Goal: Task Accomplishment & Management: Use online tool/utility

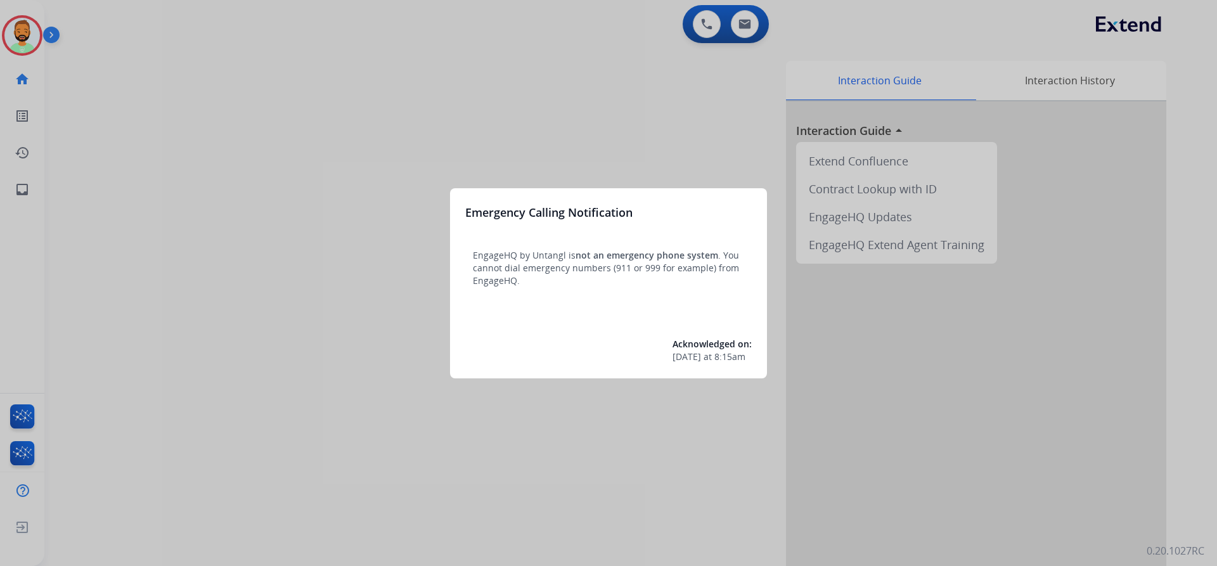
click at [78, 38] on div at bounding box center [608, 283] width 1217 height 566
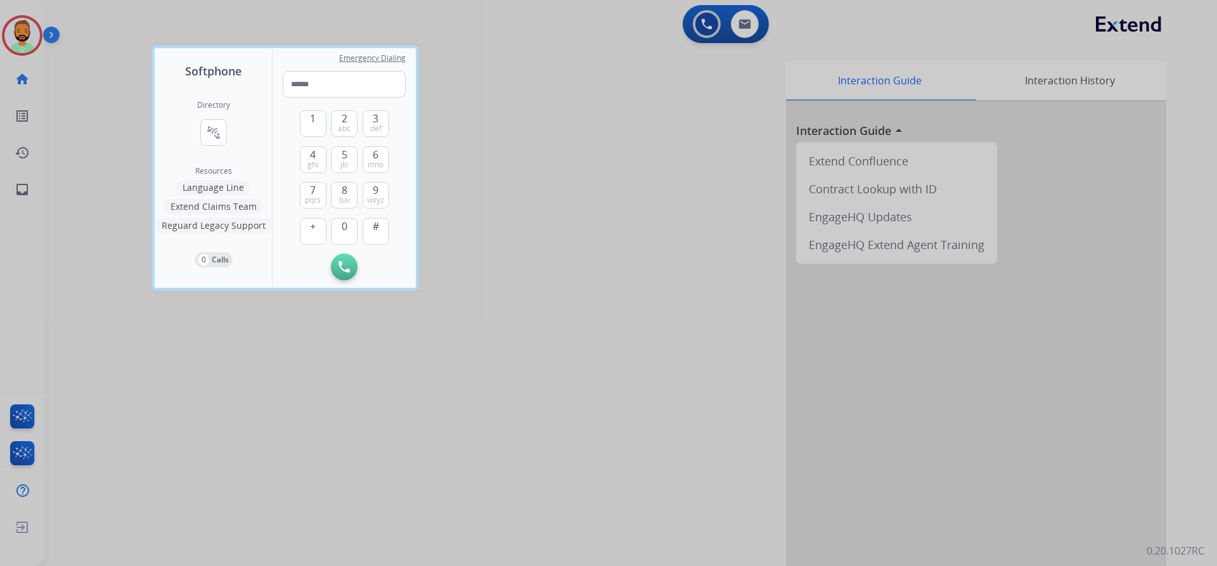
click at [61, 31] on div at bounding box center [608, 283] width 1217 height 566
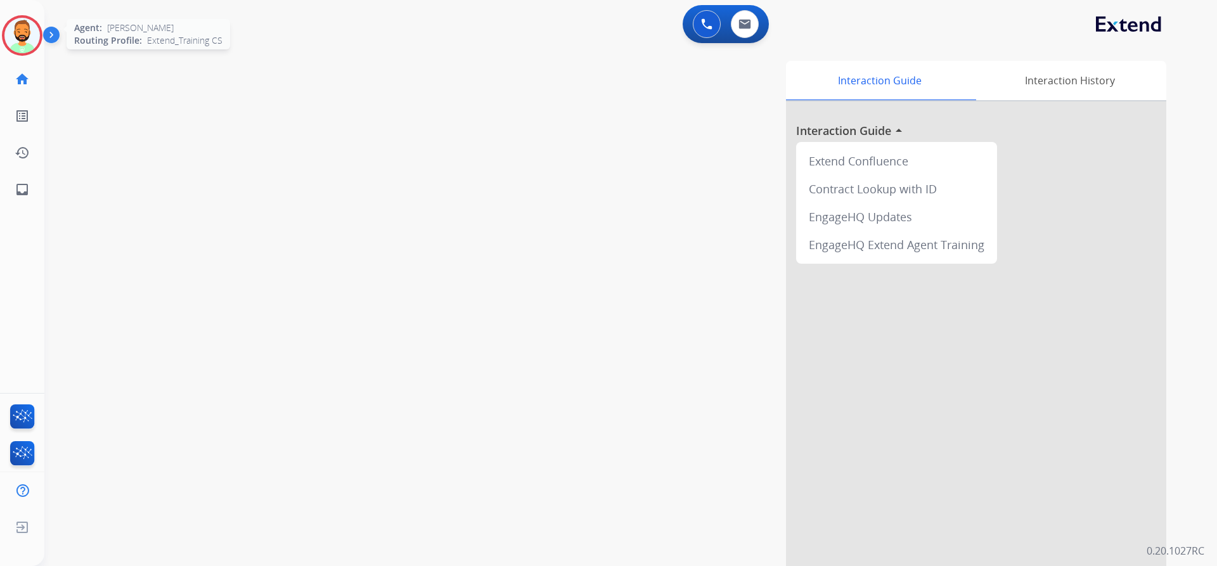
click at [18, 30] on img at bounding box center [21, 35] width 35 height 35
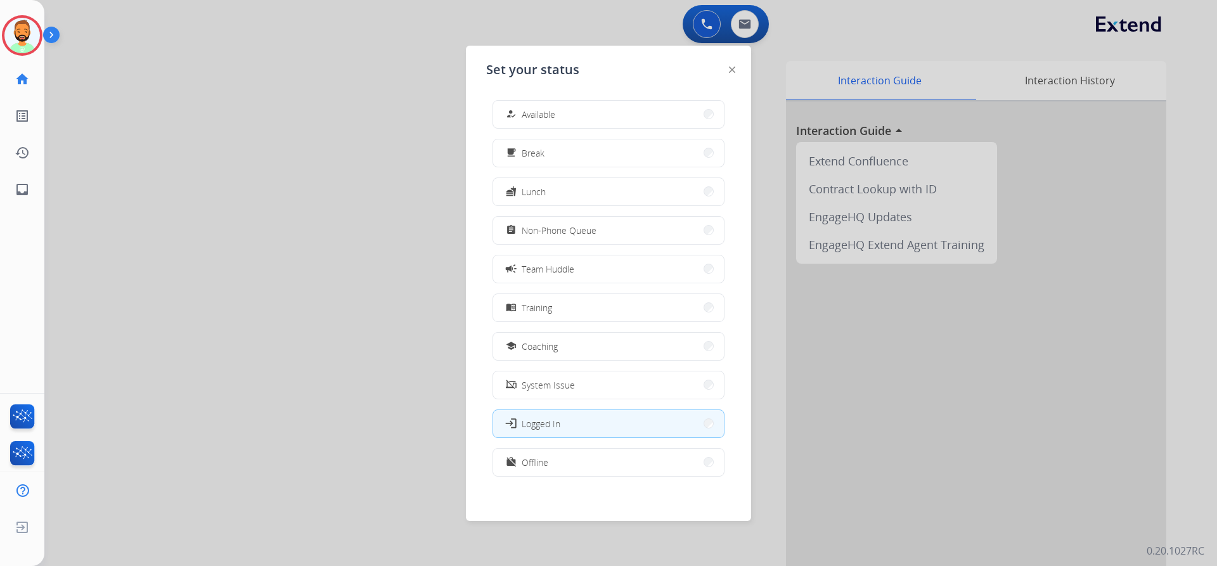
click at [554, 117] on span "Available" at bounding box center [539, 114] width 34 height 13
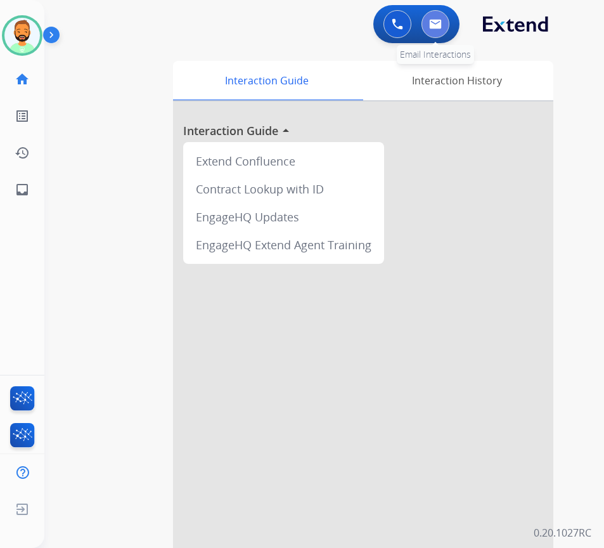
click at [436, 27] on img at bounding box center [435, 24] width 13 height 10
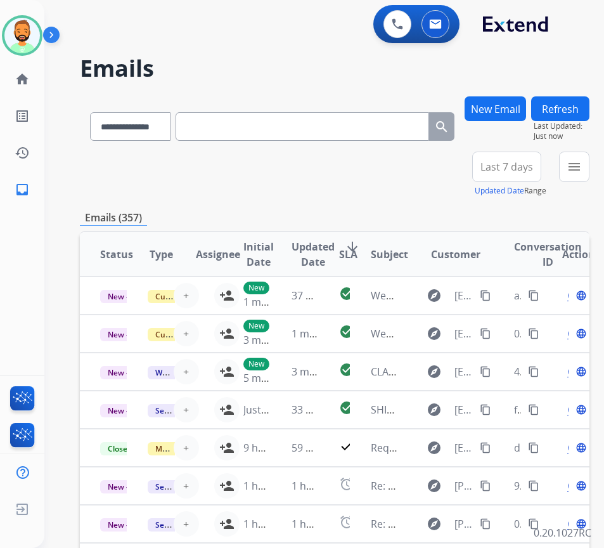
click at [532, 153] on button "Last 7 days" at bounding box center [506, 166] width 69 height 30
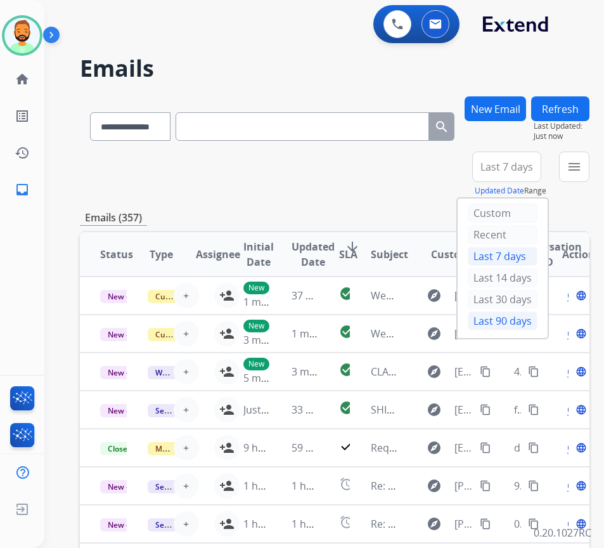
click at [528, 319] on div "Last 90 days" at bounding box center [503, 320] width 70 height 19
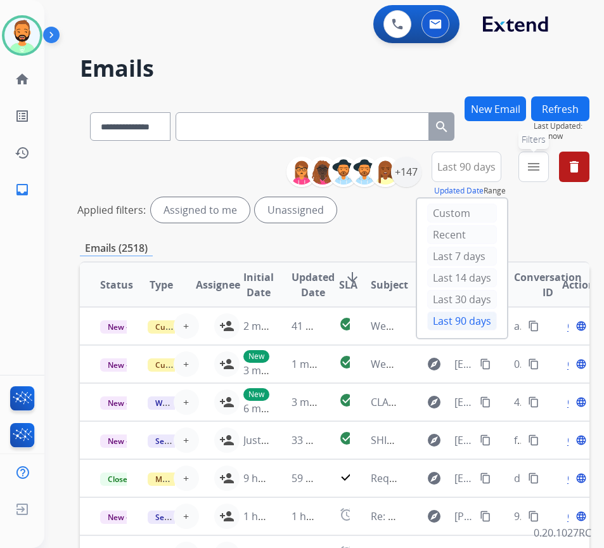
click at [541, 165] on mat-icon "menu" at bounding box center [533, 166] width 15 height 15
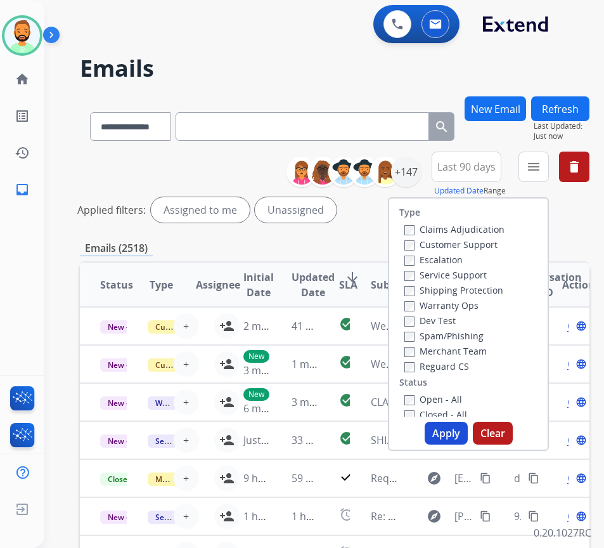
click at [485, 241] on label "Customer Support" at bounding box center [450, 244] width 93 height 12
click at [466, 287] on label "Shipping Protection" at bounding box center [453, 290] width 99 height 12
click at [454, 359] on div "Reguard CS" at bounding box center [454, 365] width 100 height 15
click at [453, 364] on label "Reguard CS" at bounding box center [436, 366] width 65 height 12
click at [454, 402] on label "Open - All" at bounding box center [433, 399] width 58 height 12
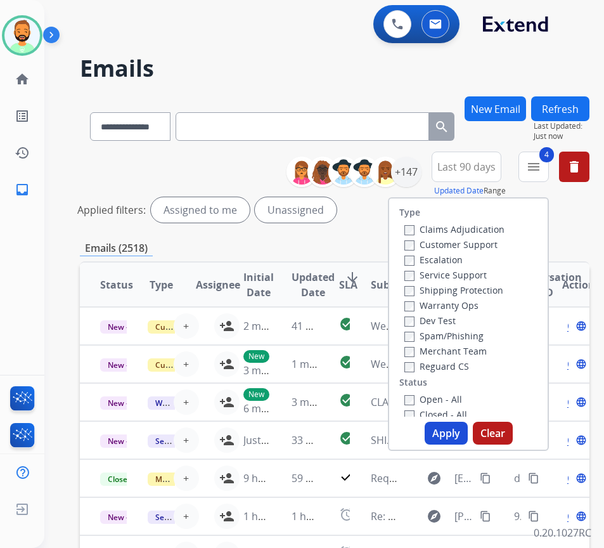
click at [467, 434] on button "Apply" at bounding box center [446, 432] width 43 height 23
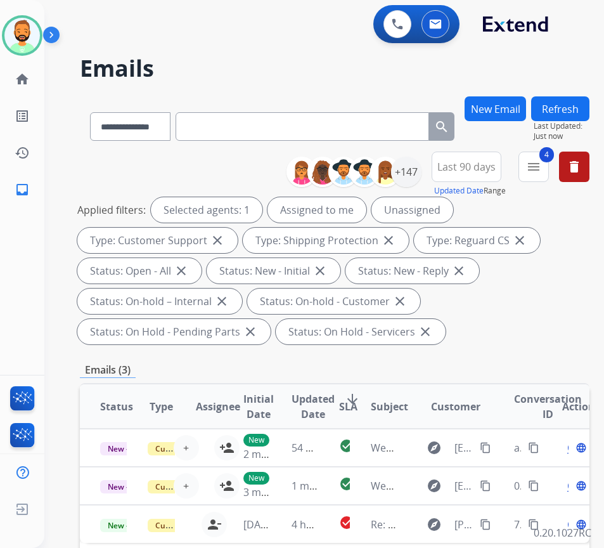
drag, startPoint x: 525, startPoint y: 340, endPoint x: 496, endPoint y: 335, distance: 29.5
click at [525, 340] on div "Applied filters: Selected agents: 1 Assigned to me Unassigned Type: Customer Su…" at bounding box center [332, 270] width 510 height 147
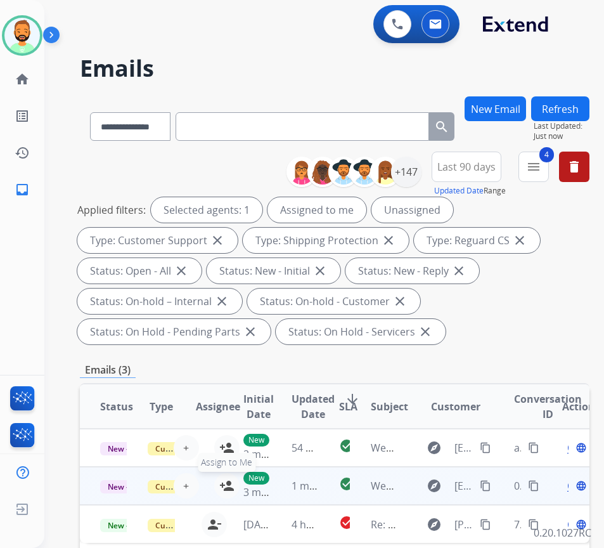
click at [221, 489] on mat-icon "person_add" at bounding box center [226, 485] width 15 height 15
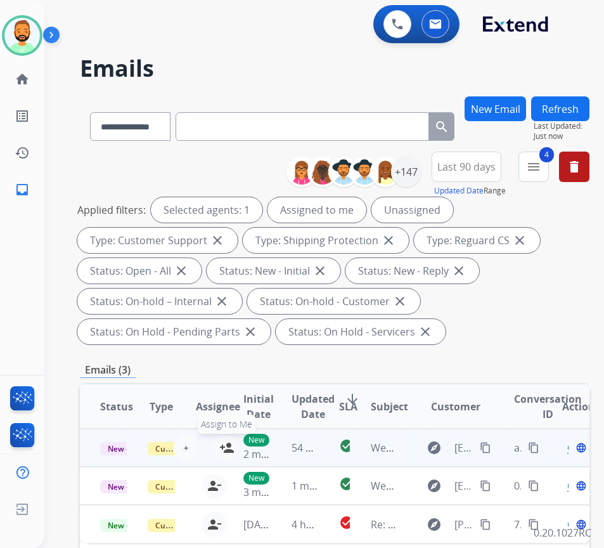
click at [221, 444] on mat-icon "person_add" at bounding box center [226, 447] width 15 height 15
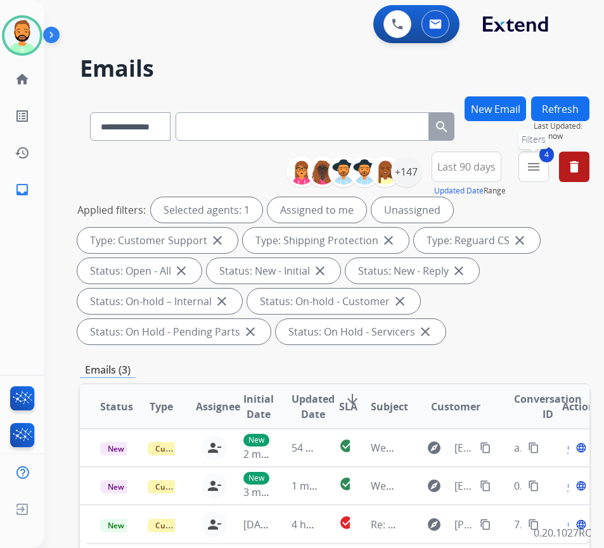
click at [541, 164] on mat-icon "menu" at bounding box center [533, 166] width 15 height 15
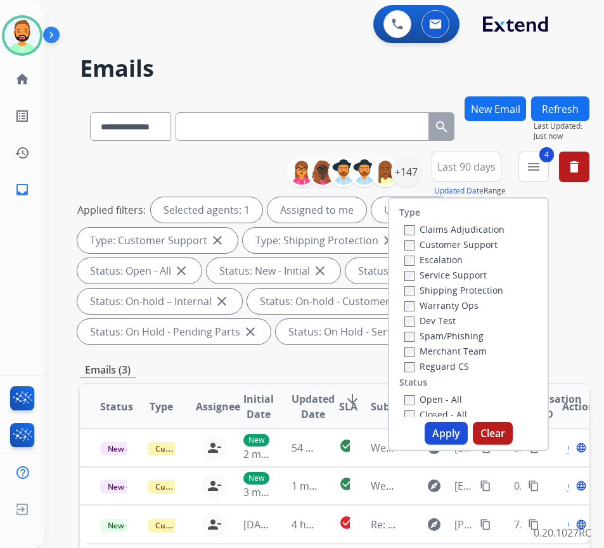
click at [473, 169] on span "Last 90 days" at bounding box center [466, 166] width 58 height 5
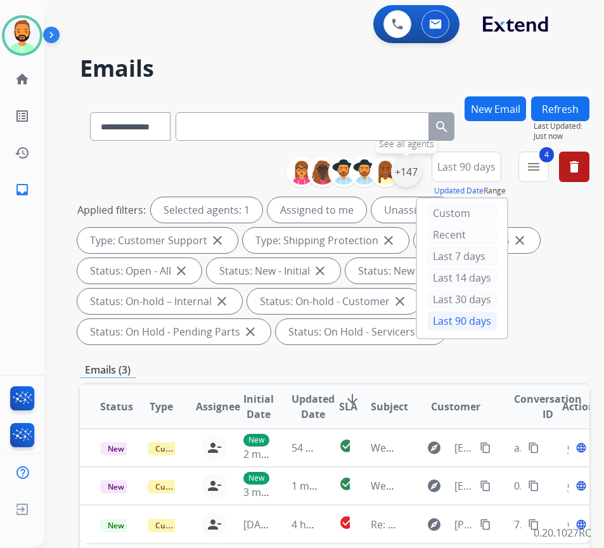
click at [421, 172] on div "+147" at bounding box center [406, 172] width 30 height 30
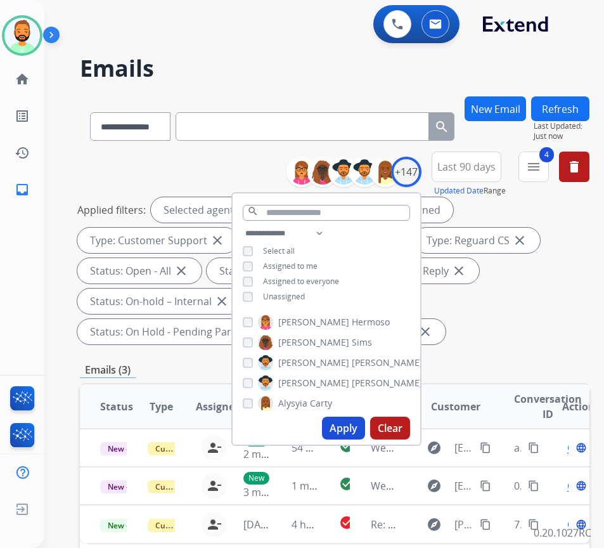
click at [293, 293] on span "Unassigned" at bounding box center [284, 296] width 42 height 11
click at [302, 266] on span "Assigned to me" at bounding box center [290, 265] width 55 height 11
click at [313, 259] on div "**********" at bounding box center [327, 266] width 188 height 81
click at [314, 265] on span "Assigned to me" at bounding box center [290, 265] width 55 height 11
click at [365, 421] on button "Apply" at bounding box center [343, 427] width 43 height 23
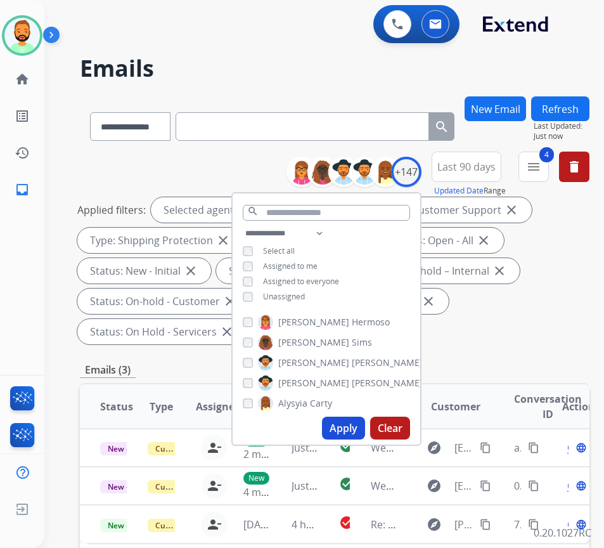
click at [539, 331] on div "Applied filters: Selected agents: 1 Assigned to me Type: Customer Support close…" at bounding box center [332, 270] width 510 height 147
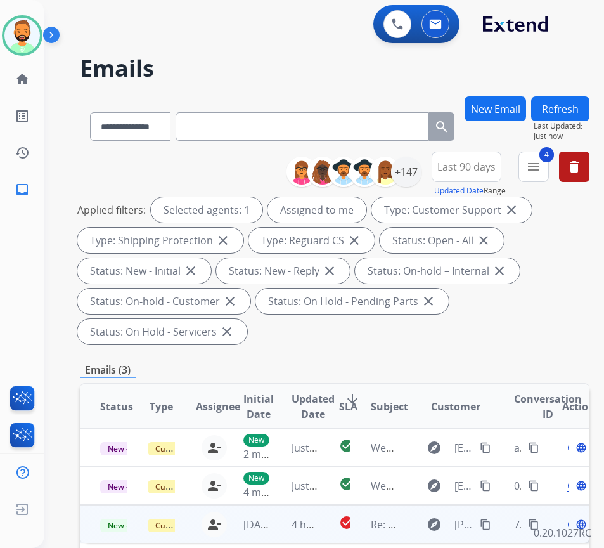
click at [274, 527] on td "4 hours ago" at bounding box center [295, 524] width 48 height 38
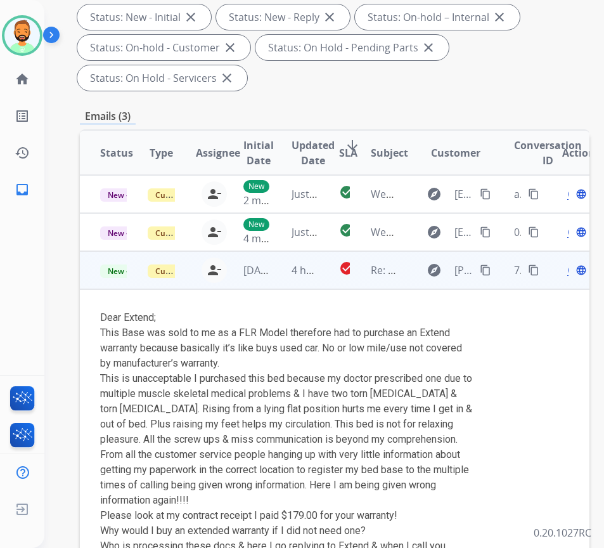
click at [486, 266] on mat-icon "content_copy" at bounding box center [485, 269] width 11 height 11
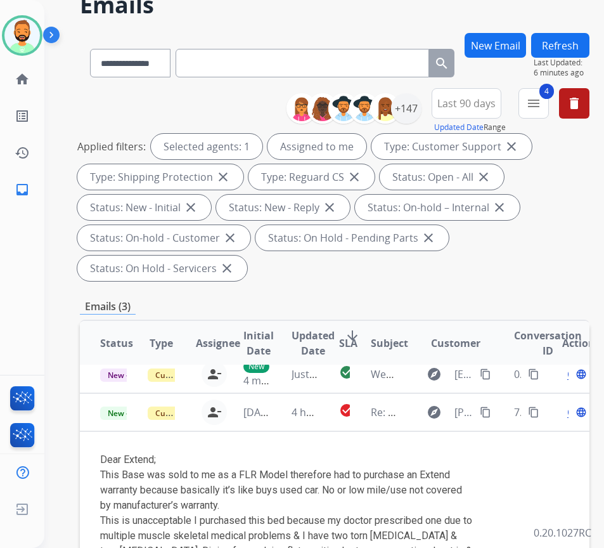
scroll to position [127, 0]
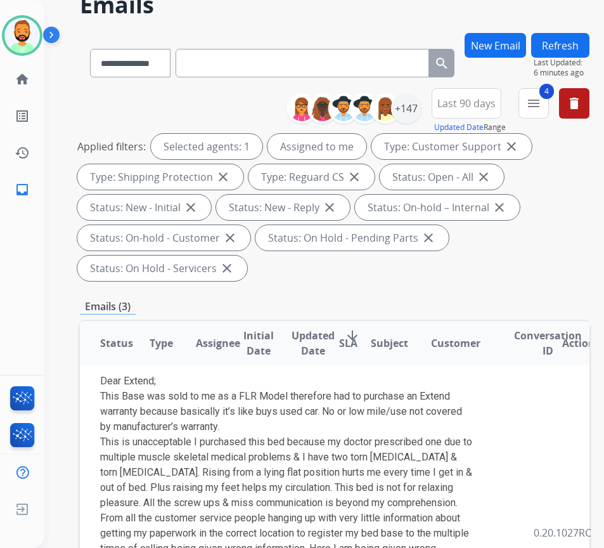
click at [288, 273] on div "Applied filters: Selected agents: 1 Assigned to me Type: Customer Support close…" at bounding box center [332, 207] width 510 height 147
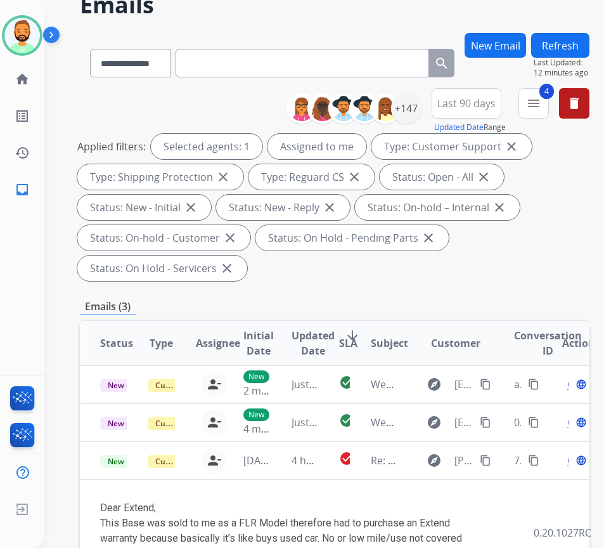
click at [487, 281] on div "**********" at bounding box center [335, 187] width 510 height 198
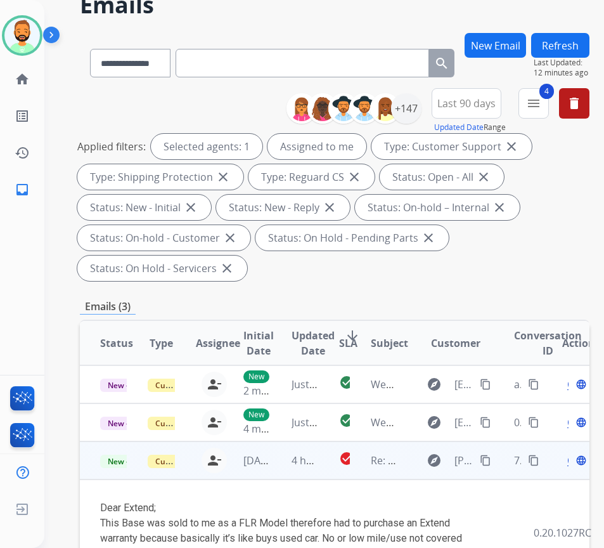
click at [537, 458] on mat-icon "content_copy" at bounding box center [533, 459] width 11 height 11
click at [574, 465] on span "Open" at bounding box center [580, 460] width 26 height 15
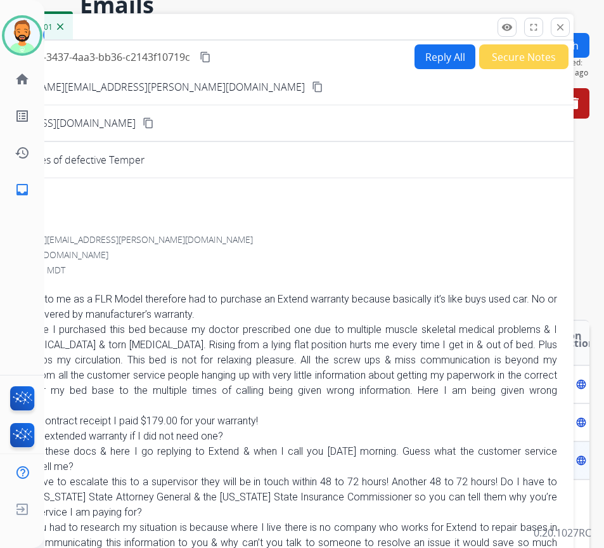
click at [487, 61] on button "Secure Notes" at bounding box center [523, 56] width 89 height 25
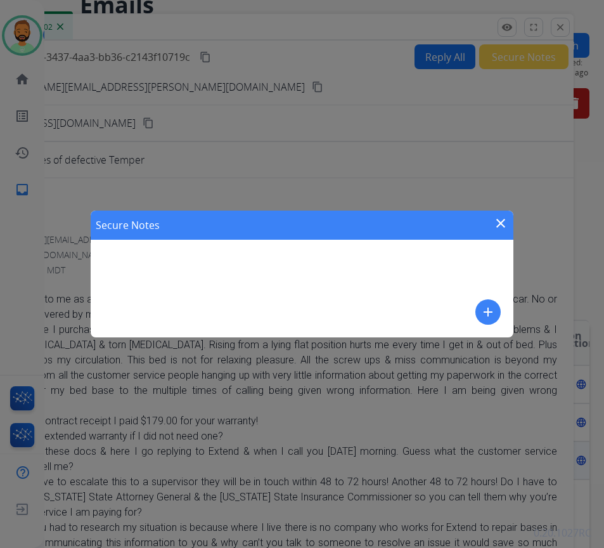
click at [486, 311] on mat-icon "add" at bounding box center [487, 311] width 15 height 15
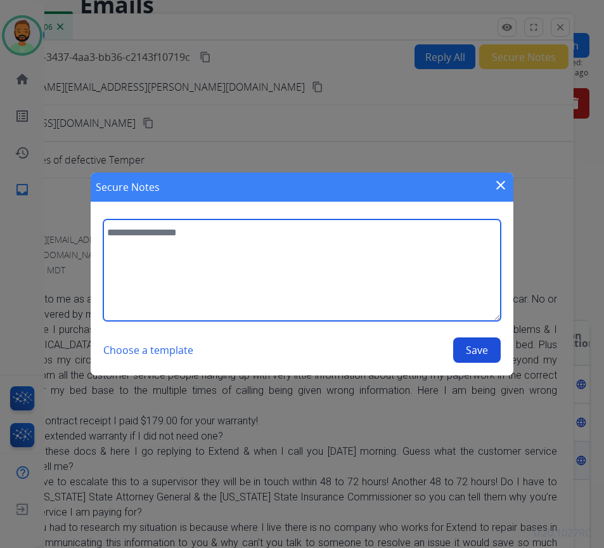
click at [384, 293] on textarea at bounding box center [301, 269] width 397 height 101
type textarea "**********"
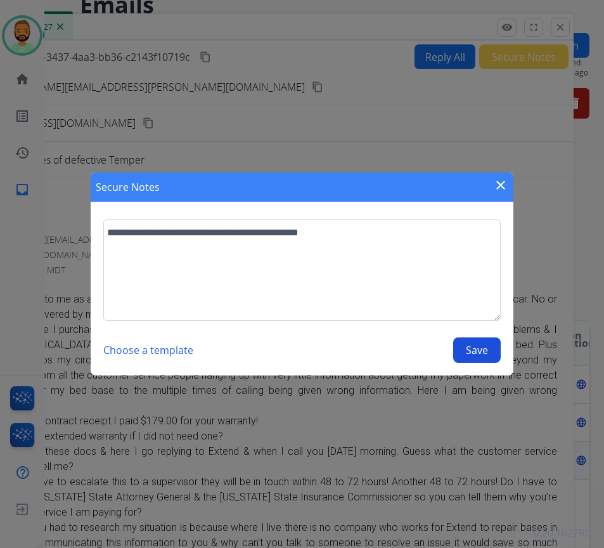
click at [485, 345] on button "Save" at bounding box center [477, 349] width 48 height 25
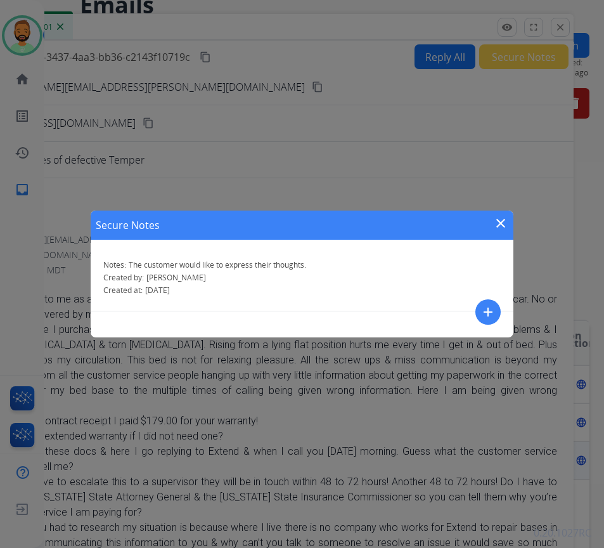
click at [506, 217] on mat-icon "close" at bounding box center [500, 222] width 15 height 15
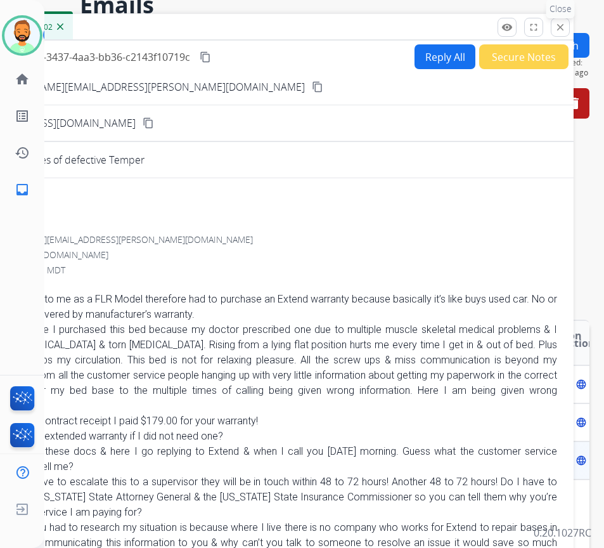
click at [567, 32] on button "close Close" at bounding box center [560, 27] width 19 height 19
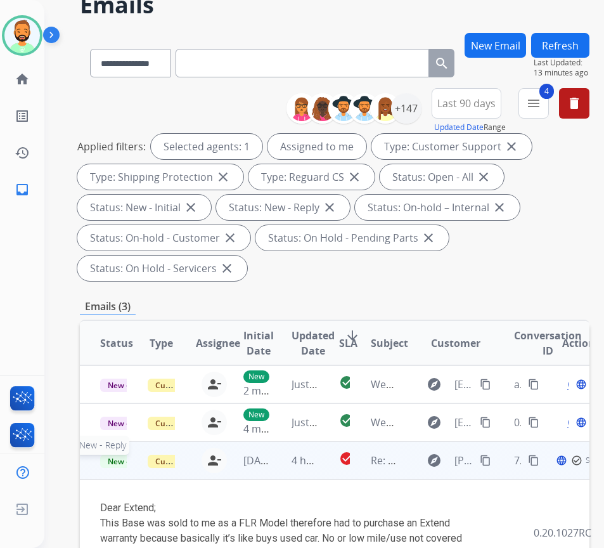
click at [120, 457] on span "New - Reply" at bounding box center [129, 460] width 58 height 13
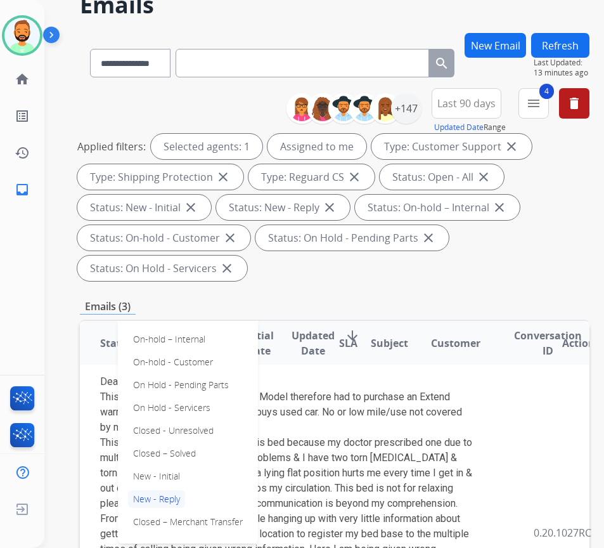
scroll to position [127, 0]
click at [188, 449] on p "Closed – Solved" at bounding box center [164, 453] width 73 height 18
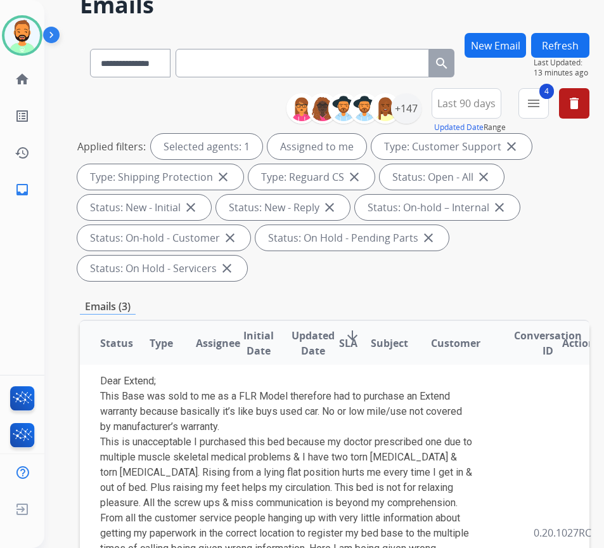
click at [579, 46] on button "Refresh" at bounding box center [560, 45] width 58 height 25
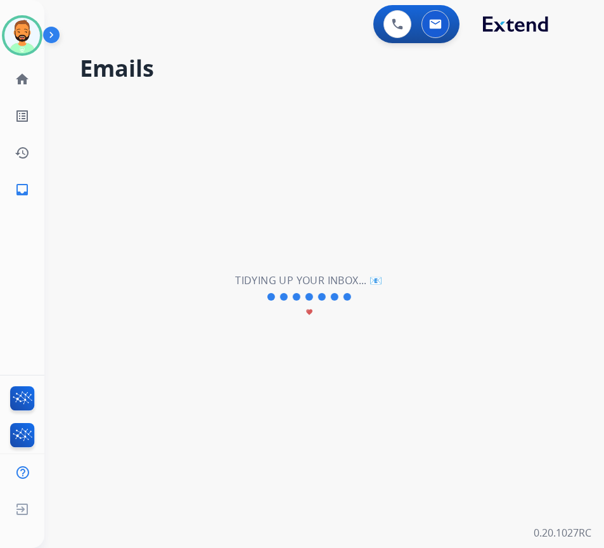
scroll to position [0, 0]
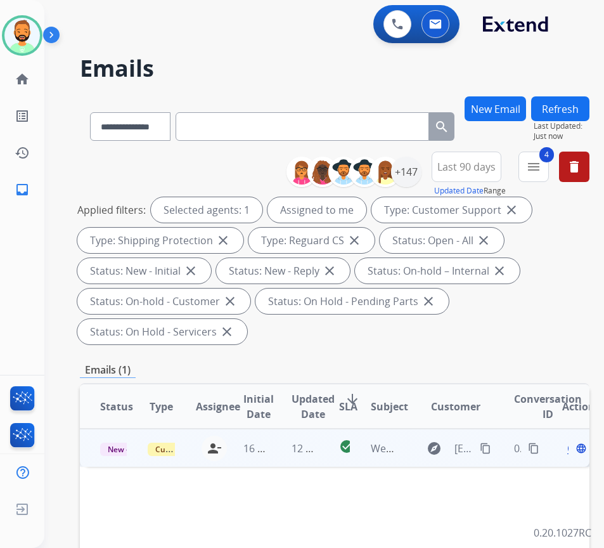
click at [281, 453] on td "12 minutes ago" at bounding box center [295, 447] width 48 height 38
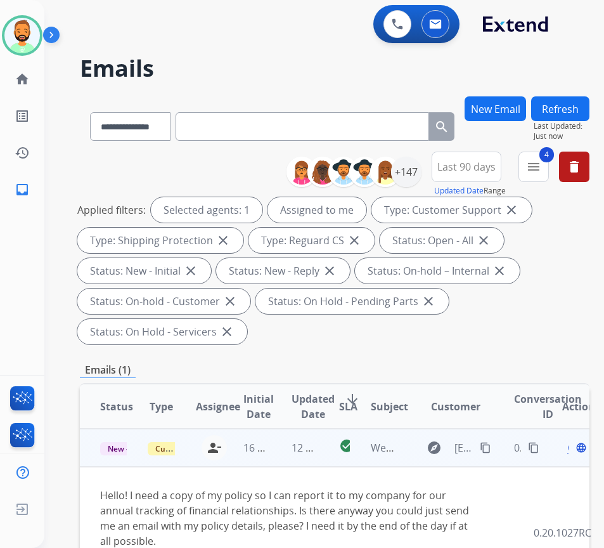
scroll to position [63, 0]
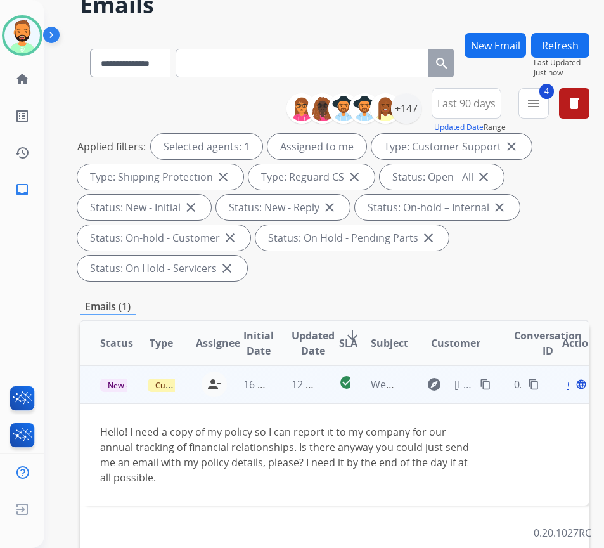
click at [491, 385] on mat-icon "content_copy" at bounding box center [485, 383] width 11 height 11
click at [574, 383] on span "Open" at bounding box center [580, 383] width 26 height 15
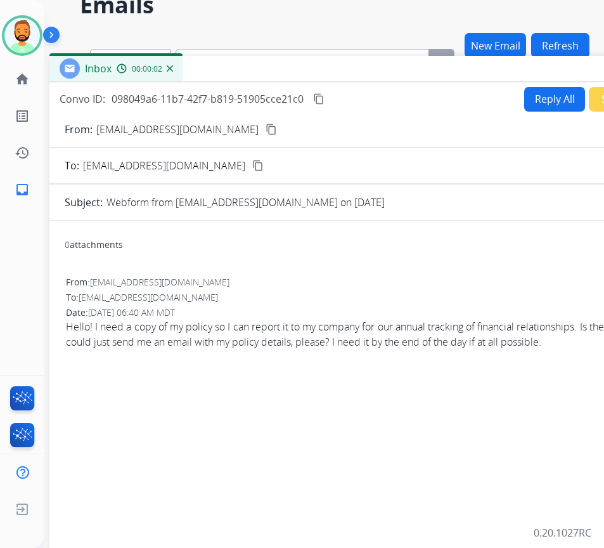
drag, startPoint x: 265, startPoint y: 32, endPoint x: 385, endPoint y: 83, distance: 130.9
click at [374, 74] on div "Inbox 00:00:02" at bounding box center [366, 69] width 634 height 27
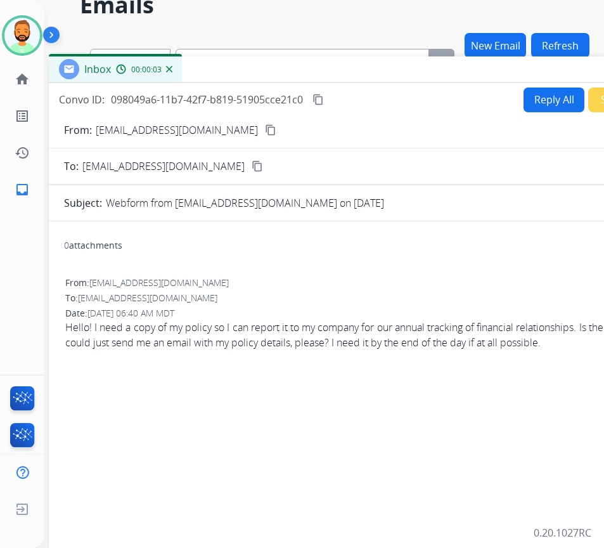
click at [524, 103] on button "Reply All" at bounding box center [554, 99] width 61 height 25
select select "**********"
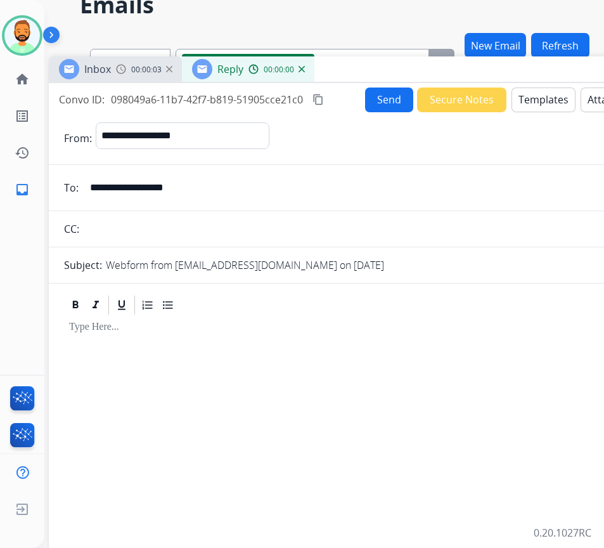
click at [527, 101] on button "Templates" at bounding box center [543, 99] width 64 height 25
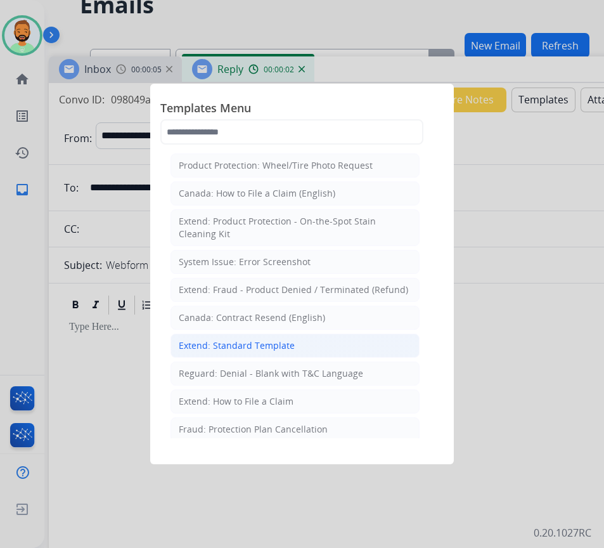
click at [316, 340] on li "Extend: Standard Template" at bounding box center [294, 345] width 249 height 24
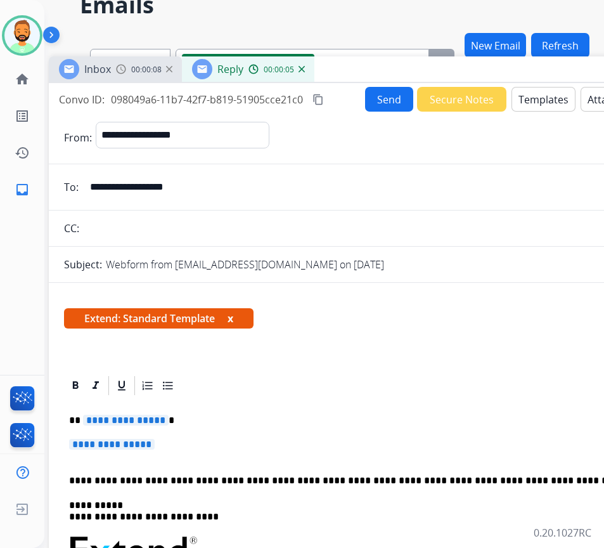
click at [264, 418] on p "**********" at bounding box center [360, 420] width 583 height 11
click at [269, 442] on p "**********" at bounding box center [365, 450] width 593 height 23
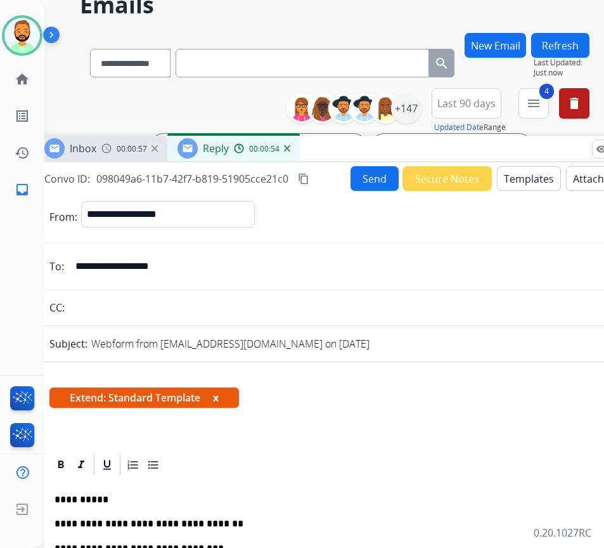
drag, startPoint x: 346, startPoint y: 68, endPoint x: 323, endPoint y: 144, distance: 79.6
click at [331, 148] on div "Inbox 00:00:57 Reply 00:00:54" at bounding box center [351, 149] width 634 height 27
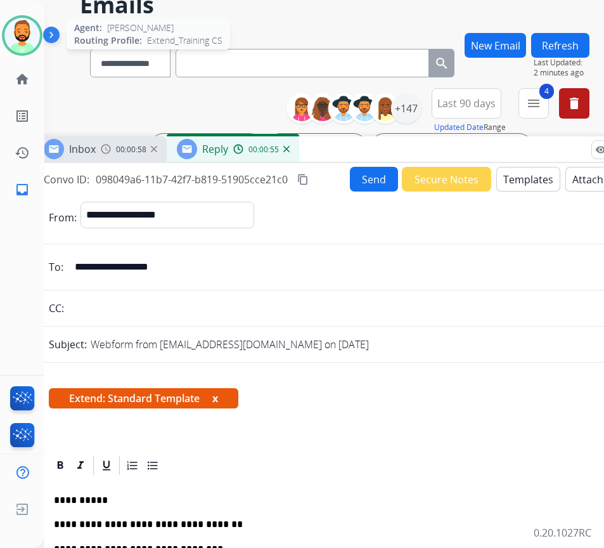
click at [29, 38] on img at bounding box center [21, 35] width 35 height 35
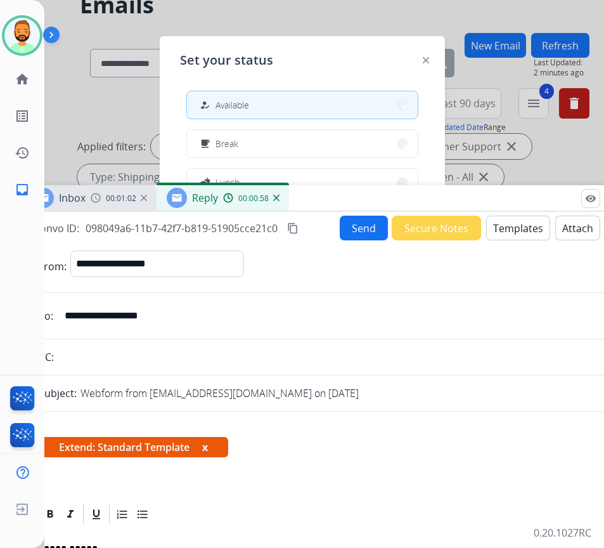
drag, startPoint x: 408, startPoint y: 161, endPoint x: 397, endPoint y: 196, distance: 36.3
click at [399, 197] on div "Inbox 00:01:02 Reply 00:00:58" at bounding box center [340, 198] width 634 height 27
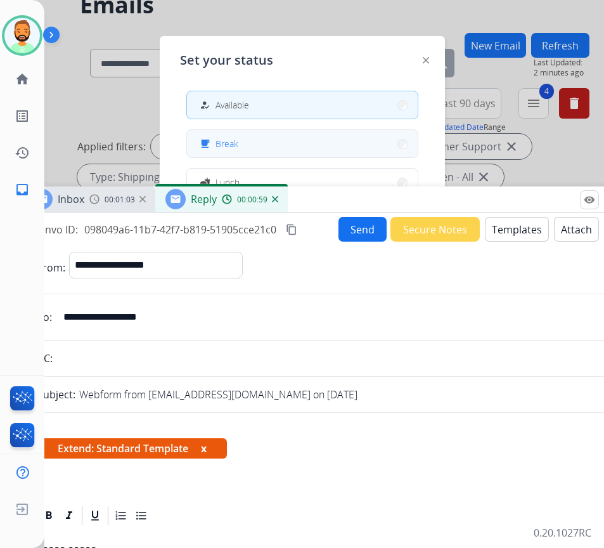
click at [359, 150] on button "free_breakfast Break" at bounding box center [302, 143] width 231 height 27
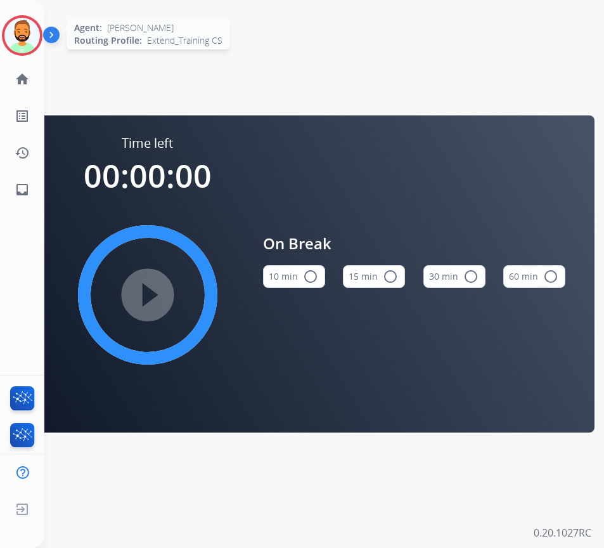
click at [15, 40] on img at bounding box center [21, 35] width 35 height 35
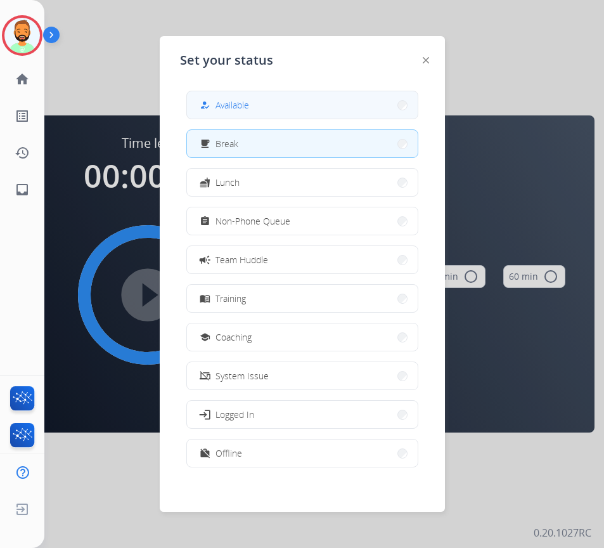
click at [216, 103] on div "how_to_reg Available" at bounding box center [223, 105] width 52 height 15
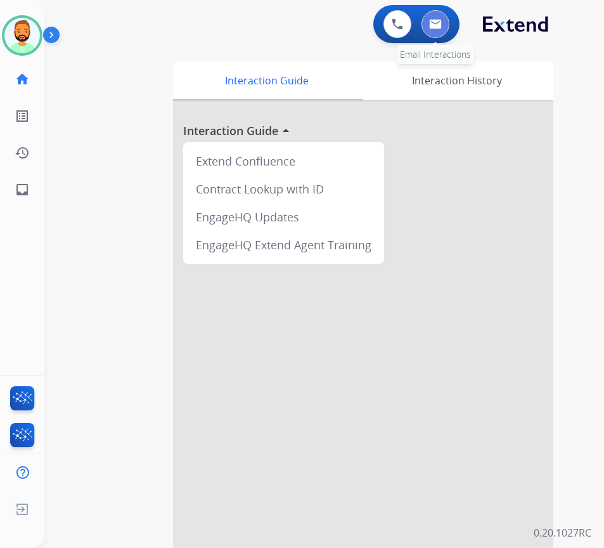
click at [436, 21] on img at bounding box center [435, 24] width 13 height 10
select select "**********"
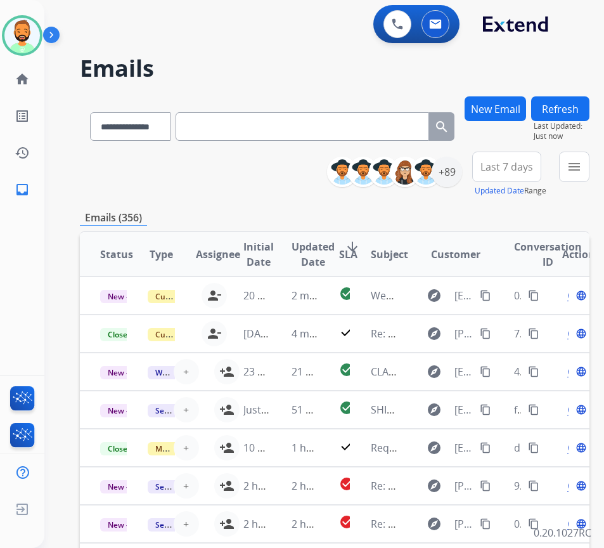
click at [518, 169] on span "Last 7 days" at bounding box center [506, 166] width 53 height 5
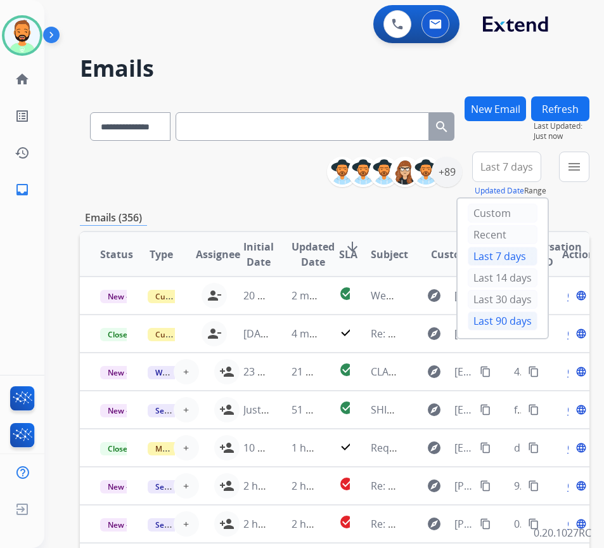
click at [525, 318] on div "Last 90 days" at bounding box center [503, 320] width 70 height 19
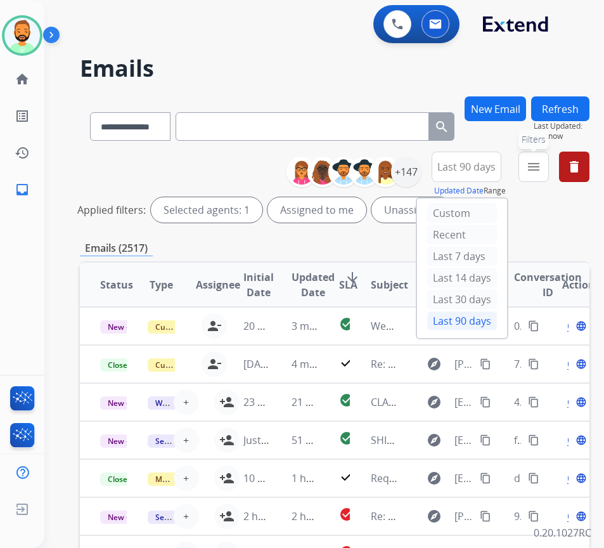
click at [541, 168] on mat-icon "menu" at bounding box center [533, 166] width 15 height 15
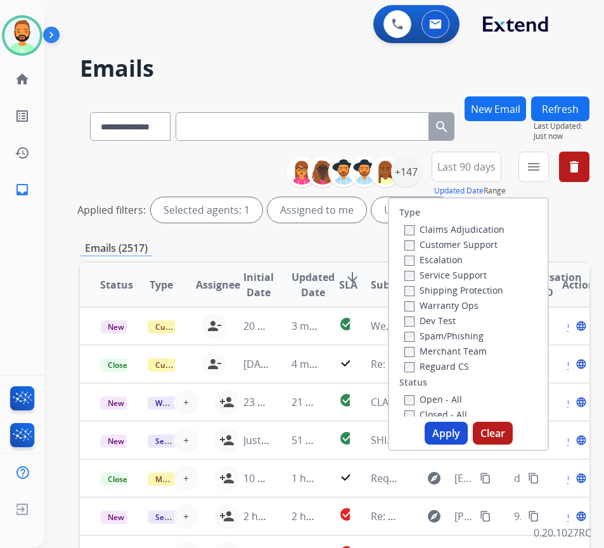
click at [505, 238] on div "Customer Support" at bounding box center [454, 243] width 100 height 15
click at [498, 243] on label "Customer Support" at bounding box center [450, 244] width 93 height 12
click at [496, 287] on label "Shipping Protection" at bounding box center [453, 290] width 99 height 12
click at [469, 362] on label "Reguard CS" at bounding box center [436, 366] width 65 height 12
click at [447, 394] on label "Open - All" at bounding box center [433, 399] width 58 height 12
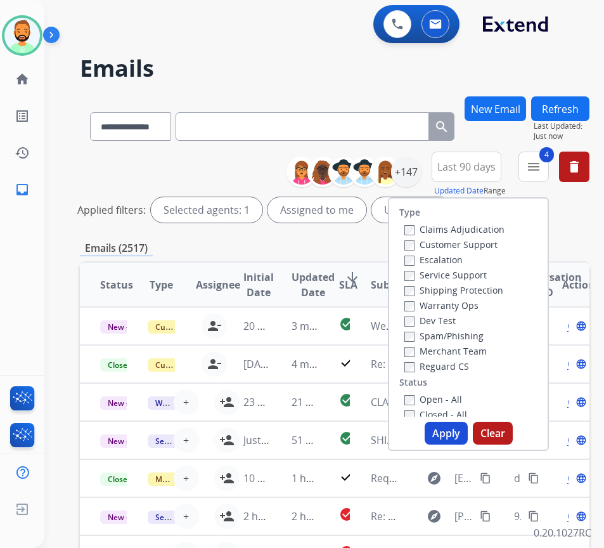
click at [460, 432] on button "Apply" at bounding box center [446, 432] width 43 height 23
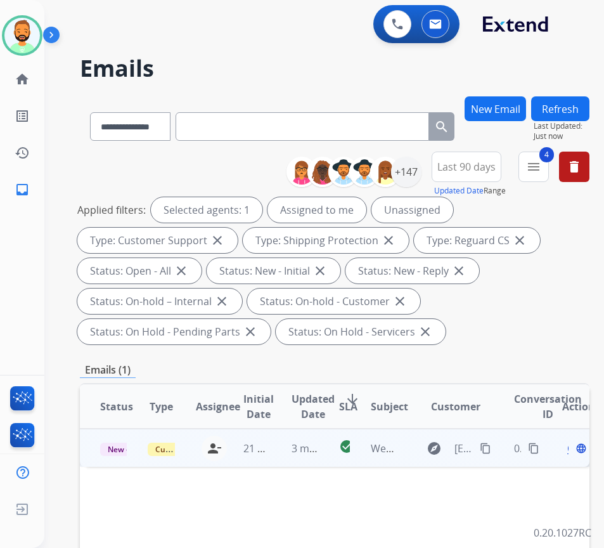
click at [279, 442] on td "3 minutes ago" at bounding box center [295, 447] width 48 height 38
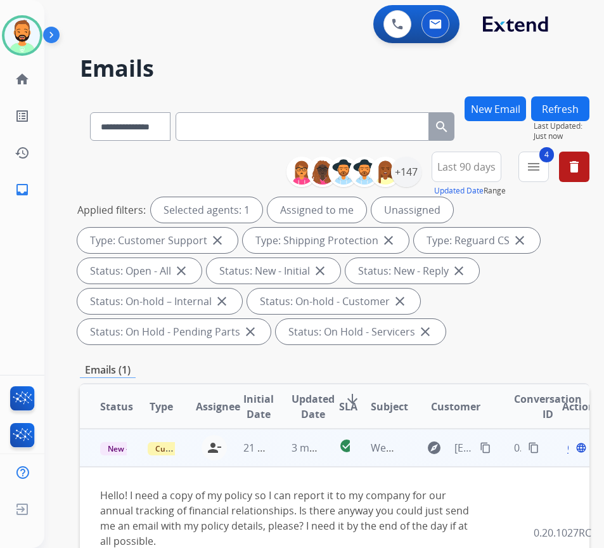
click at [574, 452] on span "Open" at bounding box center [580, 447] width 26 height 15
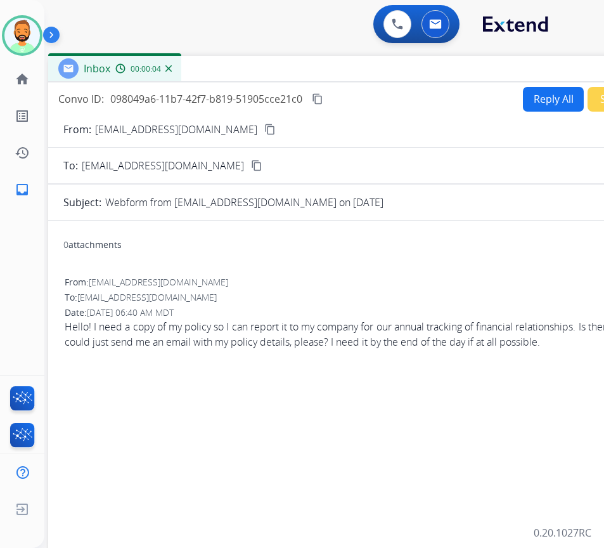
drag, startPoint x: 370, startPoint y: 96, endPoint x: 478, endPoint y: 75, distance: 110.5
click at [478, 75] on div "Inbox 00:00:04" at bounding box center [365, 69] width 634 height 27
click at [556, 98] on button "Reply All" at bounding box center [553, 99] width 61 height 25
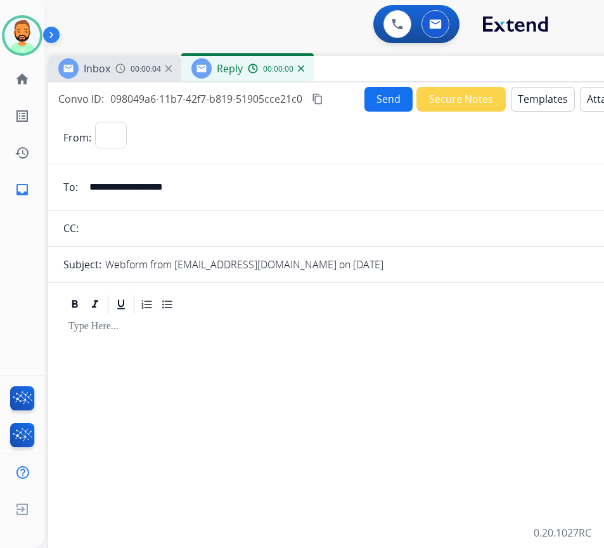
select select "**********"
click at [556, 98] on button "Templates" at bounding box center [543, 99] width 64 height 25
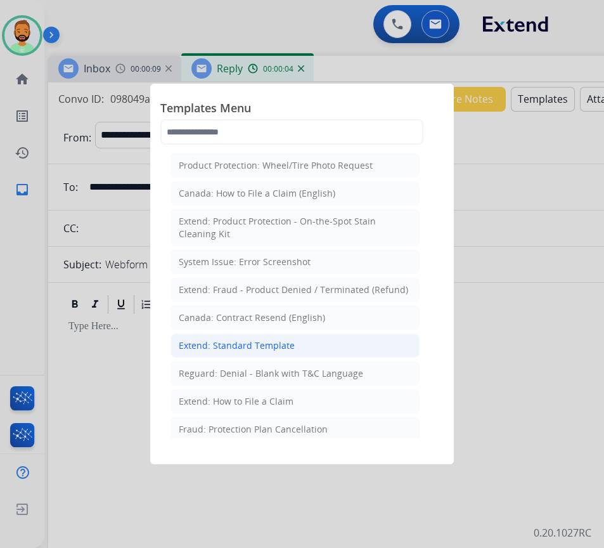
click at [281, 348] on div "Extend: Standard Template" at bounding box center [237, 345] width 116 height 13
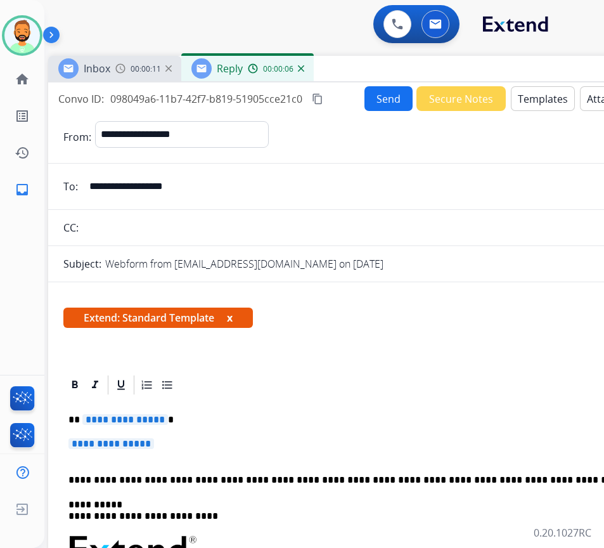
click at [195, 454] on p "**********" at bounding box center [364, 449] width 593 height 23
click at [208, 442] on p "**********" at bounding box center [364, 449] width 593 height 23
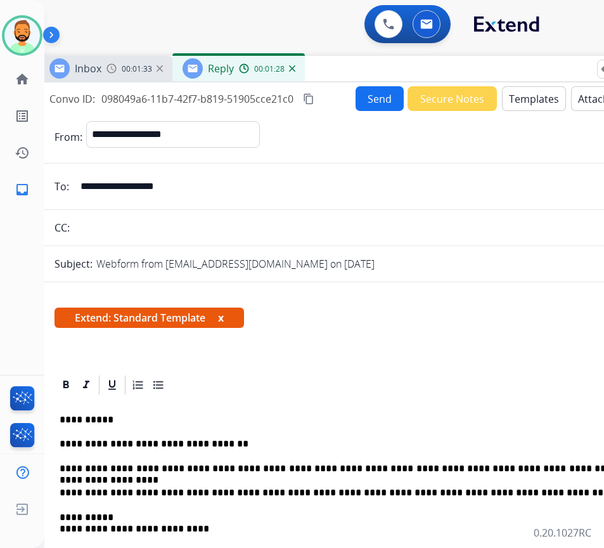
scroll to position [0, 11]
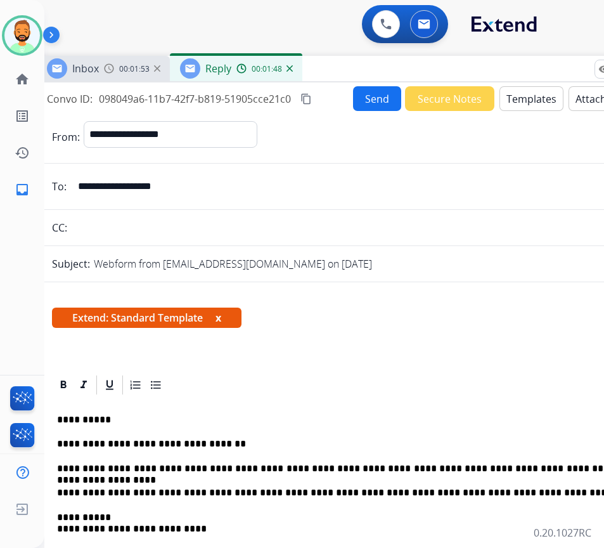
drag, startPoint x: 600, startPoint y: 466, endPoint x: 603, endPoint y: 475, distance: 9.4
click at [600, 466] on p "**********" at bounding box center [348, 468] width 583 height 11
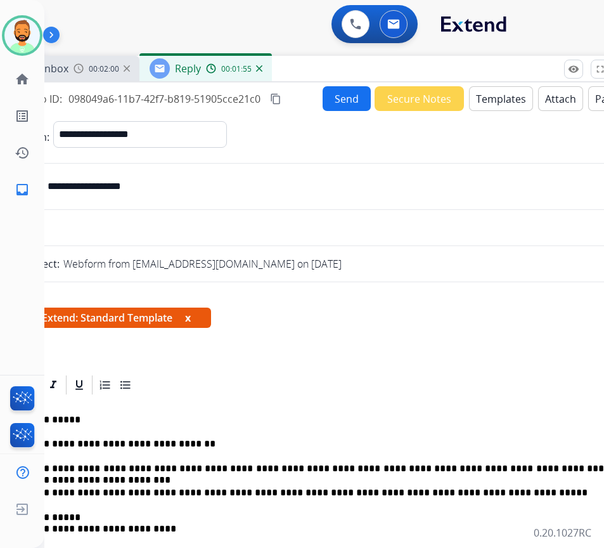
scroll to position [0, 47]
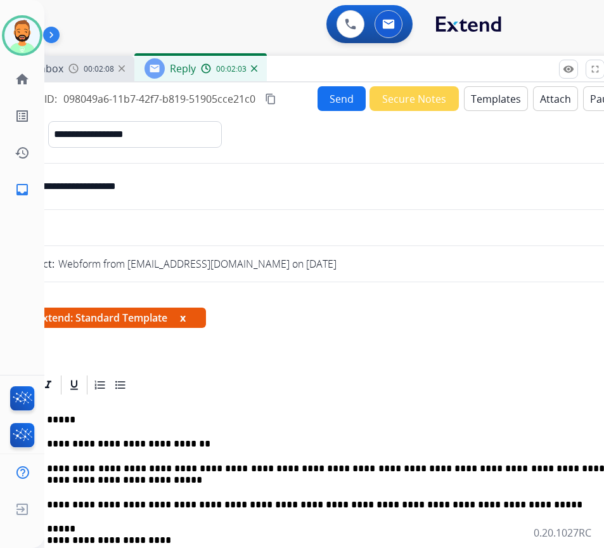
click at [342, 84] on div "**********" at bounding box center [318, 377] width 634 height 590
click at [344, 100] on button "Send" at bounding box center [342, 98] width 48 height 25
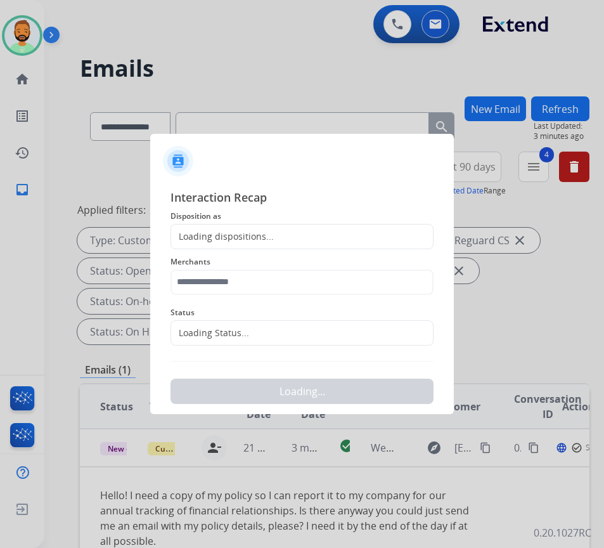
scroll to position [0, 2]
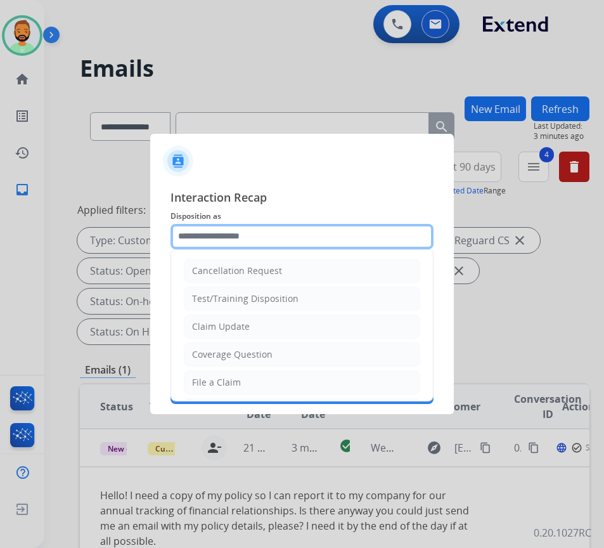
click at [330, 238] on input "text" at bounding box center [301, 236] width 263 height 25
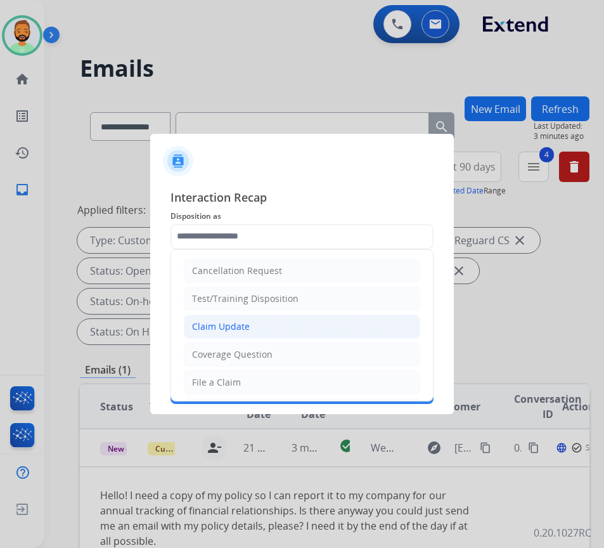
click at [318, 338] on li "Claim Update" at bounding box center [302, 326] width 236 height 24
type input "**********"
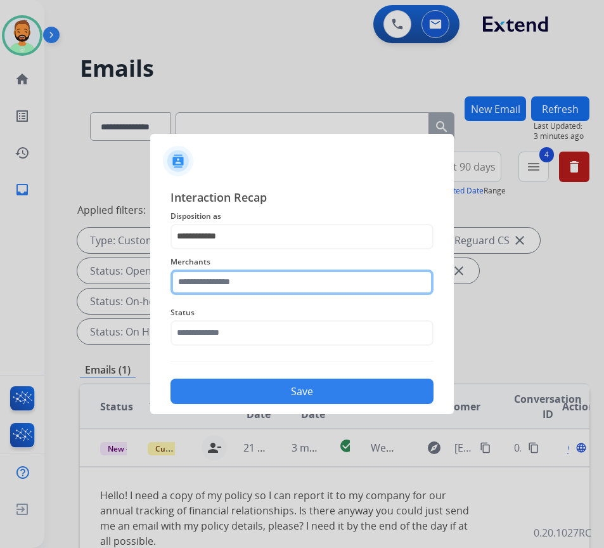
click at [312, 282] on input "text" at bounding box center [301, 281] width 263 height 25
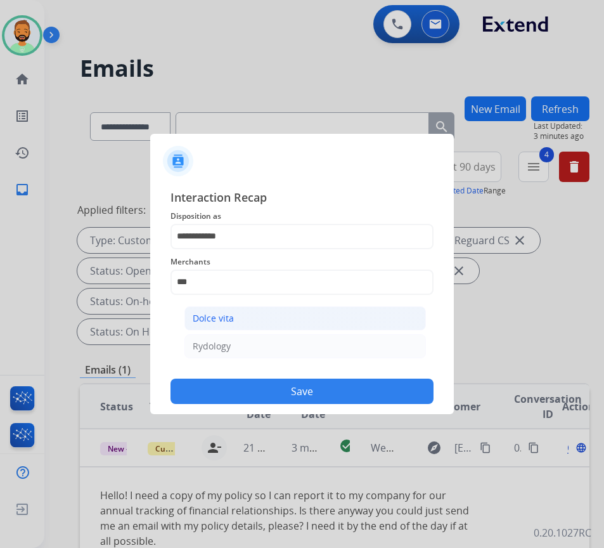
click at [263, 314] on li "Dolce vita" at bounding box center [304, 318] width 241 height 24
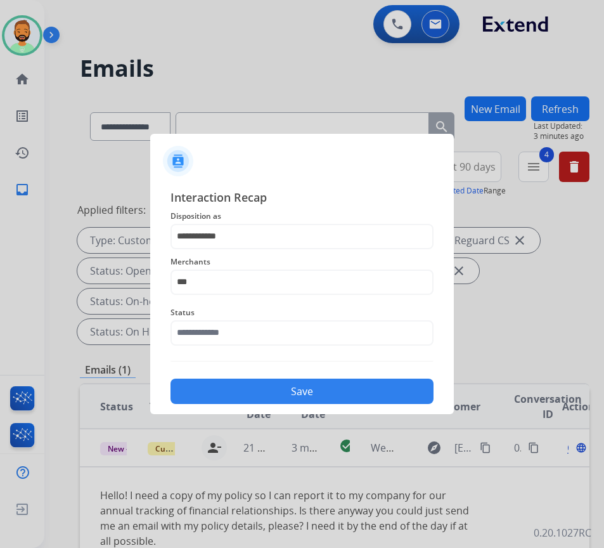
type input "**********"
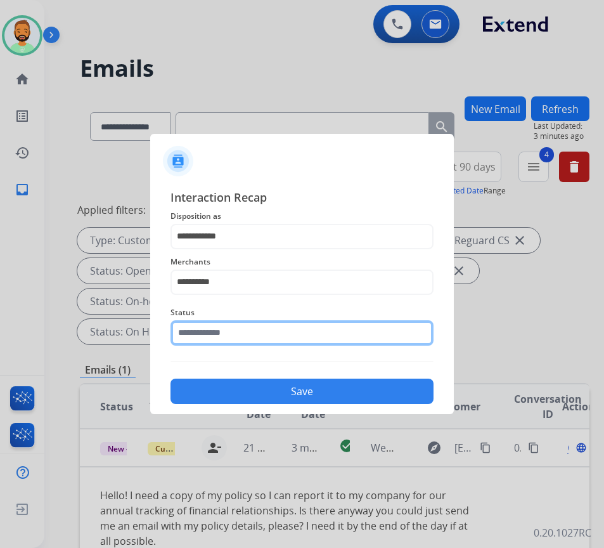
click at [266, 326] on input "text" at bounding box center [301, 332] width 263 height 25
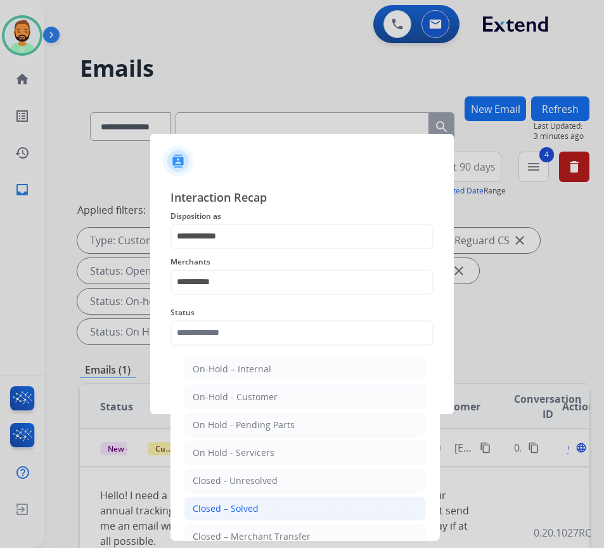
click at [283, 515] on li "Closed – Solved" at bounding box center [304, 508] width 241 height 24
type input "**********"
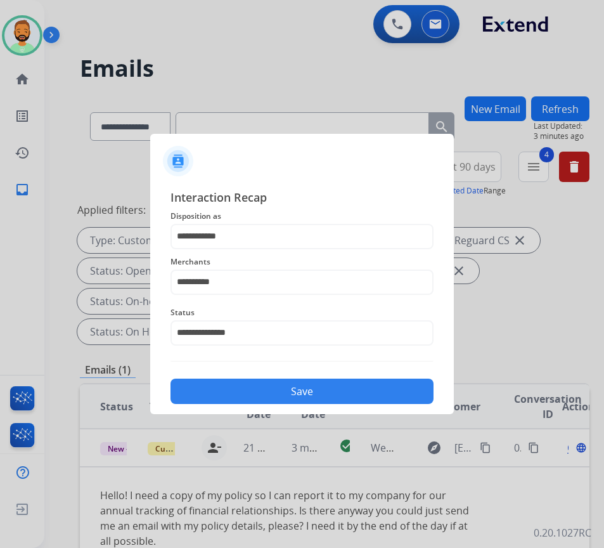
click at [358, 392] on button "Save" at bounding box center [301, 390] width 263 height 25
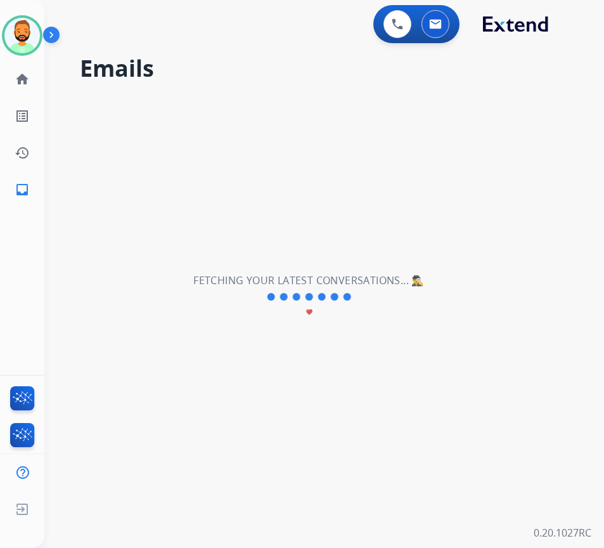
scroll to position [0, 0]
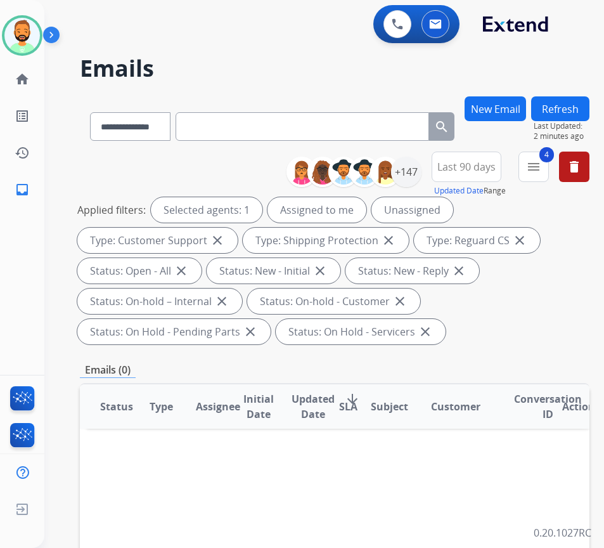
drag, startPoint x: 215, startPoint y: 471, endPoint x: 300, endPoint y: 442, distance: 89.6
click at [421, 168] on div "+147" at bounding box center [406, 172] width 30 height 30
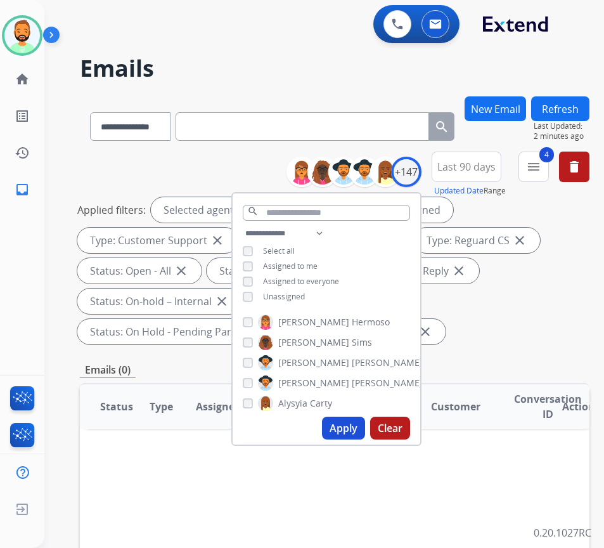
click at [305, 297] on span "Unassigned" at bounding box center [284, 296] width 42 height 11
click at [365, 427] on button "Apply" at bounding box center [343, 427] width 43 height 23
click at [305, 293] on span "Unassigned" at bounding box center [284, 296] width 42 height 11
click at [314, 264] on span "Assigned to me" at bounding box center [290, 265] width 55 height 11
click at [356, 433] on button "Apply" at bounding box center [343, 427] width 43 height 23
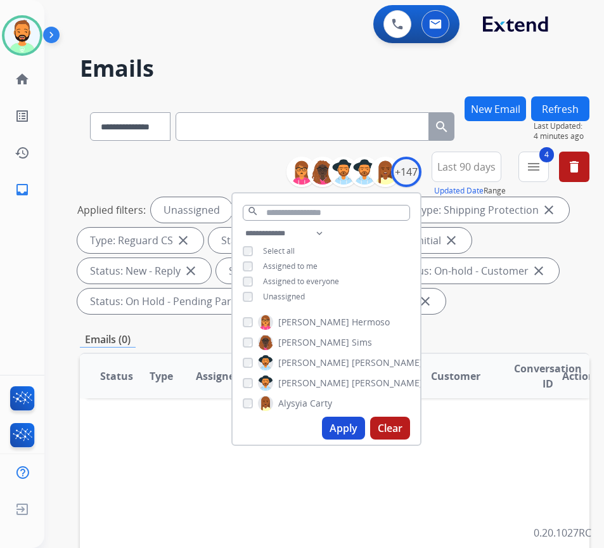
click at [506, 323] on div "**********" at bounding box center [335, 469] width 510 height 747
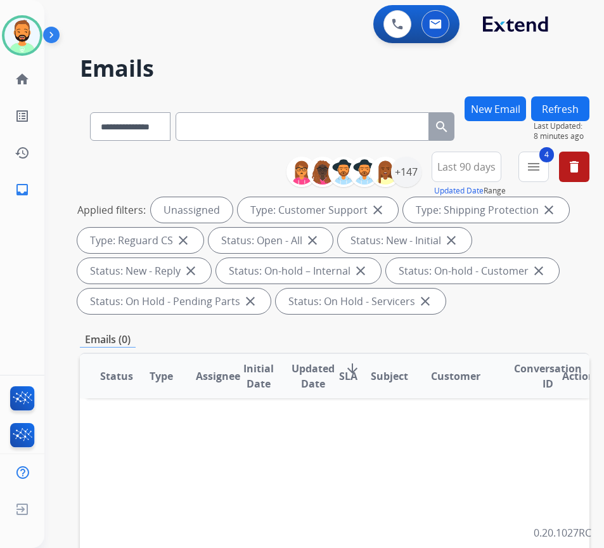
click at [558, 100] on button "Refresh" at bounding box center [560, 108] width 58 height 25
click at [421, 170] on div "+147" at bounding box center [406, 172] width 30 height 30
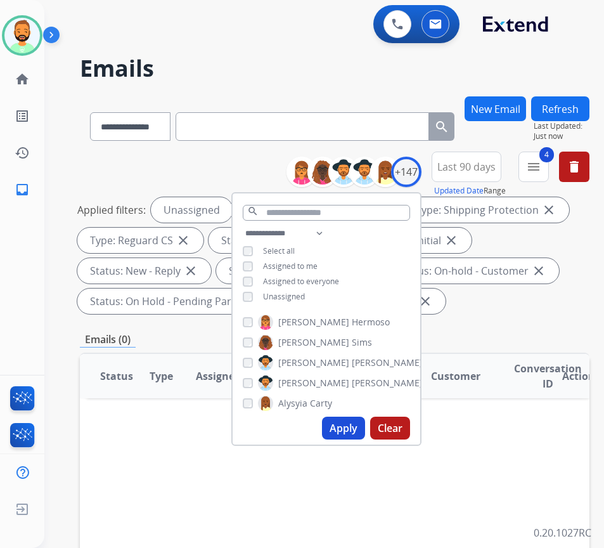
click at [209, 307] on div "Status: On Hold - Pending Parts close" at bounding box center [173, 300] width 193 height 25
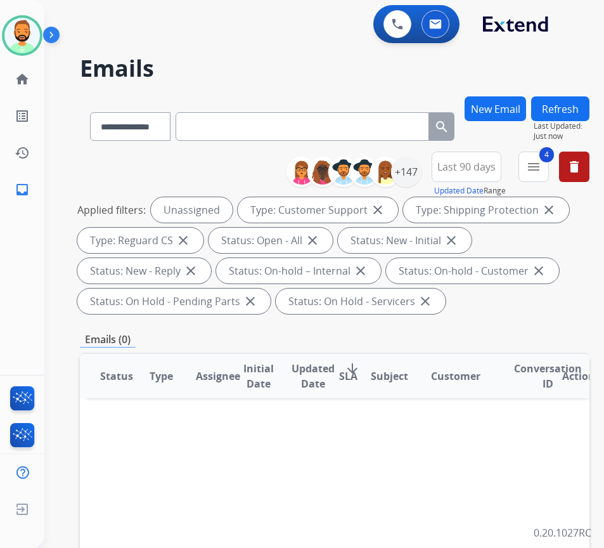
click at [213, 335] on div "Emails (0)" at bounding box center [335, 339] width 510 height 16
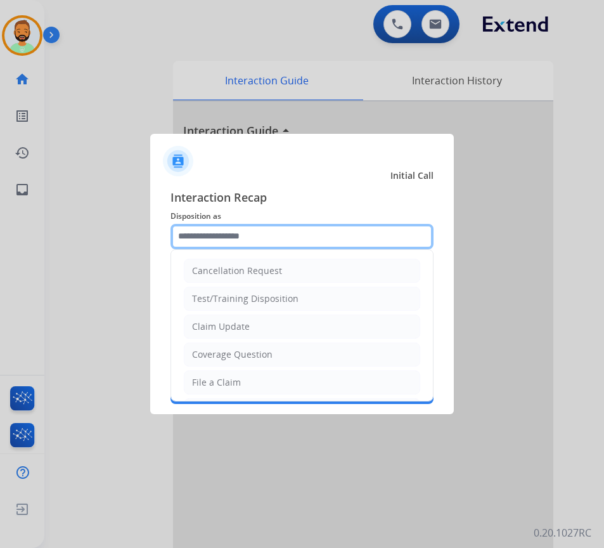
click at [264, 235] on input "text" at bounding box center [301, 236] width 263 height 25
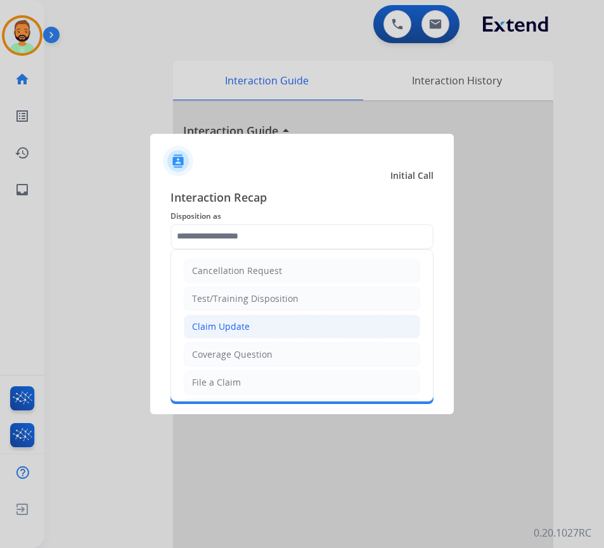
click at [276, 324] on li "Claim Update" at bounding box center [302, 326] width 236 height 24
type input "**********"
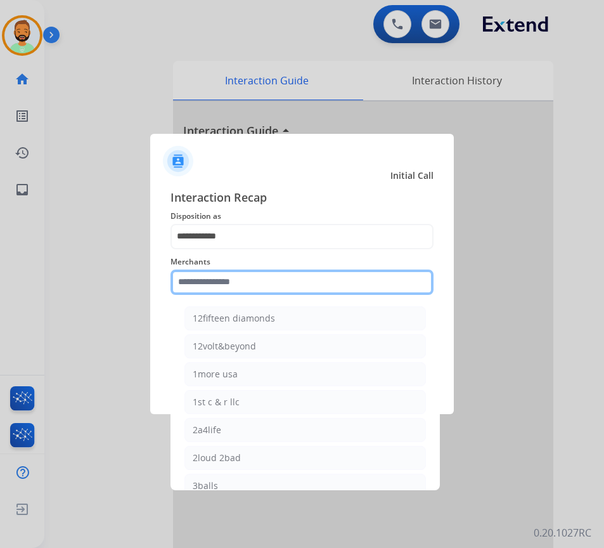
click at [260, 283] on input "text" at bounding box center [301, 281] width 263 height 25
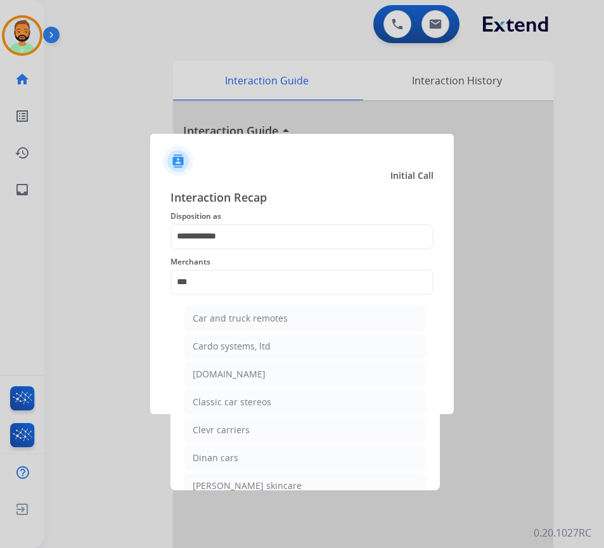
click at [306, 374] on li "[DOMAIN_NAME]" at bounding box center [304, 374] width 241 height 24
type input "**********"
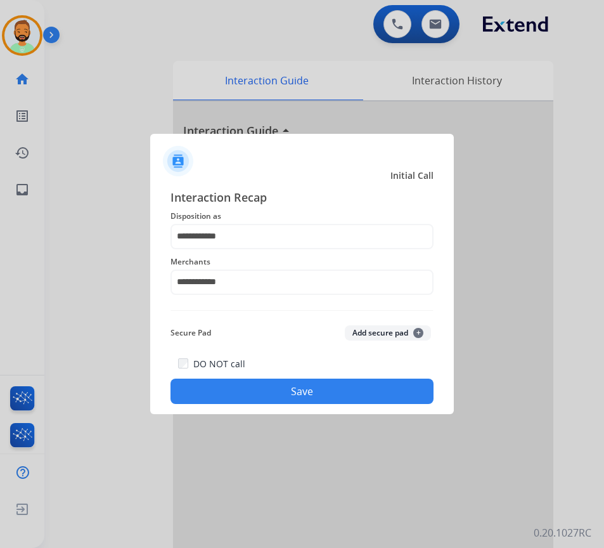
click at [326, 382] on button "Save" at bounding box center [301, 390] width 263 height 25
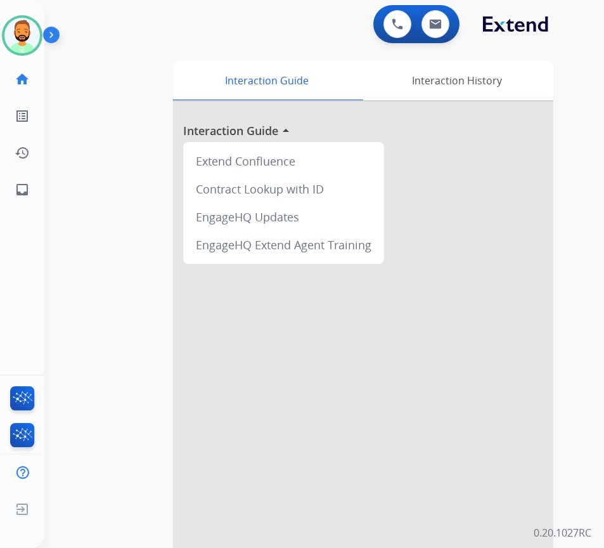
click at [267, 425] on div at bounding box center [363, 337] width 380 height 473
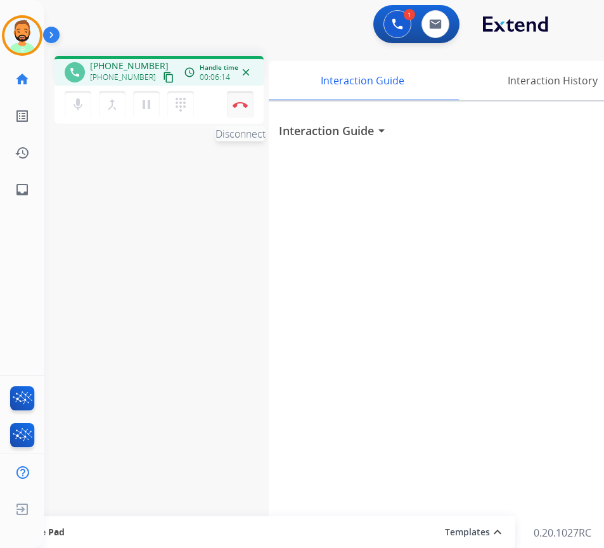
click at [247, 103] on img at bounding box center [240, 104] width 15 height 6
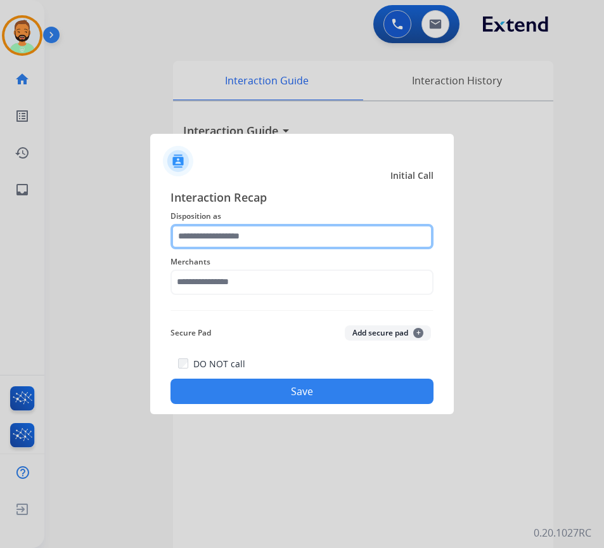
click at [281, 248] on div at bounding box center [301, 236] width 263 height 25
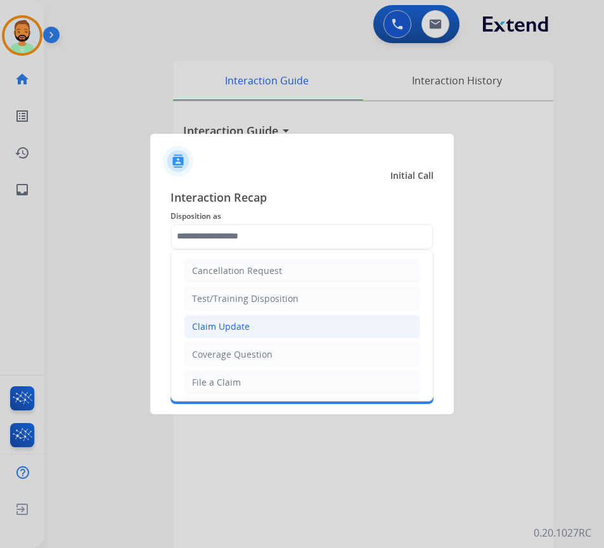
click at [286, 326] on li "Claim Update" at bounding box center [302, 326] width 236 height 24
type input "**********"
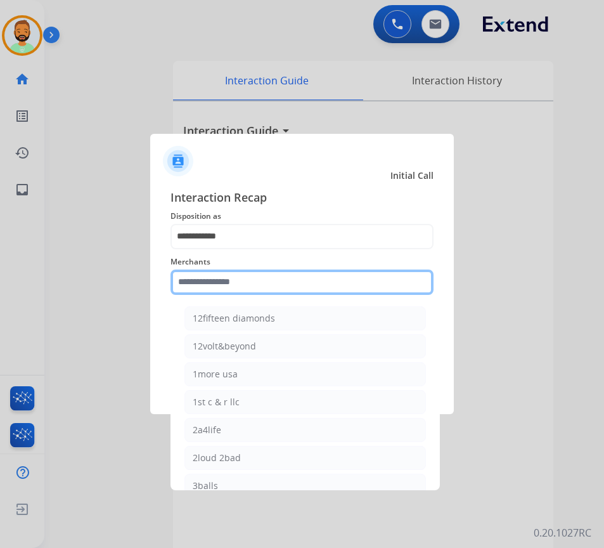
click at [269, 288] on input "text" at bounding box center [301, 281] width 263 height 25
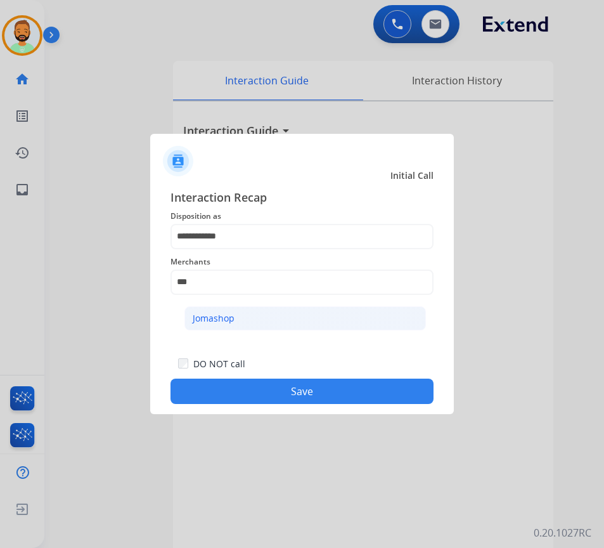
click at [378, 320] on li "Jomashop" at bounding box center [304, 318] width 241 height 24
type input "********"
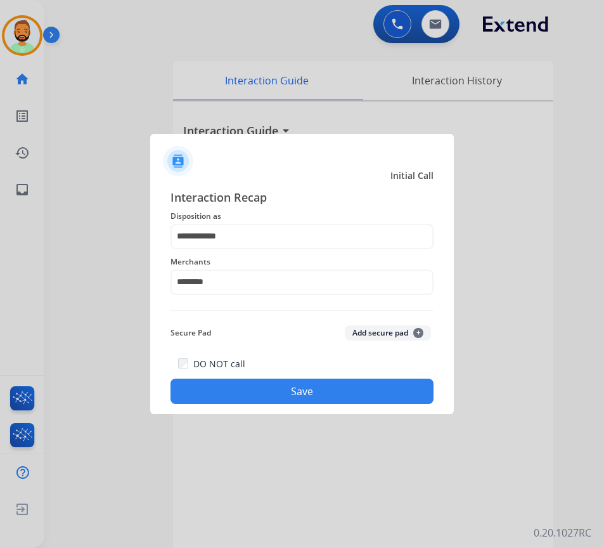
click at [364, 385] on button "Save" at bounding box center [301, 390] width 263 height 25
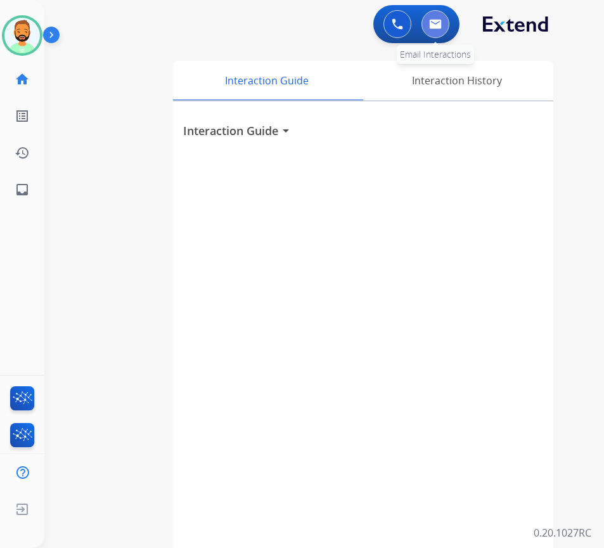
click at [435, 22] on img at bounding box center [435, 24] width 13 height 10
select select "**********"
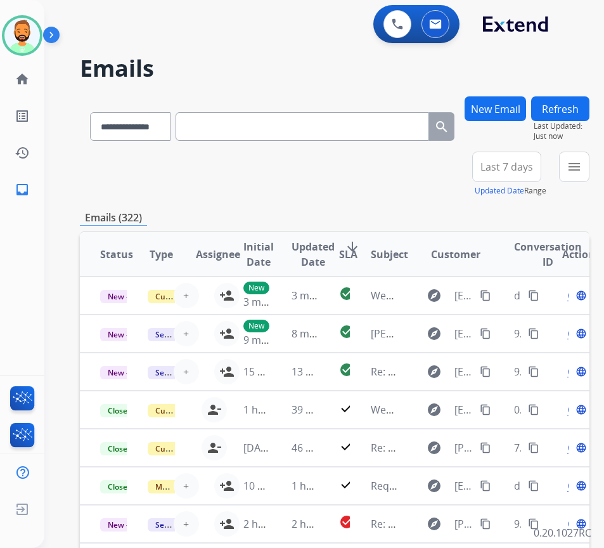
click at [526, 101] on button "New Email" at bounding box center [495, 108] width 61 height 25
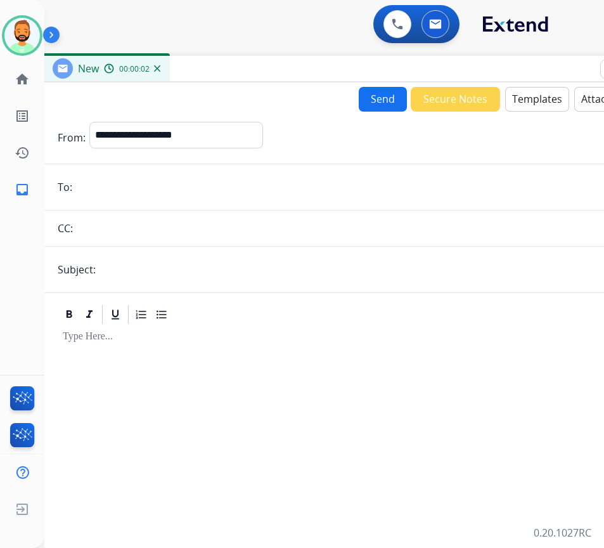
drag, startPoint x: 408, startPoint y: 101, endPoint x: 510, endPoint y: 79, distance: 104.9
click at [510, 79] on div "New 00:00:02" at bounding box center [359, 69] width 634 height 27
click at [232, 125] on select "**********" at bounding box center [175, 134] width 172 height 25
select select "**********"
click at [89, 122] on select "**********" at bounding box center [175, 134] width 172 height 25
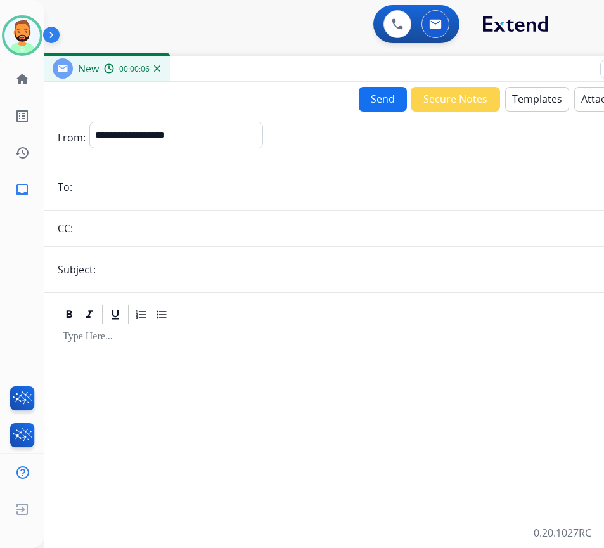
paste input "**********"
type input "**********"
click at [172, 278] on input "text" at bounding box center [381, 269] width 562 height 25
type input "*****"
drag, startPoint x: 231, startPoint y: 356, endPoint x: 544, endPoint y: 92, distance: 409.8
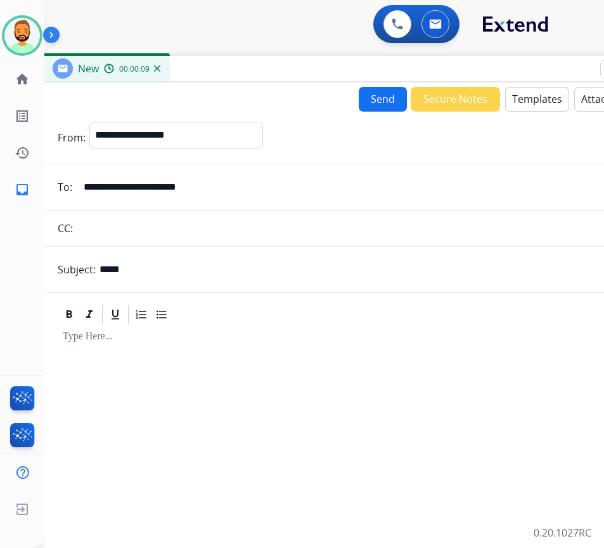
click at [544, 92] on button "Templates" at bounding box center [537, 99] width 64 height 25
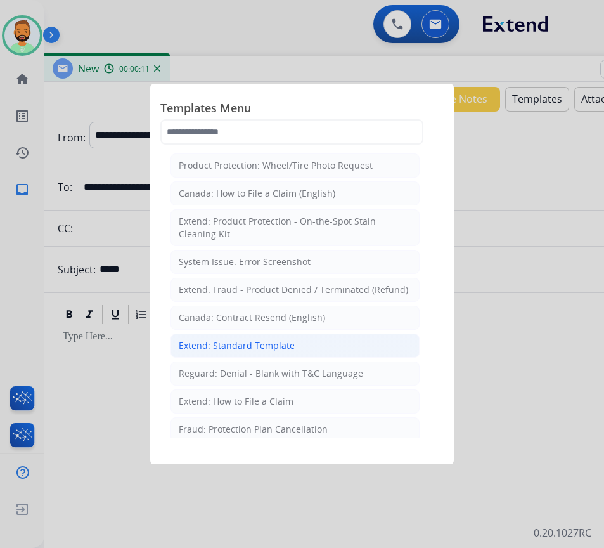
click at [325, 340] on li "Extend: Standard Template" at bounding box center [294, 345] width 249 height 24
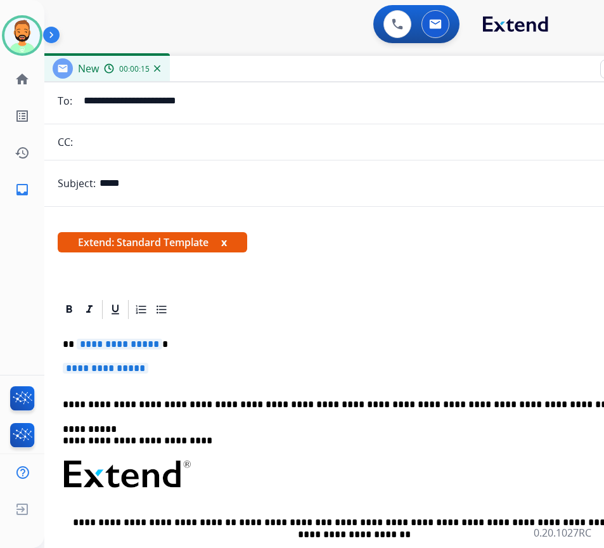
scroll to position [63, 0]
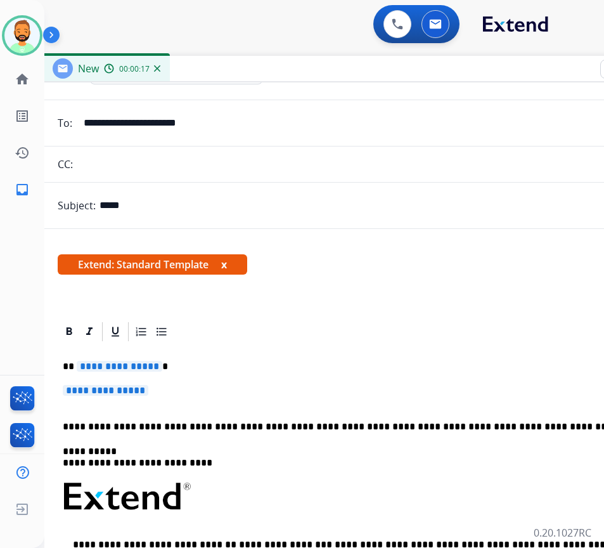
click at [200, 356] on div "**********" at bounding box center [359, 526] width 603 height 367
click at [223, 379] on div "**********" at bounding box center [359, 526] width 603 height 367
click at [223, 382] on div "**********" at bounding box center [359, 526] width 603 height 367
click at [222, 383] on div "**********" at bounding box center [359, 526] width 603 height 367
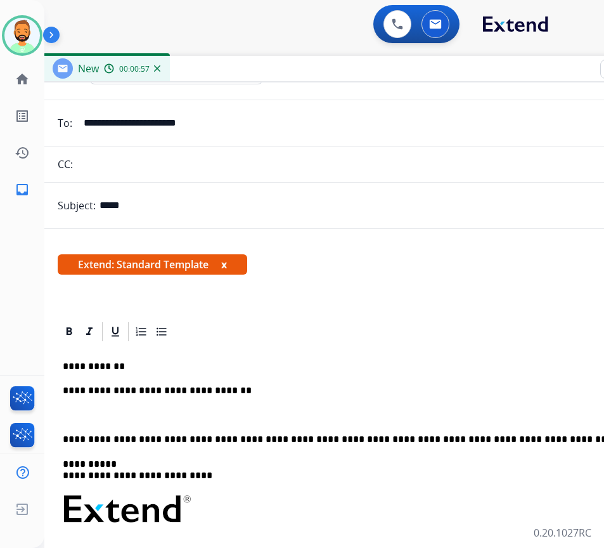
click at [198, 423] on div "**********" at bounding box center [359, 533] width 603 height 380
click at [190, 413] on p at bounding box center [359, 414] width 593 height 11
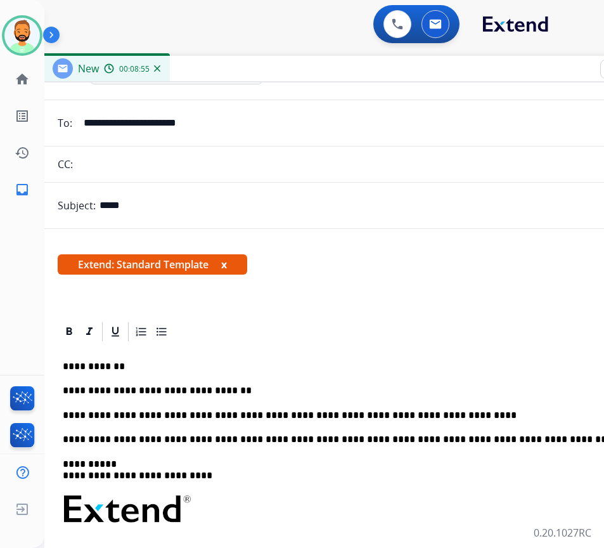
scroll to position [0, 0]
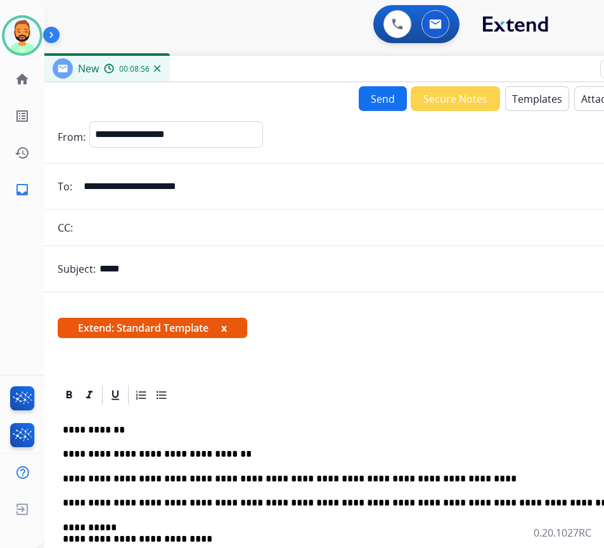
click at [375, 105] on button "Send" at bounding box center [383, 98] width 48 height 25
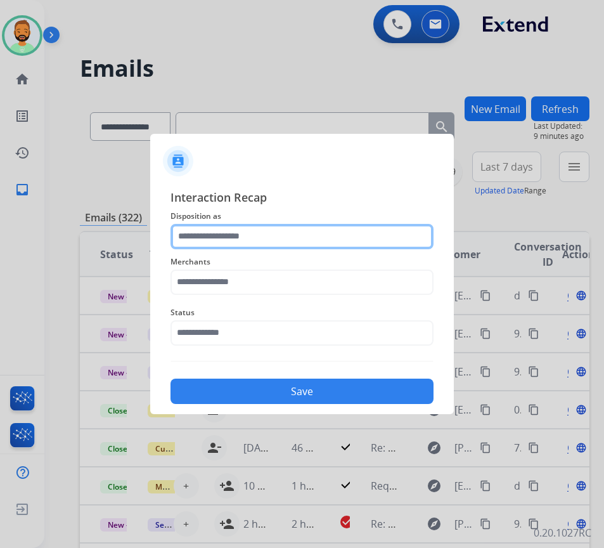
click at [258, 234] on input "text" at bounding box center [301, 236] width 263 height 25
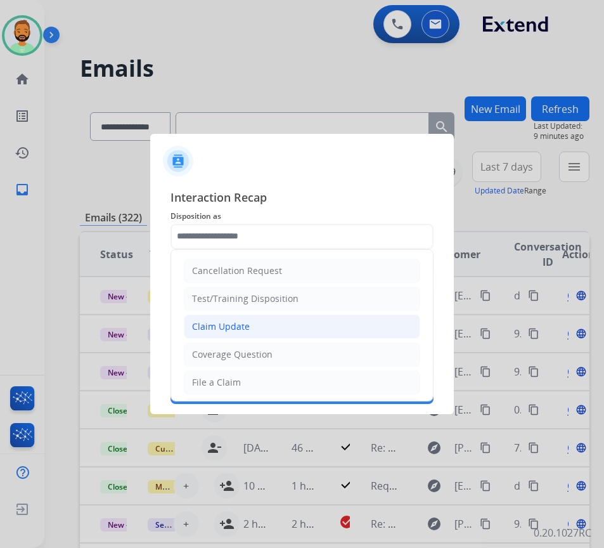
click at [277, 324] on li "Claim Update" at bounding box center [302, 326] width 236 height 24
type input "**********"
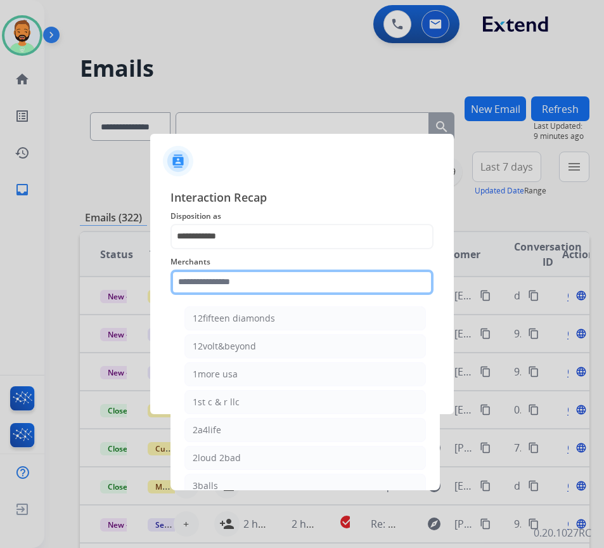
click at [272, 287] on input "text" at bounding box center [301, 281] width 263 height 25
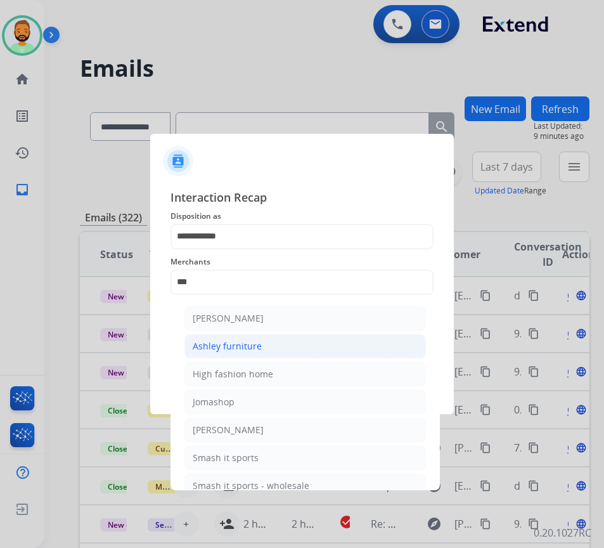
click at [276, 352] on li "Ashley furniture" at bounding box center [304, 346] width 241 height 24
type input "**********"
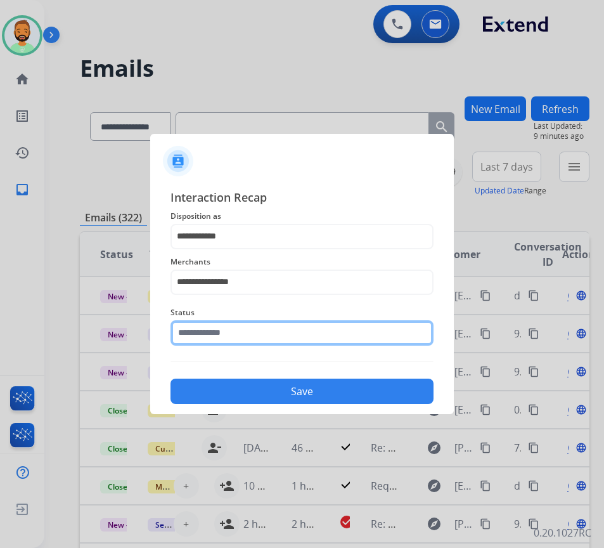
click at [277, 333] on input "text" at bounding box center [301, 332] width 263 height 25
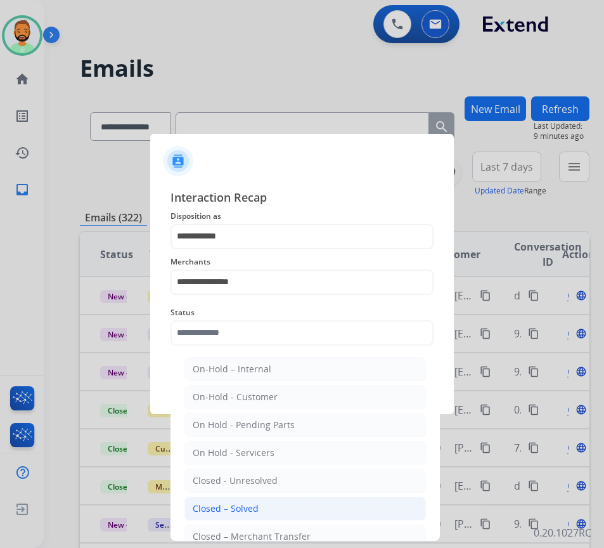
click at [275, 499] on li "Closed – Solved" at bounding box center [304, 508] width 241 height 24
type input "**********"
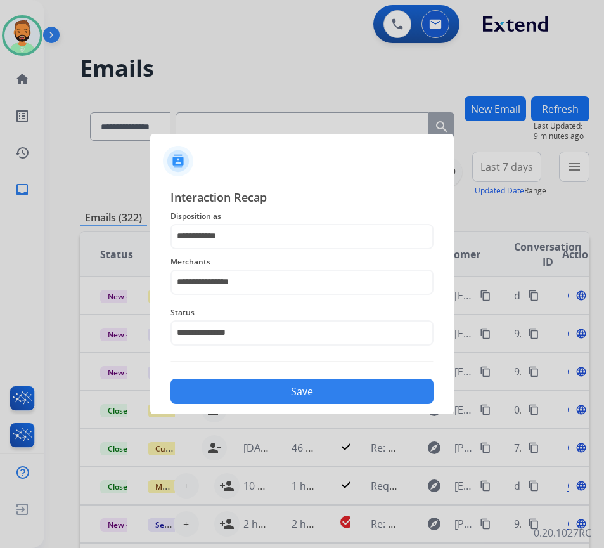
click at [314, 389] on button "Save" at bounding box center [301, 390] width 263 height 25
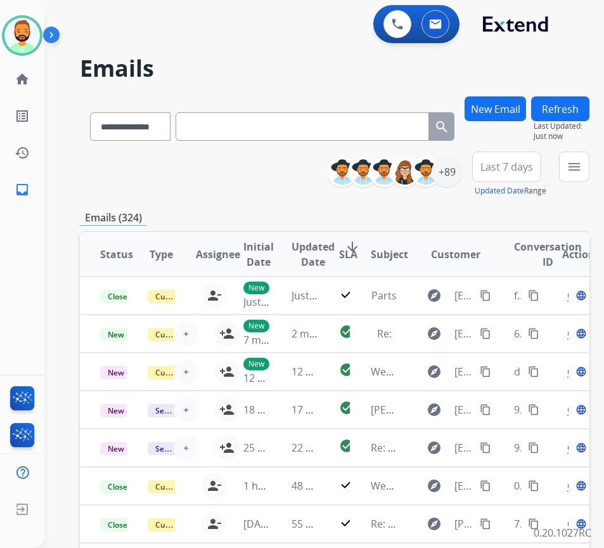
click at [515, 177] on button "Last 7 days" at bounding box center [506, 166] width 69 height 30
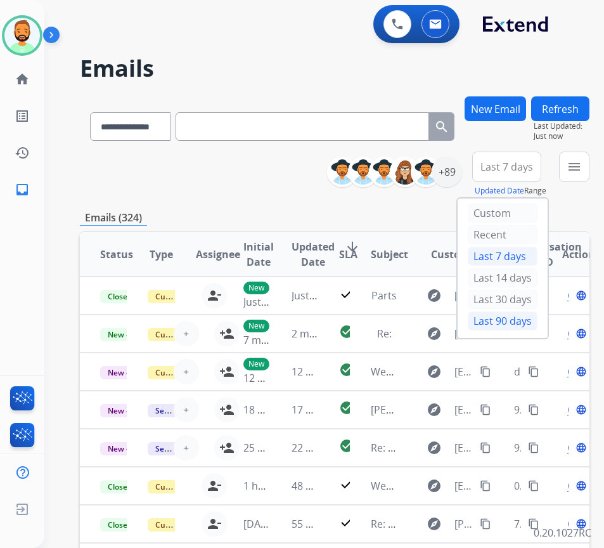
click at [523, 318] on div "Last 90 days" at bounding box center [503, 320] width 70 height 19
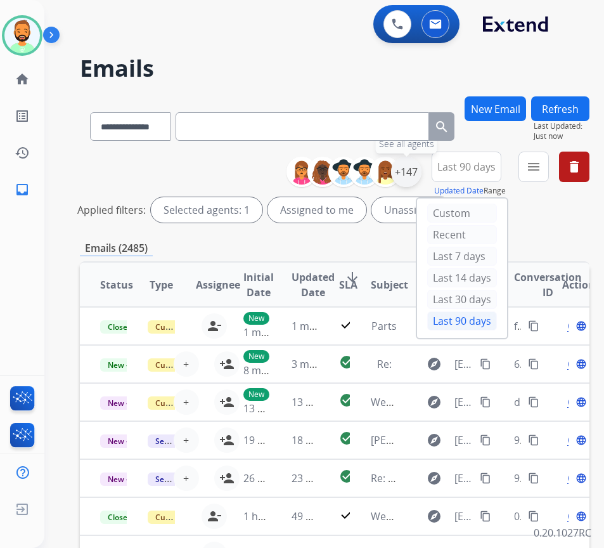
click at [420, 170] on div "+147" at bounding box center [406, 172] width 30 height 30
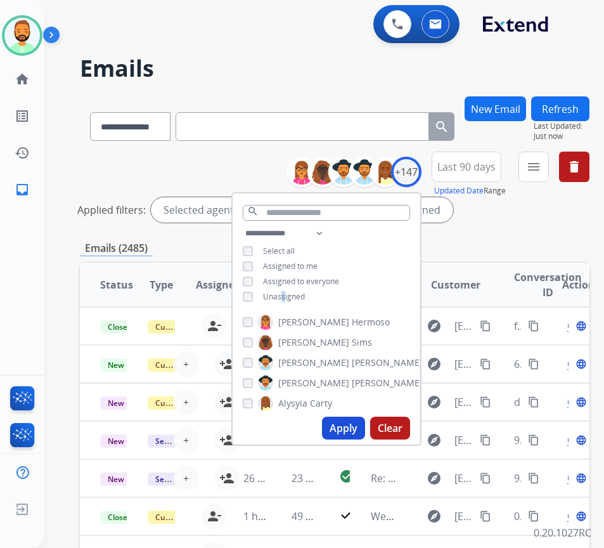
click at [298, 293] on span "Unassigned" at bounding box center [284, 296] width 42 height 11
click at [420, 288] on div "**********" at bounding box center [327, 266] width 188 height 81
click at [365, 421] on button "Apply" at bounding box center [343, 427] width 43 height 23
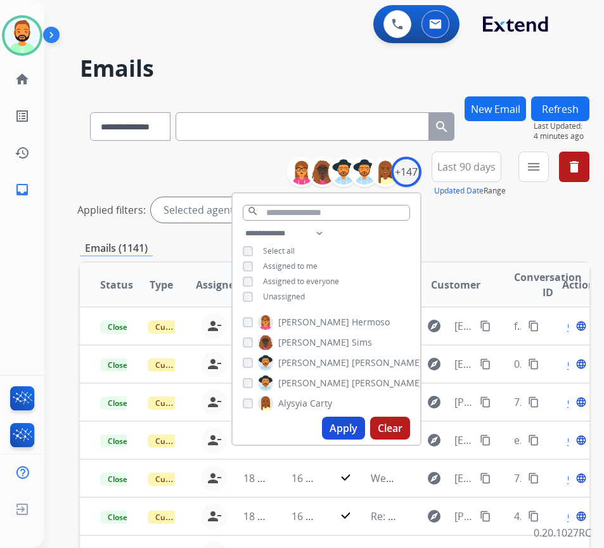
click at [160, 162] on div "**********" at bounding box center [335, 189] width 510 height 76
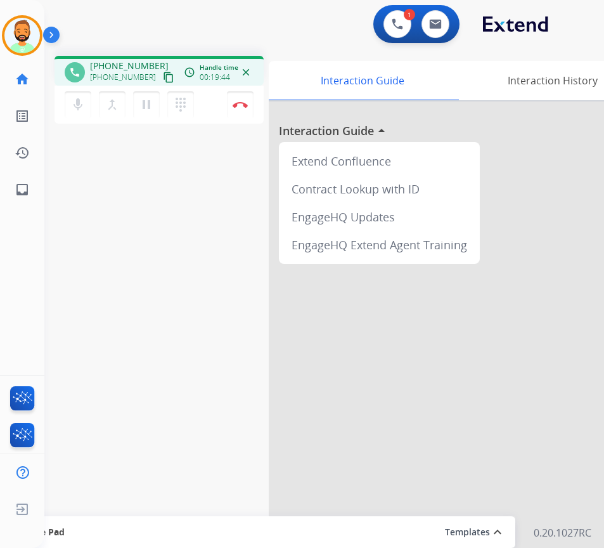
click at [193, 305] on div "phone +18588885955 +18588885955 content_copy access_time Call metrics Queue 00:…" at bounding box center [308, 310] width 529 height 529
click at [206, 220] on div "phone +18588885955 +18588885955 content_copy access_time Call metrics Queue 00:…" at bounding box center [308, 310] width 529 height 529
click at [243, 109] on button "Disconnect" at bounding box center [240, 104] width 27 height 27
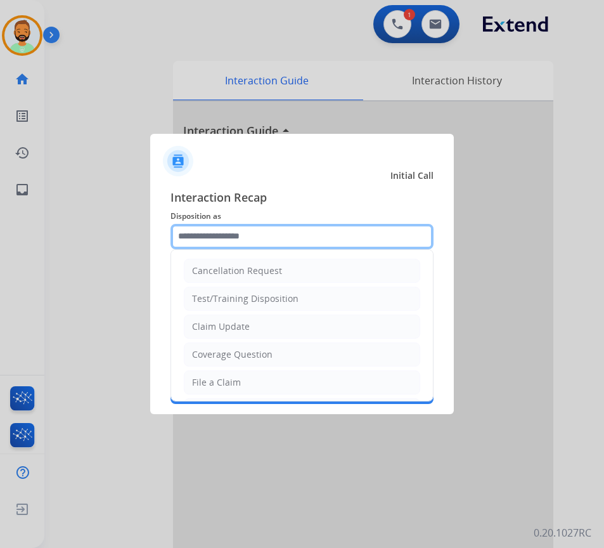
click at [296, 235] on input "text" at bounding box center [301, 236] width 263 height 25
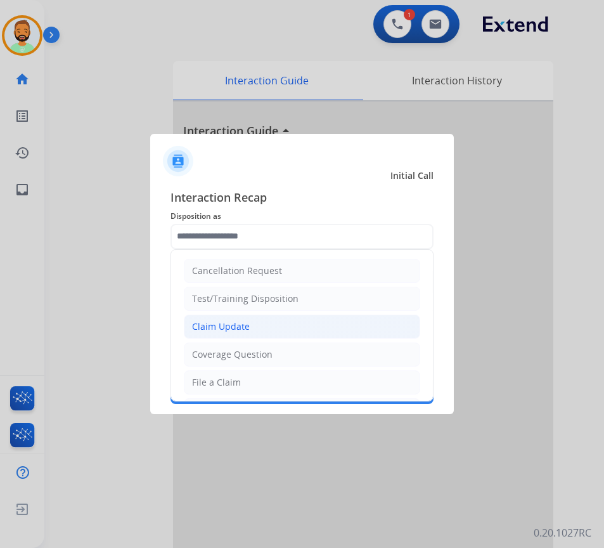
click at [302, 323] on li "Claim Update" at bounding box center [302, 326] width 236 height 24
type input "**********"
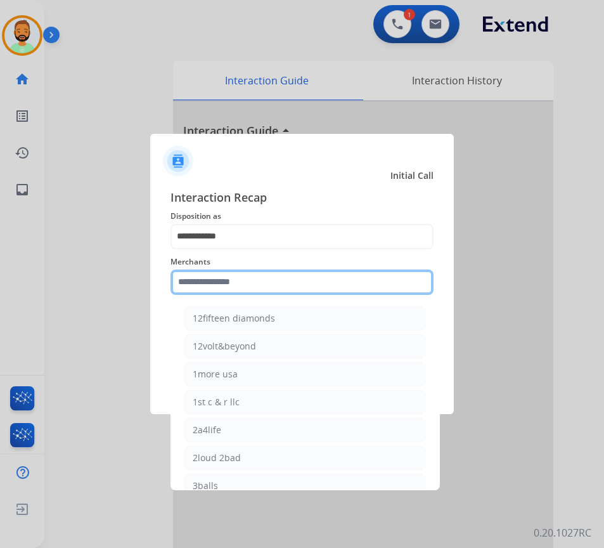
click at [290, 282] on input "text" at bounding box center [301, 281] width 263 height 25
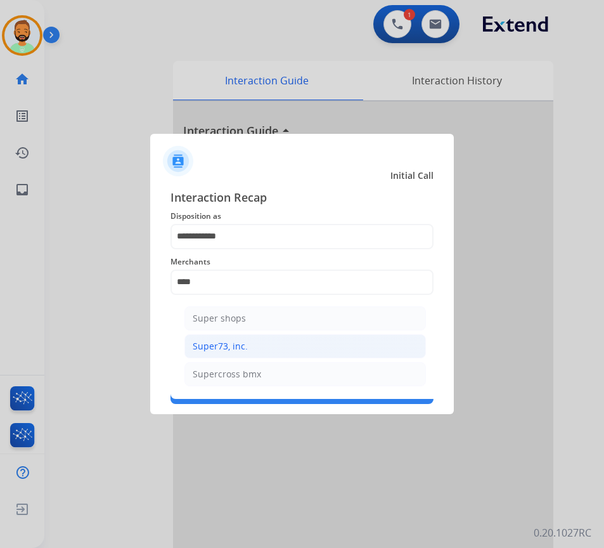
click at [309, 349] on li "Super73, inc." at bounding box center [304, 346] width 241 height 24
type input "**********"
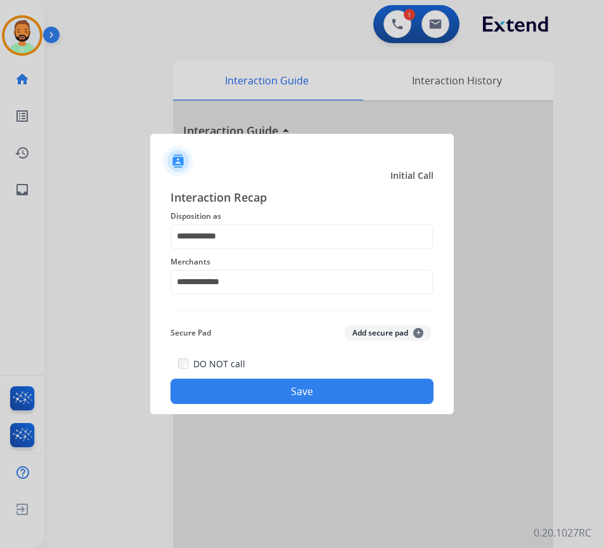
click at [347, 399] on button "Save" at bounding box center [301, 390] width 263 height 25
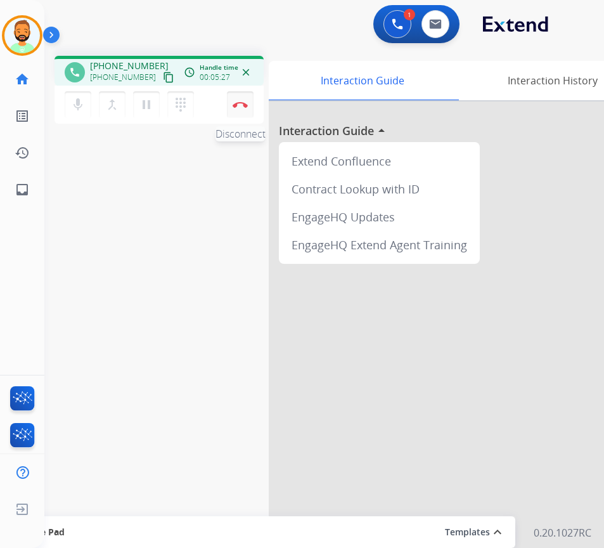
click at [241, 100] on button "Disconnect" at bounding box center [240, 104] width 27 height 27
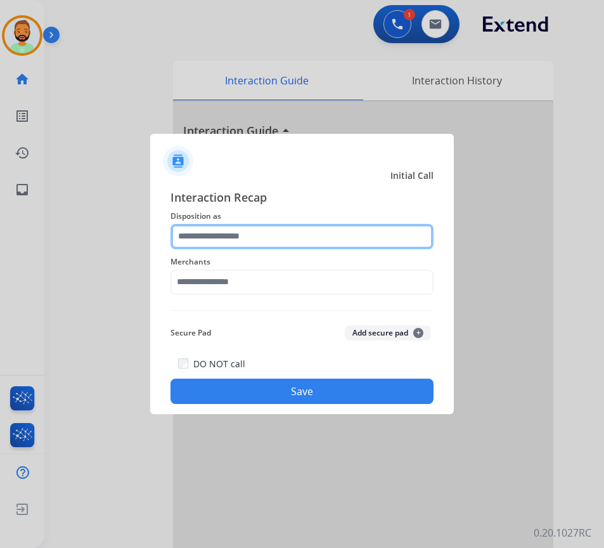
click at [301, 232] on input "text" at bounding box center [301, 236] width 263 height 25
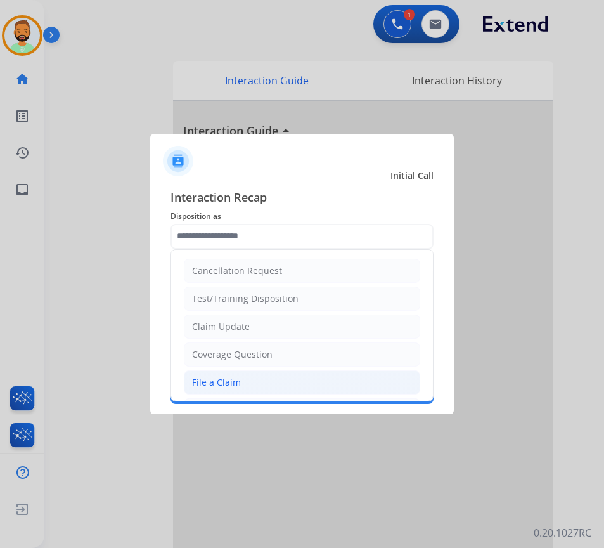
click at [311, 370] on li "File a Claim" at bounding box center [302, 382] width 236 height 24
type input "**********"
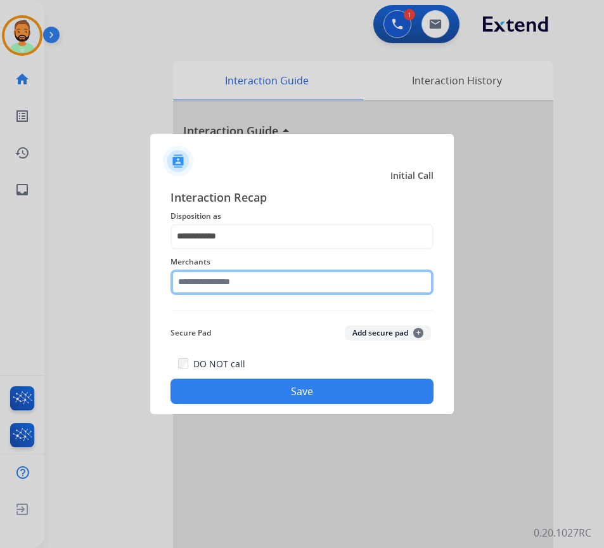
click at [299, 285] on input "text" at bounding box center [301, 281] width 263 height 25
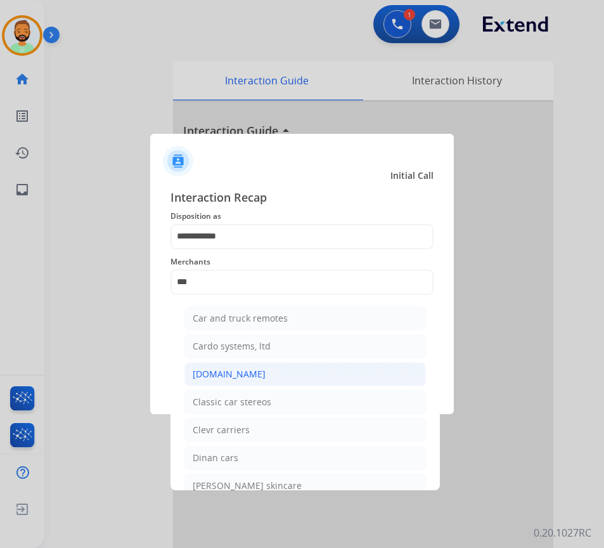
click at [276, 369] on li "[DOMAIN_NAME]" at bounding box center [304, 374] width 241 height 24
type input "**********"
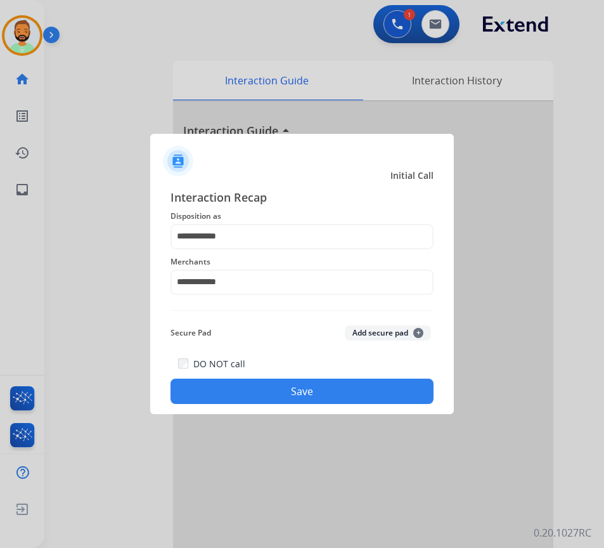
click at [360, 384] on button "Save" at bounding box center [301, 390] width 263 height 25
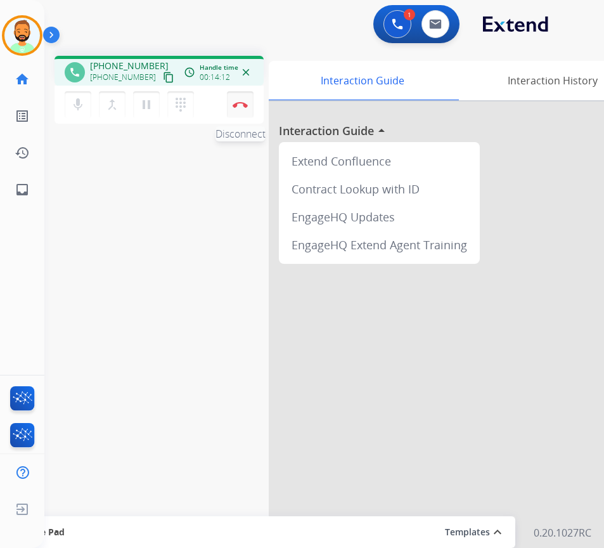
click at [241, 103] on img at bounding box center [240, 104] width 15 height 6
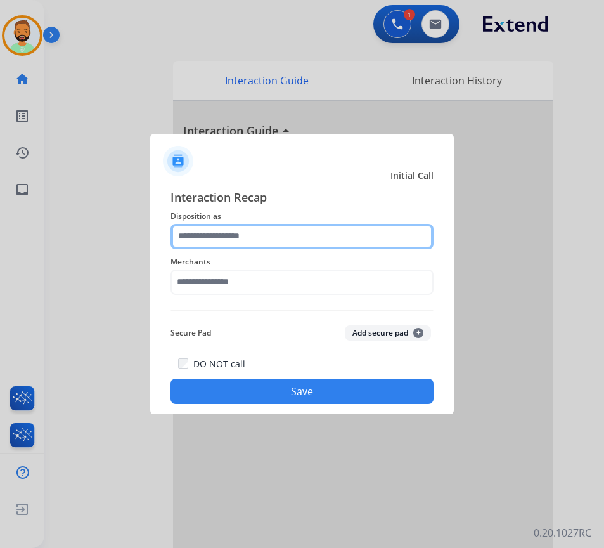
click at [306, 238] on input "text" at bounding box center [301, 236] width 263 height 25
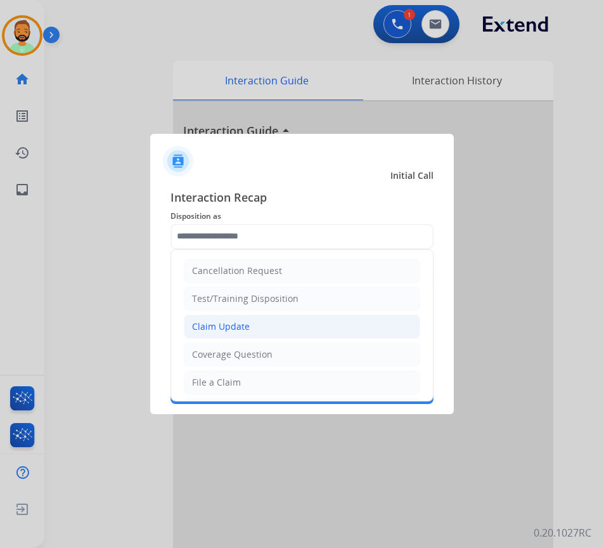
click at [291, 333] on li "Claim Update" at bounding box center [302, 326] width 236 height 24
type input "**********"
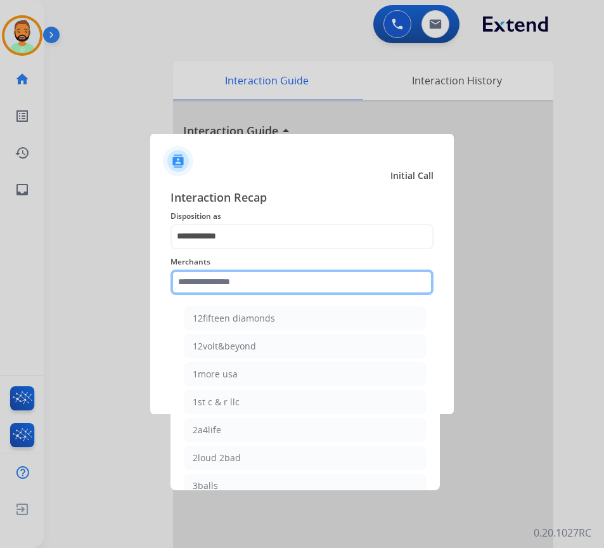
click at [299, 285] on input "text" at bounding box center [301, 281] width 263 height 25
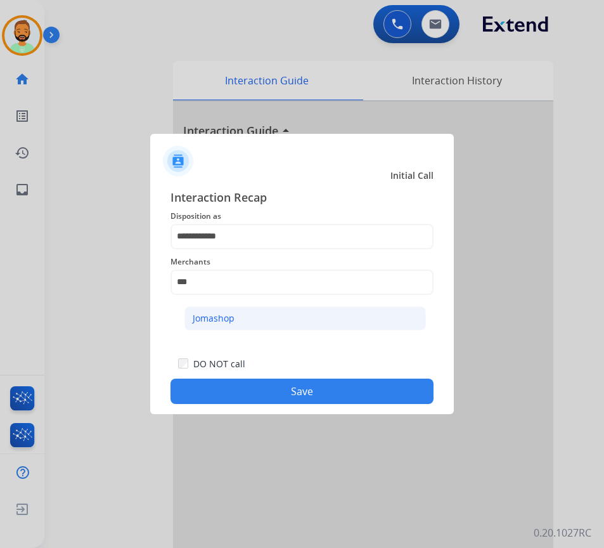
click at [335, 312] on li "Jomashop" at bounding box center [304, 318] width 241 height 24
type input "********"
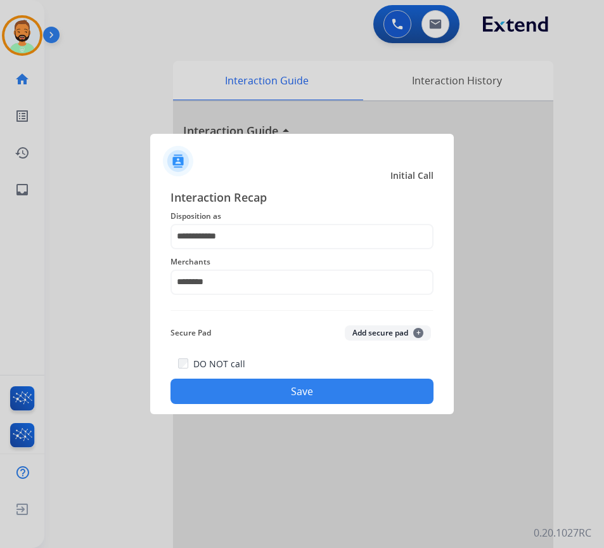
click at [307, 378] on div "DO NOT call Save" at bounding box center [301, 380] width 263 height 48
click at [308, 383] on button "Save" at bounding box center [301, 390] width 263 height 25
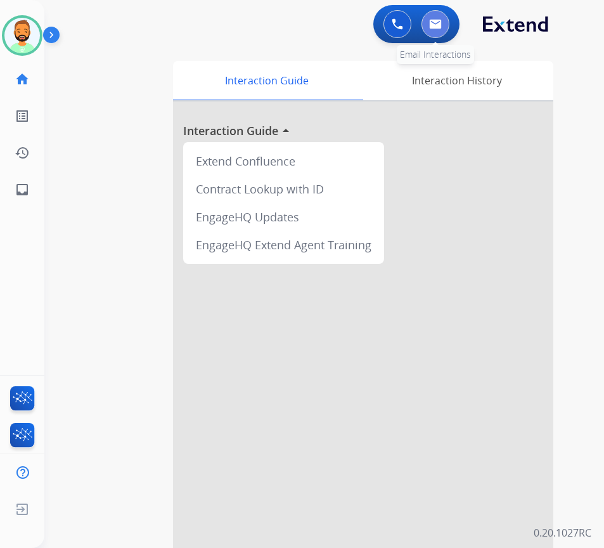
click at [442, 13] on button at bounding box center [435, 24] width 28 height 28
select select "**********"
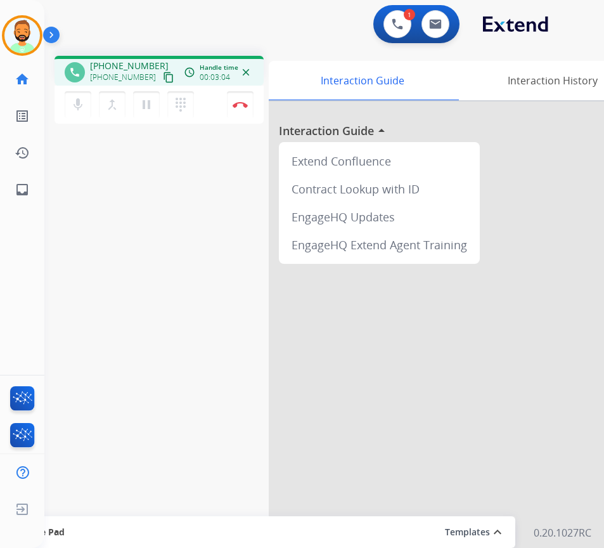
click at [143, 384] on div "phone +19195240148 +19195240148 content_copy access_time Call metrics Queue 00:…" at bounding box center [308, 310] width 529 height 529
click at [238, 111] on button "Disconnect" at bounding box center [240, 104] width 27 height 27
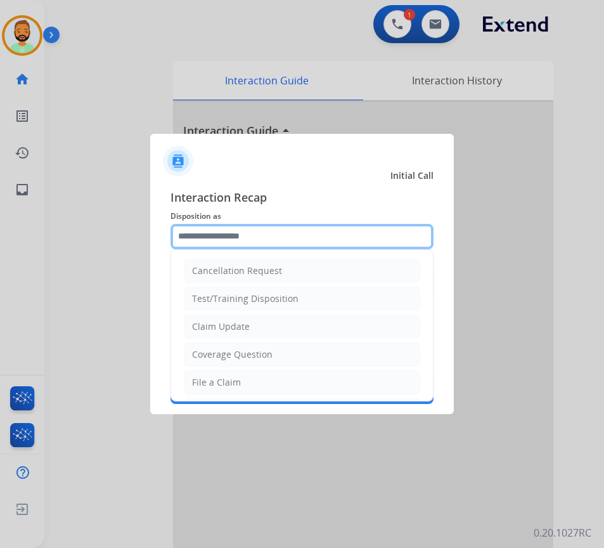
click at [255, 236] on input "text" at bounding box center [301, 236] width 263 height 25
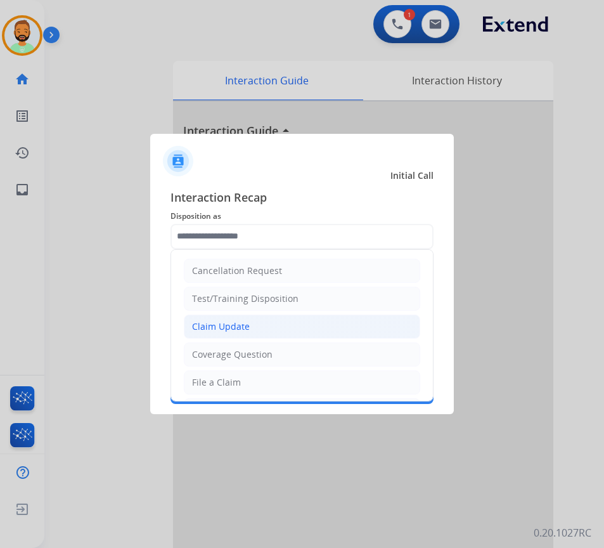
click at [262, 326] on li "Claim Update" at bounding box center [302, 326] width 236 height 24
type input "**********"
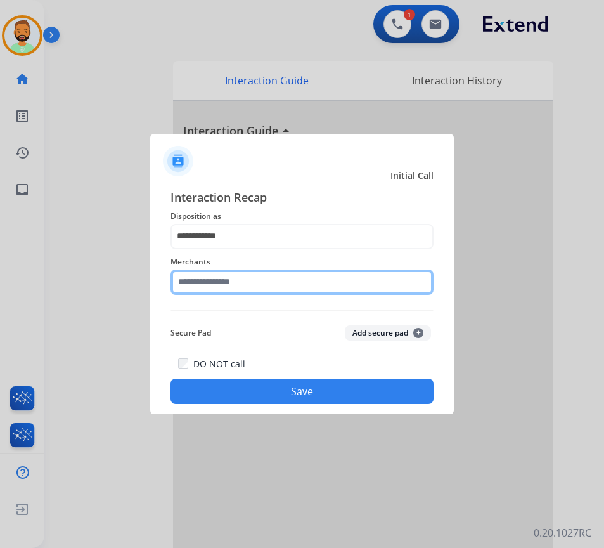
click at [256, 273] on input "text" at bounding box center [301, 281] width 263 height 25
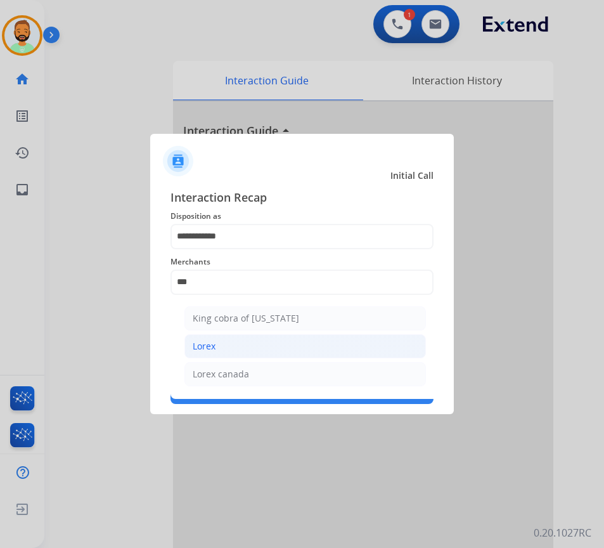
click at [268, 335] on li "Lorex" at bounding box center [304, 346] width 241 height 24
type input "*****"
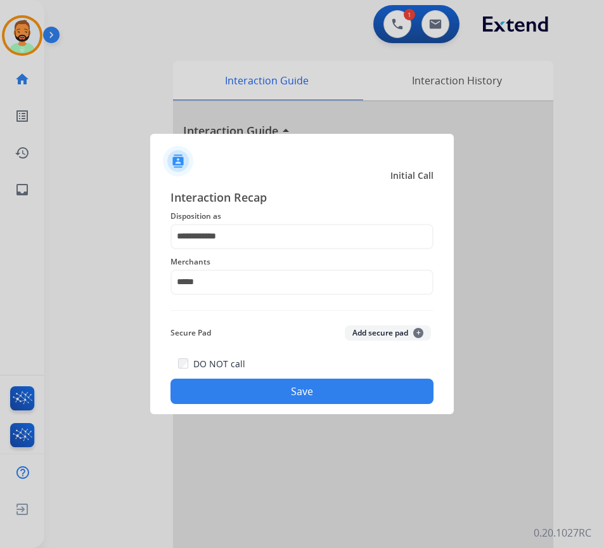
click at [292, 399] on button "Save" at bounding box center [301, 390] width 263 height 25
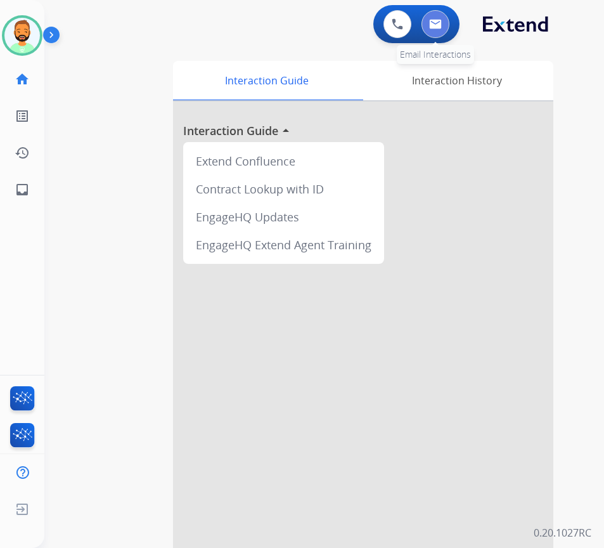
click at [442, 33] on button at bounding box center [435, 24] width 28 height 28
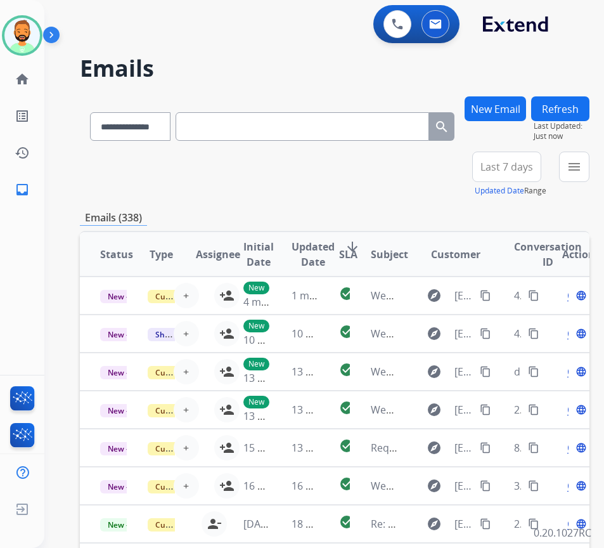
click at [488, 100] on button "New Email" at bounding box center [495, 108] width 61 height 25
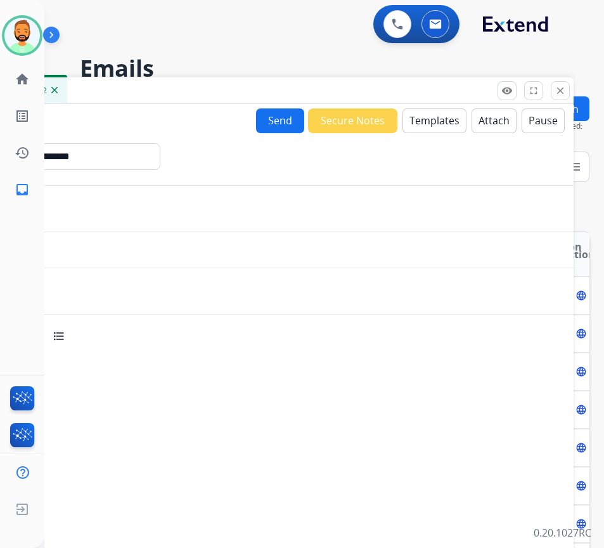
click at [420, 117] on button "Templates" at bounding box center [434, 120] width 64 height 25
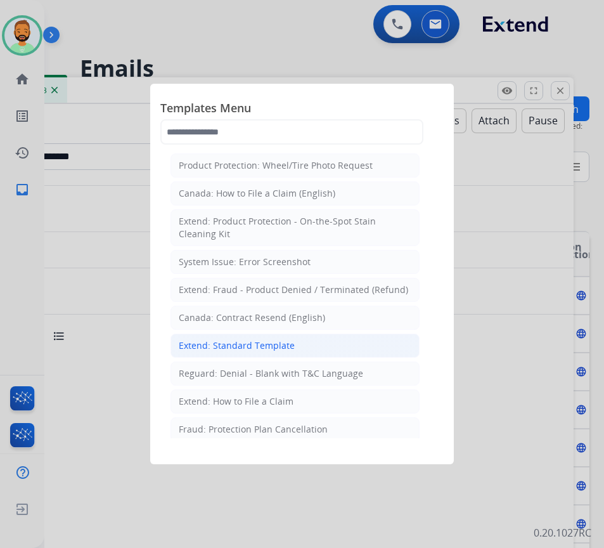
click at [273, 344] on div "Extend: Standard Template" at bounding box center [237, 345] width 116 height 13
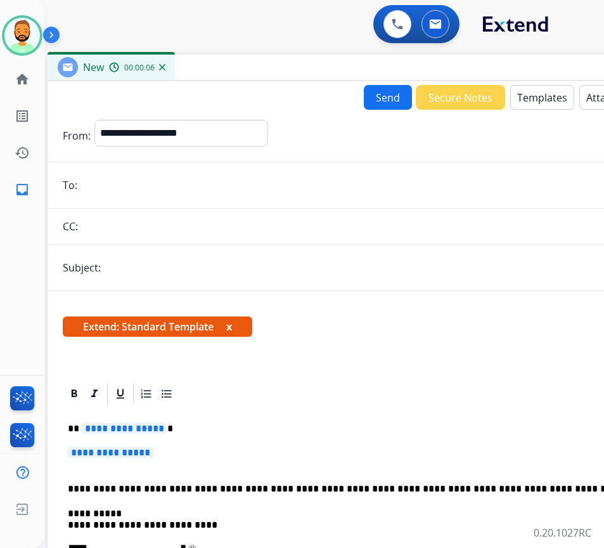
drag, startPoint x: 200, startPoint y: 91, endPoint x: 307, endPoint y: 68, distance: 109.5
click at [307, 68] on div "New 00:00:06" at bounding box center [365, 68] width 634 height 27
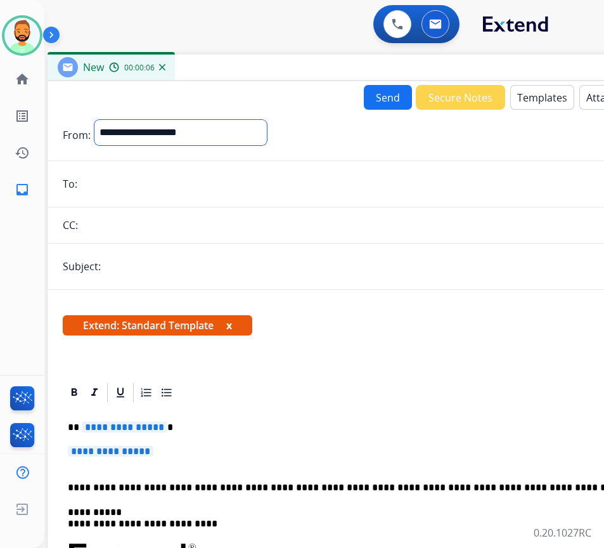
click at [236, 138] on select "**********" at bounding box center [180, 132] width 172 height 25
select select "**********"
click at [94, 120] on select "**********" at bounding box center [180, 132] width 172 height 25
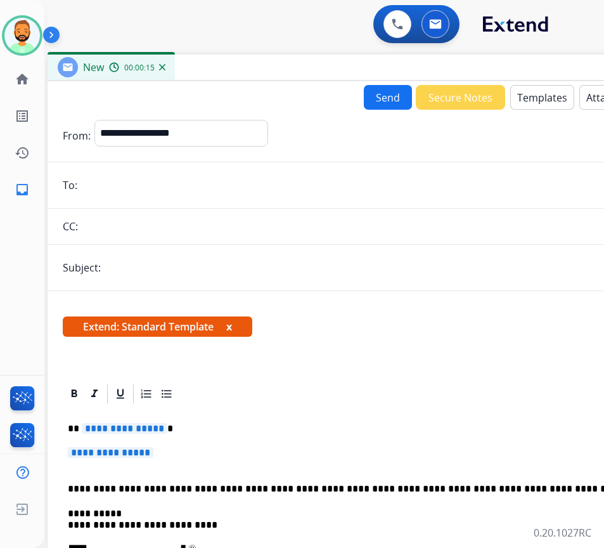
paste input "**********"
type input "**********"
click at [177, 256] on input "text" at bounding box center [386, 267] width 562 height 25
type input "**********"
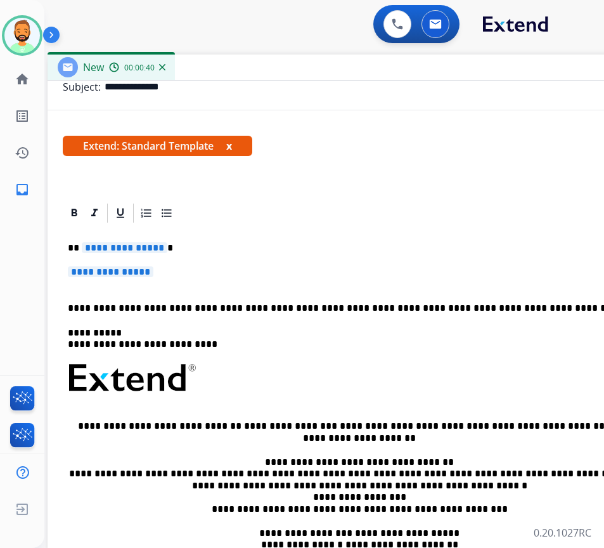
scroll to position [161, 0]
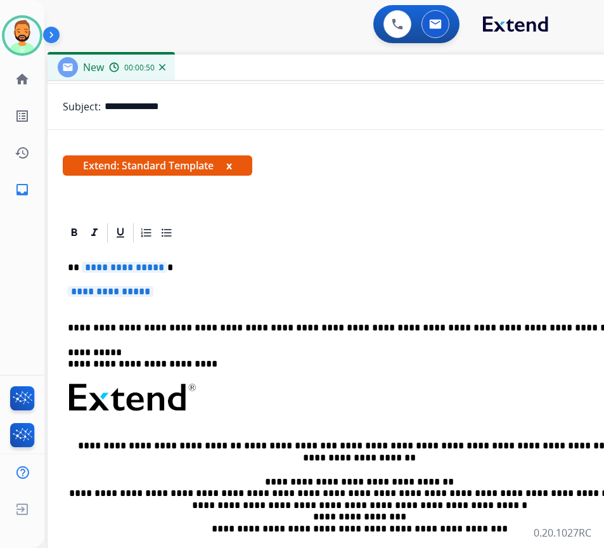
click at [277, 366] on p "**********" at bounding box center [359, 358] width 583 height 23
drag, startPoint x: 219, startPoint y: 293, endPoint x: 151, endPoint y: 293, distance: 68.5
drag, startPoint x: 151, startPoint y: 293, endPoint x: 260, endPoint y: 260, distance: 114.1
click at [260, 259] on div "**********" at bounding box center [364, 427] width 603 height 367
drag, startPoint x: 215, startPoint y: 297, endPoint x: 63, endPoint y: 235, distance: 163.7
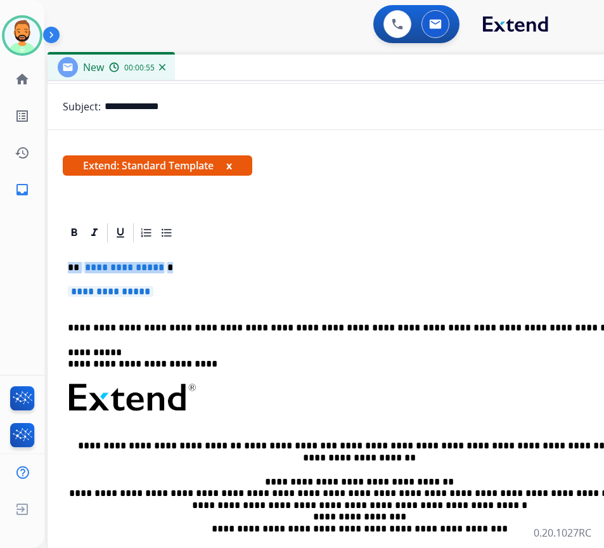
click at [63, 235] on app-office-email-editor "**********" at bounding box center [364, 404] width 603 height 367
click at [221, 297] on p "**********" at bounding box center [364, 297] width 593 height 23
drag, startPoint x: 204, startPoint y: 295, endPoint x: 53, endPoint y: 264, distance: 154.5
click at [53, 264] on div "**********" at bounding box center [365, 414] width 634 height 387
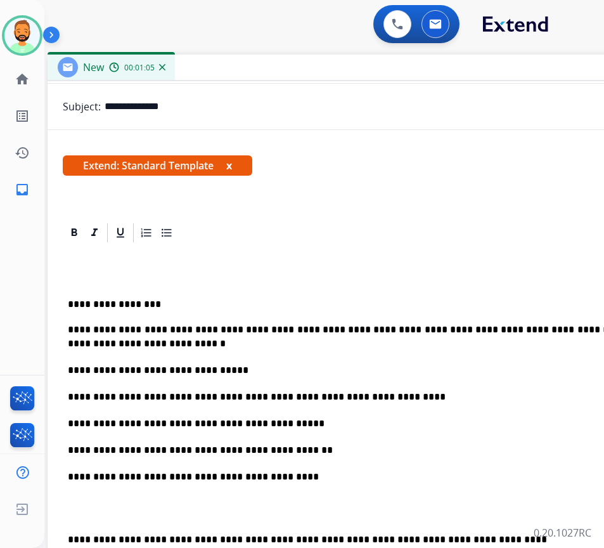
drag, startPoint x: 455, startPoint y: 331, endPoint x: 570, endPoint y: 338, distance: 114.9
click at [575, 329] on p "**********" at bounding box center [359, 337] width 583 height 28
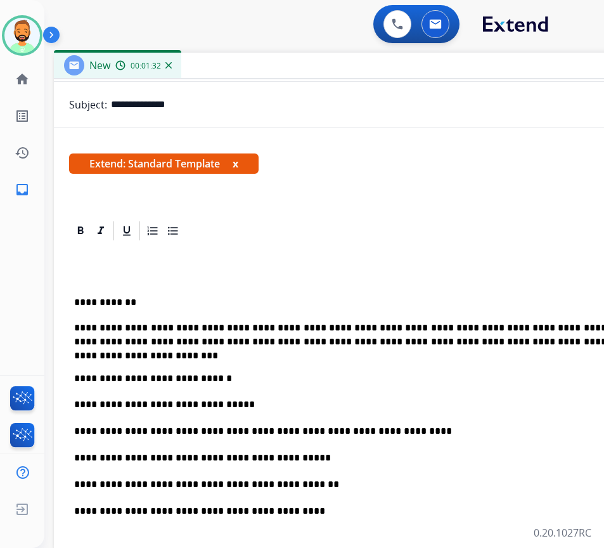
drag, startPoint x: 340, startPoint y: 67, endPoint x: 368, endPoint y: 74, distance: 29.4
click at [368, 66] on div "New 00:01:32" at bounding box center [371, 66] width 634 height 27
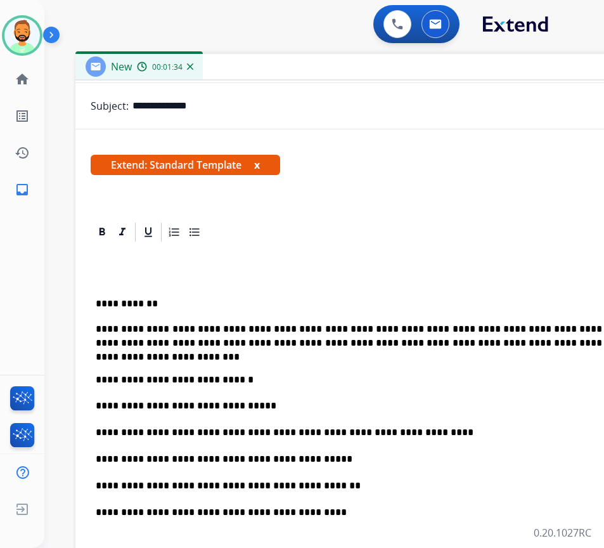
click at [96, 382] on p "**********" at bounding box center [387, 374] width 583 height 23
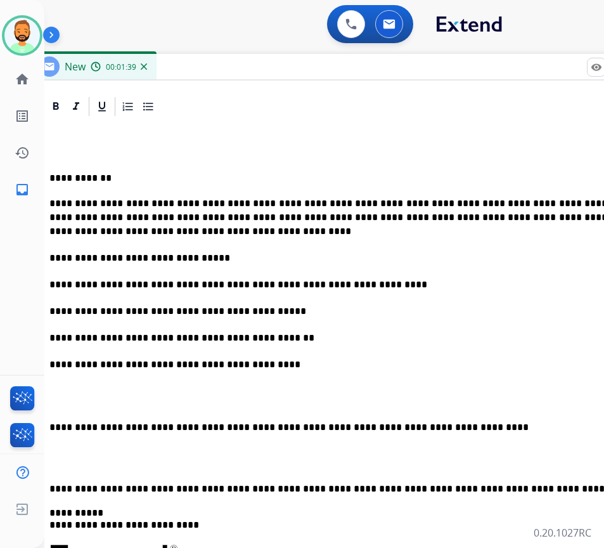
scroll to position [288, 0]
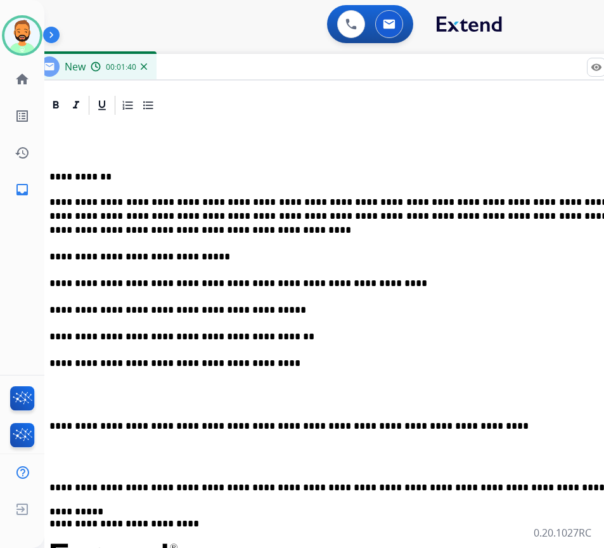
click at [67, 423] on p "**********" at bounding box center [340, 426] width 583 height 14
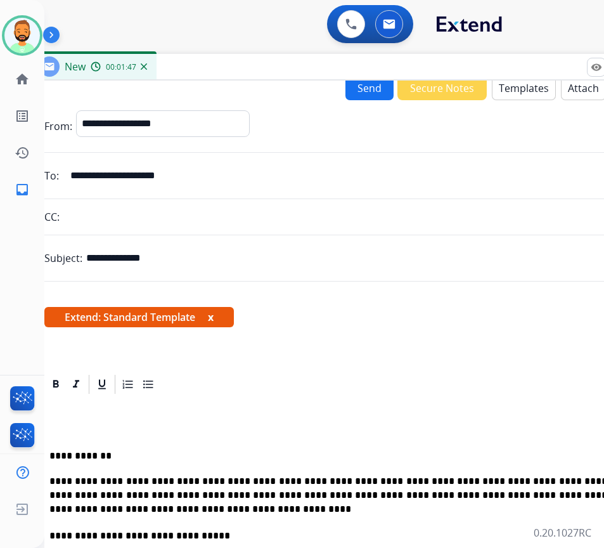
scroll to position [0, 0]
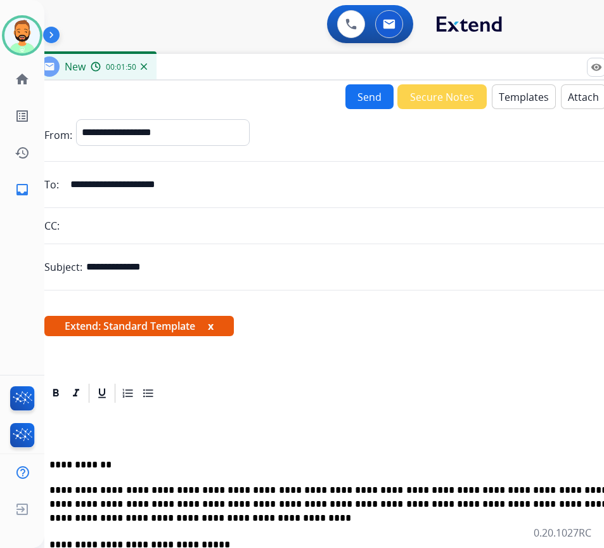
click at [360, 101] on button "Send" at bounding box center [369, 96] width 48 height 25
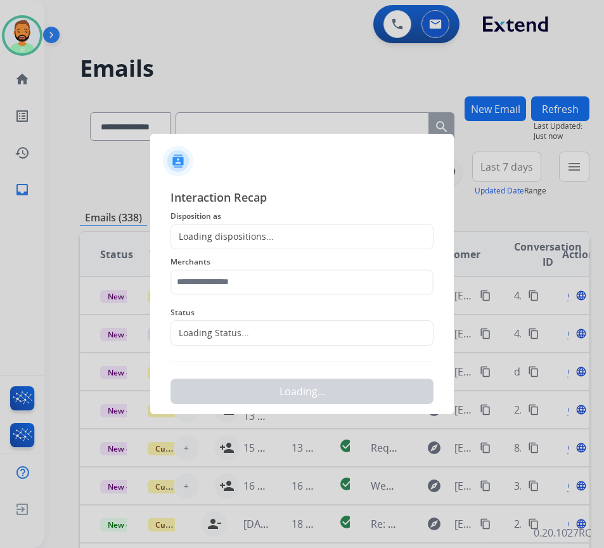
scroll to position [0, 2]
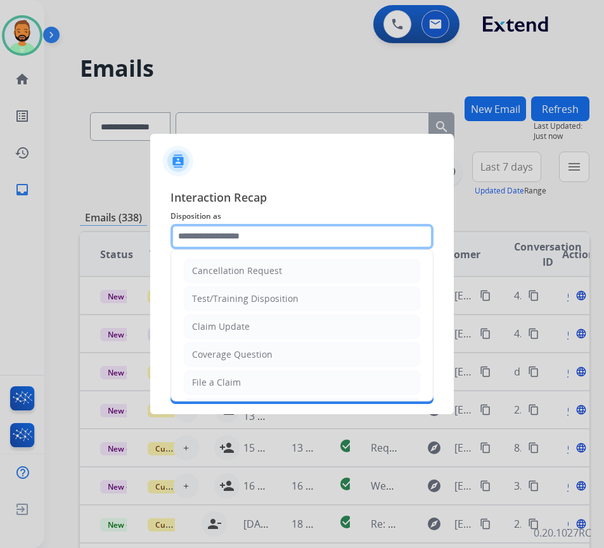
click at [286, 247] on input "text" at bounding box center [301, 236] width 263 height 25
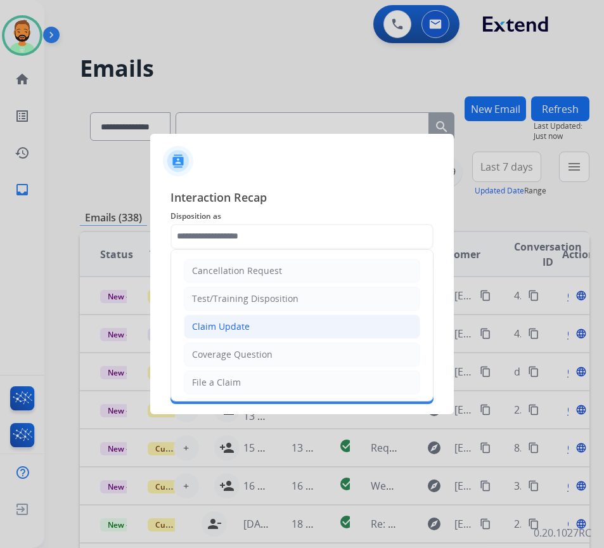
click at [290, 327] on li "Claim Update" at bounding box center [302, 326] width 236 height 24
type input "**********"
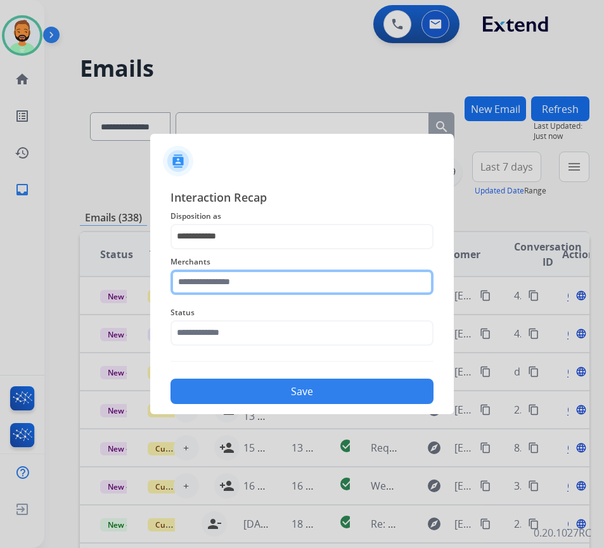
click at [288, 293] on input "text" at bounding box center [301, 281] width 263 height 25
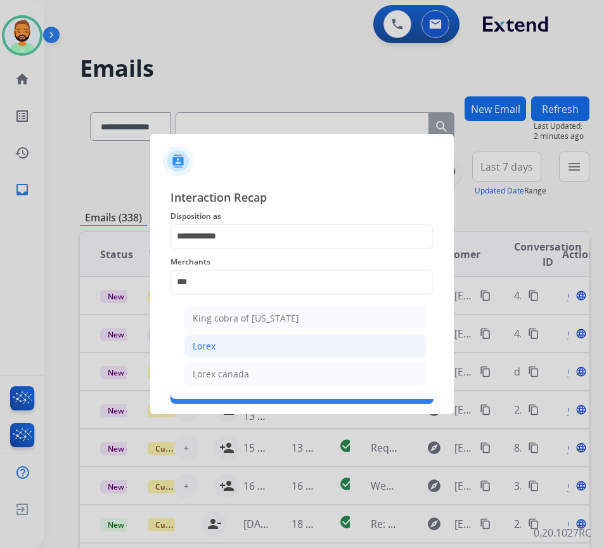
click at [295, 350] on li "Lorex" at bounding box center [304, 346] width 241 height 24
type input "*****"
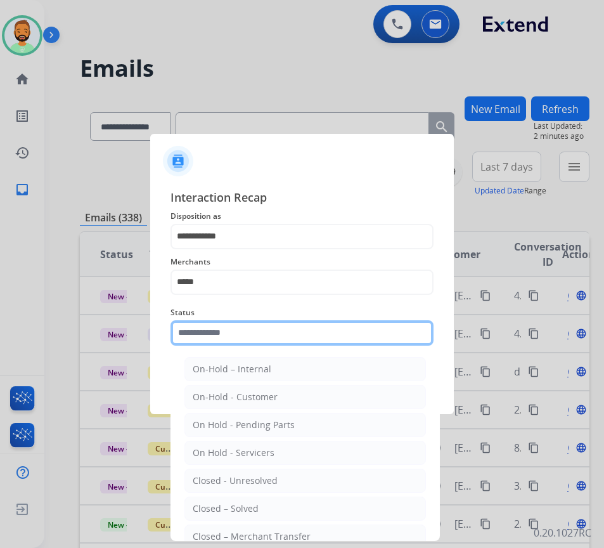
click at [306, 333] on input "text" at bounding box center [301, 332] width 263 height 25
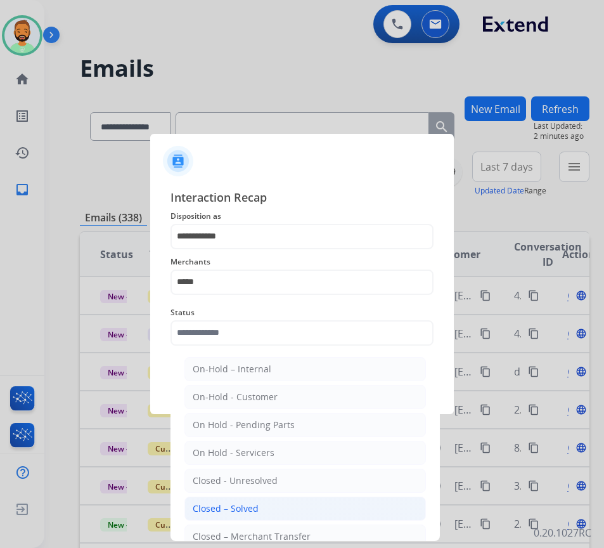
click at [307, 498] on li "Closed – Solved" at bounding box center [304, 508] width 241 height 24
type input "**********"
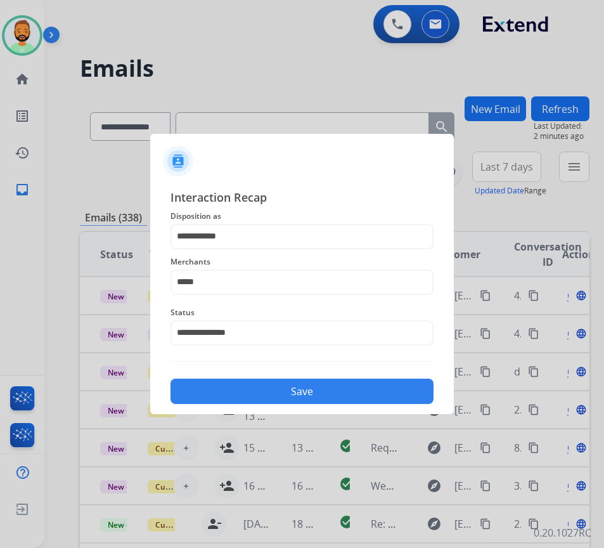
click at [295, 382] on button "Save" at bounding box center [301, 390] width 263 height 25
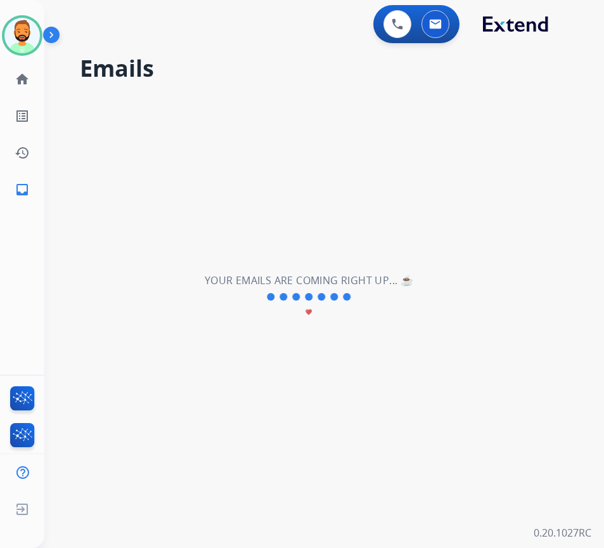
scroll to position [0, 0]
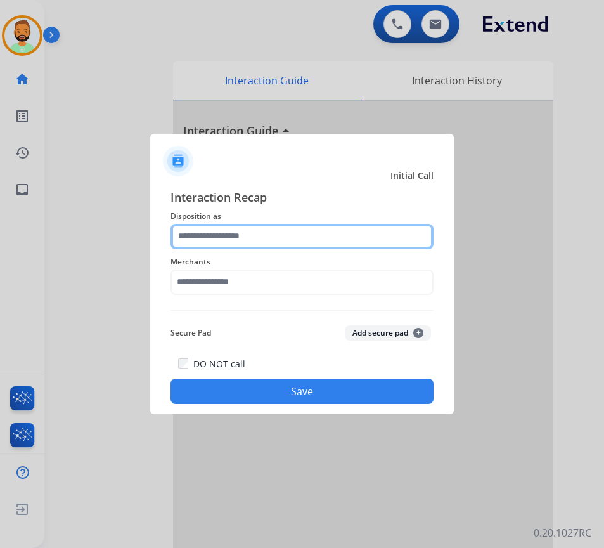
click at [247, 238] on input "text" at bounding box center [301, 236] width 263 height 25
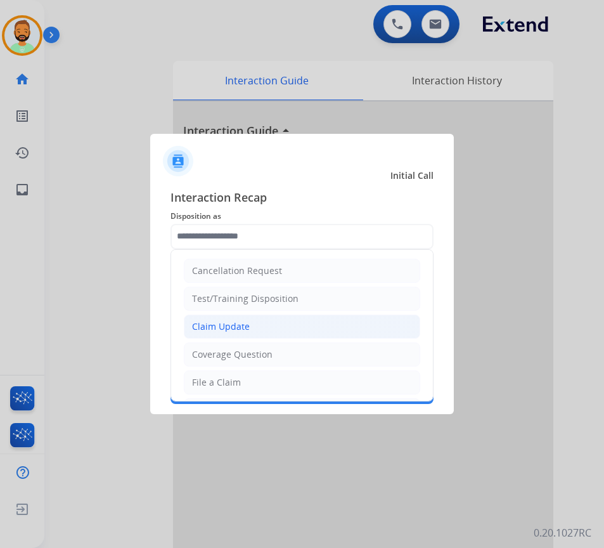
click at [267, 325] on li "Claim Update" at bounding box center [302, 326] width 236 height 24
type input "**********"
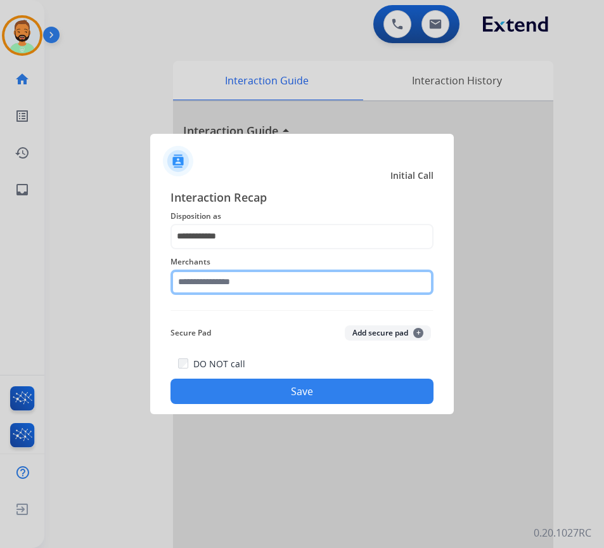
click at [266, 290] on input "text" at bounding box center [301, 281] width 263 height 25
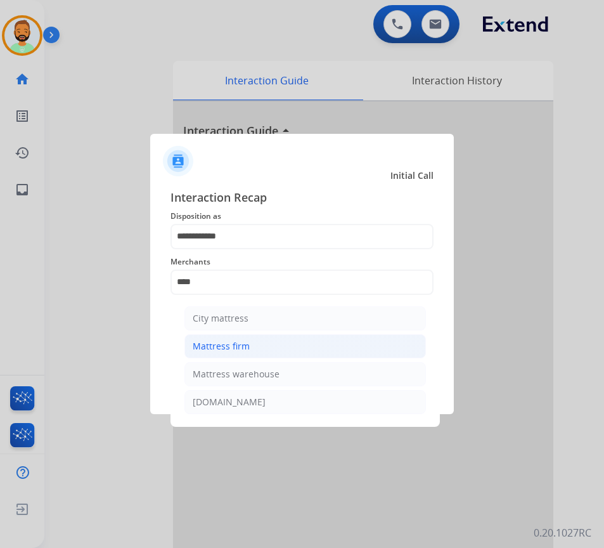
click at [305, 347] on li "Mattress firm" at bounding box center [304, 346] width 241 height 24
type input "**********"
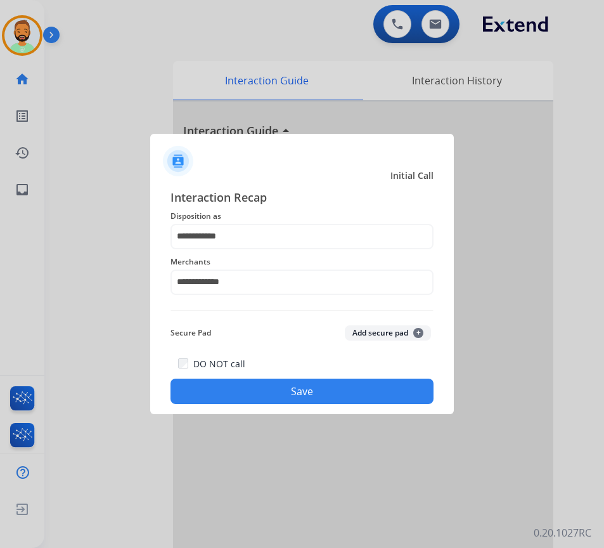
click at [306, 390] on button "Save" at bounding box center [301, 390] width 263 height 25
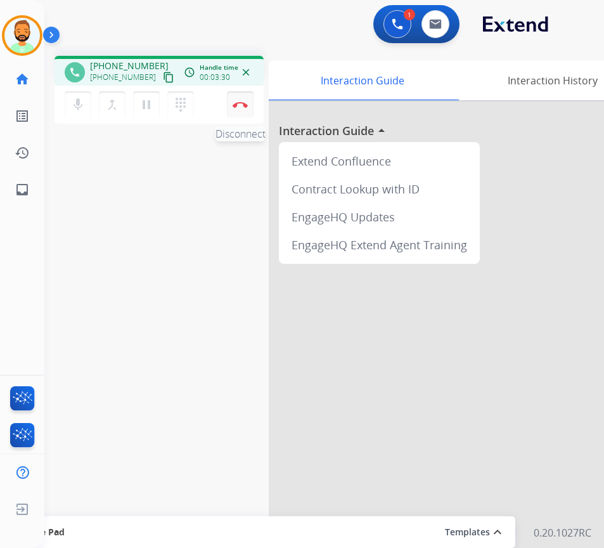
click at [238, 106] on img at bounding box center [240, 104] width 15 height 6
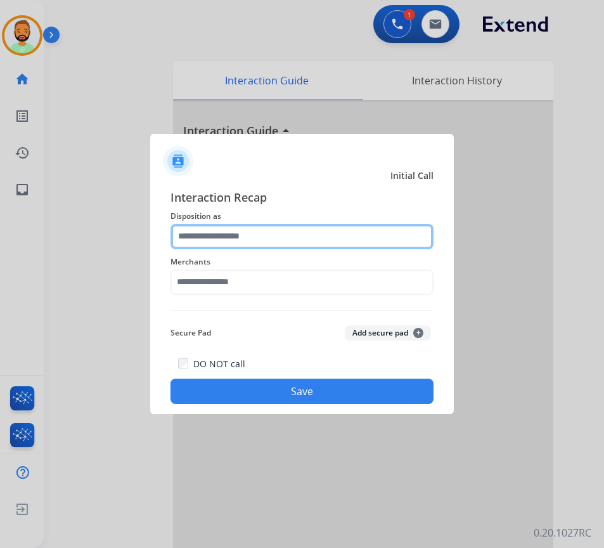
click at [326, 242] on input "text" at bounding box center [301, 236] width 263 height 25
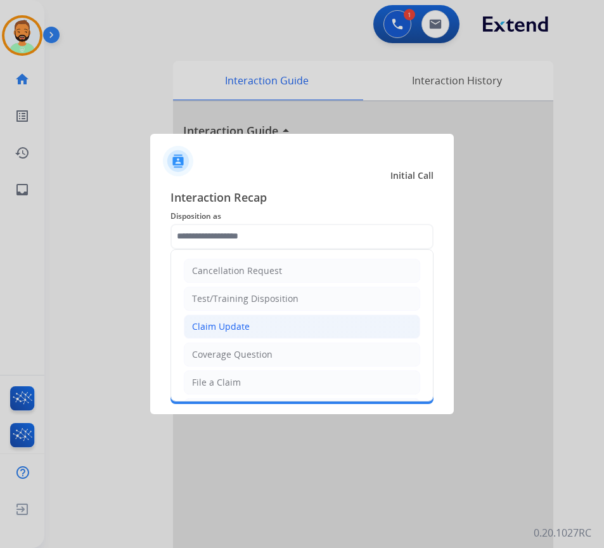
click at [320, 325] on li "Claim Update" at bounding box center [302, 326] width 236 height 24
type input "**********"
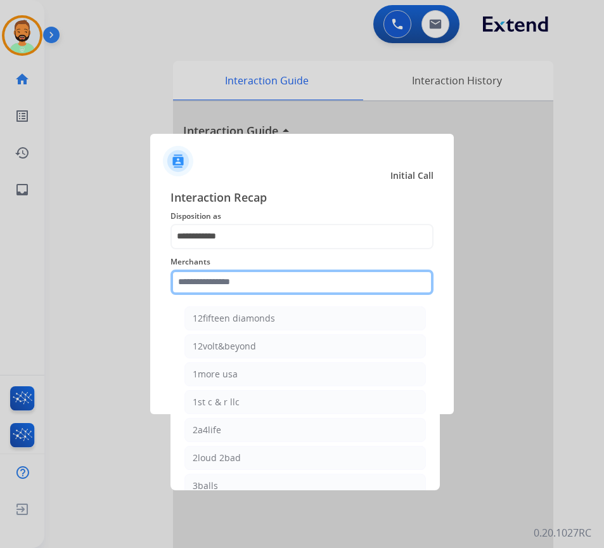
click at [288, 276] on input "text" at bounding box center [301, 281] width 263 height 25
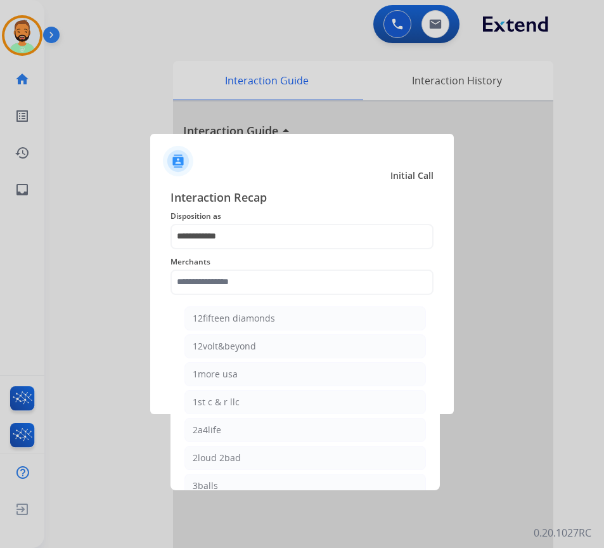
click at [295, 220] on span "Disposition as" at bounding box center [301, 216] width 263 height 15
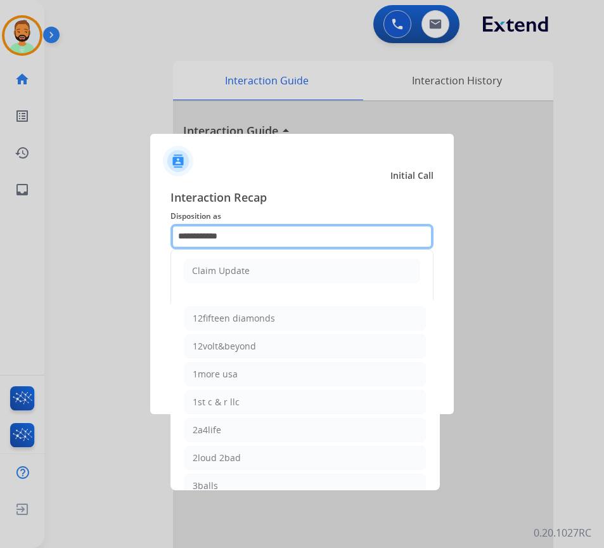
drag, startPoint x: 299, startPoint y: 226, endPoint x: 141, endPoint y: 243, distance: 158.8
click at [0, 243] on app-contact-recap-modal "**********" at bounding box center [0, 274] width 0 height 548
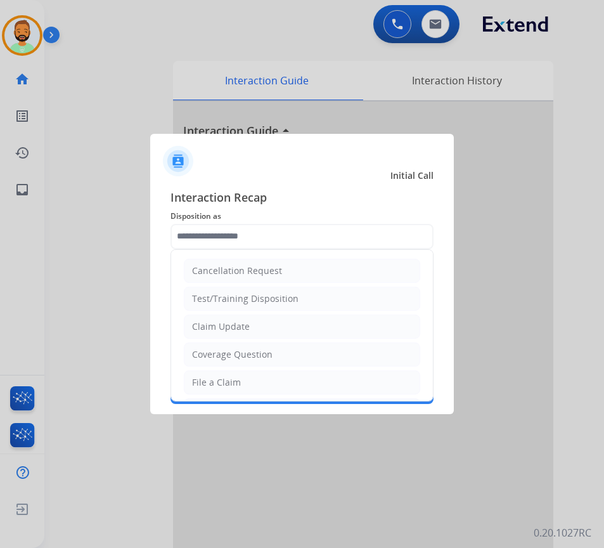
click at [259, 359] on div "Coverage Question" at bounding box center [232, 354] width 80 height 13
type input "**********"
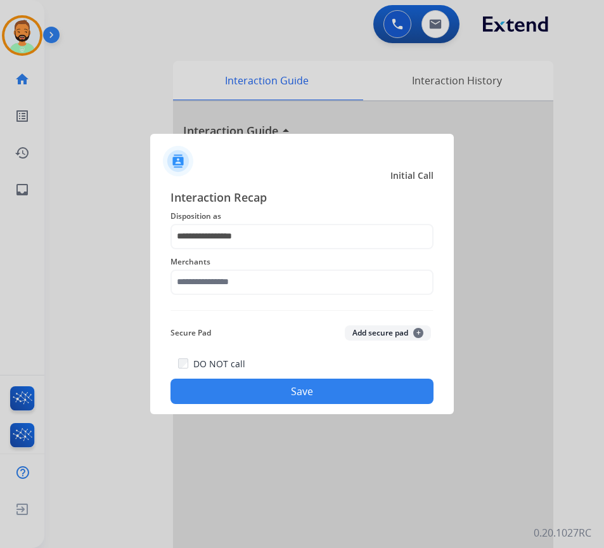
click at [264, 295] on div "Merchants" at bounding box center [301, 274] width 263 height 51
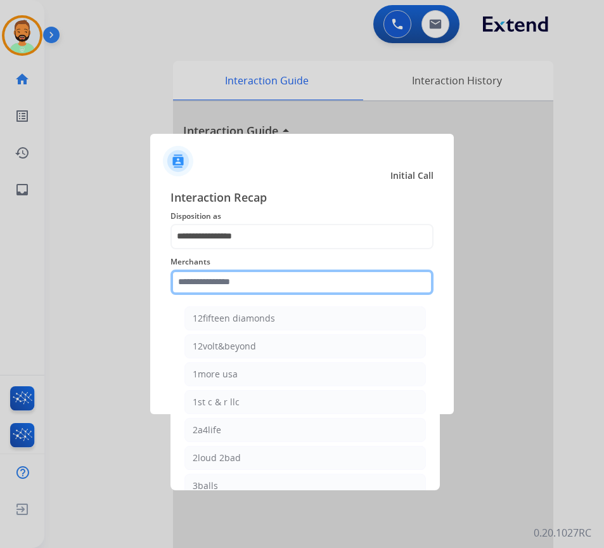
click at [267, 278] on input "text" at bounding box center [301, 281] width 263 height 25
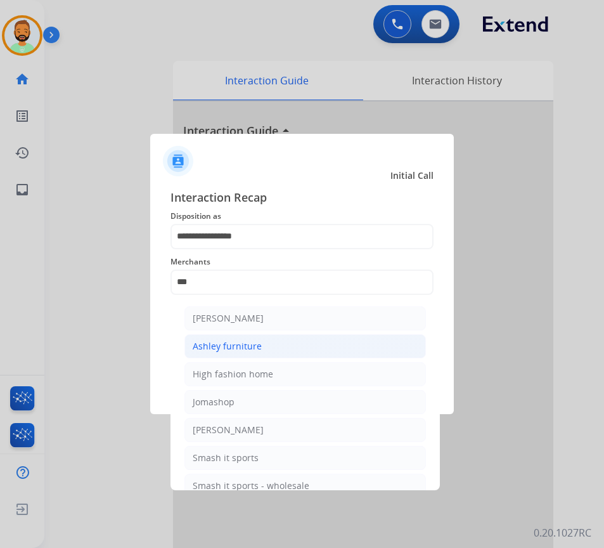
click at [271, 344] on li "Ashley furniture" at bounding box center [304, 346] width 241 height 24
type input "**********"
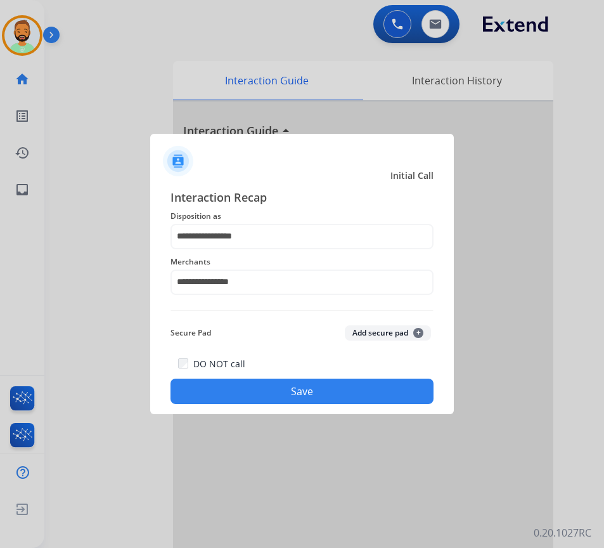
click at [307, 393] on button "Save" at bounding box center [301, 390] width 263 height 25
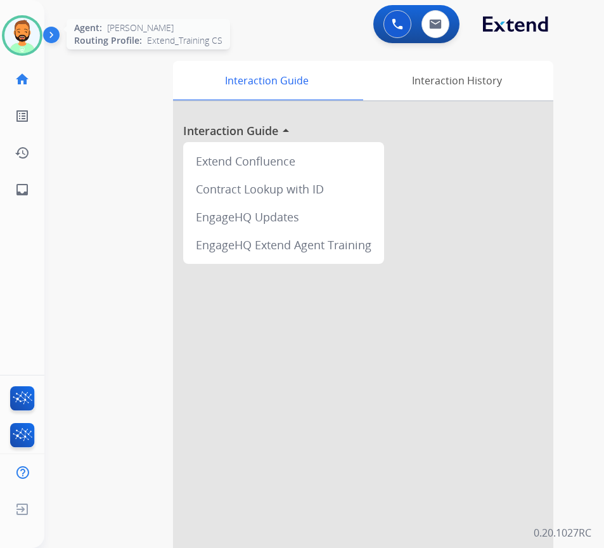
click at [37, 37] on img at bounding box center [21, 35] width 35 height 35
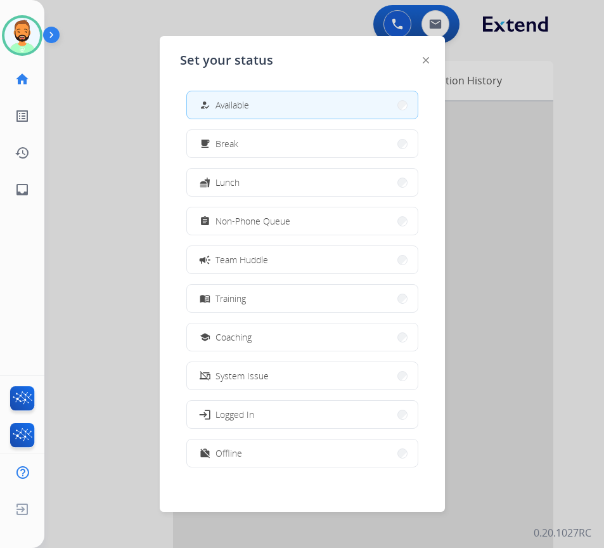
click at [259, 220] on span "Non-Phone Queue" at bounding box center [252, 220] width 75 height 13
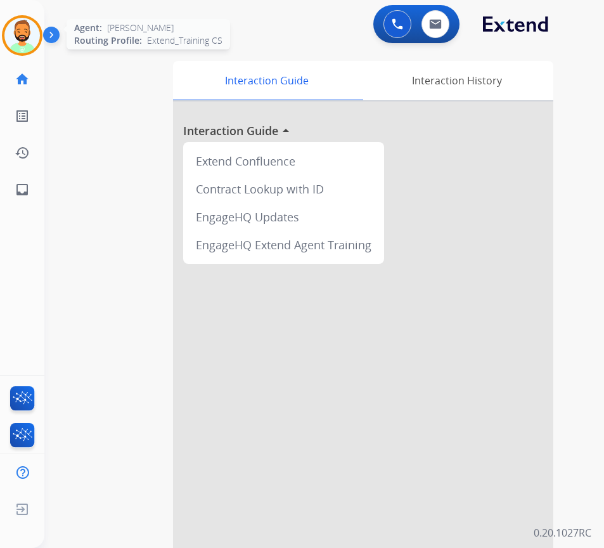
click at [31, 38] on img at bounding box center [21, 35] width 35 height 35
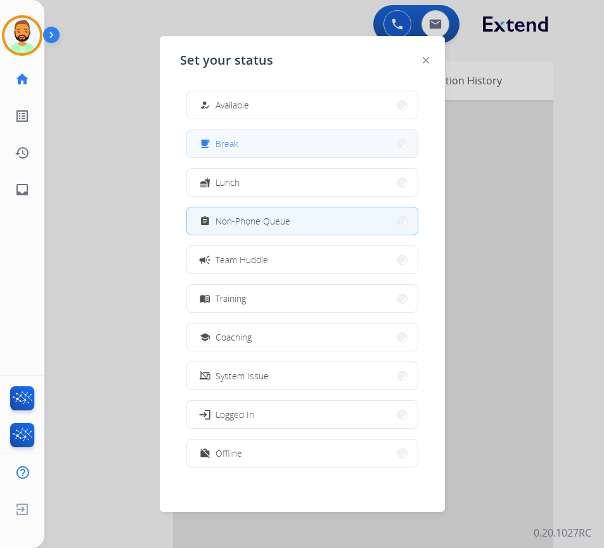
click at [246, 147] on button "free_breakfast Break" at bounding box center [302, 143] width 231 height 27
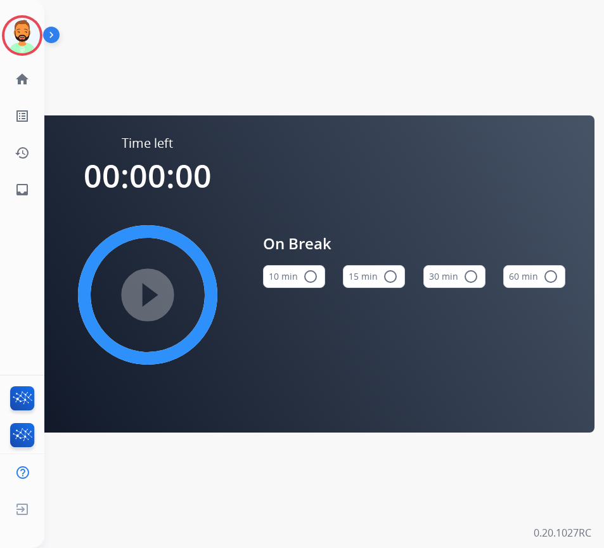
drag, startPoint x: 309, startPoint y: 278, endPoint x: 285, endPoint y: 283, distance: 24.6
click at [307, 282] on mat-icon "radio_button_unchecked" at bounding box center [310, 276] width 15 height 15
click at [140, 295] on mat-icon "play_circle_filled" at bounding box center [147, 294] width 15 height 15
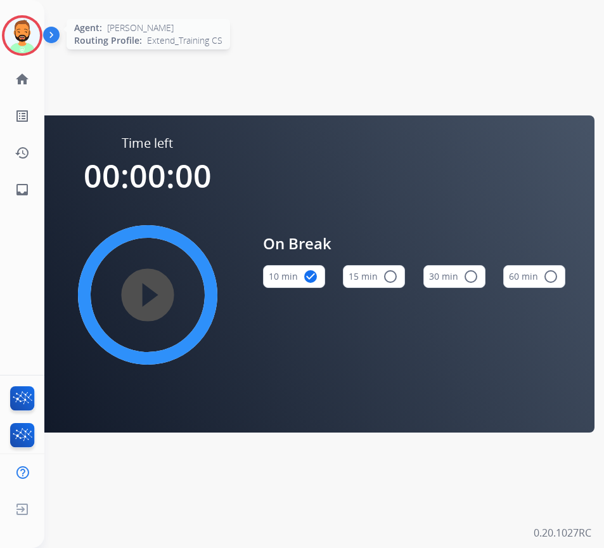
click at [13, 30] on img at bounding box center [21, 35] width 35 height 35
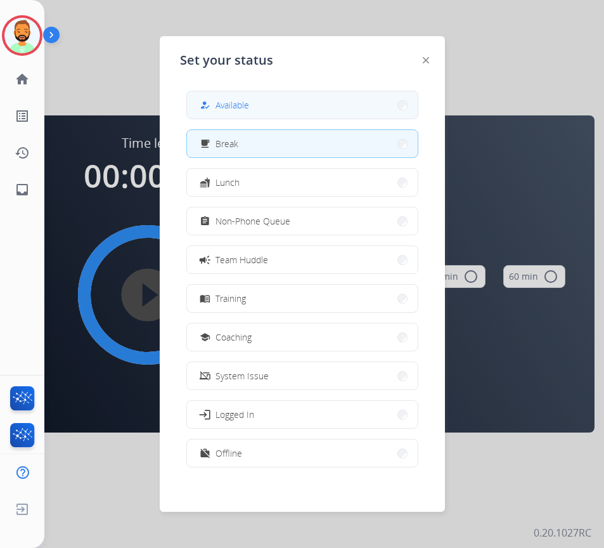
click at [251, 93] on button "how_to_reg Available" at bounding box center [302, 104] width 231 height 27
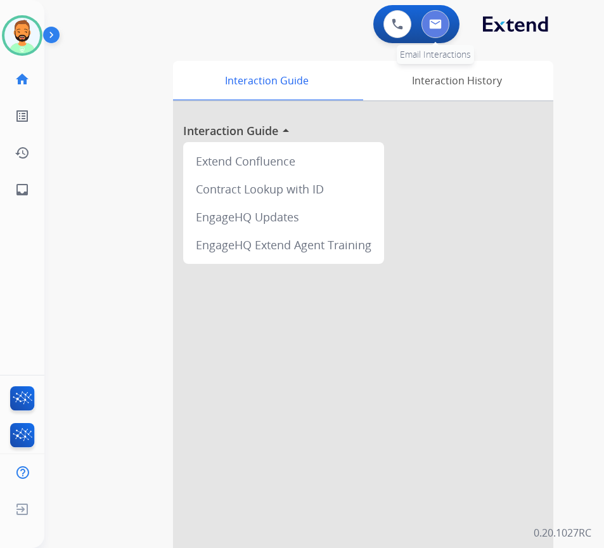
click at [434, 21] on img at bounding box center [435, 24] width 13 height 10
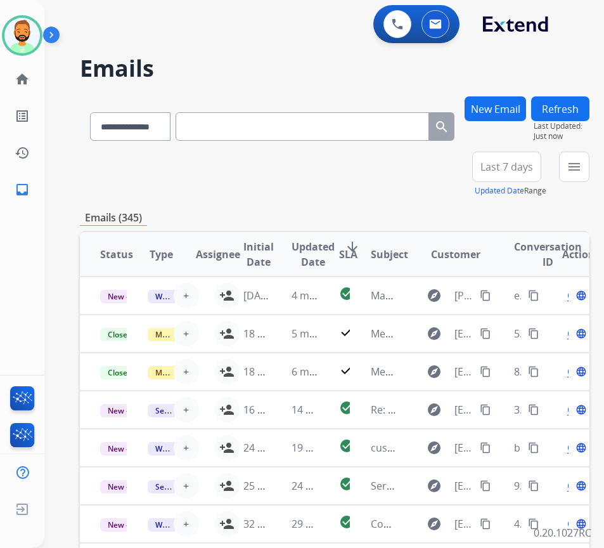
click at [511, 164] on span "Last 7 days" at bounding box center [506, 166] width 53 height 5
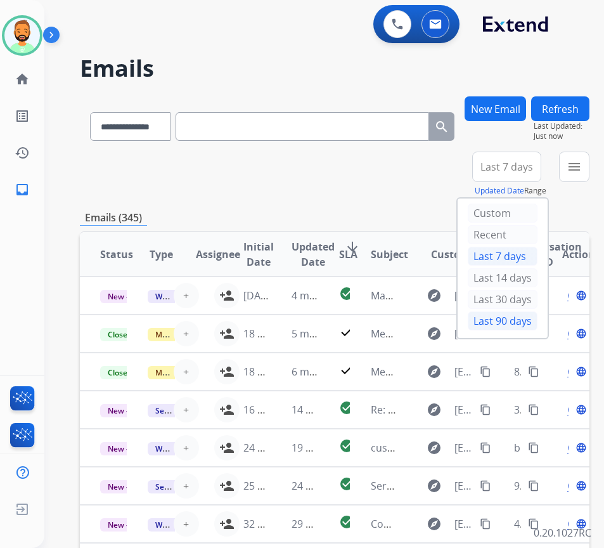
click at [511, 316] on div "Last 90 days" at bounding box center [503, 320] width 70 height 19
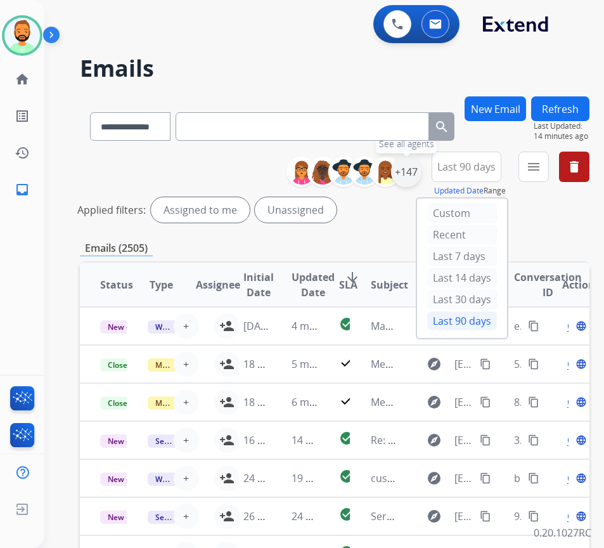
click at [421, 179] on div "+147" at bounding box center [406, 172] width 30 height 30
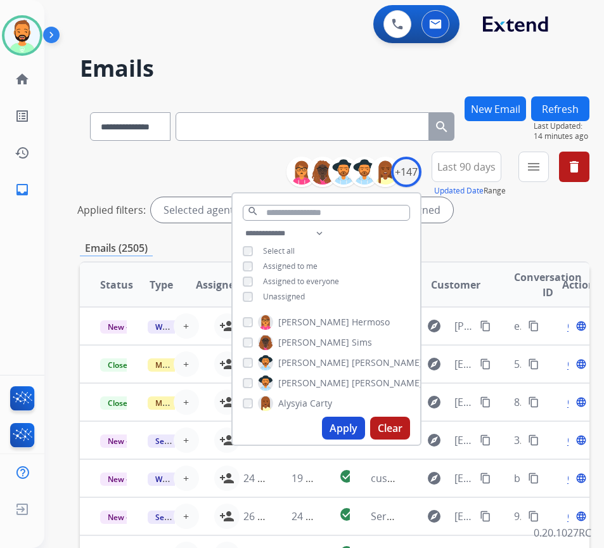
click at [305, 292] on span "Unassigned" at bounding box center [284, 296] width 42 height 11
click at [365, 427] on button "Apply" at bounding box center [343, 427] width 43 height 23
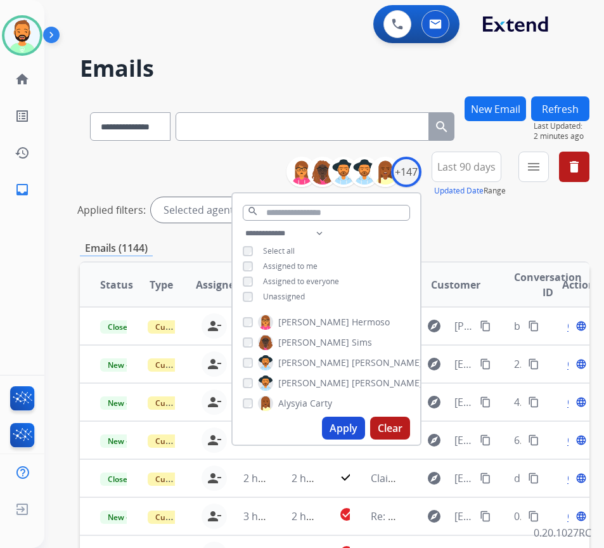
click at [347, 418] on button "Apply" at bounding box center [343, 427] width 43 height 23
click at [499, 224] on div "**********" at bounding box center [335, 189] width 510 height 76
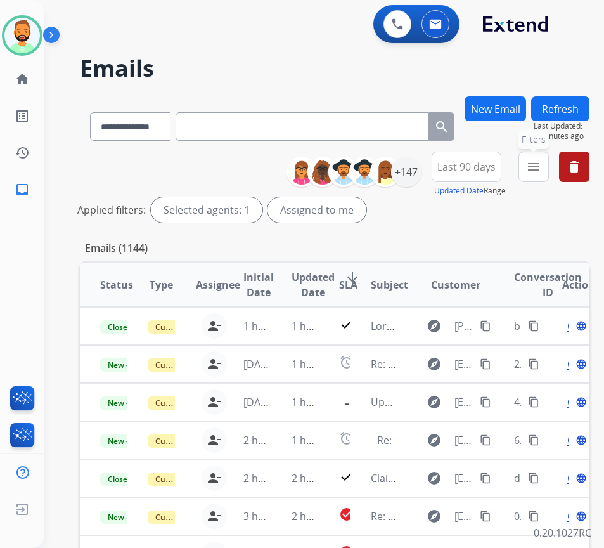
click at [549, 176] on button "menu Filters" at bounding box center [533, 166] width 30 height 30
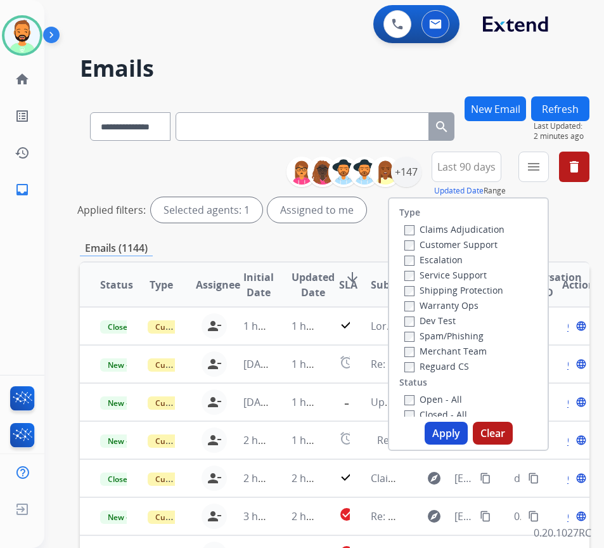
click at [468, 241] on label "Customer Support" at bounding box center [450, 244] width 93 height 12
click at [478, 288] on label "Shipping Protection" at bounding box center [453, 290] width 99 height 12
click at [469, 364] on label "Reguard CS" at bounding box center [436, 366] width 65 height 12
click at [454, 397] on label "Open - All" at bounding box center [433, 399] width 58 height 12
click at [453, 397] on label "Open - All" at bounding box center [433, 399] width 58 height 12
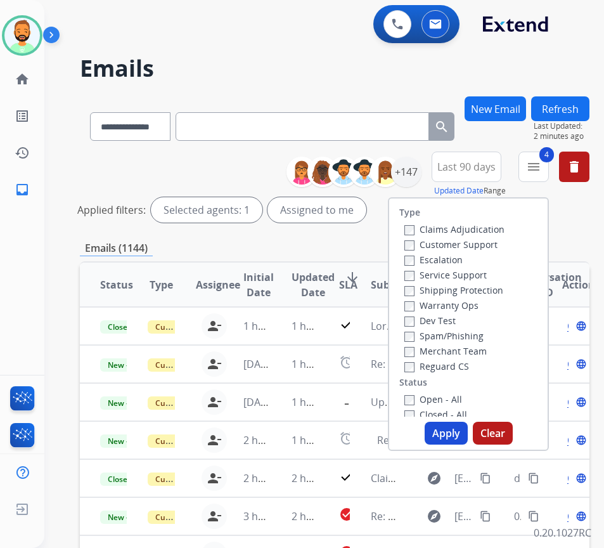
click at [466, 430] on button "Apply" at bounding box center [446, 432] width 43 height 23
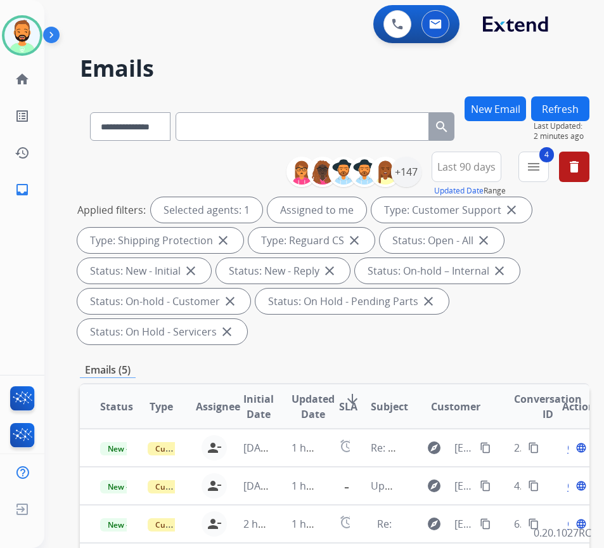
click at [357, 401] on span "SLA" at bounding box center [348, 406] width 18 height 15
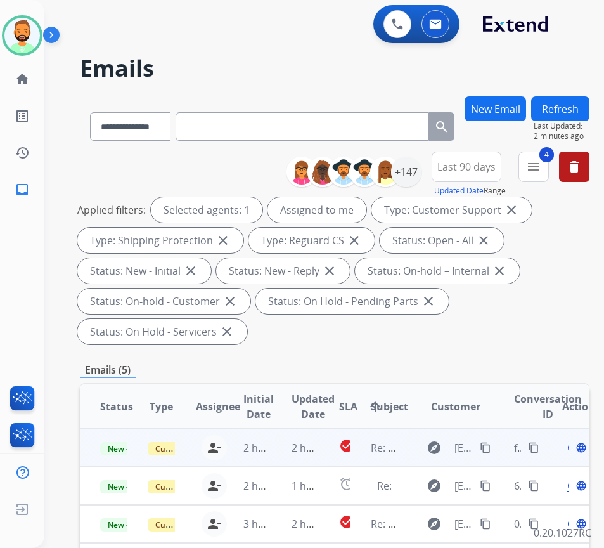
click at [280, 451] on td "2 hours ago" at bounding box center [295, 447] width 48 height 38
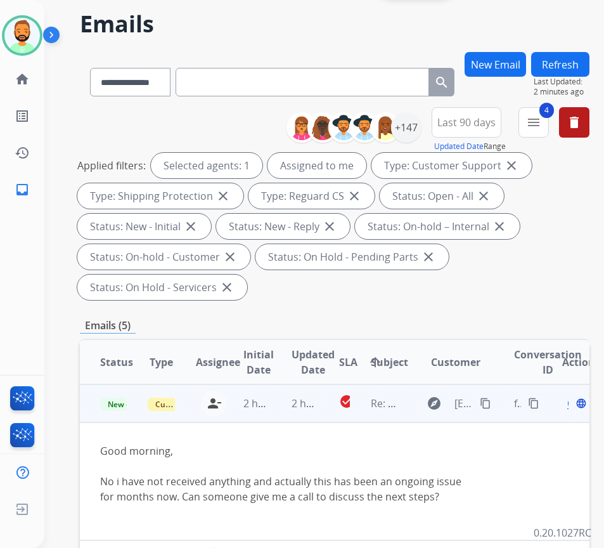
scroll to position [63, 0]
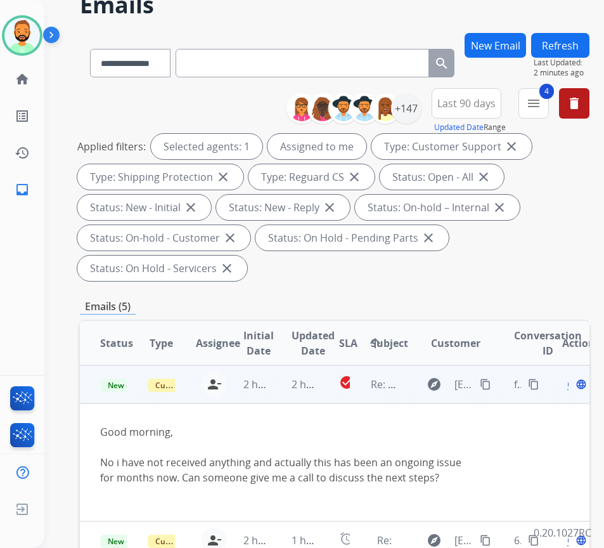
click at [487, 383] on mat-icon "content_copy" at bounding box center [485, 383] width 11 height 11
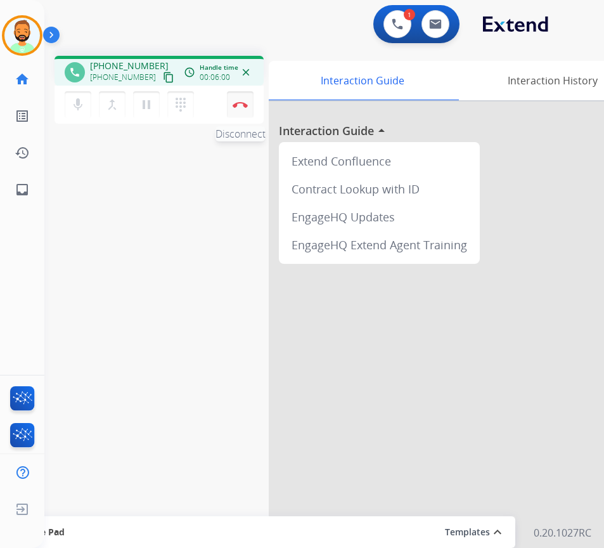
click at [241, 101] on img at bounding box center [240, 104] width 15 height 6
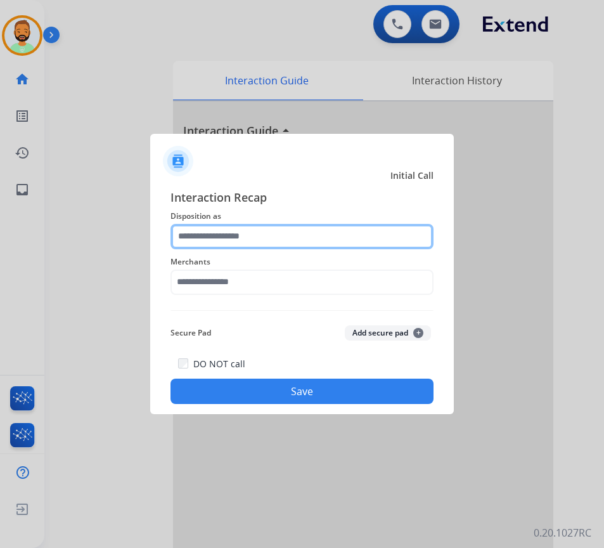
click at [298, 235] on input "text" at bounding box center [301, 236] width 263 height 25
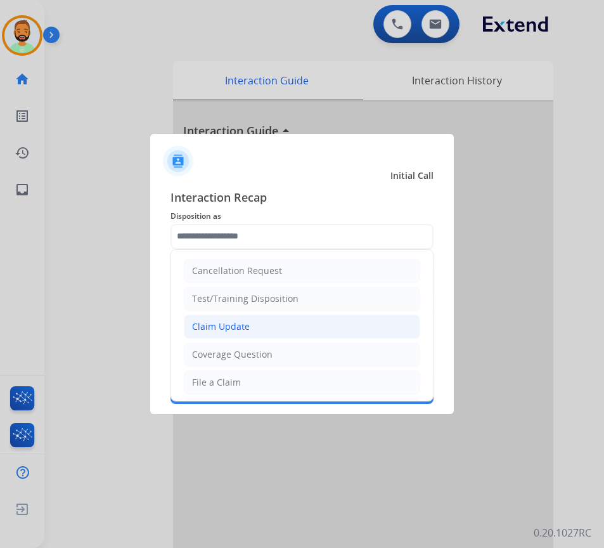
click at [274, 333] on li "Claim Update" at bounding box center [302, 326] width 236 height 24
type input "**********"
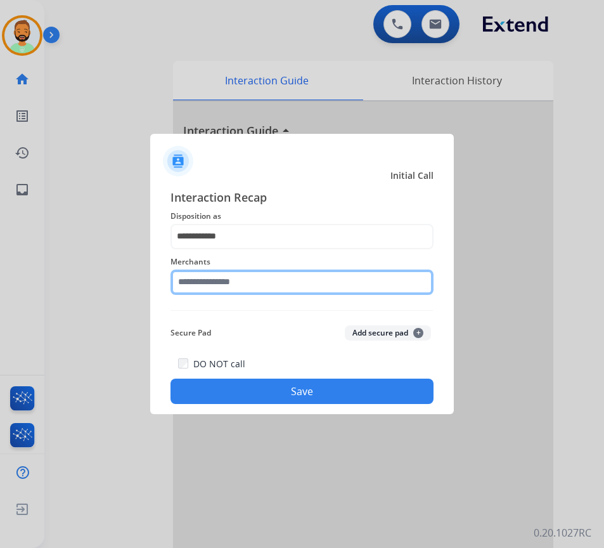
click at [287, 285] on input "text" at bounding box center [301, 281] width 263 height 25
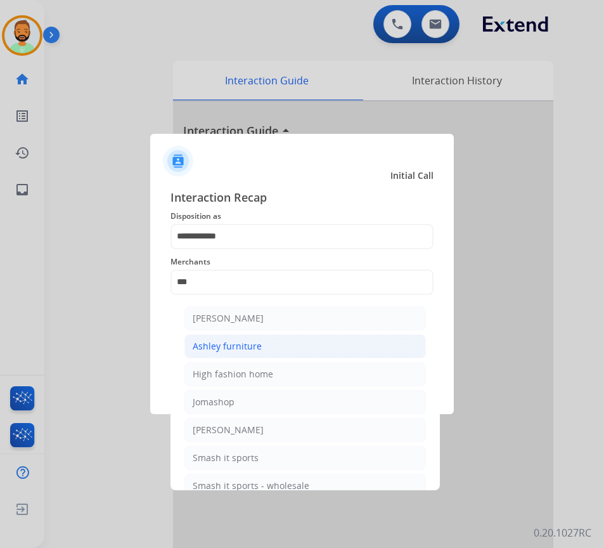
click at [361, 344] on li "Ashley furniture" at bounding box center [304, 346] width 241 height 24
type input "**********"
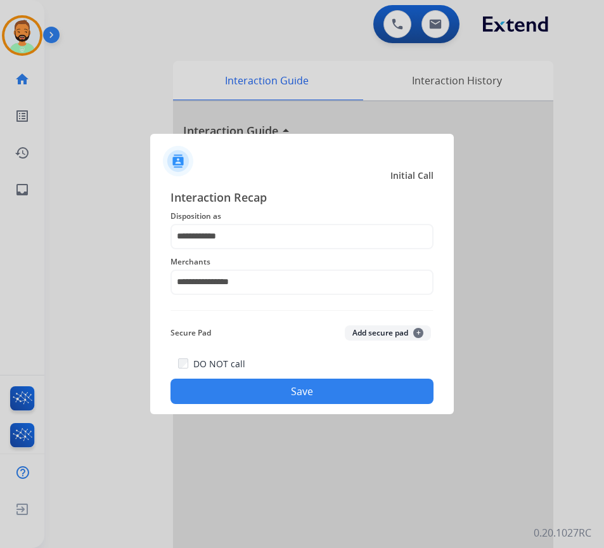
click at [357, 383] on button "Save" at bounding box center [301, 390] width 263 height 25
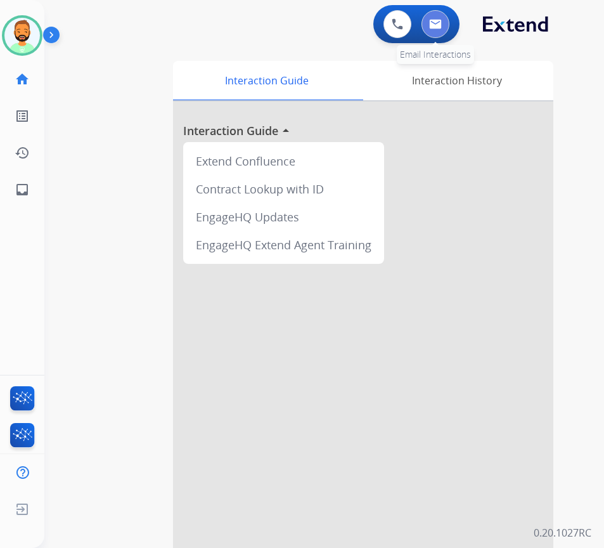
click at [442, 31] on button at bounding box center [435, 24] width 28 height 28
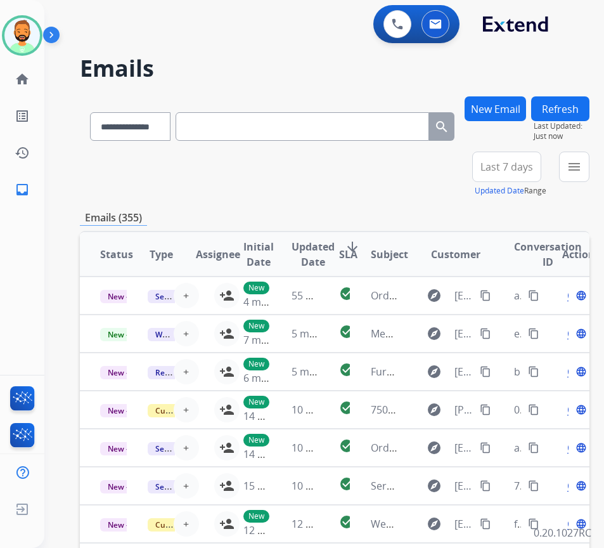
click at [531, 169] on span "Last 7 days" at bounding box center [506, 166] width 53 height 5
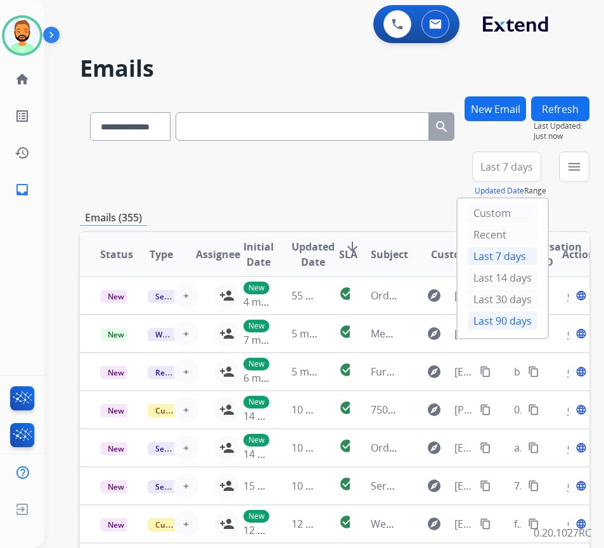
click at [518, 314] on div "Last 90 days" at bounding box center [503, 320] width 70 height 19
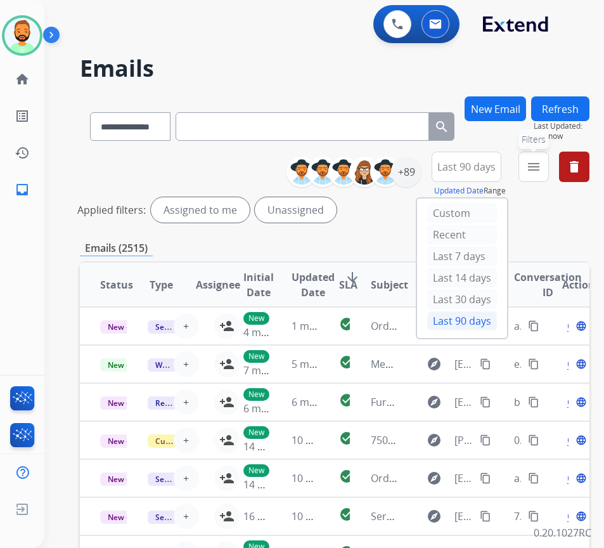
click at [541, 161] on mat-icon "menu" at bounding box center [533, 166] width 15 height 15
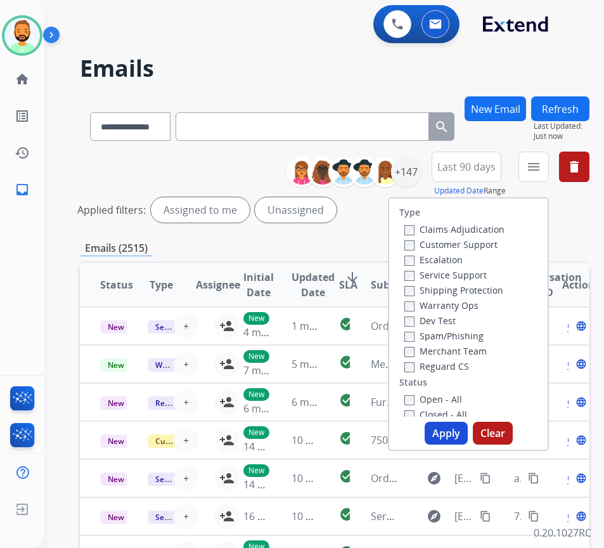
click at [472, 245] on label "Customer Support" at bounding box center [450, 244] width 93 height 12
click at [468, 293] on label "Shipping Protection" at bounding box center [453, 290] width 99 height 12
click at [454, 368] on label "Reguard CS" at bounding box center [436, 366] width 65 height 12
click at [452, 397] on label "Open - All" at bounding box center [433, 399] width 58 height 12
click at [449, 425] on button "Apply" at bounding box center [446, 432] width 43 height 23
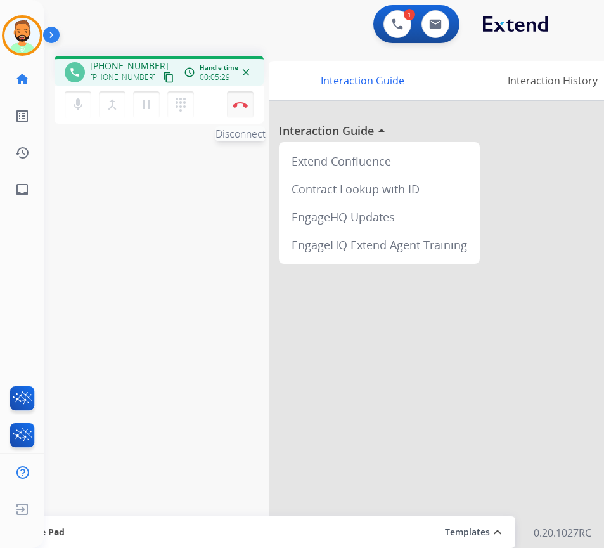
click at [240, 99] on button "Disconnect" at bounding box center [240, 104] width 27 height 27
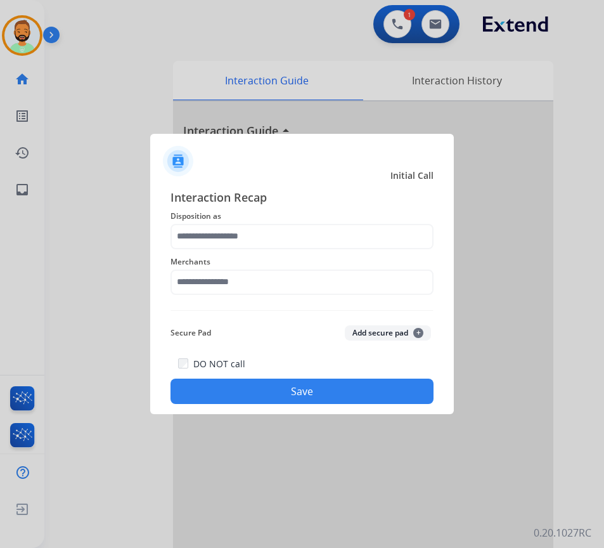
click at [311, 222] on span "Disposition as" at bounding box center [301, 216] width 263 height 15
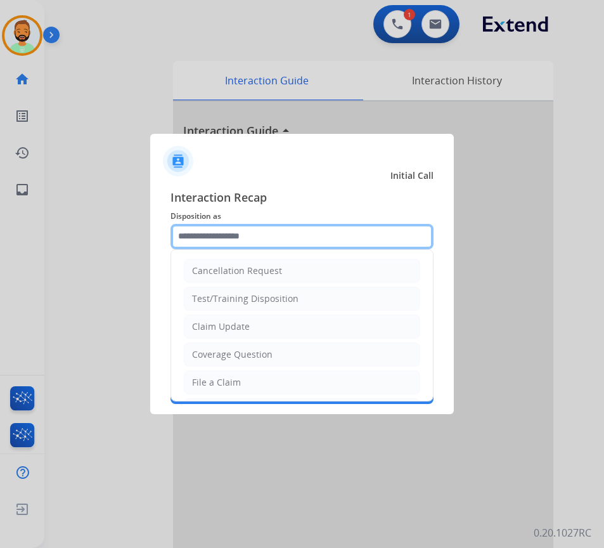
click at [305, 238] on input "text" at bounding box center [301, 236] width 263 height 25
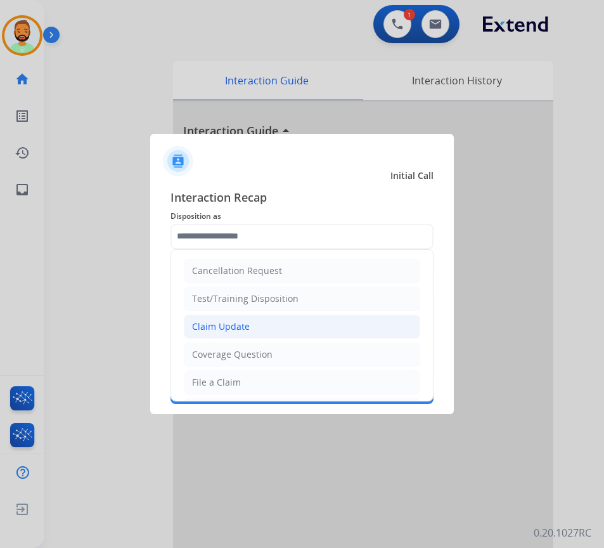
click at [290, 318] on li "Claim Update" at bounding box center [302, 326] width 236 height 24
type input "**********"
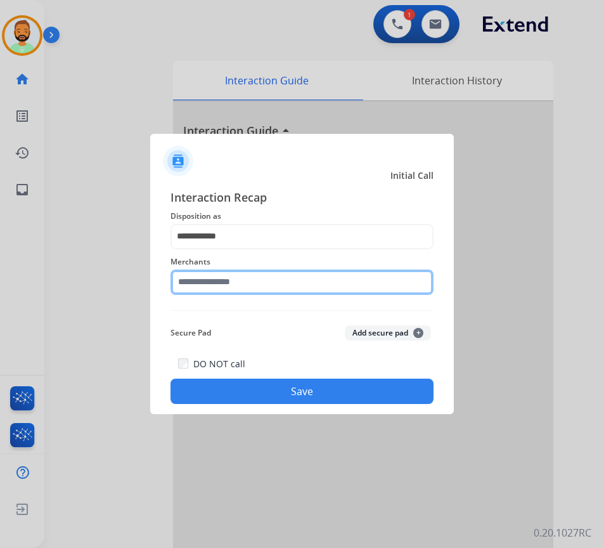
click at [281, 278] on input "text" at bounding box center [301, 281] width 263 height 25
click at [302, 286] on input "***" at bounding box center [301, 281] width 263 height 25
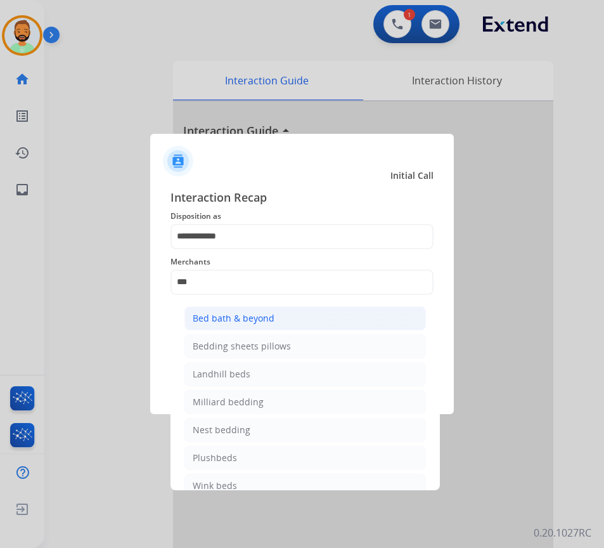
click at [300, 314] on li "Bed bath & beyond" at bounding box center [304, 318] width 241 height 24
type input "**********"
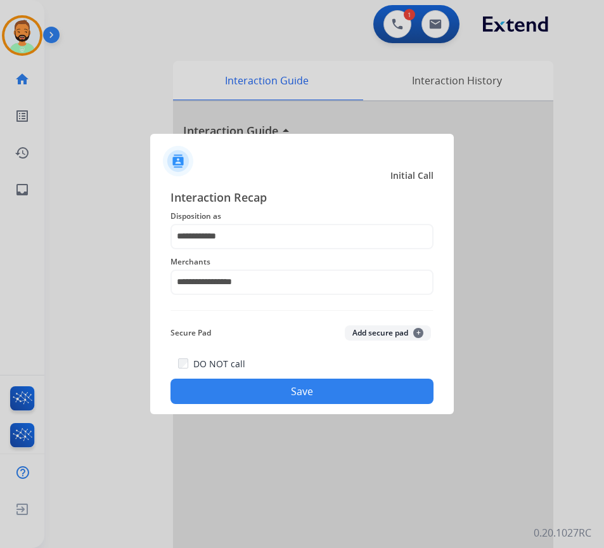
drag, startPoint x: 329, startPoint y: 392, endPoint x: 326, endPoint y: 398, distance: 7.1
click at [329, 394] on button "Save" at bounding box center [301, 390] width 263 height 25
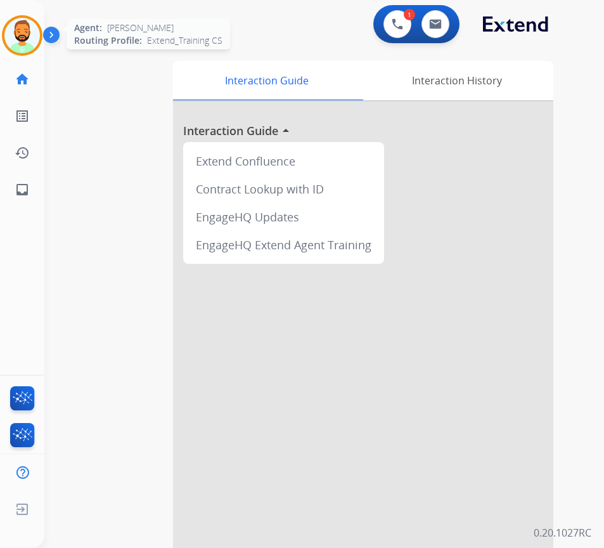
click at [19, 33] on img at bounding box center [21, 35] width 35 height 35
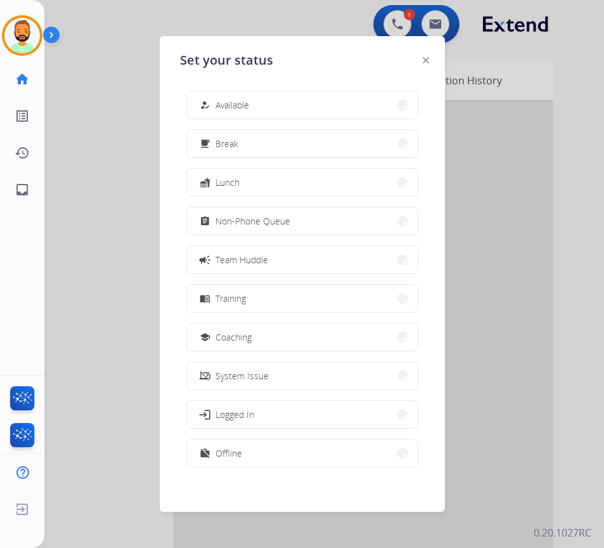
click at [253, 103] on button "how_to_reg Available" at bounding box center [302, 104] width 231 height 27
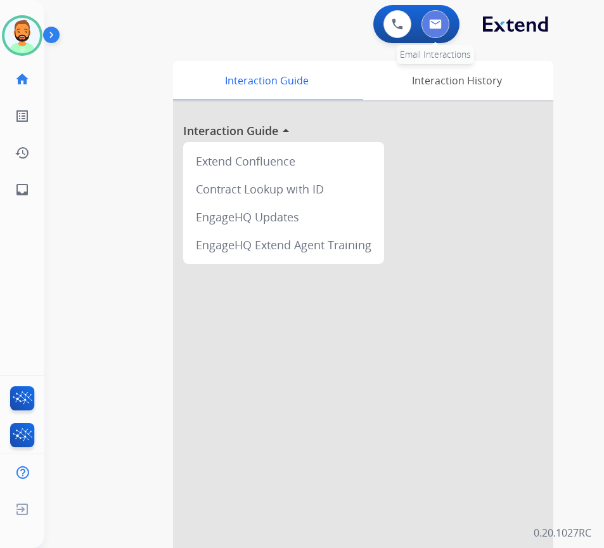
click at [432, 25] on img at bounding box center [435, 24] width 13 height 10
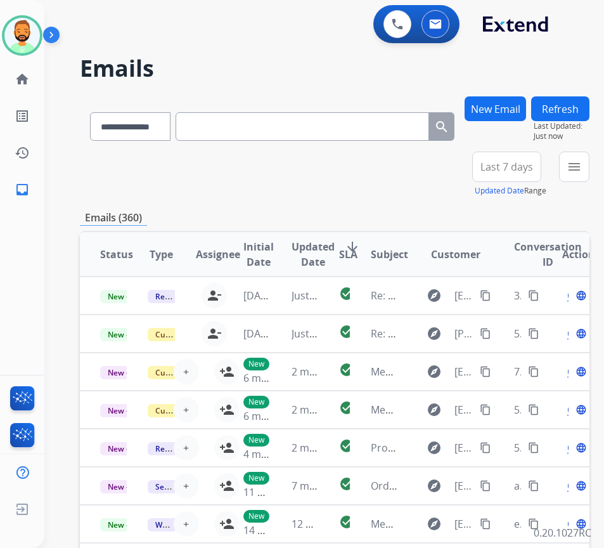
click at [522, 165] on span "Last 7 days" at bounding box center [506, 166] width 53 height 5
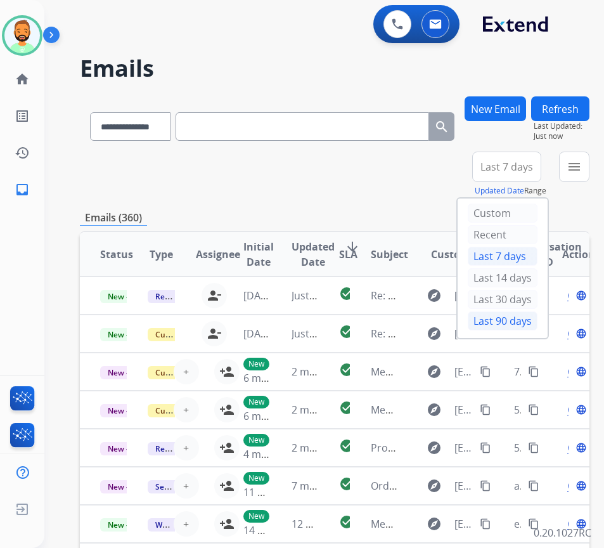
click at [518, 322] on div "Last 90 days" at bounding box center [503, 320] width 70 height 19
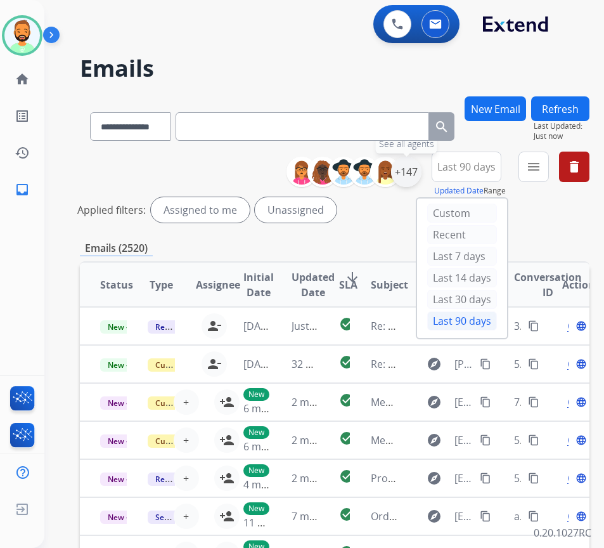
click at [421, 174] on div "+147" at bounding box center [406, 172] width 30 height 30
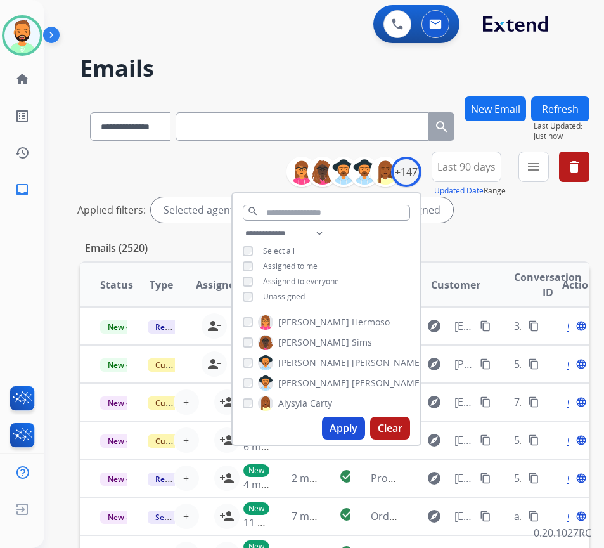
drag, startPoint x: 308, startPoint y: 290, endPoint x: 314, endPoint y: 293, distance: 6.9
click at [305, 291] on span "Unassigned" at bounding box center [284, 296] width 42 height 11
click at [364, 429] on button "Apply" at bounding box center [343, 427] width 43 height 23
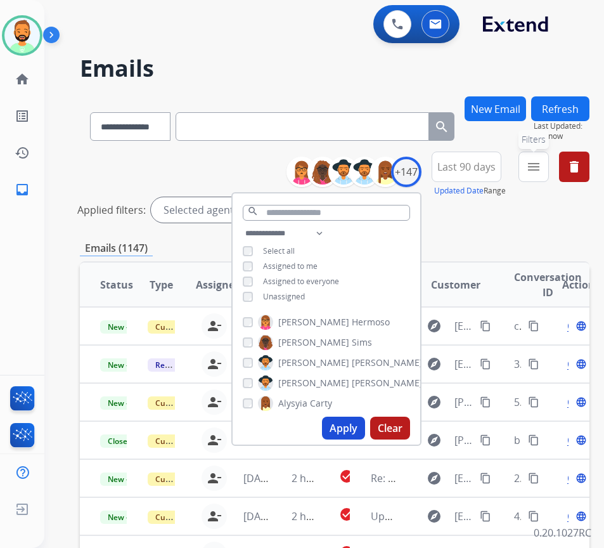
click at [541, 164] on mat-icon "menu" at bounding box center [533, 166] width 15 height 15
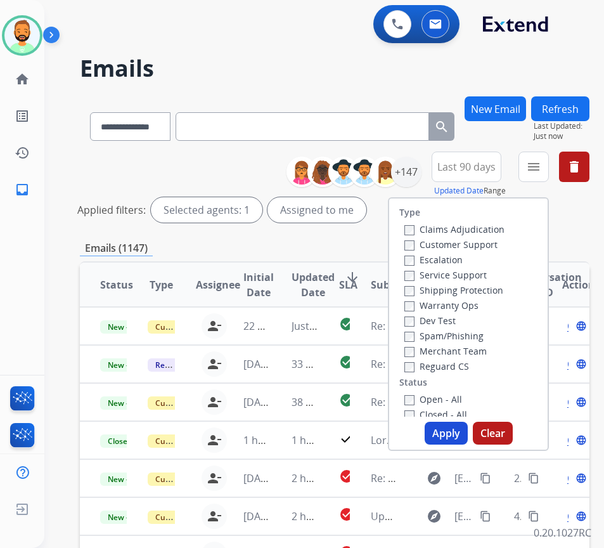
click at [465, 241] on label "Customer Support" at bounding box center [450, 244] width 93 height 12
click at [468, 302] on label "Warranty Ops" at bounding box center [441, 305] width 74 height 12
click at [475, 286] on label "Shipping Protection" at bounding box center [453, 290] width 99 height 12
click at [478, 306] on label "Warranty Ops" at bounding box center [441, 305] width 74 height 12
click at [469, 364] on label "Reguard CS" at bounding box center [436, 366] width 65 height 12
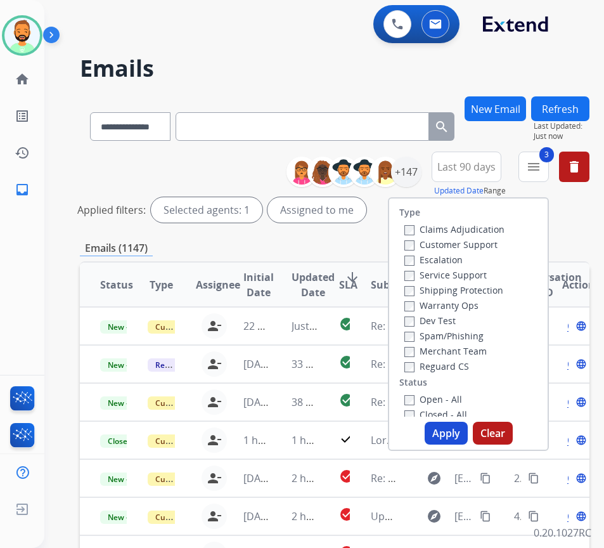
click at [453, 388] on div "Type Claims Adjudication Customer Support Escalation Service Support Shipping P…" at bounding box center [468, 307] width 158 height 218
click at [453, 401] on label "Open - All" at bounding box center [433, 399] width 58 height 12
click at [453, 429] on button "Apply" at bounding box center [446, 432] width 43 height 23
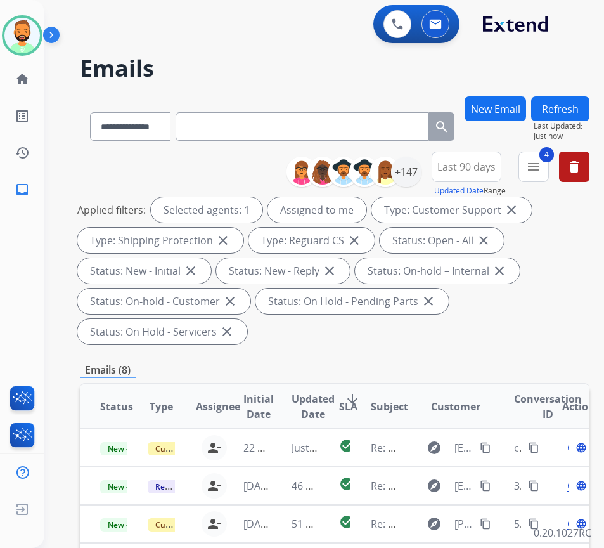
click at [351, 397] on mat-icon "arrow_downward" at bounding box center [352, 398] width 15 height 15
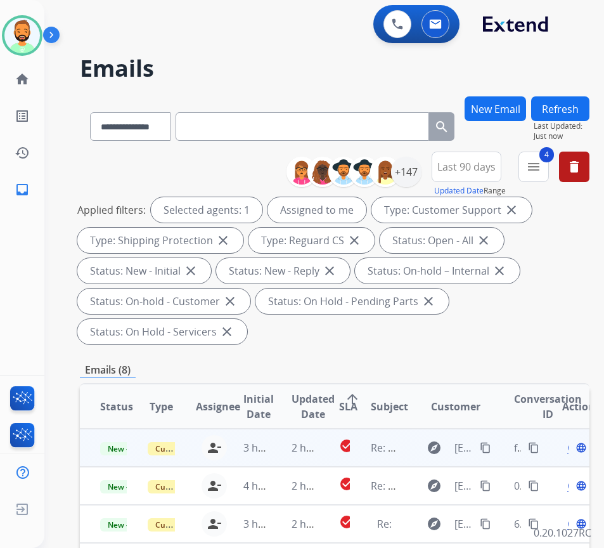
click at [292, 441] on td "2 hours ago" at bounding box center [295, 447] width 48 height 38
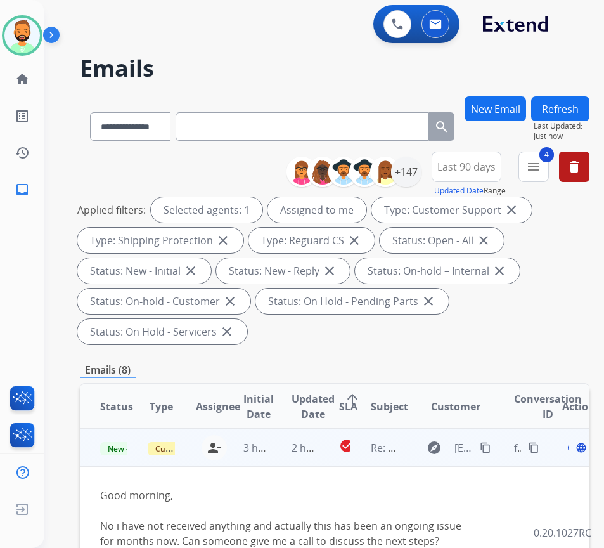
click at [574, 447] on span "Open" at bounding box center [580, 447] width 26 height 15
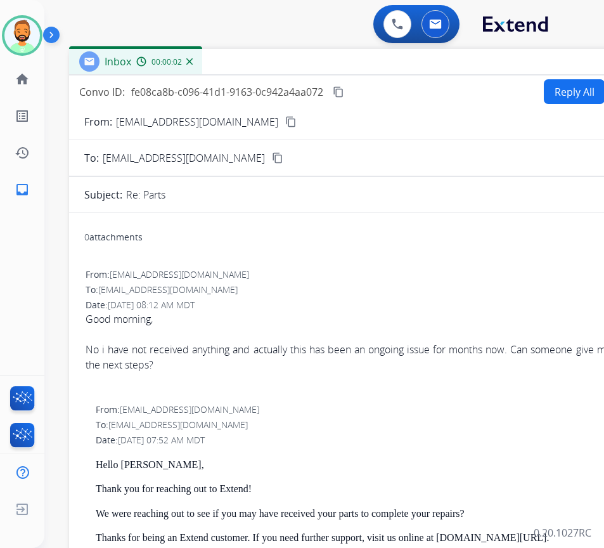
drag, startPoint x: 275, startPoint y: 94, endPoint x: 403, endPoint y: 68, distance: 130.5
click at [402, 65] on div "Inbox 00:00:02" at bounding box center [386, 62] width 634 height 27
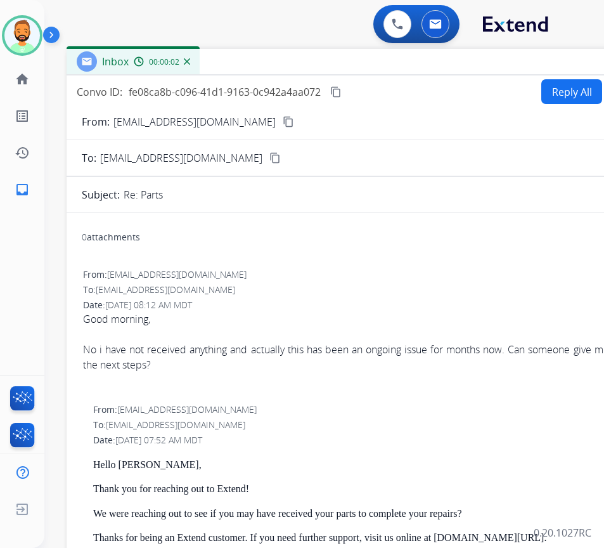
click at [551, 81] on button "Reply All" at bounding box center [571, 91] width 61 height 25
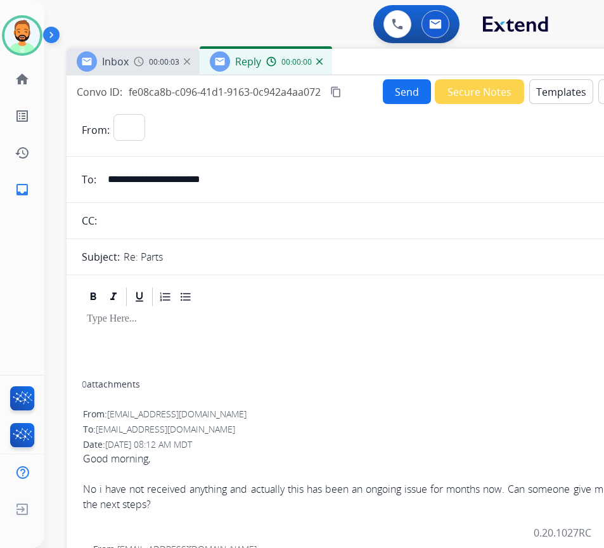
select select "**********"
click at [553, 82] on button "Templates" at bounding box center [561, 91] width 64 height 25
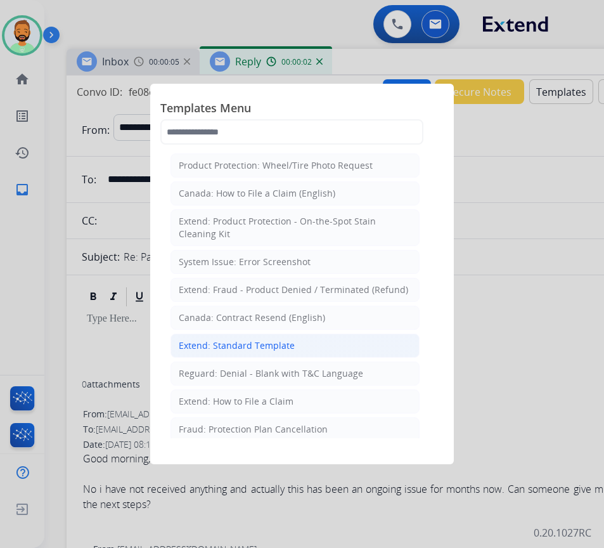
click at [278, 339] on div "Extend: Standard Template" at bounding box center [237, 345] width 116 height 13
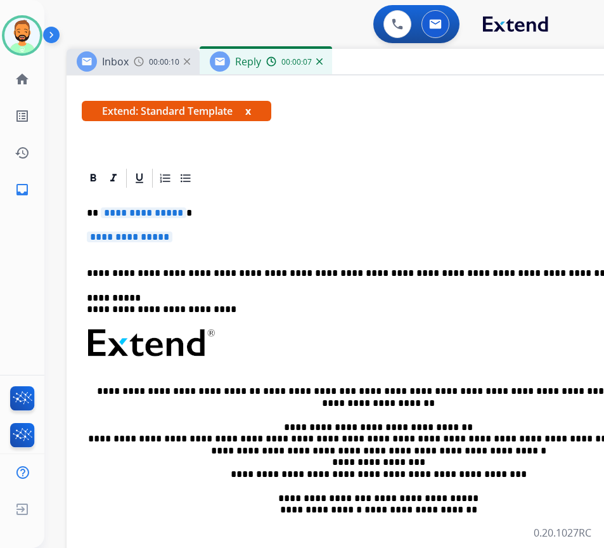
scroll to position [190, 0]
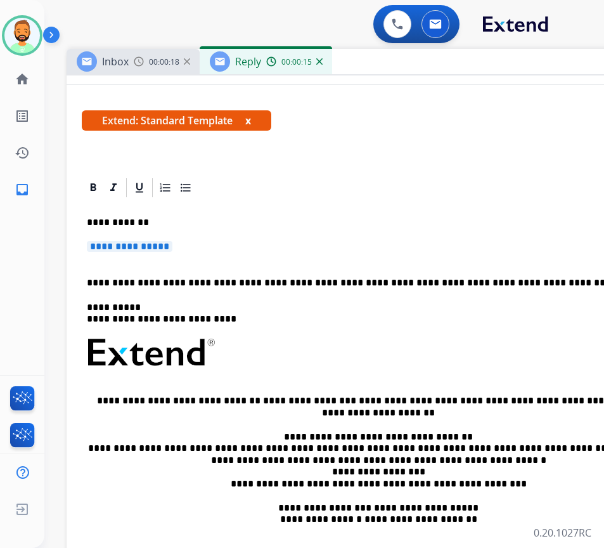
click at [326, 243] on p "**********" at bounding box center [383, 252] width 593 height 23
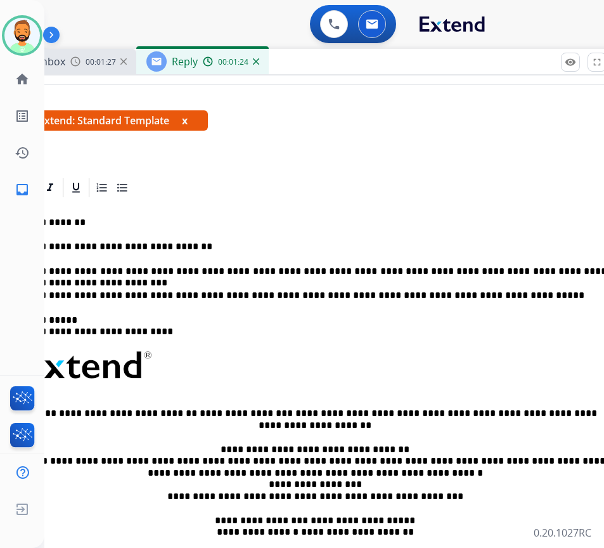
scroll to position [0, 49]
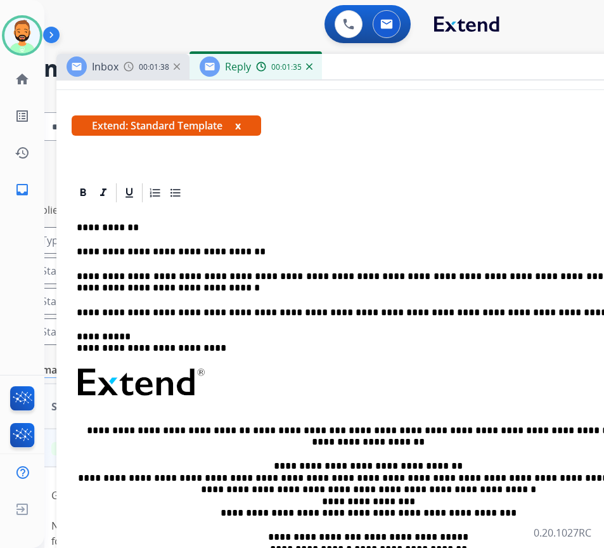
drag, startPoint x: 346, startPoint y: 56, endPoint x: 378, endPoint y: 56, distance: 31.7
click at [378, 56] on div "Inbox 00:01:38 Reply 00:01:35" at bounding box center [373, 67] width 634 height 27
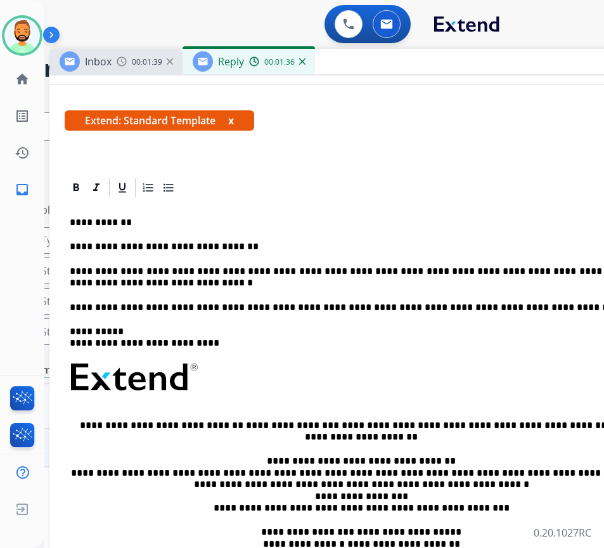
click at [170, 279] on p "**********" at bounding box center [361, 277] width 583 height 23
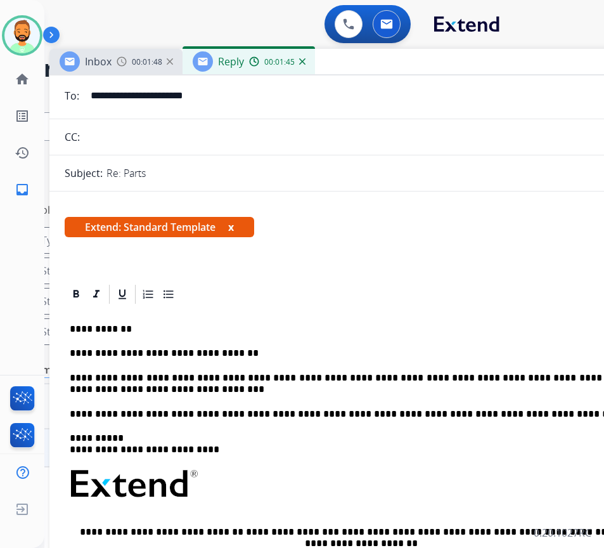
scroll to position [0, 0]
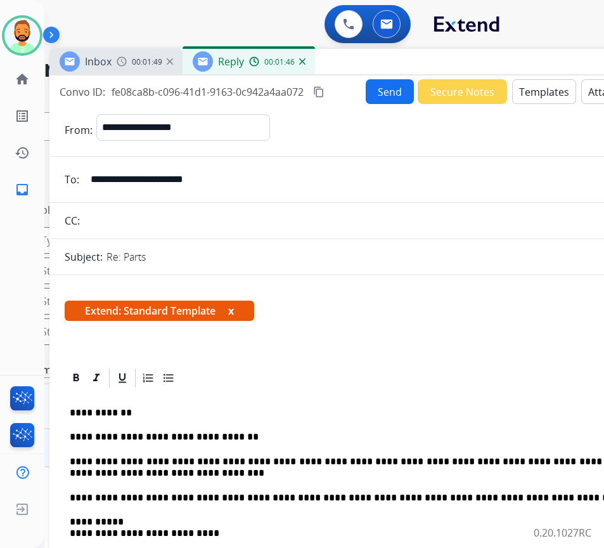
click at [395, 92] on button "Send" at bounding box center [390, 91] width 48 height 25
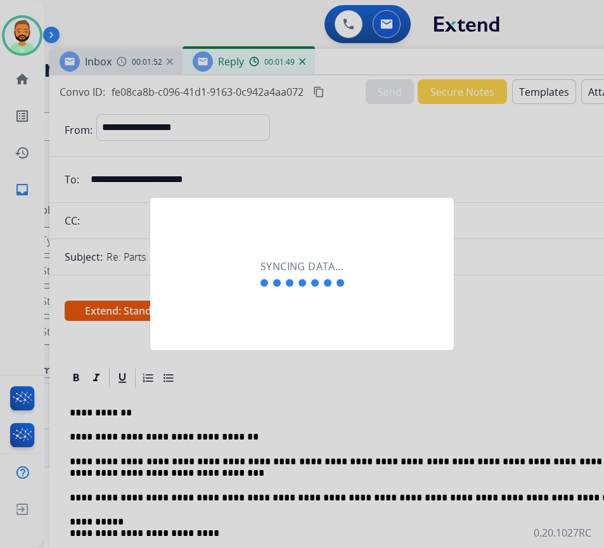
scroll to position [0, 2]
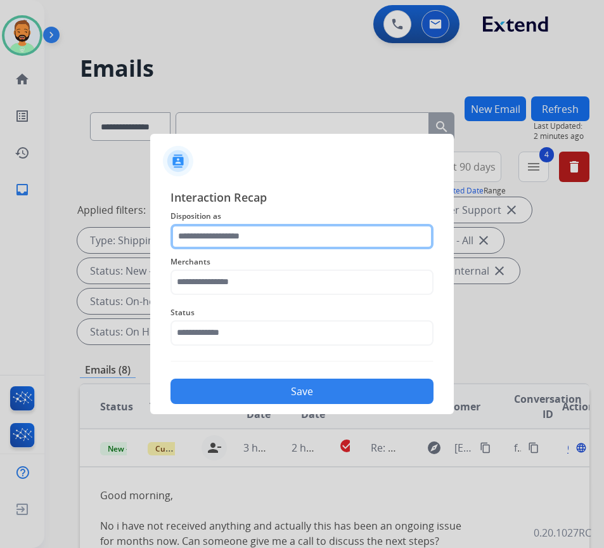
click at [335, 228] on input "text" at bounding box center [301, 236] width 263 height 25
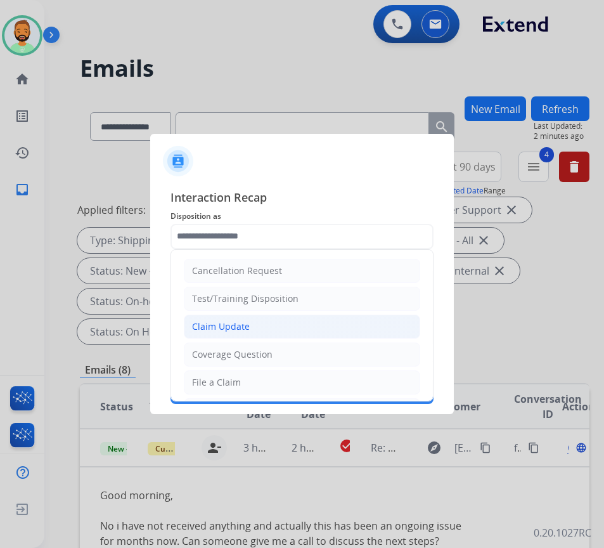
click at [317, 315] on li "Claim Update" at bounding box center [302, 326] width 236 height 24
type input "**********"
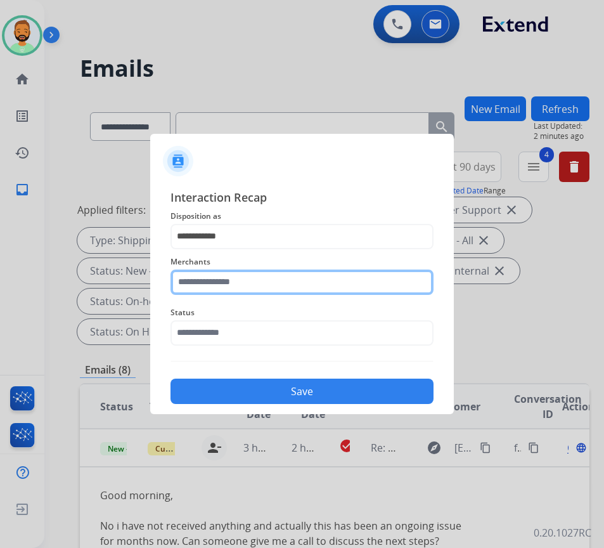
click at [324, 282] on input "text" at bounding box center [301, 281] width 263 height 25
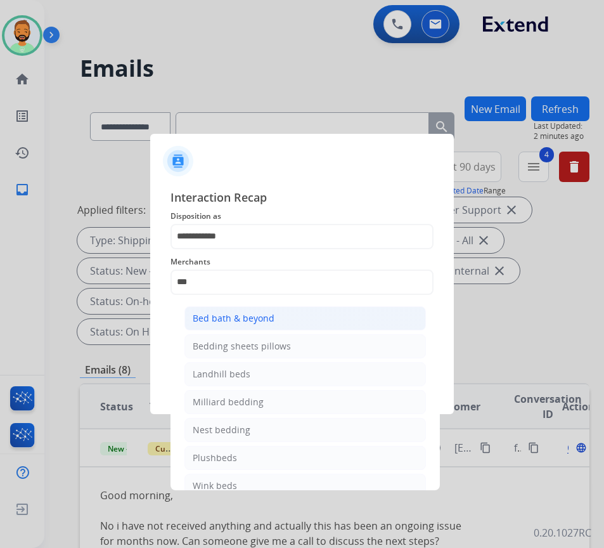
click at [242, 308] on li "Bed bath & beyond" at bounding box center [304, 318] width 241 height 24
type input "**********"
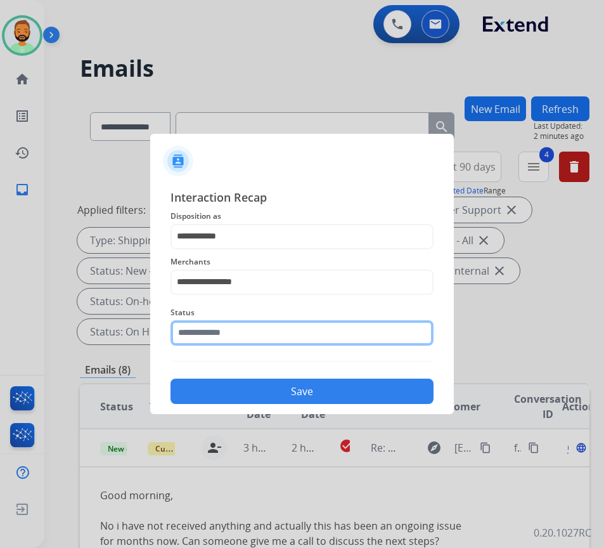
click at [249, 335] on input "text" at bounding box center [301, 332] width 263 height 25
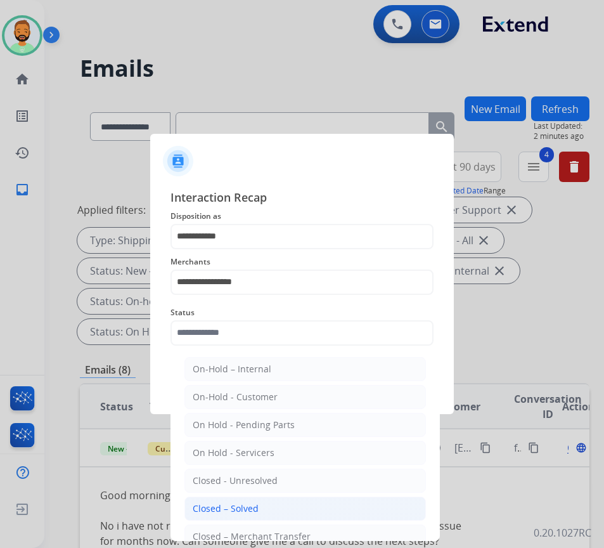
click at [264, 502] on li "Closed – Solved" at bounding box center [304, 508] width 241 height 24
type input "**********"
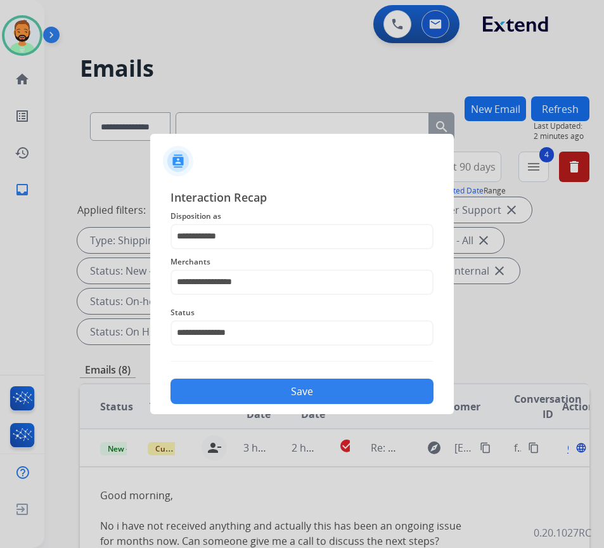
click at [311, 385] on button "Save" at bounding box center [301, 390] width 263 height 25
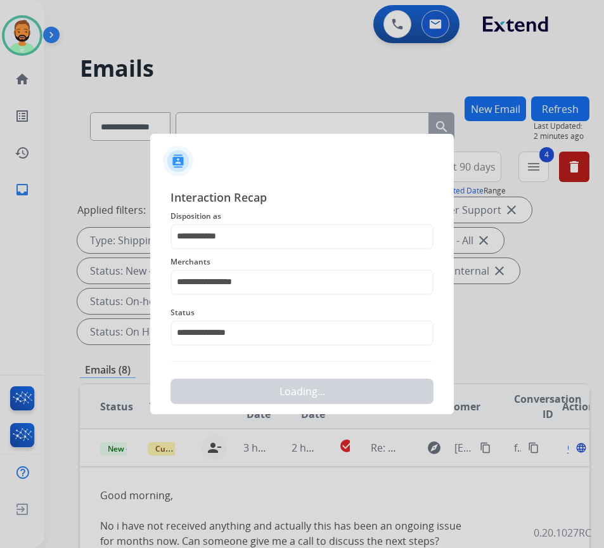
scroll to position [0, 0]
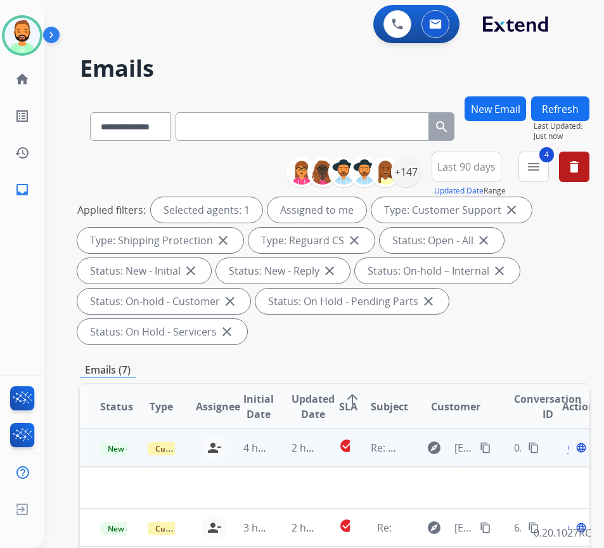
click at [285, 456] on td "2 hours ago" at bounding box center [295, 447] width 48 height 38
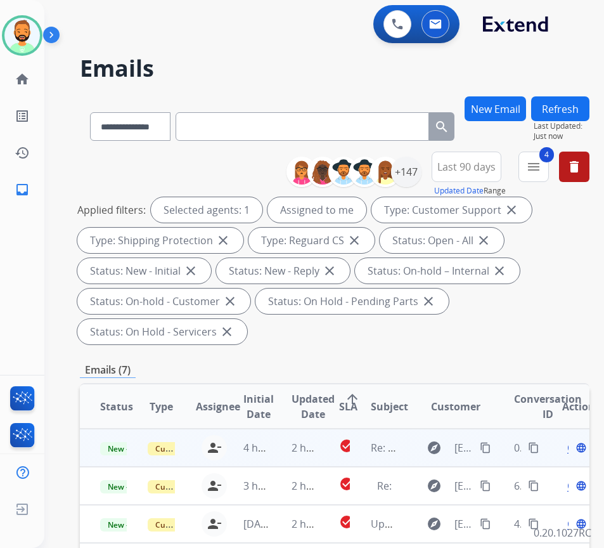
click at [279, 437] on td "2 hours ago" at bounding box center [295, 447] width 48 height 38
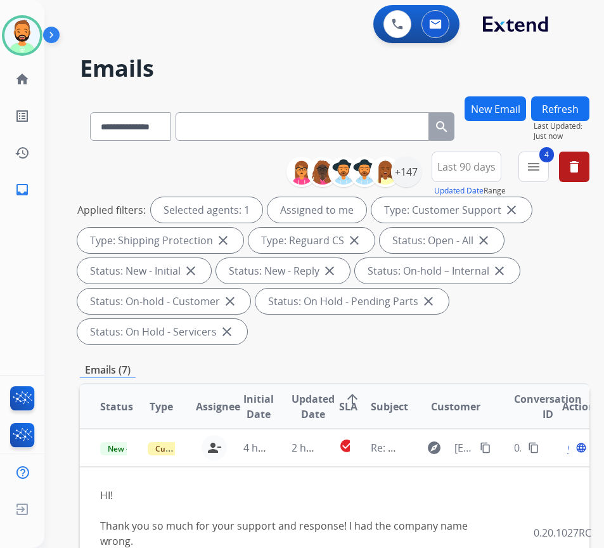
scroll to position [127, 0]
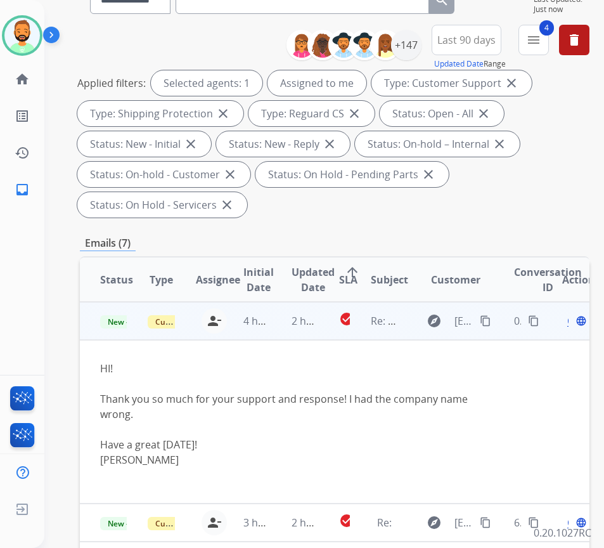
click at [573, 325] on span "Open" at bounding box center [580, 320] width 26 height 15
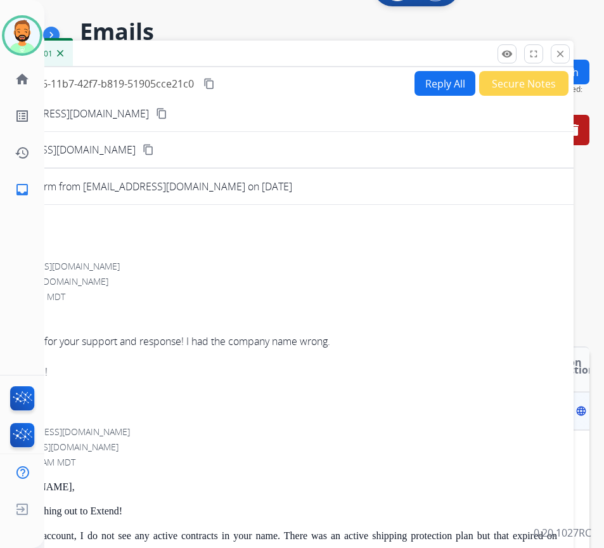
scroll to position [0, 0]
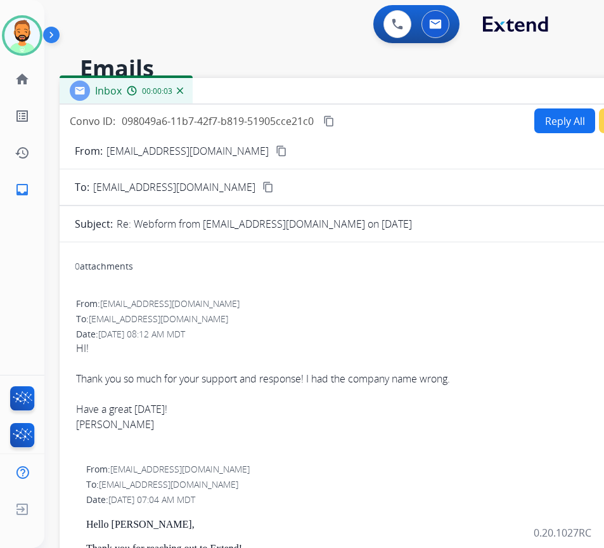
drag, startPoint x: 213, startPoint y: 88, endPoint x: 332, endPoint y: 88, distance: 119.2
click at [332, 88] on div "Inbox 00:00:03" at bounding box center [377, 91] width 634 height 27
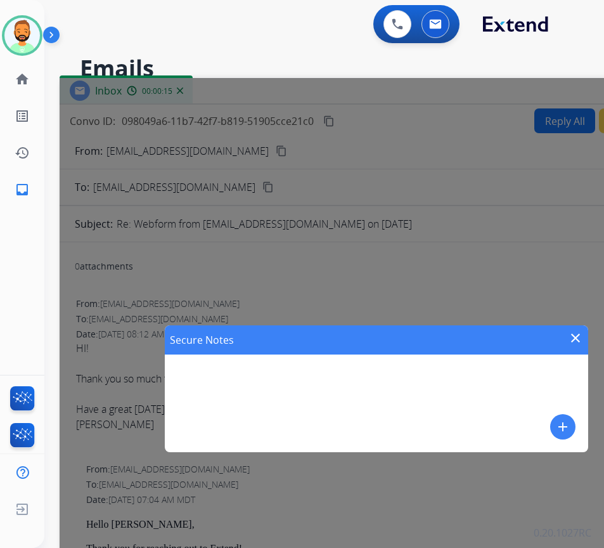
click at [560, 428] on mat-icon "add" at bounding box center [562, 426] width 15 height 15
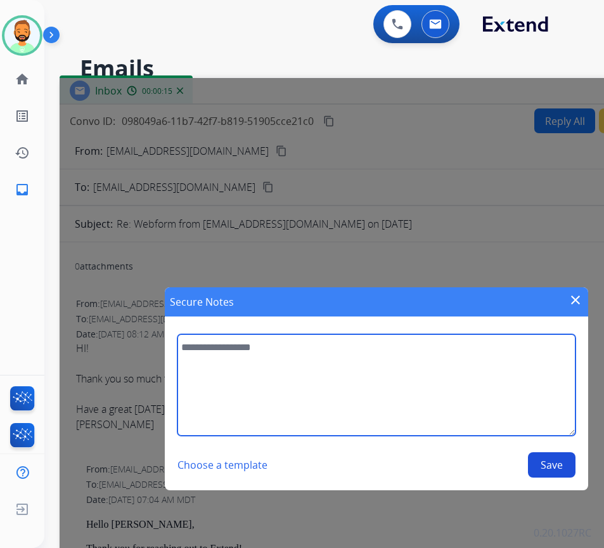
click at [440, 374] on textarea at bounding box center [375, 384] width 397 height 101
click at [465, 379] on textarea "**********" at bounding box center [375, 384] width 397 height 101
type textarea "**********"
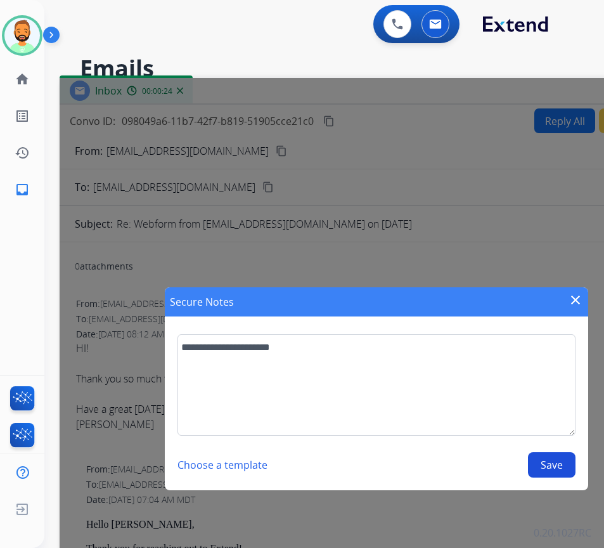
click at [569, 475] on button "Save" at bounding box center [552, 464] width 48 height 25
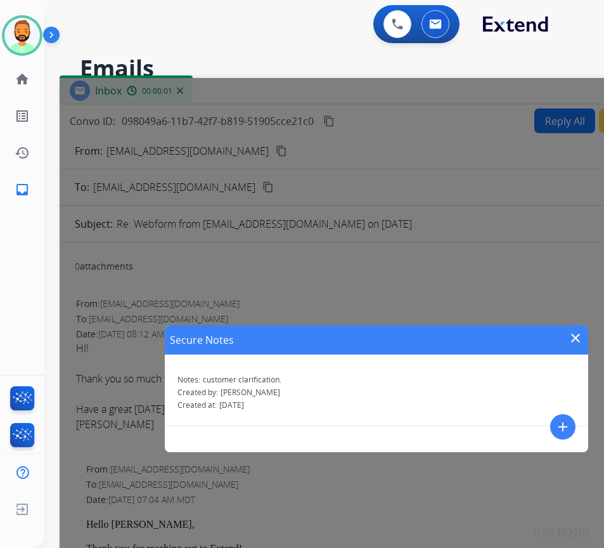
click at [574, 335] on mat-icon "close" at bounding box center [575, 337] width 15 height 15
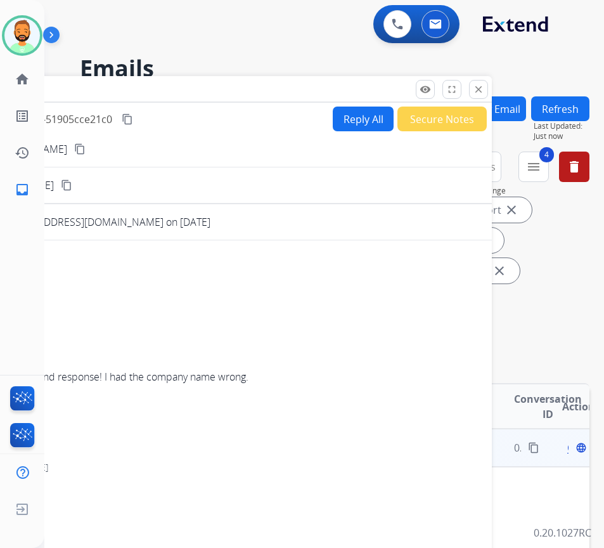
drag, startPoint x: 494, startPoint y: 89, endPoint x: 292, endPoint y: 87, distance: 201.6
click at [292, 87] on div "Inbox 00:00:02" at bounding box center [175, 89] width 634 height 27
click at [475, 89] on mat-icon "close" at bounding box center [478, 89] width 11 height 11
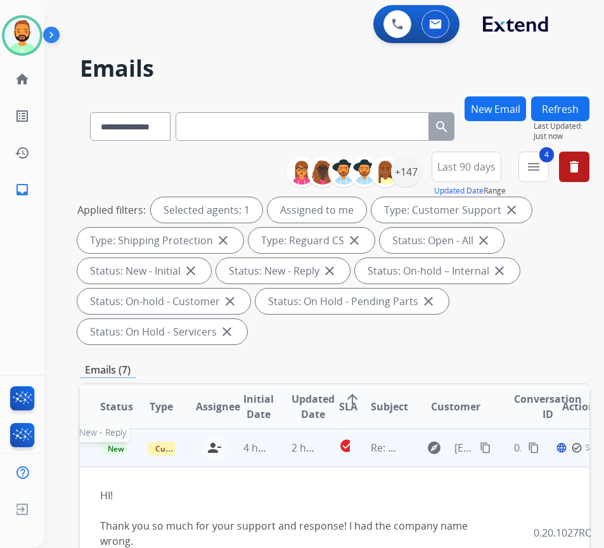
click at [124, 446] on span "New - Reply" at bounding box center [129, 448] width 58 height 13
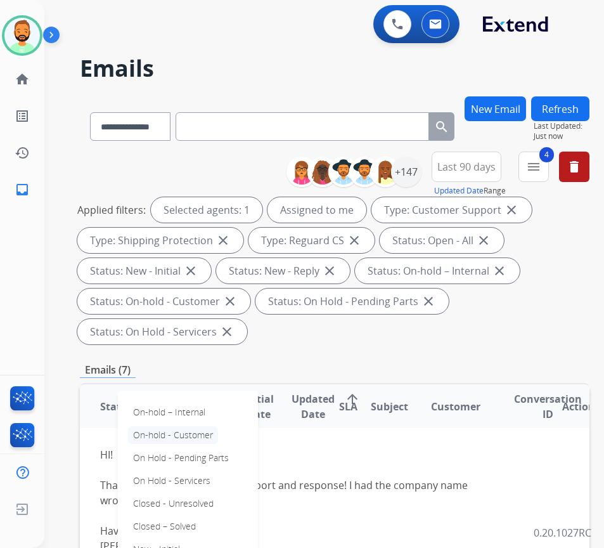
scroll to position [61, 0]
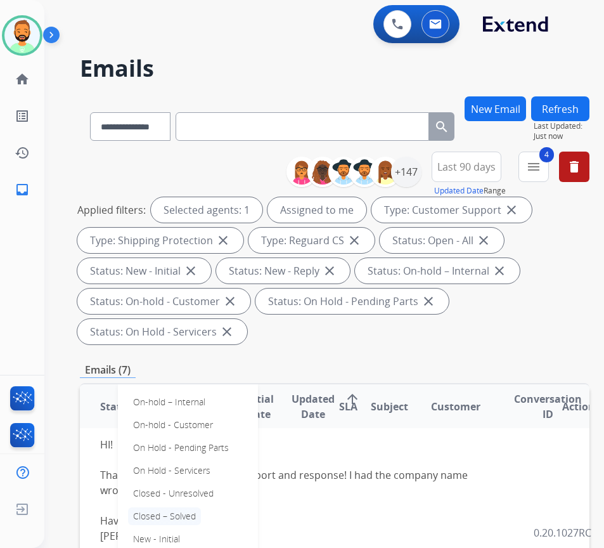
click at [192, 507] on p "Closed – Solved" at bounding box center [164, 516] width 73 height 18
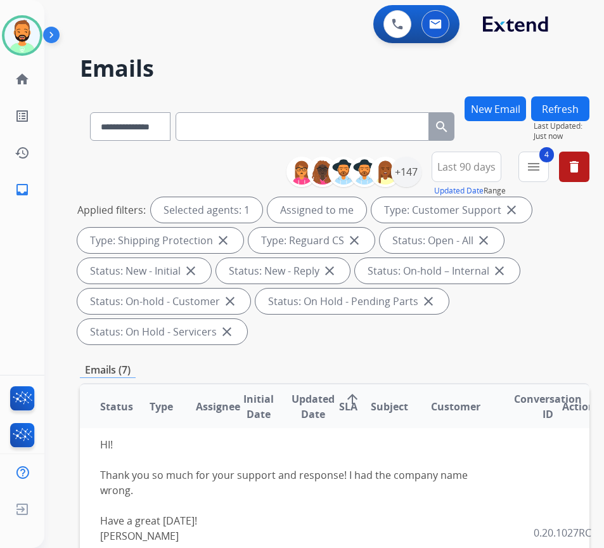
click at [586, 113] on button "Refresh" at bounding box center [560, 108] width 58 height 25
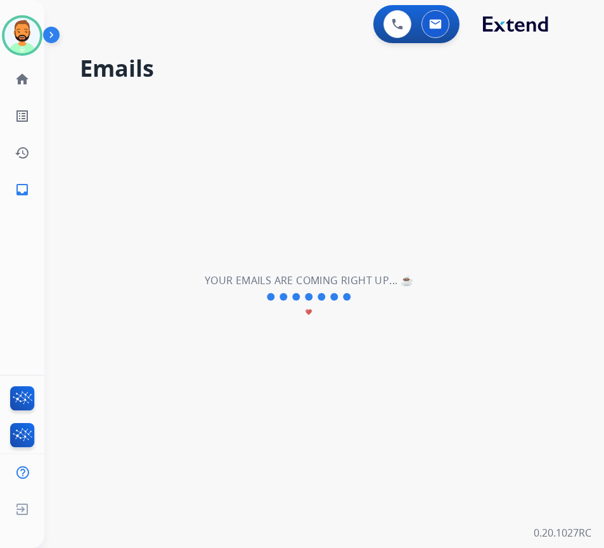
select select "**********"
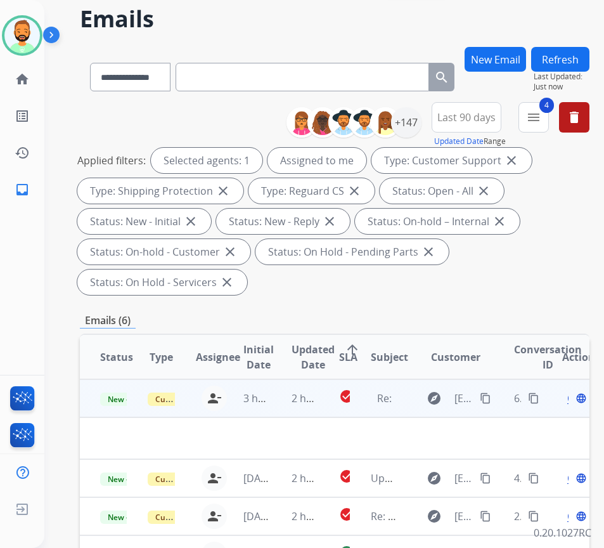
scroll to position [63, 0]
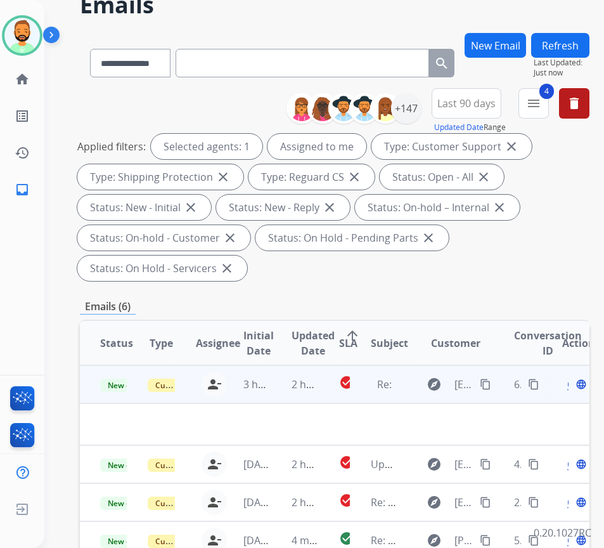
click at [288, 388] on td "2 hours ago" at bounding box center [295, 384] width 48 height 38
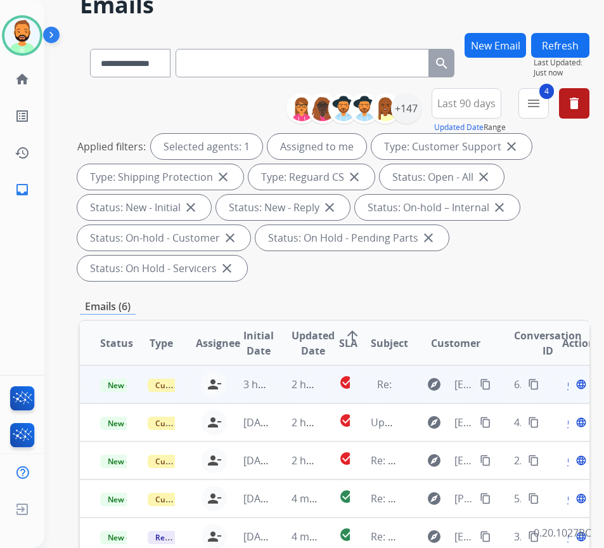
click at [290, 388] on td "2 hours ago" at bounding box center [295, 384] width 48 height 38
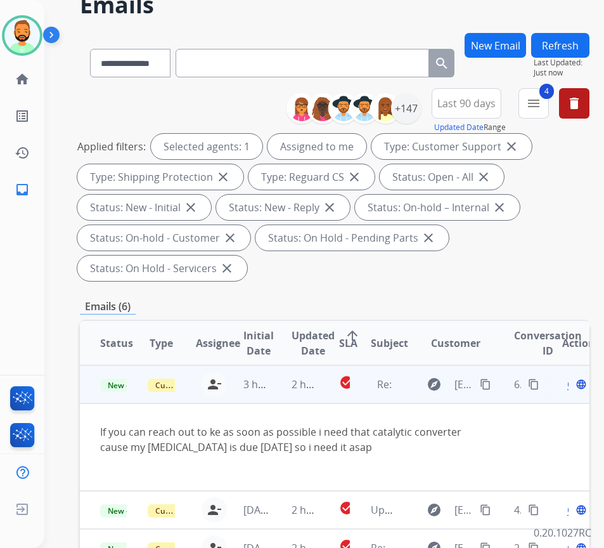
click at [575, 388] on div "Open language" at bounding box center [575, 383] width 27 height 15
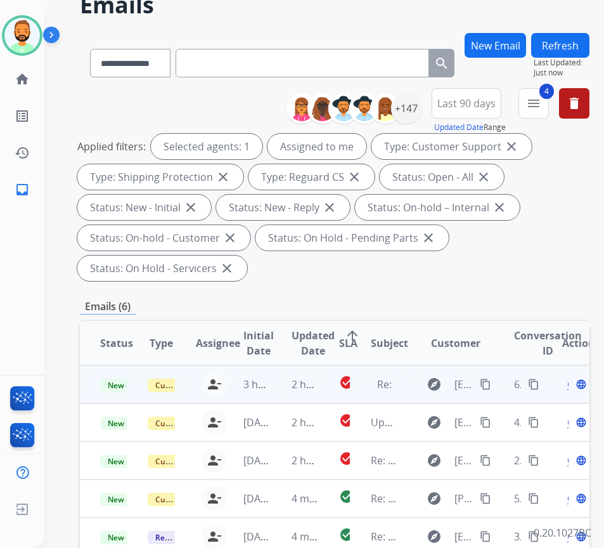
click at [575, 388] on div "Open language" at bounding box center [575, 383] width 27 height 15
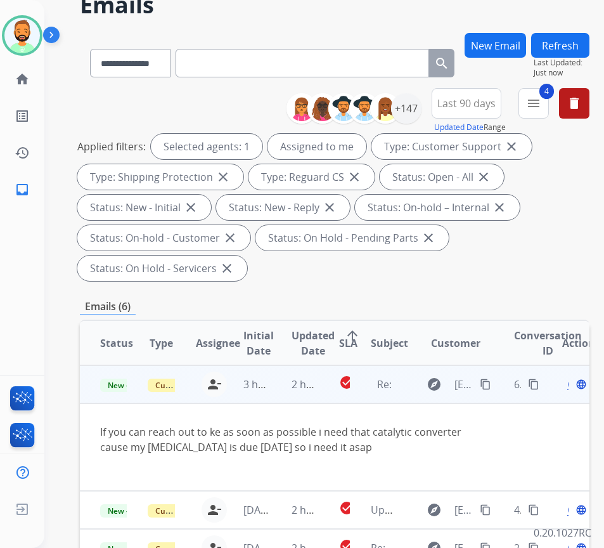
click at [573, 386] on span "Open" at bounding box center [580, 383] width 26 height 15
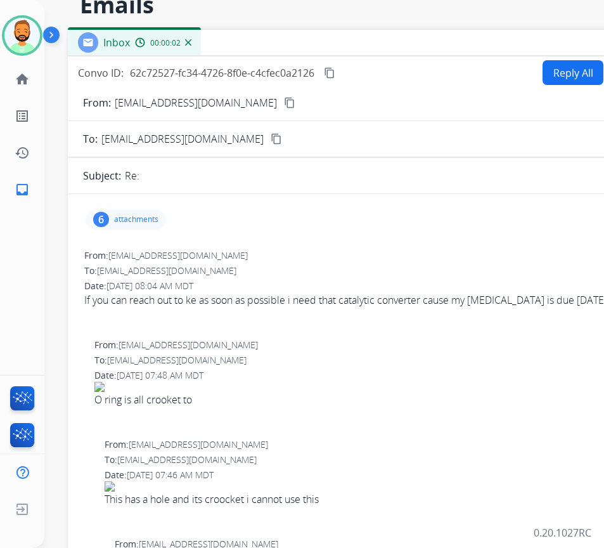
drag, startPoint x: 187, startPoint y: 23, endPoint x: 315, endPoint y: 39, distance: 129.0
click at [315, 39] on div "Inbox 00:00:02" at bounding box center [385, 43] width 634 height 27
click at [146, 212] on div "6 attachments" at bounding box center [126, 219] width 80 height 20
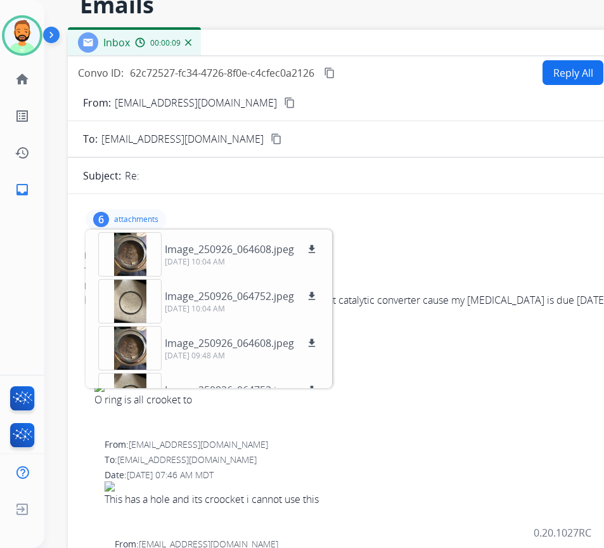
click at [295, 100] on mat-icon "content_copy" at bounding box center [289, 102] width 11 height 11
click at [134, 253] on div at bounding box center [129, 254] width 63 height 44
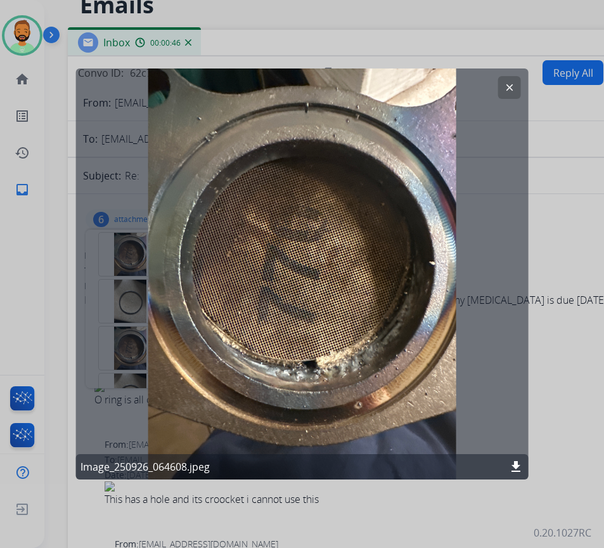
click at [503, 86] on button "clear" at bounding box center [509, 87] width 23 height 23
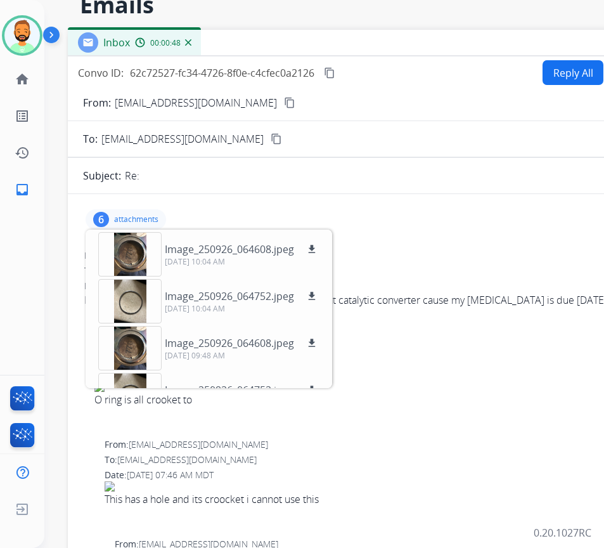
click at [151, 220] on p "attachments" at bounding box center [136, 219] width 44 height 10
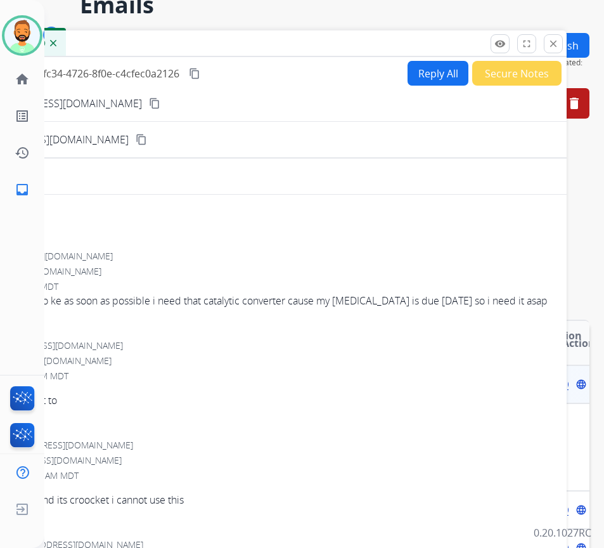
drag, startPoint x: 365, startPoint y: 44, endPoint x: 230, endPoint y: 44, distance: 135.0
click at [230, 44] on div "Inbox 00:00:49" at bounding box center [250, 43] width 634 height 27
click at [417, 70] on button "Reply All" at bounding box center [438, 73] width 61 height 25
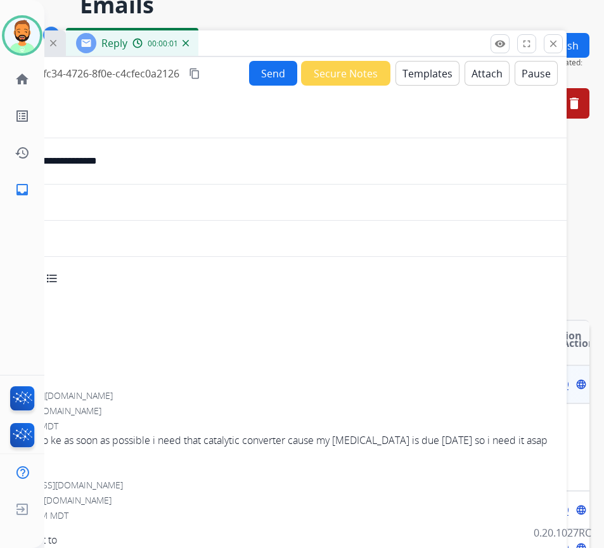
select select "**********"
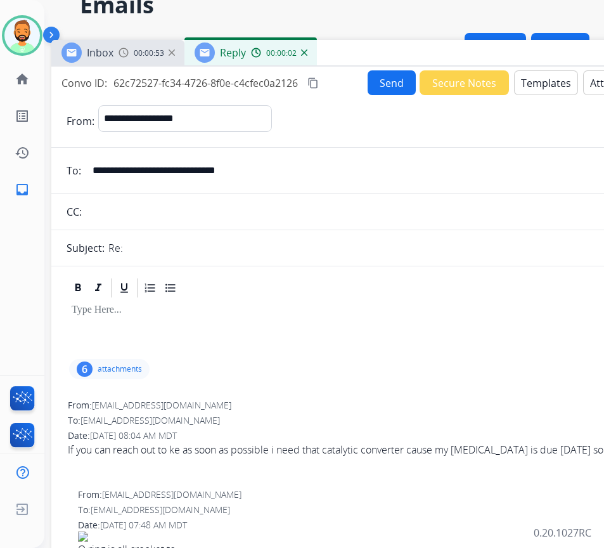
drag, startPoint x: 249, startPoint y: 43, endPoint x: 368, endPoint y: 53, distance: 118.9
click at [368, 53] on div "Inbox 00:00:53 Reply 00:00:02" at bounding box center [368, 53] width 634 height 27
click at [544, 76] on button "Templates" at bounding box center [546, 82] width 64 height 25
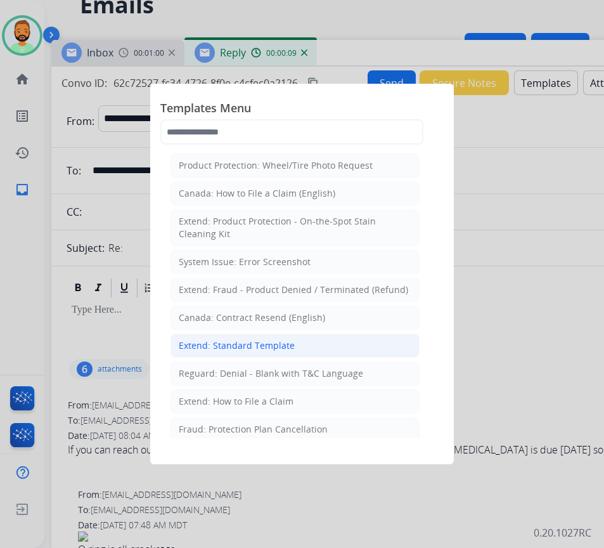
click at [328, 345] on li "Extend: Standard Template" at bounding box center [294, 345] width 249 height 24
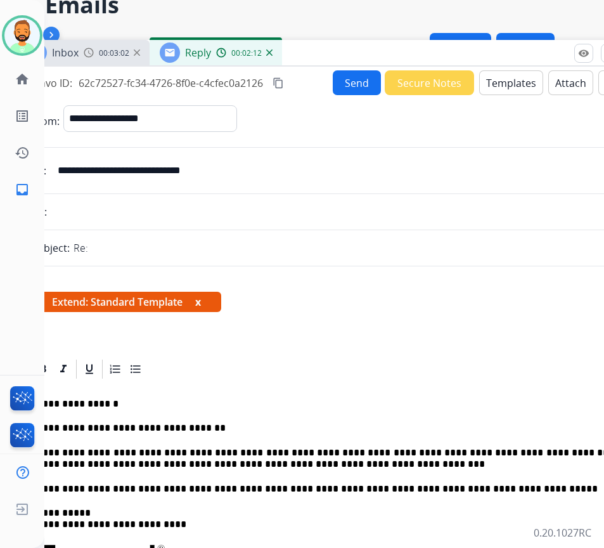
scroll to position [0, 35]
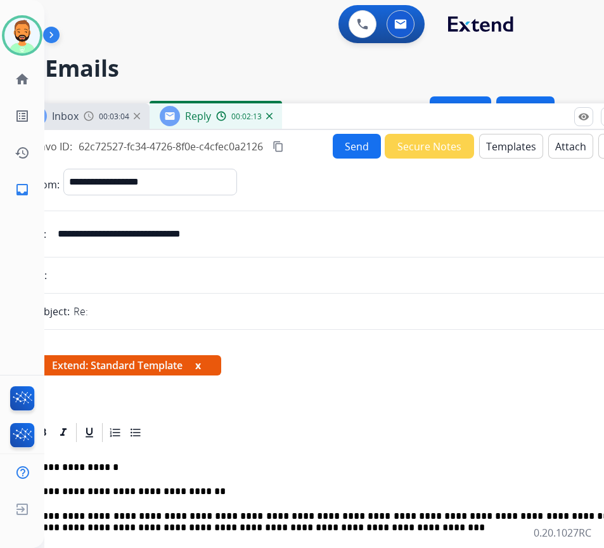
click at [336, 142] on button "Send" at bounding box center [357, 146] width 48 height 25
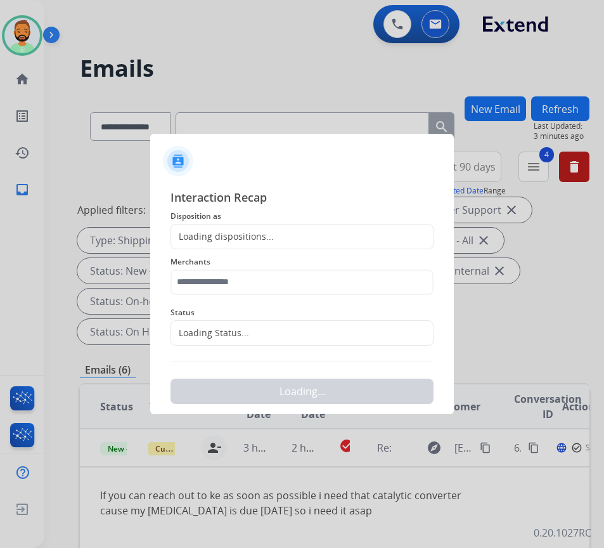
scroll to position [0, 2]
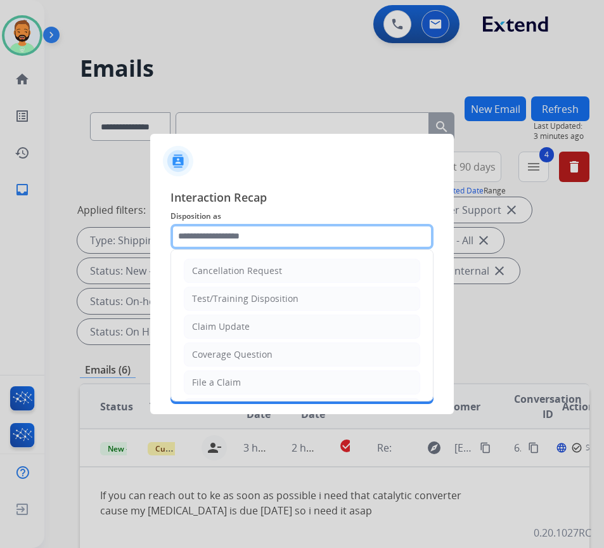
click at [298, 233] on input "text" at bounding box center [301, 236] width 263 height 25
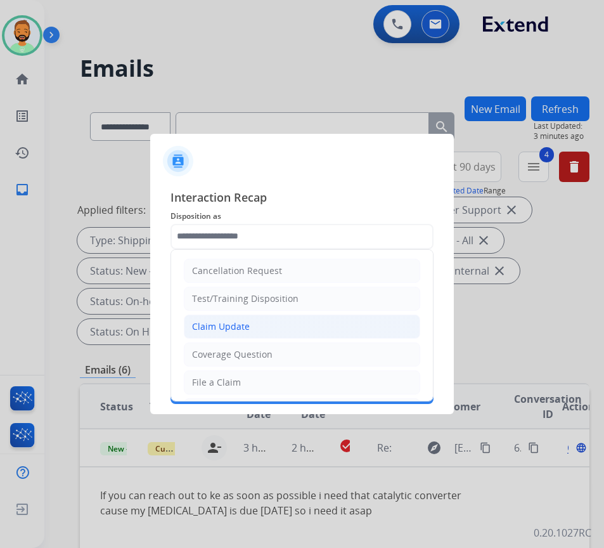
click at [254, 327] on li "Claim Update" at bounding box center [302, 326] width 236 height 24
type input "**********"
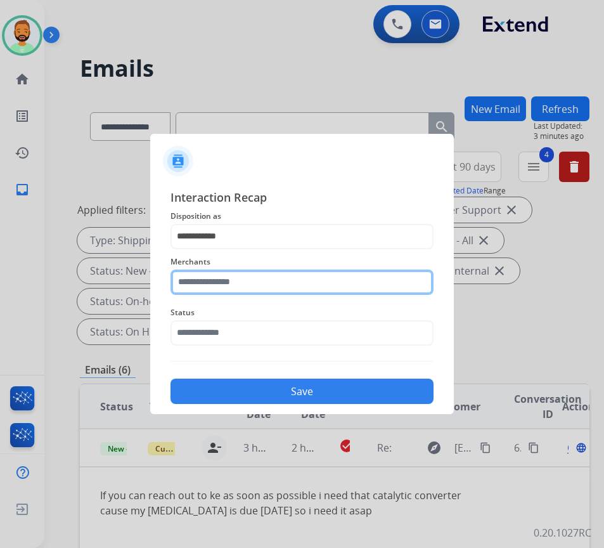
click at [323, 279] on input "text" at bounding box center [301, 281] width 263 height 25
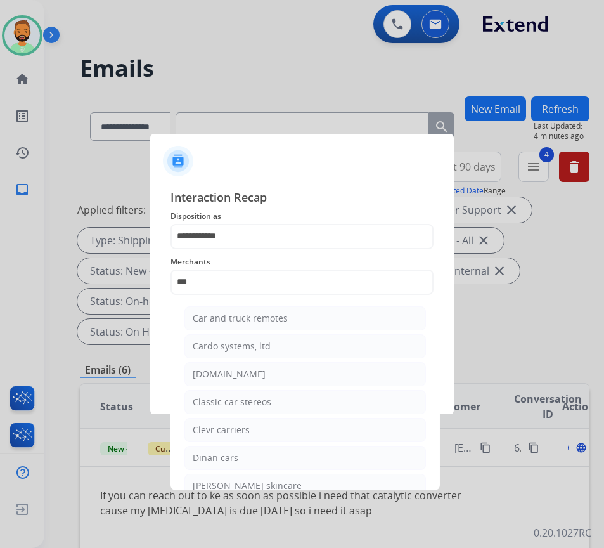
click at [331, 376] on li "[DOMAIN_NAME]" at bounding box center [304, 374] width 241 height 24
type input "**********"
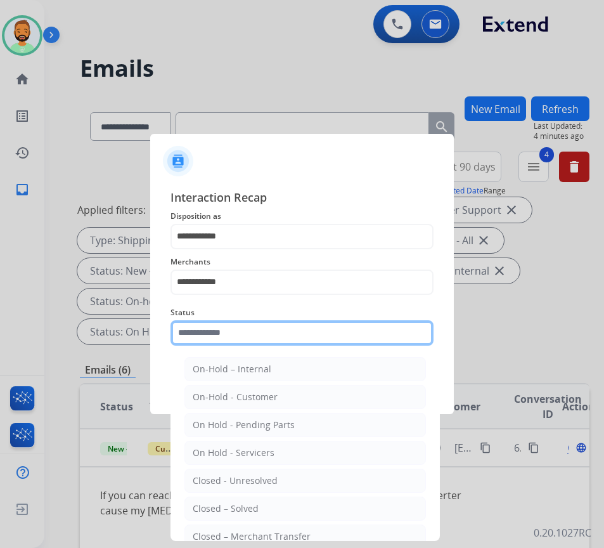
click at [325, 329] on input "text" at bounding box center [301, 332] width 263 height 25
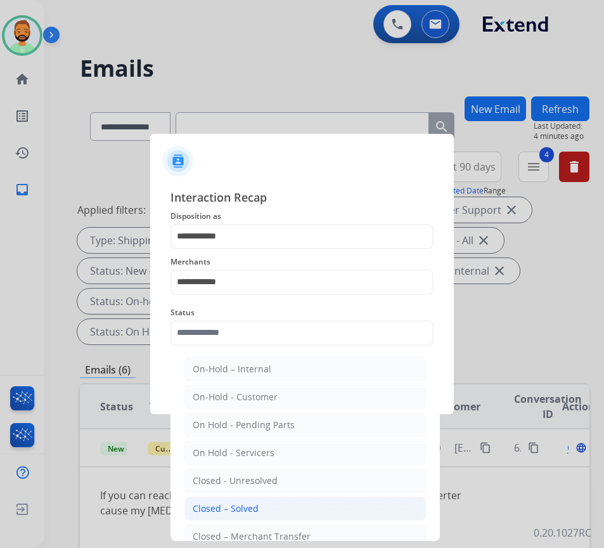
click at [307, 509] on li "Closed – Solved" at bounding box center [304, 508] width 241 height 24
type input "**********"
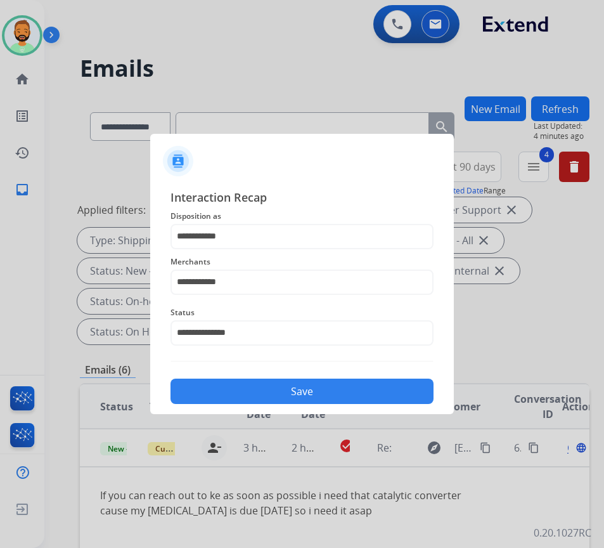
click at [323, 382] on button "Save" at bounding box center [301, 390] width 263 height 25
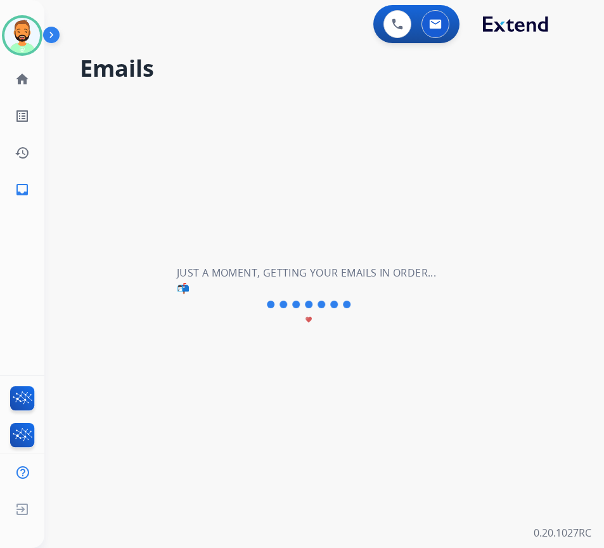
scroll to position [0, 0]
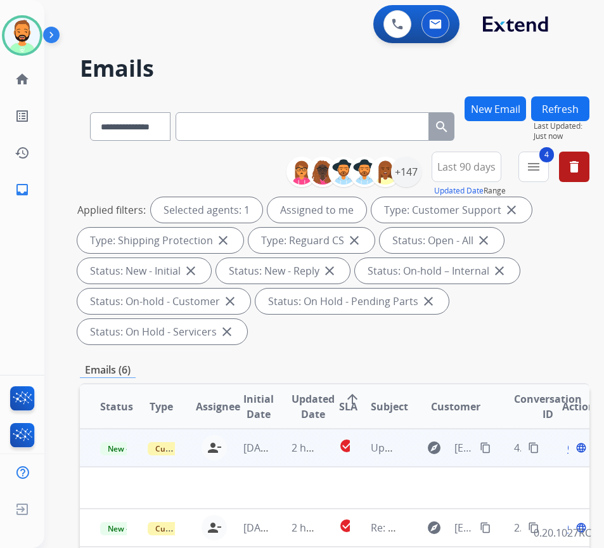
click at [271, 435] on td "1 day ago" at bounding box center [247, 447] width 48 height 38
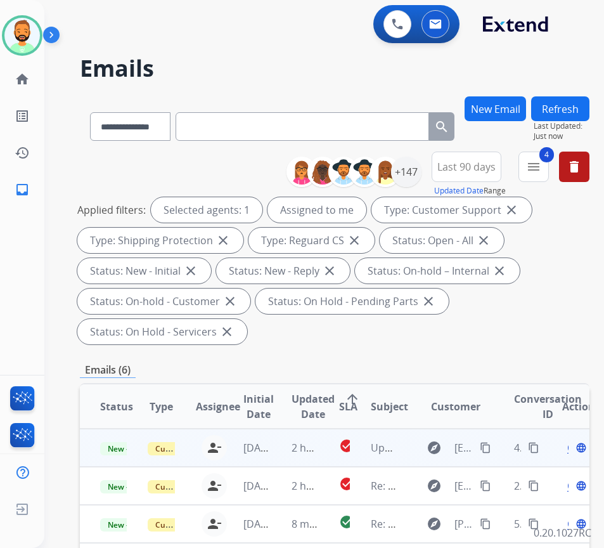
click at [271, 435] on td "1 day ago" at bounding box center [247, 447] width 48 height 38
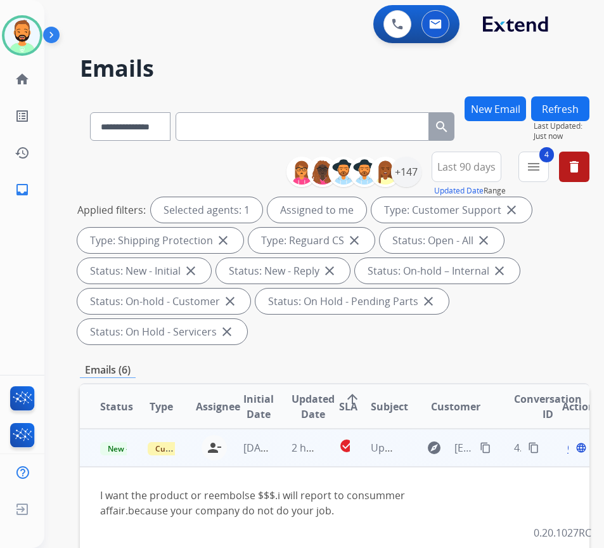
click at [490, 450] on mat-icon "content_copy" at bounding box center [485, 447] width 11 height 11
click at [574, 449] on span "Open" at bounding box center [580, 447] width 26 height 15
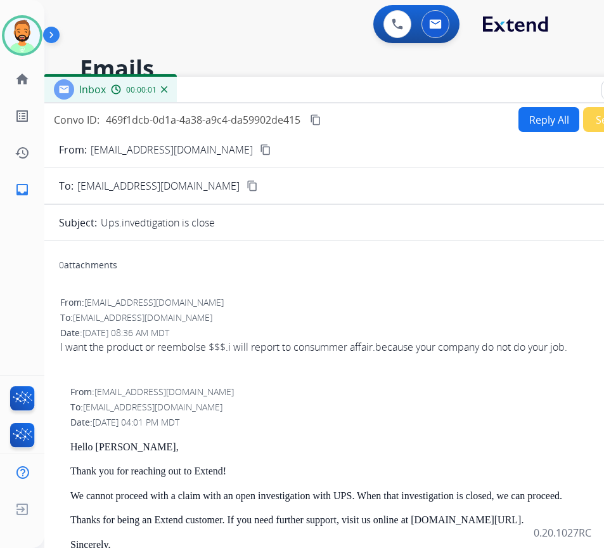
drag, startPoint x: 213, startPoint y: 86, endPoint x: 317, endPoint y: 86, distance: 103.9
click at [317, 86] on div "Inbox 00:00:01" at bounding box center [361, 90] width 634 height 27
click at [530, 119] on button "Reply All" at bounding box center [548, 119] width 61 height 25
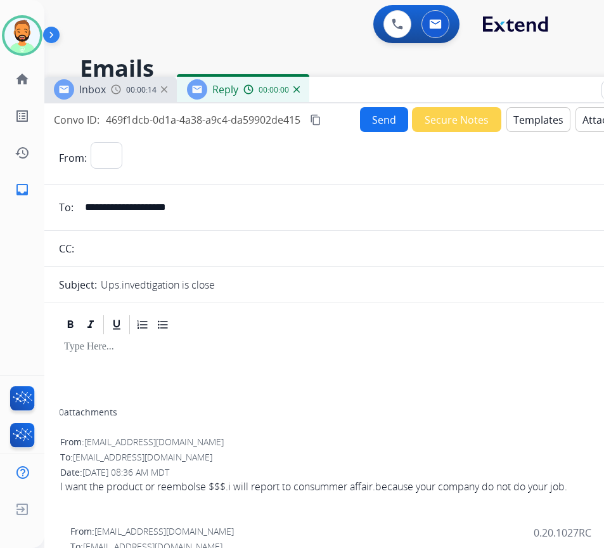
select select "**********"
click at [530, 120] on button "Templates" at bounding box center [538, 119] width 64 height 25
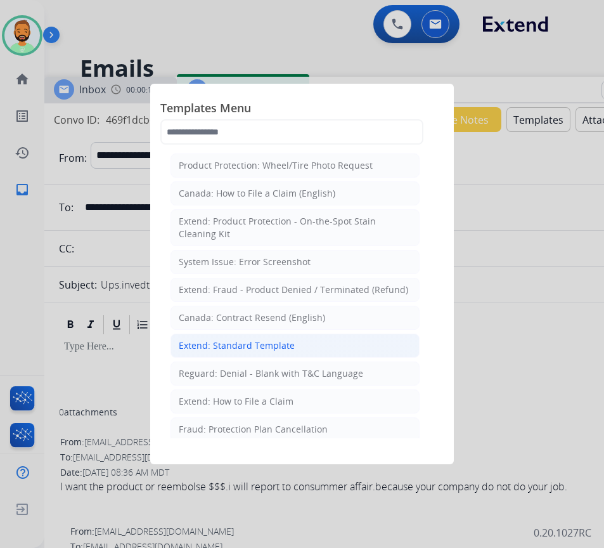
click at [321, 347] on li "Extend: Standard Template" at bounding box center [294, 345] width 249 height 24
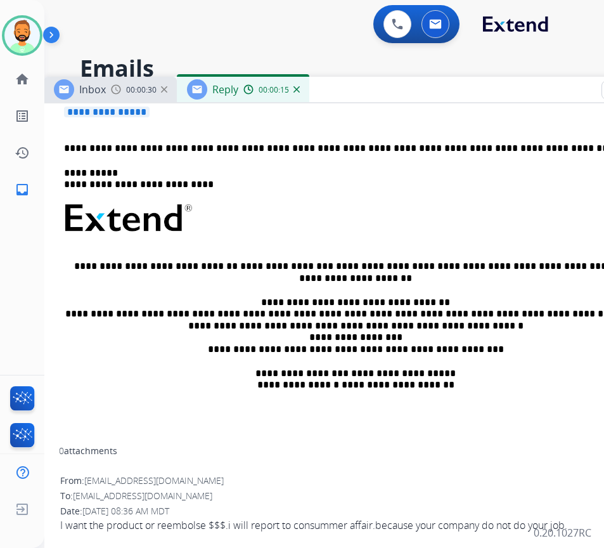
scroll to position [190, 0]
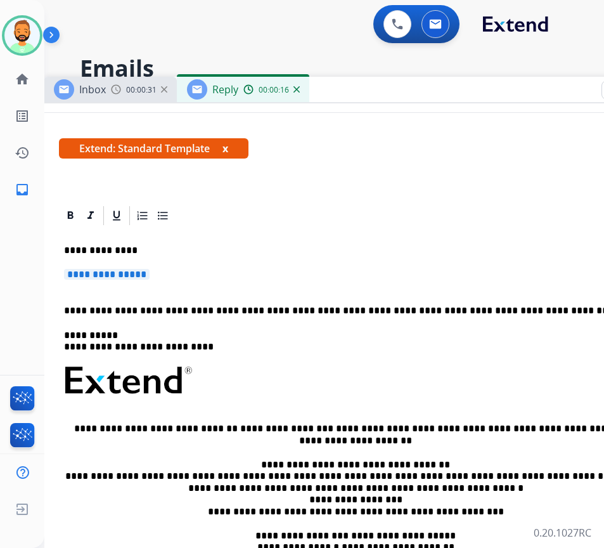
click at [257, 270] on p "**********" at bounding box center [360, 280] width 593 height 23
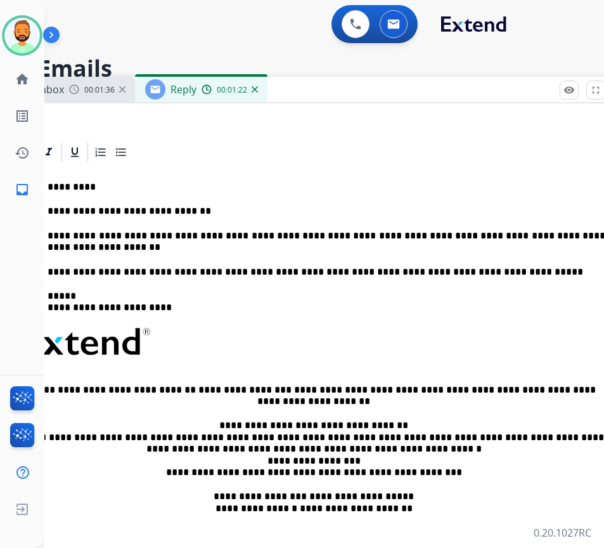
scroll to position [0, 27]
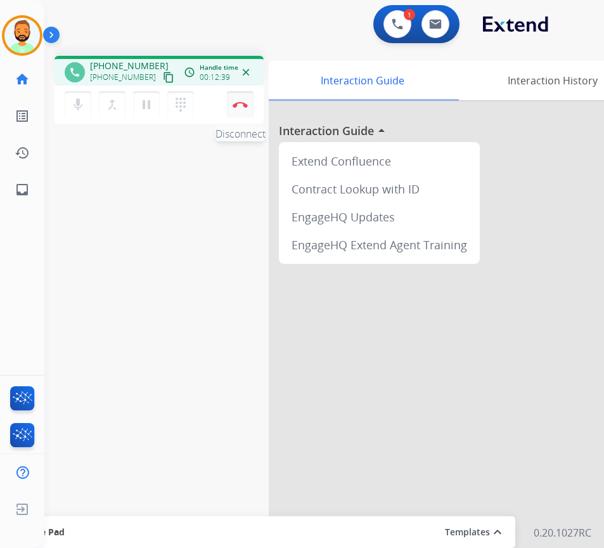
click at [239, 105] on img at bounding box center [240, 104] width 15 height 6
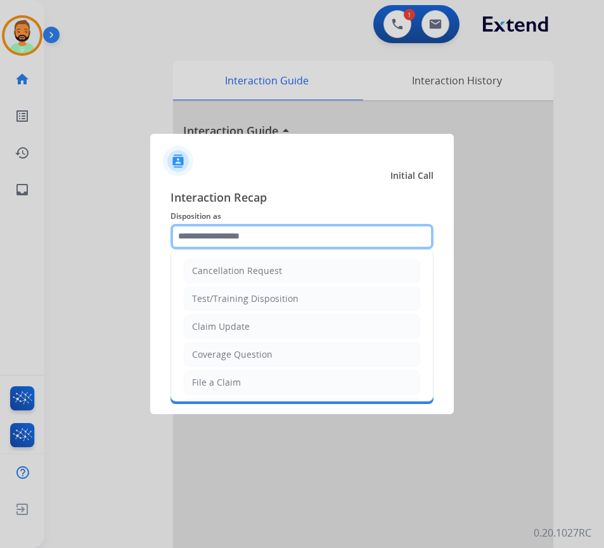
click at [322, 236] on input "text" at bounding box center [301, 236] width 263 height 25
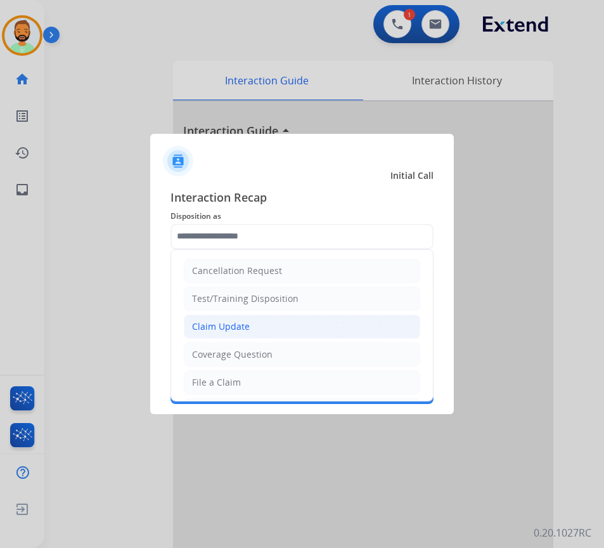
click at [289, 331] on li "Claim Update" at bounding box center [302, 326] width 236 height 24
type input "**********"
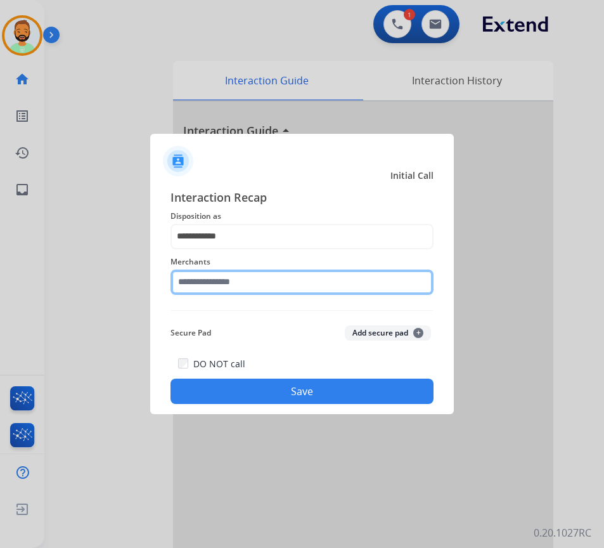
click at [274, 273] on input "text" at bounding box center [301, 281] width 263 height 25
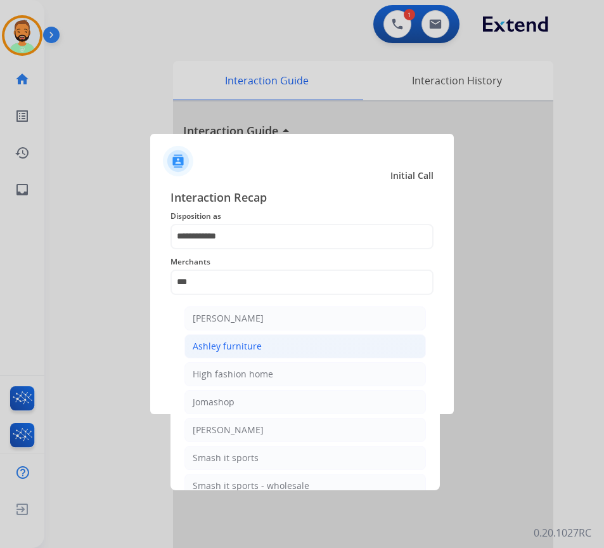
click at [302, 337] on li "Ashley furniture" at bounding box center [304, 346] width 241 height 24
type input "**********"
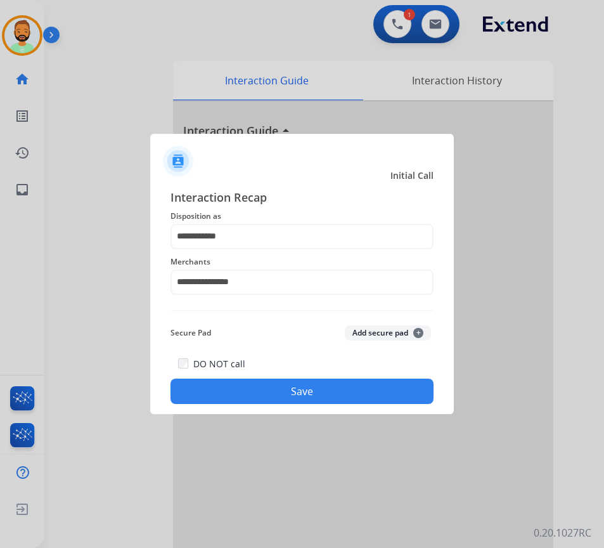
click at [303, 385] on button "Save" at bounding box center [301, 390] width 263 height 25
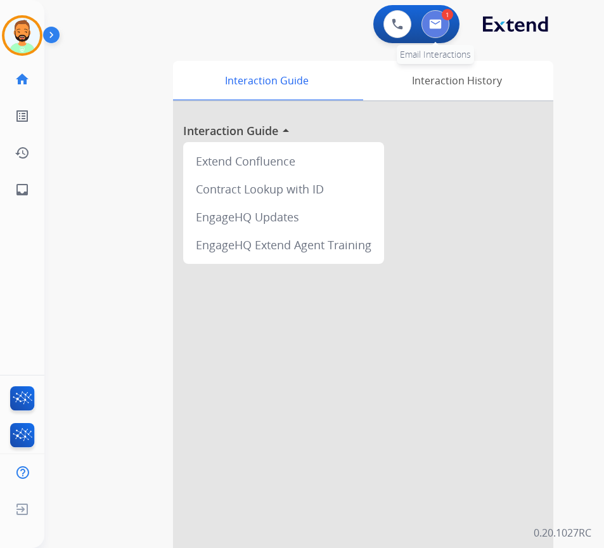
click at [430, 17] on button at bounding box center [435, 24] width 28 height 28
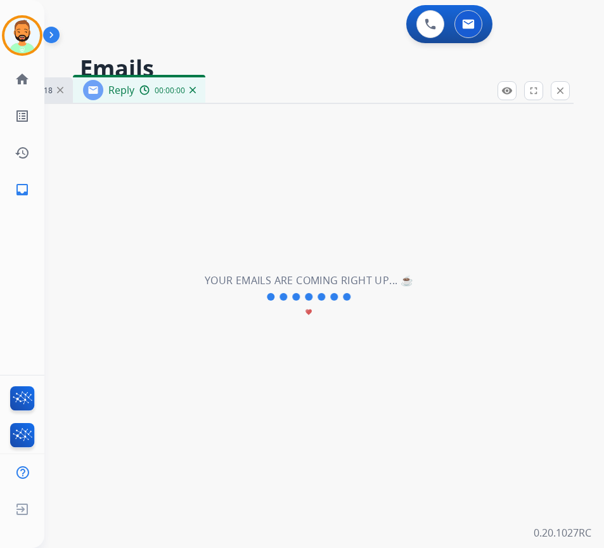
select select "**********"
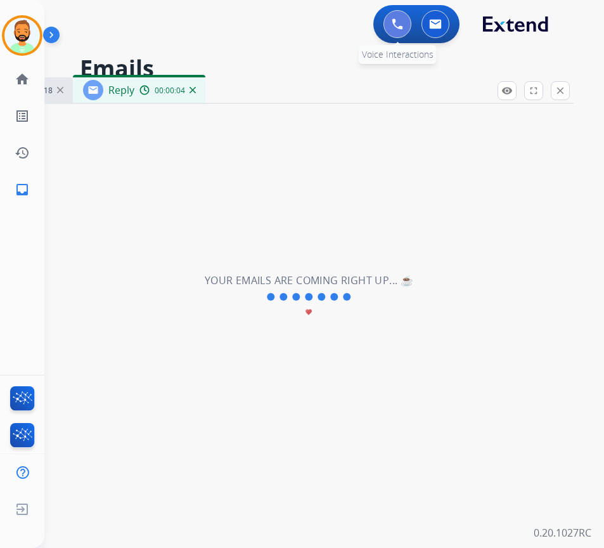
click at [401, 23] on img at bounding box center [397, 23] width 11 height 11
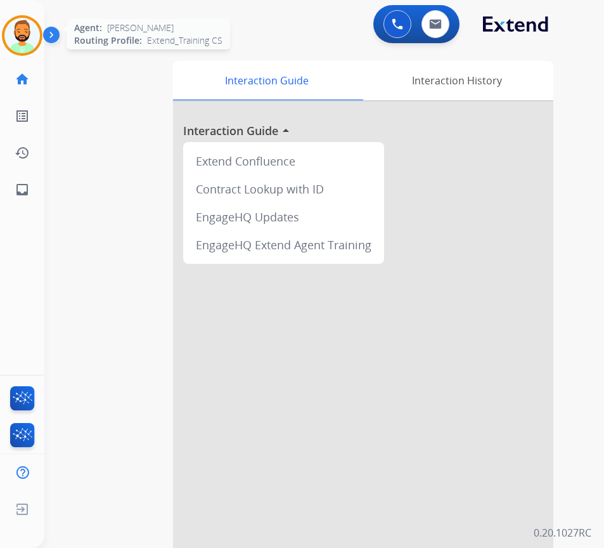
click at [8, 52] on div "Agent: Todd Routing Profile: Extend_Training CS" at bounding box center [22, 35] width 41 height 41
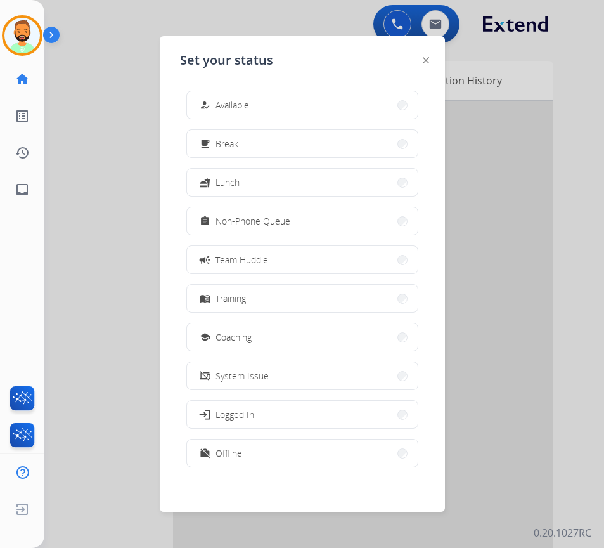
drag, startPoint x: 240, startPoint y: 97, endPoint x: 266, endPoint y: 89, distance: 27.3
click at [241, 98] on div "how_to_reg Available" at bounding box center [223, 105] width 52 height 15
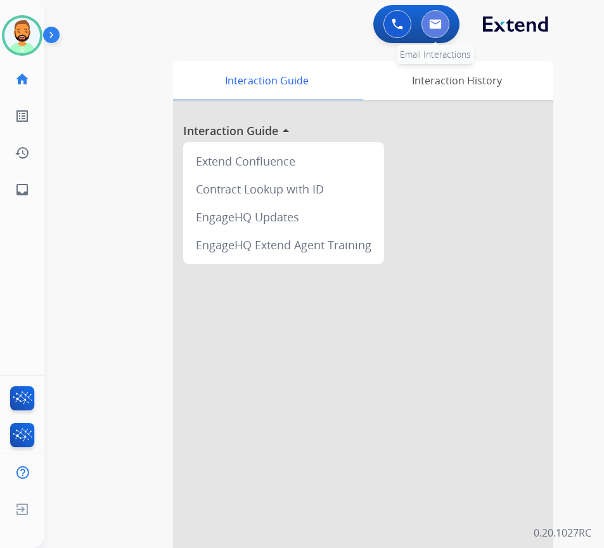
click at [440, 21] on img at bounding box center [435, 24] width 13 height 10
select select "**********"
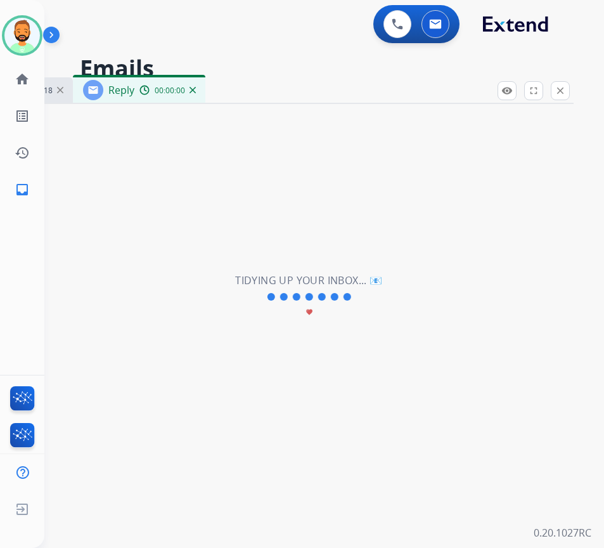
select select "**********"
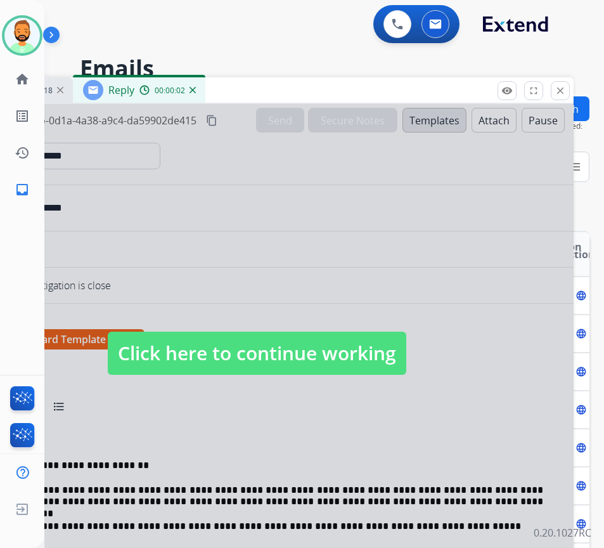
drag, startPoint x: 305, startPoint y: 343, endPoint x: 335, endPoint y: 248, distance: 99.4
click at [307, 343] on span "Click here to continue working" at bounding box center [257, 352] width 299 height 43
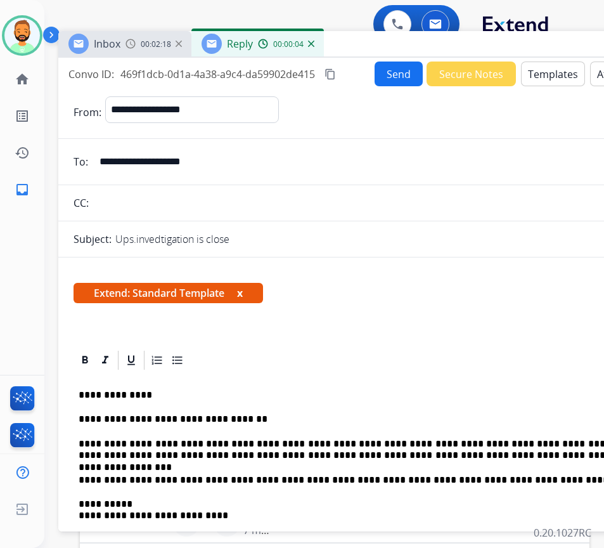
drag, startPoint x: 382, startPoint y: 80, endPoint x: 475, endPoint y: 42, distance: 100.4
click at [475, 42] on div "Inbox 00:02:18 Reply 00:00:04" at bounding box center [375, 44] width 634 height 27
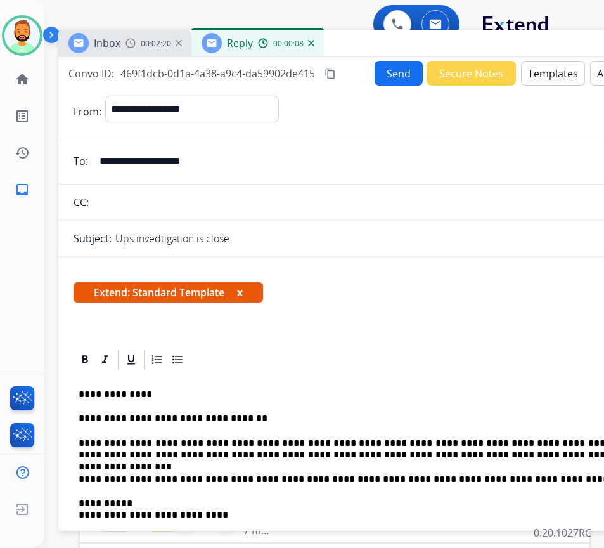
click at [539, 454] on p "**********" at bounding box center [370, 448] width 583 height 23
click at [110, 455] on p "**********" at bounding box center [370, 448] width 583 height 23
click at [230, 300] on span "Extend: Standard Template x" at bounding box center [169, 292] width 190 height 20
click at [397, 81] on button "Send" at bounding box center [399, 73] width 48 height 25
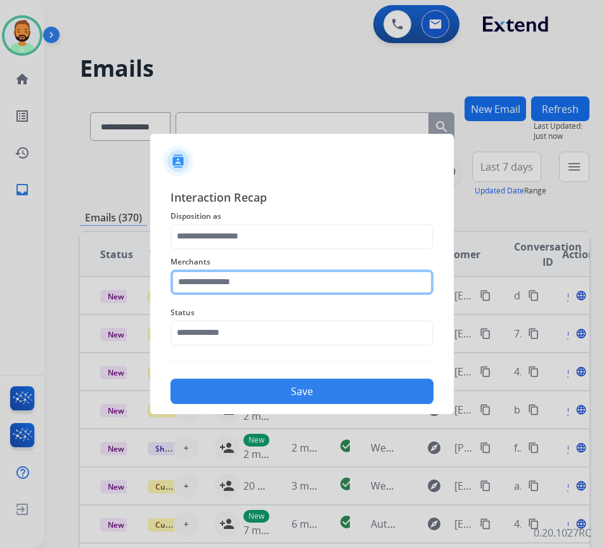
click at [207, 291] on input "text" at bounding box center [301, 281] width 263 height 25
type input "***"
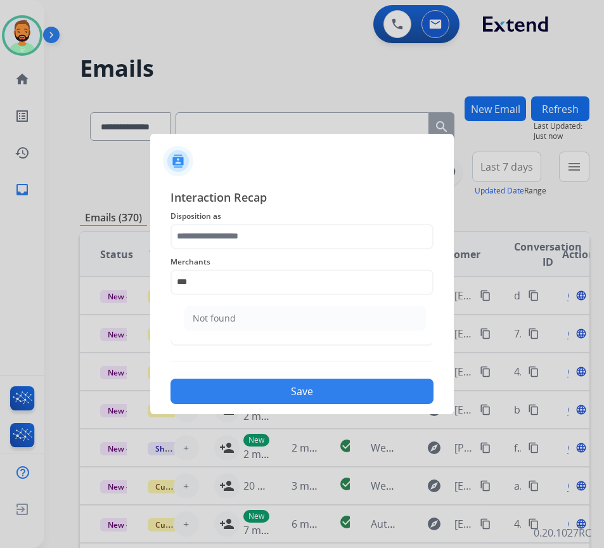
click at [228, 304] on ul "Not found" at bounding box center [305, 321] width 249 height 43
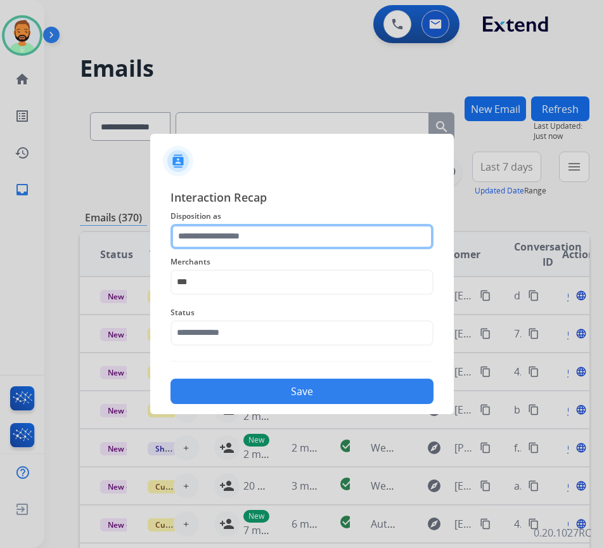
click at [240, 242] on input "text" at bounding box center [301, 236] width 263 height 25
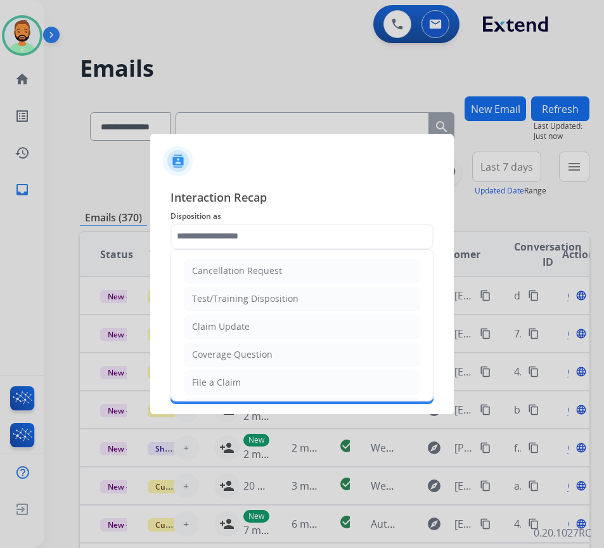
click at [226, 328] on div "Claim Update" at bounding box center [221, 326] width 58 height 13
type input "**********"
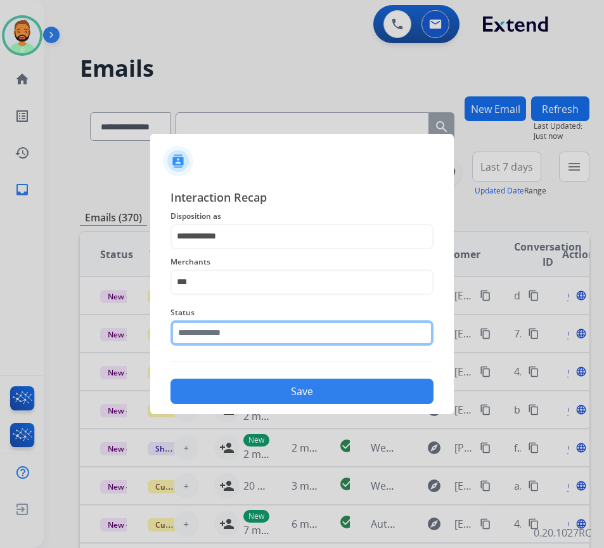
click at [225, 335] on input "text" at bounding box center [301, 332] width 263 height 25
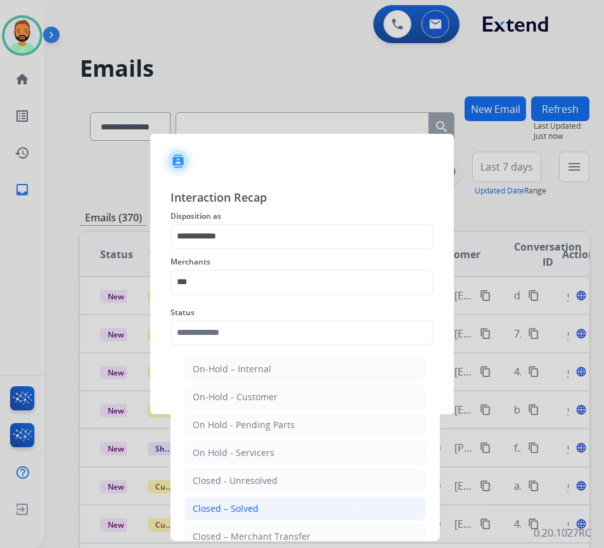
click at [219, 511] on div "Closed – Solved" at bounding box center [226, 508] width 66 height 13
type input "**********"
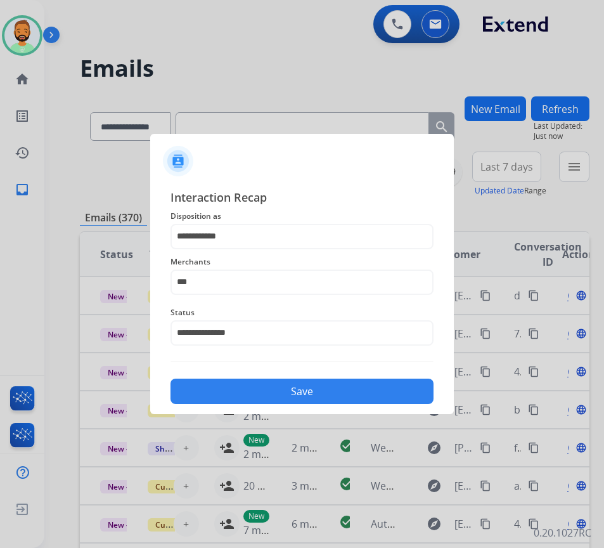
click at [187, 396] on button "Save" at bounding box center [301, 390] width 263 height 25
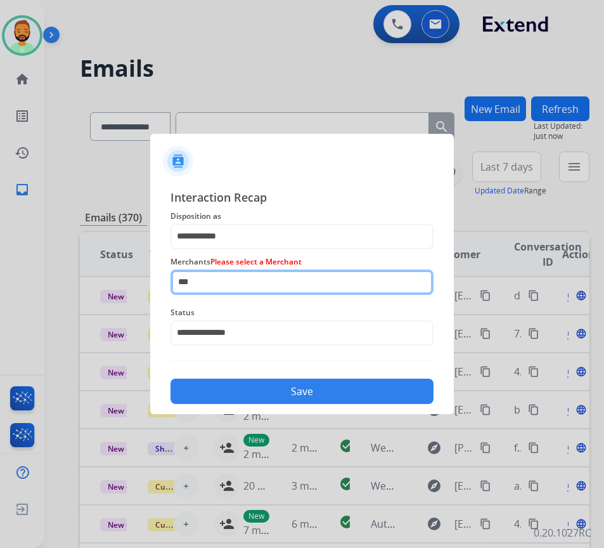
click at [241, 285] on input "***" at bounding box center [301, 281] width 263 height 25
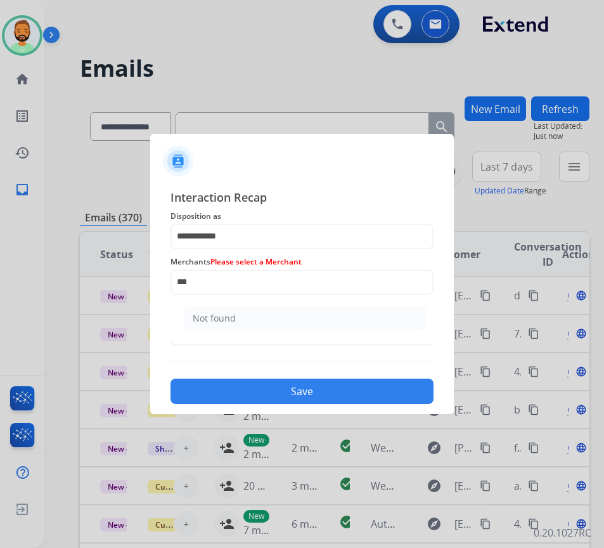
drag, startPoint x: 242, startPoint y: 316, endPoint x: 243, endPoint y: 323, distance: 6.5
click at [242, 319] on li "Not found" at bounding box center [304, 318] width 241 height 24
type input "*********"
click at [244, 392] on button "Save" at bounding box center [301, 390] width 263 height 25
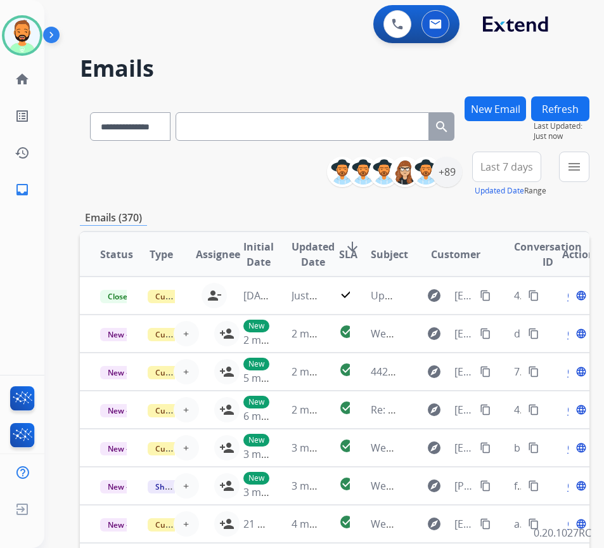
click at [515, 169] on span "Last 7 days" at bounding box center [506, 166] width 53 height 5
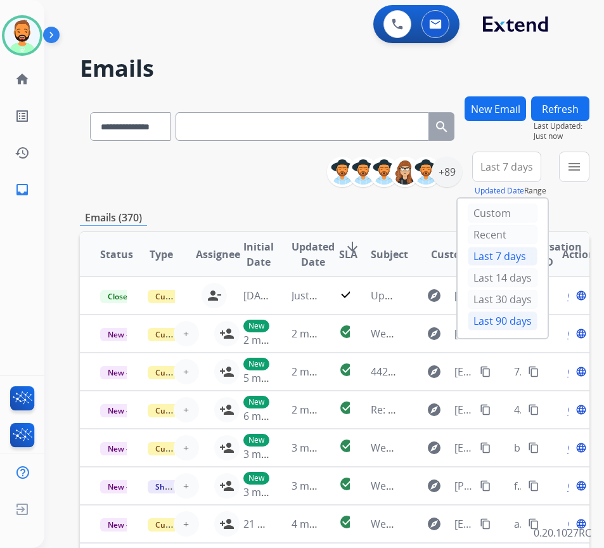
click at [527, 323] on div "Last 90 days" at bounding box center [503, 320] width 70 height 19
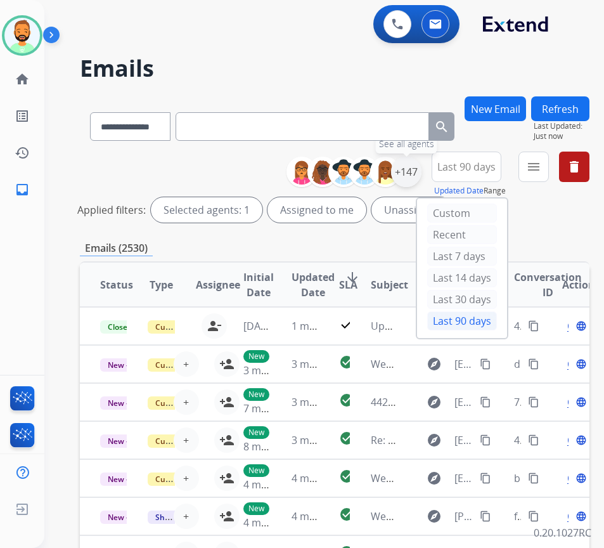
click at [421, 167] on div "+147" at bounding box center [406, 172] width 30 height 30
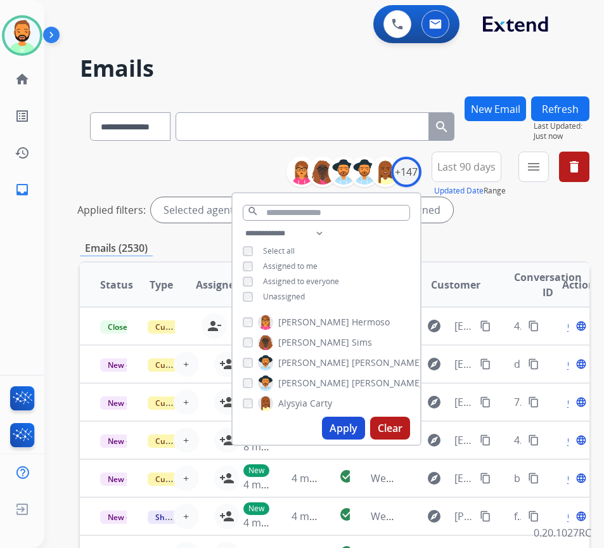
click at [281, 298] on span "Unassigned" at bounding box center [284, 296] width 42 height 11
click at [355, 425] on button "Apply" at bounding box center [343, 427] width 43 height 23
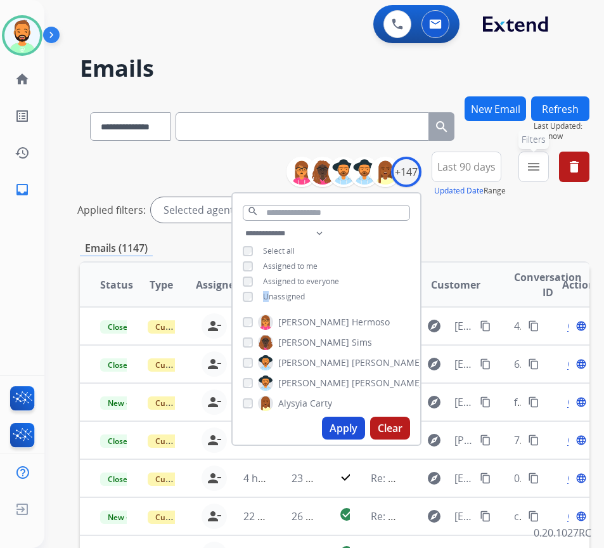
click at [541, 164] on mat-icon "menu" at bounding box center [533, 166] width 15 height 15
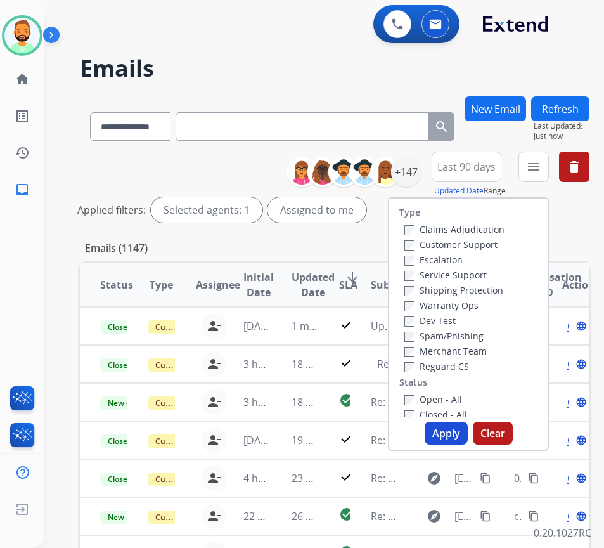
click at [456, 240] on label "Customer Support" at bounding box center [450, 244] width 93 height 12
click at [463, 285] on label "Shipping Protection" at bounding box center [453, 290] width 99 height 12
click at [465, 366] on label "Reguard CS" at bounding box center [436, 366] width 65 height 12
click at [459, 400] on label "Open - All" at bounding box center [433, 399] width 58 height 12
click at [456, 437] on button "Apply" at bounding box center [446, 432] width 43 height 23
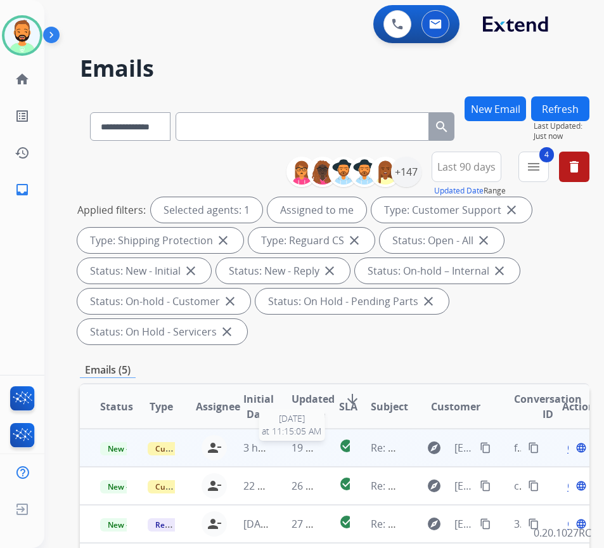
click at [294, 445] on span "19 minutes ago" at bounding box center [329, 447] width 74 height 14
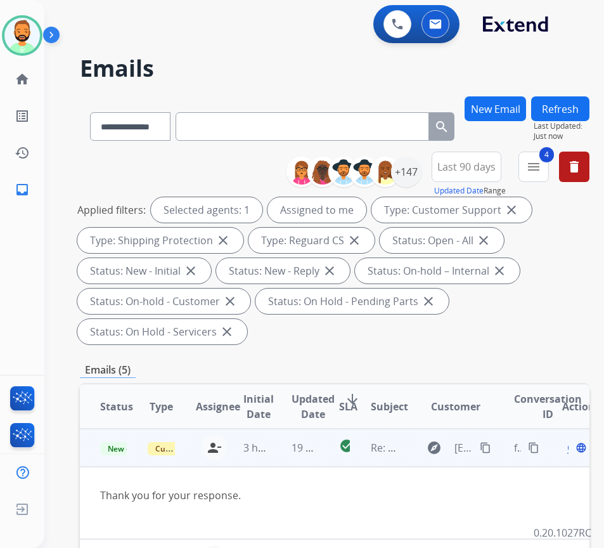
click at [572, 449] on div "Open language" at bounding box center [575, 447] width 27 height 15
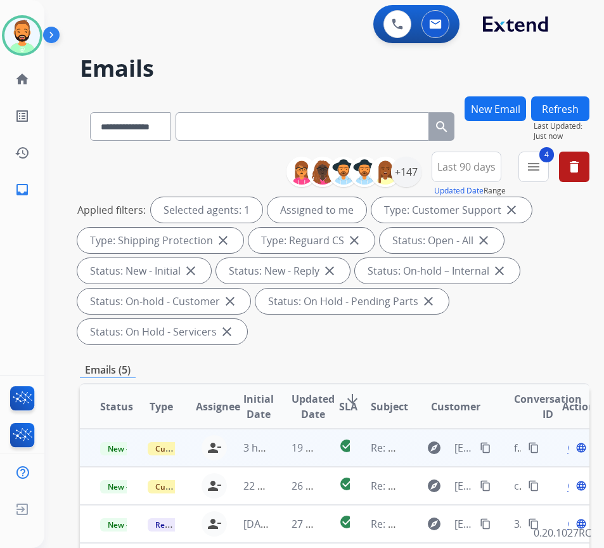
click at [572, 449] on div "Open language" at bounding box center [575, 447] width 27 height 15
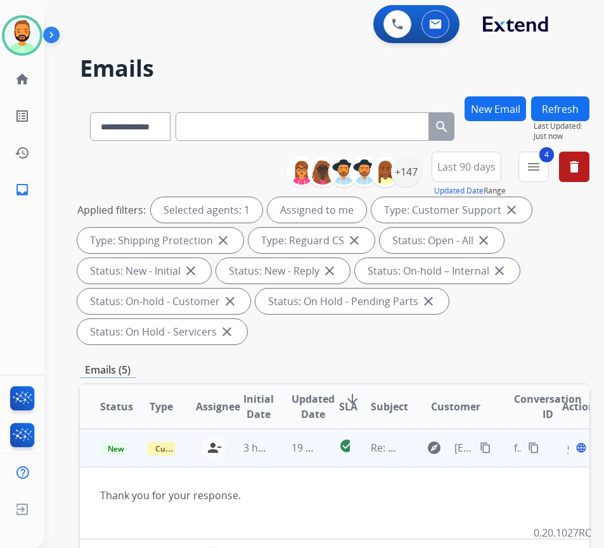
click at [574, 449] on span "Open" at bounding box center [580, 447] width 26 height 15
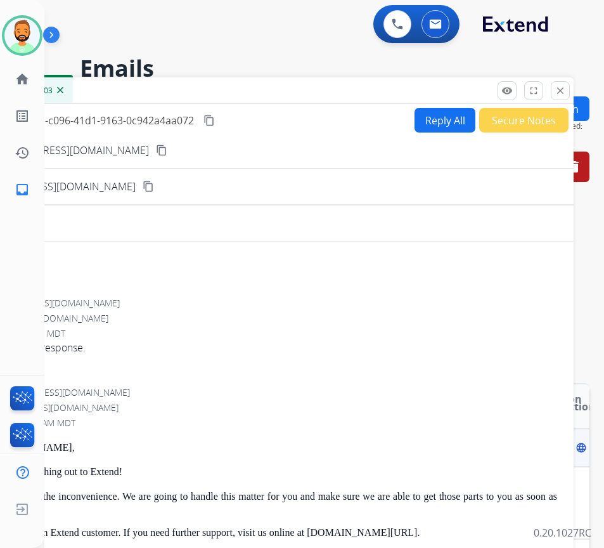
click at [522, 119] on button "Secure Notes" at bounding box center [523, 120] width 89 height 25
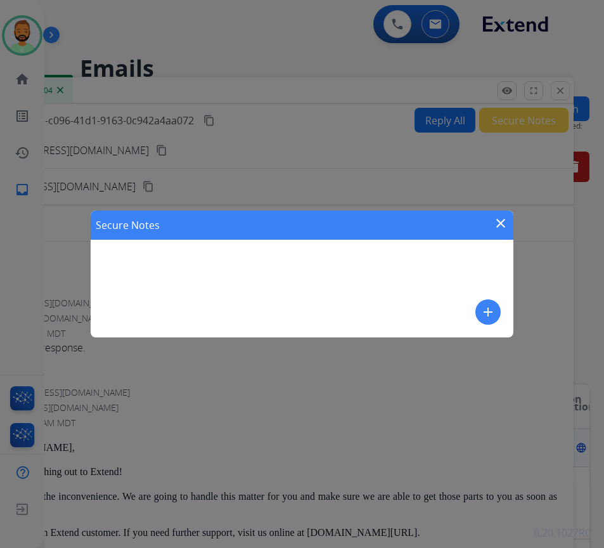
click at [492, 309] on mat-icon "add" at bounding box center [487, 311] width 15 height 15
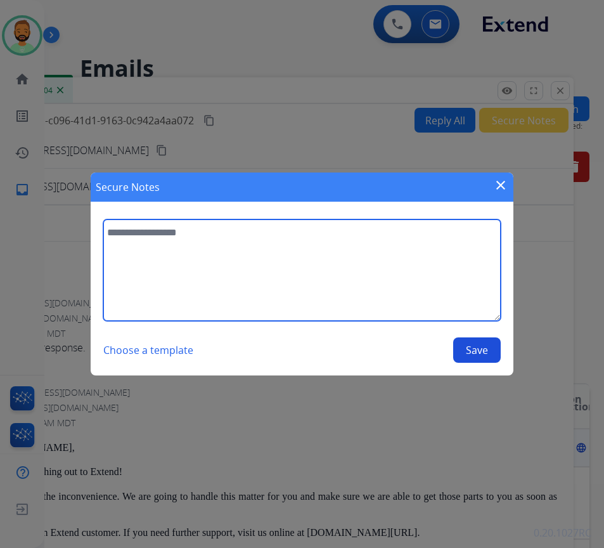
click at [440, 280] on textarea at bounding box center [301, 269] width 397 height 101
type textarea "**********"
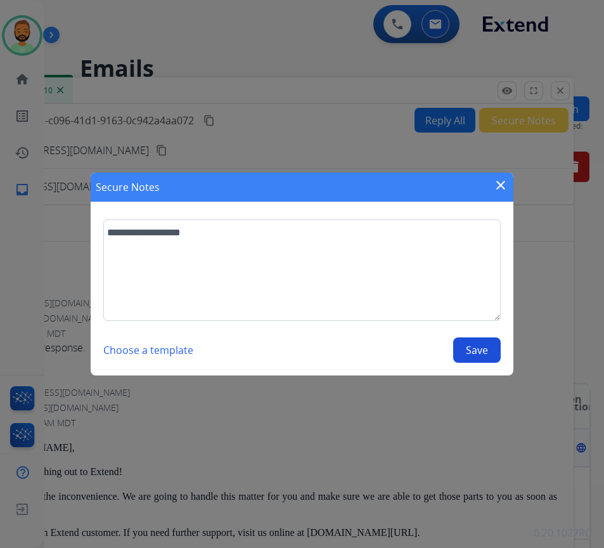
click at [465, 349] on button "Save" at bounding box center [477, 349] width 48 height 25
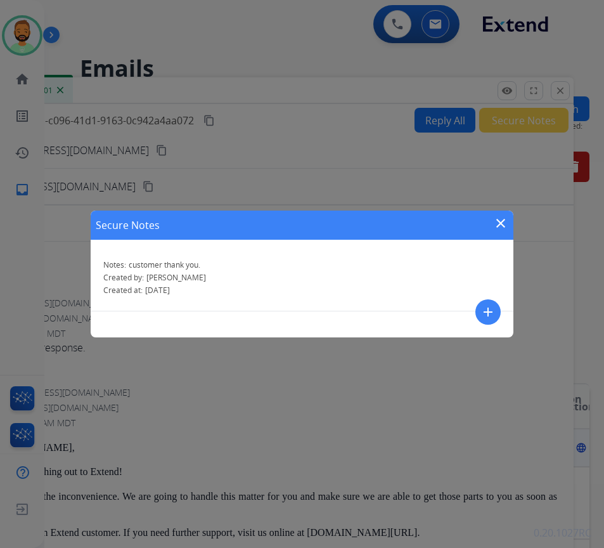
click at [503, 225] on mat-icon "close" at bounding box center [500, 222] width 15 height 15
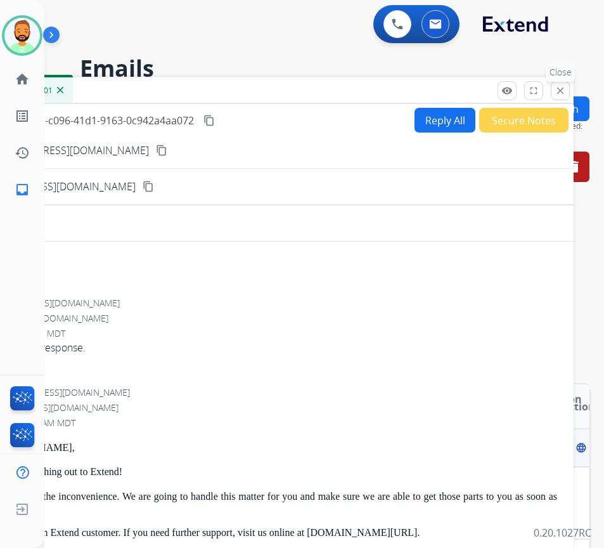
click at [558, 86] on mat-icon "close" at bounding box center [560, 90] width 11 height 11
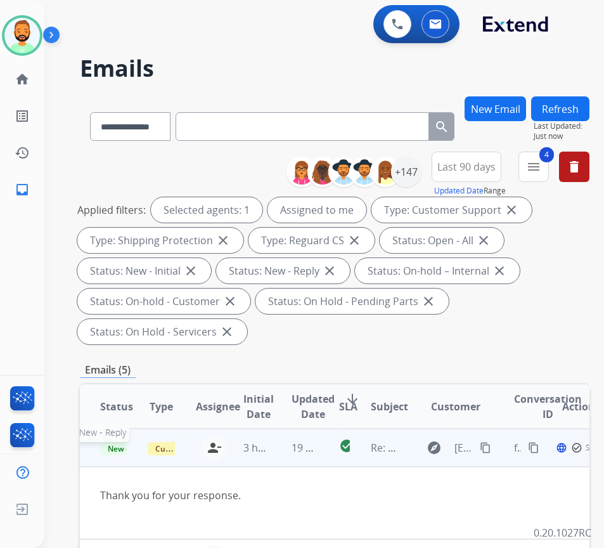
click at [110, 445] on span "New - Reply" at bounding box center [129, 448] width 58 height 13
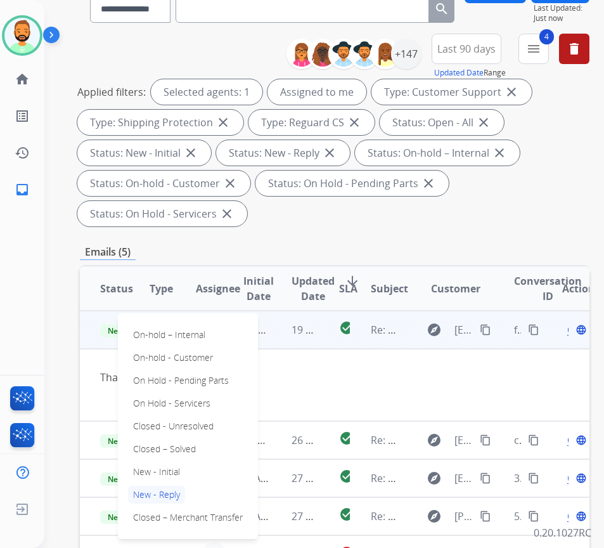
scroll to position [127, 0]
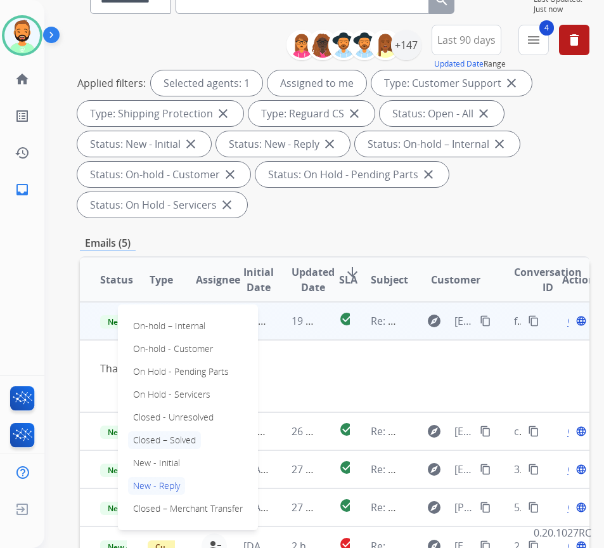
click at [174, 439] on p "Closed – Solved" at bounding box center [164, 440] width 73 height 18
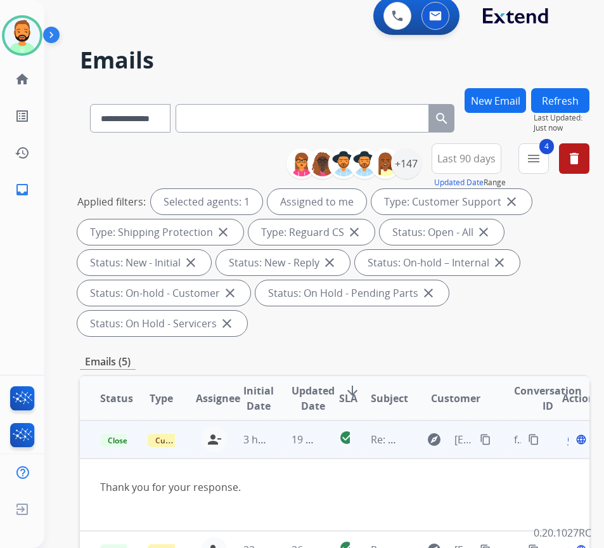
scroll to position [0, 0]
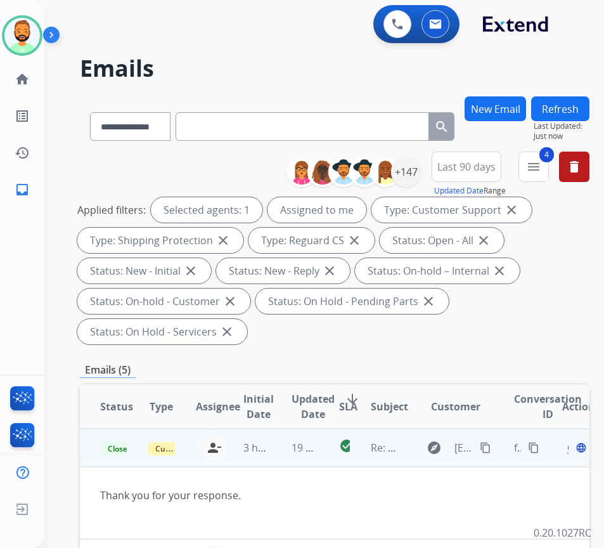
click at [579, 100] on button "Refresh" at bounding box center [560, 108] width 58 height 25
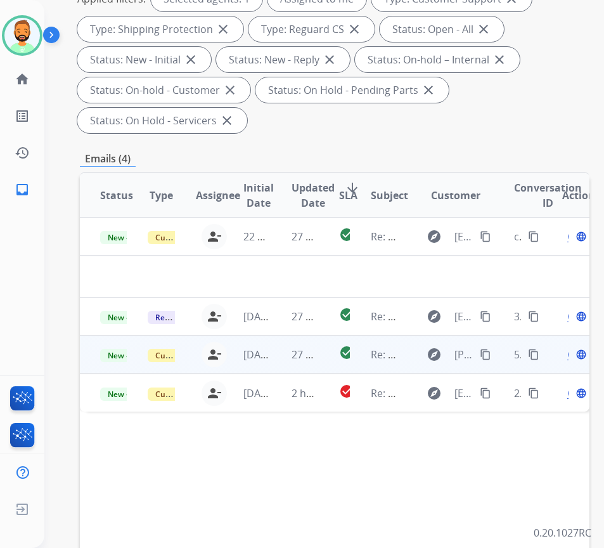
scroll to position [254, 0]
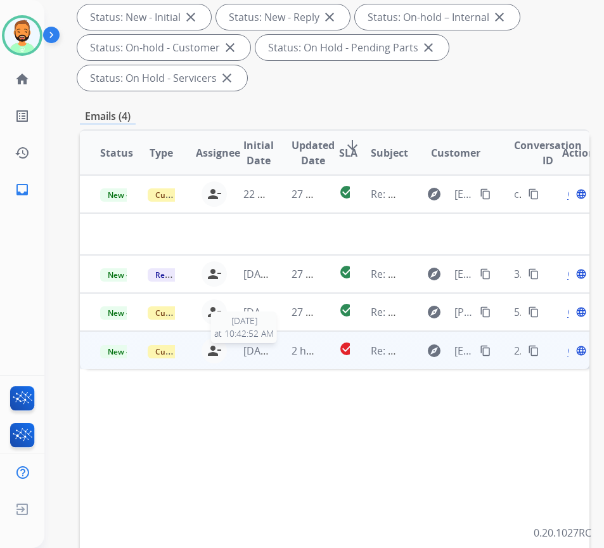
click at [278, 350] on td "2 hours ago" at bounding box center [295, 350] width 48 height 38
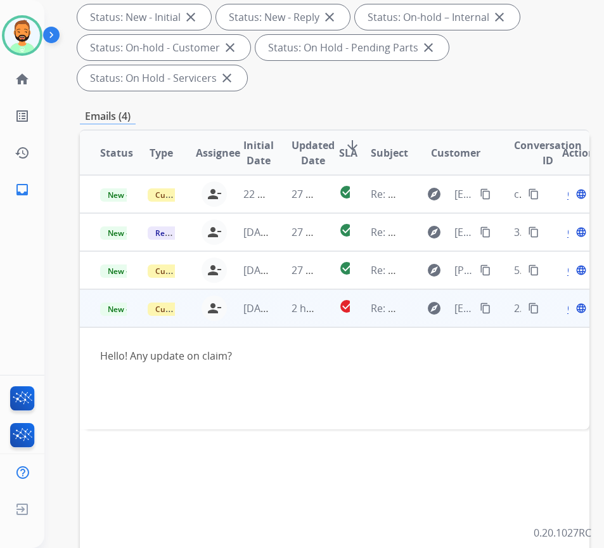
click at [491, 307] on mat-icon "content_copy" at bounding box center [485, 307] width 11 height 11
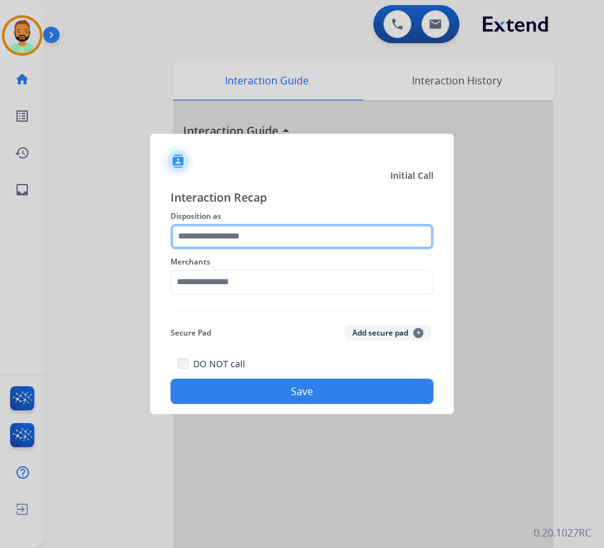
drag, startPoint x: 331, startPoint y: 242, endPoint x: 340, endPoint y: 234, distance: 12.6
click at [331, 242] on input "text" at bounding box center [301, 236] width 263 height 25
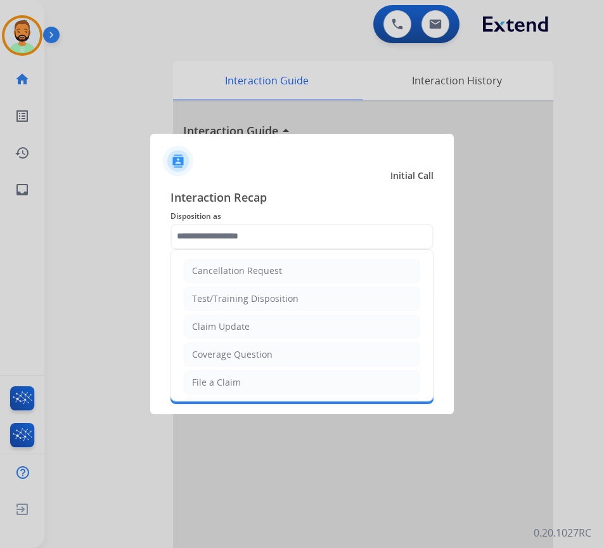
click at [327, 326] on li "Claim Update" at bounding box center [302, 326] width 236 height 24
type input "**********"
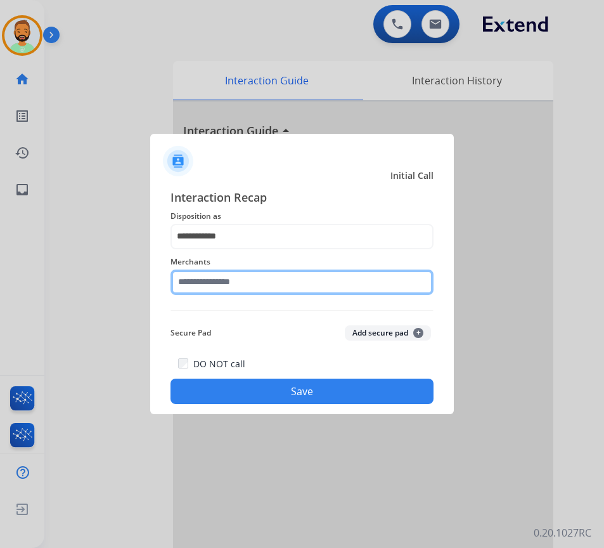
click at [286, 274] on input "text" at bounding box center [301, 281] width 263 height 25
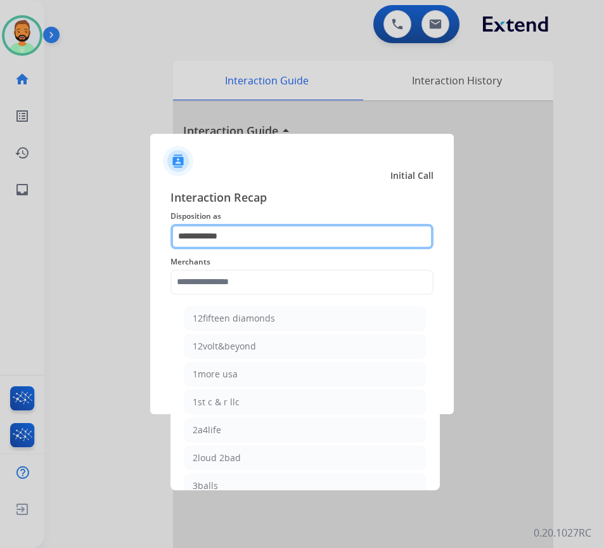
click at [359, 227] on input "**********" at bounding box center [301, 236] width 263 height 25
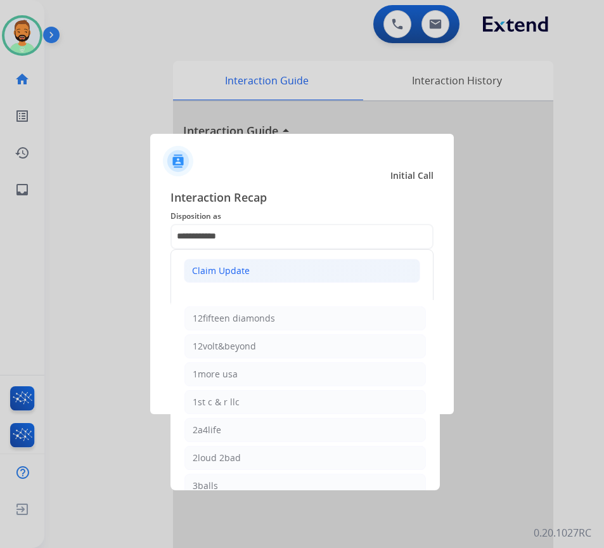
click at [363, 271] on li "Claim Update" at bounding box center [302, 271] width 236 height 24
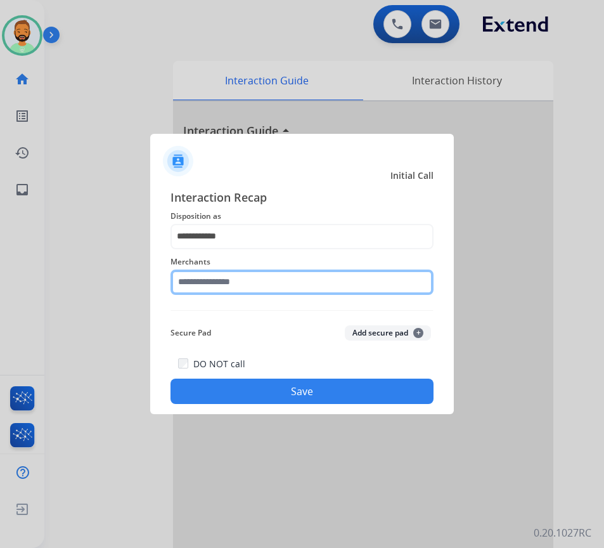
click at [342, 287] on input "text" at bounding box center [301, 281] width 263 height 25
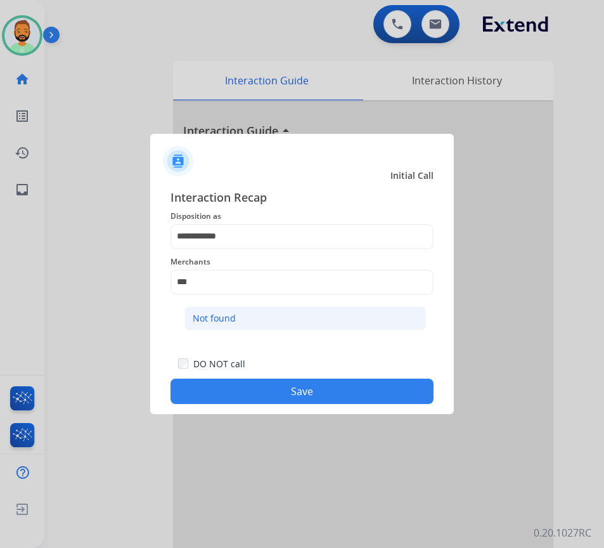
click at [322, 316] on li "Not found" at bounding box center [304, 318] width 241 height 24
type input "*********"
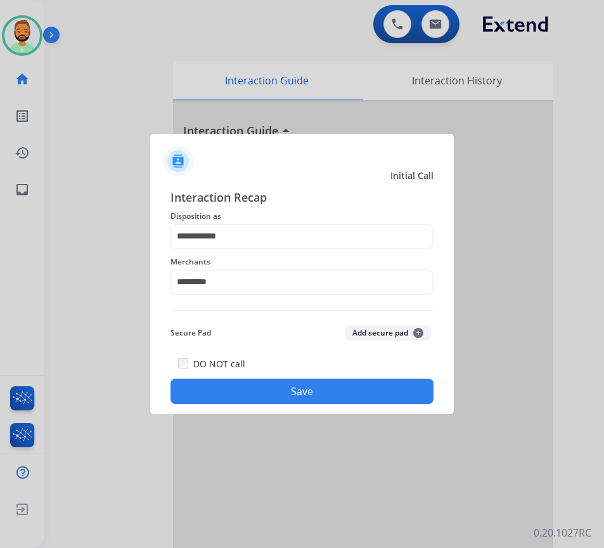
click at [335, 392] on button "Save" at bounding box center [301, 390] width 263 height 25
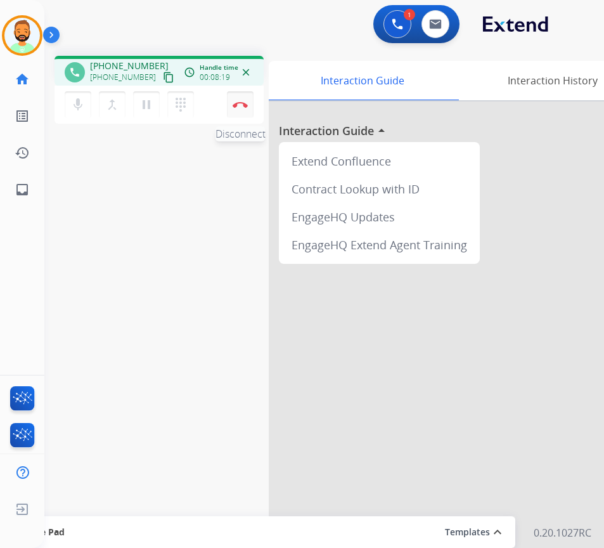
click at [241, 102] on img at bounding box center [240, 104] width 15 height 6
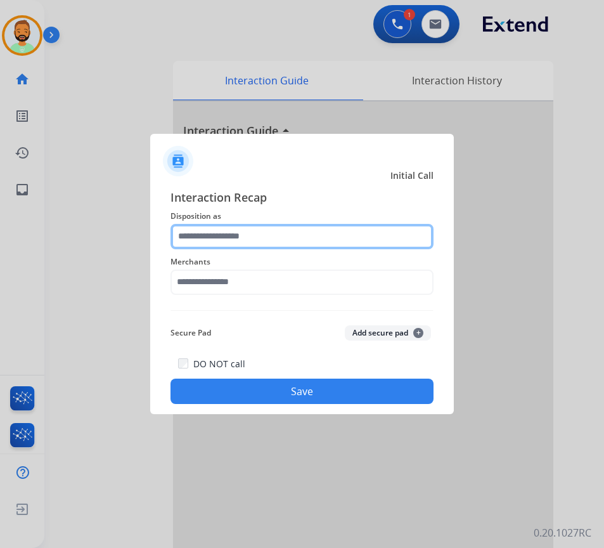
click at [253, 231] on input "text" at bounding box center [301, 236] width 263 height 25
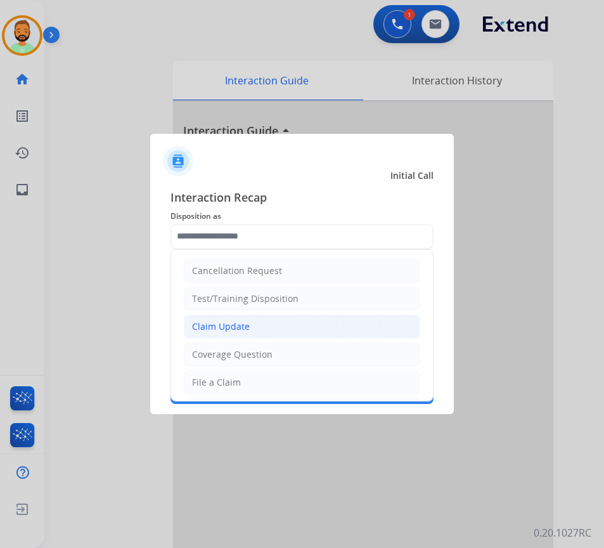
click at [270, 321] on li "Claim Update" at bounding box center [302, 326] width 236 height 24
type input "**********"
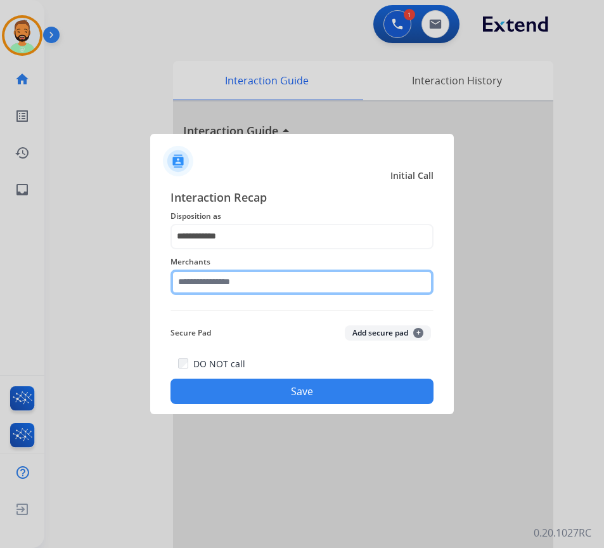
click at [257, 280] on input "text" at bounding box center [301, 281] width 263 height 25
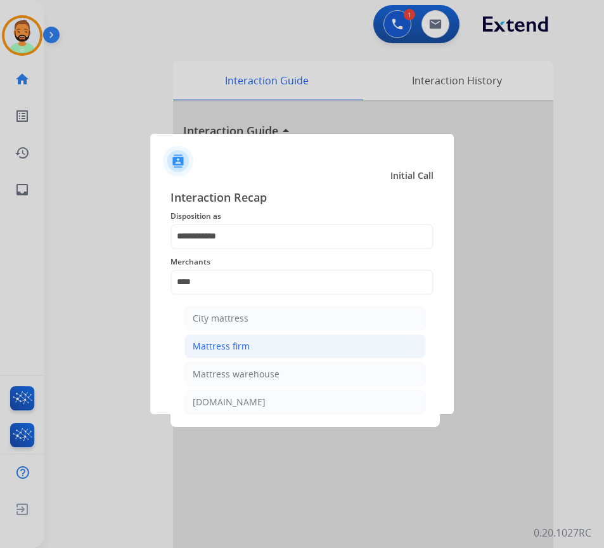
click at [389, 352] on li "Mattress firm" at bounding box center [304, 346] width 241 height 24
type input "**********"
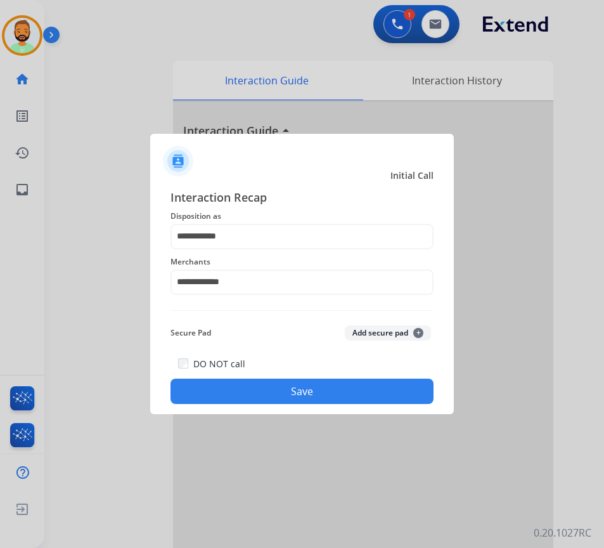
click at [395, 384] on button "Save" at bounding box center [301, 390] width 263 height 25
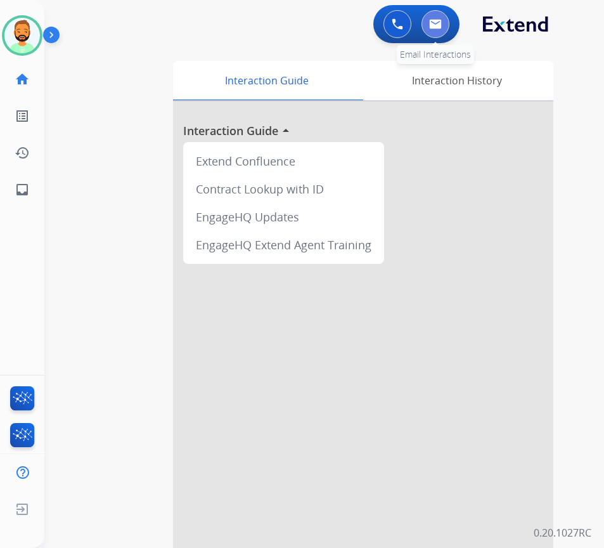
click at [448, 23] on button at bounding box center [435, 24] width 28 height 28
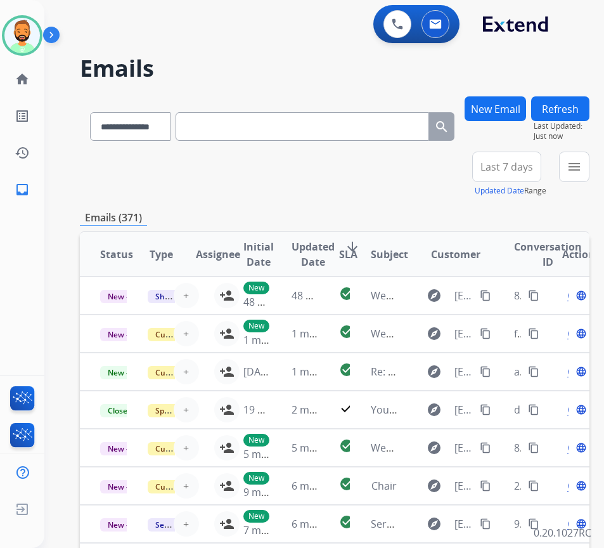
click at [512, 166] on span "Last 7 days" at bounding box center [506, 166] width 53 height 5
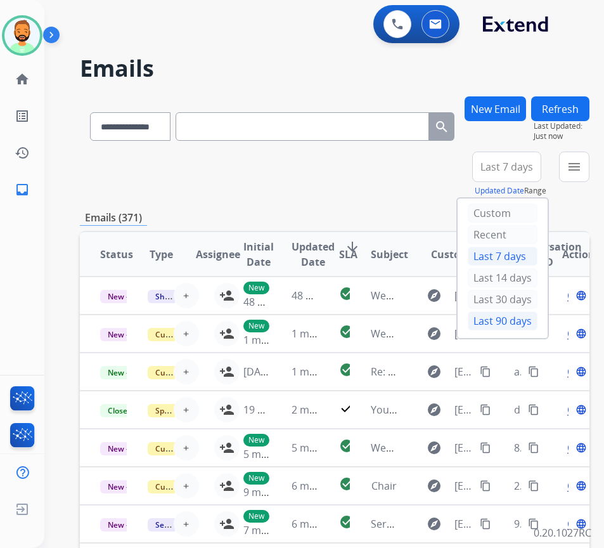
click at [496, 316] on div "Last 90 days" at bounding box center [503, 320] width 70 height 19
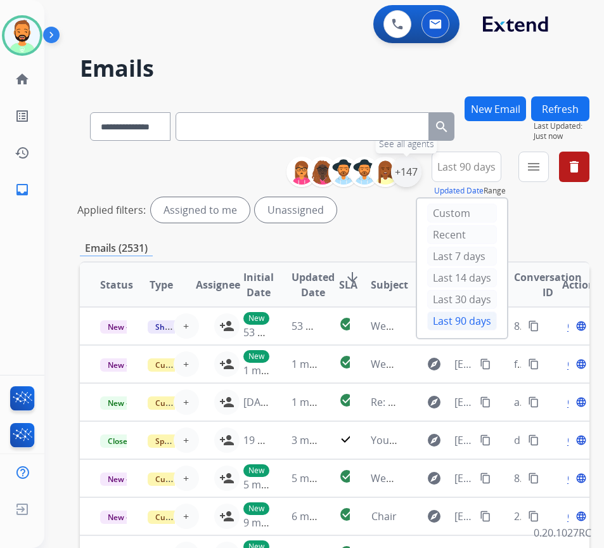
click at [420, 179] on div "+147" at bounding box center [406, 172] width 30 height 30
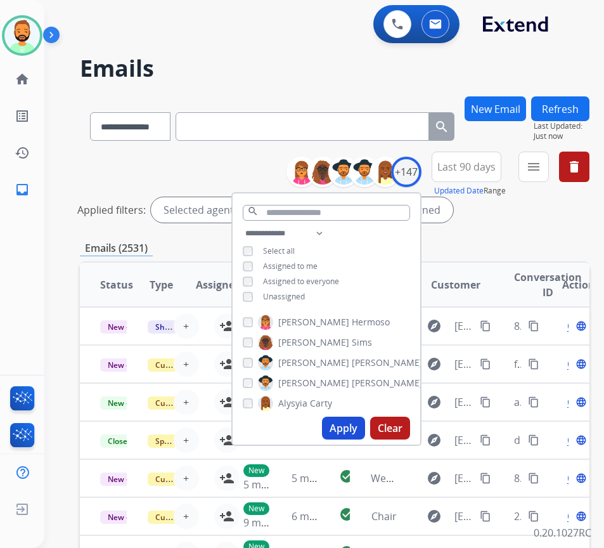
click at [309, 301] on div "**********" at bounding box center [327, 266] width 188 height 81
click at [305, 293] on span "Unassigned" at bounding box center [284, 296] width 42 height 11
click at [363, 436] on button "Apply" at bounding box center [343, 427] width 43 height 23
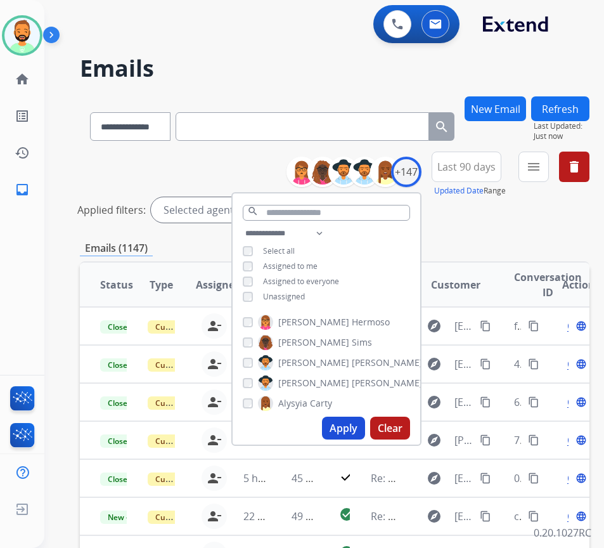
click at [519, 246] on div "Emails (1147)" at bounding box center [335, 248] width 510 height 16
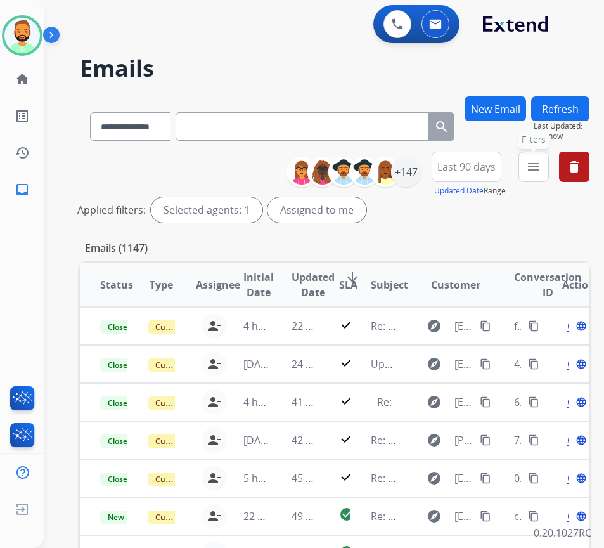
click at [541, 167] on mat-icon "menu" at bounding box center [533, 166] width 15 height 15
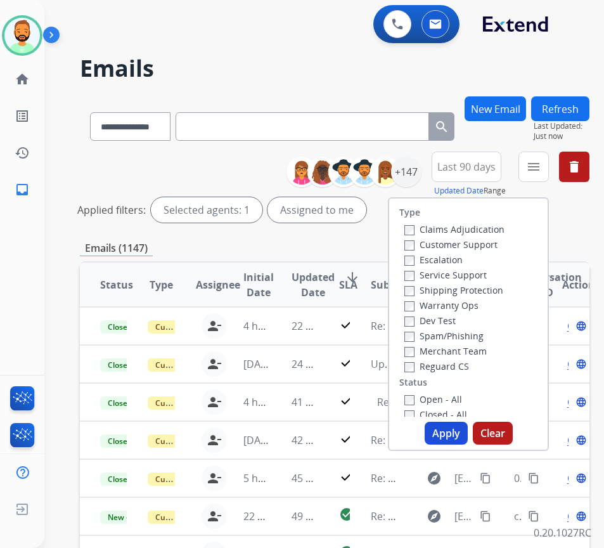
click at [485, 241] on label "Customer Support" at bounding box center [450, 244] width 93 height 12
click at [492, 289] on label "Shipping Protection" at bounding box center [453, 290] width 99 height 12
click at [460, 357] on div "Merchant Team" at bounding box center [454, 350] width 100 height 15
click at [461, 363] on label "Reguard CS" at bounding box center [436, 366] width 65 height 12
click at [460, 387] on div "Type Claims Adjudication Customer Support Escalation Service Support Shipping P…" at bounding box center [468, 307] width 158 height 218
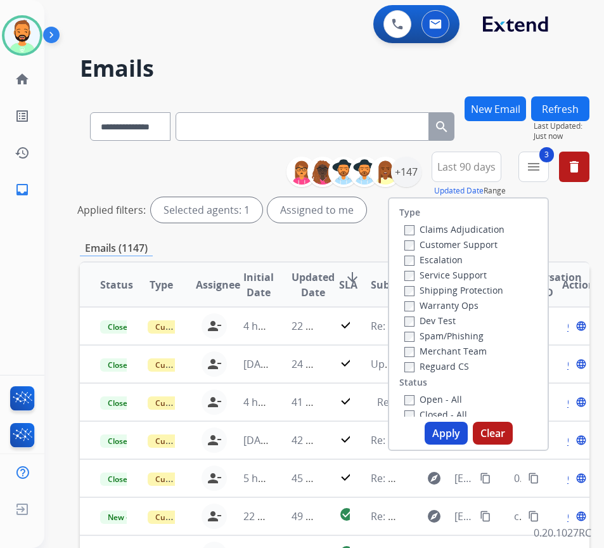
click at [462, 397] on label "Open - All" at bounding box center [433, 399] width 58 height 12
click at [461, 432] on button "Apply" at bounding box center [446, 432] width 43 height 23
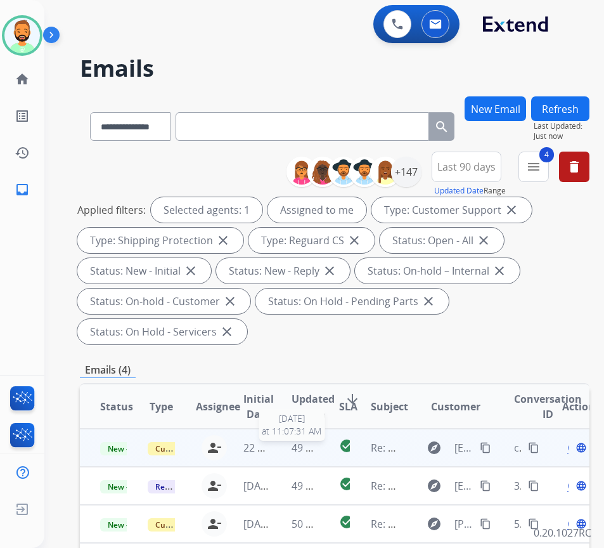
click at [293, 449] on span "49 minutes ago" at bounding box center [329, 447] width 74 height 14
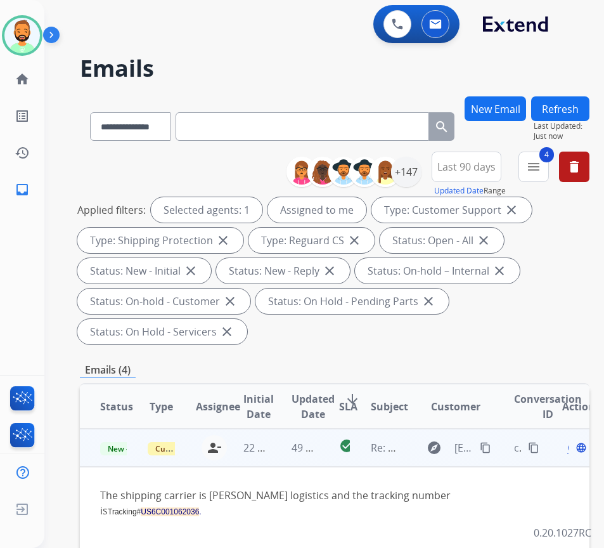
click at [488, 485] on td "The shipping carrier is Meyers logistics and the tracking number is Tracking# U…" at bounding box center [287, 509] width 414 height 87
click at [574, 450] on span "Open" at bounding box center [580, 447] width 26 height 15
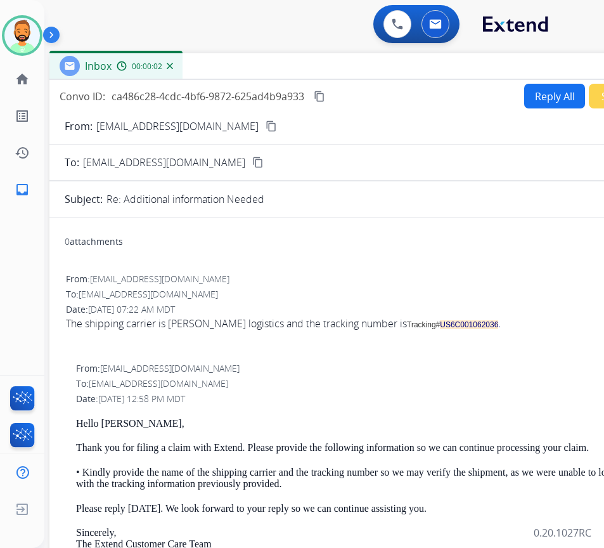
drag, startPoint x: 290, startPoint y: 86, endPoint x: 399, endPoint y: 62, distance: 112.3
click at [399, 62] on div "Inbox 00:00:02" at bounding box center [366, 66] width 634 height 27
click at [266, 127] on mat-icon "content_copy" at bounding box center [271, 125] width 11 height 11
drag, startPoint x: 408, startPoint y: 326, endPoint x: 471, endPoint y: 323, distance: 63.5
click at [478, 325] on div "The shipping carrier is Meyers logistics and the tracking number is Tracking# U…" at bounding box center [366, 323] width 601 height 15
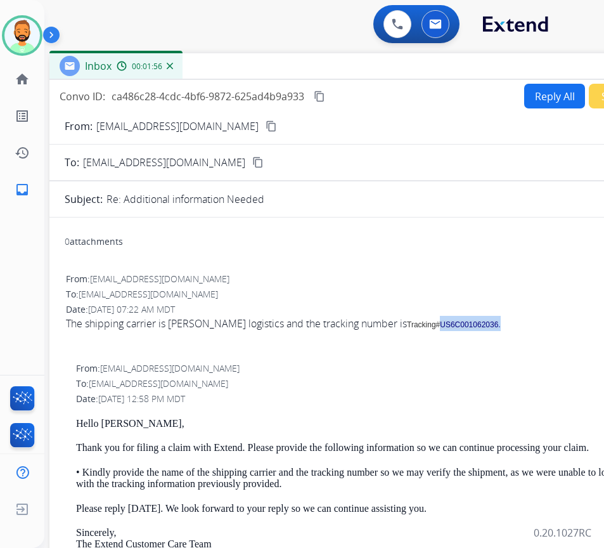
copy span "US6C001062036 ."
click at [545, 86] on button "Reply All" at bounding box center [554, 96] width 61 height 25
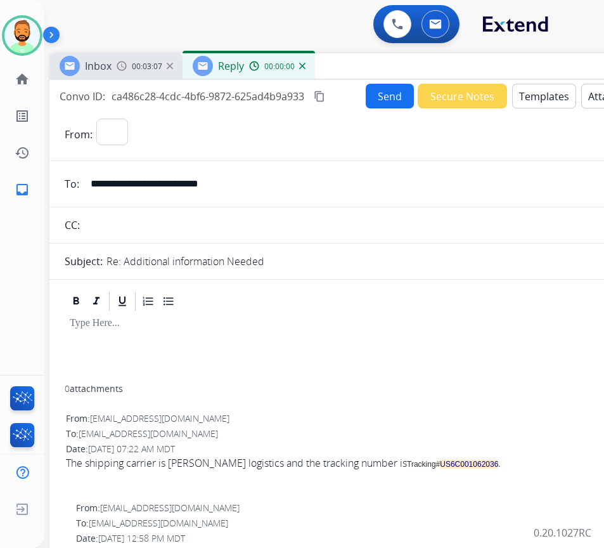
select select "**********"
click at [163, 316] on div at bounding box center [366, 348] width 603 height 72
click at [527, 91] on button "Templates" at bounding box center [544, 96] width 64 height 25
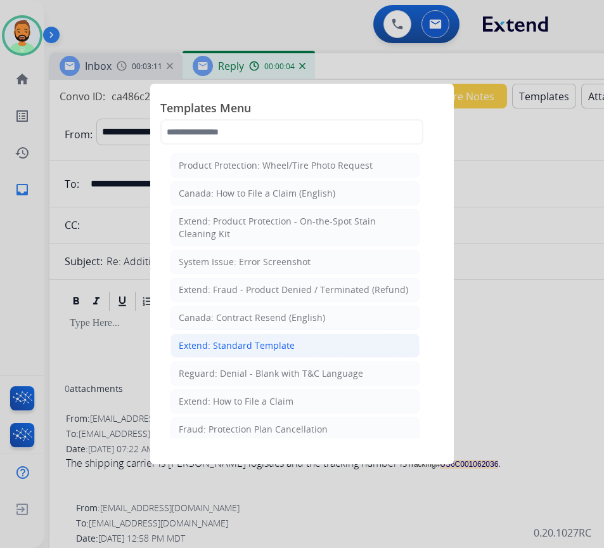
click at [325, 340] on li "Extend: Standard Template" at bounding box center [294, 345] width 249 height 24
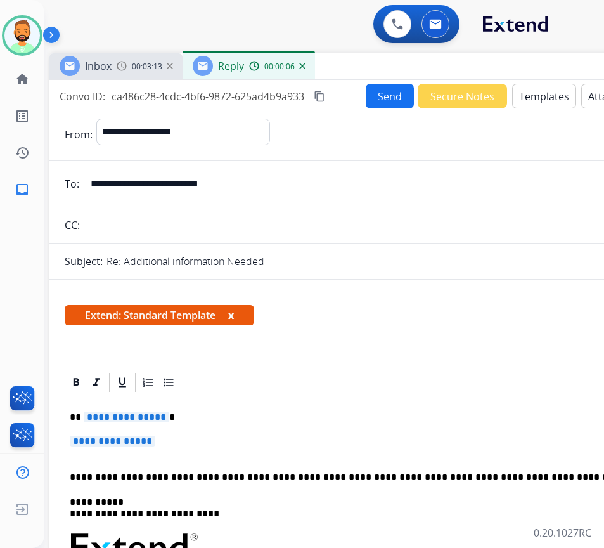
click at [296, 412] on p "**********" at bounding box center [361, 416] width 583 height 11
click at [269, 447] on p "**********" at bounding box center [366, 446] width 593 height 23
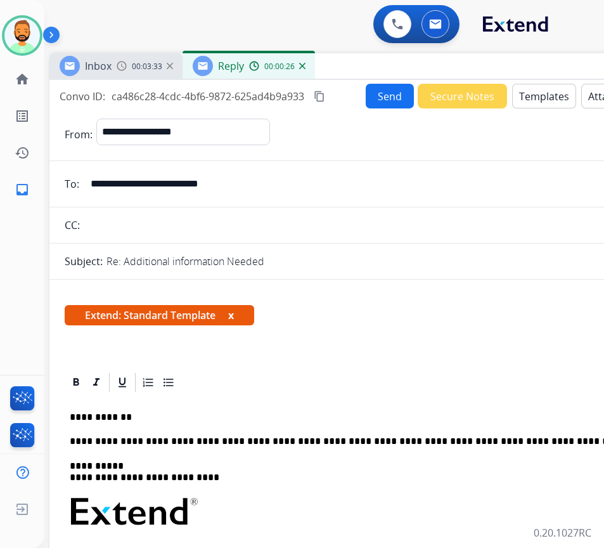
click at [230, 413] on p "**********" at bounding box center [361, 416] width 583 height 11
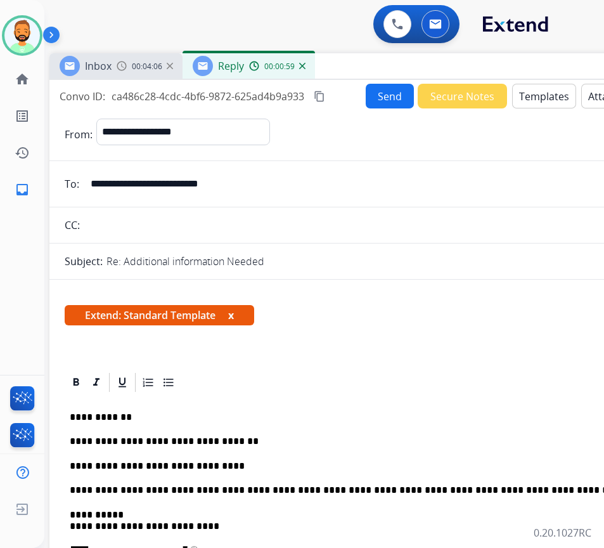
click at [389, 93] on button "Send" at bounding box center [390, 96] width 48 height 25
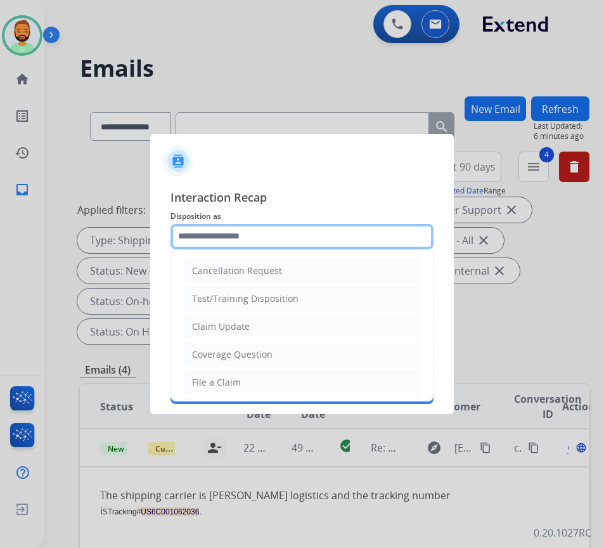
click at [302, 235] on input "text" at bounding box center [301, 236] width 263 height 25
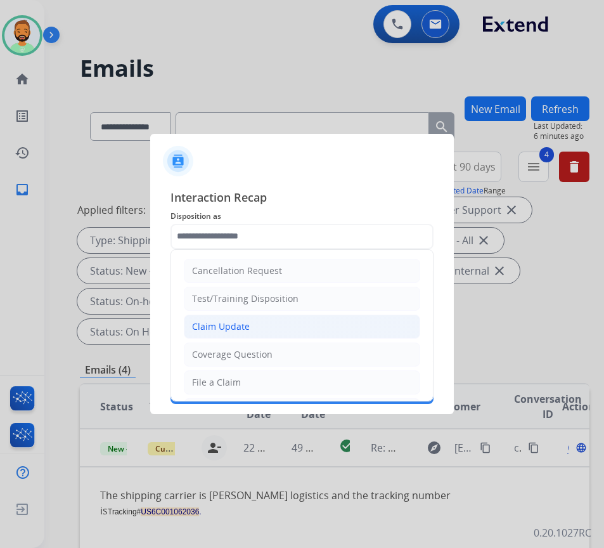
click at [302, 332] on li "Claim Update" at bounding box center [302, 326] width 236 height 24
type input "**********"
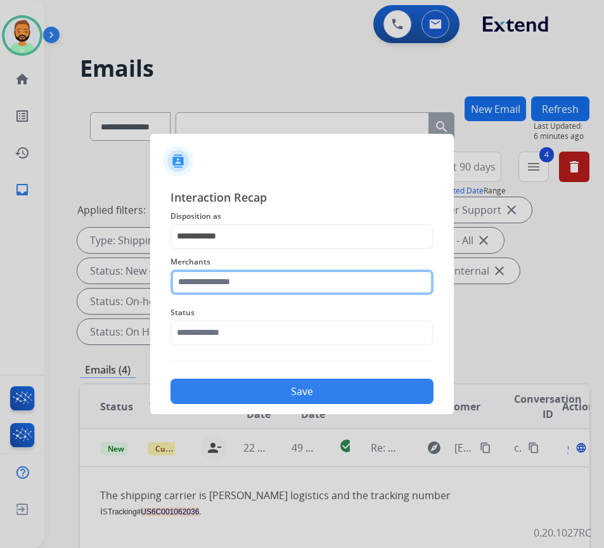
click at [297, 292] on input "text" at bounding box center [301, 281] width 263 height 25
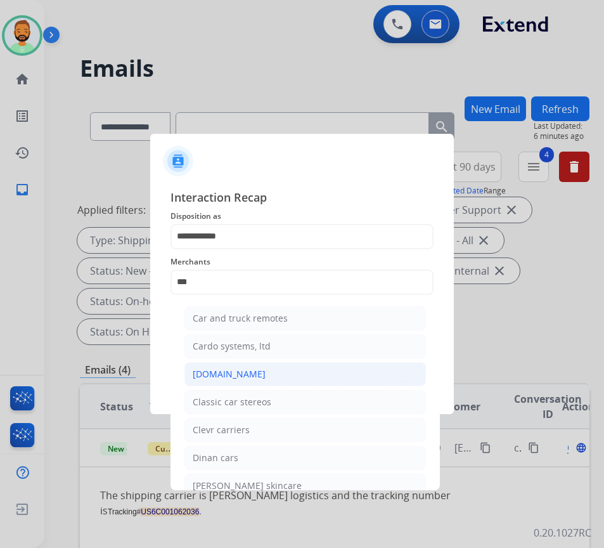
click at [303, 371] on li "[DOMAIN_NAME]" at bounding box center [304, 374] width 241 height 24
type input "**********"
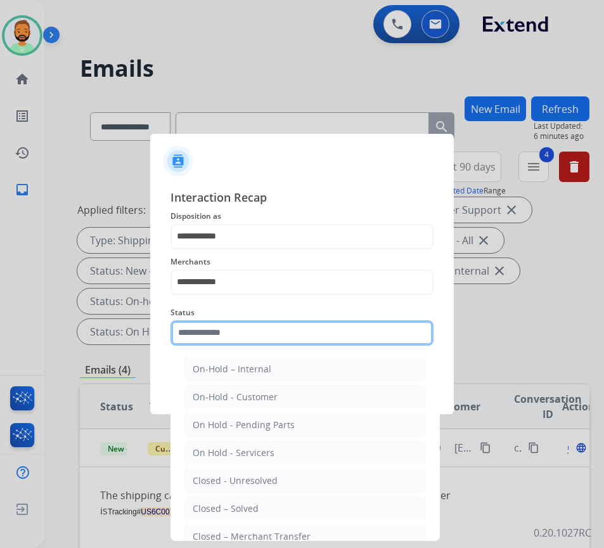
click at [297, 334] on input "text" at bounding box center [301, 332] width 263 height 25
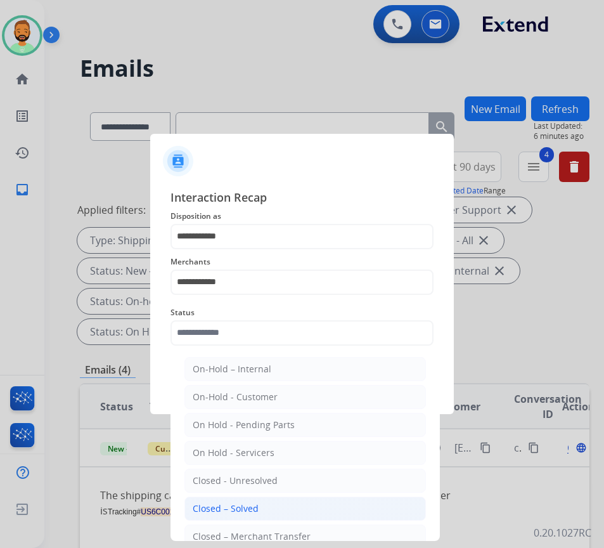
click at [304, 510] on li "Closed – Solved" at bounding box center [304, 508] width 241 height 24
type input "**********"
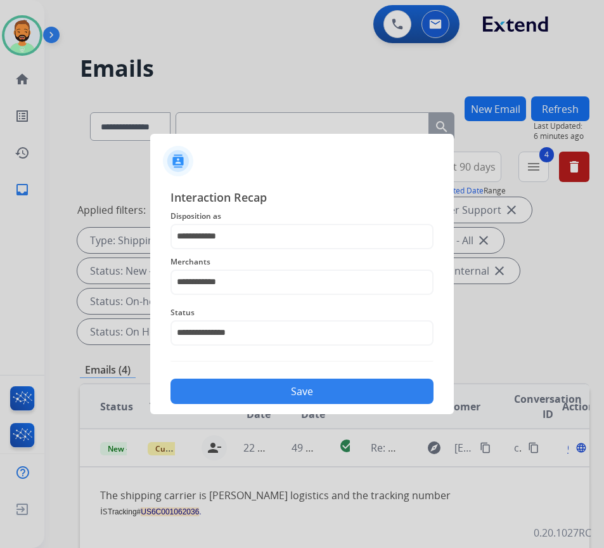
click at [293, 388] on button "Save" at bounding box center [301, 390] width 263 height 25
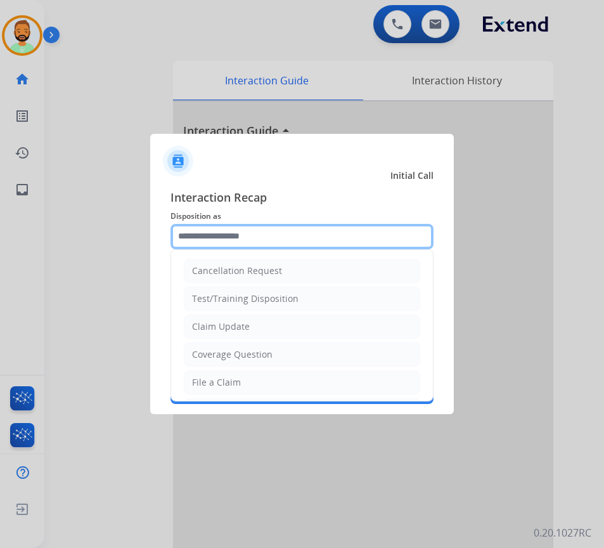
click at [254, 240] on input "text" at bounding box center [301, 236] width 263 height 25
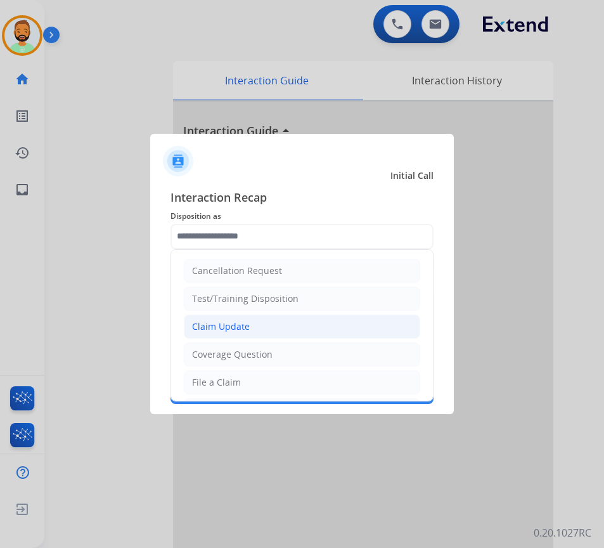
click at [309, 325] on li "Claim Update" at bounding box center [302, 326] width 236 height 24
type input "**********"
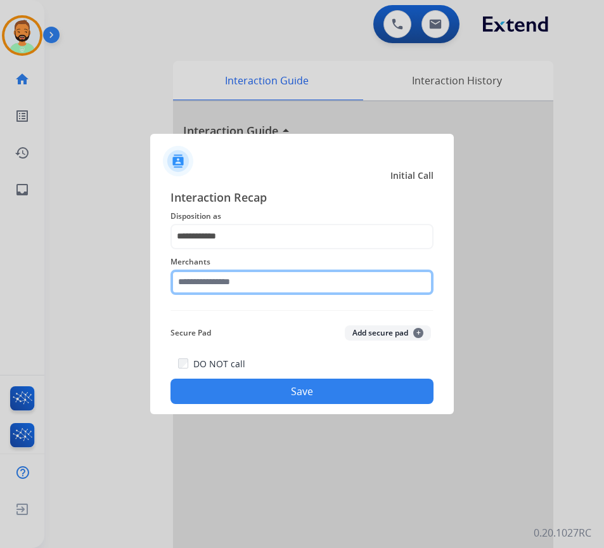
click at [295, 279] on input "text" at bounding box center [301, 281] width 263 height 25
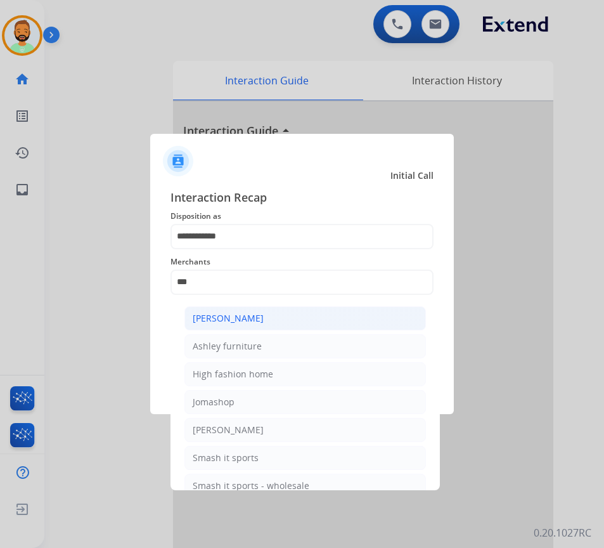
click at [283, 316] on li "[PERSON_NAME]" at bounding box center [304, 318] width 241 height 24
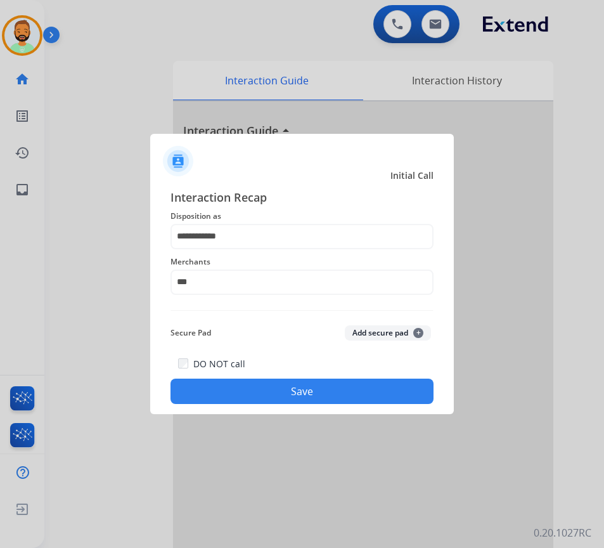
type input "**********"
click at [344, 402] on button "Save" at bounding box center [301, 390] width 263 height 25
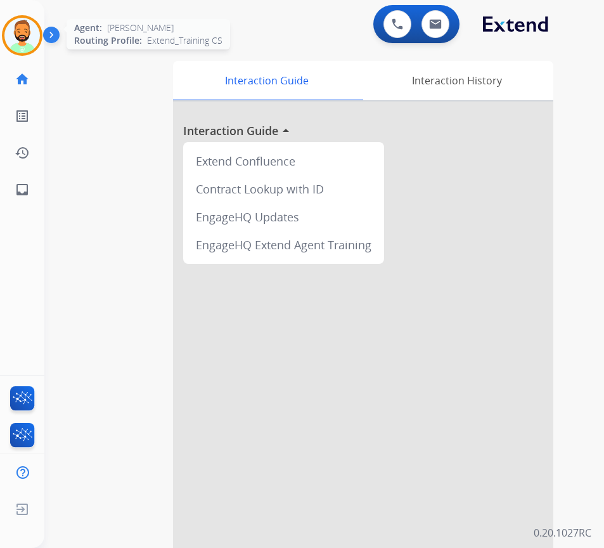
click at [32, 37] on img at bounding box center [21, 35] width 35 height 35
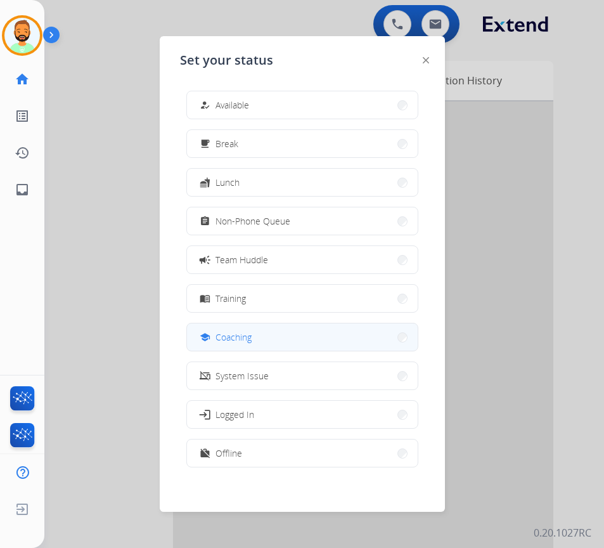
click at [285, 347] on button "school Coaching" at bounding box center [302, 336] width 231 height 27
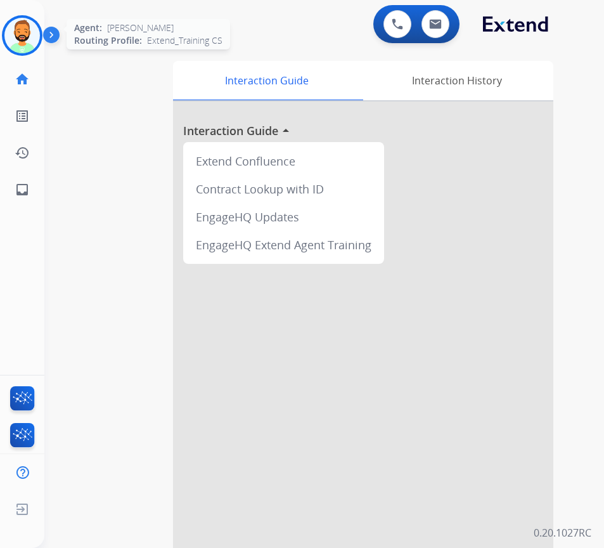
click at [29, 24] on img at bounding box center [21, 35] width 35 height 35
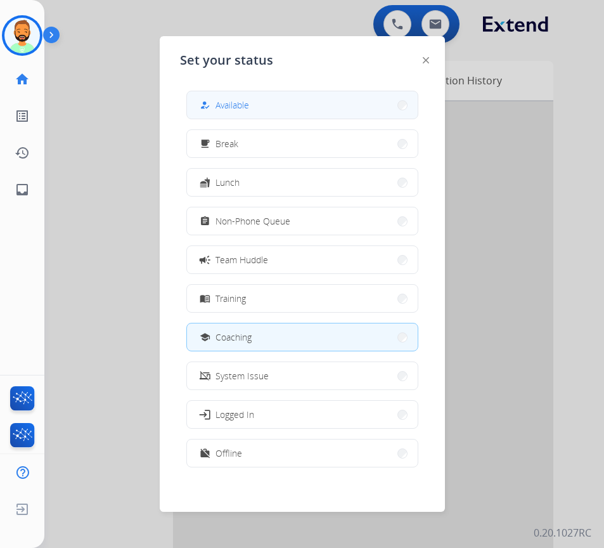
click at [248, 103] on span "Available" at bounding box center [232, 104] width 34 height 13
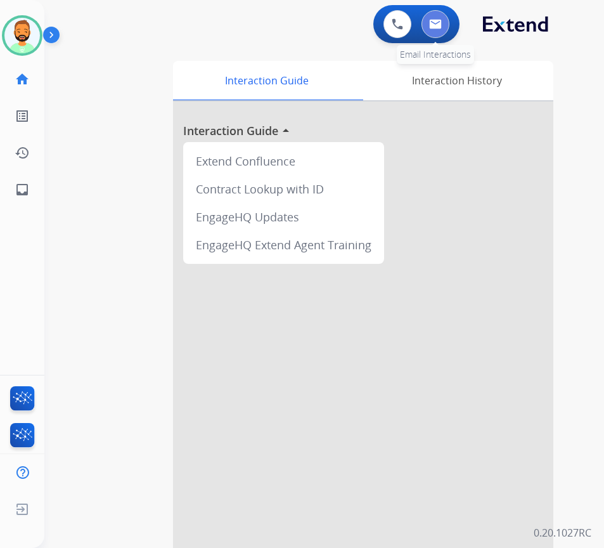
click at [442, 32] on button at bounding box center [435, 24] width 28 height 28
select select "**********"
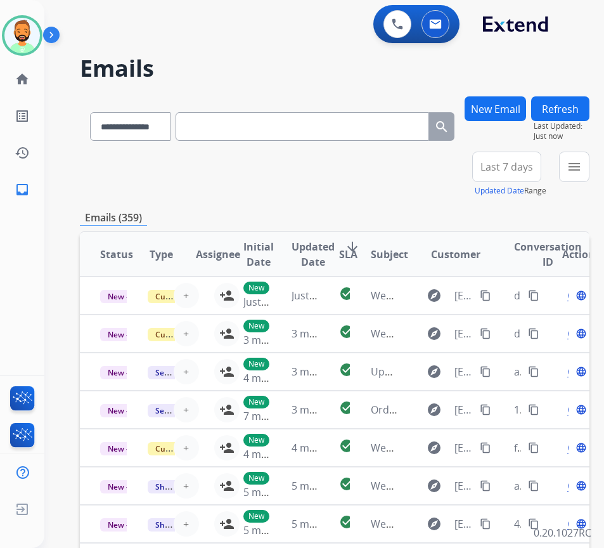
click at [529, 164] on span "Last 7 days" at bounding box center [506, 166] width 53 height 5
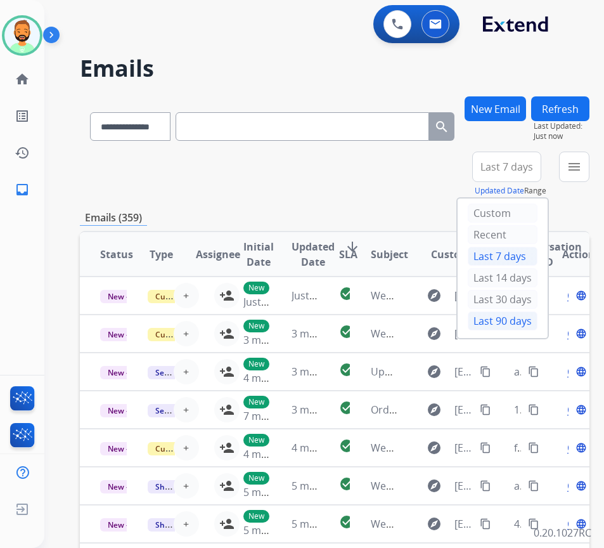
click at [520, 318] on div "Last 90 days" at bounding box center [503, 320] width 70 height 19
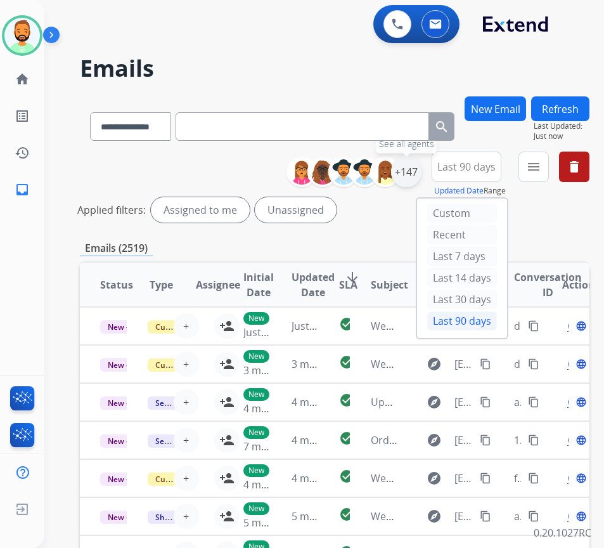
click at [419, 174] on div "+147" at bounding box center [406, 172] width 30 height 30
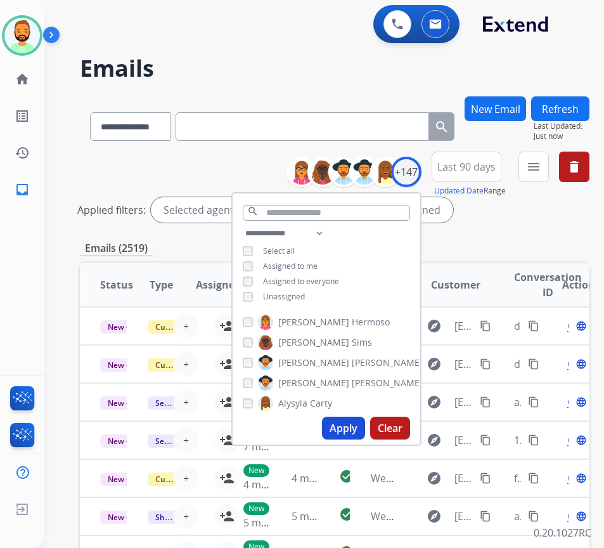
click at [297, 295] on span "Unassigned" at bounding box center [284, 296] width 42 height 11
click at [355, 424] on button "Apply" at bounding box center [343, 427] width 43 height 23
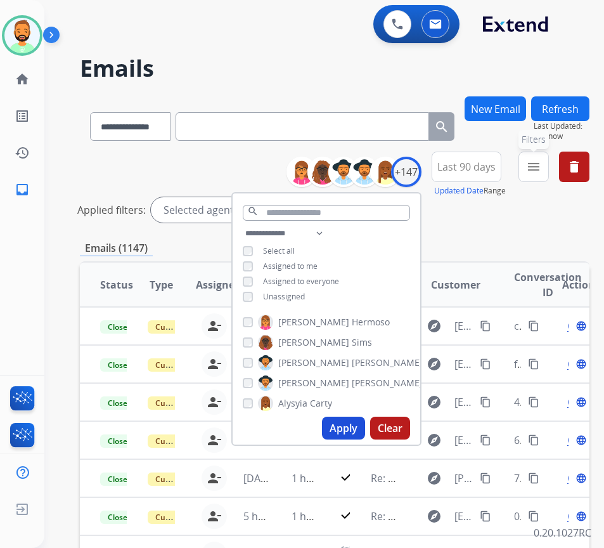
click at [541, 166] on mat-icon "menu" at bounding box center [533, 166] width 15 height 15
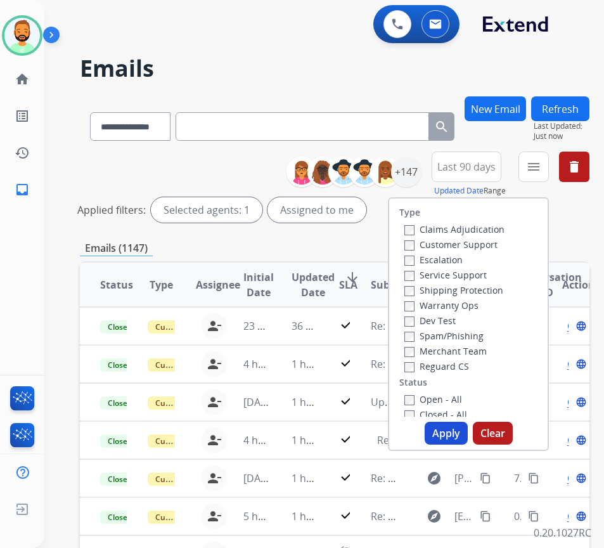
click at [464, 248] on label "Customer Support" at bounding box center [450, 244] width 93 height 12
click at [463, 292] on label "Shipping Protection" at bounding box center [453, 290] width 99 height 12
click at [440, 365] on label "Reguard CS" at bounding box center [436, 366] width 65 height 12
click at [452, 399] on label "Open - All" at bounding box center [433, 399] width 58 height 12
click at [450, 434] on button "Apply" at bounding box center [446, 432] width 43 height 23
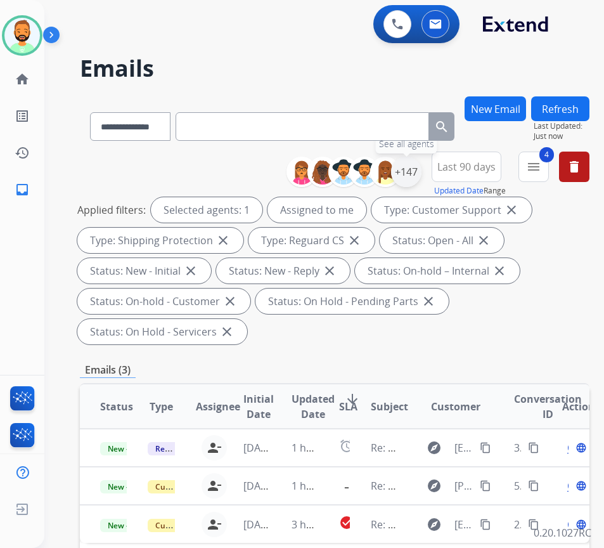
click at [421, 172] on div "+147" at bounding box center [406, 172] width 30 height 30
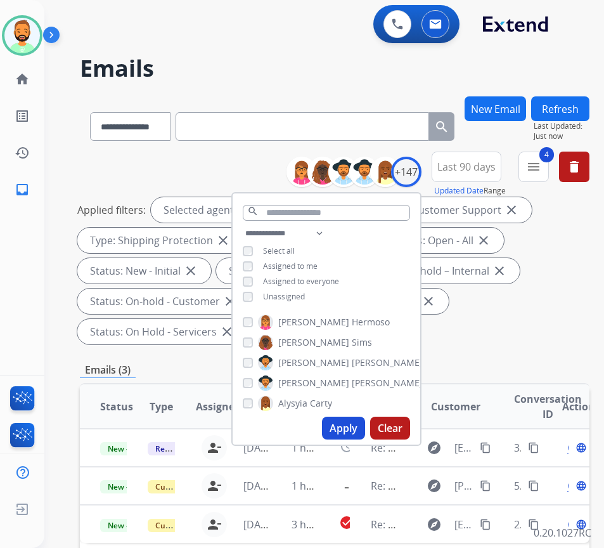
click at [302, 293] on span "Unassigned" at bounding box center [284, 296] width 42 height 11
click at [304, 260] on span "Assigned to me" at bounding box center [290, 265] width 55 height 11
click at [356, 427] on button "Apply" at bounding box center [343, 427] width 43 height 23
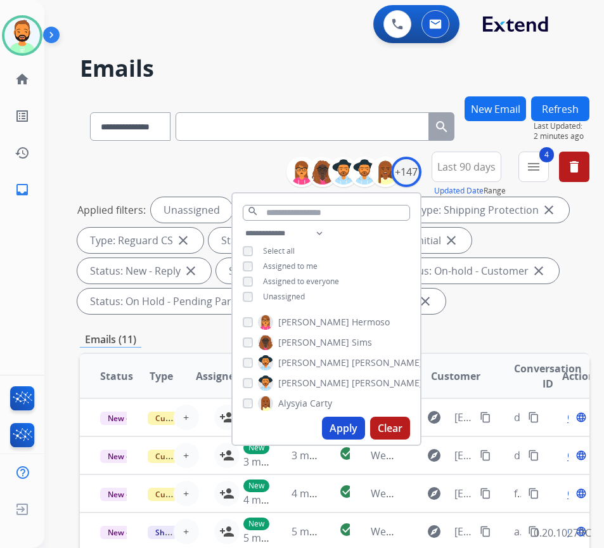
click at [553, 327] on div "**********" at bounding box center [335, 469] width 510 height 747
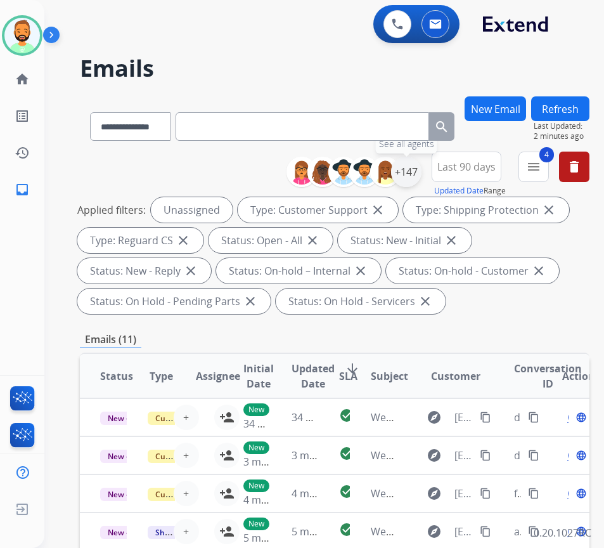
click at [421, 172] on div "+147" at bounding box center [406, 172] width 30 height 30
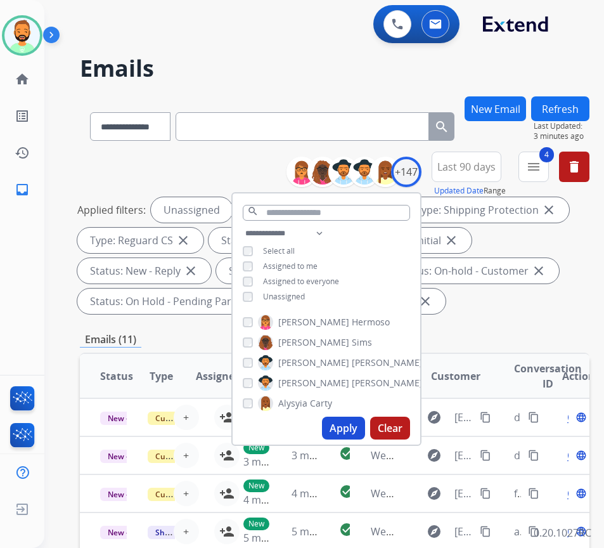
click at [304, 268] on span "Assigned to me" at bounding box center [290, 265] width 55 height 11
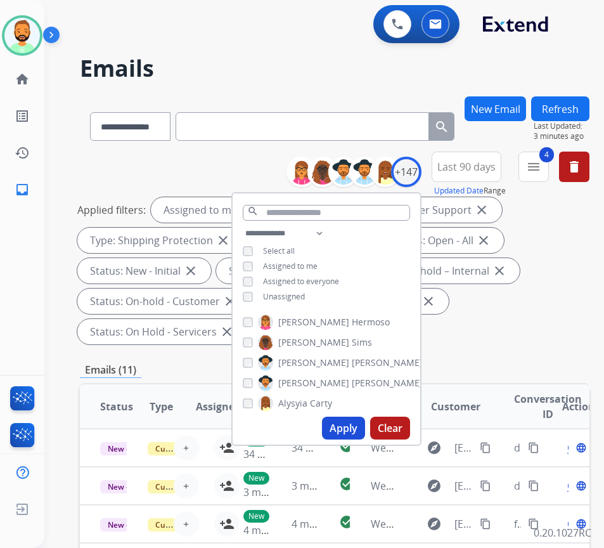
click at [305, 299] on span "Unassigned" at bounding box center [284, 296] width 42 height 11
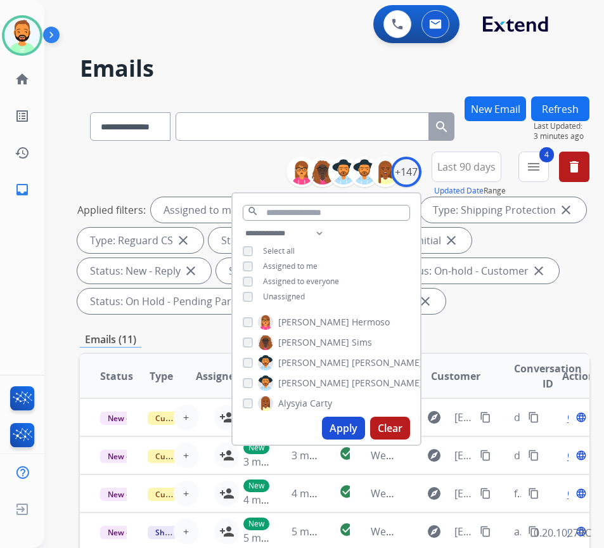
click at [354, 428] on button "Apply" at bounding box center [343, 427] width 43 height 23
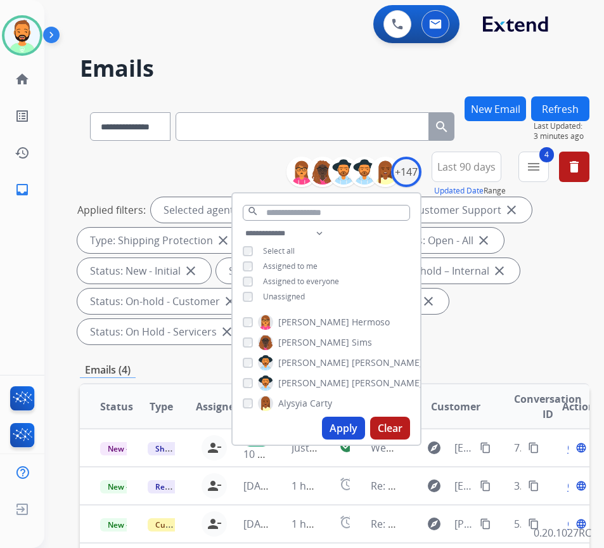
click at [534, 333] on div "Applied filters: Selected agents: 1 Assigned to me Type: Customer Support close…" at bounding box center [332, 270] width 510 height 147
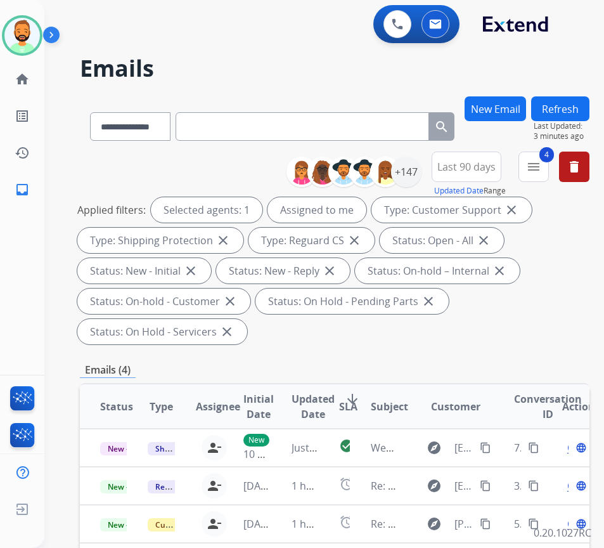
click at [353, 401] on span "SLA" at bounding box center [348, 406] width 18 height 15
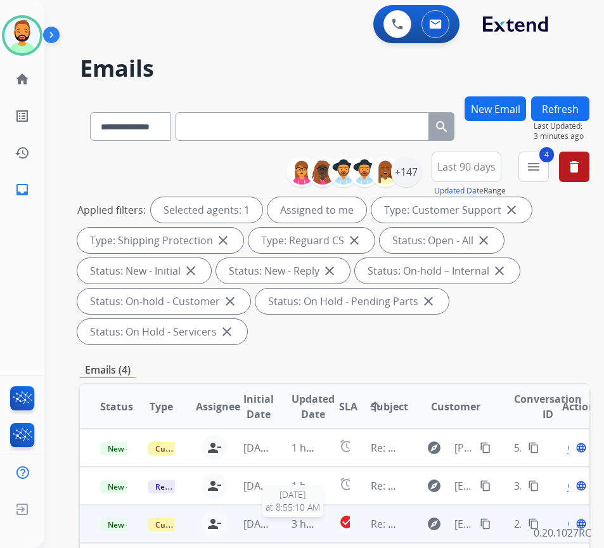
click at [293, 526] on span "3 hours ago" at bounding box center [320, 524] width 57 height 14
click at [277, 522] on td "3 hours ago" at bounding box center [295, 524] width 48 height 38
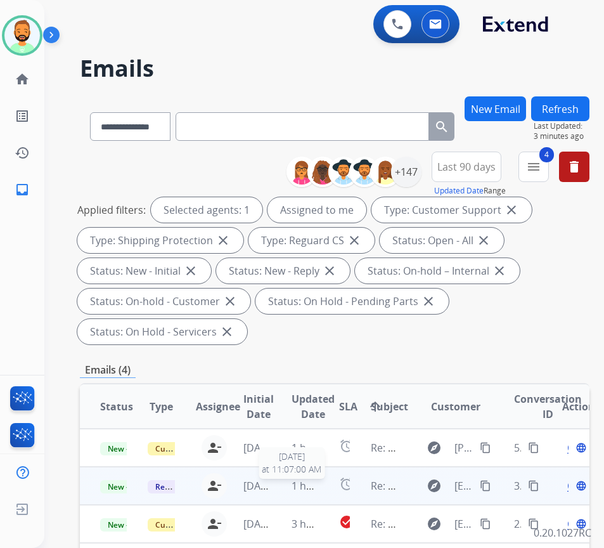
scroll to position [190, 0]
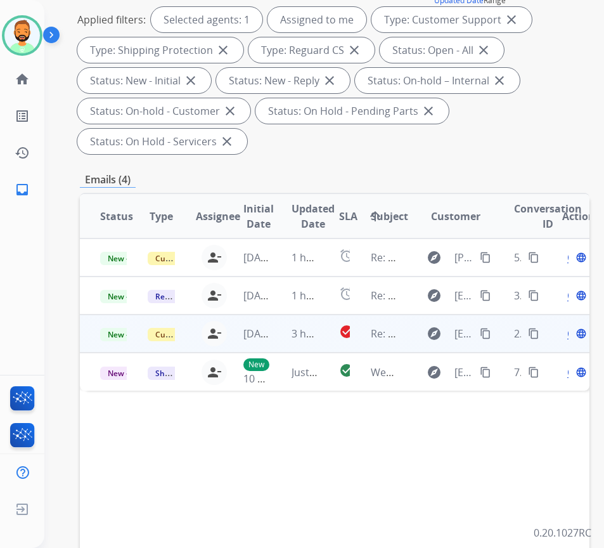
click at [286, 335] on td "3 hours ago" at bounding box center [295, 333] width 48 height 38
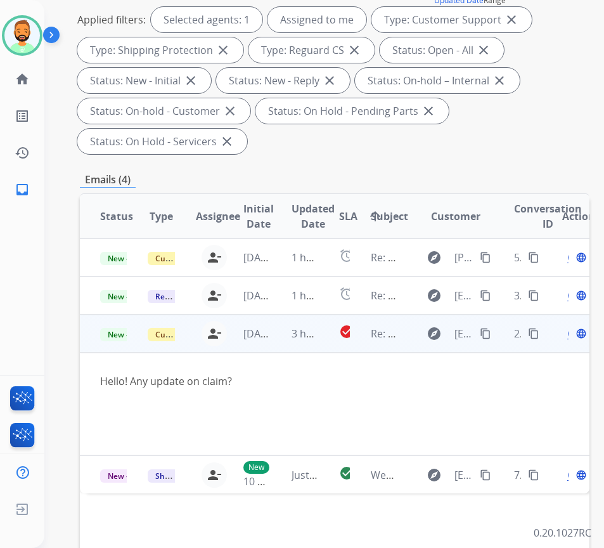
click at [489, 331] on mat-icon "content_copy" at bounding box center [485, 333] width 11 height 11
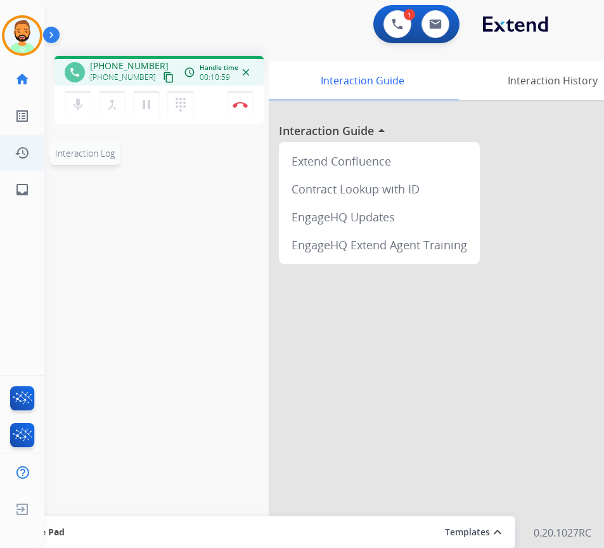
drag, startPoint x: 121, startPoint y: 213, endPoint x: 25, endPoint y: 155, distance: 112.6
click at [235, 106] on img at bounding box center [240, 104] width 15 height 6
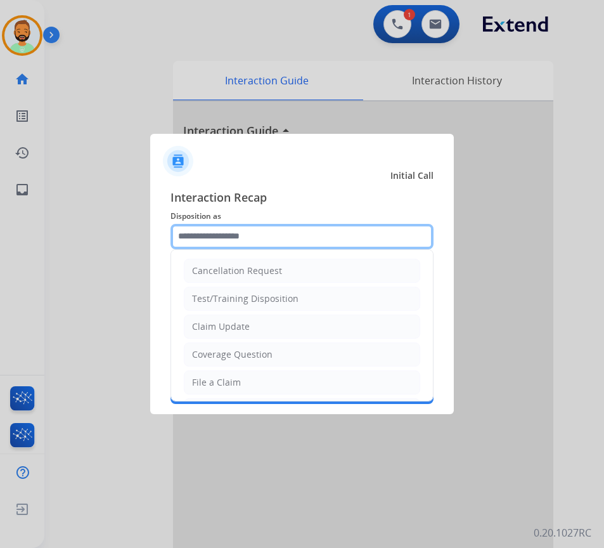
click at [274, 229] on input "text" at bounding box center [301, 236] width 263 height 25
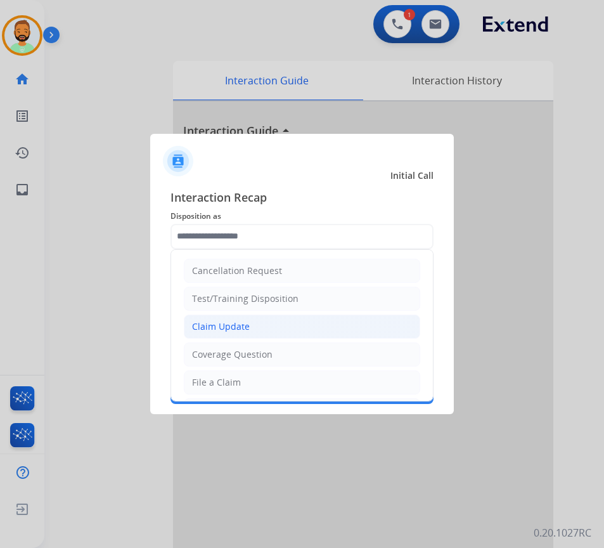
click at [309, 330] on li "Claim Update" at bounding box center [302, 326] width 236 height 24
type input "**********"
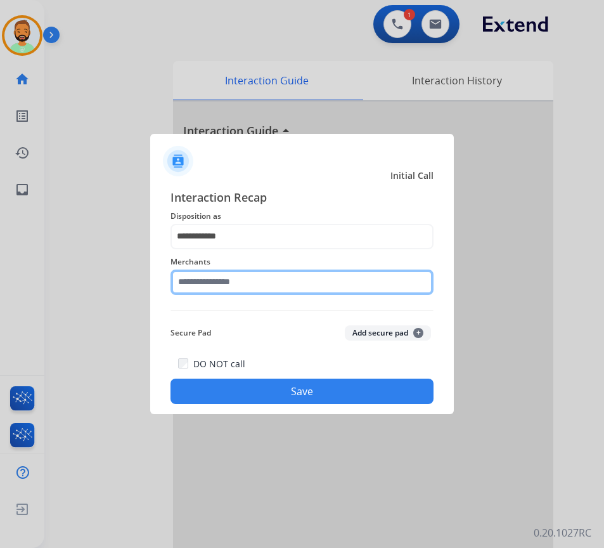
click at [329, 289] on input "text" at bounding box center [301, 281] width 263 height 25
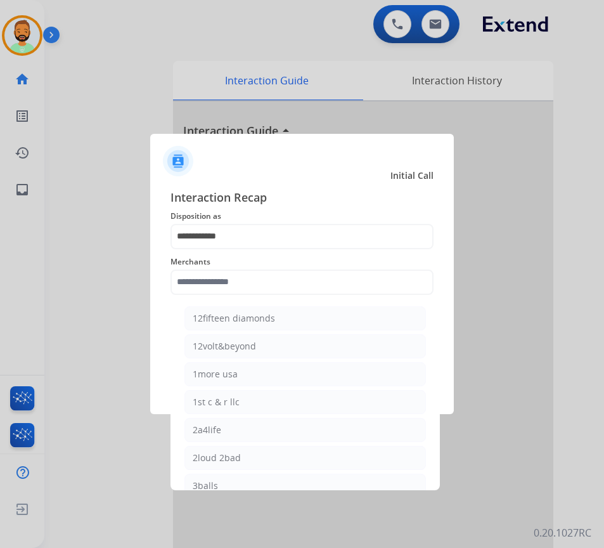
click at [343, 202] on span "Interaction Recap" at bounding box center [301, 198] width 263 height 20
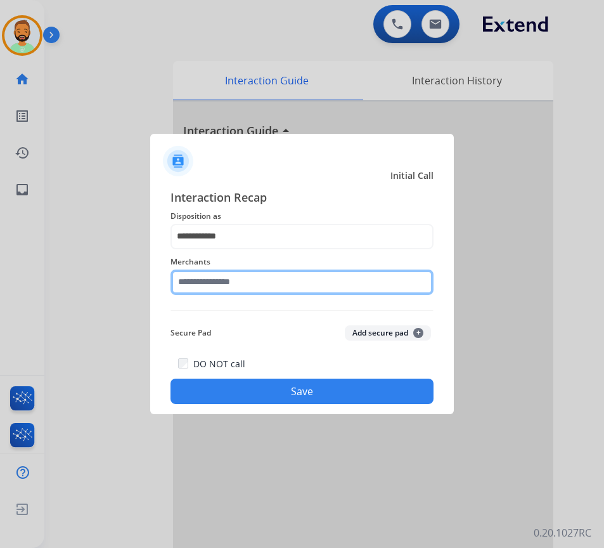
click at [316, 286] on input "text" at bounding box center [301, 281] width 263 height 25
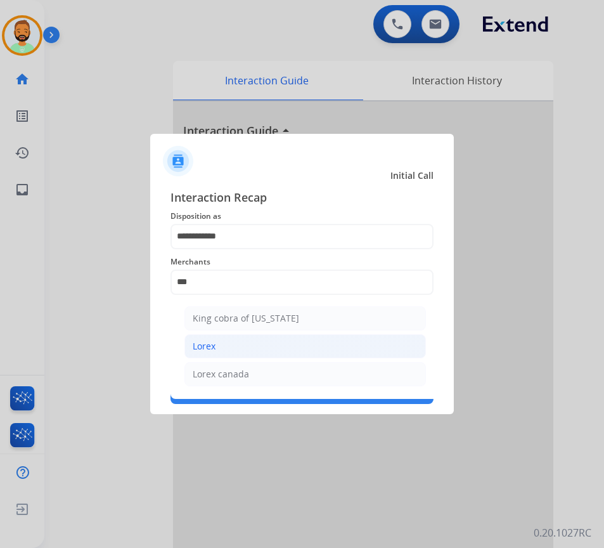
click at [344, 336] on li "Lorex" at bounding box center [304, 346] width 241 height 24
type input "*****"
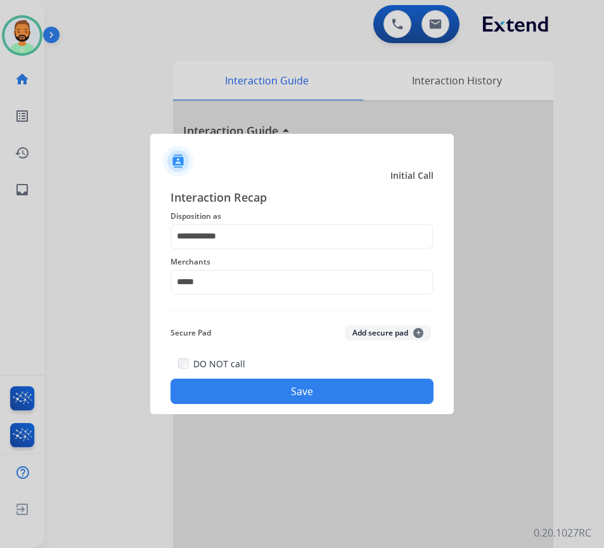
click at [306, 392] on button "Save" at bounding box center [301, 390] width 263 height 25
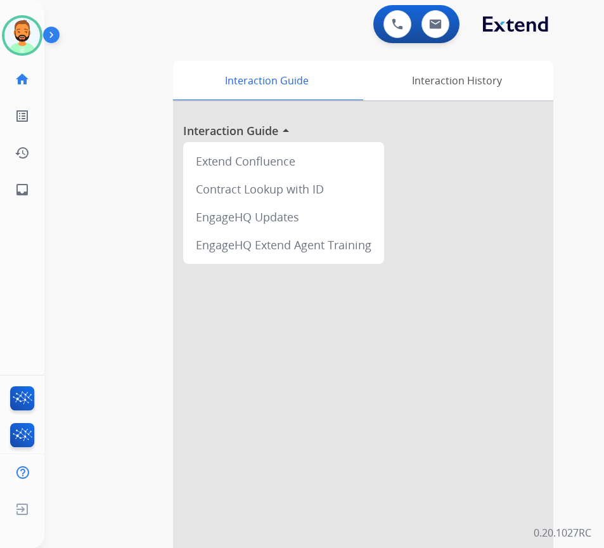
click at [1, 41] on div "Todd Available Edit Avatar Agent: Todd Routing Profile: Extend_Training CS" at bounding box center [22, 35] width 44 height 41
click at [29, 36] on img at bounding box center [21, 35] width 35 height 35
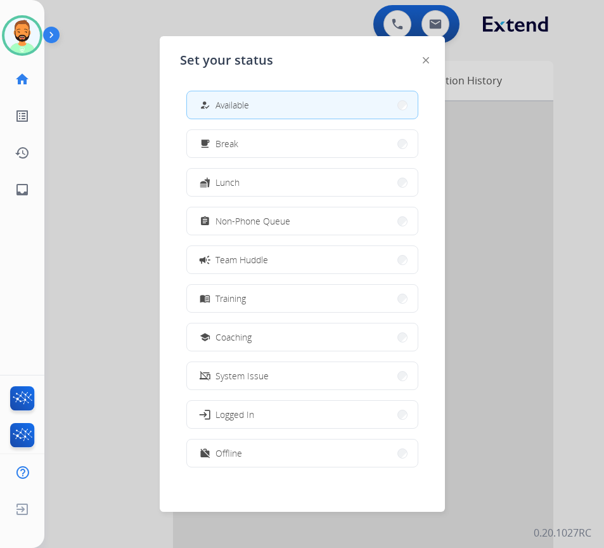
click at [507, 275] on div at bounding box center [302, 274] width 604 height 548
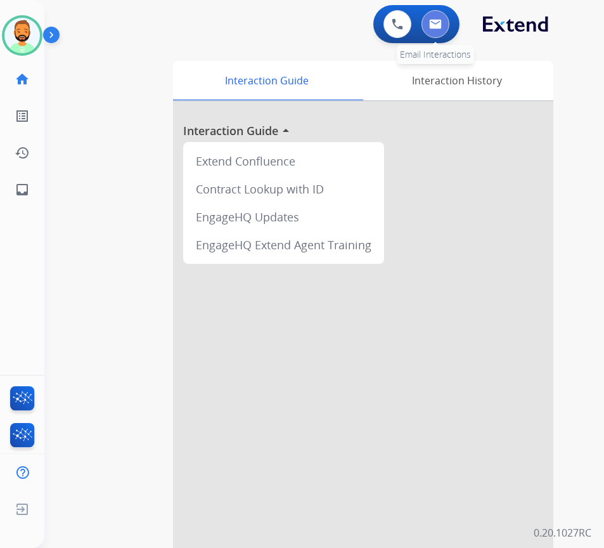
click at [438, 25] on img at bounding box center [435, 24] width 13 height 10
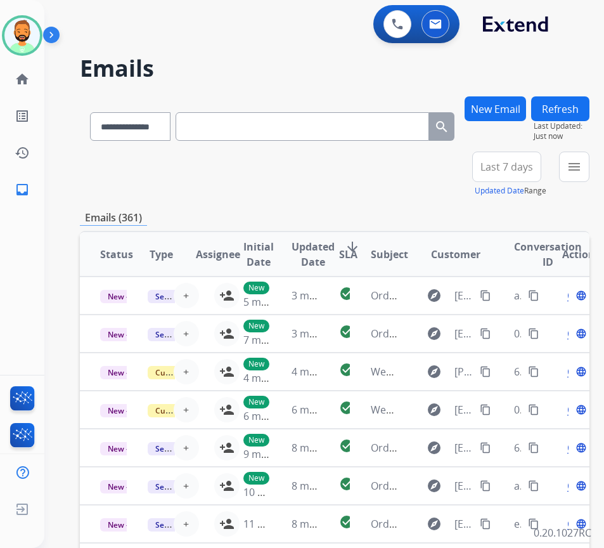
click at [536, 155] on button "Last 7 days" at bounding box center [506, 166] width 69 height 30
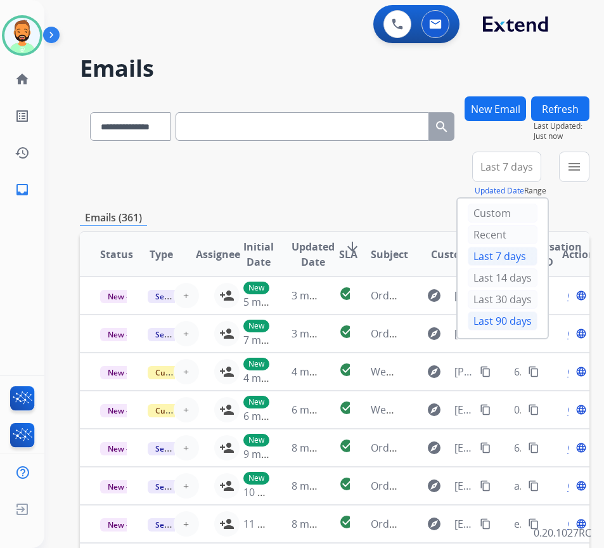
click at [537, 322] on div "Last 90 days" at bounding box center [503, 320] width 70 height 19
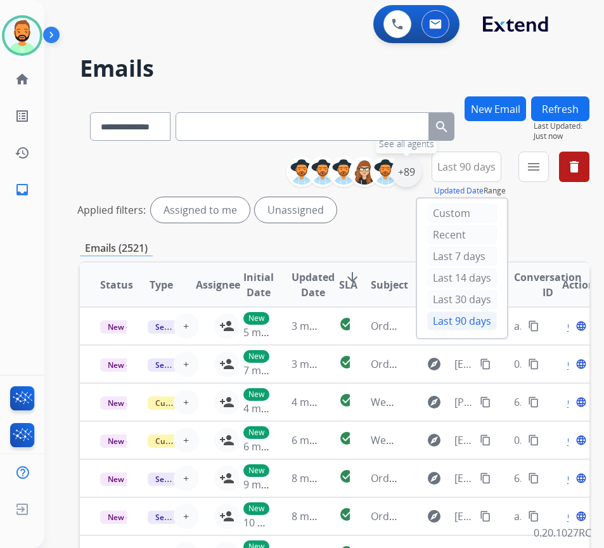
click at [421, 173] on div "+89" at bounding box center [406, 172] width 30 height 30
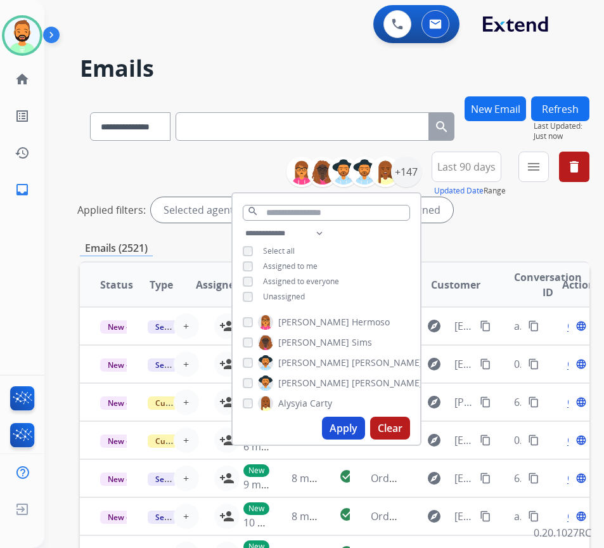
click at [295, 295] on span "Unassigned" at bounding box center [284, 296] width 42 height 11
click at [365, 431] on button "Apply" at bounding box center [343, 427] width 43 height 23
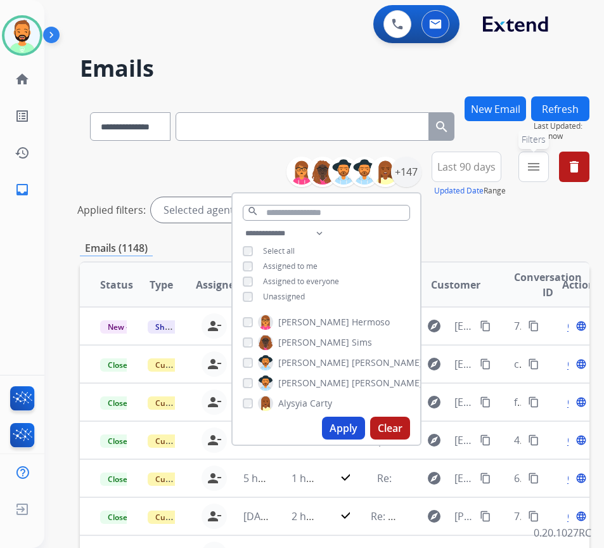
click at [541, 165] on mat-icon "menu" at bounding box center [533, 166] width 15 height 15
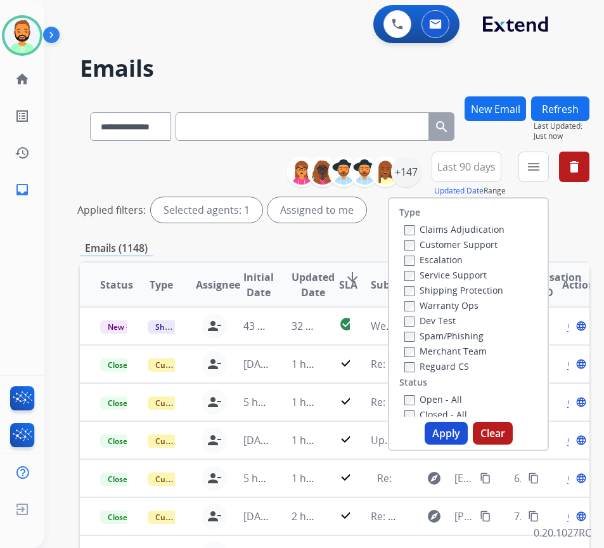
click at [493, 238] on label "Customer Support" at bounding box center [450, 244] width 93 height 12
click at [477, 289] on label "Shipping Protection" at bounding box center [453, 290] width 99 height 12
click at [464, 370] on label "Reguard CS" at bounding box center [436, 366] width 65 height 12
click at [462, 402] on label "Open - All" at bounding box center [433, 399] width 58 height 12
click at [463, 439] on button "Apply" at bounding box center [446, 432] width 43 height 23
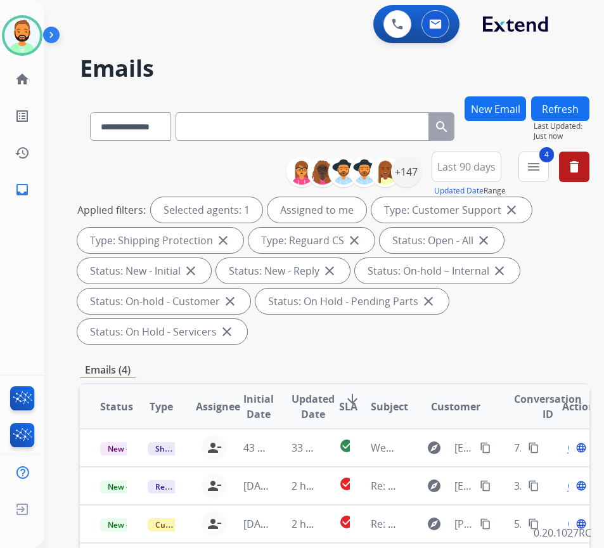
scroll to position [190, 0]
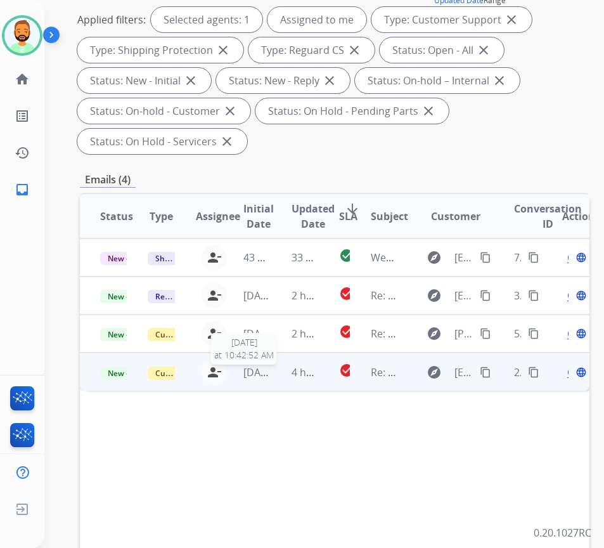
click at [272, 376] on span "3 weeks ago" at bounding box center [259, 372] width 32 height 14
click at [491, 371] on mat-icon "content_copy" at bounding box center [485, 371] width 11 height 11
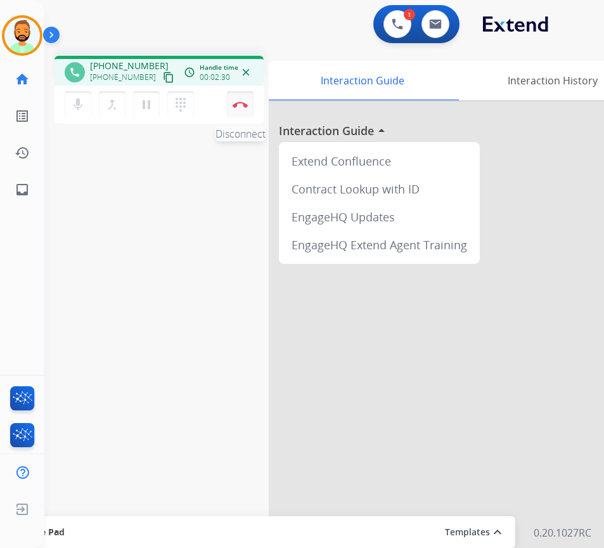
click at [242, 102] on img at bounding box center [240, 104] width 15 height 6
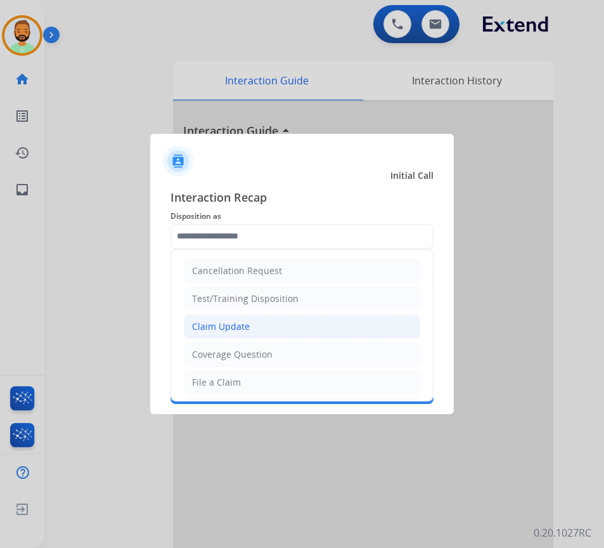
click at [266, 329] on li "Claim Update" at bounding box center [302, 326] width 236 height 24
type input "**********"
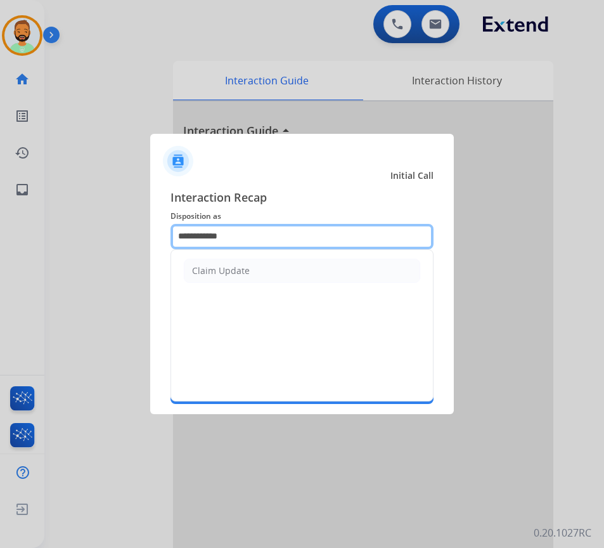
drag, startPoint x: 265, startPoint y: 235, endPoint x: 82, endPoint y: 240, distance: 182.6
click at [0, 240] on app-contact-recap-modal "**********" at bounding box center [0, 274] width 0 height 548
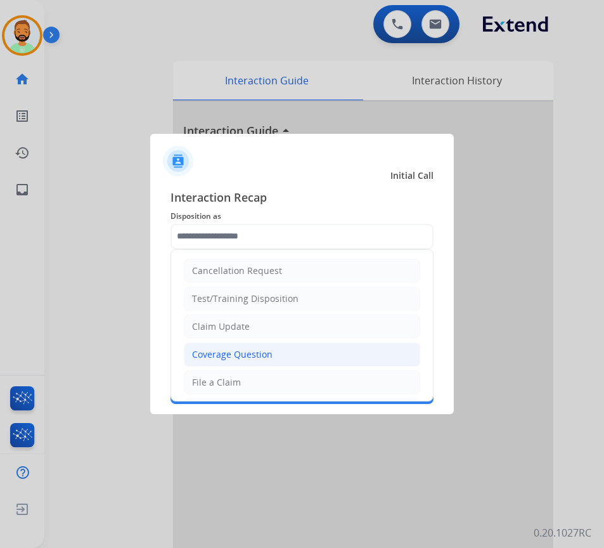
click at [241, 354] on div "Coverage Question" at bounding box center [232, 354] width 80 height 13
type input "**********"
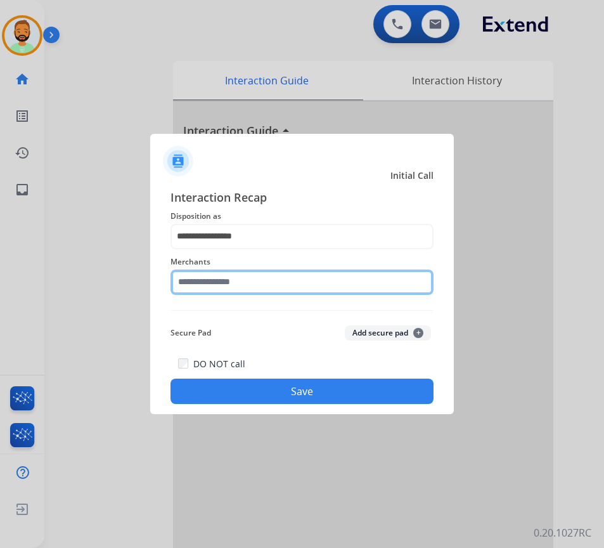
click at [263, 278] on input "text" at bounding box center [301, 281] width 263 height 25
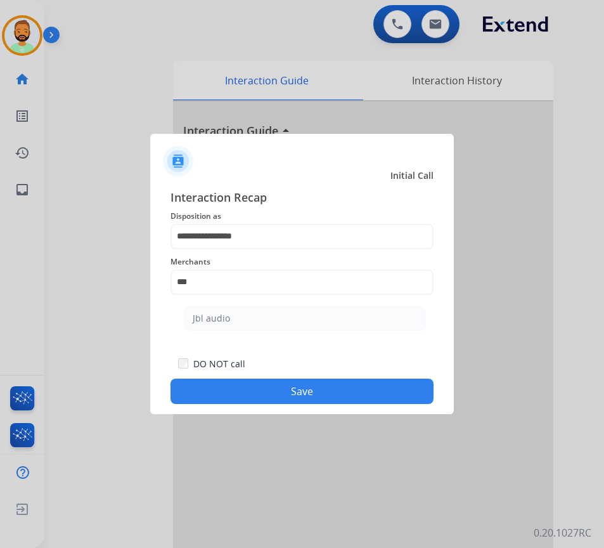
click at [306, 315] on li "Jbl audio" at bounding box center [304, 318] width 241 height 24
type input "*********"
click at [324, 394] on button "Save" at bounding box center [301, 390] width 263 height 25
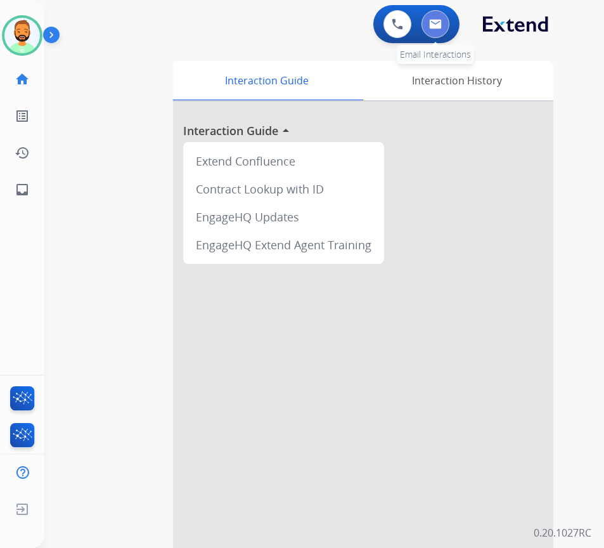
click at [429, 32] on button at bounding box center [435, 24] width 28 height 28
select select "**********"
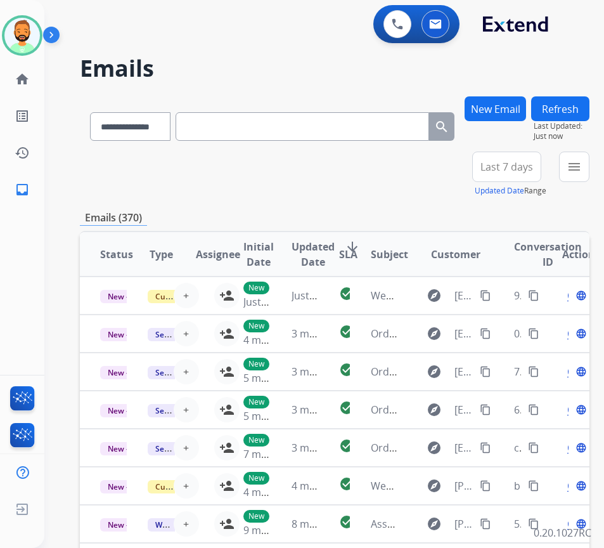
click at [513, 164] on span "Last 7 days" at bounding box center [506, 166] width 53 height 5
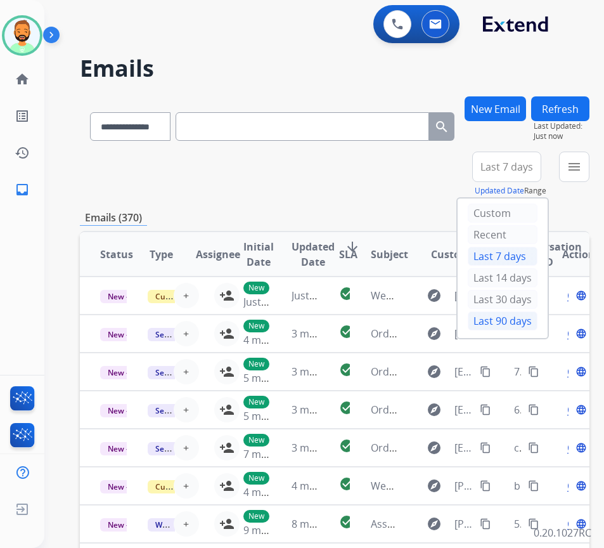
click at [499, 325] on div "Last 90 days" at bounding box center [503, 320] width 70 height 19
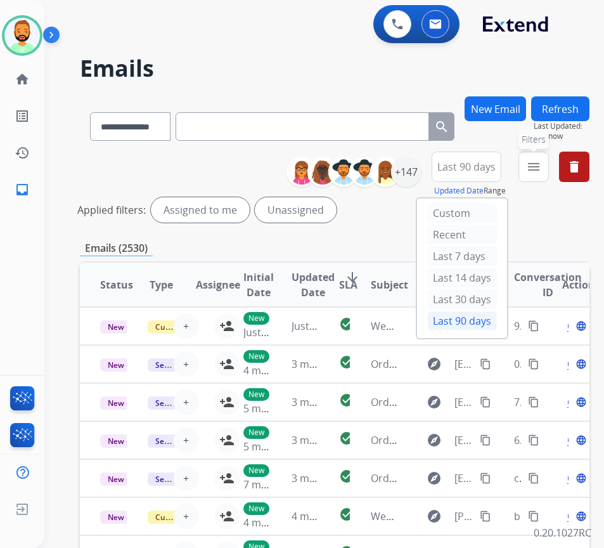
click at [541, 172] on mat-icon "menu" at bounding box center [533, 166] width 15 height 15
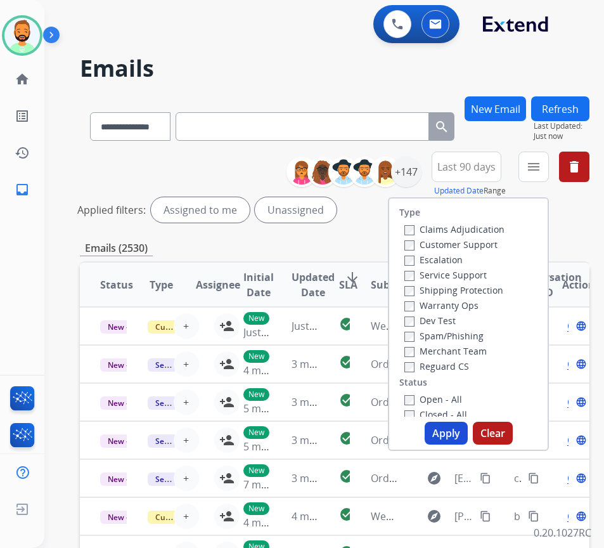
click at [497, 249] on label "Customer Support" at bounding box center [450, 244] width 93 height 12
click at [474, 286] on label "Shipping Protection" at bounding box center [453, 290] width 99 height 12
click at [451, 362] on label "Reguard CS" at bounding box center [436, 366] width 65 height 12
click at [453, 400] on label "Open - All" at bounding box center [433, 399] width 58 height 12
click at [455, 434] on button "Apply" at bounding box center [446, 432] width 43 height 23
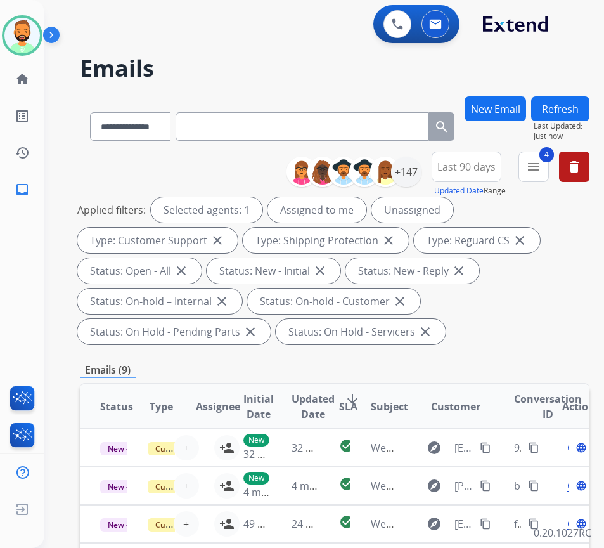
drag, startPoint x: 513, startPoint y: 303, endPoint x: 512, endPoint y: 310, distance: 7.0
click at [512, 309] on div "Applied filters: Selected agents: 1 Assigned to me Unassigned Type: Customer Su…" at bounding box center [332, 270] width 510 height 147
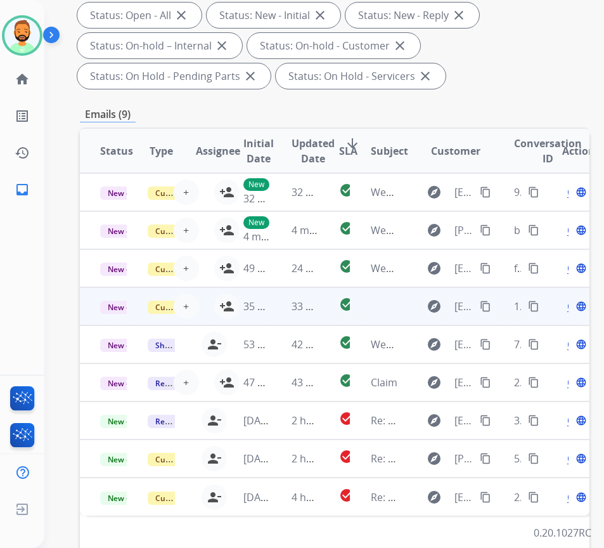
scroll to position [72, 0]
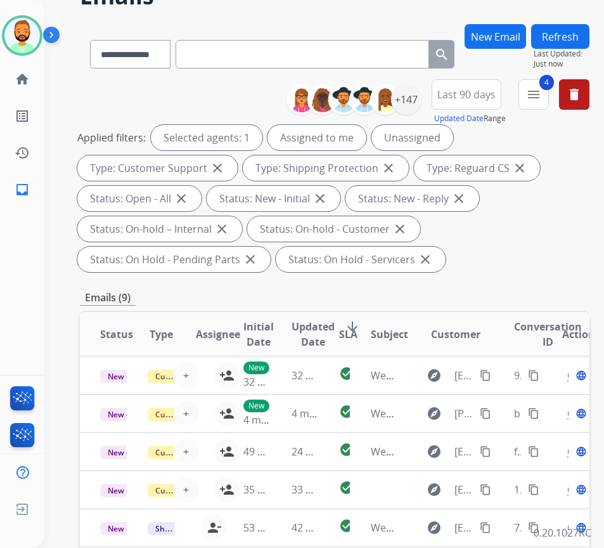
click at [350, 326] on span "SLA" at bounding box center [348, 333] width 18 height 15
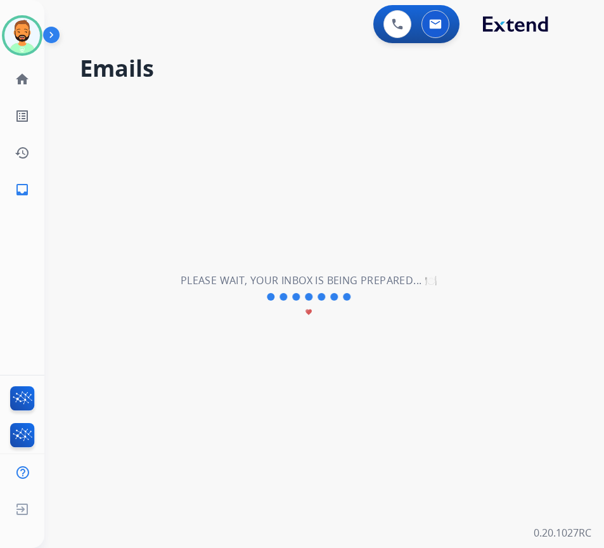
scroll to position [0, 0]
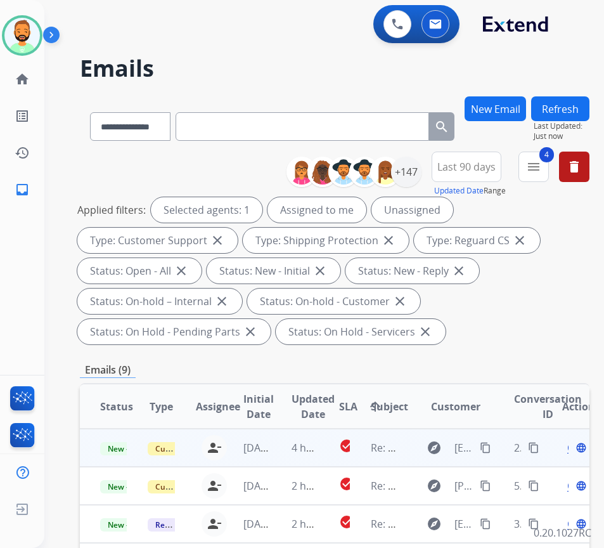
click at [286, 447] on td "4 hours ago" at bounding box center [295, 447] width 48 height 38
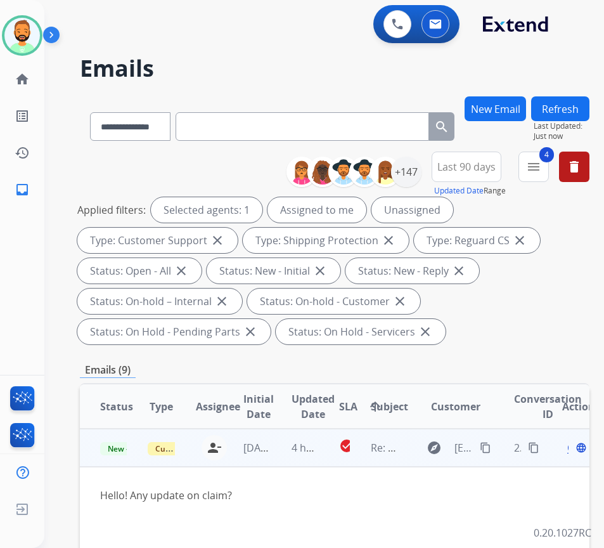
click at [491, 447] on mat-icon "content_copy" at bounding box center [485, 447] width 11 height 11
click at [574, 452] on span "Open" at bounding box center [580, 447] width 26 height 15
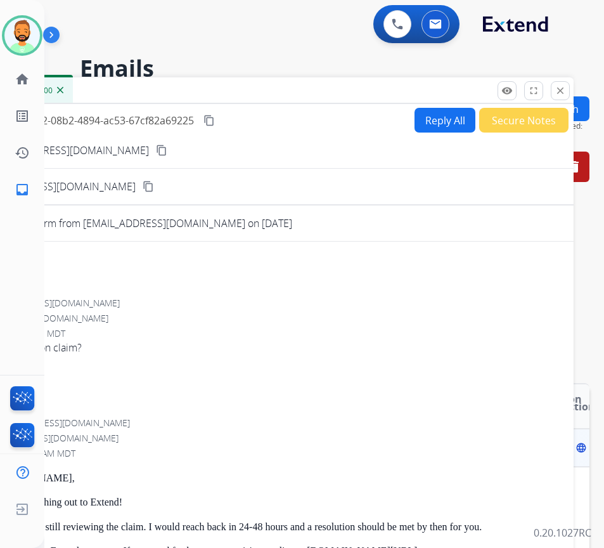
click at [574, 445] on span "Open" at bounding box center [580, 447] width 26 height 15
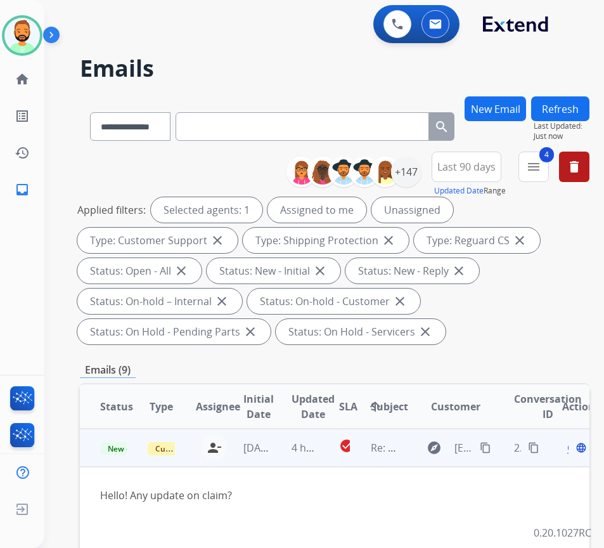
click at [574, 445] on span "Open" at bounding box center [580, 447] width 26 height 15
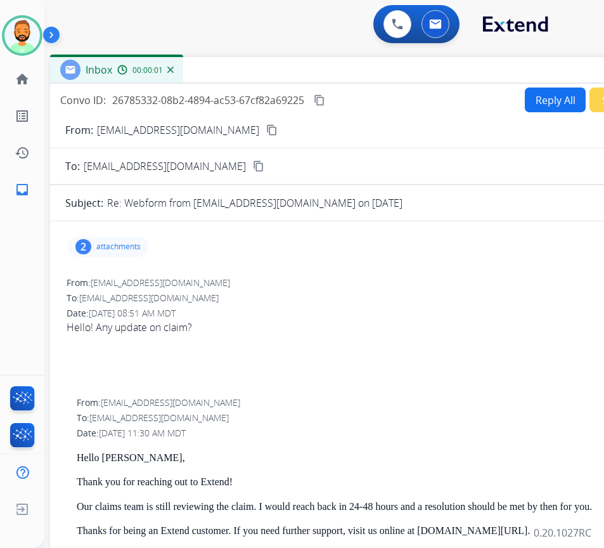
drag, startPoint x: 233, startPoint y: 93, endPoint x: 343, endPoint y: 72, distance: 112.1
click at [343, 72] on div "Inbox 00:00:01" at bounding box center [367, 70] width 634 height 27
click at [117, 247] on p "attachments" at bounding box center [118, 246] width 44 height 10
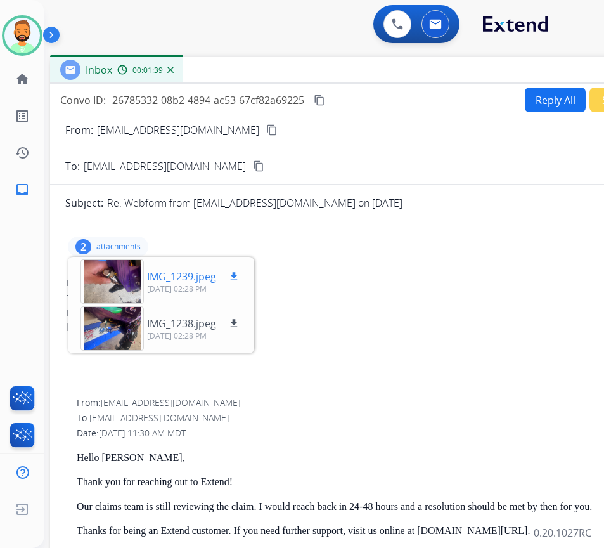
click at [115, 279] on div at bounding box center [111, 281] width 63 height 44
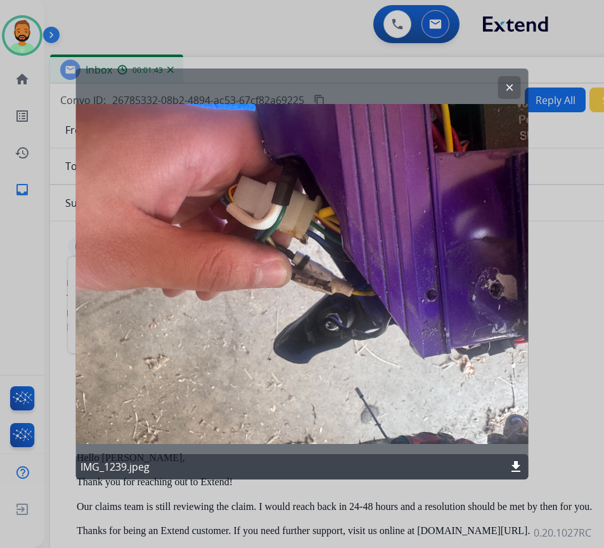
click at [503, 86] on button "clear" at bounding box center [509, 87] width 23 height 23
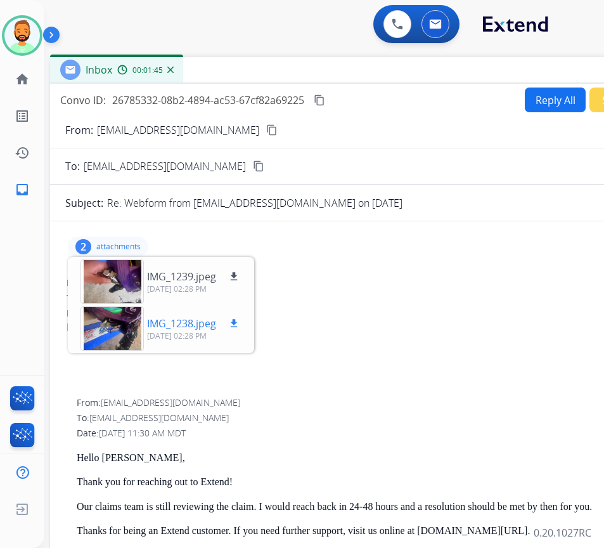
click at [125, 323] on div at bounding box center [111, 328] width 63 height 44
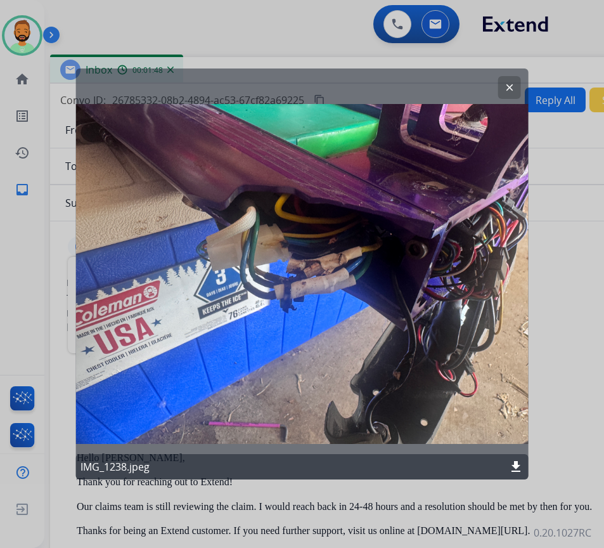
click at [510, 87] on mat-icon "clear" at bounding box center [509, 87] width 11 height 11
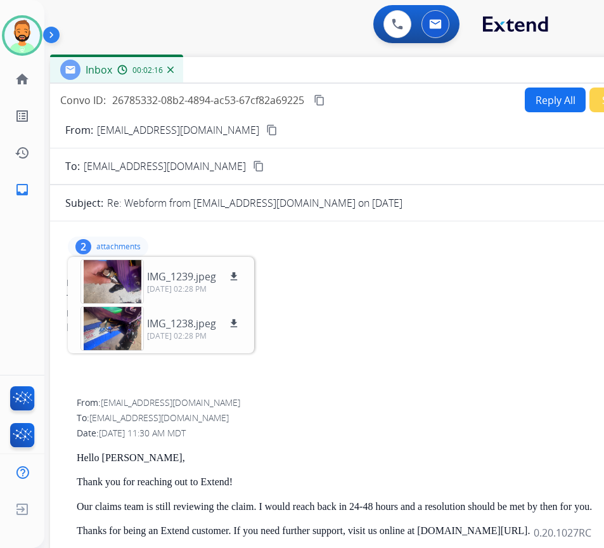
click at [124, 248] on p "attachments" at bounding box center [118, 246] width 44 height 10
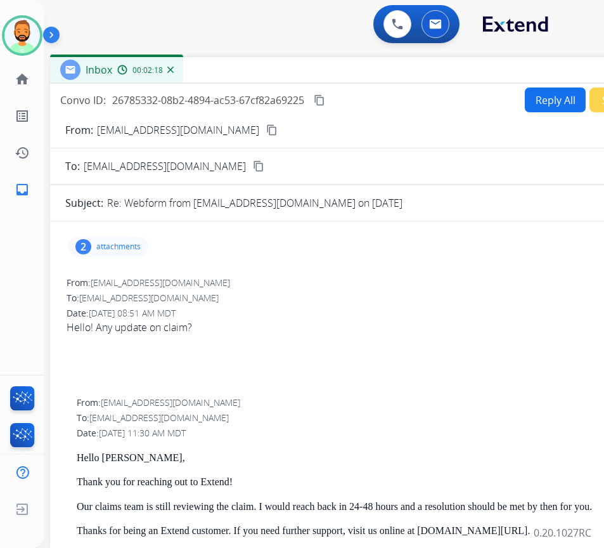
click at [542, 108] on button "Reply All" at bounding box center [555, 99] width 61 height 25
click at [529, 103] on button "Reply All" at bounding box center [555, 99] width 61 height 25
click at [556, 103] on button "Reply All" at bounding box center [555, 99] width 61 height 25
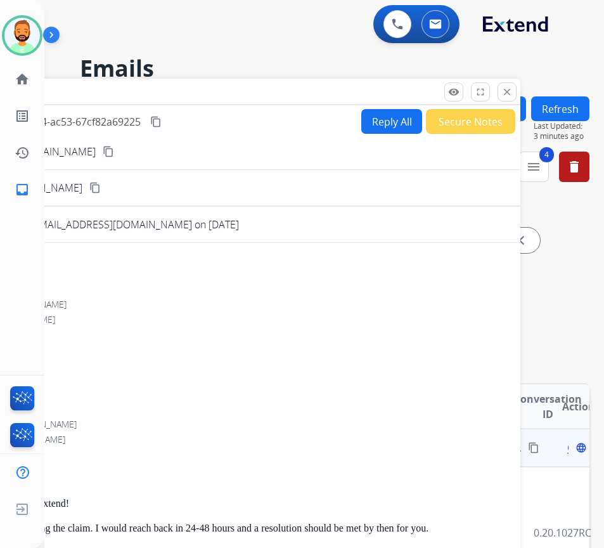
drag, startPoint x: 536, startPoint y: 78, endPoint x: 384, endPoint y: 90, distance: 152.6
click at [384, 90] on div "Inbox 00:02:24" at bounding box center [204, 92] width 634 height 27
click at [518, 95] on div "Inbox 00:02:25" at bounding box center [204, 92] width 634 height 27
click at [499, 93] on button "close Close" at bounding box center [507, 91] width 19 height 19
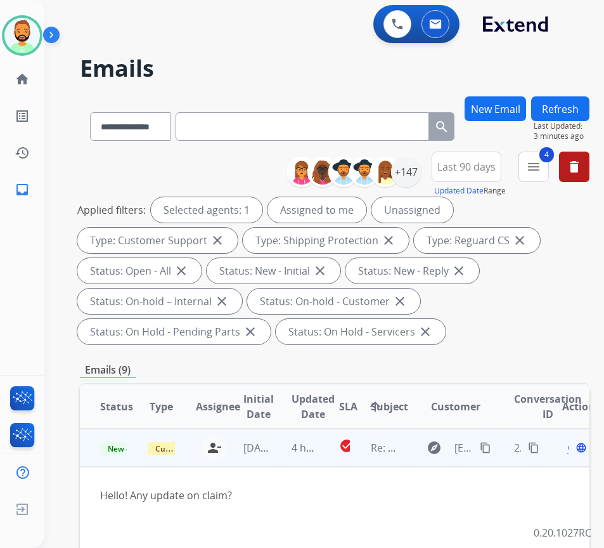
click at [573, 448] on span "Open" at bounding box center [580, 447] width 26 height 15
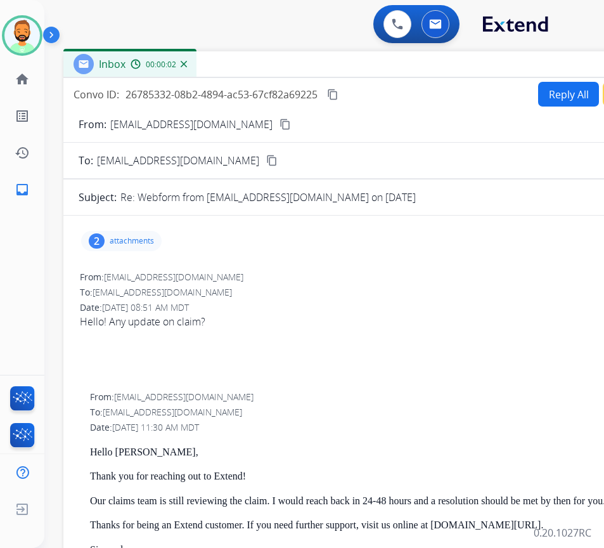
drag, startPoint x: 142, startPoint y: 91, endPoint x: 266, endPoint y: 65, distance: 126.3
click at [266, 65] on div "Inbox 00:00:02" at bounding box center [380, 64] width 634 height 27
click at [559, 99] on button "Reply All" at bounding box center [568, 94] width 61 height 25
click at [560, 100] on button "Reply All" at bounding box center [568, 94] width 61 height 25
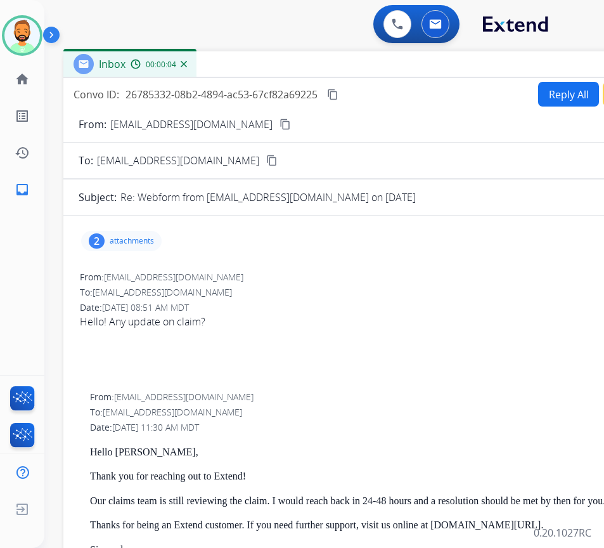
click at [560, 100] on button "Reply All" at bounding box center [568, 94] width 61 height 25
click at [560, 96] on button "Reply All" at bounding box center [568, 94] width 61 height 25
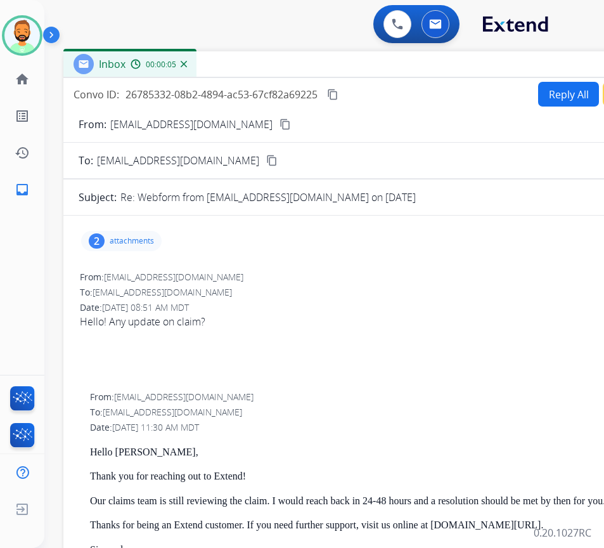
click at [560, 96] on button "Reply All" at bounding box center [568, 94] width 61 height 25
click at [549, 75] on div "Inbox 00:00:07" at bounding box center [380, 64] width 634 height 27
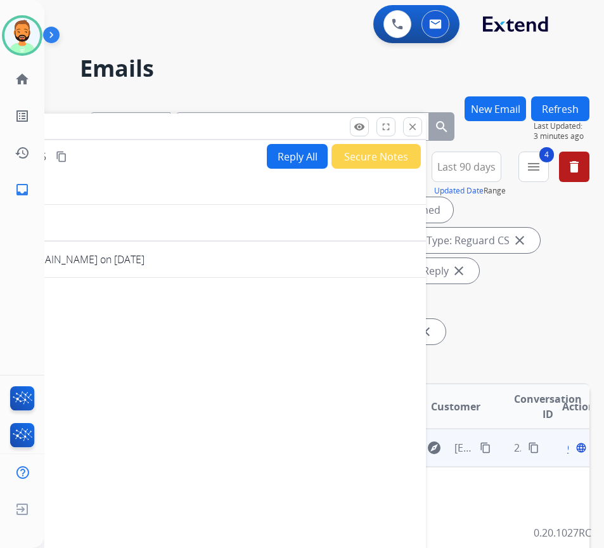
drag, startPoint x: 545, startPoint y: 67, endPoint x: 274, endPoint y: 129, distance: 278.3
click at [274, 129] on div "Inbox 00:00:08" at bounding box center [109, 126] width 634 height 27
click at [409, 124] on mat-icon "close" at bounding box center [412, 126] width 11 height 11
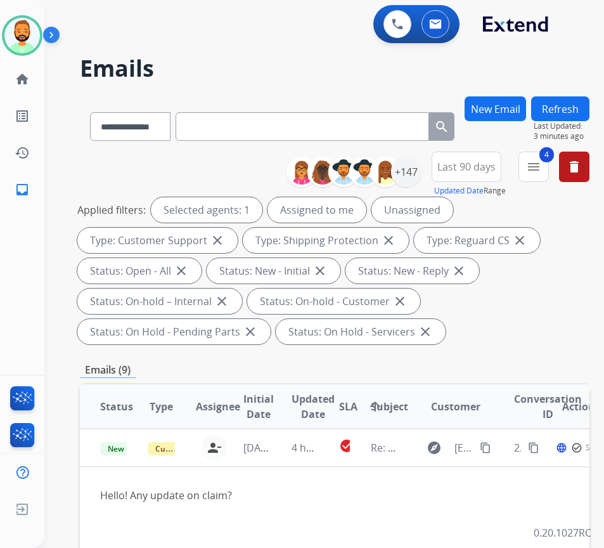
click at [572, 100] on button "Refresh" at bounding box center [560, 108] width 58 height 25
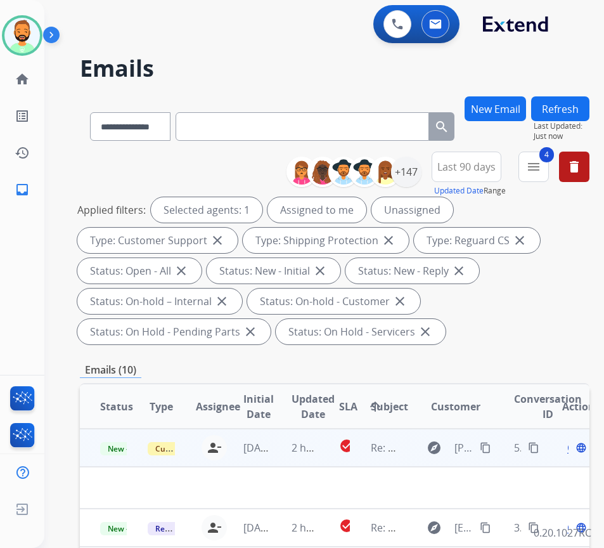
click at [572, 452] on div "Open language" at bounding box center [575, 447] width 27 height 15
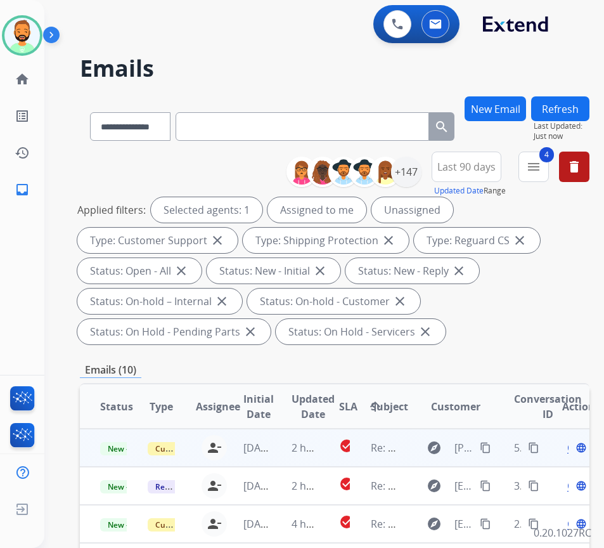
click at [573, 451] on span "Open" at bounding box center [580, 447] width 26 height 15
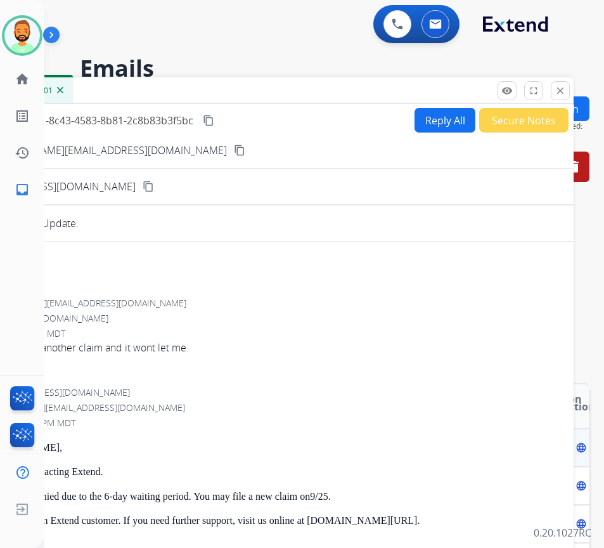
click at [436, 131] on button "Reply All" at bounding box center [445, 120] width 61 height 25
select select "**********"
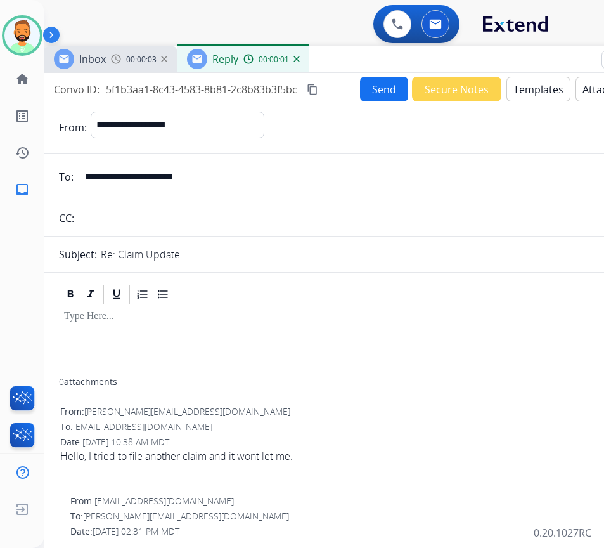
drag, startPoint x: 402, startPoint y: 86, endPoint x: 506, endPoint y: 55, distance: 108.5
click at [506, 55] on div "Inbox 00:00:03 Reply 00:00:01" at bounding box center [361, 59] width 634 height 27
click at [528, 92] on button "Templates" at bounding box center [538, 89] width 64 height 25
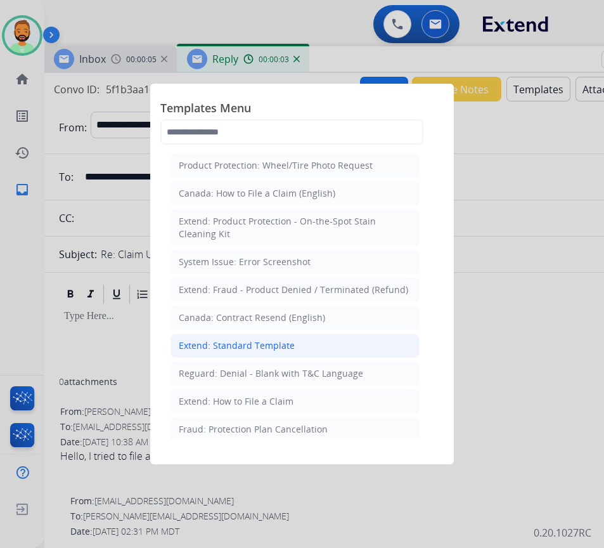
click at [295, 349] on li "Extend: Standard Template" at bounding box center [294, 345] width 249 height 24
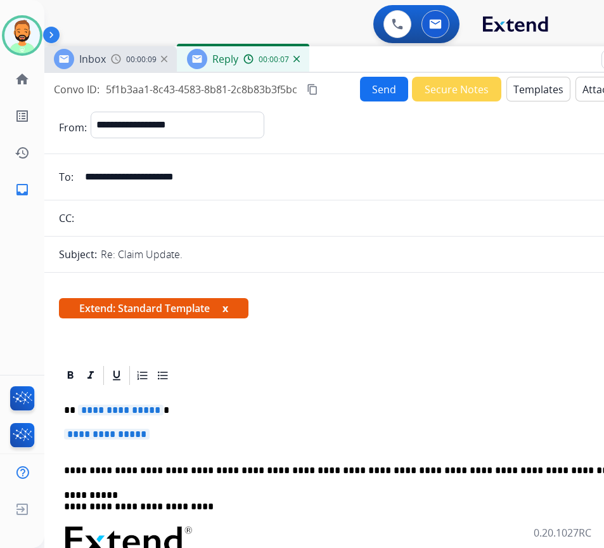
click at [182, 437] on p "**********" at bounding box center [360, 439] width 593 height 23
click at [181, 432] on p "**********" at bounding box center [360, 439] width 593 height 23
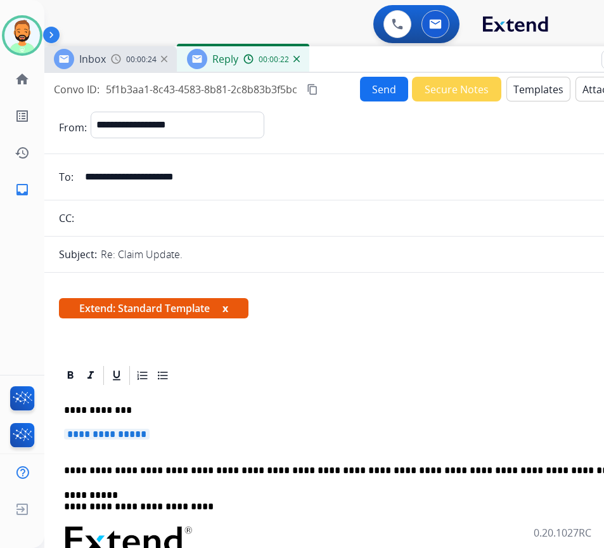
click at [181, 432] on p "**********" at bounding box center [360, 439] width 593 height 23
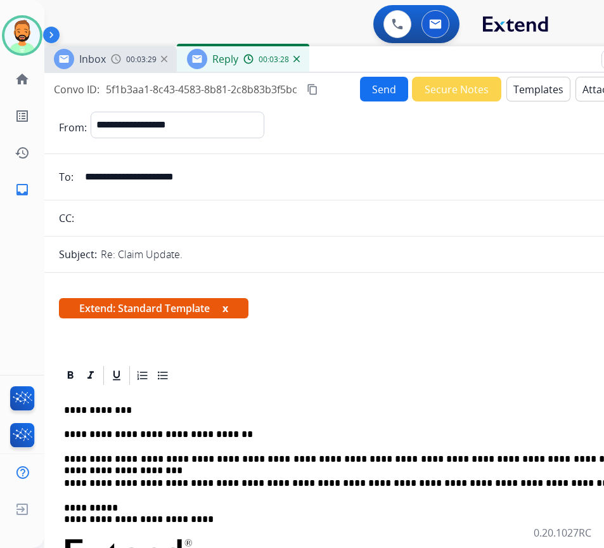
click at [603, 458] on p "**********" at bounding box center [355, 458] width 583 height 11
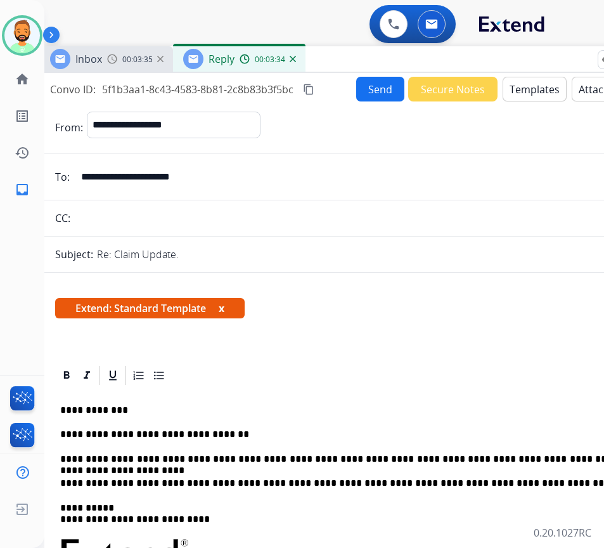
click at [371, 84] on button "Send" at bounding box center [380, 89] width 48 height 25
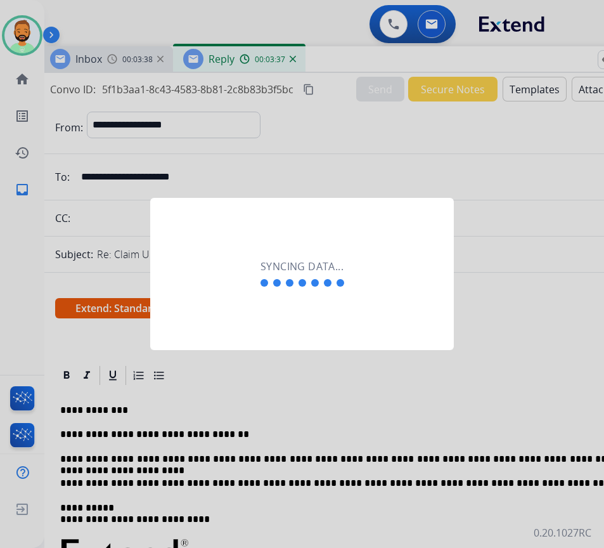
scroll to position [0, 2]
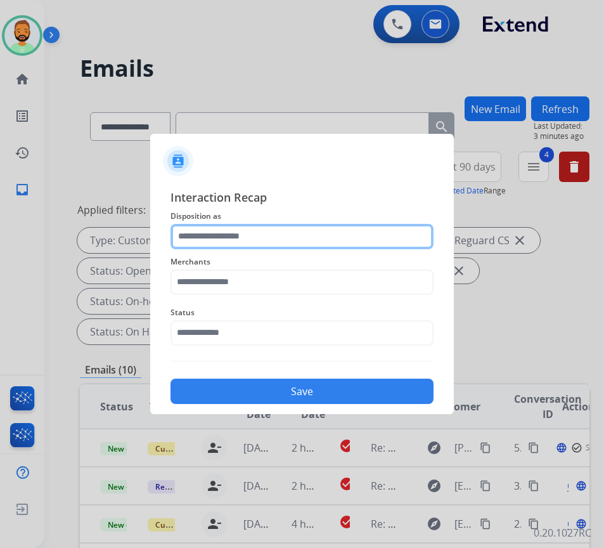
click at [267, 238] on input "text" at bounding box center [301, 236] width 263 height 25
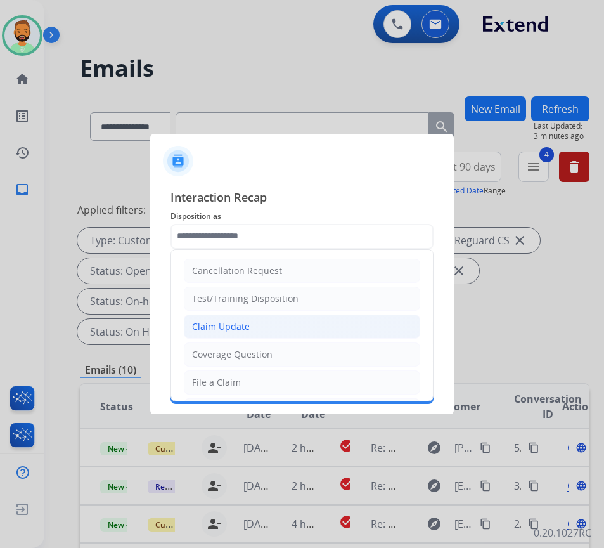
click at [273, 318] on li "Claim Update" at bounding box center [302, 326] width 236 height 24
type input "**********"
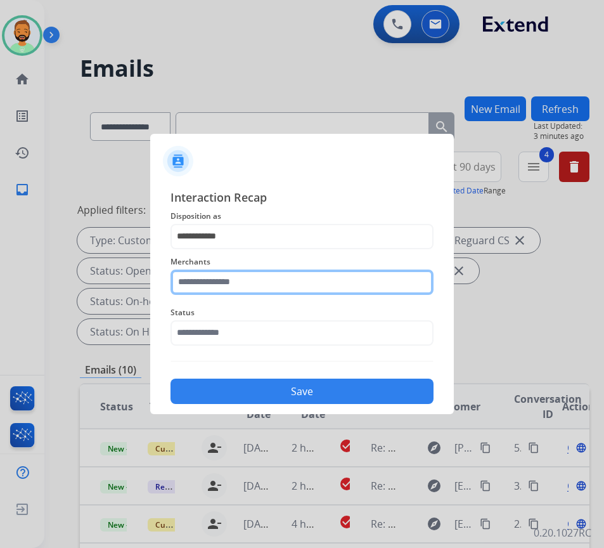
click at [271, 283] on input "text" at bounding box center [301, 281] width 263 height 25
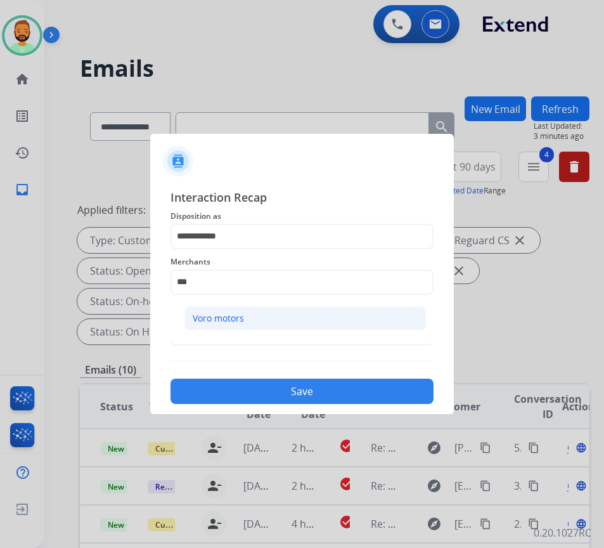
click at [210, 306] on li "Voro motors" at bounding box center [304, 318] width 241 height 24
type input "**********"
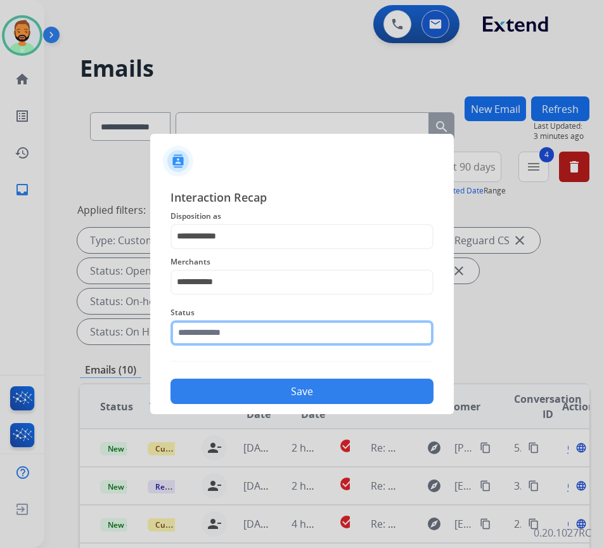
click at [229, 330] on input "text" at bounding box center [301, 332] width 263 height 25
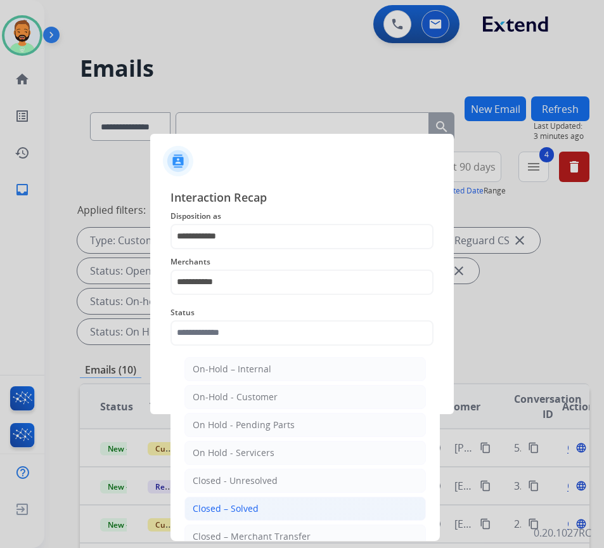
click at [255, 505] on div "Closed – Solved" at bounding box center [226, 508] width 66 height 13
type input "**********"
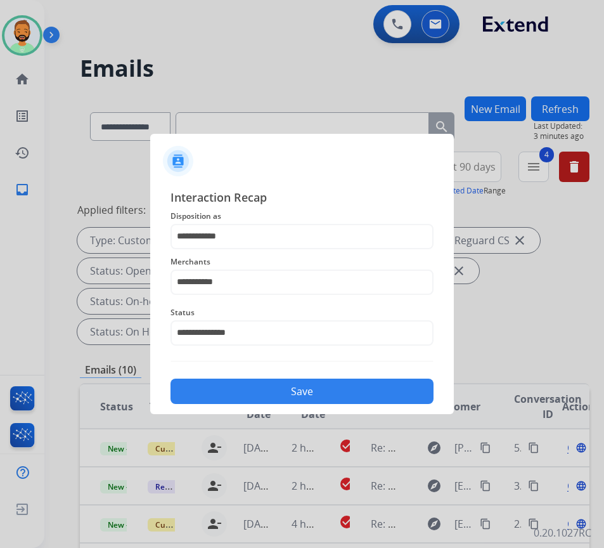
click at [274, 383] on button "Save" at bounding box center [301, 390] width 263 height 25
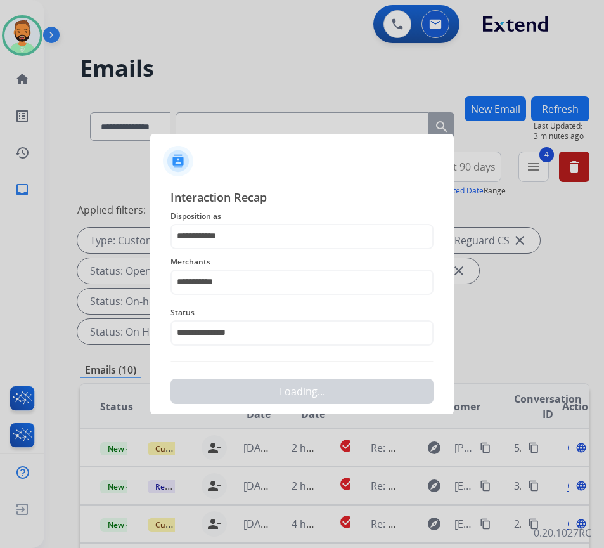
scroll to position [0, 0]
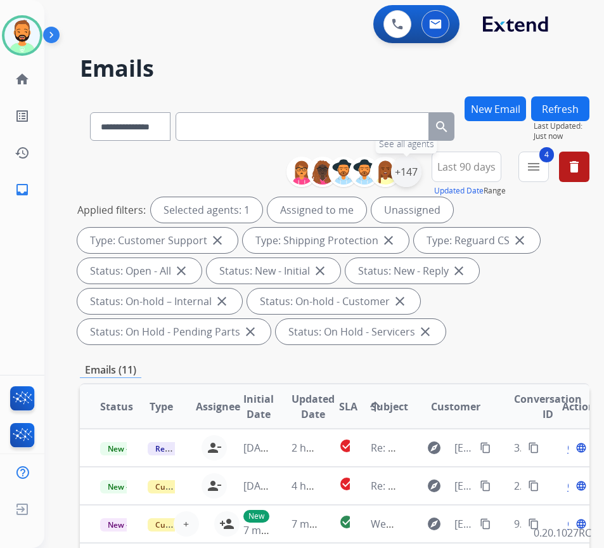
click at [421, 174] on div "+147" at bounding box center [406, 172] width 30 height 30
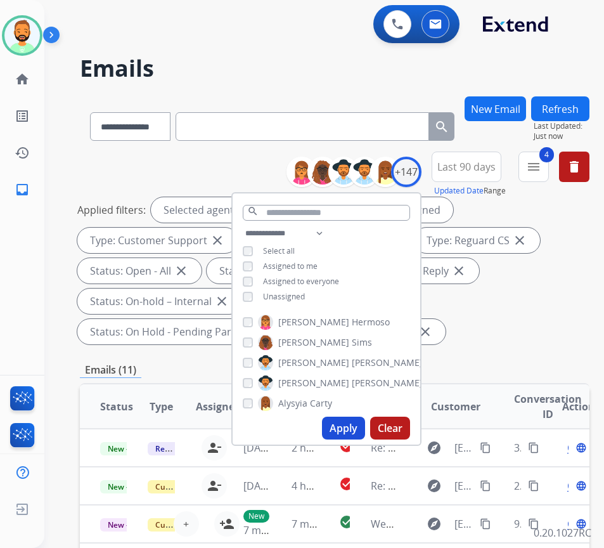
click at [287, 296] on span "Unassigned" at bounding box center [284, 296] width 42 height 11
click at [365, 426] on button "Apply" at bounding box center [343, 427] width 43 height 23
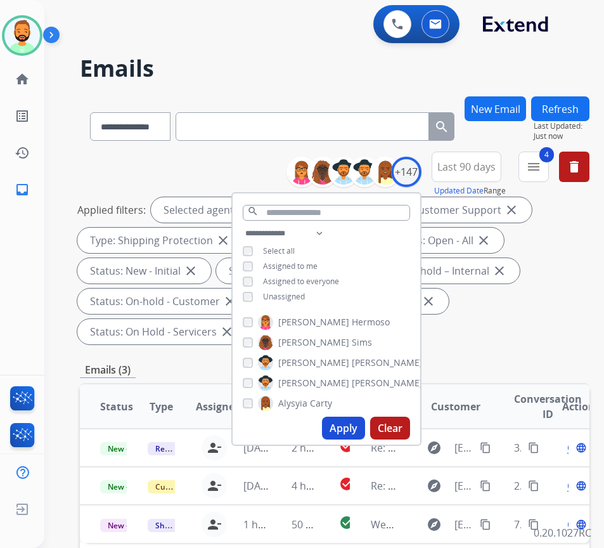
click at [547, 326] on div "Applied filters: Selected agents: 1 Assigned to me Type: Customer Support close…" at bounding box center [332, 270] width 510 height 147
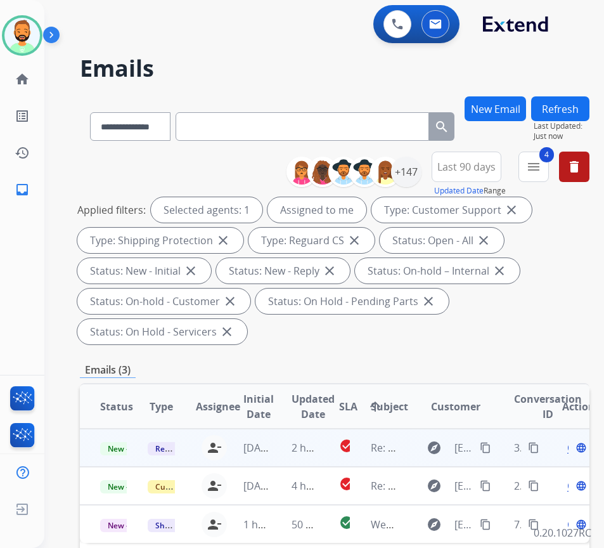
click at [283, 444] on td "2 hours ago" at bounding box center [295, 447] width 48 height 38
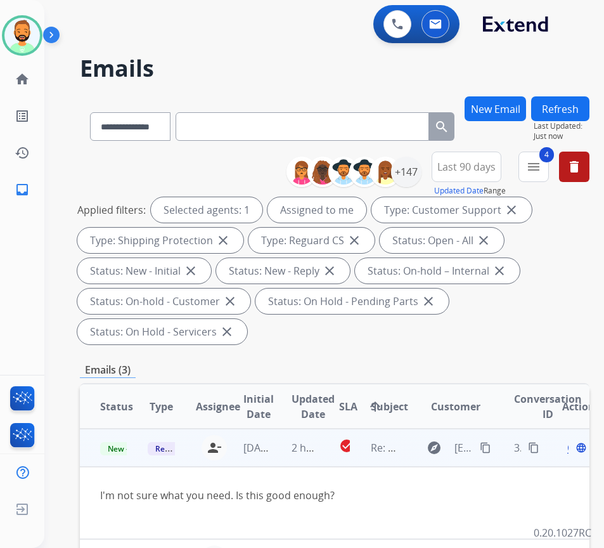
click at [491, 447] on mat-icon "content_copy" at bounding box center [485, 447] width 11 height 11
click at [573, 446] on span "Open" at bounding box center [580, 447] width 26 height 15
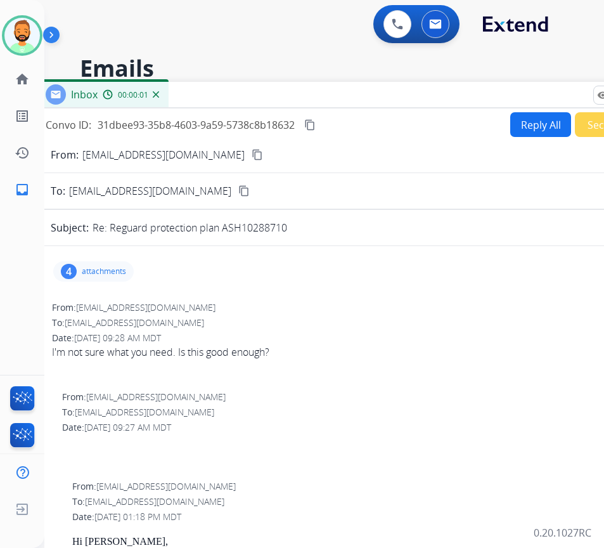
drag, startPoint x: 254, startPoint y: 96, endPoint x: 349, endPoint y: 101, distance: 95.8
click at [349, 101] on div "Inbox 00:00:01" at bounding box center [352, 95] width 634 height 27
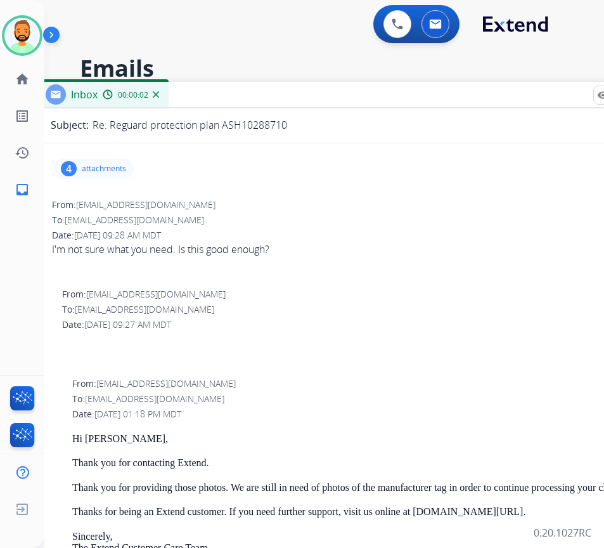
scroll to position [127, 0]
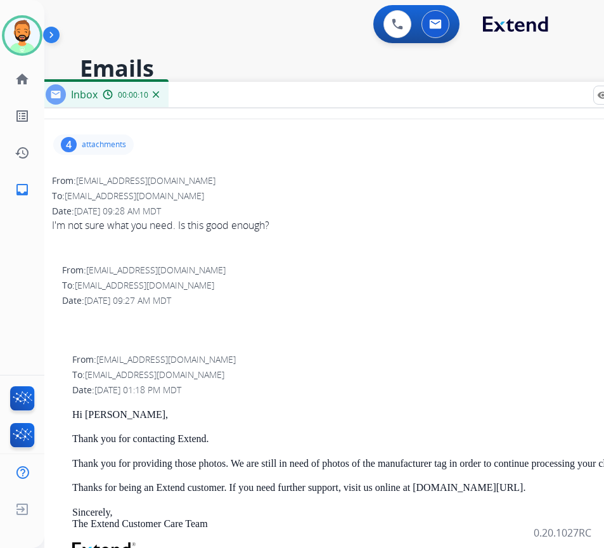
click at [94, 143] on p "attachments" at bounding box center [104, 144] width 44 height 10
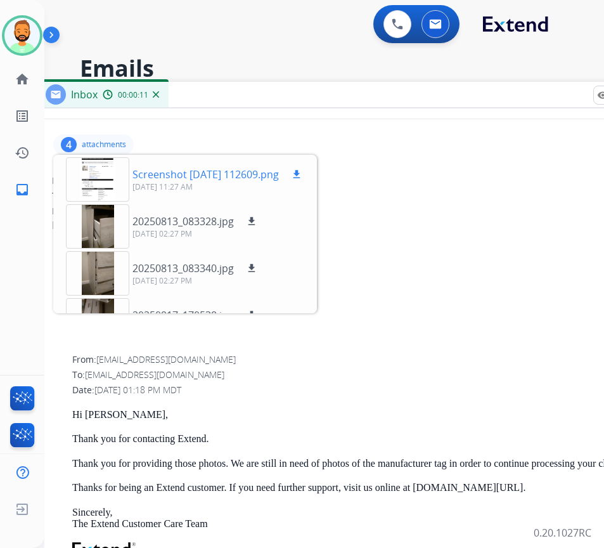
click at [110, 189] on div at bounding box center [97, 179] width 63 height 44
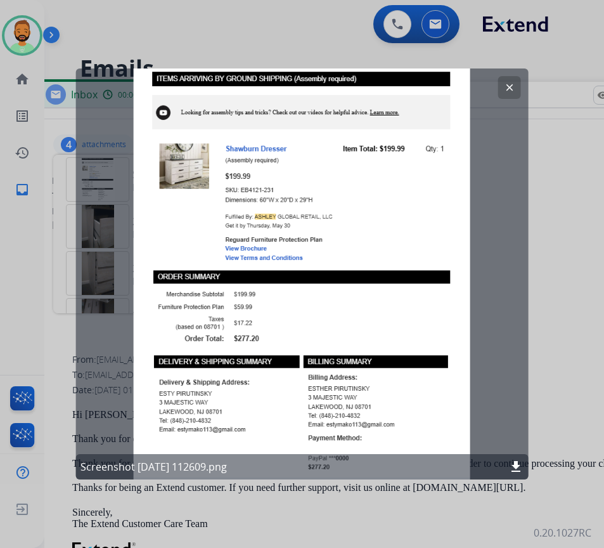
click at [500, 91] on button "clear" at bounding box center [509, 87] width 23 height 23
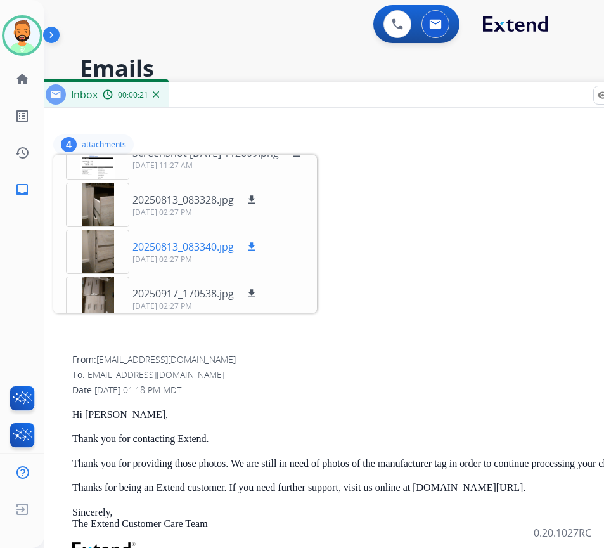
scroll to position [32, 0]
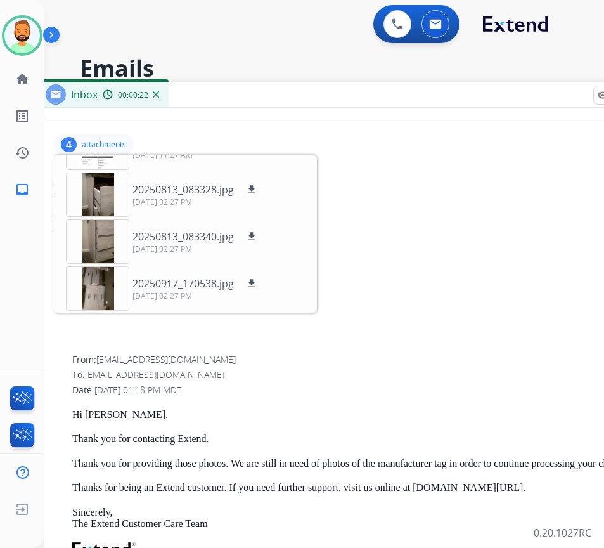
click at [102, 148] on p "attachments" at bounding box center [104, 144] width 44 height 10
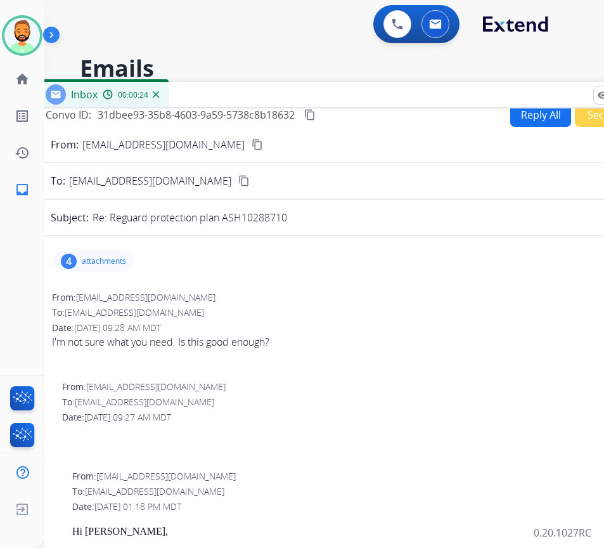
scroll to position [0, 0]
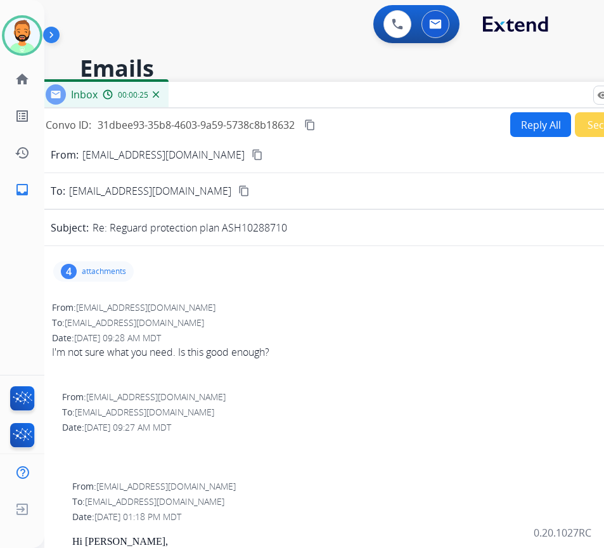
click at [541, 123] on button "Reply All" at bounding box center [540, 124] width 61 height 25
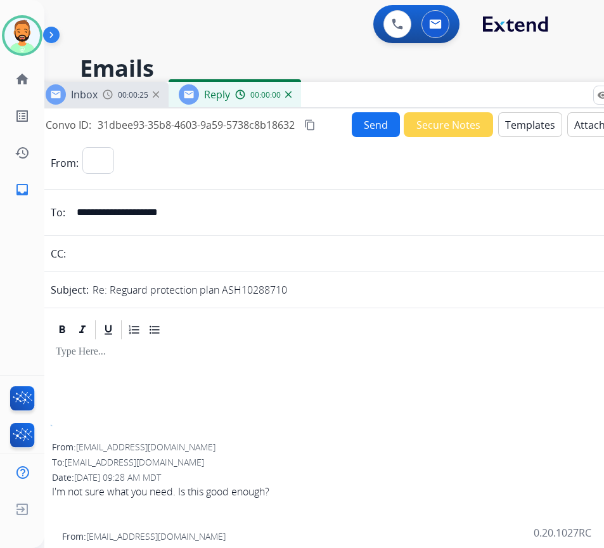
select select "**********"
click at [517, 125] on button "Templates" at bounding box center [530, 124] width 64 height 25
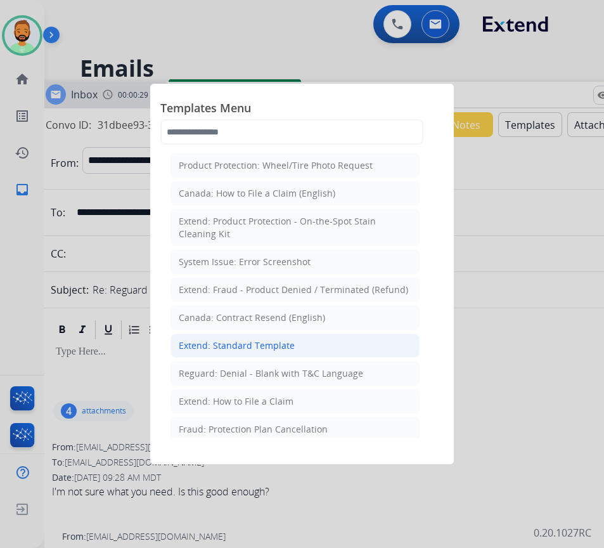
click at [305, 337] on li "Extend: Standard Template" at bounding box center [294, 345] width 249 height 24
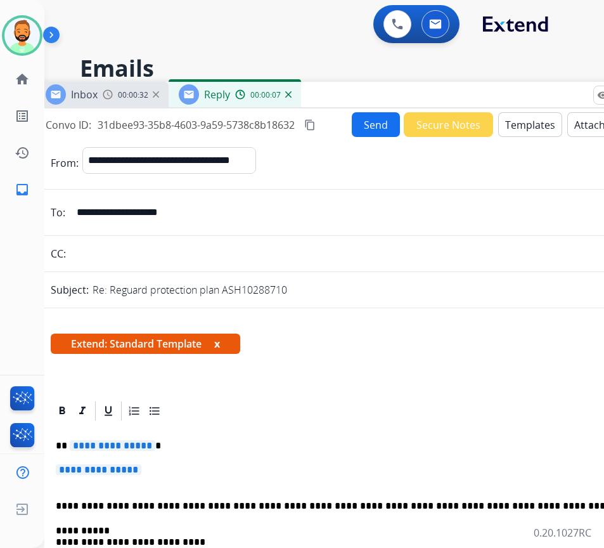
click at [221, 443] on p "**********" at bounding box center [347, 445] width 583 height 11
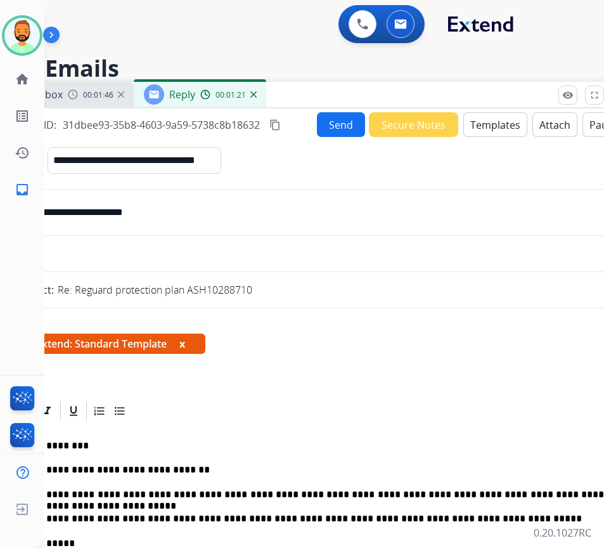
scroll to position [0, 18]
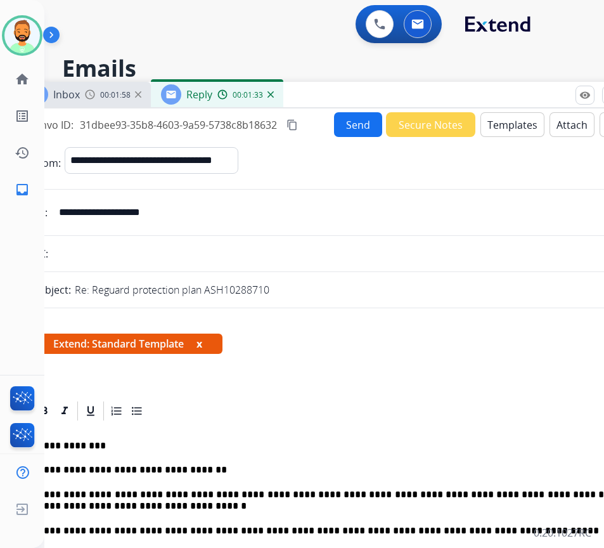
click at [338, 122] on button "Send" at bounding box center [358, 124] width 48 height 25
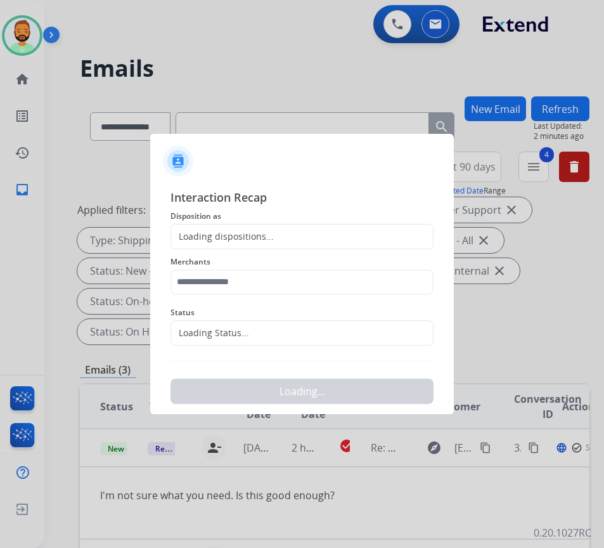
scroll to position [0, 2]
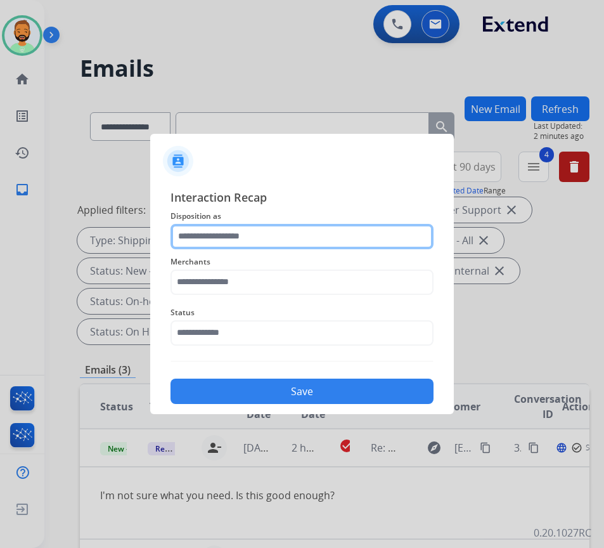
click at [288, 234] on input "text" at bounding box center [301, 236] width 263 height 25
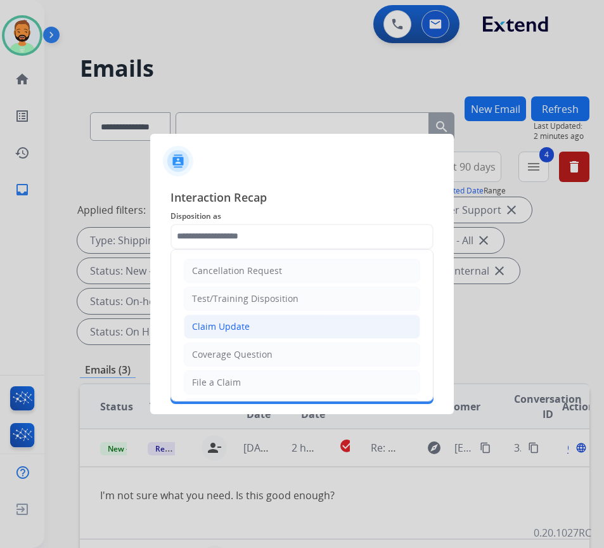
click at [309, 318] on li "Claim Update" at bounding box center [302, 326] width 236 height 24
type input "**********"
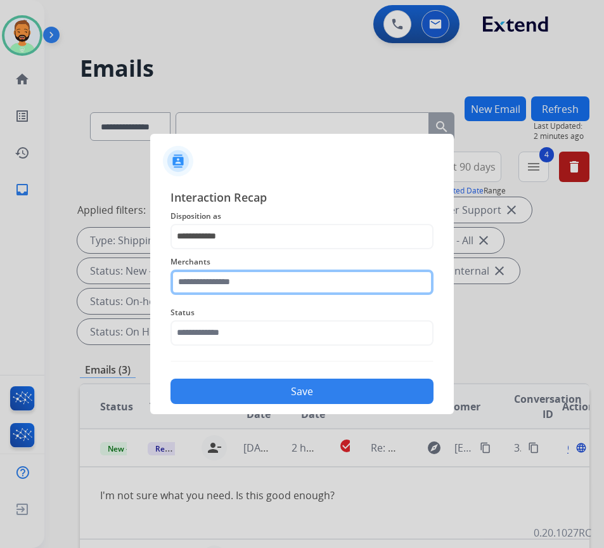
click at [303, 284] on input "text" at bounding box center [301, 281] width 263 height 25
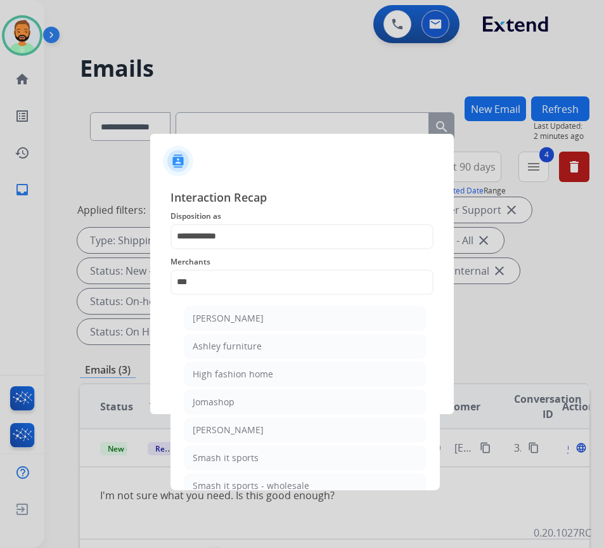
click at [300, 342] on li "Ashley furniture" at bounding box center [304, 346] width 241 height 24
type input "**********"
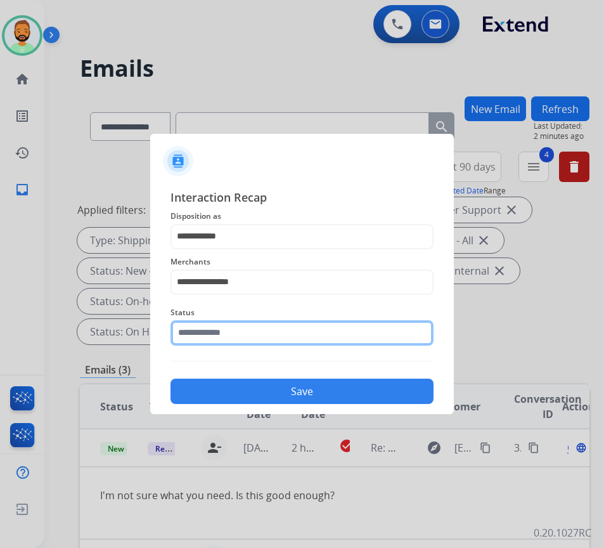
click at [287, 344] on input "text" at bounding box center [301, 332] width 263 height 25
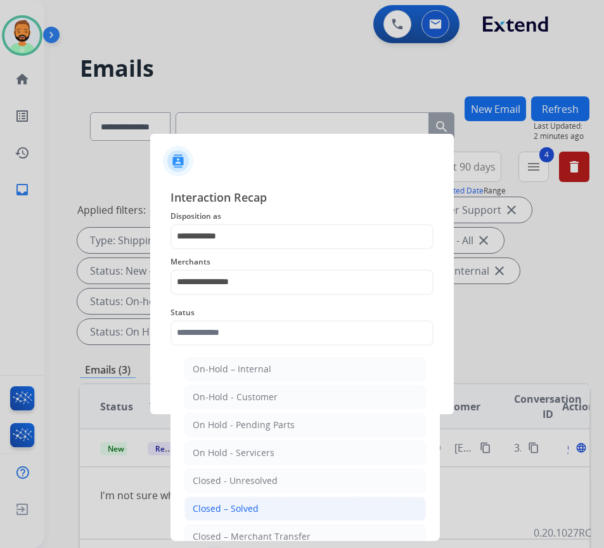
click at [274, 511] on li "Closed – Solved" at bounding box center [304, 508] width 241 height 24
type input "**********"
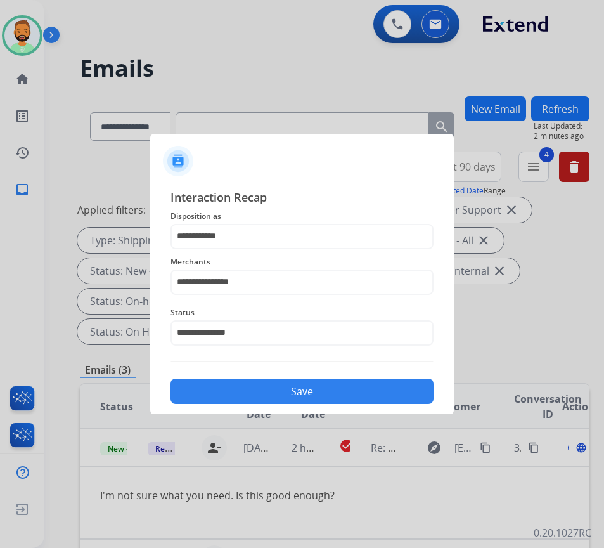
click at [294, 390] on button "Save" at bounding box center [301, 390] width 263 height 25
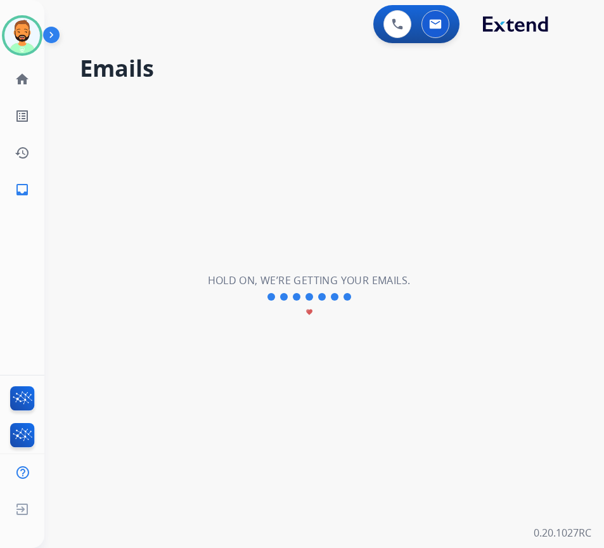
scroll to position [0, 0]
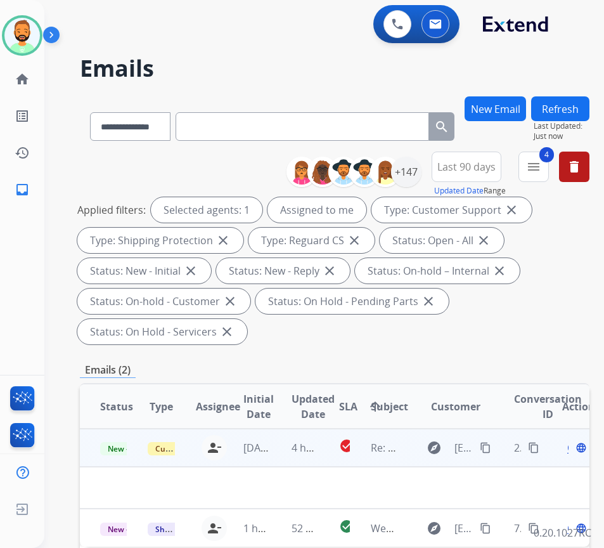
click at [287, 462] on td "4 hours ago" at bounding box center [295, 447] width 48 height 38
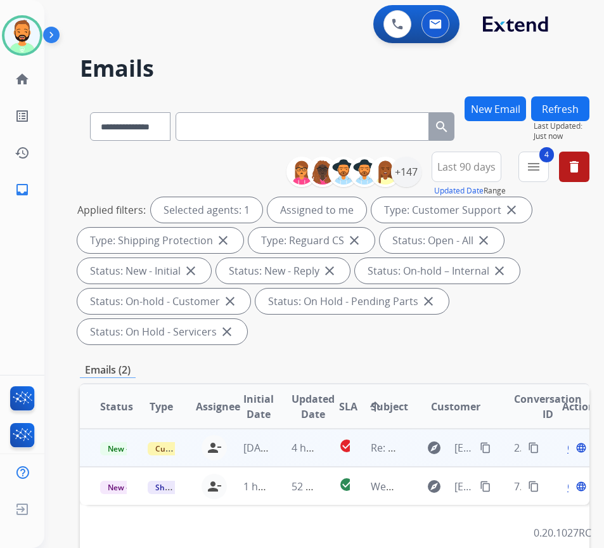
click at [300, 461] on td "4 hours ago" at bounding box center [295, 447] width 48 height 38
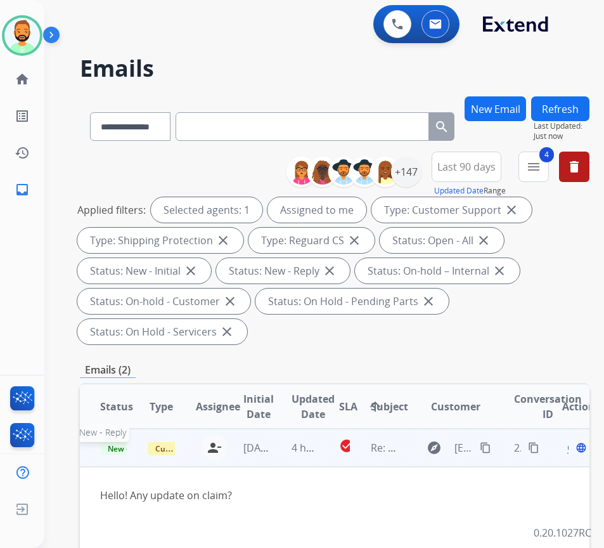
click at [122, 451] on span "New - Reply" at bounding box center [129, 448] width 58 height 13
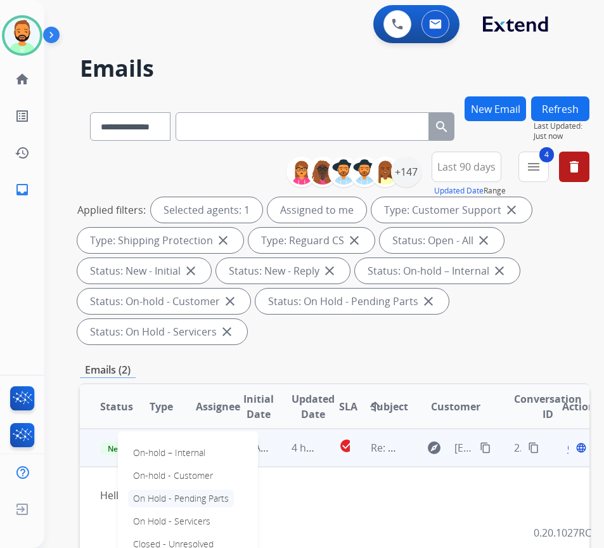
scroll to position [127, 0]
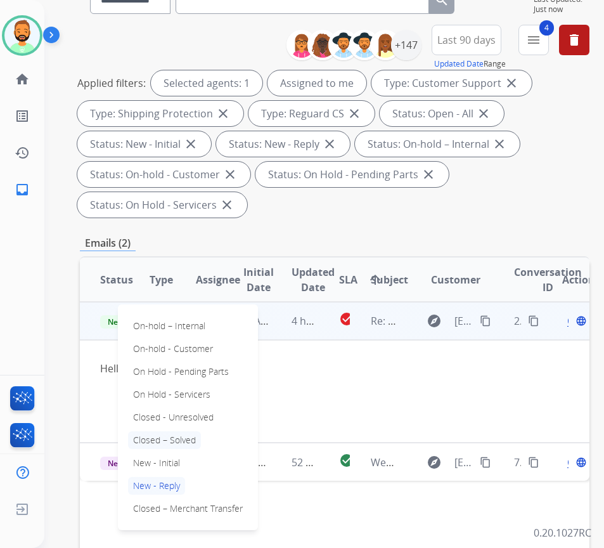
click at [188, 439] on p "Closed – Solved" at bounding box center [164, 440] width 73 height 18
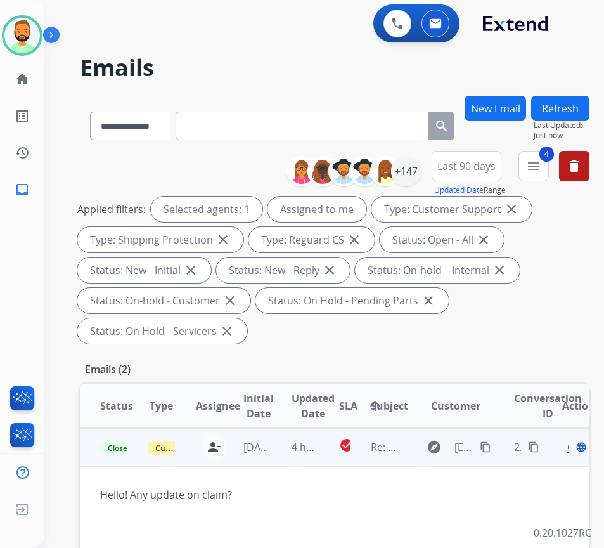
scroll to position [0, 0]
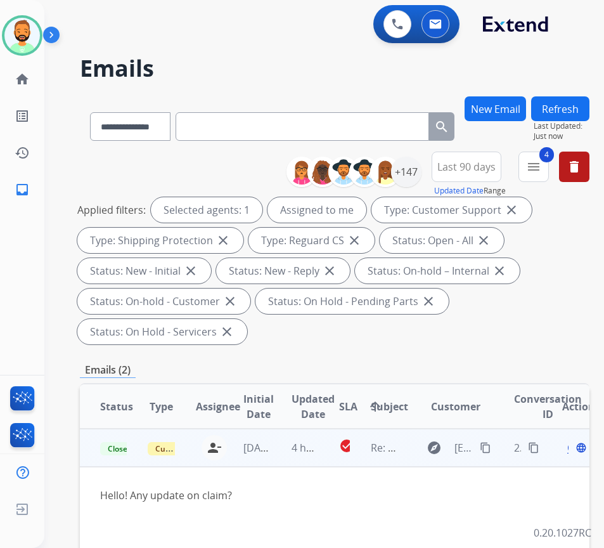
click at [572, 106] on button "Refresh" at bounding box center [560, 108] width 58 height 25
click at [292, 444] on td "53 minutes ago" at bounding box center [295, 447] width 48 height 38
click at [276, 447] on td "53 minutes ago" at bounding box center [295, 447] width 48 height 38
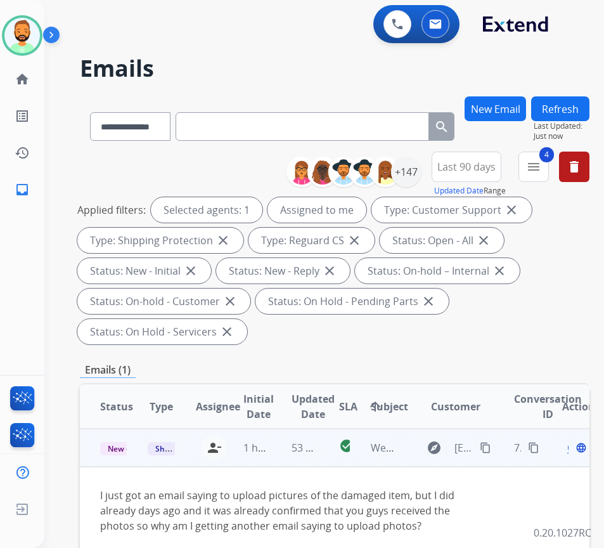
scroll to position [63, 0]
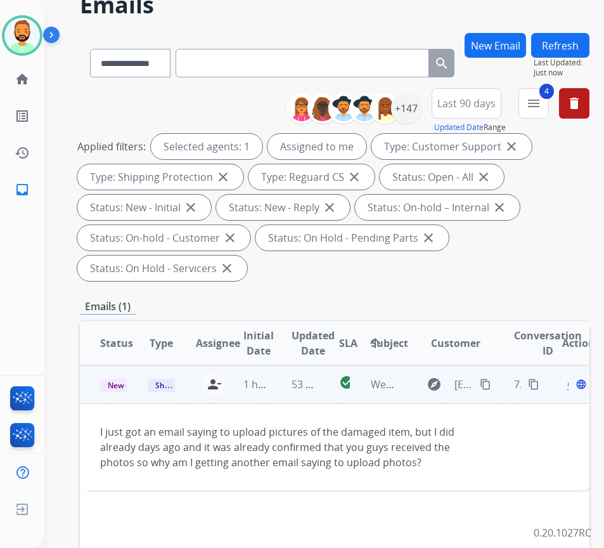
click at [486, 383] on mat-icon "content_copy" at bounding box center [485, 383] width 11 height 11
click at [574, 387] on span "Open" at bounding box center [580, 383] width 26 height 15
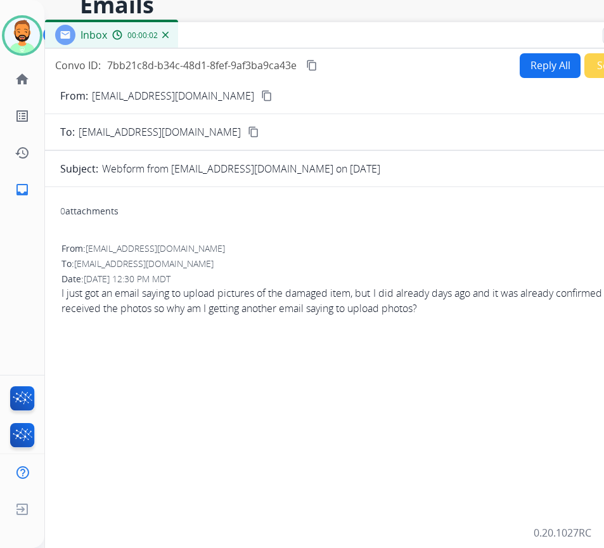
drag, startPoint x: 205, startPoint y: 27, endPoint x: 302, endPoint y: 46, distance: 99.3
click at [306, 37] on div "Inbox 00:00:02" at bounding box center [362, 35] width 634 height 27
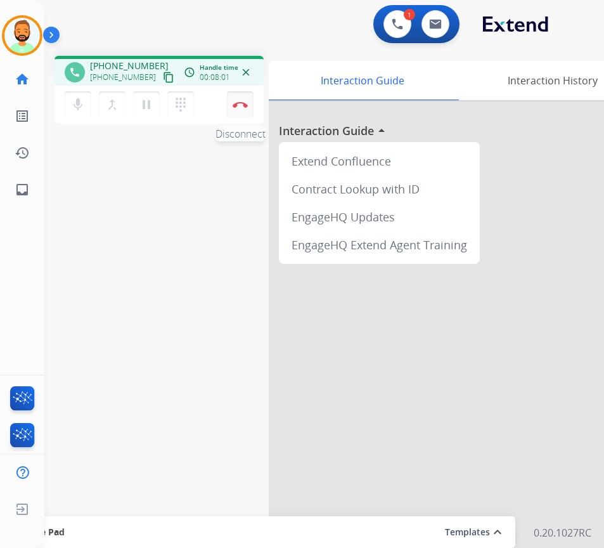
click at [241, 100] on button "Disconnect" at bounding box center [240, 104] width 27 height 27
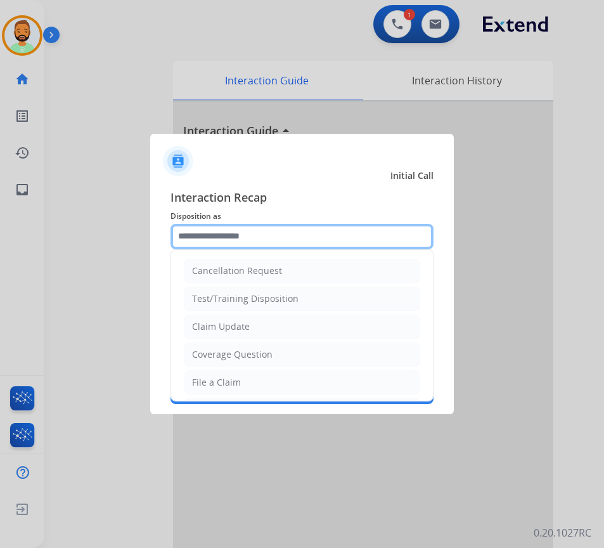
click at [379, 246] on input "text" at bounding box center [301, 236] width 263 height 25
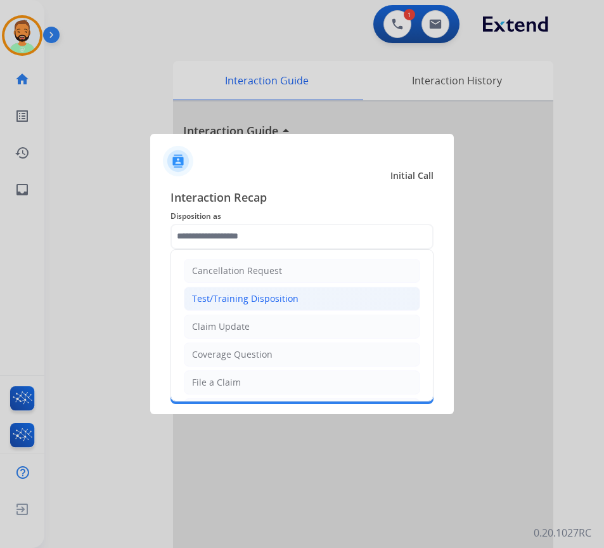
click at [291, 300] on div "Test/Training Disposition" at bounding box center [245, 298] width 106 height 13
type input "**********"
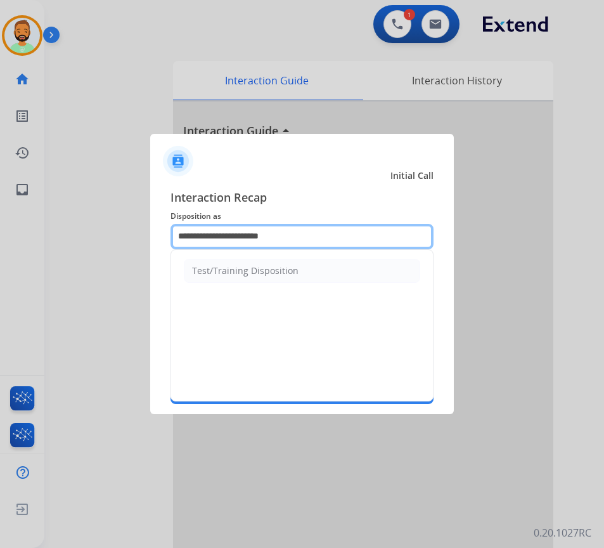
click at [277, 237] on input "**********" at bounding box center [301, 236] width 263 height 25
drag, startPoint x: 296, startPoint y: 237, endPoint x: 86, endPoint y: 243, distance: 210.5
click at [0, 243] on app-contact-recap-modal "**********" at bounding box center [0, 274] width 0 height 548
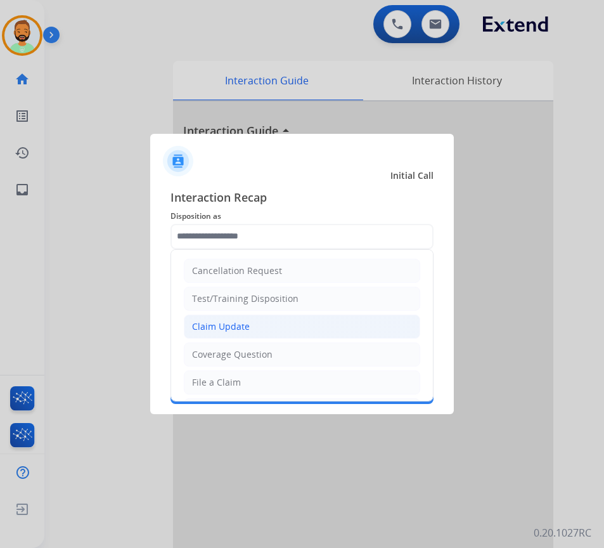
click at [321, 325] on li "Claim Update" at bounding box center [302, 326] width 236 height 24
type input "**********"
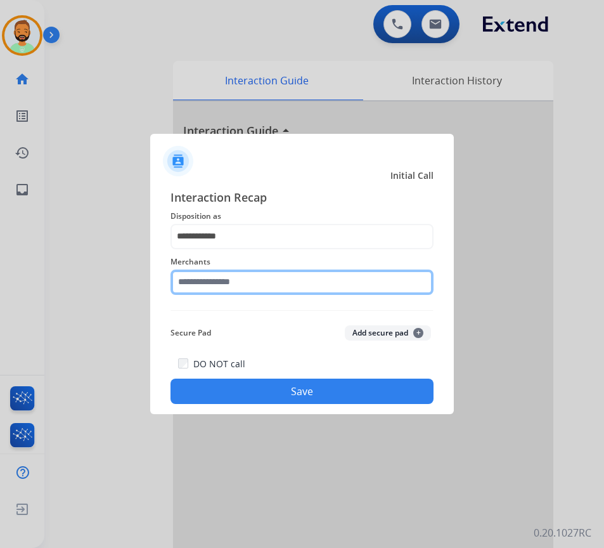
click at [325, 281] on input "text" at bounding box center [301, 281] width 263 height 25
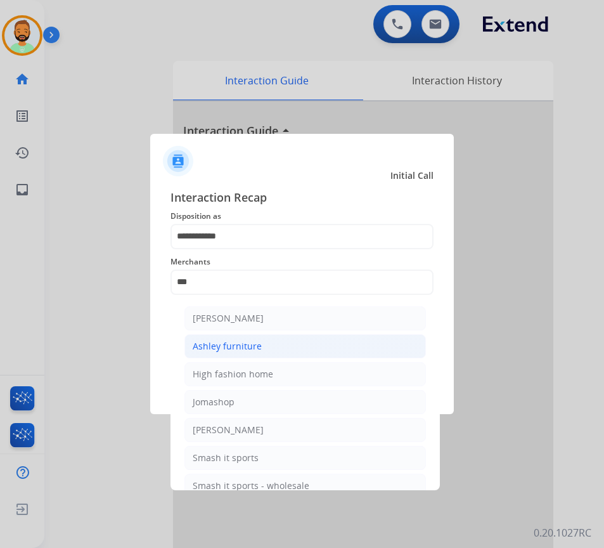
click at [349, 344] on li "Ashley furniture" at bounding box center [304, 346] width 241 height 24
type input "**********"
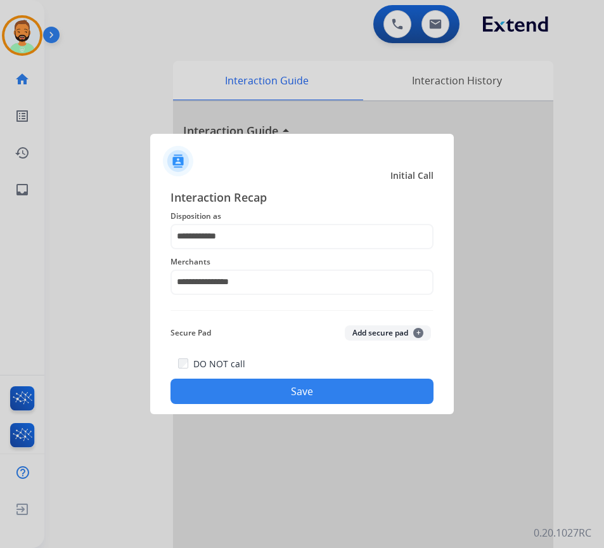
click at [338, 397] on button "Save" at bounding box center [301, 390] width 263 height 25
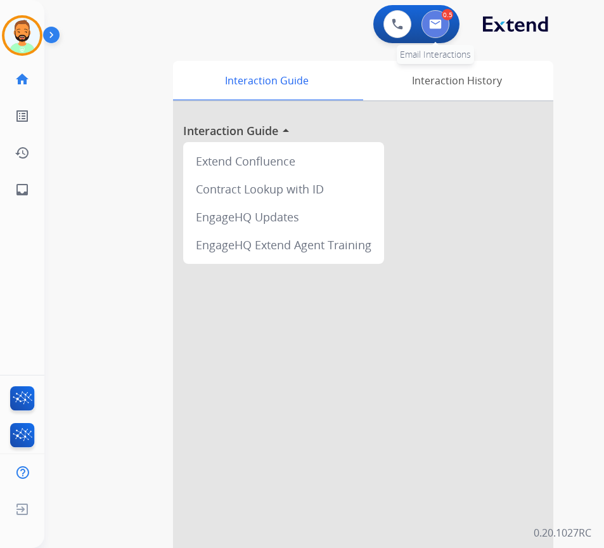
click at [439, 27] on img at bounding box center [435, 24] width 13 height 10
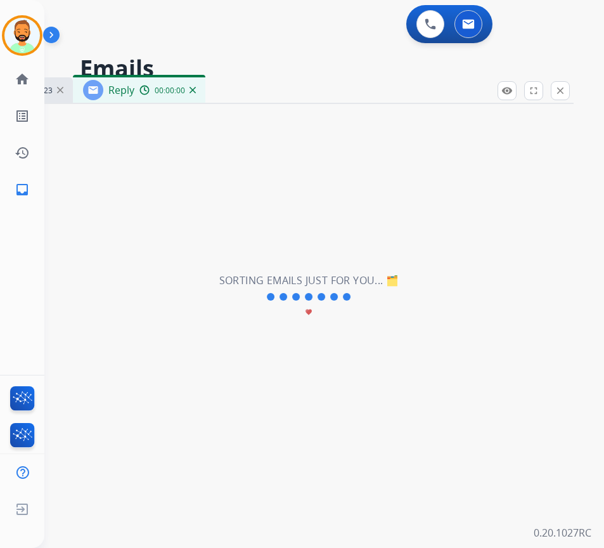
select select "**********"
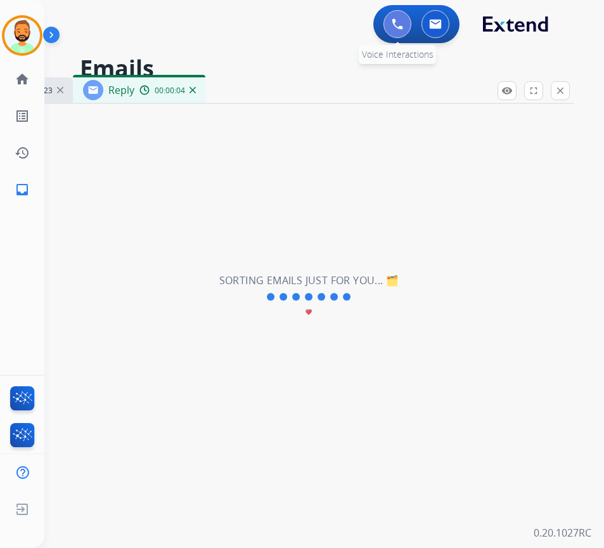
click at [401, 29] on img at bounding box center [397, 23] width 11 height 11
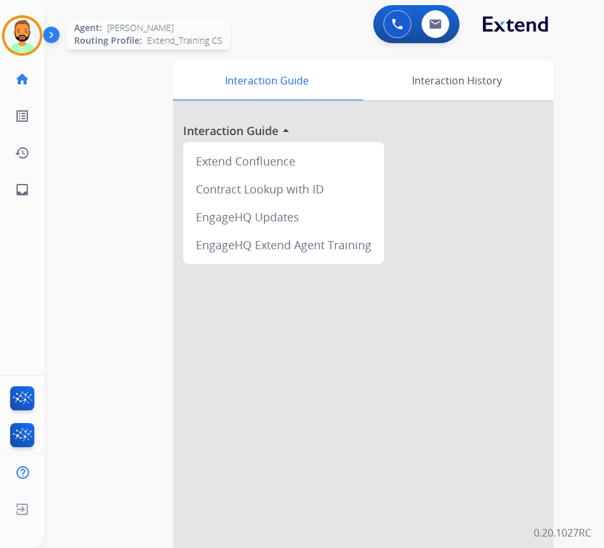
click at [35, 30] on img at bounding box center [21, 35] width 35 height 35
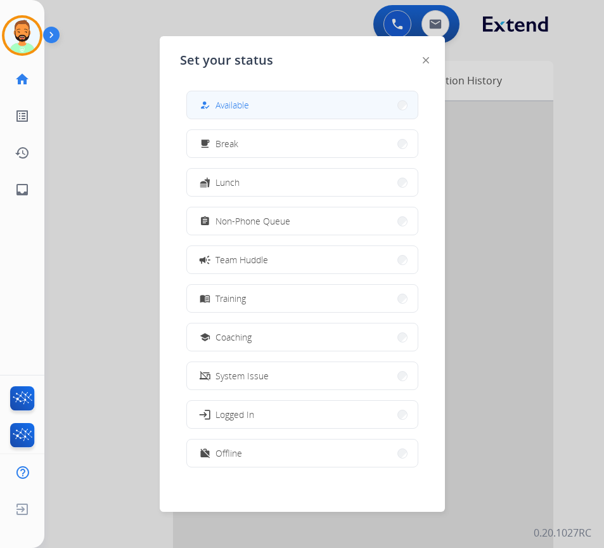
click at [262, 104] on button "how_to_reg Available" at bounding box center [302, 104] width 231 height 27
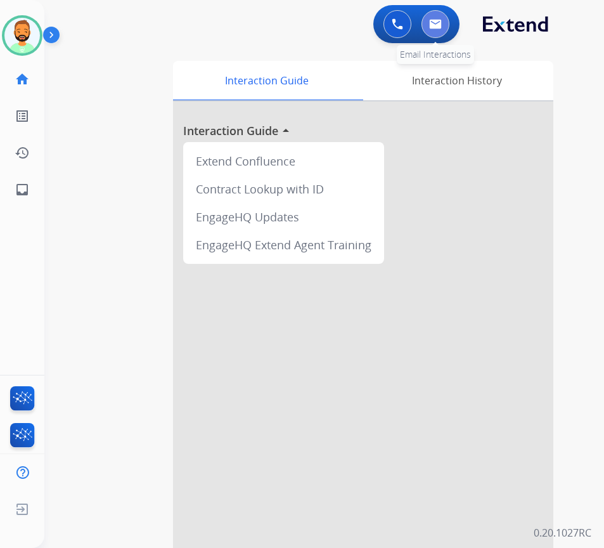
click at [436, 16] on button at bounding box center [435, 24] width 28 height 28
select select "**********"
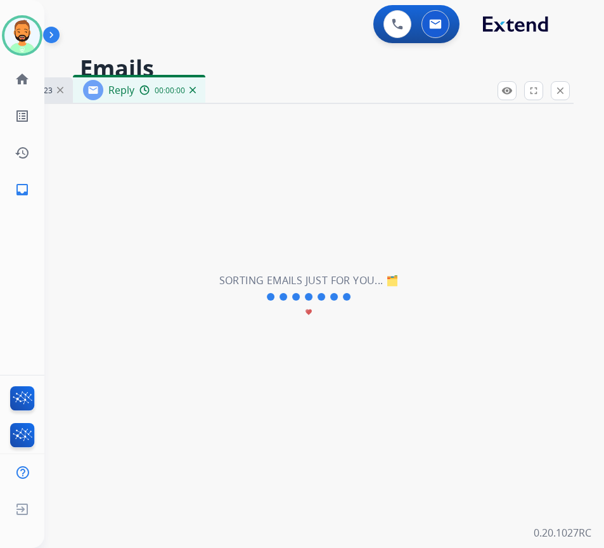
select select "**********"
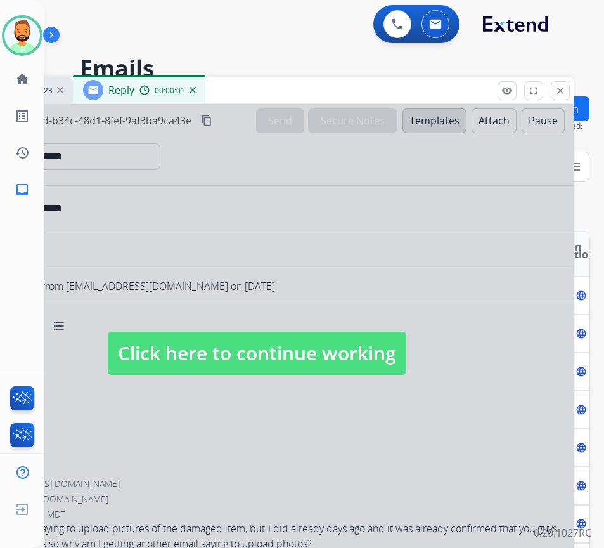
click at [345, 338] on span "Click here to continue working" at bounding box center [257, 352] width 299 height 43
select select
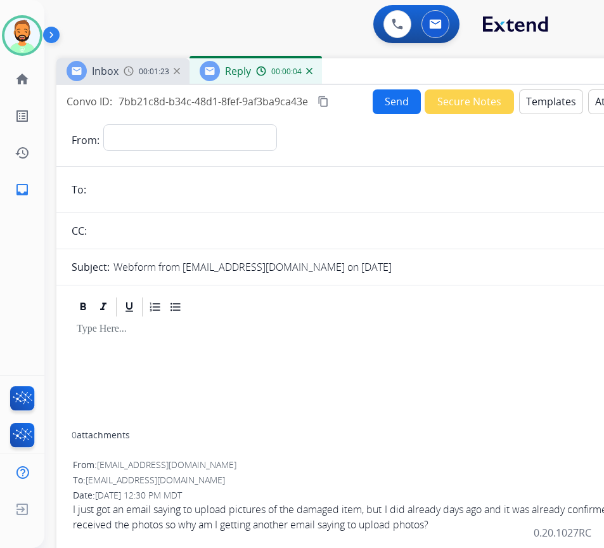
drag, startPoint x: 312, startPoint y: 82, endPoint x: 427, endPoint y: 62, distance: 116.4
click at [427, 62] on div "Inbox 00:01:23 Reply 00:00:04" at bounding box center [373, 71] width 634 height 27
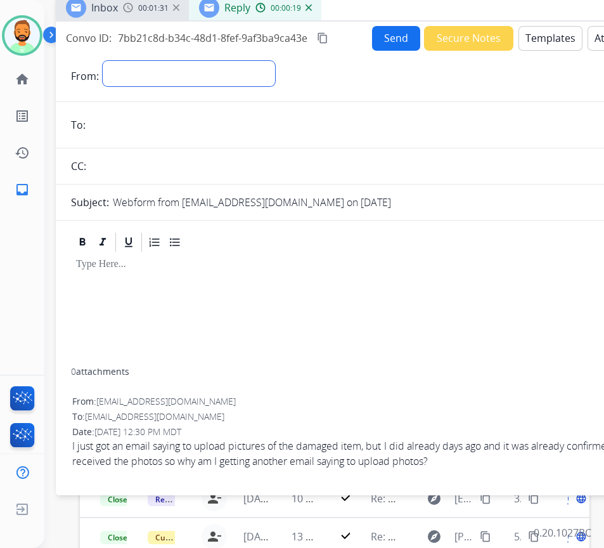
click at [208, 69] on select "**********" at bounding box center [189, 73] width 172 height 25
select select "**********"
click at [103, 61] on select "**********" at bounding box center [189, 73] width 172 height 25
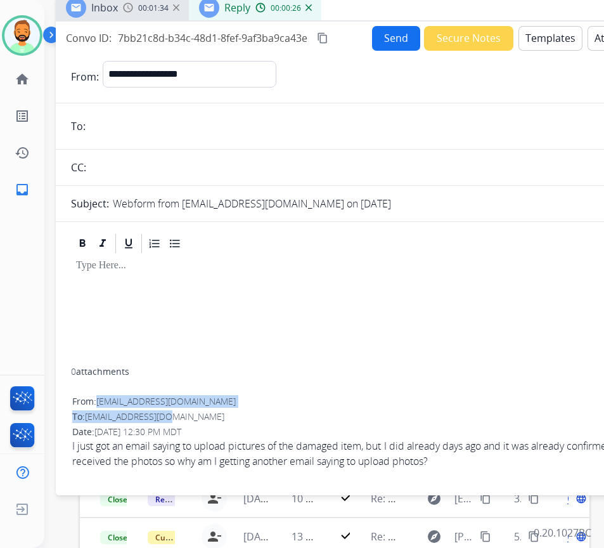
drag, startPoint x: 99, startPoint y: 402, endPoint x: 207, endPoint y: 408, distance: 107.9
click at [207, 408] on div "From: vivianmikho@yahoo.com To: support@extend.com Date: 09/26/2025 - 12:30 PM …" at bounding box center [372, 437] width 603 height 86
click at [219, 397] on div "From: vivianmikho@yahoo.com" at bounding box center [372, 401] width 601 height 13
drag, startPoint x: 205, startPoint y: 401, endPoint x: 98, endPoint y: 404, distance: 107.2
click at [98, 404] on div "From: vivianmikho@yahoo.com" at bounding box center [372, 401] width 601 height 13
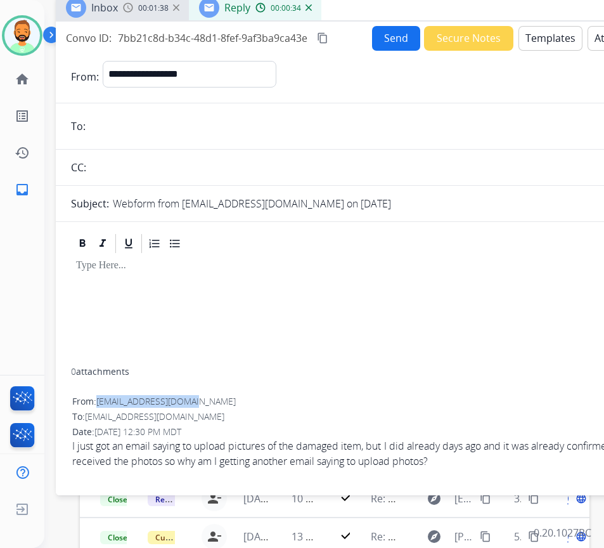
copy span "vivianmikho@yahoo.com"
paste input "**********"
type input "**********"
click at [248, 307] on div at bounding box center [372, 311] width 603 height 113
click at [529, 35] on button "Templates" at bounding box center [550, 38] width 64 height 25
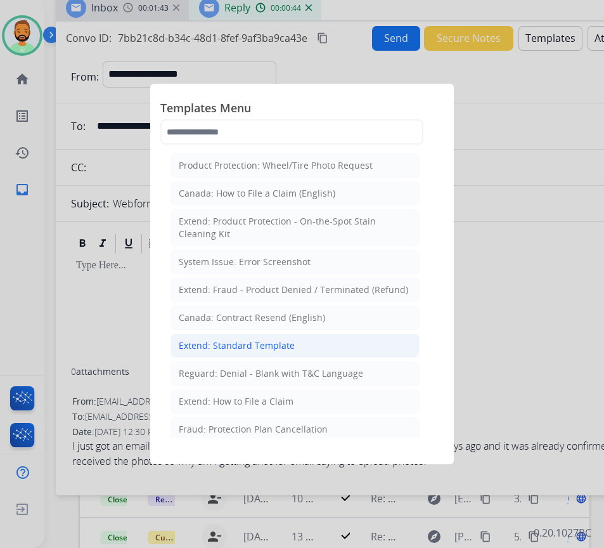
click at [287, 342] on div "Extend: Standard Template" at bounding box center [237, 345] width 116 height 13
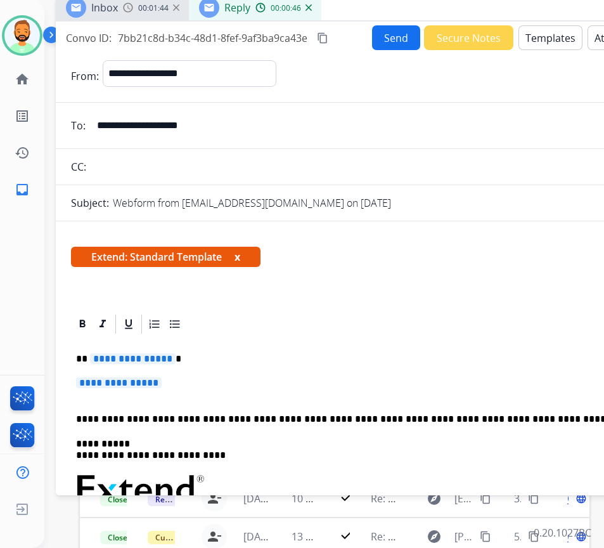
click at [292, 370] on div "**********" at bounding box center [372, 522] width 603 height 375
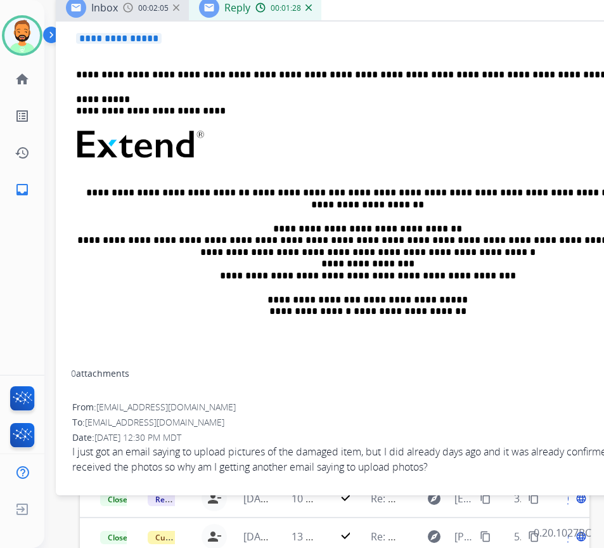
scroll to position [154, 0]
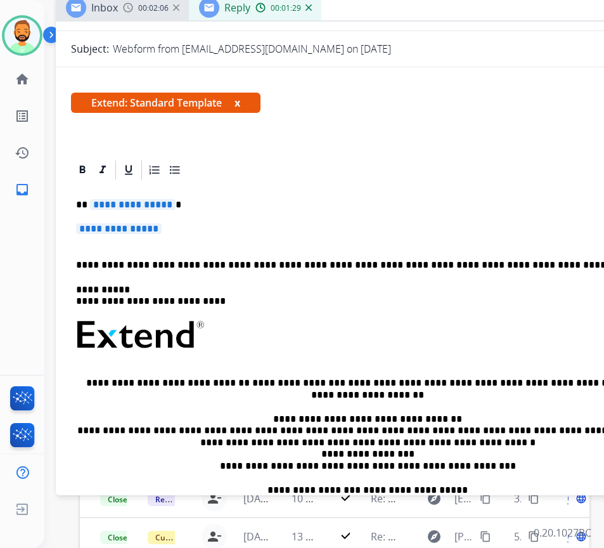
click at [274, 197] on div "**********" at bounding box center [372, 368] width 603 height 375
click at [288, 222] on div "**********" at bounding box center [372, 368] width 603 height 375
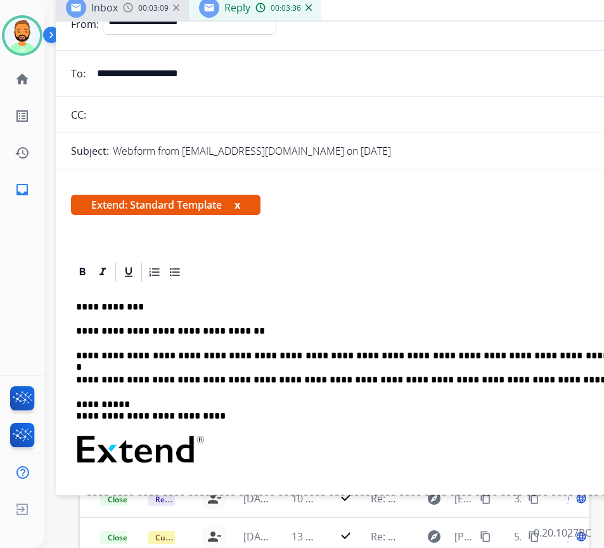
scroll to position [0, 0]
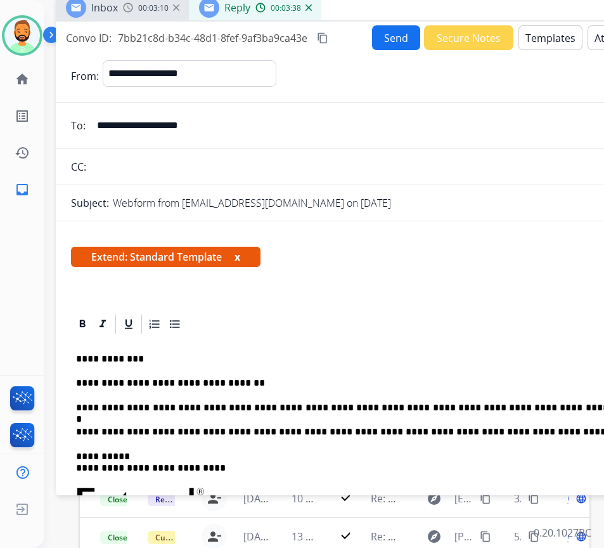
click at [398, 27] on button "Send" at bounding box center [396, 37] width 48 height 25
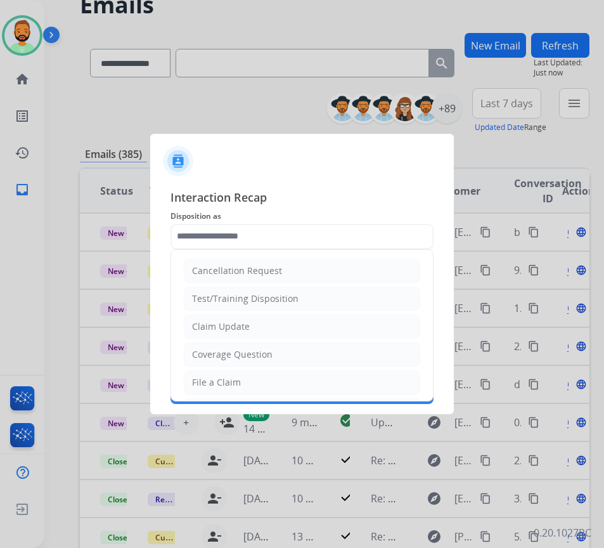
click at [262, 233] on input "text" at bounding box center [301, 236] width 263 height 25
click at [273, 325] on li "Claim Update" at bounding box center [302, 326] width 236 height 24
type input "**********"
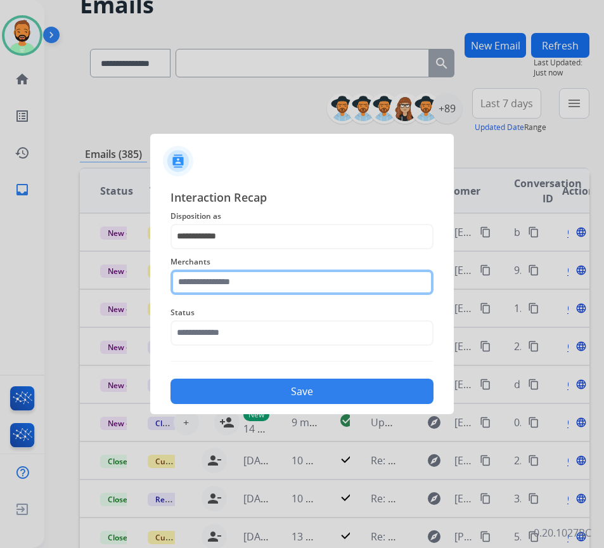
click at [283, 279] on input "text" at bounding box center [301, 281] width 263 height 25
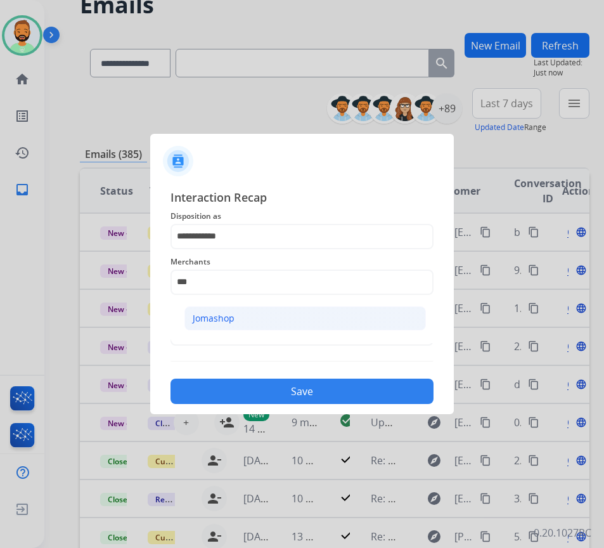
click at [235, 319] on li "Jomashop" at bounding box center [304, 318] width 241 height 24
type input "********"
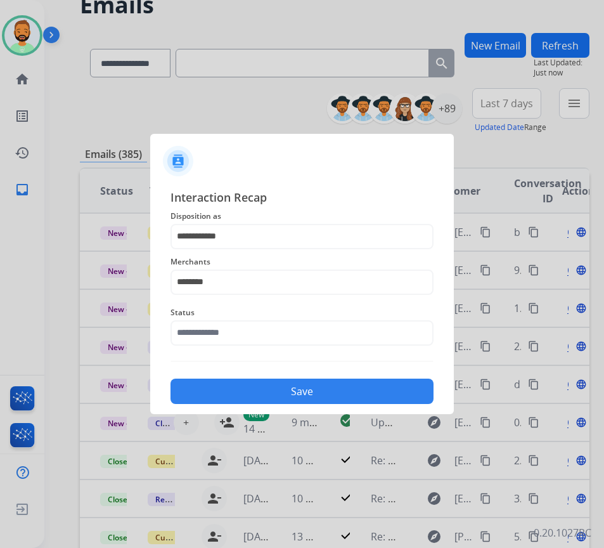
click at [270, 367] on div "**********" at bounding box center [301, 296] width 263 height 216
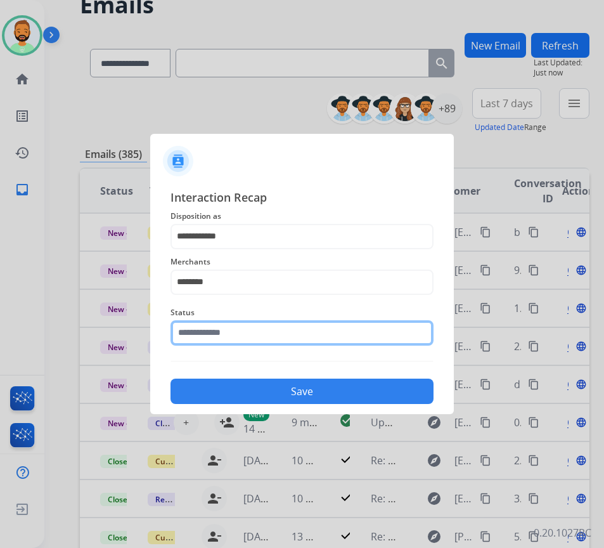
click at [276, 340] on input "text" at bounding box center [301, 332] width 263 height 25
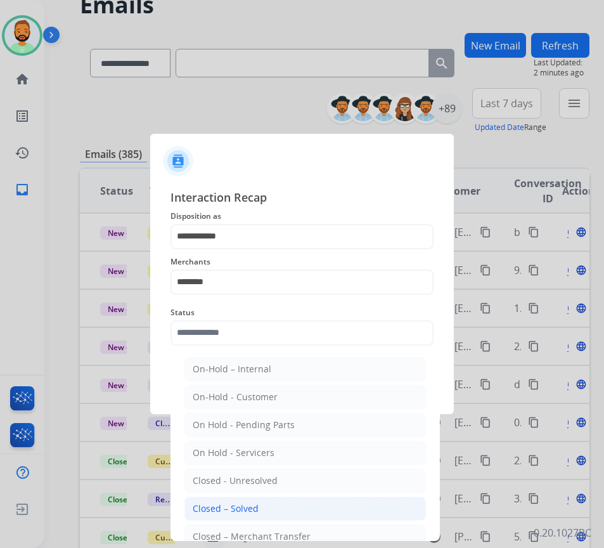
click at [305, 503] on li "Closed – Solved" at bounding box center [304, 508] width 241 height 24
type input "**********"
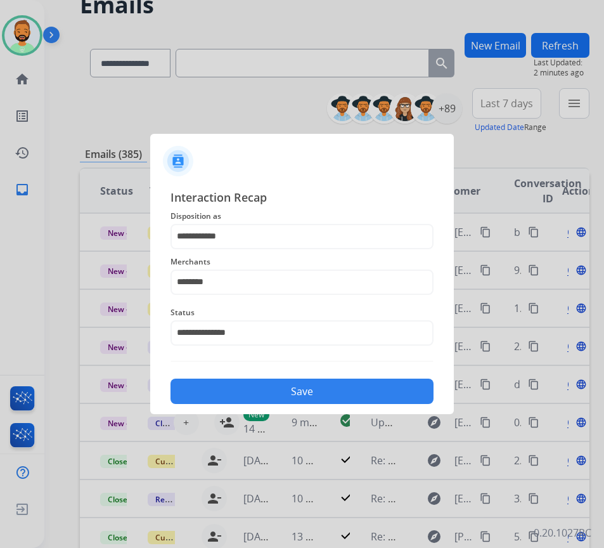
click at [313, 398] on button "Save" at bounding box center [301, 390] width 263 height 25
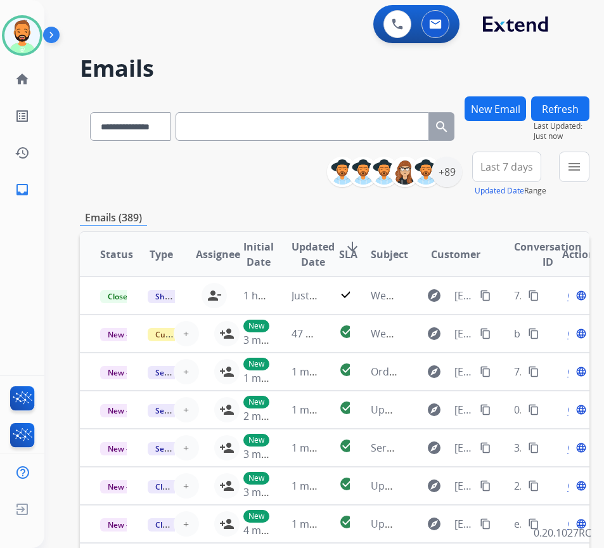
click at [500, 167] on span "Last 7 days" at bounding box center [506, 166] width 53 height 5
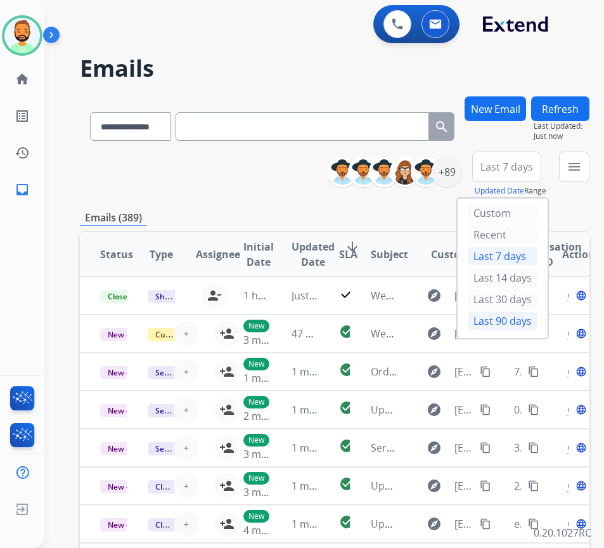
click at [522, 321] on div "Last 90 days" at bounding box center [503, 320] width 70 height 19
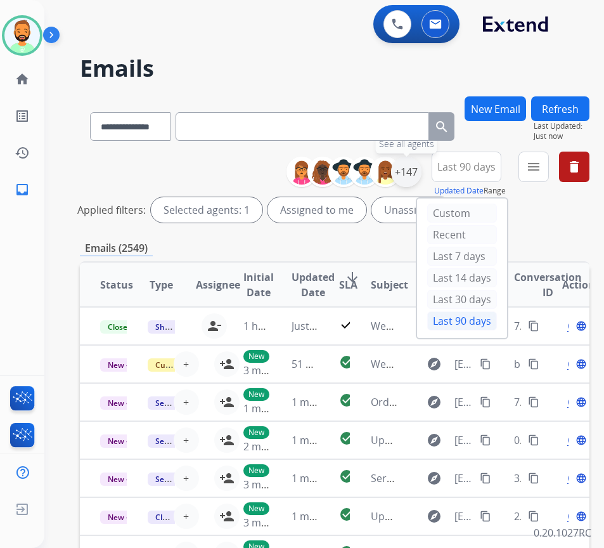
click at [421, 167] on div "+147" at bounding box center [406, 172] width 30 height 30
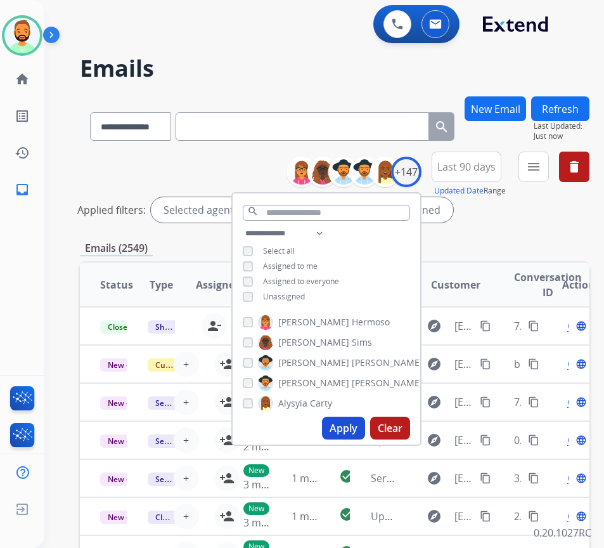
click at [302, 291] on span "Unassigned" at bounding box center [284, 296] width 42 height 11
click at [363, 421] on button "Apply" at bounding box center [343, 427] width 43 height 23
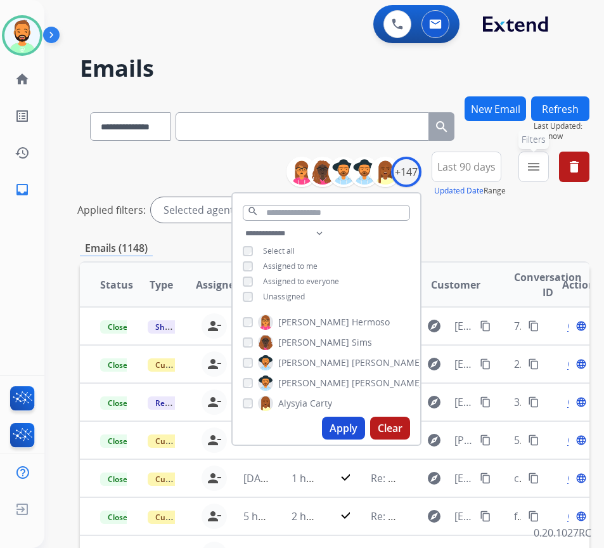
click at [541, 166] on mat-icon "menu" at bounding box center [533, 166] width 15 height 15
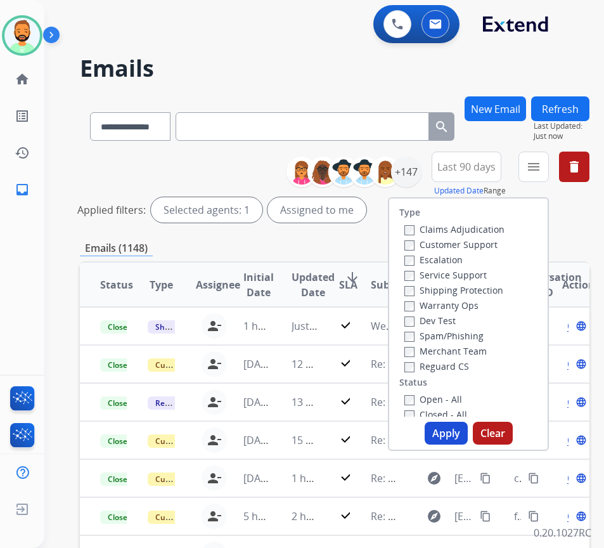
click at [487, 244] on label "Customer Support" at bounding box center [450, 244] width 93 height 12
click at [476, 290] on label "Shipping Protection" at bounding box center [453, 290] width 99 height 12
click at [463, 364] on label "Reguard CS" at bounding box center [436, 366] width 65 height 12
click at [456, 398] on label "Open - All" at bounding box center [433, 399] width 58 height 12
click at [454, 427] on button "Apply" at bounding box center [446, 432] width 43 height 23
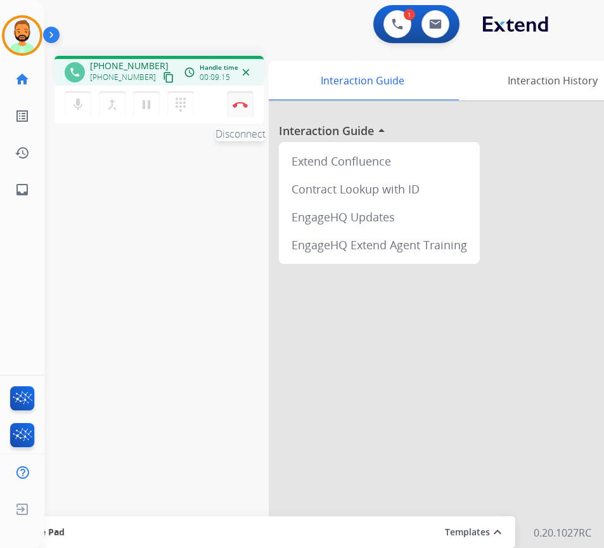
click at [240, 103] on img at bounding box center [240, 104] width 15 height 6
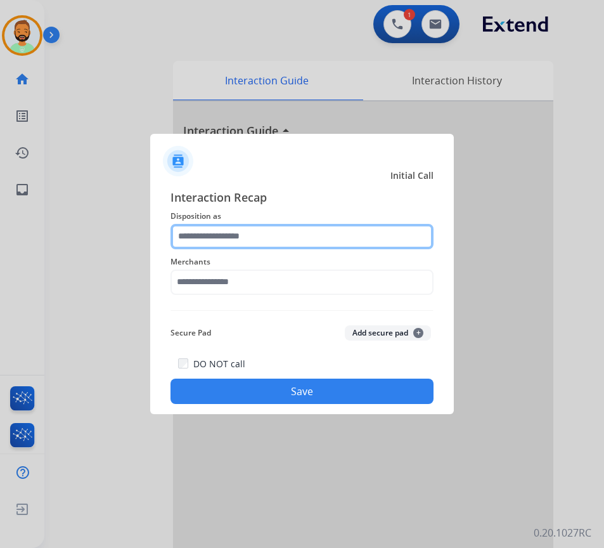
click at [252, 232] on input "text" at bounding box center [301, 236] width 263 height 25
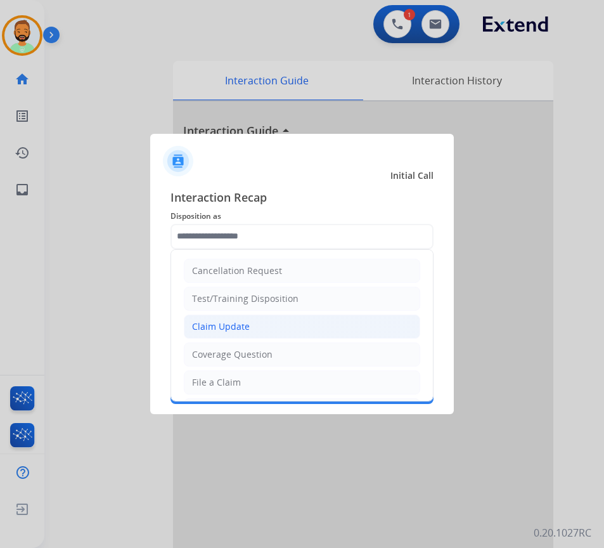
click at [249, 331] on li "Claim Update" at bounding box center [302, 326] width 236 height 24
type input "**********"
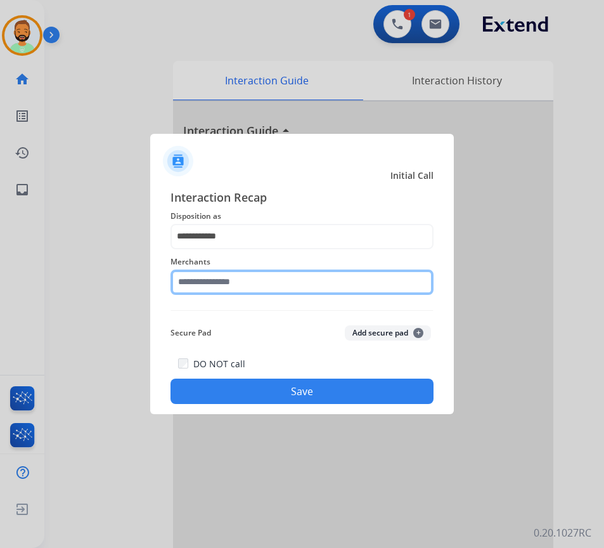
click at [270, 271] on input "text" at bounding box center [301, 281] width 263 height 25
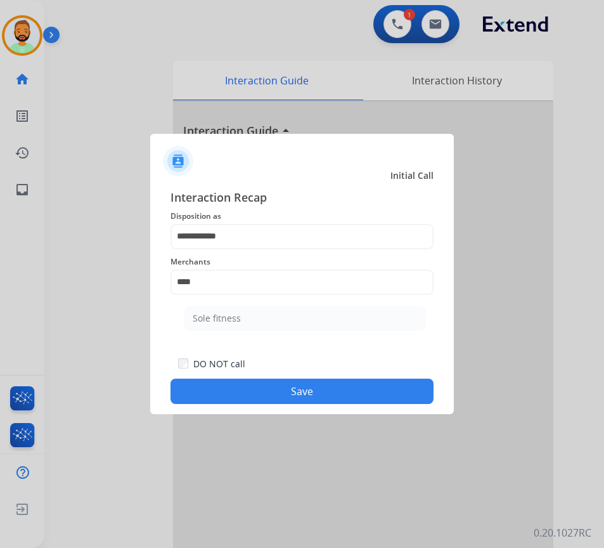
click at [300, 330] on ul "Sole fitness" at bounding box center [305, 321] width 249 height 43
click at [312, 316] on li "Sole fitness" at bounding box center [304, 318] width 241 height 24
type input "**********"
click at [343, 386] on button "Save" at bounding box center [301, 390] width 263 height 25
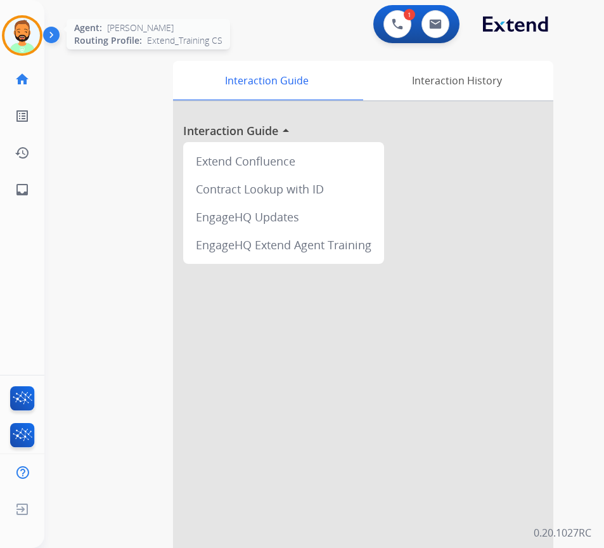
click at [20, 37] on img at bounding box center [21, 35] width 35 height 35
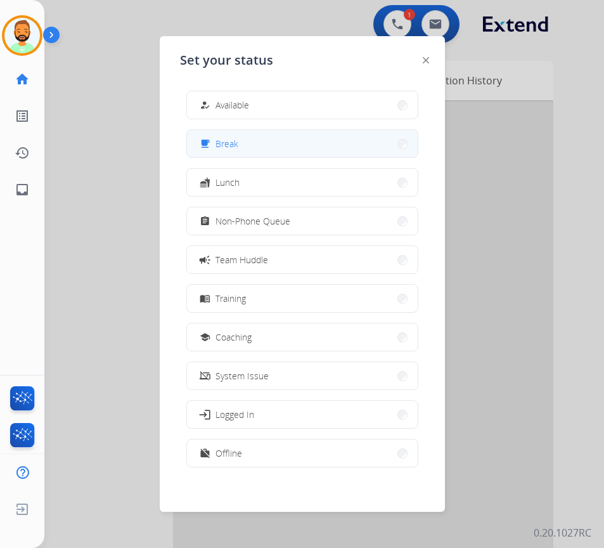
click at [268, 148] on button "free_breakfast Break" at bounding box center [302, 143] width 231 height 27
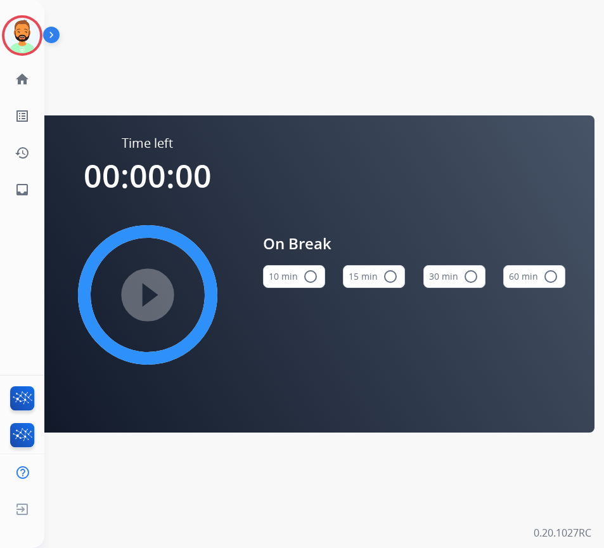
click at [293, 279] on button "10 min radio_button_unchecked" at bounding box center [294, 276] width 62 height 23
click at [144, 299] on mat-icon "play_circle_filled" at bounding box center [147, 294] width 15 height 15
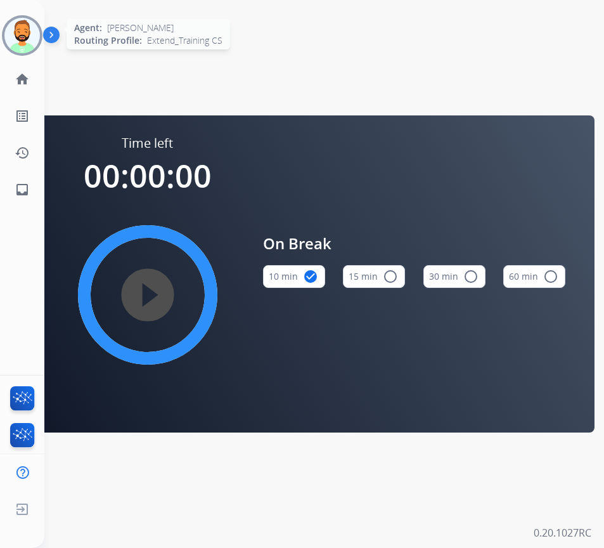
click at [26, 33] on img at bounding box center [21, 35] width 35 height 35
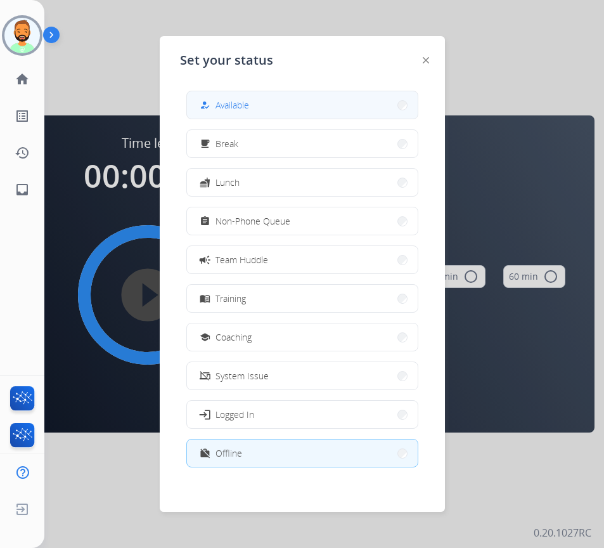
click at [271, 111] on button "how_to_reg Available" at bounding box center [302, 104] width 231 height 27
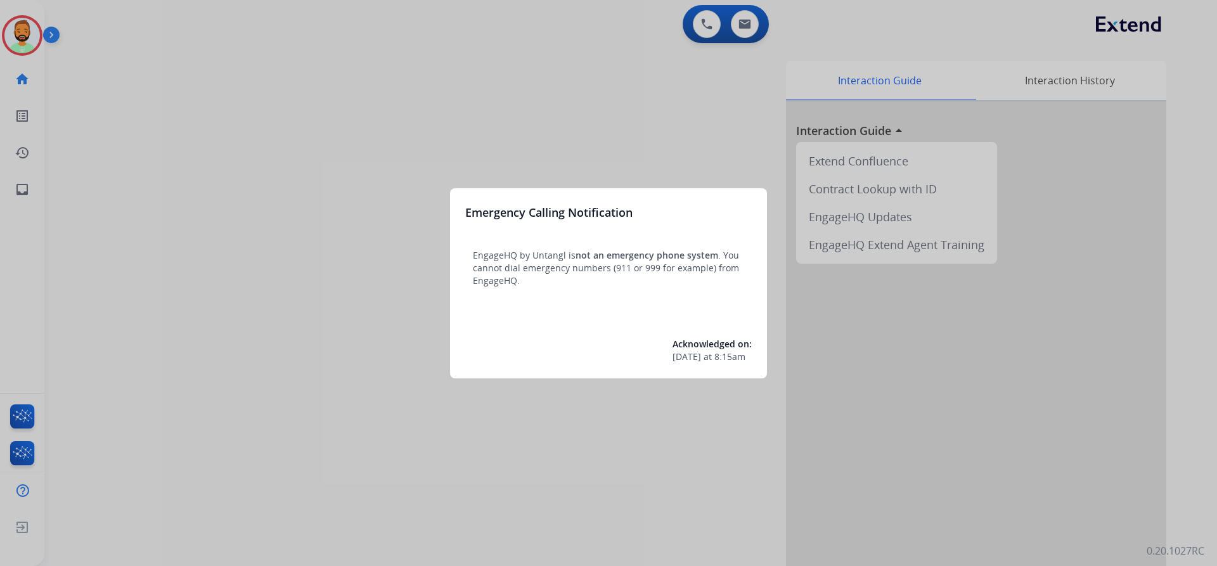
click at [24, 23] on div at bounding box center [608, 283] width 1217 height 566
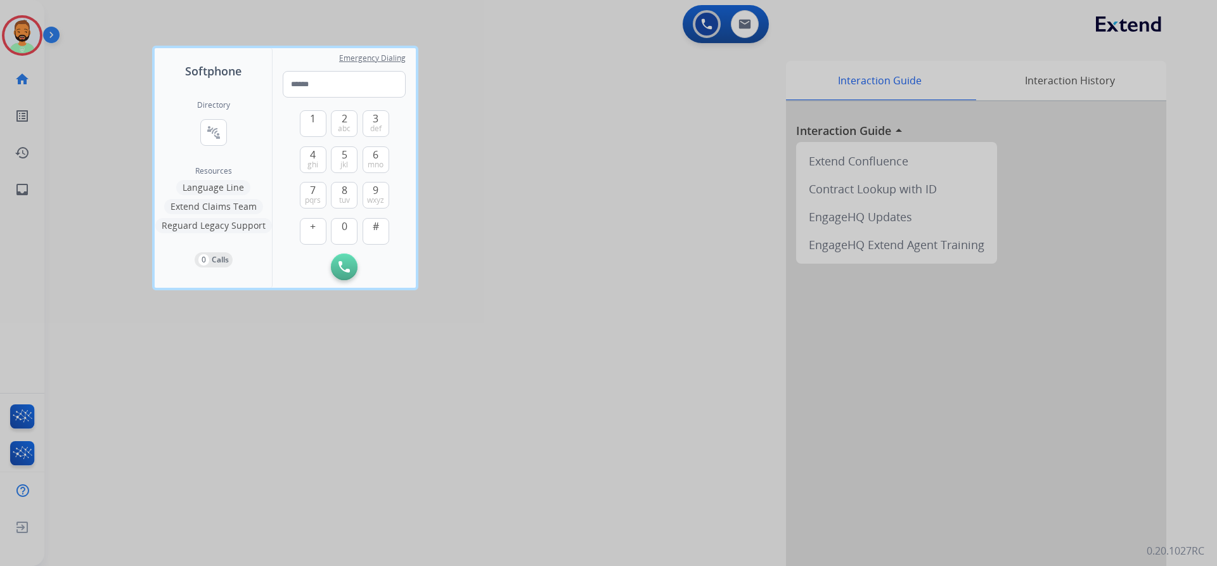
click at [24, 23] on div at bounding box center [608, 283] width 1217 height 566
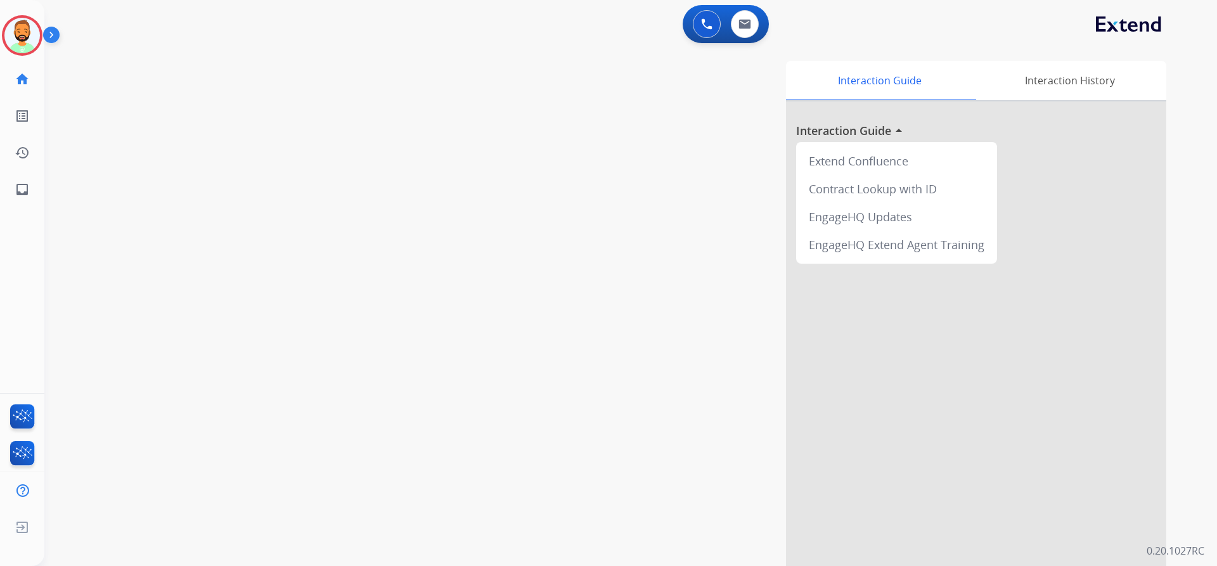
click at [24, 23] on img at bounding box center [21, 35] width 35 height 35
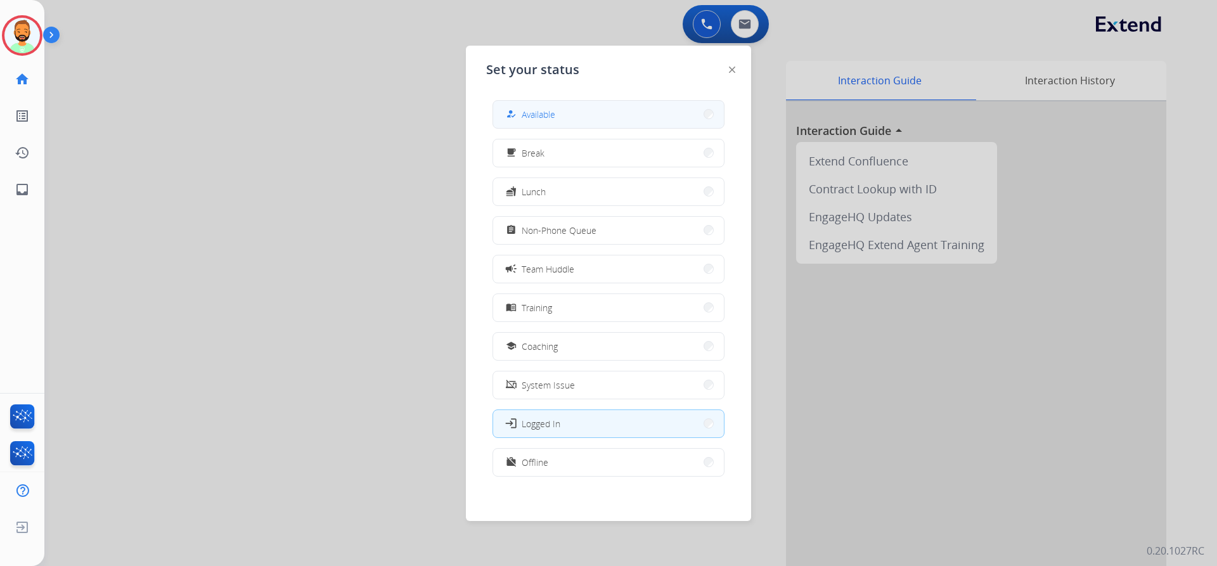
click at [544, 108] on span "Available" at bounding box center [539, 114] width 34 height 13
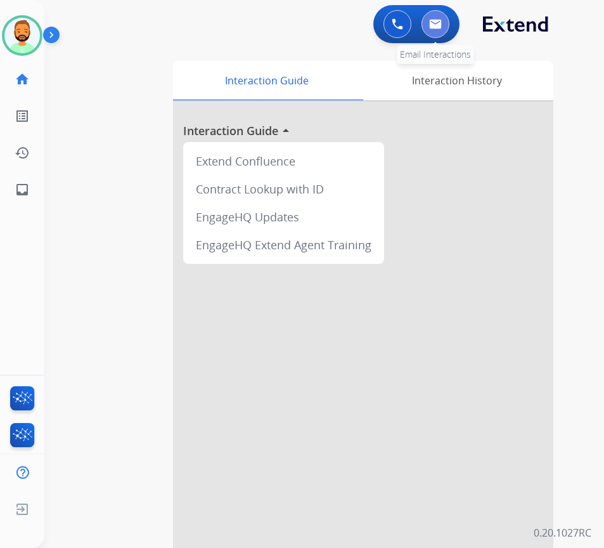
click at [428, 30] on button at bounding box center [435, 24] width 28 height 28
select select "**********"
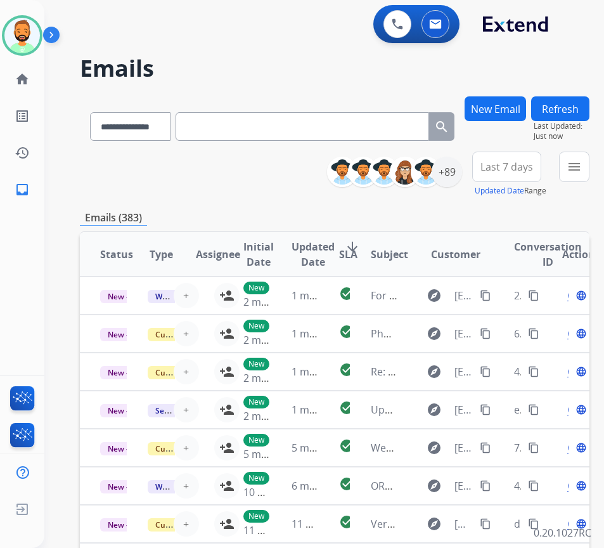
click at [527, 164] on span "Last 7 days" at bounding box center [506, 166] width 53 height 5
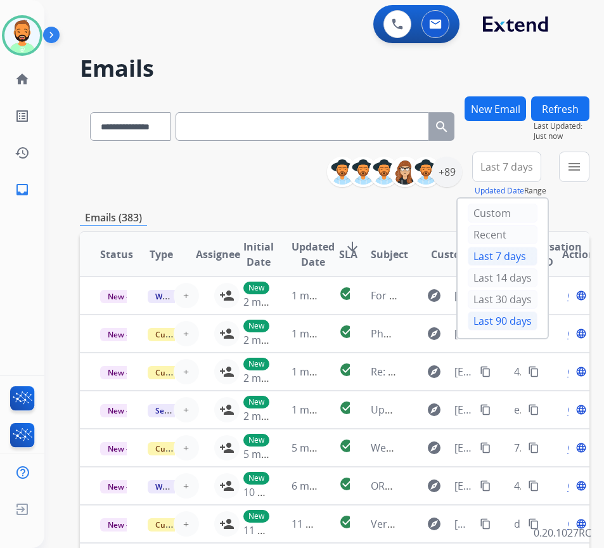
click at [525, 321] on div "Last 90 days" at bounding box center [503, 320] width 70 height 19
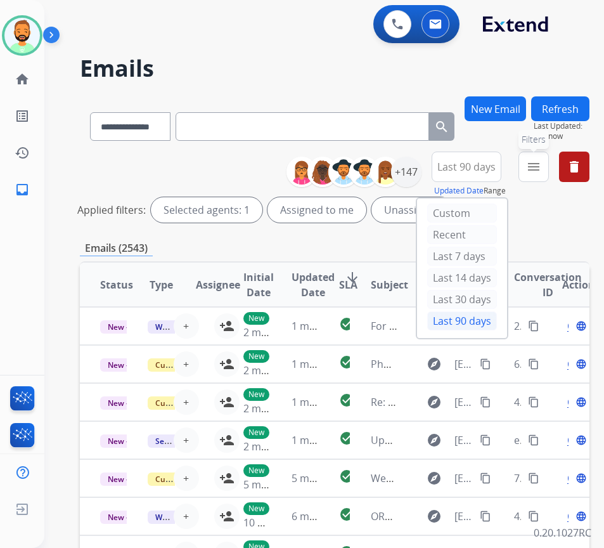
click at [549, 167] on button "menu Filters" at bounding box center [533, 166] width 30 height 30
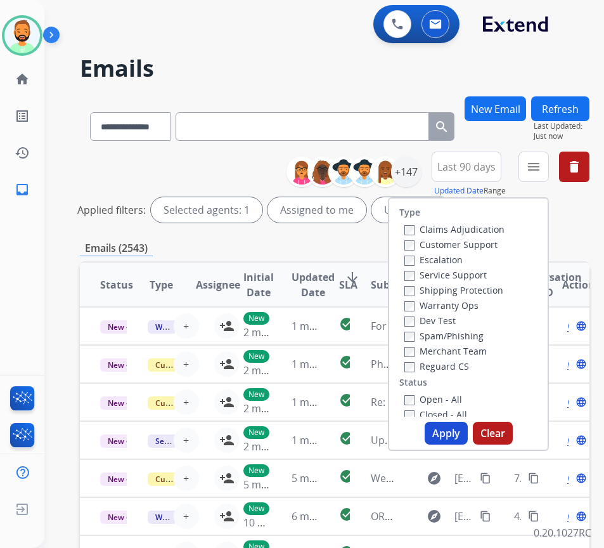
click at [468, 241] on label "Customer Support" at bounding box center [450, 244] width 93 height 12
click at [474, 290] on label "Shipping Protection" at bounding box center [453, 290] width 99 height 12
click at [469, 363] on label "Reguard CS" at bounding box center [436, 366] width 65 height 12
click at [462, 404] on label "Open - All" at bounding box center [433, 399] width 58 height 12
click at [456, 431] on button "Apply" at bounding box center [446, 432] width 43 height 23
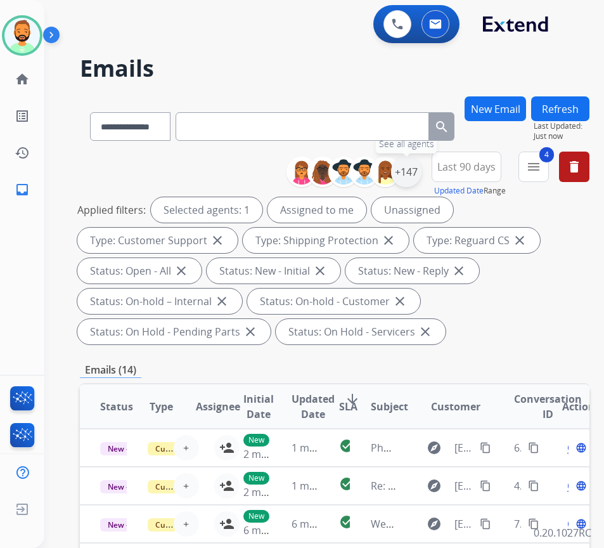
click at [421, 179] on div "+147" at bounding box center [406, 172] width 30 height 30
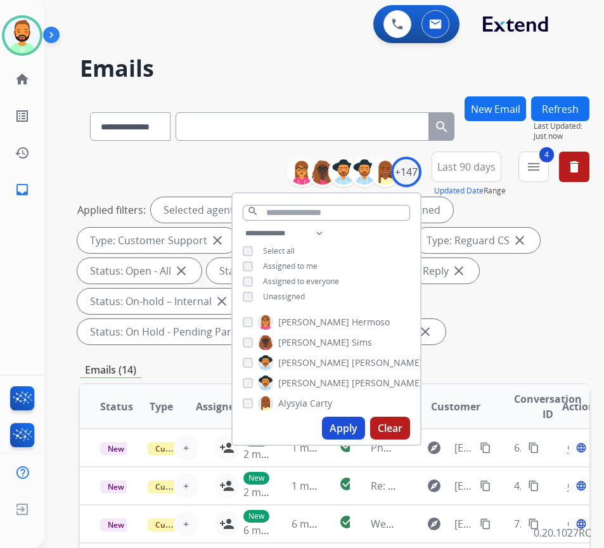
click at [305, 297] on span "Unassigned" at bounding box center [284, 296] width 42 height 11
click at [358, 427] on button "Apply" at bounding box center [343, 427] width 43 height 23
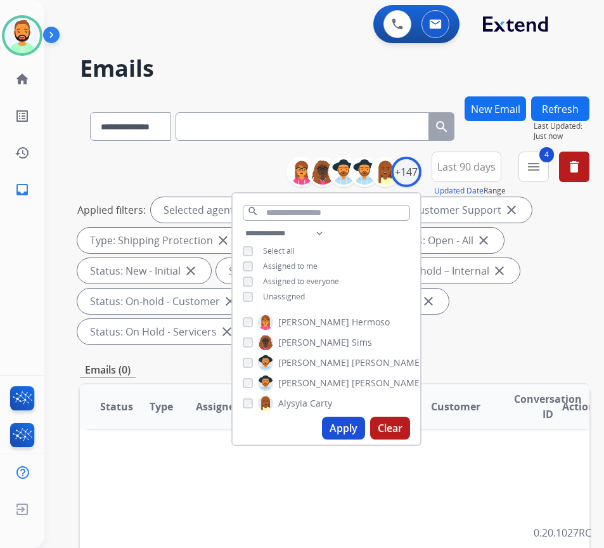
click at [543, 302] on div "Applied filters: Selected agents: 1 Assigned to me Type: Customer Support close…" at bounding box center [332, 270] width 510 height 147
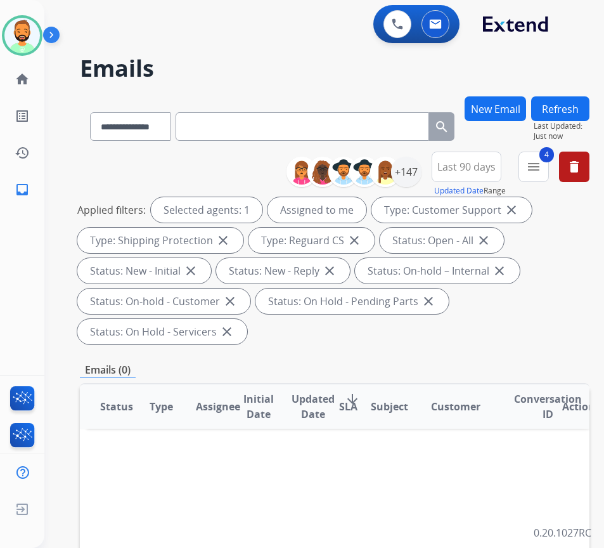
click at [496, 164] on span "Last 90 days" at bounding box center [466, 166] width 58 height 5
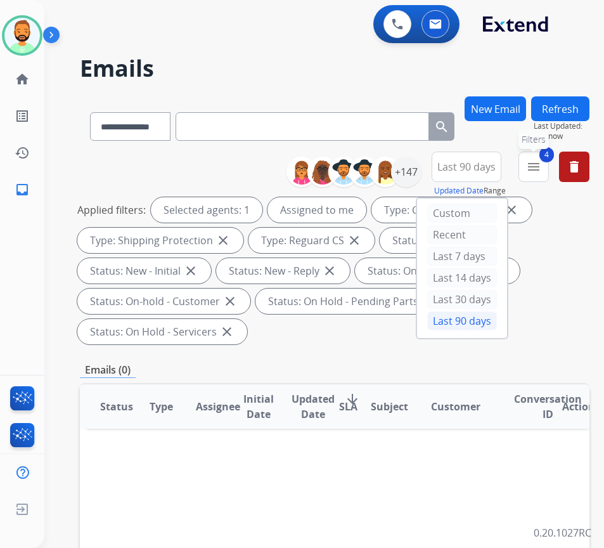
click at [541, 162] on mat-icon "menu" at bounding box center [533, 166] width 15 height 15
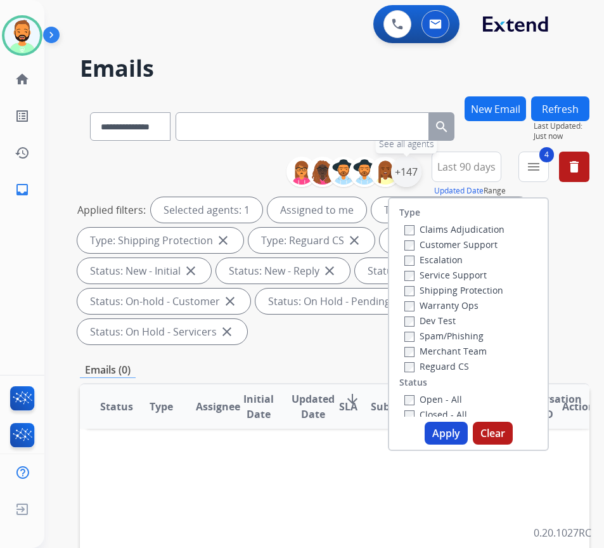
click at [421, 178] on div "+147" at bounding box center [406, 172] width 30 height 30
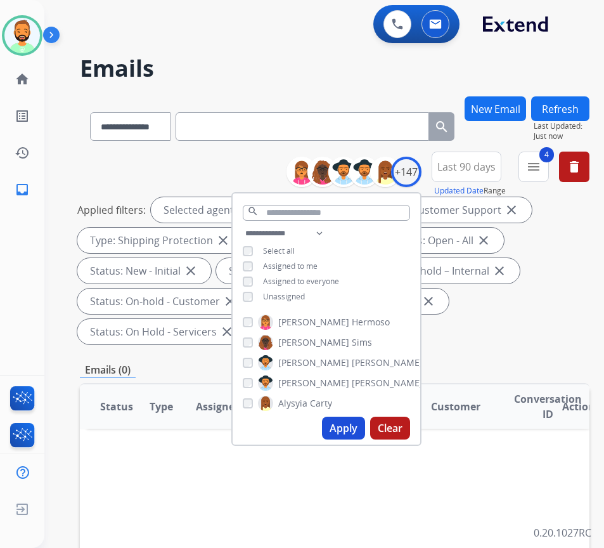
click at [538, 312] on div "Applied filters: Selected agents: 1 Assigned to me Type: Customer Support close…" at bounding box center [332, 270] width 510 height 147
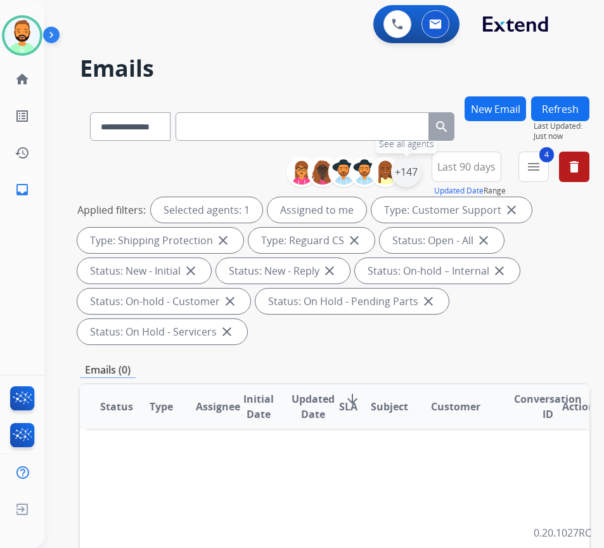
click at [416, 174] on div "+147" at bounding box center [406, 172] width 30 height 30
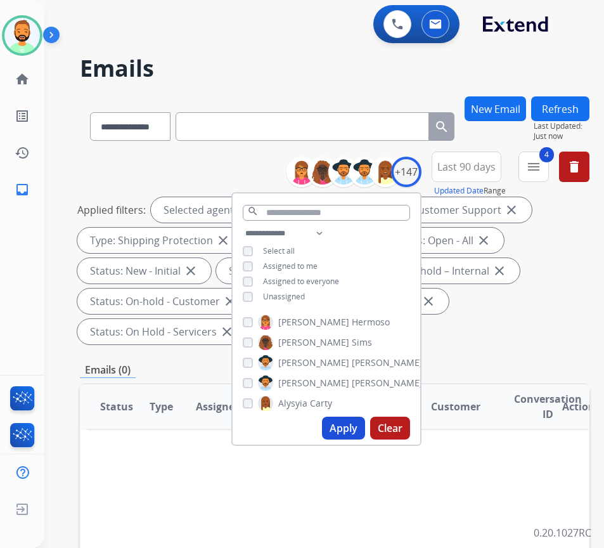
click at [299, 300] on div "**********" at bounding box center [327, 266] width 188 height 81
click at [305, 300] on span "Unassigned" at bounding box center [284, 296] width 42 height 11
click at [313, 266] on span "Assigned to me" at bounding box center [290, 265] width 55 height 11
click at [365, 429] on button "Apply" at bounding box center [343, 427] width 43 height 23
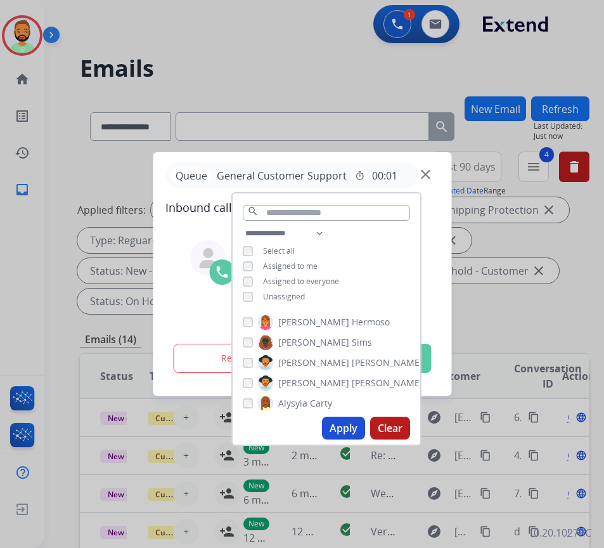
click at [567, 303] on div at bounding box center [302, 274] width 604 height 548
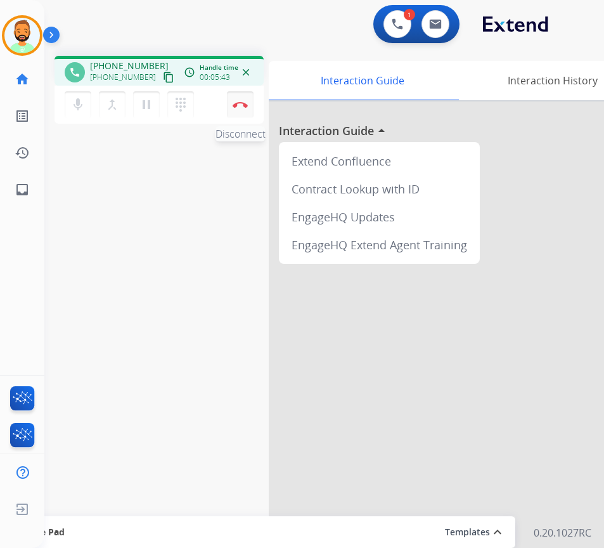
click at [236, 98] on button "Disconnect" at bounding box center [240, 104] width 27 height 27
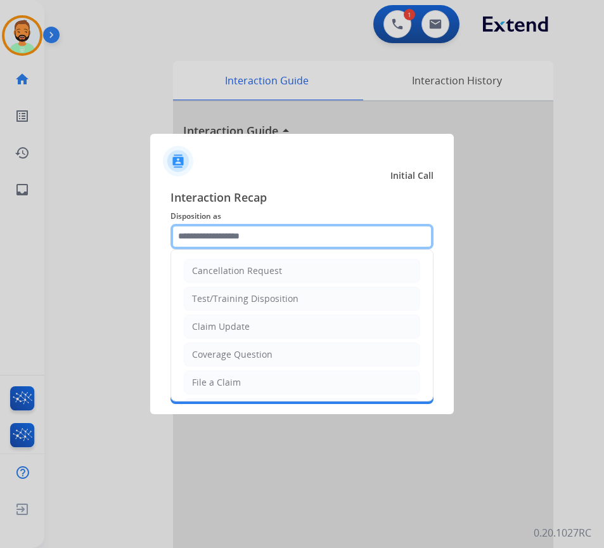
click at [305, 245] on input "text" at bounding box center [301, 236] width 263 height 25
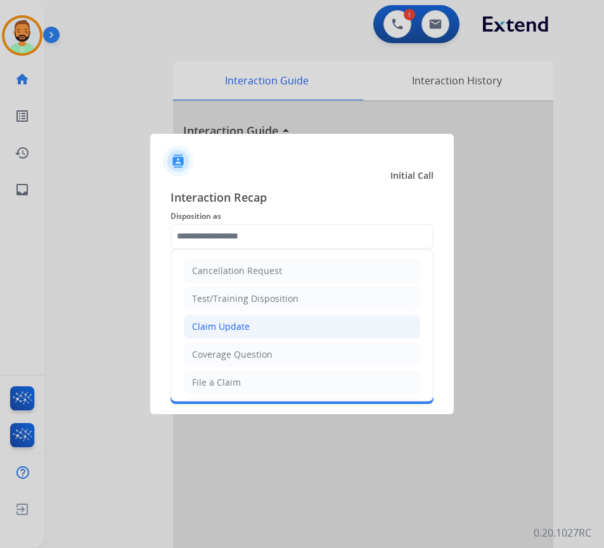
click at [297, 330] on li "Claim Update" at bounding box center [302, 326] width 236 height 24
type input "**********"
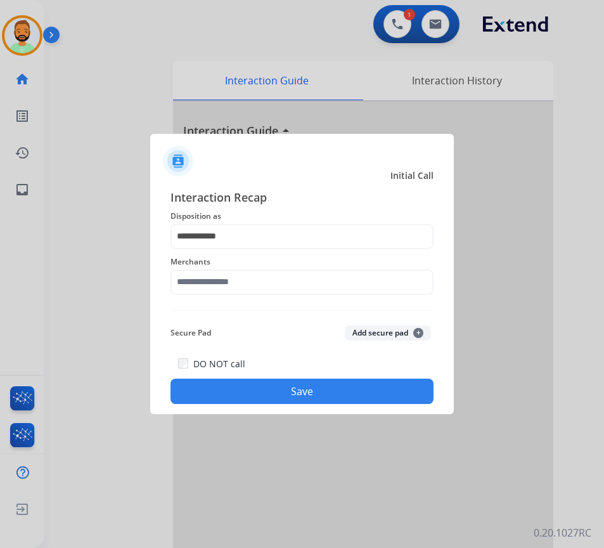
click at [285, 301] on div "**********" at bounding box center [301, 296] width 263 height 216
click at [285, 296] on div "Merchants" at bounding box center [301, 274] width 263 height 51
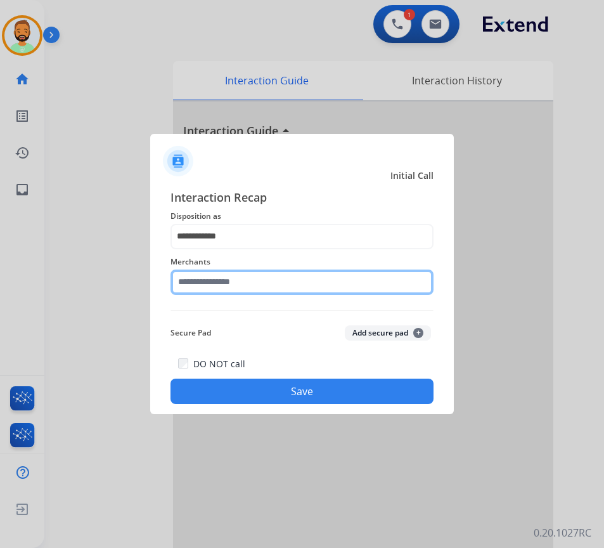
click at [301, 283] on input "text" at bounding box center [301, 281] width 263 height 25
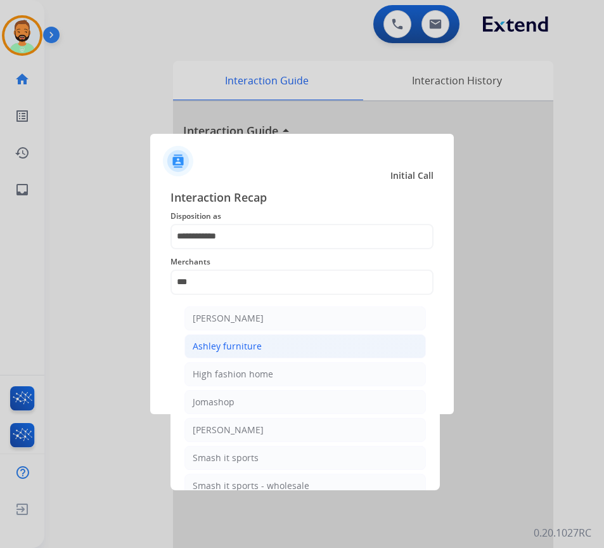
click at [290, 352] on li "Ashley furniture" at bounding box center [304, 346] width 241 height 24
type input "**********"
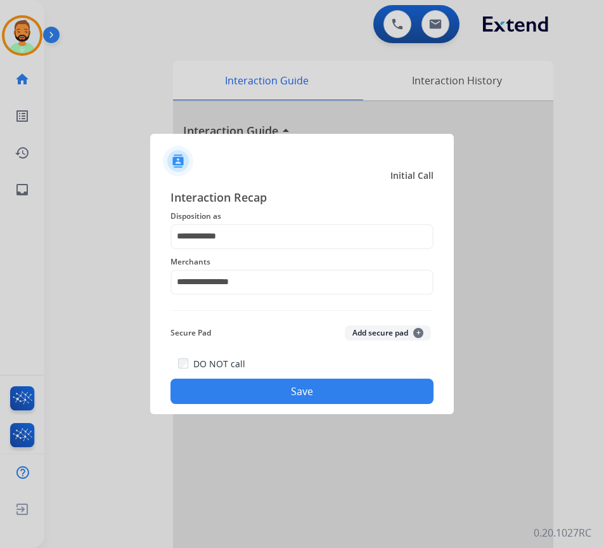
click at [293, 390] on button "Save" at bounding box center [301, 390] width 263 height 25
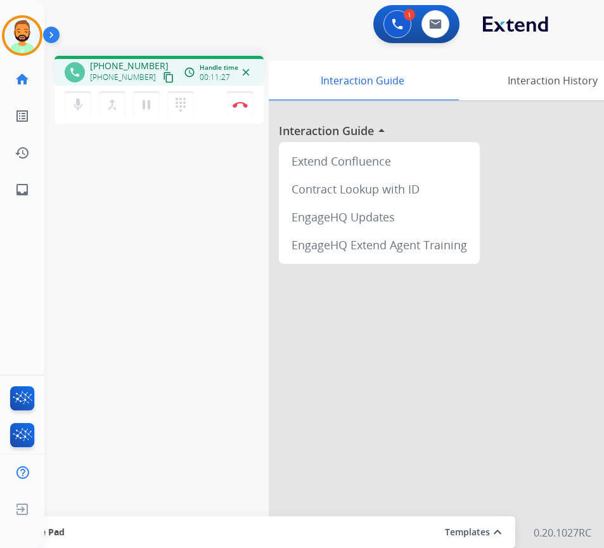
click at [226, 238] on div "phone [PHONE_NUMBER] [PHONE_NUMBER] content_copy access_time Call metrics Queue…" at bounding box center [308, 310] width 529 height 529
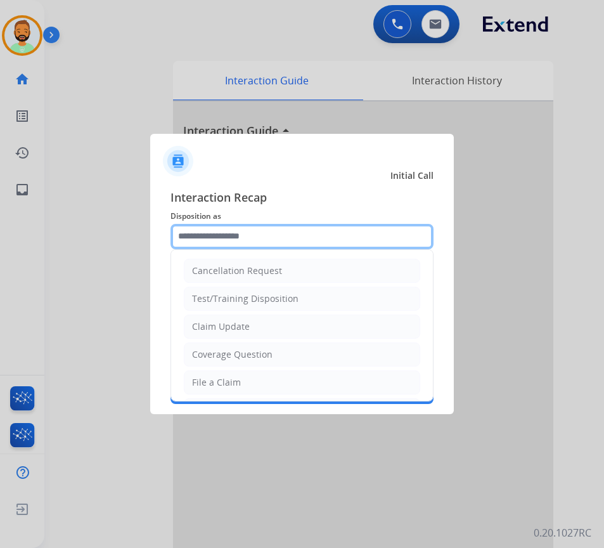
click at [251, 234] on input "text" at bounding box center [301, 236] width 263 height 25
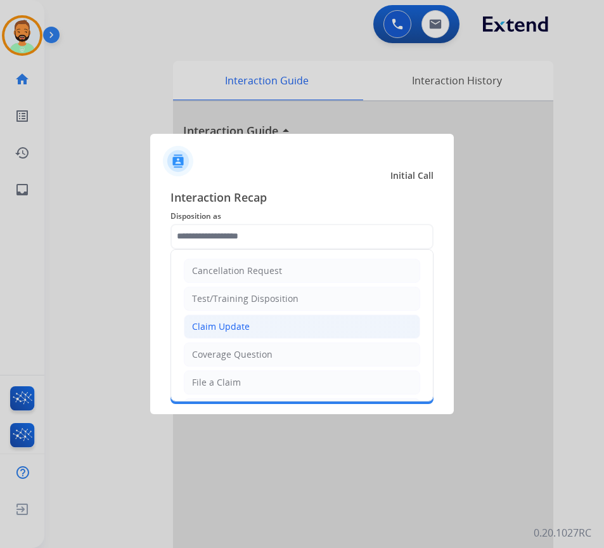
click at [281, 329] on li "Claim Update" at bounding box center [302, 326] width 236 height 24
type input "**********"
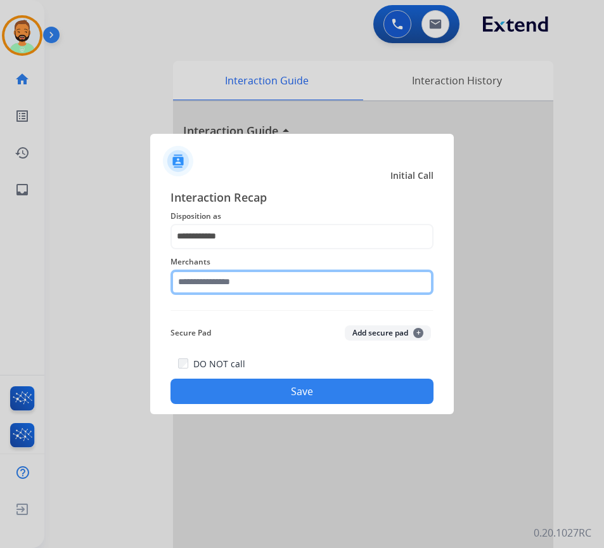
click at [247, 275] on input "text" at bounding box center [301, 281] width 263 height 25
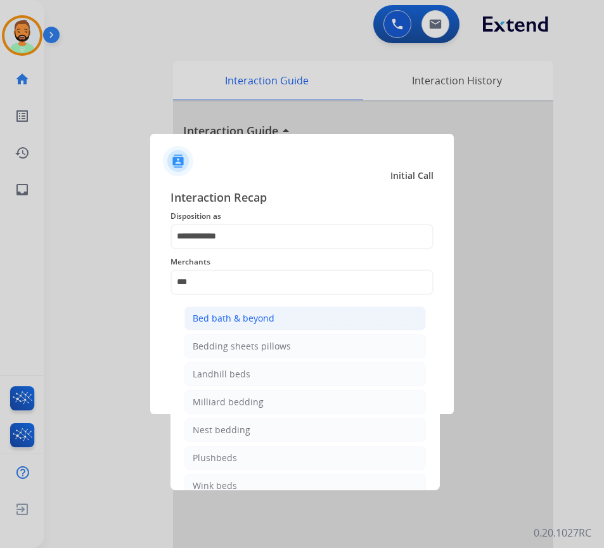
click at [259, 311] on li "Bed bath & beyond" at bounding box center [304, 318] width 241 height 24
type input "**********"
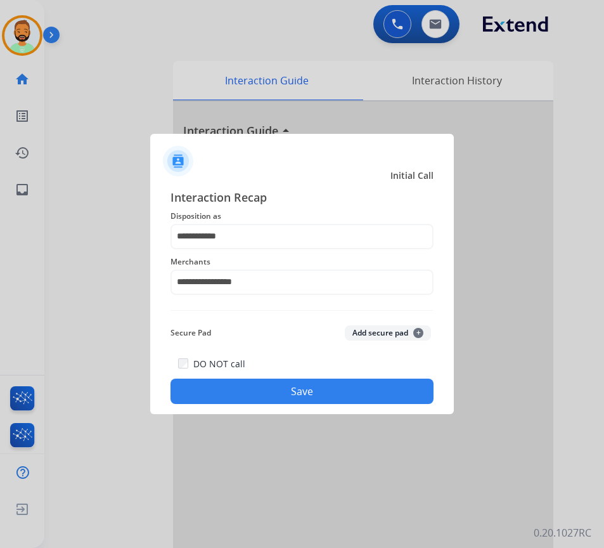
click at [276, 383] on button "Save" at bounding box center [301, 390] width 263 height 25
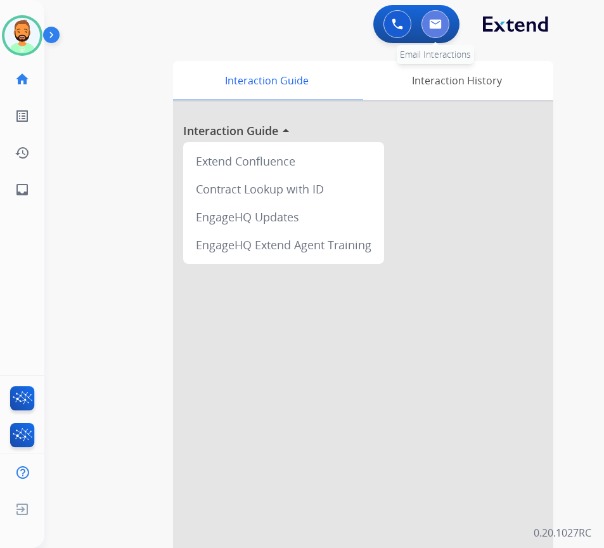
click at [432, 23] on img at bounding box center [435, 24] width 13 height 10
select select "**********"
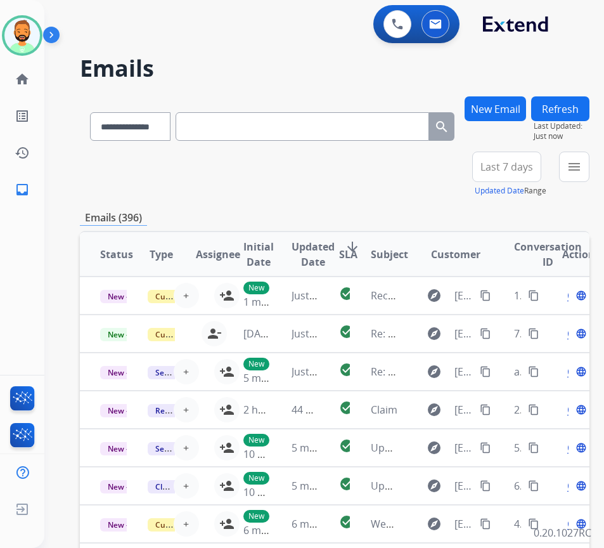
click at [520, 168] on span "Last 7 days" at bounding box center [506, 166] width 53 height 5
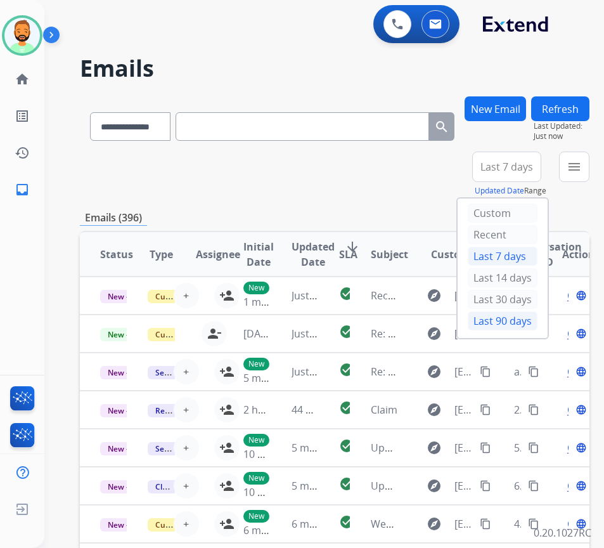
click at [517, 316] on div "Last 90 days" at bounding box center [503, 320] width 70 height 19
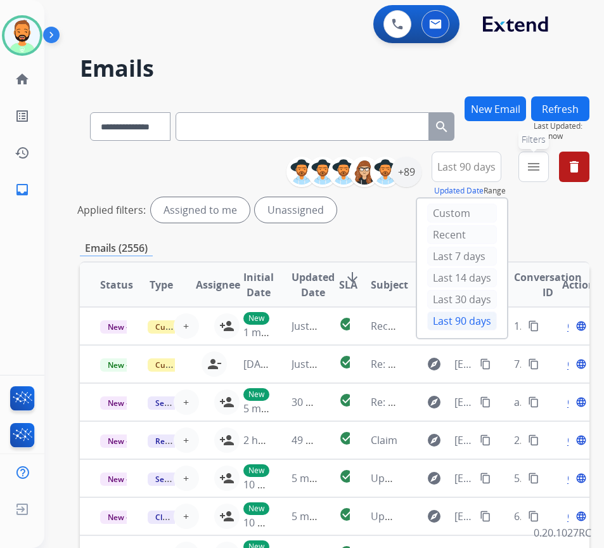
click at [541, 169] on mat-icon "menu" at bounding box center [533, 166] width 15 height 15
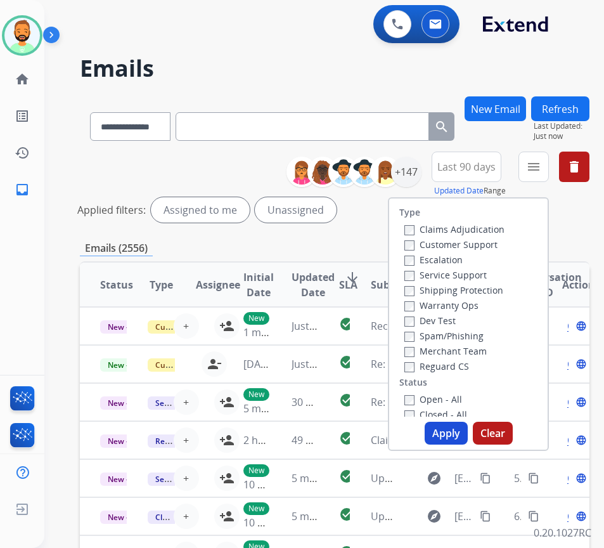
click at [477, 248] on label "Customer Support" at bounding box center [450, 244] width 93 height 12
click at [475, 295] on label "Shipping Protection" at bounding box center [453, 290] width 99 height 12
click at [456, 369] on label "Reguard CS" at bounding box center [436, 366] width 65 height 12
click at [452, 399] on label "Open - All" at bounding box center [433, 399] width 58 height 12
click at [456, 429] on button "Apply" at bounding box center [446, 432] width 43 height 23
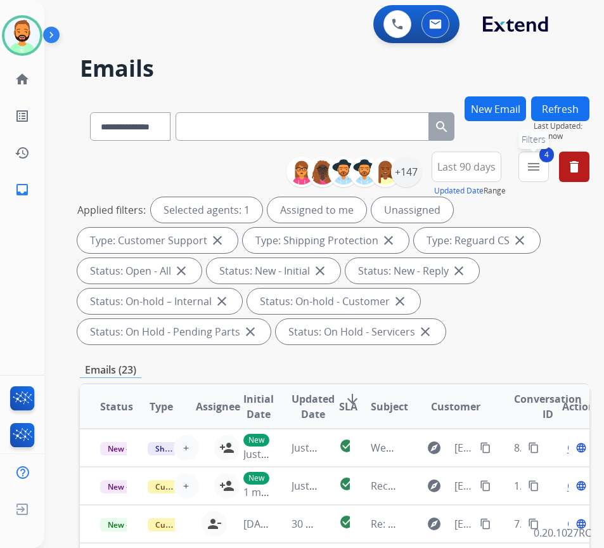
click at [543, 160] on button "4 menu Filters" at bounding box center [533, 166] width 30 height 30
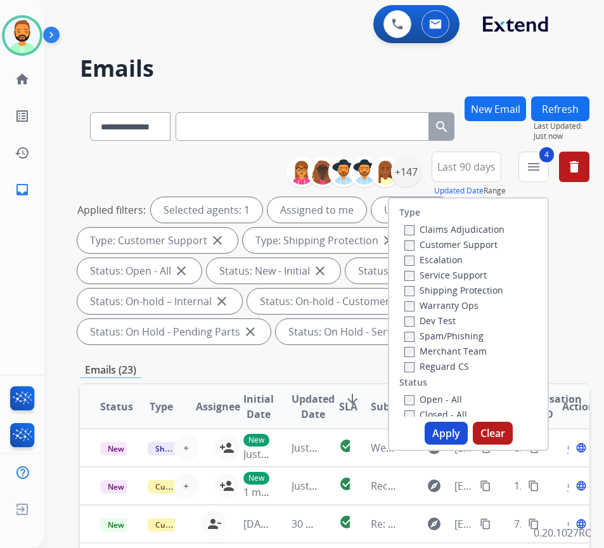
click at [466, 166] on span "Last 90 days" at bounding box center [466, 166] width 58 height 5
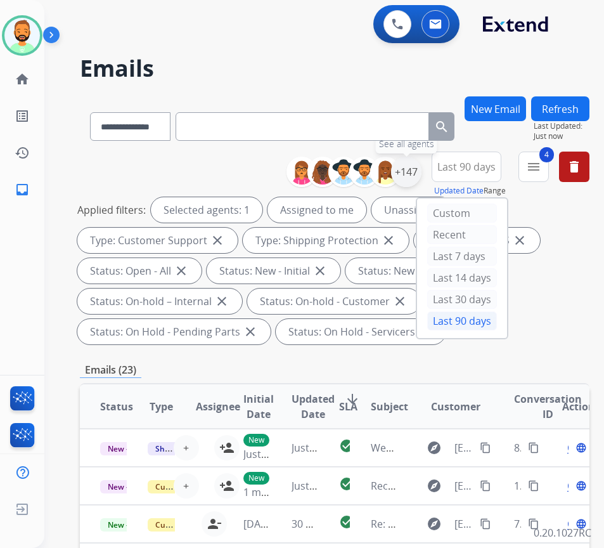
click at [421, 176] on div "+147" at bounding box center [406, 172] width 30 height 30
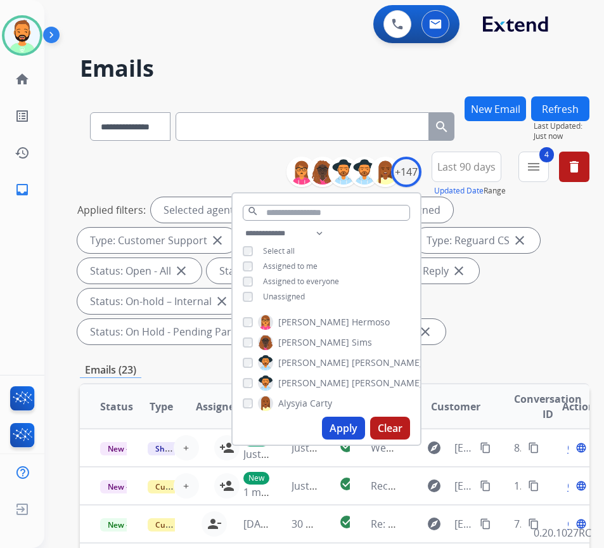
click at [302, 297] on span "Unassigned" at bounding box center [284, 296] width 42 height 11
click at [346, 436] on button "Apply" at bounding box center [343, 427] width 43 height 23
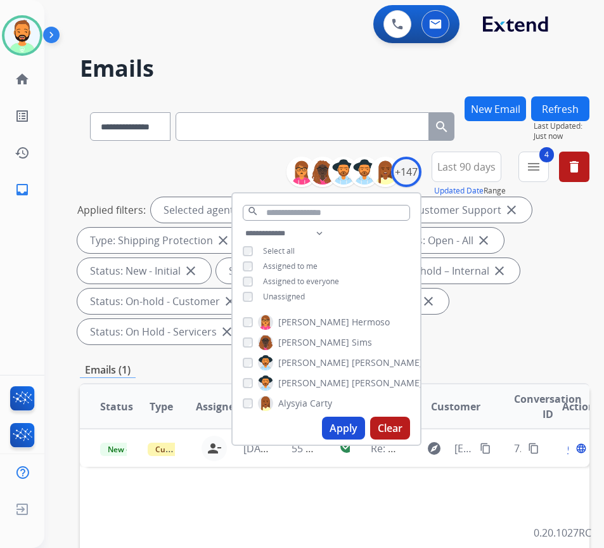
click at [465, 331] on div "Applied filters: Selected agents: 1 Assigned to me Type: Customer Support close…" at bounding box center [332, 270] width 510 height 147
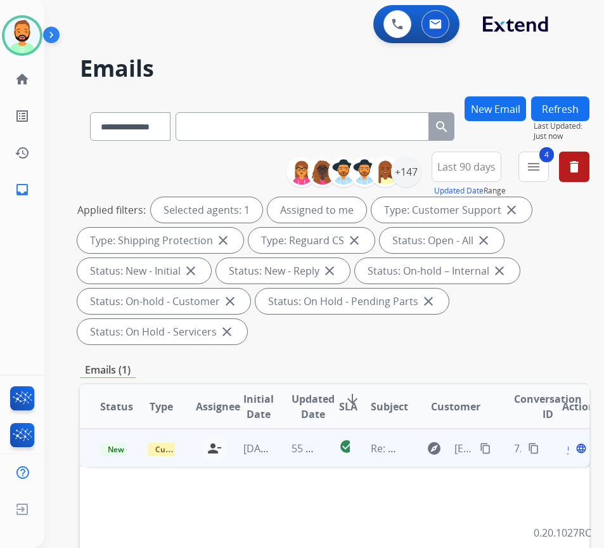
click at [325, 445] on td "check_circle" at bounding box center [335, 447] width 32 height 38
click at [277, 457] on td "55 seconds ago" at bounding box center [295, 447] width 48 height 38
click at [277, 458] on td "55 seconds ago" at bounding box center [295, 447] width 48 height 38
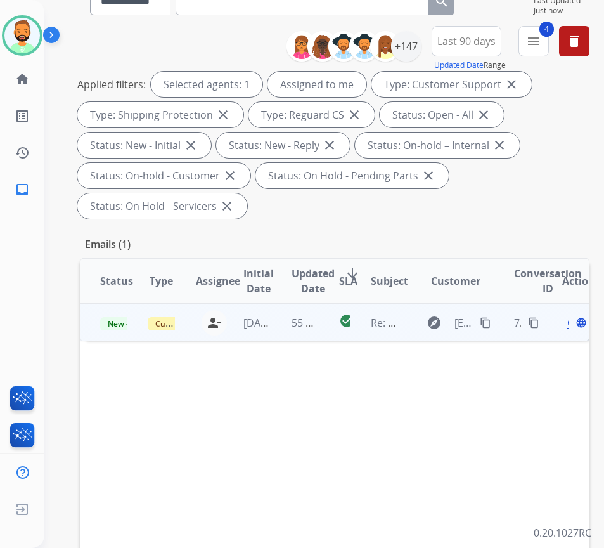
scroll to position [127, 0]
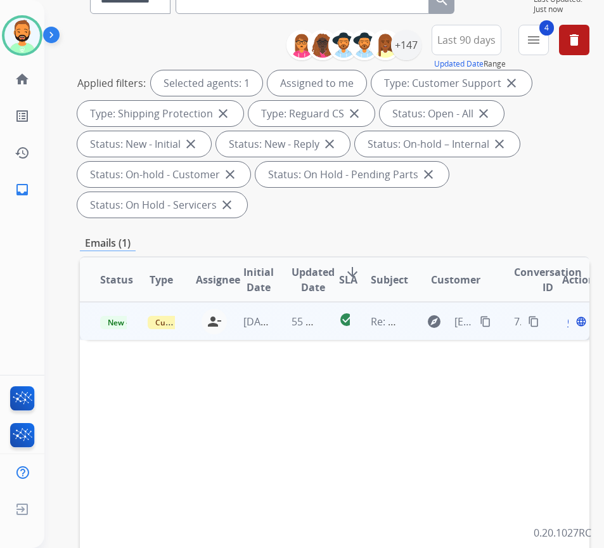
click at [573, 323] on span "Open" at bounding box center [580, 321] width 26 height 15
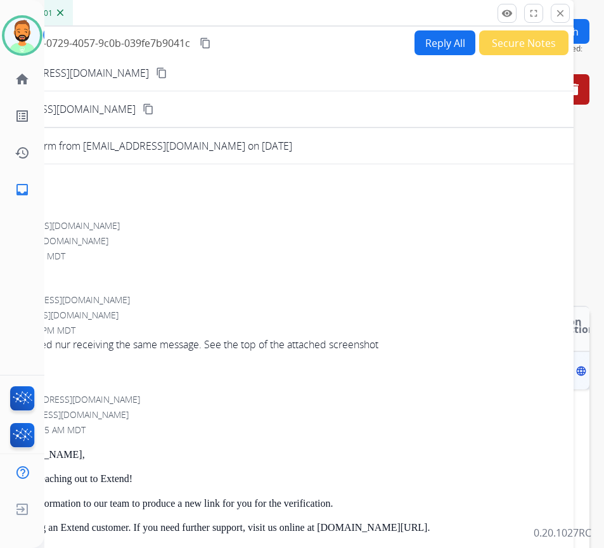
scroll to position [63, 0]
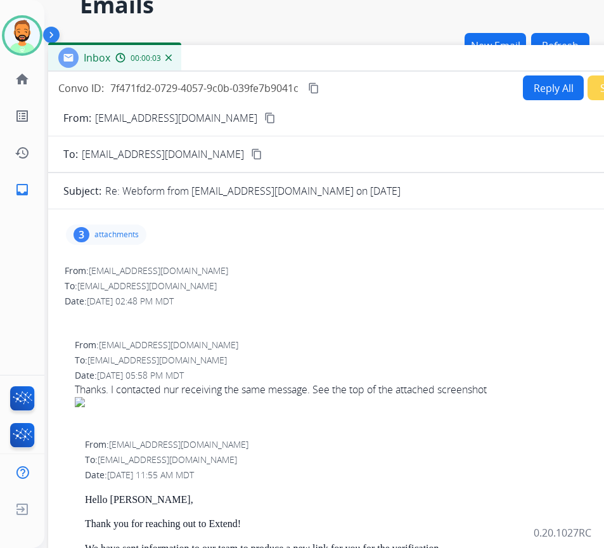
drag, startPoint x: 212, startPoint y: 31, endPoint x: 321, endPoint y: 62, distance: 112.7
click at [321, 62] on div "Inbox 00:00:03" at bounding box center [365, 58] width 634 height 27
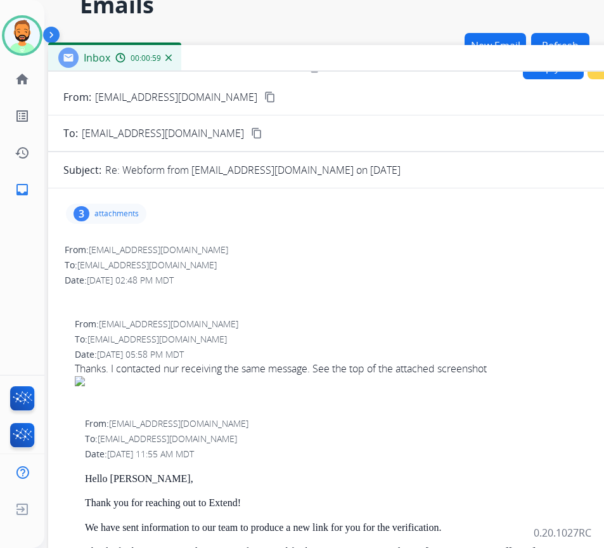
scroll to position [0, 0]
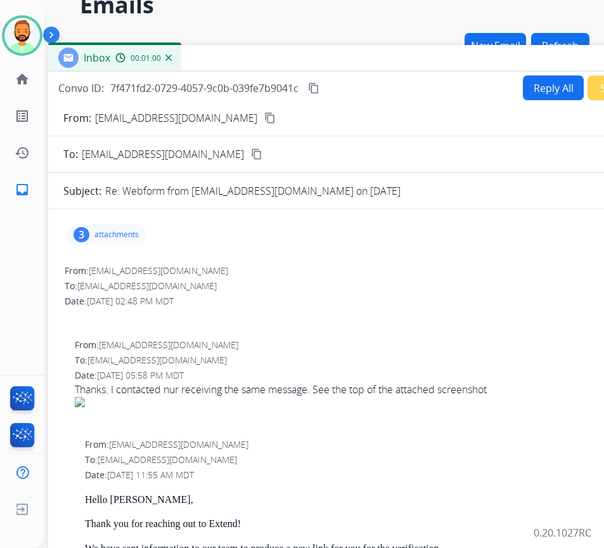
click at [122, 227] on div "3 attachments" at bounding box center [106, 234] width 80 height 20
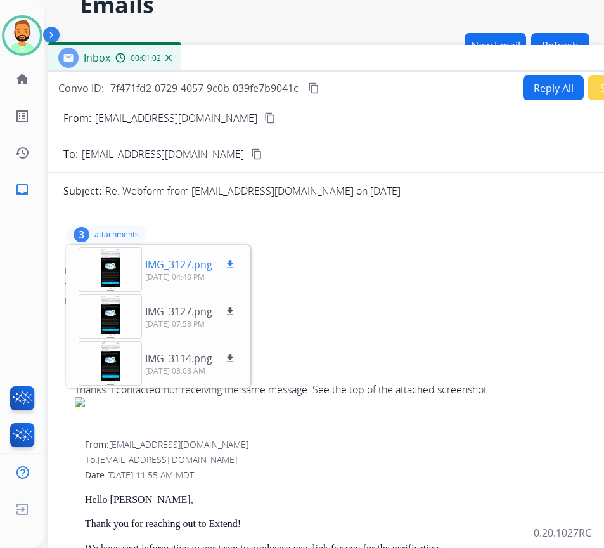
click at [115, 259] on div at bounding box center [110, 269] width 63 height 44
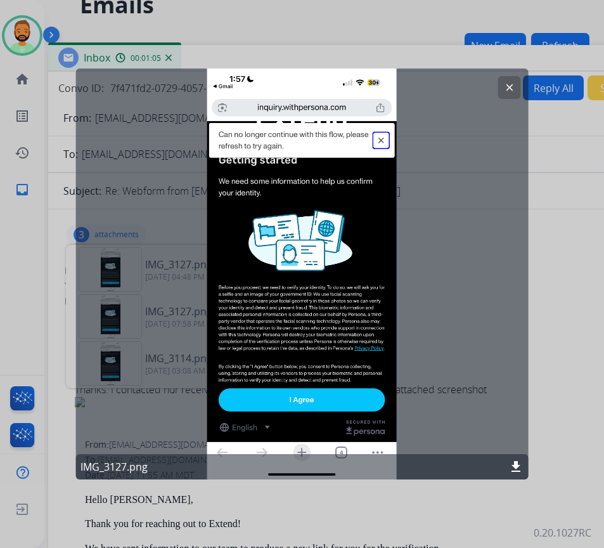
click at [501, 79] on button "clear" at bounding box center [509, 87] width 23 height 23
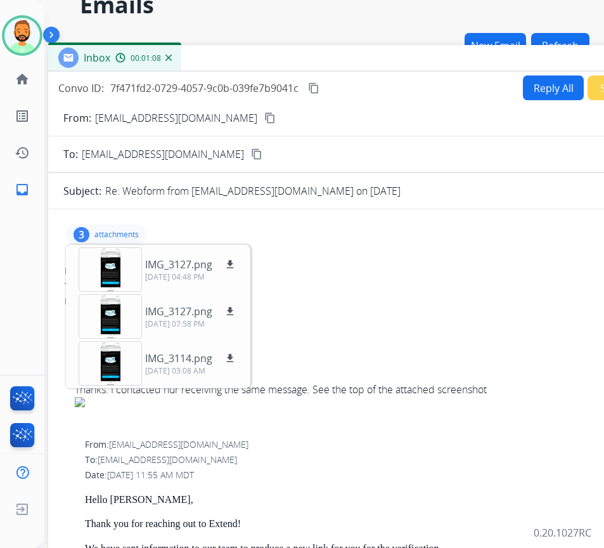
click at [414, 313] on div at bounding box center [365, 314] width 601 height 15
click at [129, 233] on p "attachments" at bounding box center [116, 234] width 44 height 10
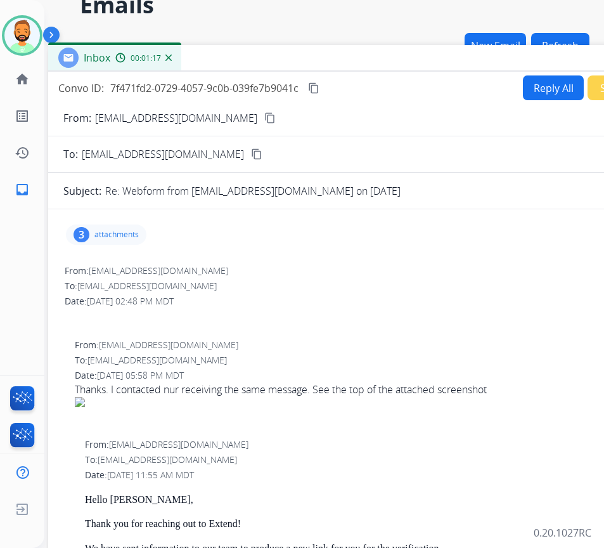
click at [264, 120] on mat-icon "content_copy" at bounding box center [269, 117] width 11 height 11
click at [568, 80] on button "Reply All" at bounding box center [553, 87] width 61 height 25
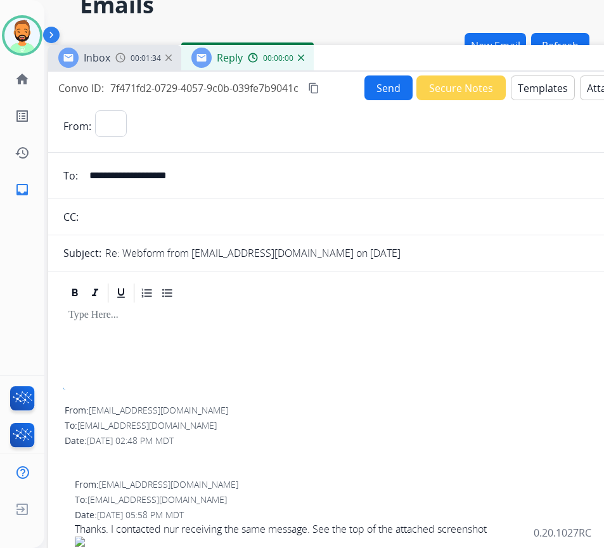
select select "**********"
click at [552, 83] on button "Templates" at bounding box center [543, 87] width 64 height 25
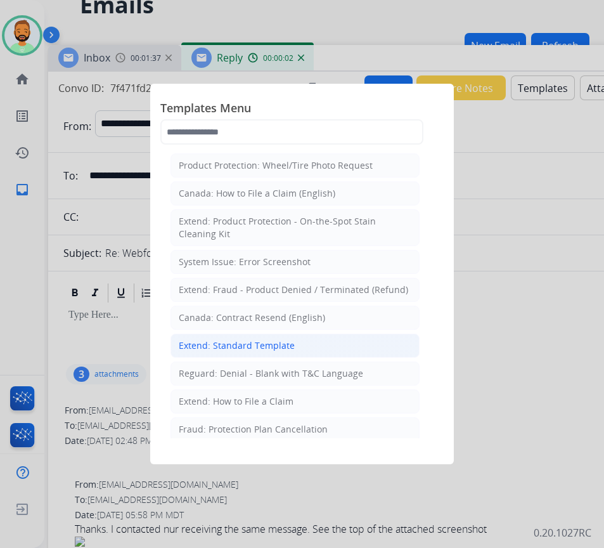
click at [288, 343] on div "Extend: Standard Template" at bounding box center [237, 345] width 116 height 13
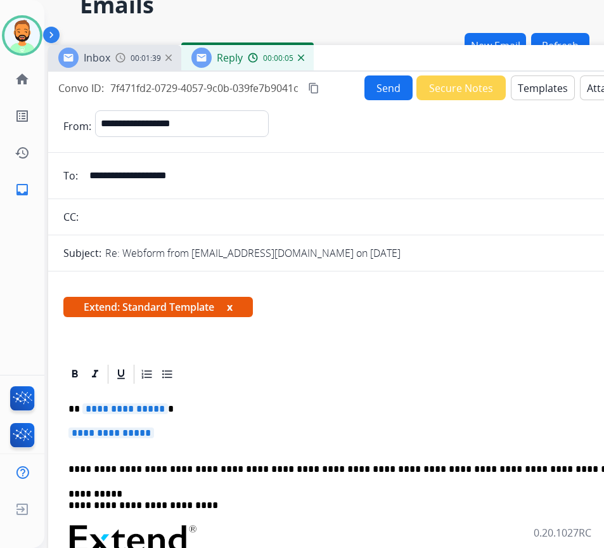
click at [178, 434] on p "**********" at bounding box center [364, 438] width 593 height 23
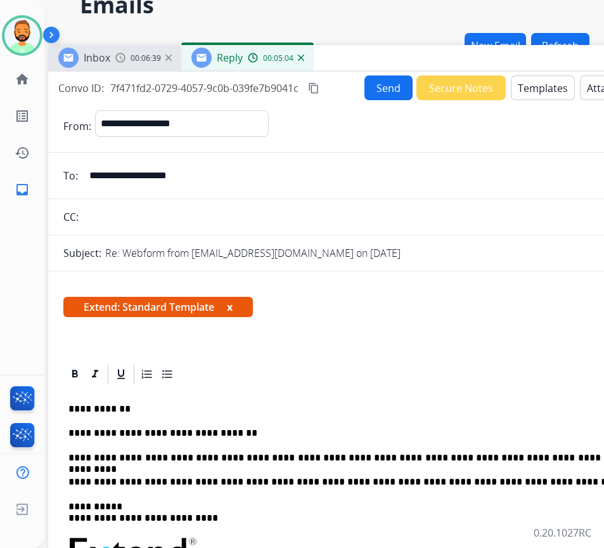
click at [375, 86] on button "Send" at bounding box center [388, 87] width 48 height 25
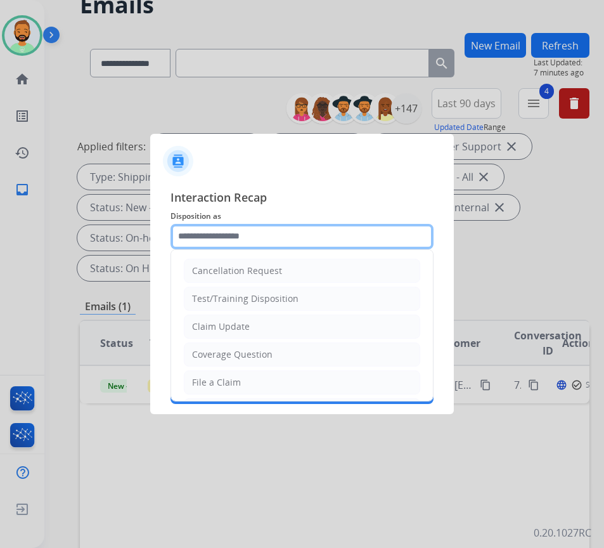
click at [315, 230] on input "text" at bounding box center [301, 236] width 263 height 25
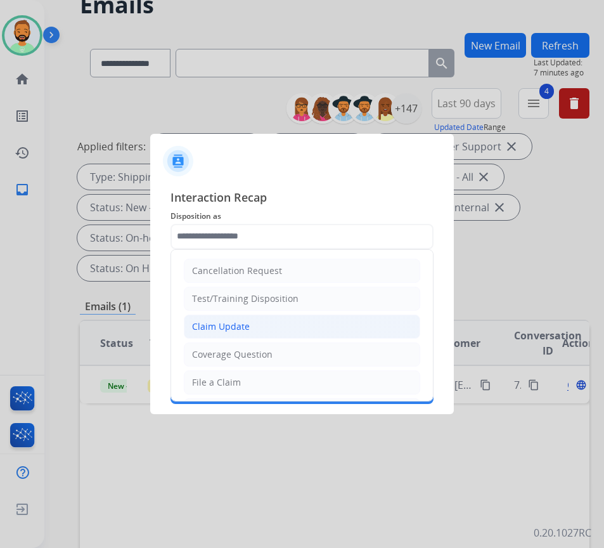
click at [325, 328] on li "Claim Update" at bounding box center [302, 326] width 236 height 24
type input "**********"
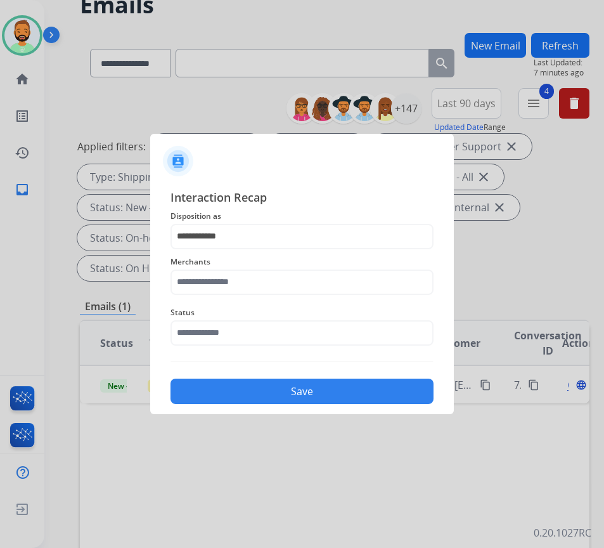
click at [335, 266] on span "Merchants" at bounding box center [301, 261] width 263 height 15
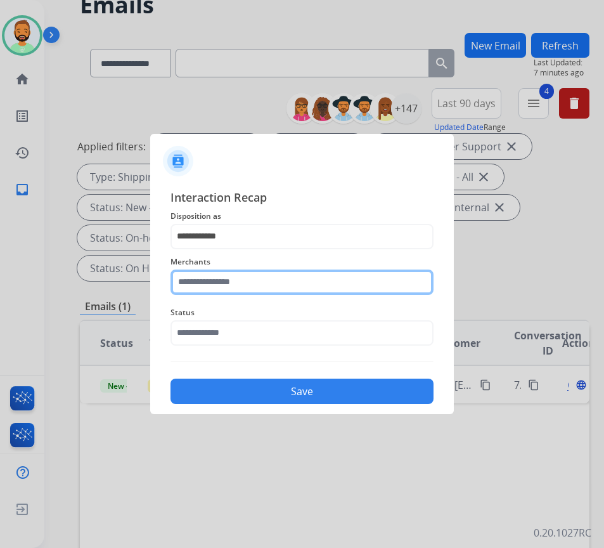
click at [337, 279] on input "text" at bounding box center [301, 281] width 263 height 25
click at [235, 279] on input "text" at bounding box center [301, 281] width 263 height 25
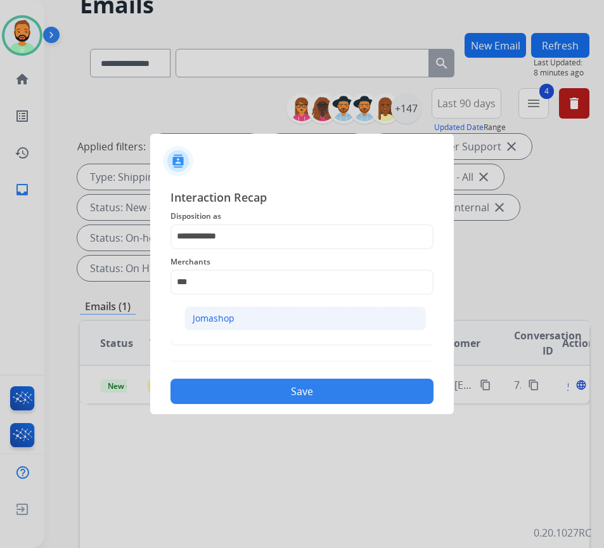
click at [260, 312] on li "Jomashop" at bounding box center [304, 318] width 241 height 24
type input "********"
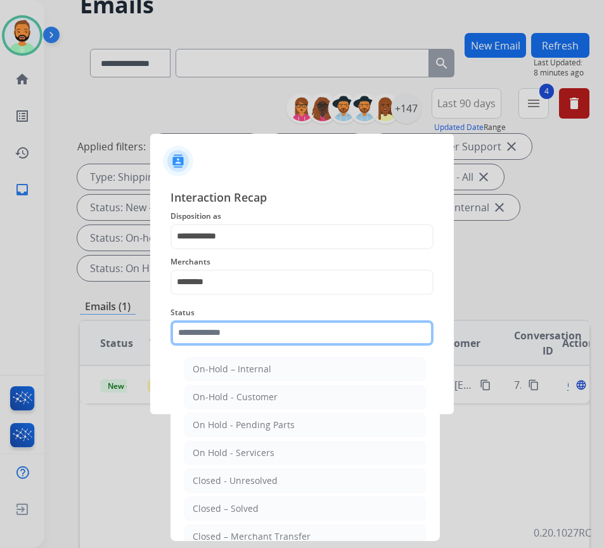
click at [276, 323] on input "text" at bounding box center [301, 332] width 263 height 25
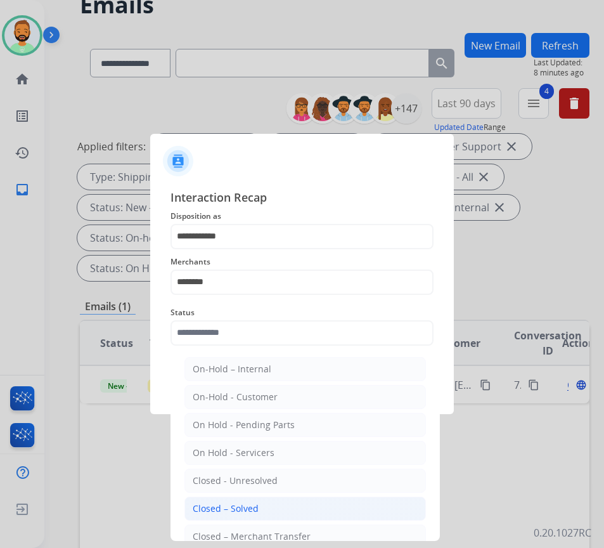
click at [275, 513] on li "Closed – Solved" at bounding box center [304, 508] width 241 height 24
type input "**********"
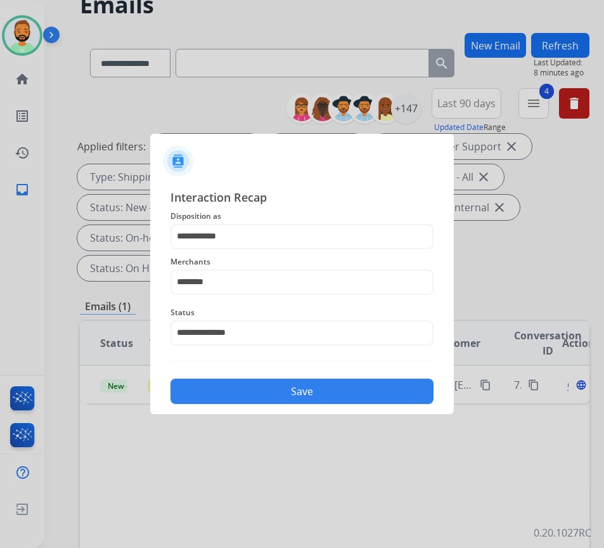
click at [299, 391] on button "Save" at bounding box center [301, 390] width 263 height 25
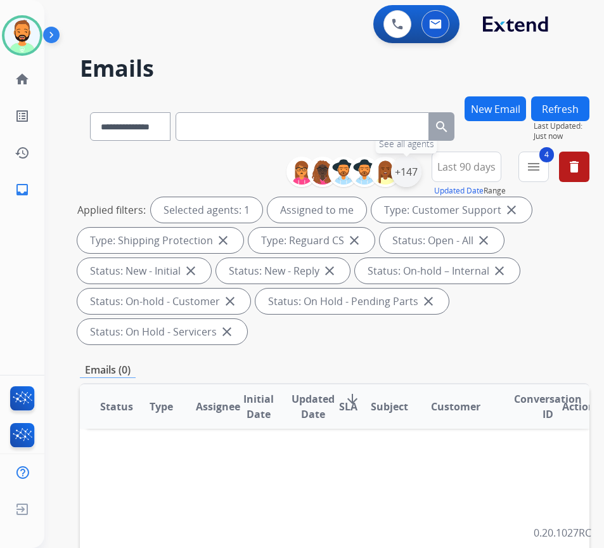
click at [421, 165] on div "+147" at bounding box center [406, 172] width 30 height 30
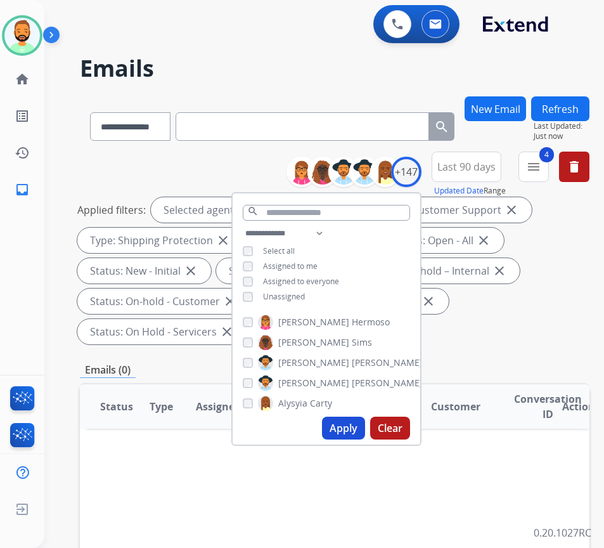
click at [305, 292] on span "Unassigned" at bounding box center [284, 296] width 42 height 11
click at [312, 257] on div "**********" at bounding box center [327, 266] width 188 height 81
click at [311, 271] on div "**********" at bounding box center [327, 266] width 188 height 81
click at [312, 267] on span "Assigned to me" at bounding box center [290, 265] width 55 height 11
click at [360, 427] on button "Apply" at bounding box center [343, 427] width 43 height 23
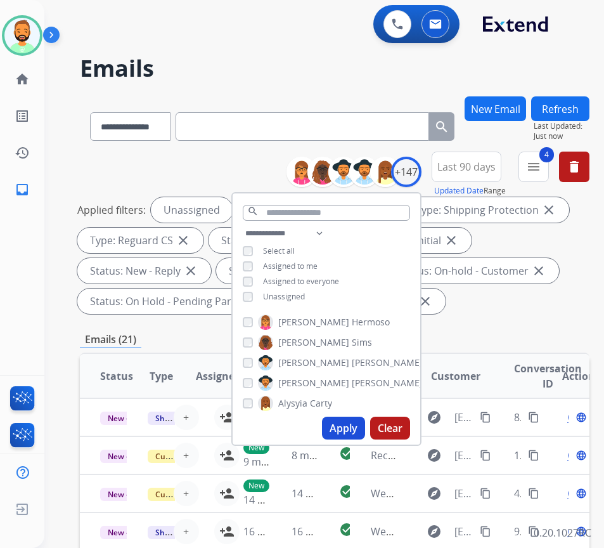
click at [502, 307] on div "Applied filters: Unassigned Type: Customer Support close Type: Shipping Protect…" at bounding box center [332, 255] width 510 height 117
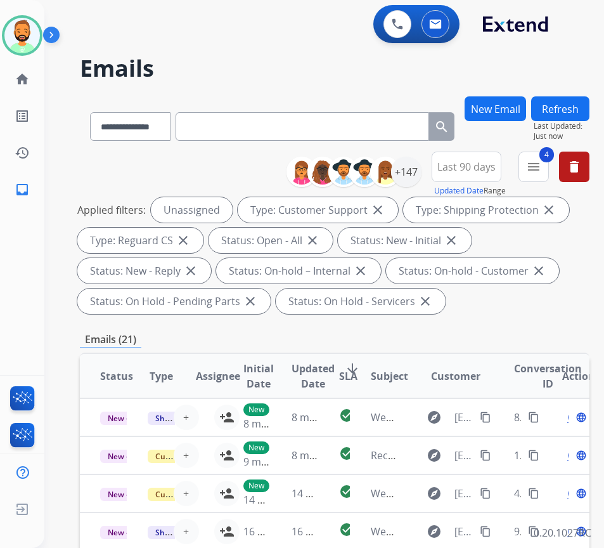
click at [350, 370] on span "SLA" at bounding box center [348, 375] width 18 height 15
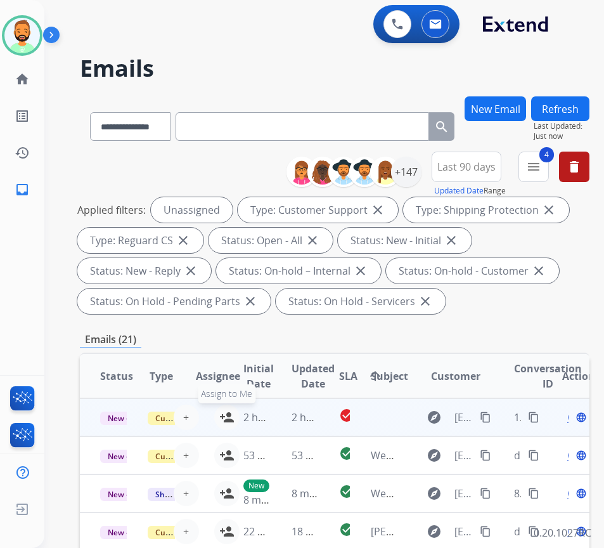
click at [221, 418] on mat-icon "person_add" at bounding box center [226, 416] width 15 height 15
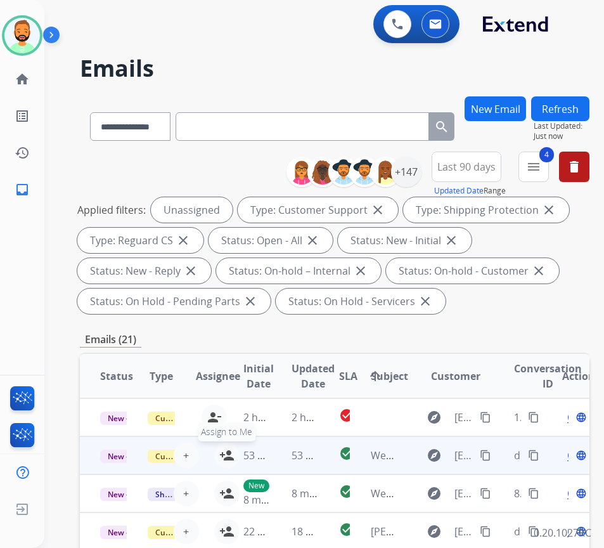
click at [221, 449] on mat-icon "person_add" at bounding box center [226, 454] width 15 height 15
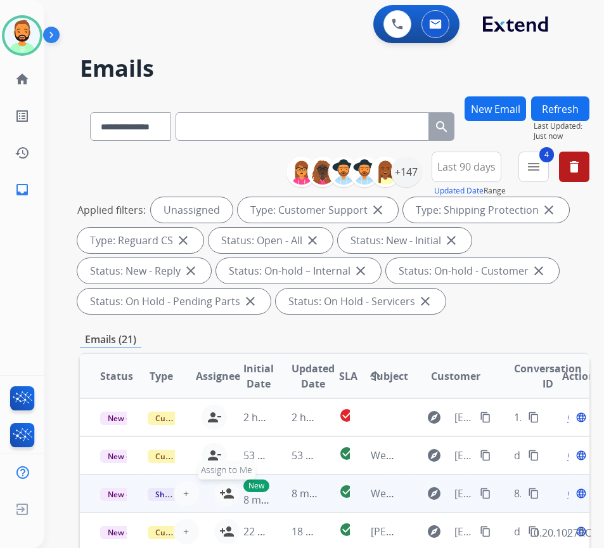
click at [222, 491] on mat-icon "person_add" at bounding box center [226, 492] width 15 height 15
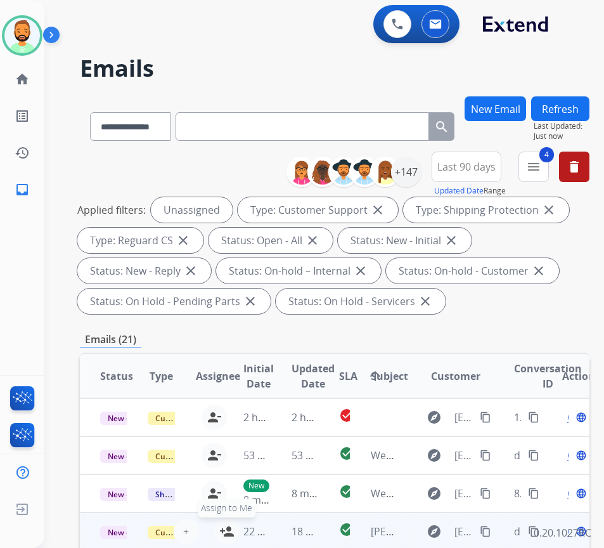
click at [220, 530] on button "person_add Assign to Me" at bounding box center [226, 530] width 25 height 25
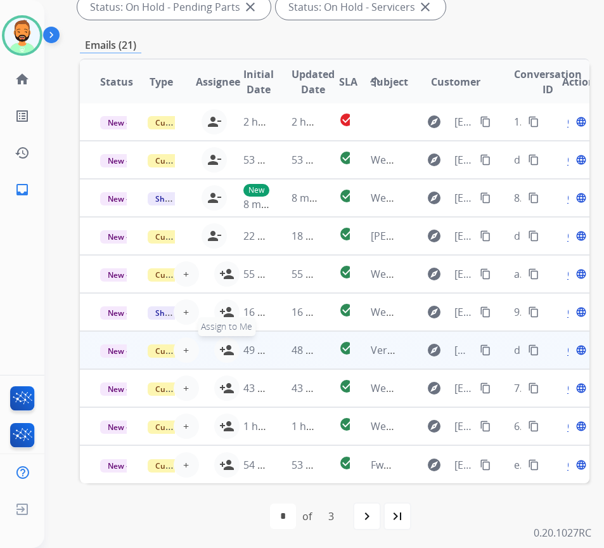
scroll to position [295, 0]
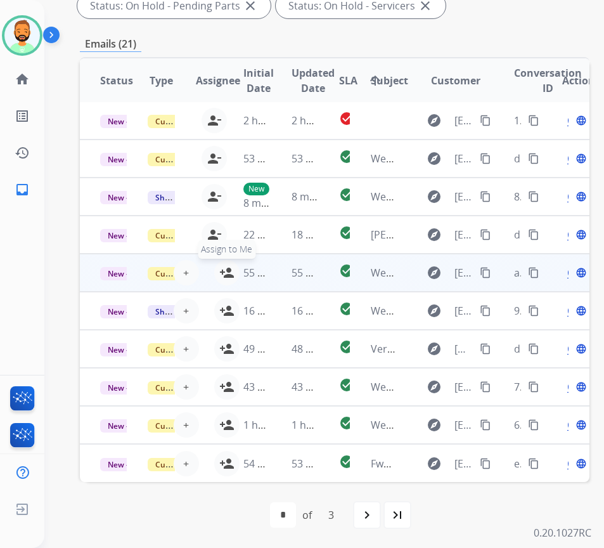
click at [222, 265] on mat-icon "person_add" at bounding box center [226, 272] width 15 height 15
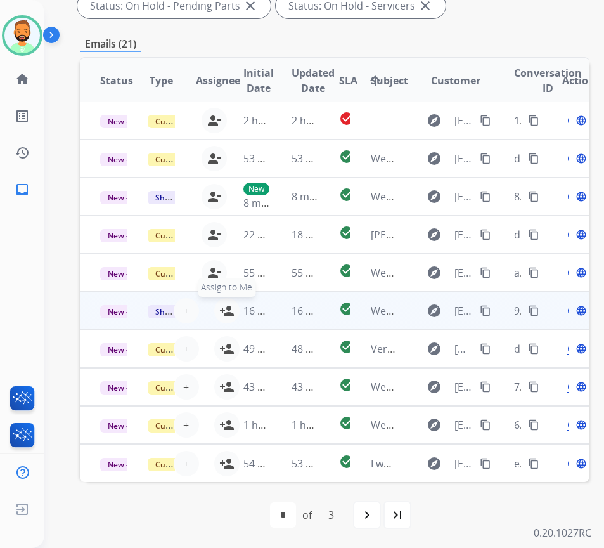
click at [221, 303] on mat-icon "person_add" at bounding box center [226, 310] width 15 height 15
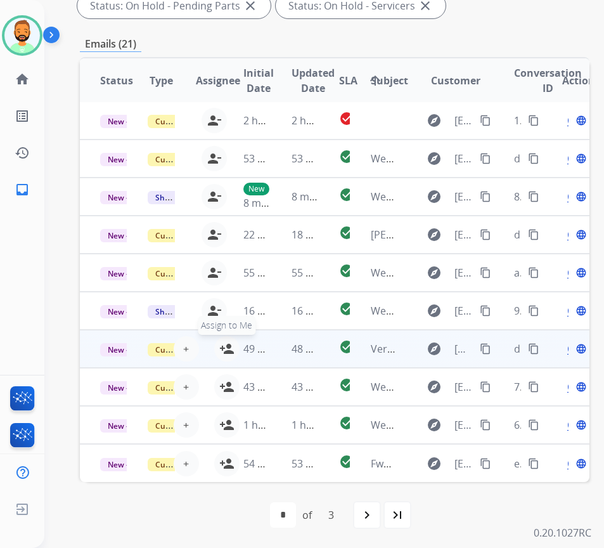
click at [222, 341] on mat-icon "person_add" at bounding box center [226, 348] width 15 height 15
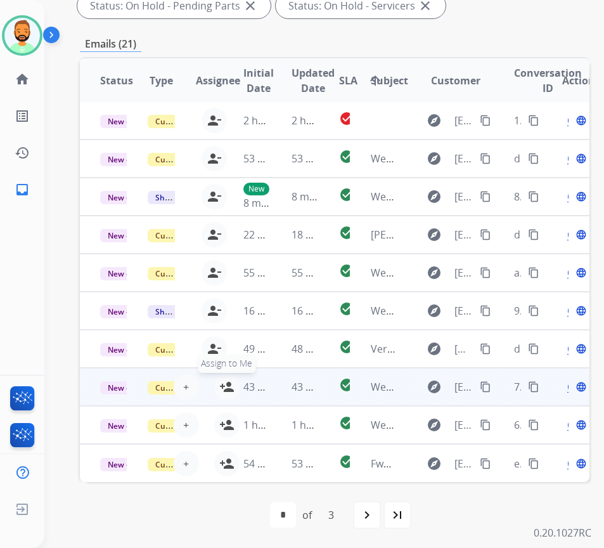
click at [223, 379] on mat-icon "person_add" at bounding box center [226, 386] width 15 height 15
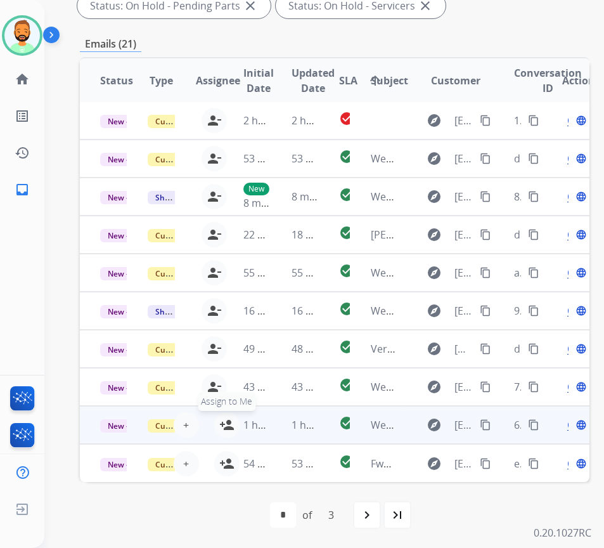
click at [221, 417] on mat-icon "person_add" at bounding box center [226, 424] width 15 height 15
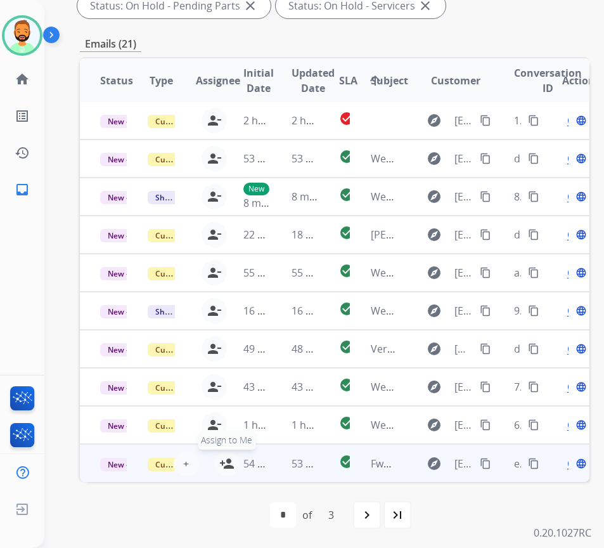
click at [219, 451] on button "person_add Assign to Me" at bounding box center [226, 463] width 25 height 25
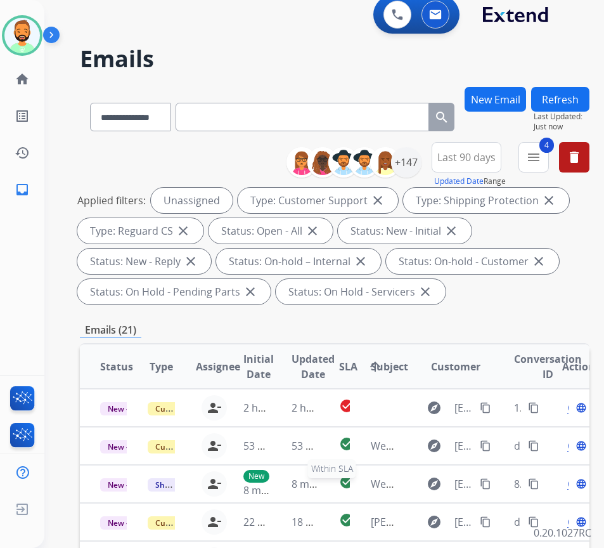
scroll to position [0, 0]
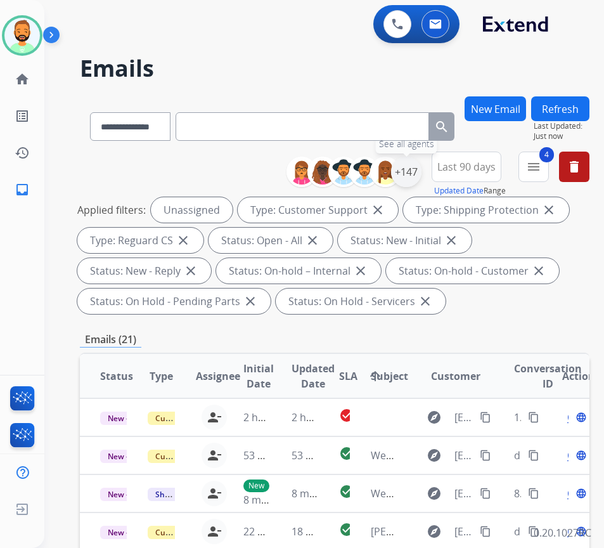
click at [420, 177] on div "+147" at bounding box center [406, 172] width 30 height 30
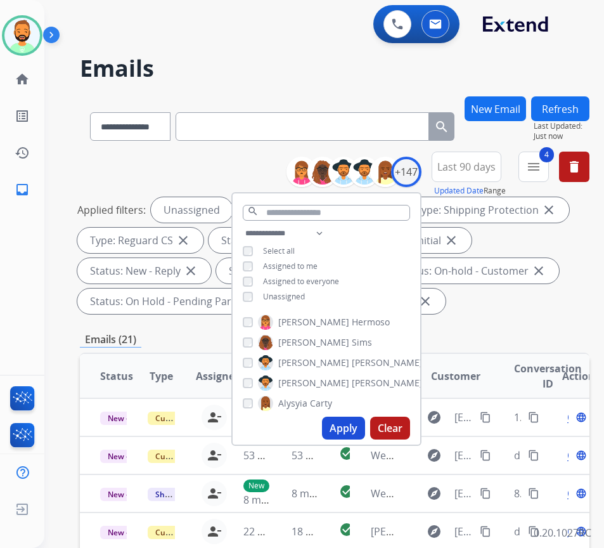
click at [332, 268] on div "**********" at bounding box center [327, 266] width 188 height 81
click at [318, 268] on span "Assigned to me" at bounding box center [290, 265] width 55 height 11
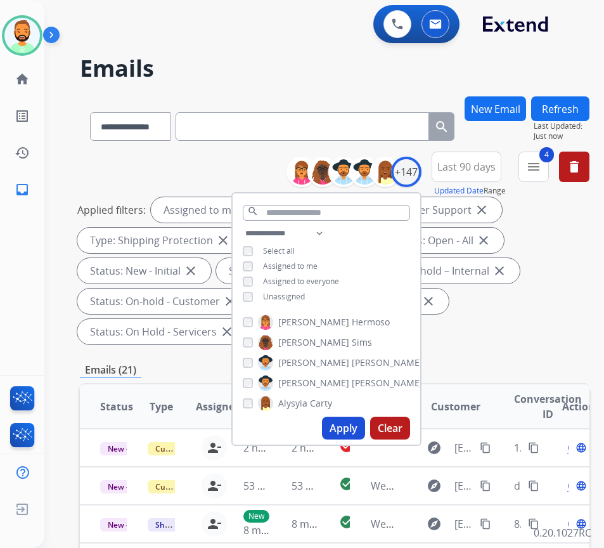
click at [305, 294] on span "Unassigned" at bounding box center [284, 296] width 42 height 11
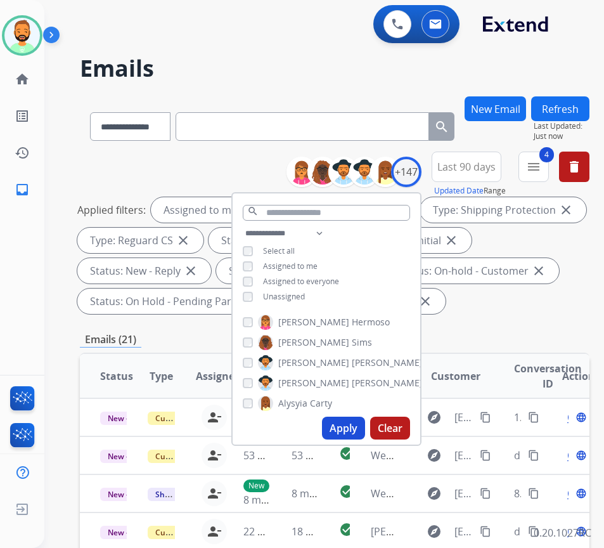
click at [365, 430] on button "Apply" at bounding box center [343, 427] width 43 height 23
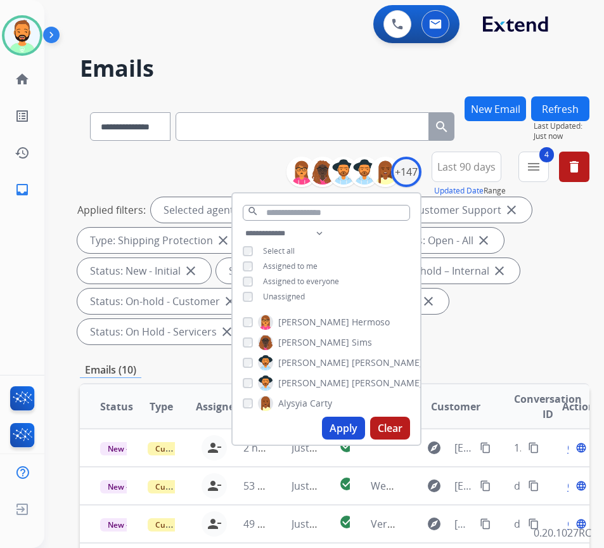
click at [513, 318] on div "Applied filters: Selected agents: 1 Assigned to me Type: Customer Support close…" at bounding box center [332, 270] width 510 height 147
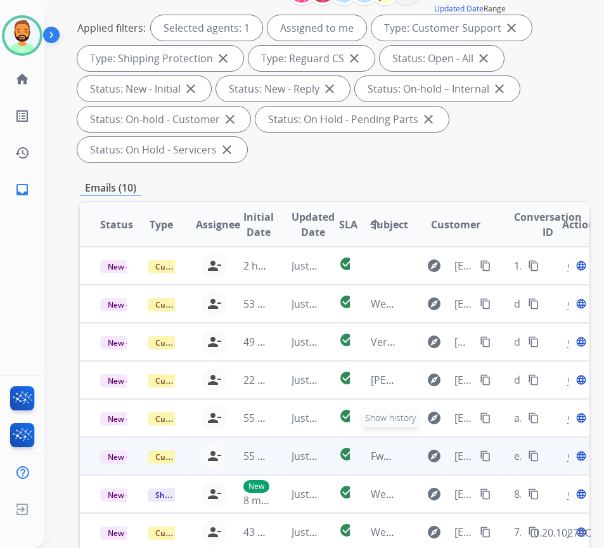
scroll to position [254, 0]
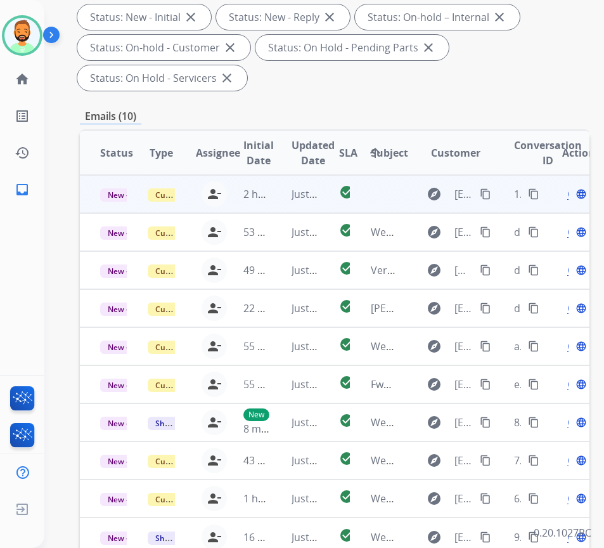
click at [271, 203] on td "2 hours ago" at bounding box center [247, 194] width 48 height 38
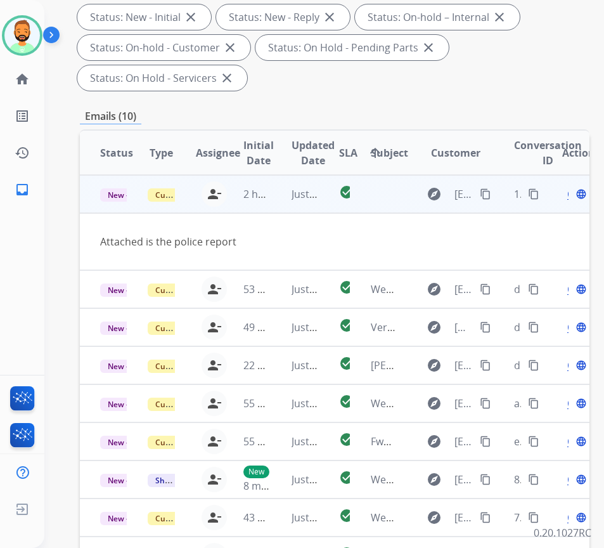
click at [279, 195] on td "Just now" at bounding box center [295, 194] width 48 height 38
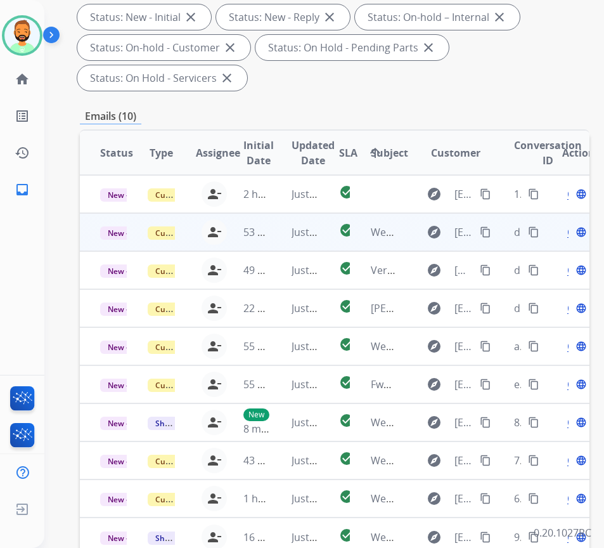
click at [274, 229] on td "Just now" at bounding box center [295, 232] width 48 height 38
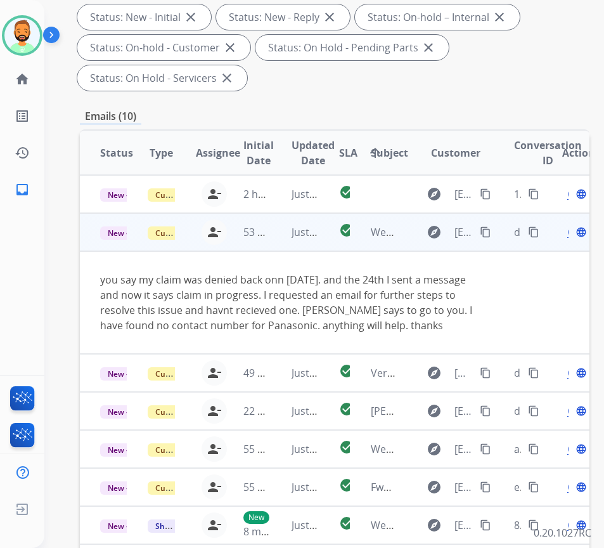
scroll to position [38, 0]
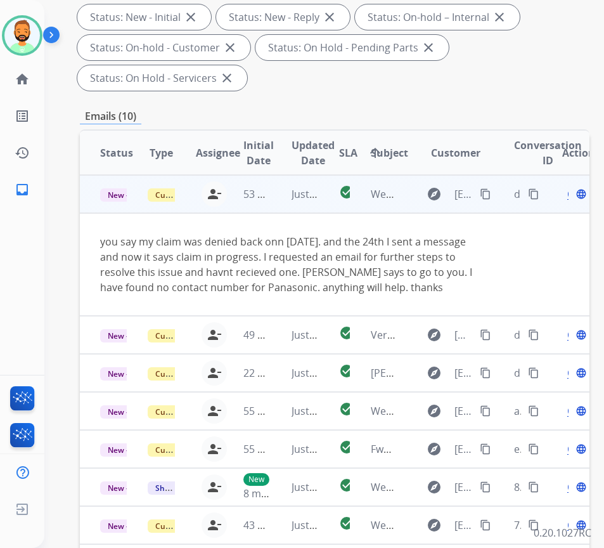
click at [486, 202] on div "explore leonardchedsey@gmail.com content_copy" at bounding box center [456, 194] width 75 height 20
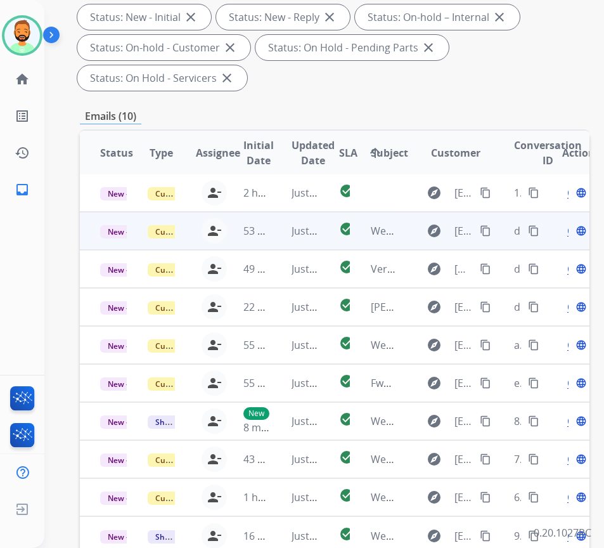
click at [489, 225] on mat-icon "content_copy" at bounding box center [485, 230] width 11 height 11
click at [574, 223] on span "Open" at bounding box center [580, 230] width 26 height 15
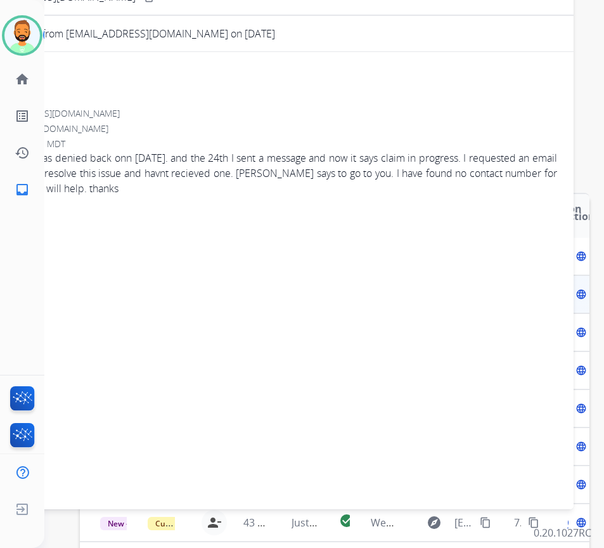
scroll to position [0, 0]
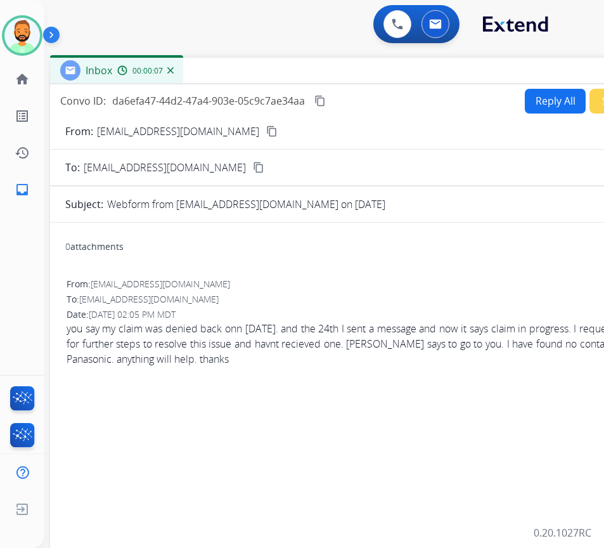
drag, startPoint x: 376, startPoint y: 89, endPoint x: 475, endPoint y: 64, distance: 101.9
click at [475, 64] on div "Inbox 00:00:07" at bounding box center [367, 71] width 634 height 27
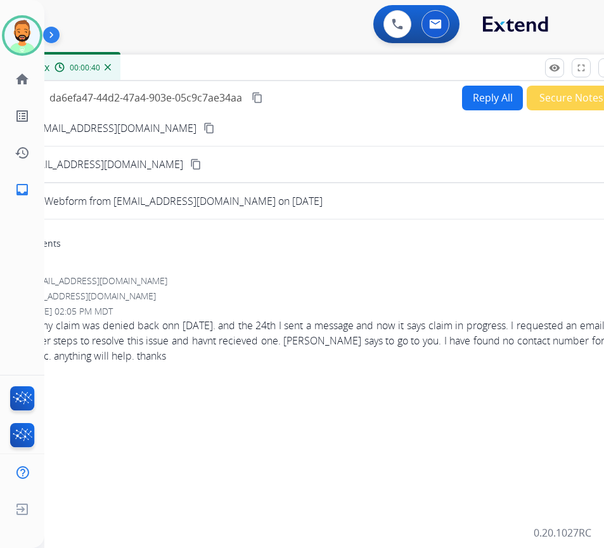
drag, startPoint x: 344, startPoint y: 59, endPoint x: 281, endPoint y: 62, distance: 63.5
click at [281, 62] on div "Inbox 00:00:40" at bounding box center [304, 68] width 634 height 27
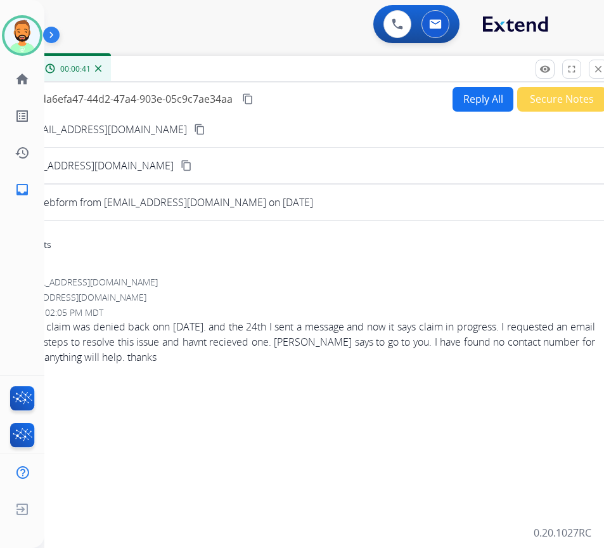
click at [468, 106] on button "Reply All" at bounding box center [483, 99] width 61 height 25
select select "**********"
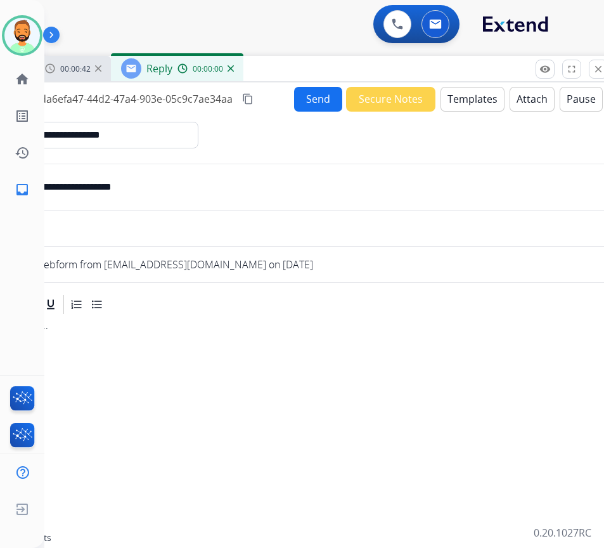
click at [472, 93] on button "Templates" at bounding box center [472, 99] width 64 height 25
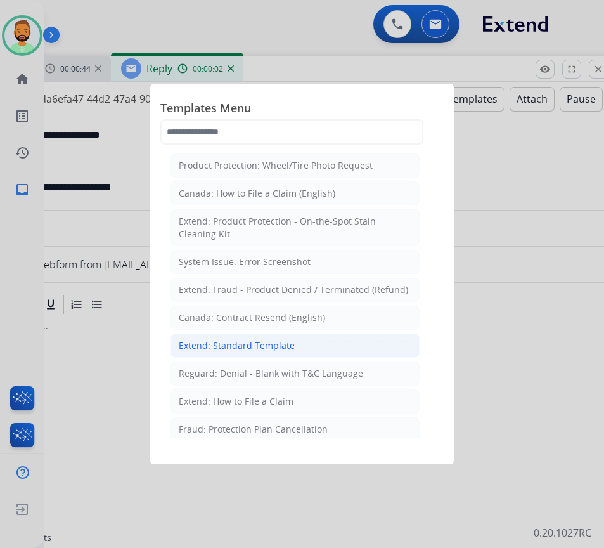
click at [266, 350] on div "Extend: Standard Template" at bounding box center [237, 345] width 116 height 13
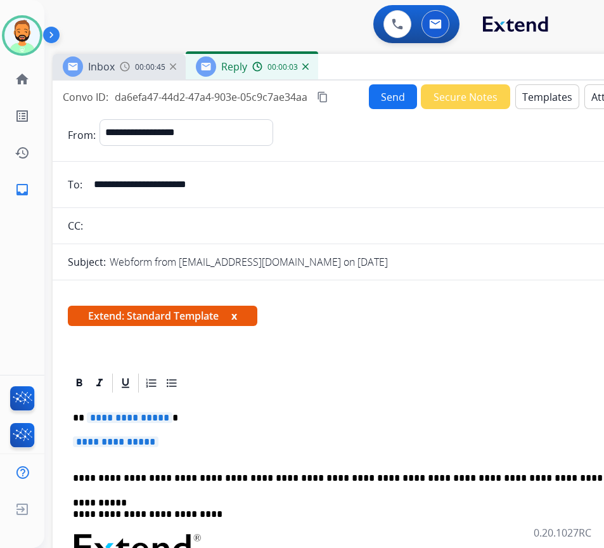
drag, startPoint x: 322, startPoint y: 70, endPoint x: 370, endPoint y: 72, distance: 48.2
click at [371, 72] on div "Inbox 00:00:45 Reply 00:00:03" at bounding box center [370, 67] width 634 height 27
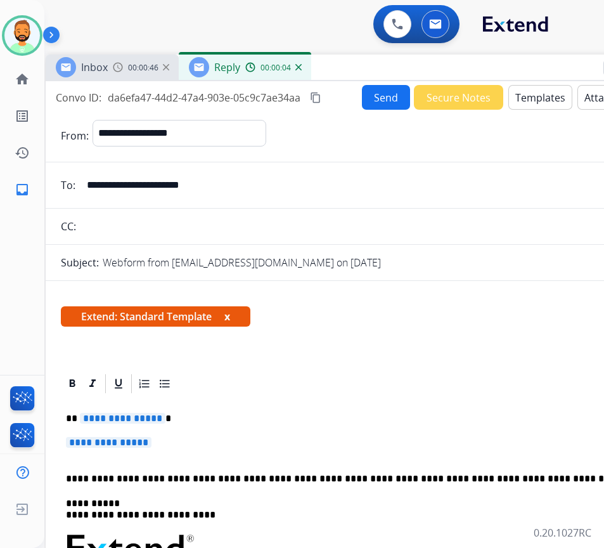
drag, startPoint x: -269, startPoint y: 562, endPoint x: 114, endPoint y: 413, distance: 411.4
click at [202, 440] on p "**********" at bounding box center [362, 448] width 593 height 23
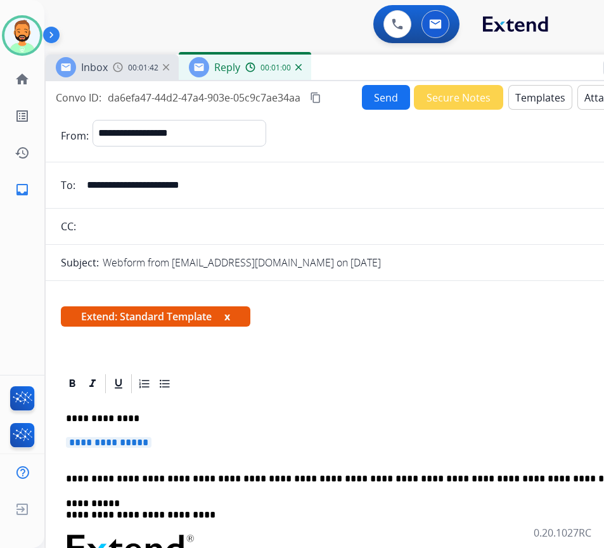
click at [202, 440] on p "**********" at bounding box center [362, 448] width 593 height 23
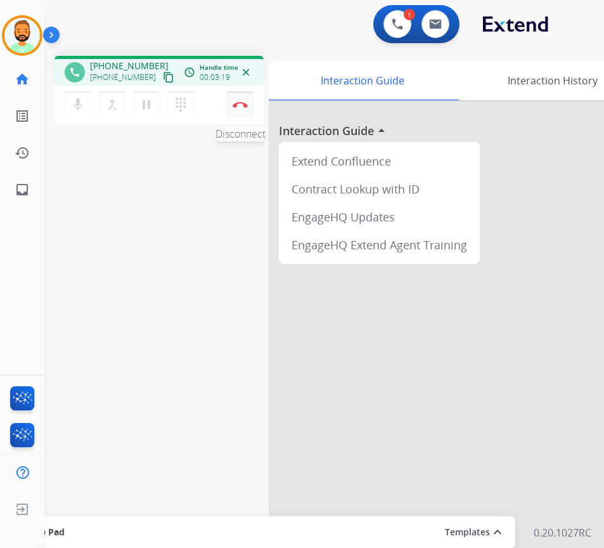
click at [240, 112] on button "Disconnect" at bounding box center [240, 104] width 27 height 27
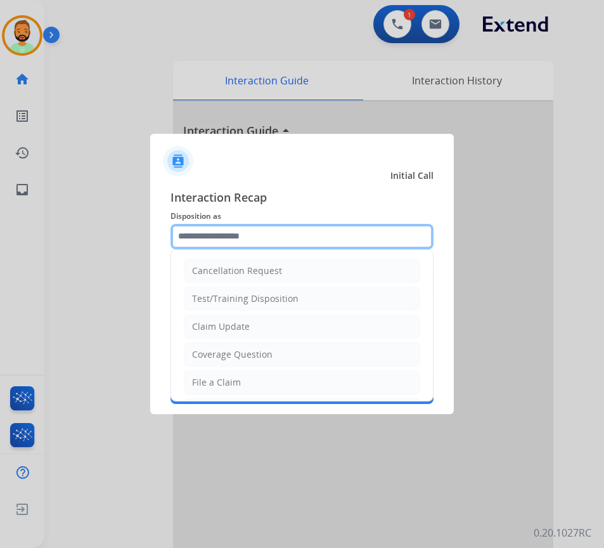
click at [264, 227] on input "text" at bounding box center [301, 236] width 263 height 25
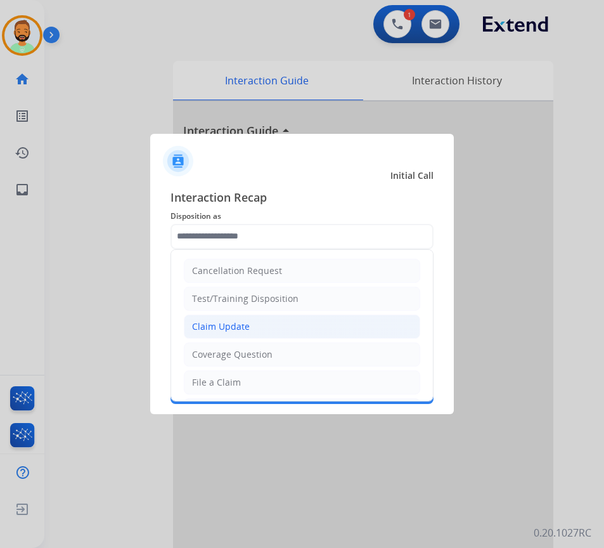
click at [245, 326] on div "Claim Update" at bounding box center [221, 326] width 58 height 13
type input "**********"
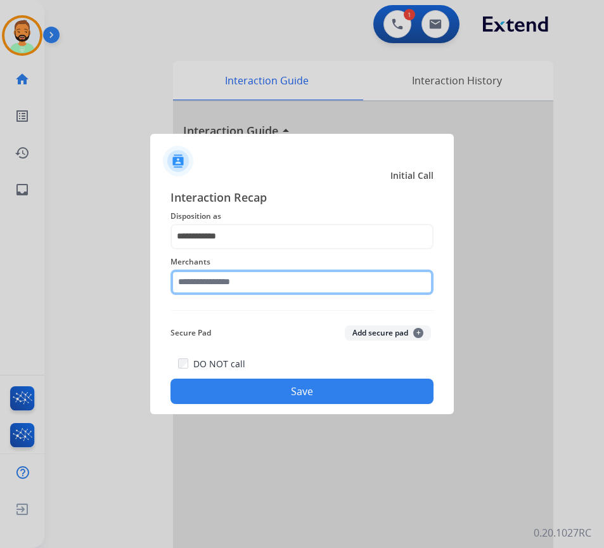
click at [236, 278] on input "text" at bounding box center [301, 281] width 263 height 25
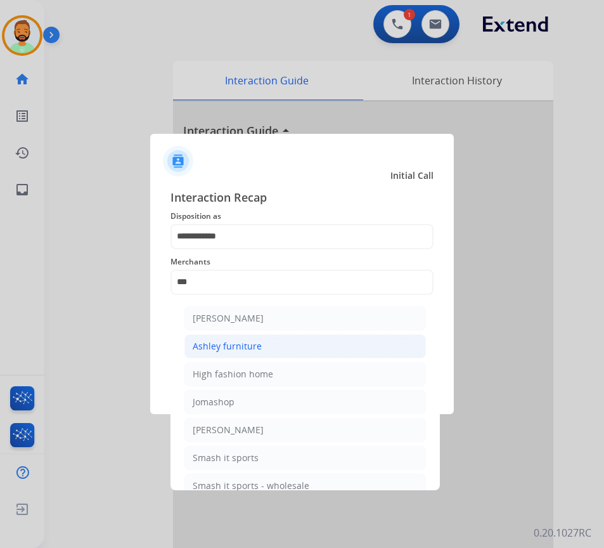
click at [282, 340] on li "Ashley furniture" at bounding box center [304, 346] width 241 height 24
type input "**********"
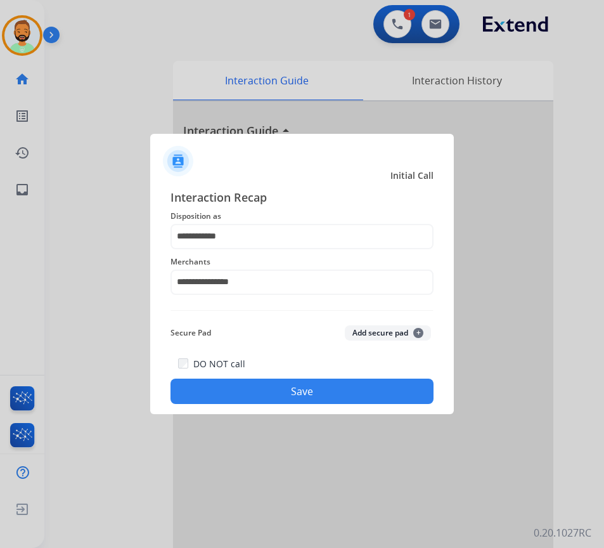
click at [319, 388] on button "Save" at bounding box center [301, 390] width 263 height 25
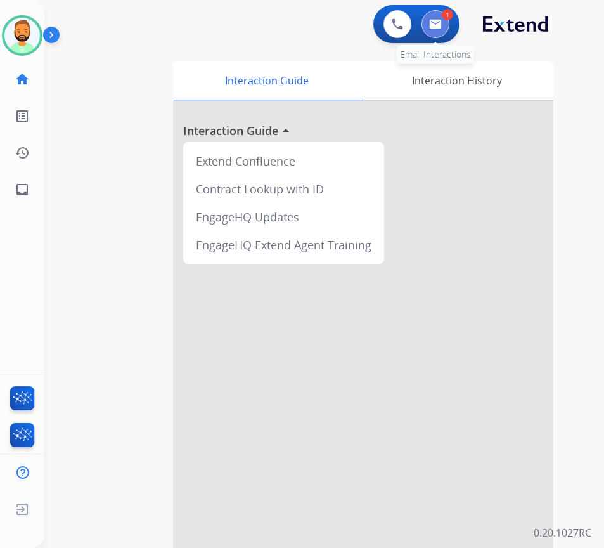
click at [438, 26] on img at bounding box center [435, 24] width 13 height 10
select select "**********"
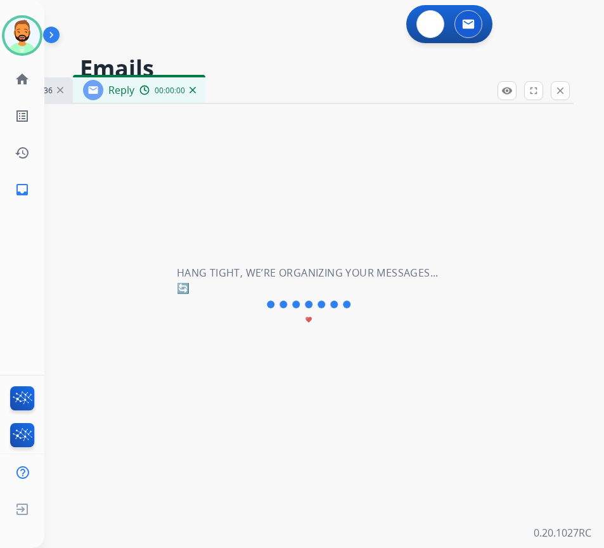
select select "**********"
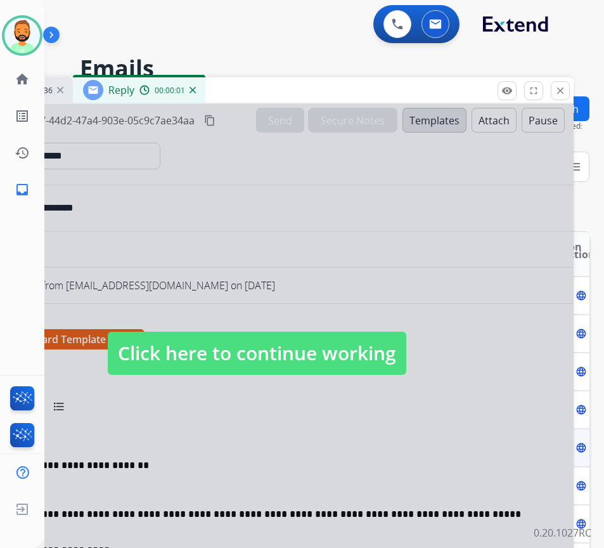
drag, startPoint x: 371, startPoint y: 345, endPoint x: 359, endPoint y: 323, distance: 24.9
click at [371, 345] on span "Click here to continue working" at bounding box center [257, 352] width 299 height 43
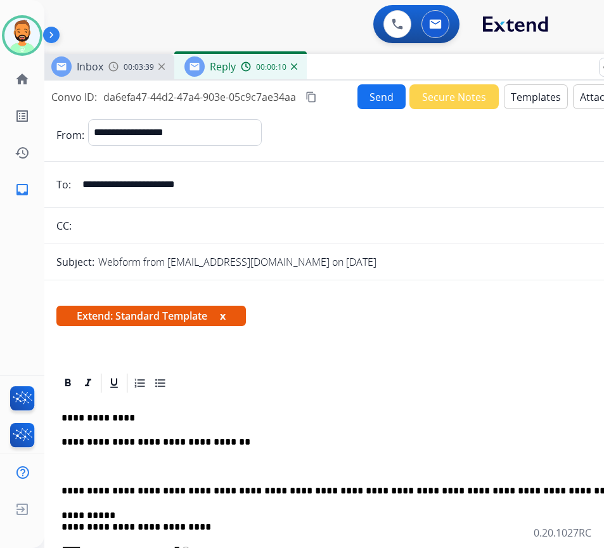
drag, startPoint x: 382, startPoint y: 61, endPoint x: 328, endPoint y: 353, distance: 296.5
click at [346, 344] on div "Extend: Standard Template x" at bounding box center [358, 320] width 634 height 61
click at [134, 469] on p at bounding box center [357, 466] width 593 height 11
click at [213, 461] on p "**********" at bounding box center [352, 466] width 583 height 11
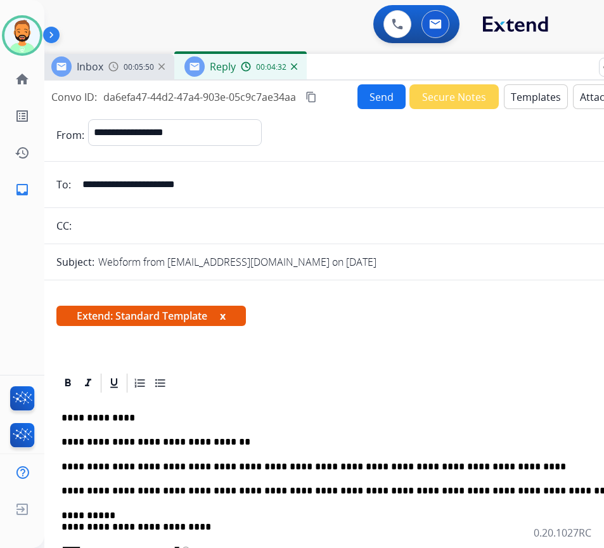
click at [374, 91] on button "Send" at bounding box center [381, 96] width 48 height 25
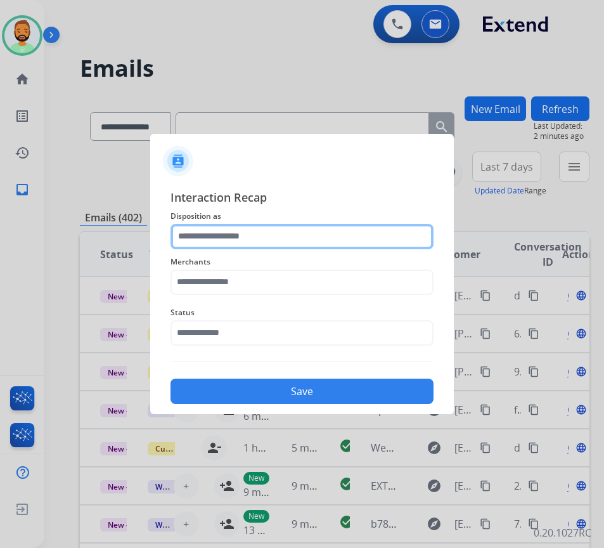
click at [259, 233] on input "text" at bounding box center [301, 236] width 263 height 25
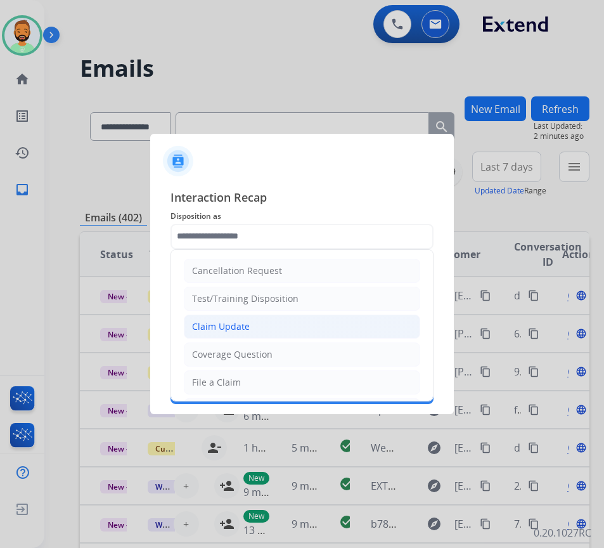
click at [312, 325] on li "Claim Update" at bounding box center [302, 326] width 236 height 24
type input "**********"
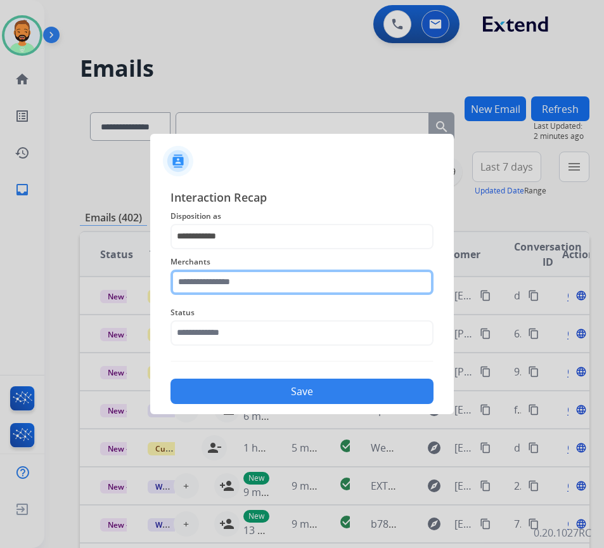
click at [261, 286] on input "text" at bounding box center [301, 281] width 263 height 25
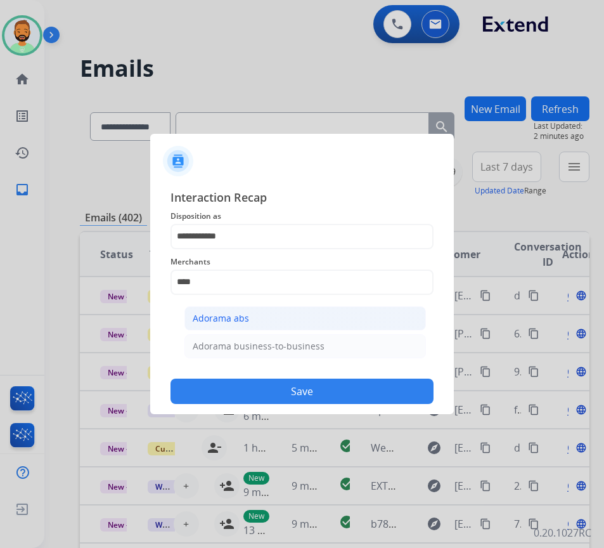
click at [276, 319] on li "Adorama abs" at bounding box center [304, 318] width 241 height 24
type input "**********"
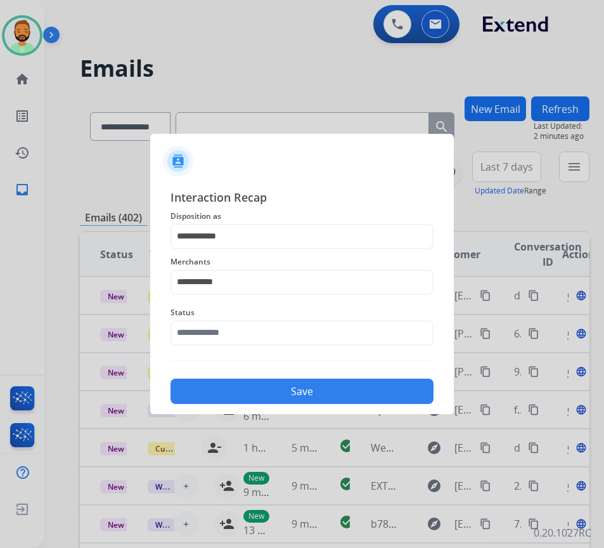
click at [271, 314] on span "Status" at bounding box center [301, 312] width 263 height 15
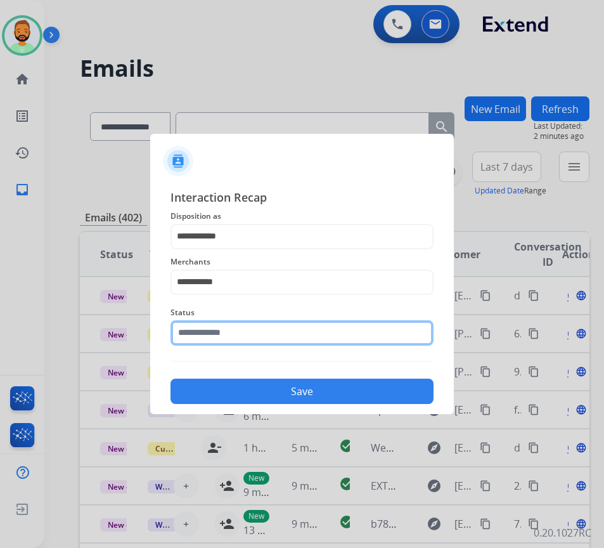
click at [263, 339] on input "text" at bounding box center [301, 332] width 263 height 25
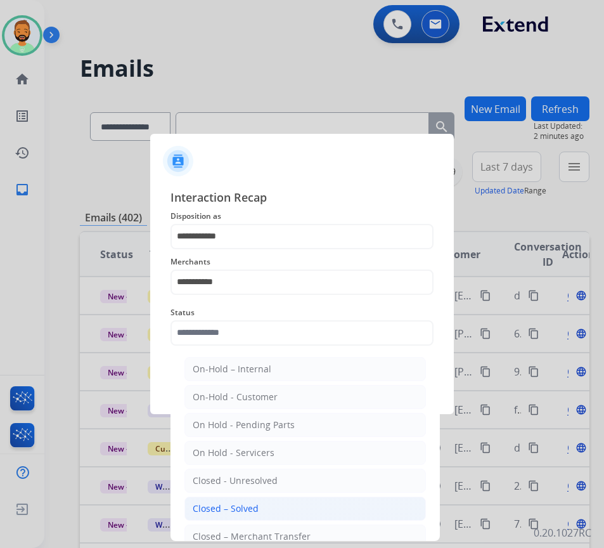
click at [271, 505] on li "Closed – Solved" at bounding box center [304, 508] width 241 height 24
type input "**********"
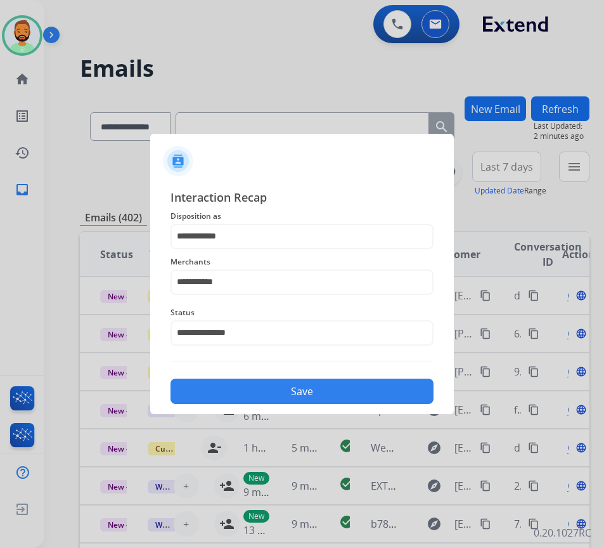
click at [297, 390] on button "Save" at bounding box center [301, 390] width 263 height 25
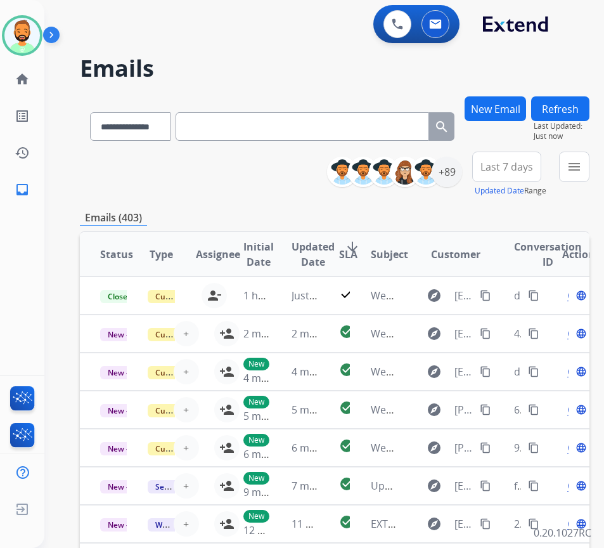
click at [525, 164] on span "Last 7 days" at bounding box center [506, 166] width 53 height 5
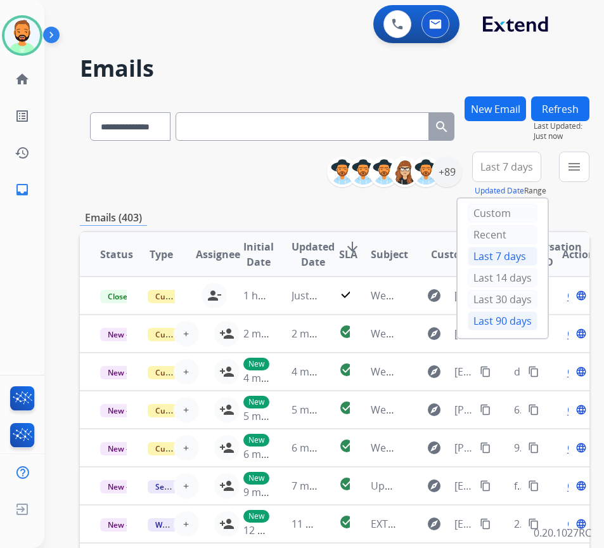
click at [512, 317] on div "Last 90 days" at bounding box center [503, 320] width 70 height 19
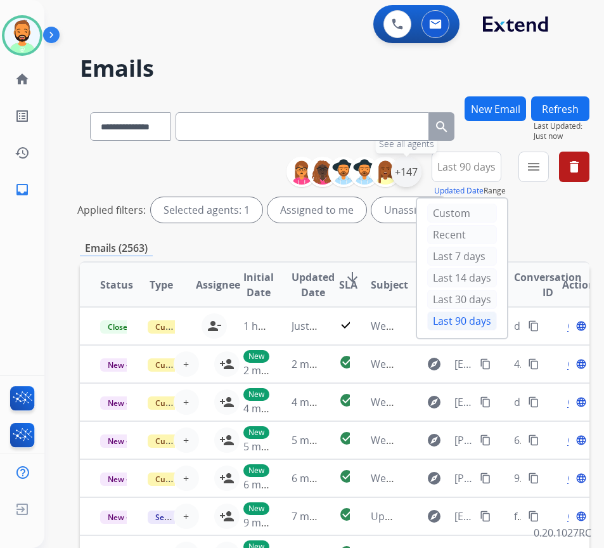
click at [421, 176] on div "+147" at bounding box center [406, 172] width 30 height 30
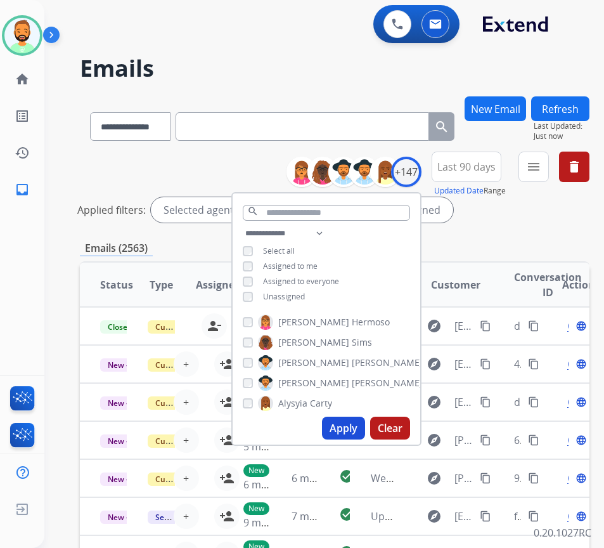
click at [305, 289] on div "**********" at bounding box center [327, 266] width 188 height 81
click at [305, 291] on span "Unassigned" at bounding box center [284, 296] width 42 height 11
click at [359, 427] on button "Apply" at bounding box center [343, 427] width 43 height 23
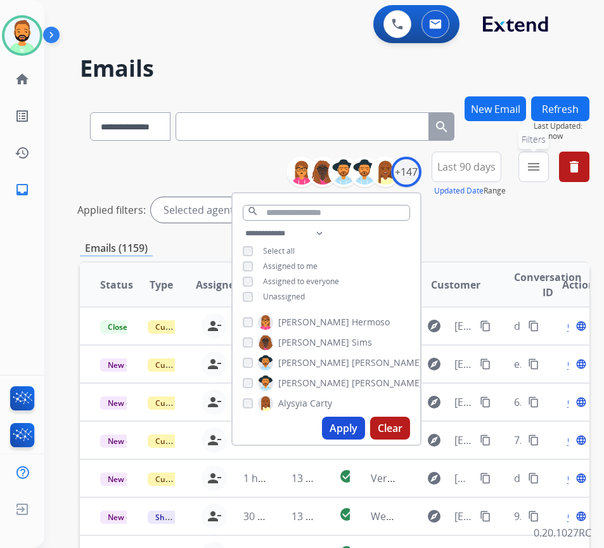
click at [541, 171] on mat-icon "menu" at bounding box center [533, 166] width 15 height 15
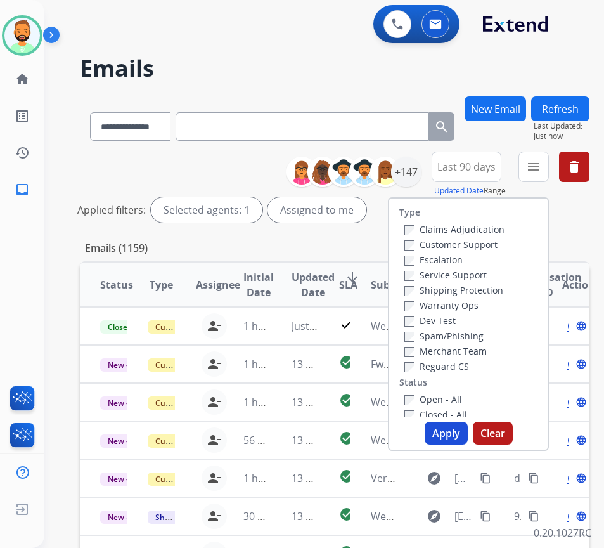
click at [492, 236] on div "Customer Support" at bounding box center [454, 243] width 100 height 15
click at [492, 241] on label "Customer Support" at bounding box center [450, 244] width 93 height 12
click at [466, 289] on label "Shipping Protection" at bounding box center [453, 290] width 99 height 12
click at [457, 366] on label "Reguard CS" at bounding box center [436, 366] width 65 height 12
click at [454, 397] on label "Open - All" at bounding box center [433, 399] width 58 height 12
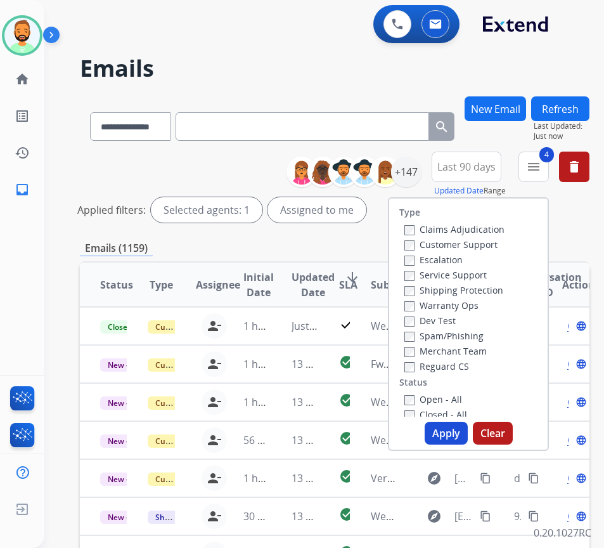
click at [460, 430] on button "Apply" at bounding box center [446, 432] width 43 height 23
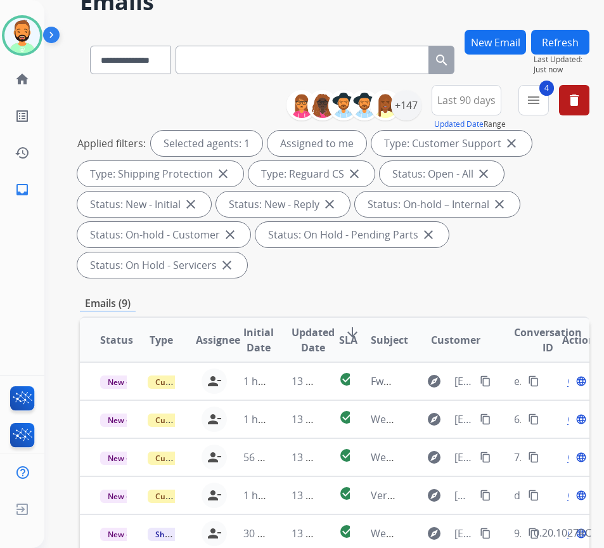
scroll to position [127, 0]
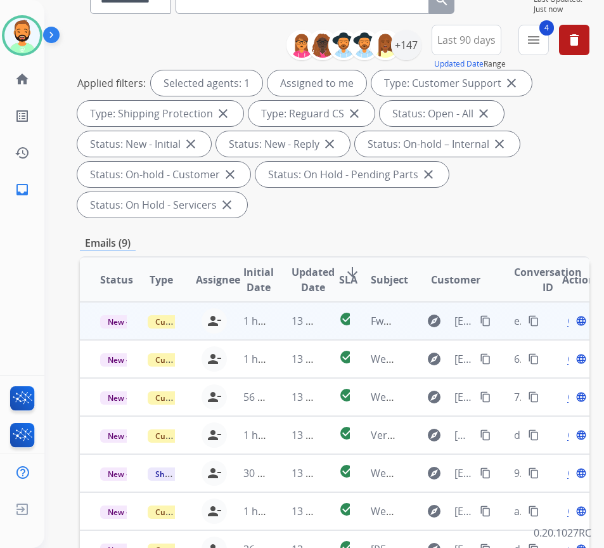
click at [277, 316] on td "13 minutes ago" at bounding box center [295, 321] width 48 height 38
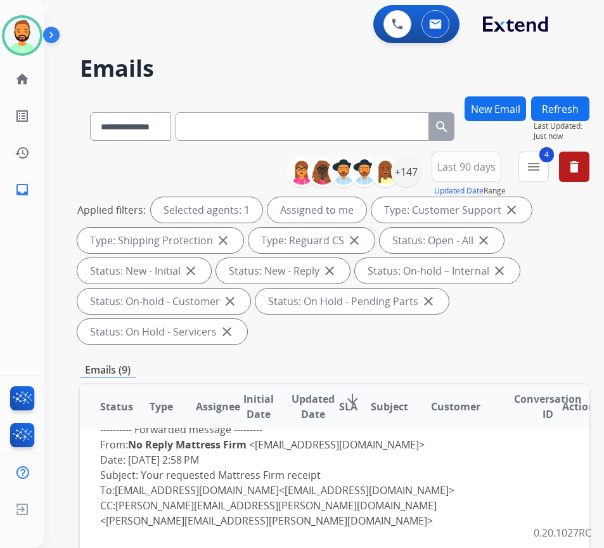
scroll to position [0, 0]
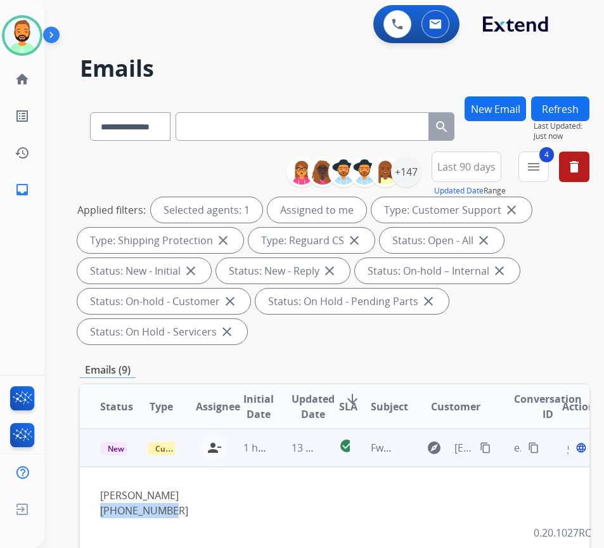
drag, startPoint x: 96, startPoint y: 513, endPoint x: 157, endPoint y: 511, distance: 60.9
copy div "214-957-3774"
click at [491, 442] on mat-icon "content_copy" at bounding box center [485, 447] width 11 height 11
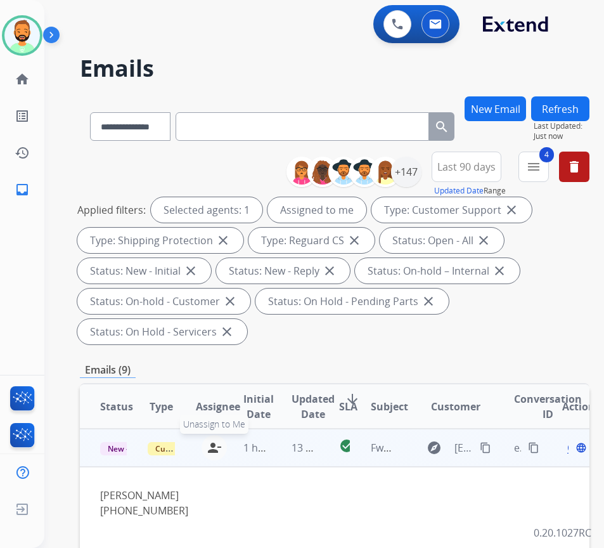
click at [221, 446] on mat-icon "person_remove" at bounding box center [214, 447] width 15 height 15
click at [162, 448] on span "Customer Support" at bounding box center [189, 448] width 82 height 13
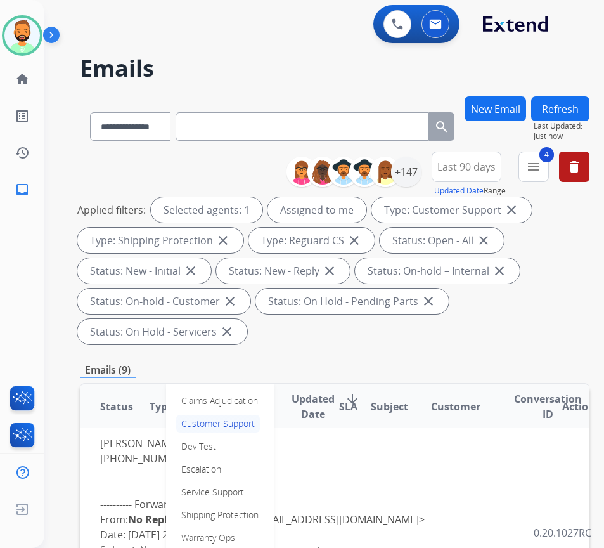
scroll to position [63, 0]
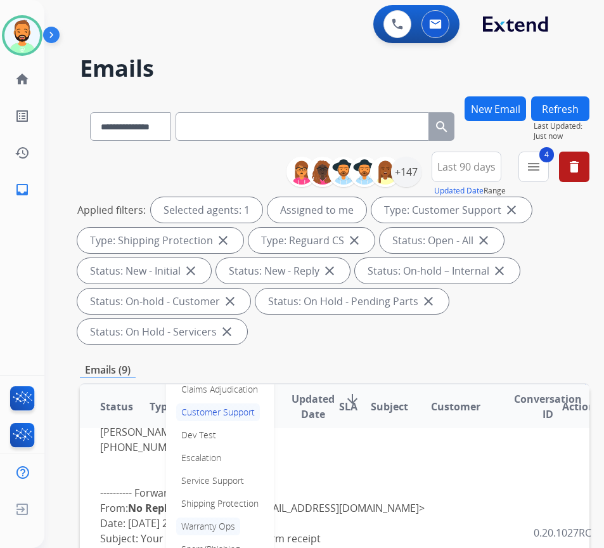
click at [217, 524] on p "Warranty Ops" at bounding box center [208, 526] width 64 height 18
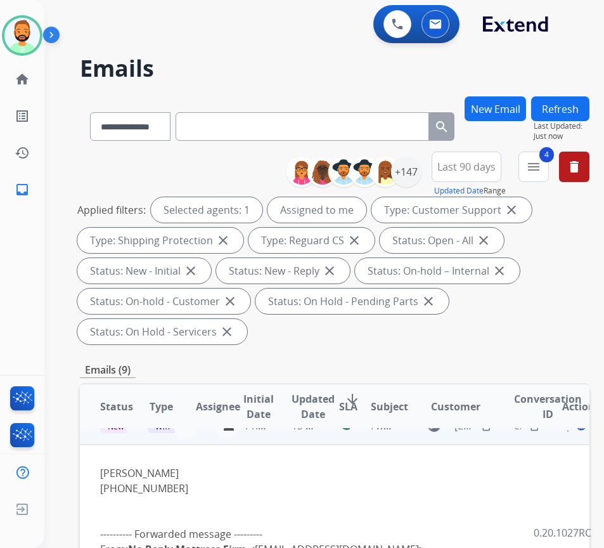
scroll to position [0, 0]
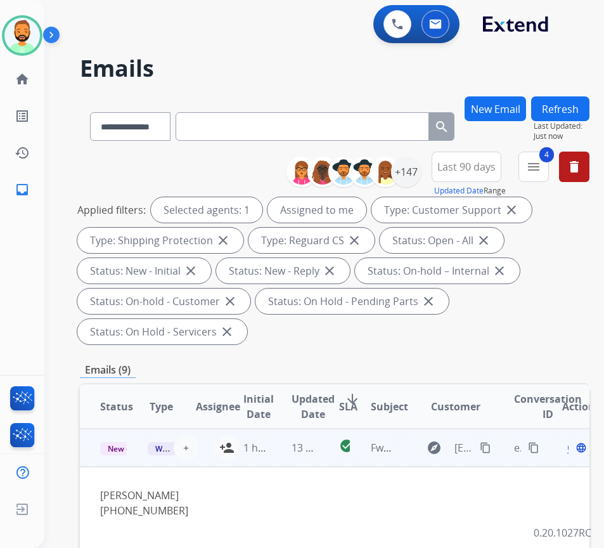
click at [578, 112] on button "Refresh" at bounding box center [560, 108] width 58 height 25
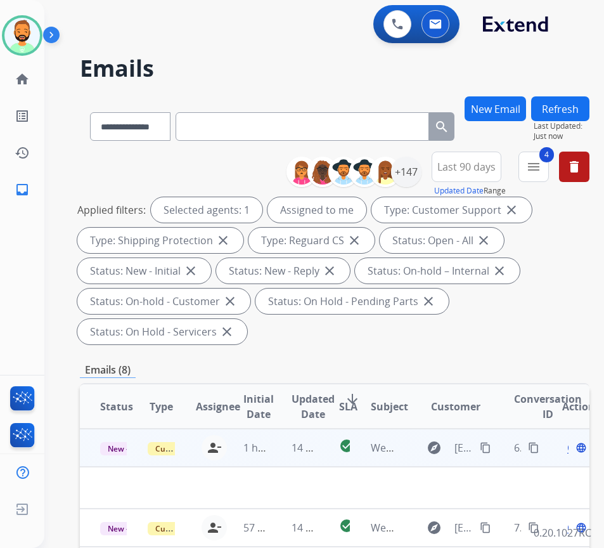
click at [275, 459] on td "14 minutes ago" at bounding box center [295, 447] width 48 height 38
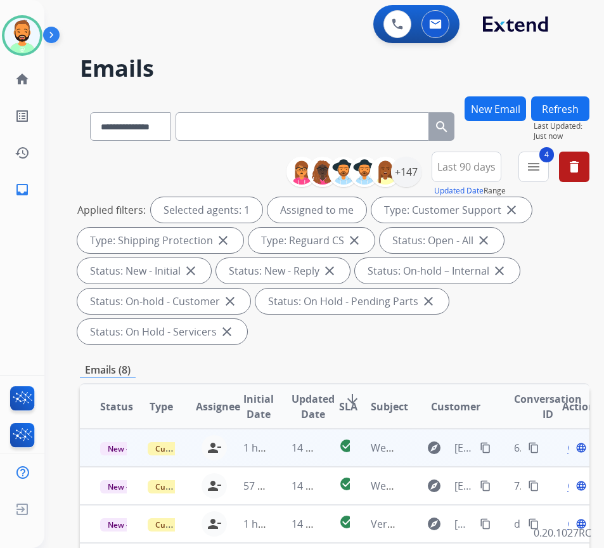
click at [281, 445] on td "14 minutes ago" at bounding box center [295, 447] width 48 height 38
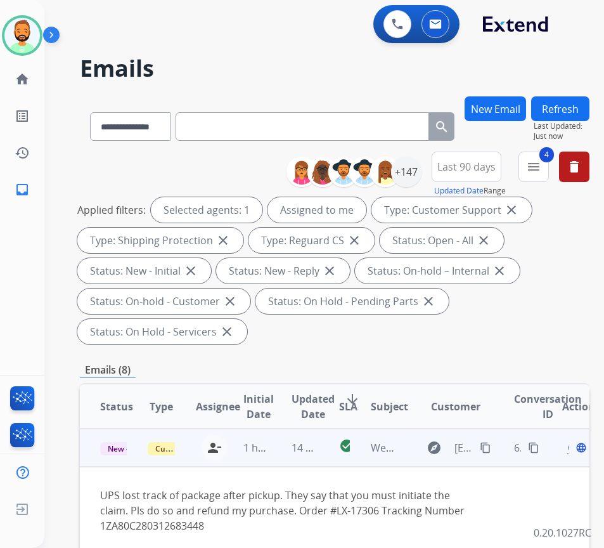
click at [489, 446] on mat-icon "content_copy" at bounding box center [485, 447] width 11 height 11
click at [573, 448] on span "Open" at bounding box center [580, 447] width 26 height 15
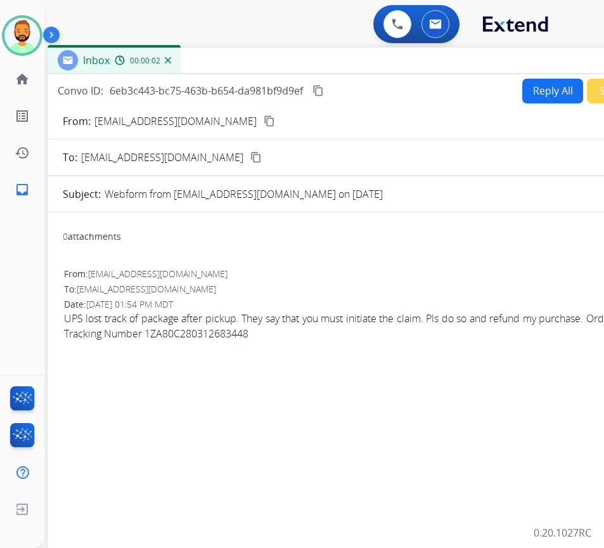
drag, startPoint x: 283, startPoint y: 98, endPoint x: 390, endPoint y: 68, distance: 111.8
click at [390, 68] on div "Inbox 00:00:02" at bounding box center [365, 61] width 634 height 27
click at [533, 89] on button "Reply All" at bounding box center [552, 91] width 61 height 25
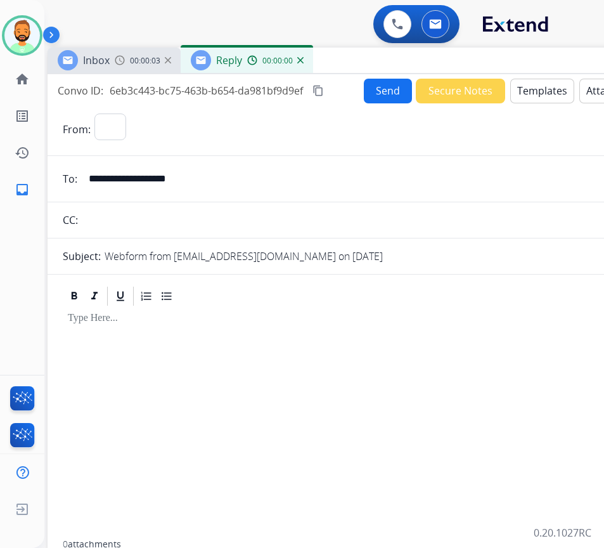
select select "**********"
click at [539, 93] on button "Templates" at bounding box center [542, 91] width 64 height 25
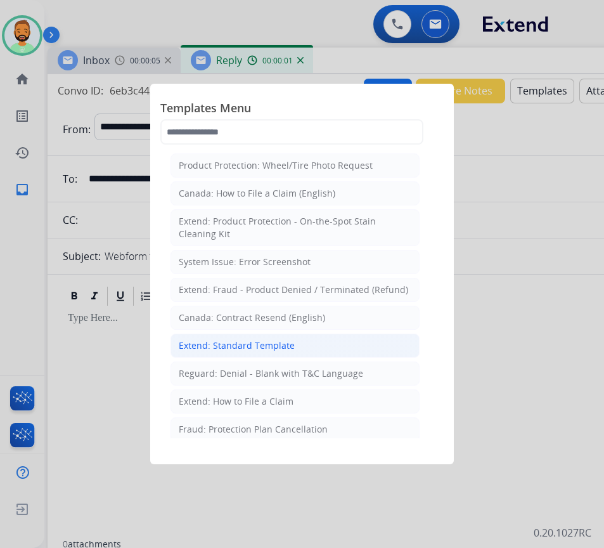
click at [264, 345] on div "Extend: Standard Template" at bounding box center [237, 345] width 116 height 13
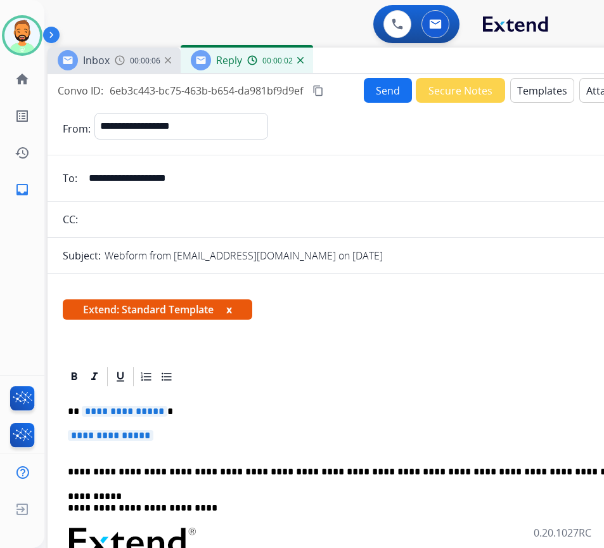
click at [251, 414] on p "**********" at bounding box center [359, 411] width 583 height 11
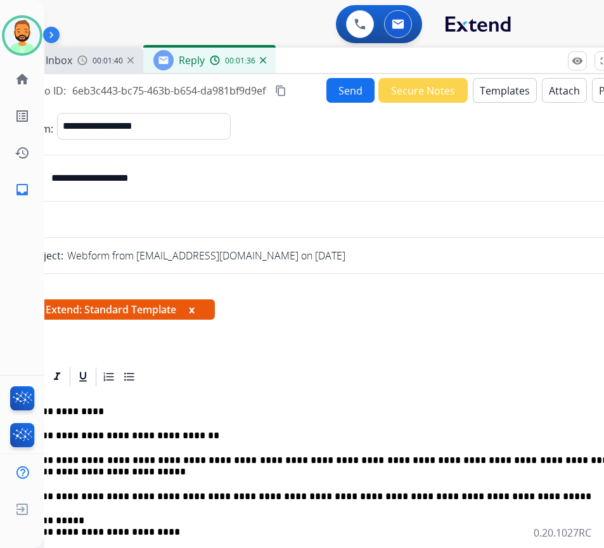
scroll to position [0, 36]
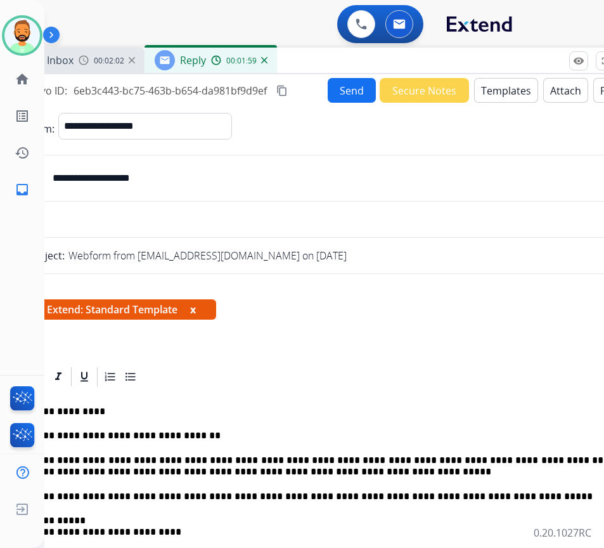
click at [308, 473] on p "**********" at bounding box center [323, 465] width 583 height 23
click at [292, 476] on p "**********" at bounding box center [323, 465] width 583 height 23
click at [275, 463] on p "**********" at bounding box center [323, 465] width 583 height 23
click at [266, 473] on p "**********" at bounding box center [323, 465] width 583 height 23
click at [335, 80] on button "Send" at bounding box center [352, 90] width 48 height 25
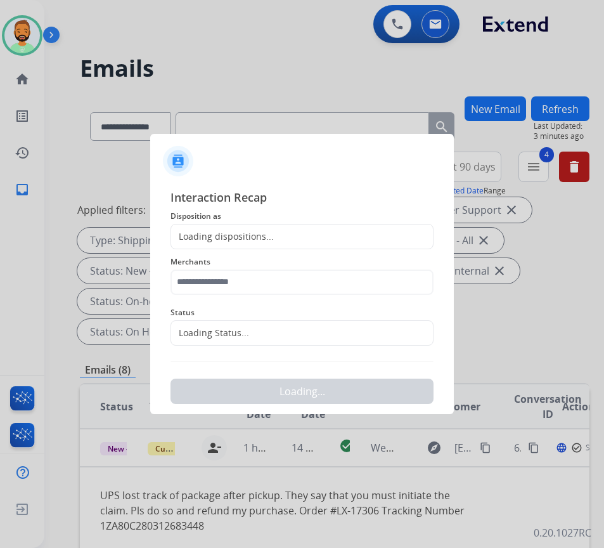
scroll to position [0, 2]
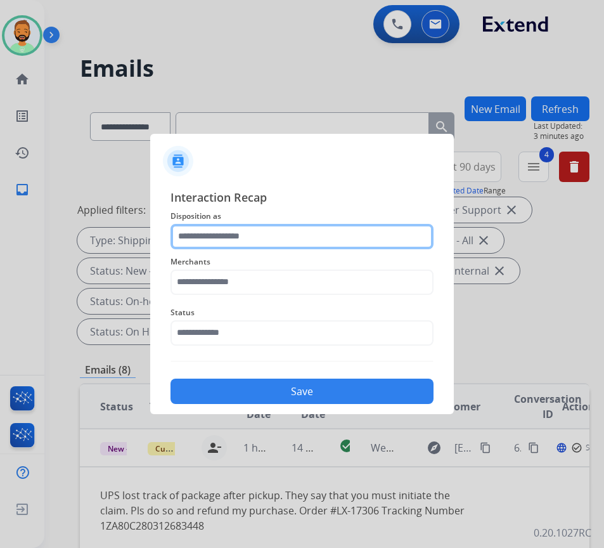
click at [260, 240] on input "text" at bounding box center [301, 236] width 263 height 25
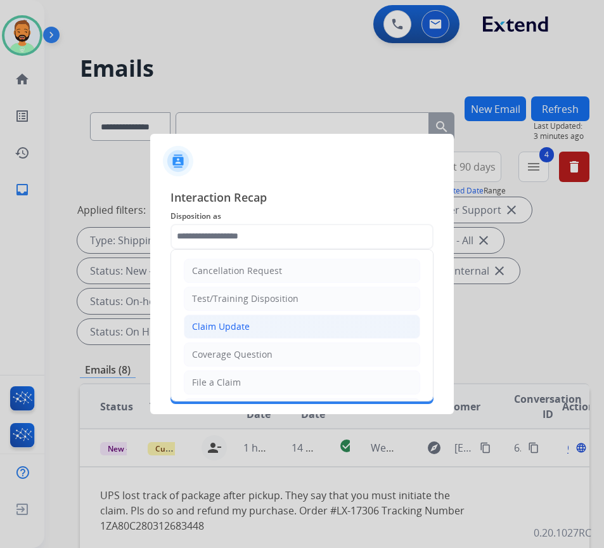
click at [292, 319] on li "Claim Update" at bounding box center [302, 326] width 236 height 24
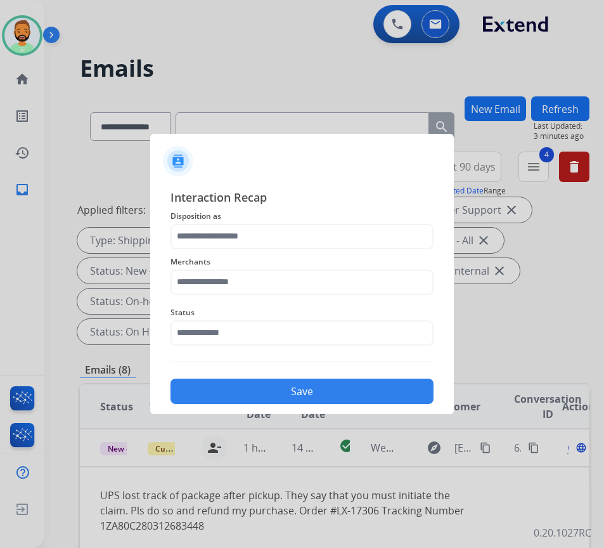
type input "**********"
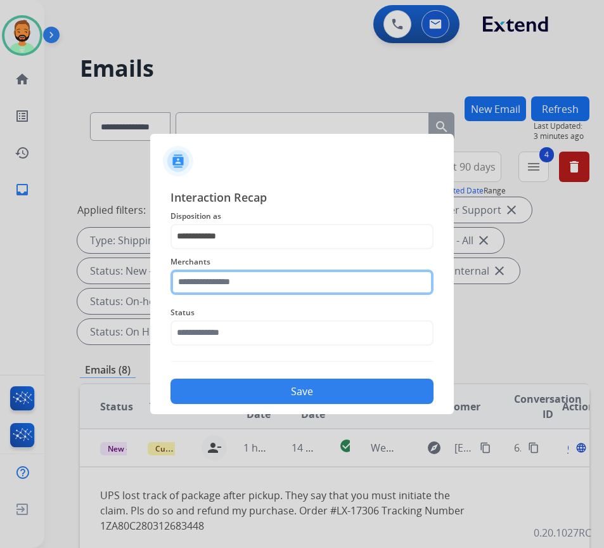
click at [307, 281] on input "text" at bounding box center [301, 281] width 263 height 25
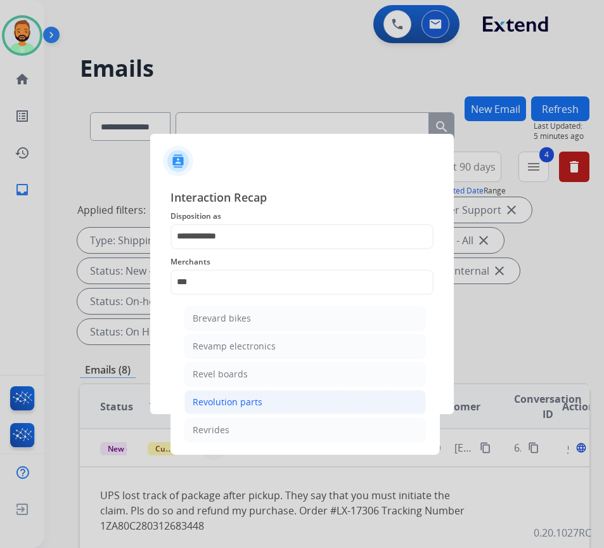
click at [273, 399] on li "Revolution parts" at bounding box center [304, 402] width 241 height 24
type input "**********"
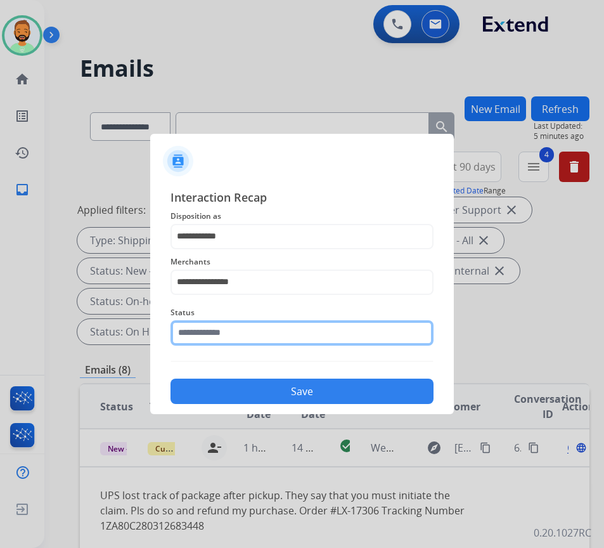
click at [273, 335] on input "text" at bounding box center [301, 332] width 263 height 25
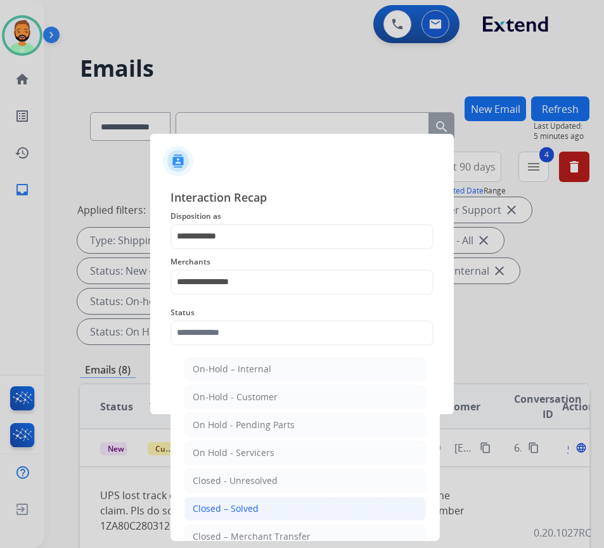
click at [298, 505] on li "Closed – Solved" at bounding box center [304, 508] width 241 height 24
type input "**********"
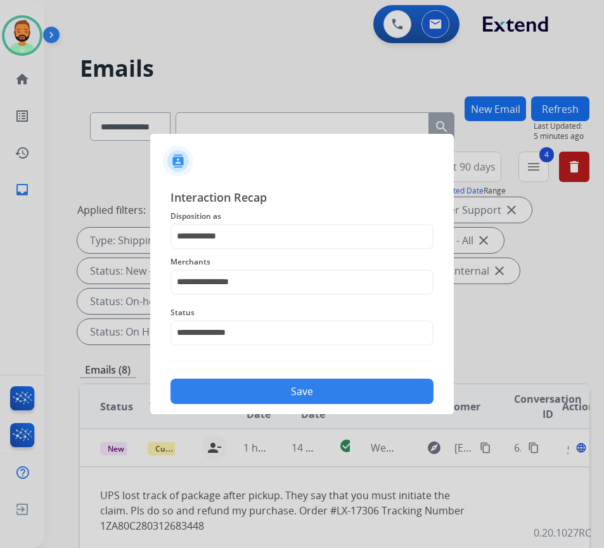
click at [302, 389] on button "Save" at bounding box center [301, 390] width 263 height 25
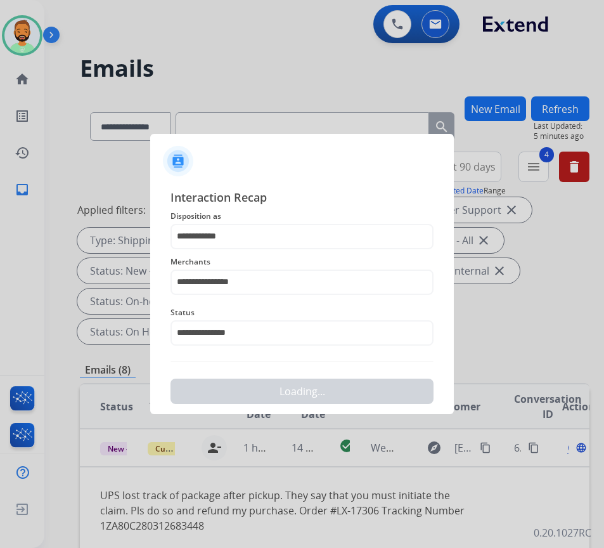
scroll to position [0, 0]
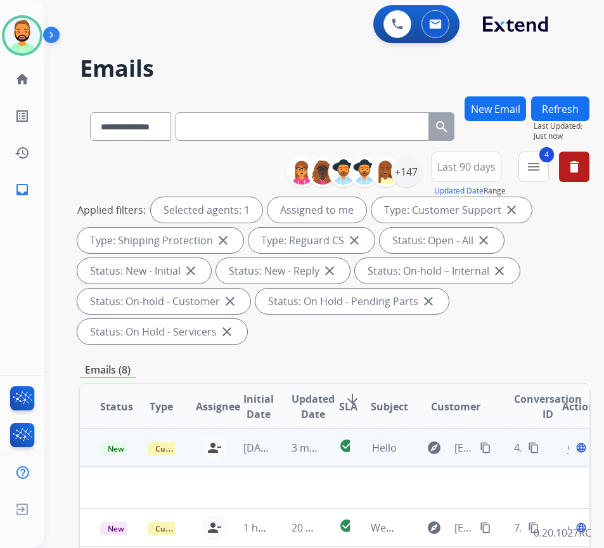
click at [276, 453] on td "3 minutes ago" at bounding box center [295, 447] width 48 height 38
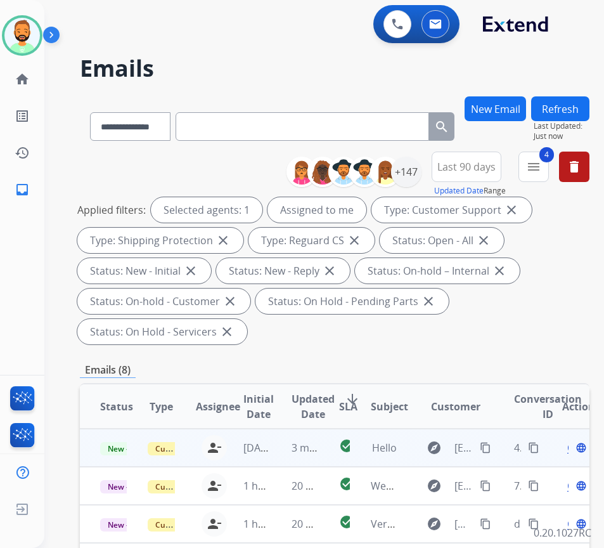
click at [276, 453] on td "3 minutes ago" at bounding box center [295, 447] width 48 height 38
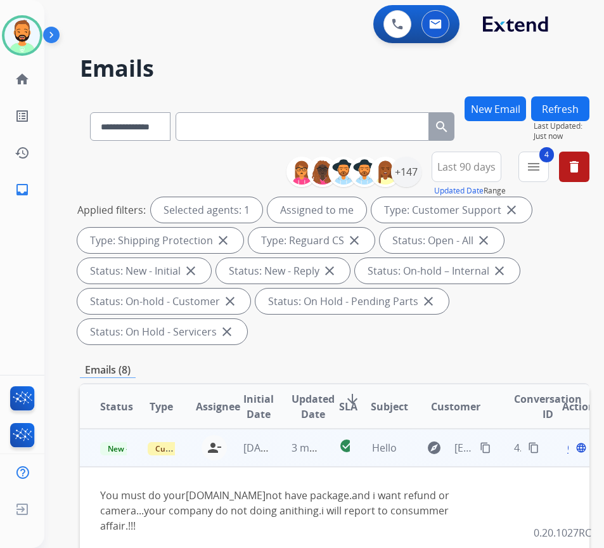
click at [574, 447] on div "Open language" at bounding box center [575, 447] width 27 height 15
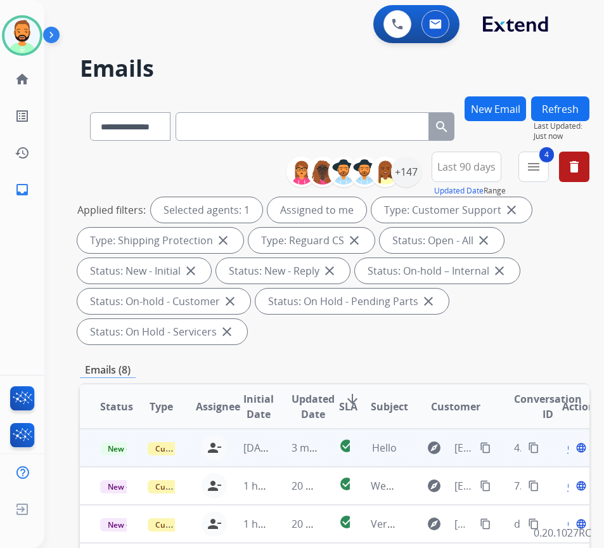
click at [574, 449] on span "Open" at bounding box center [580, 447] width 26 height 15
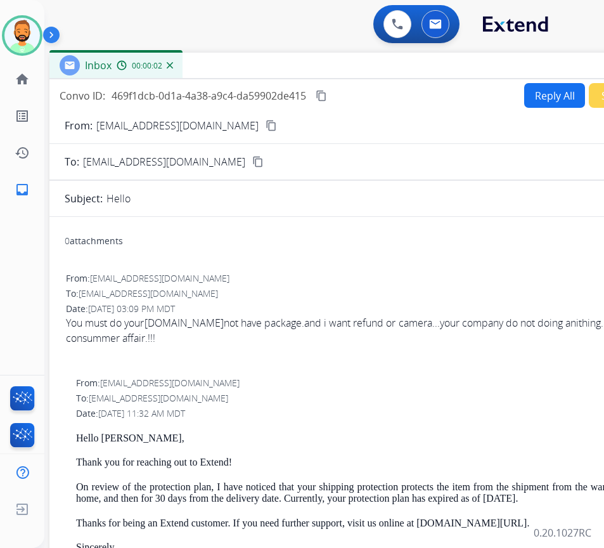
drag, startPoint x: 255, startPoint y: 88, endPoint x: 363, endPoint y: 62, distance: 111.5
click at [364, 63] on div "Inbox 00:00:02" at bounding box center [366, 66] width 634 height 27
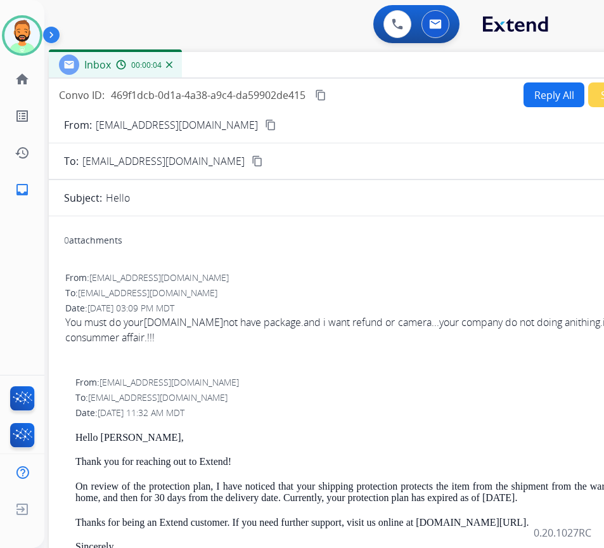
click at [542, 90] on button "Reply All" at bounding box center [554, 94] width 61 height 25
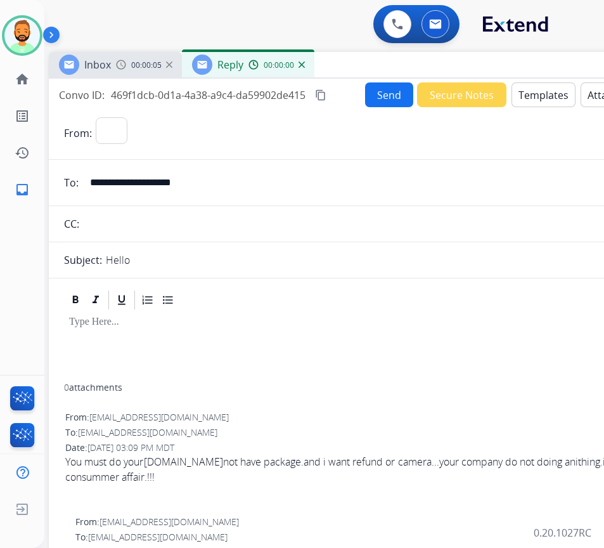
select select "**********"
click at [271, 340] on div at bounding box center [365, 347] width 603 height 72
click at [527, 87] on button "Templates" at bounding box center [543, 94] width 64 height 25
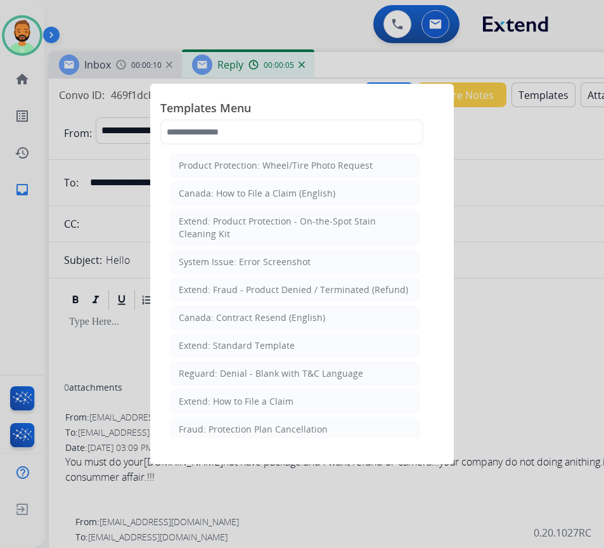
click at [381, 513] on div at bounding box center [302, 274] width 604 height 548
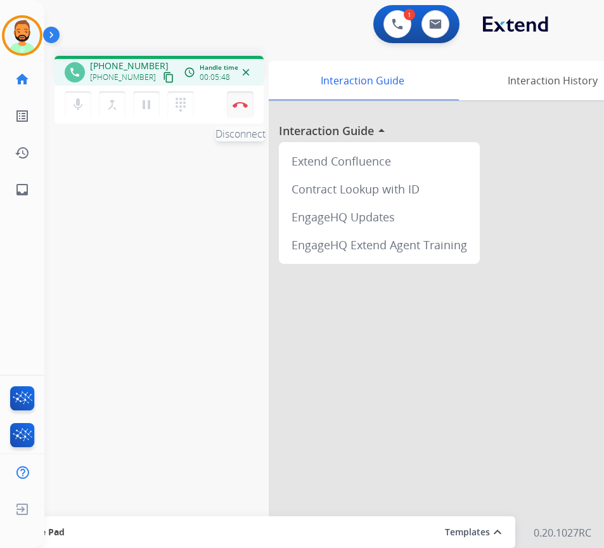
click at [240, 107] on img at bounding box center [240, 104] width 15 height 6
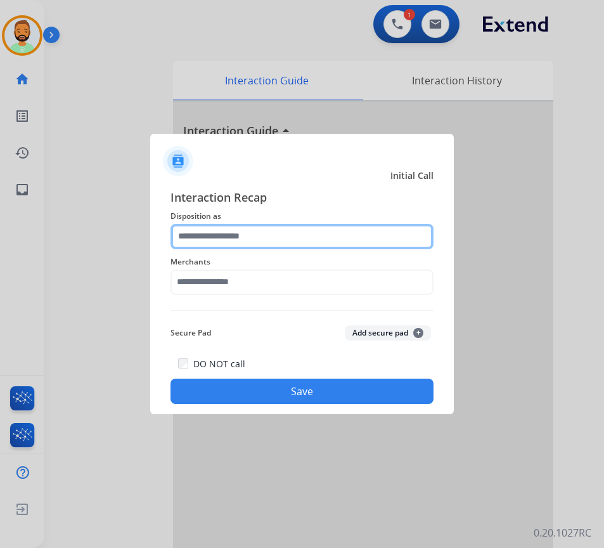
click at [257, 237] on input "text" at bounding box center [301, 236] width 263 height 25
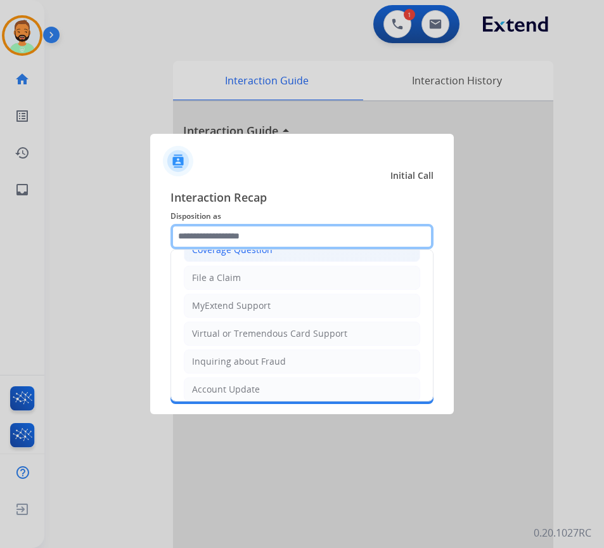
scroll to position [127, 0]
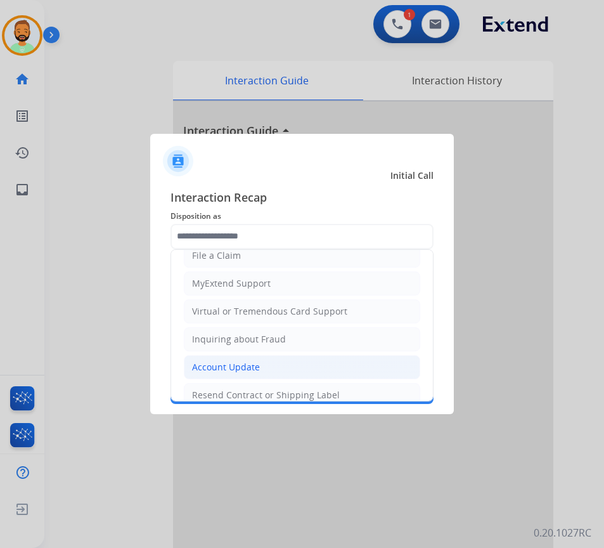
click at [270, 371] on li "Account Update" at bounding box center [302, 367] width 236 height 24
type input "**********"
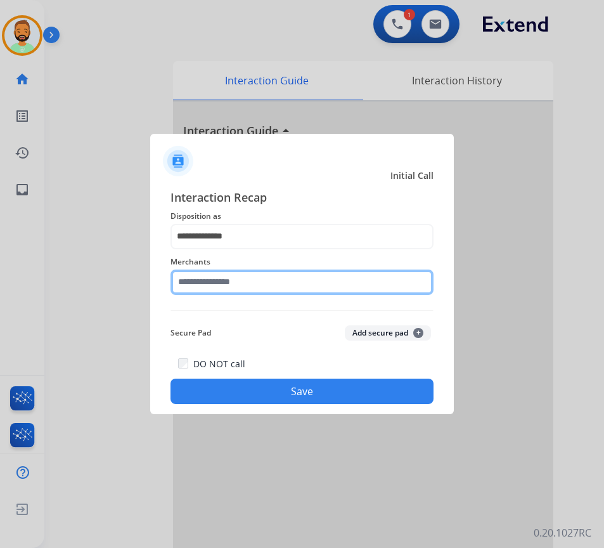
click at [271, 271] on input "text" at bounding box center [301, 281] width 263 height 25
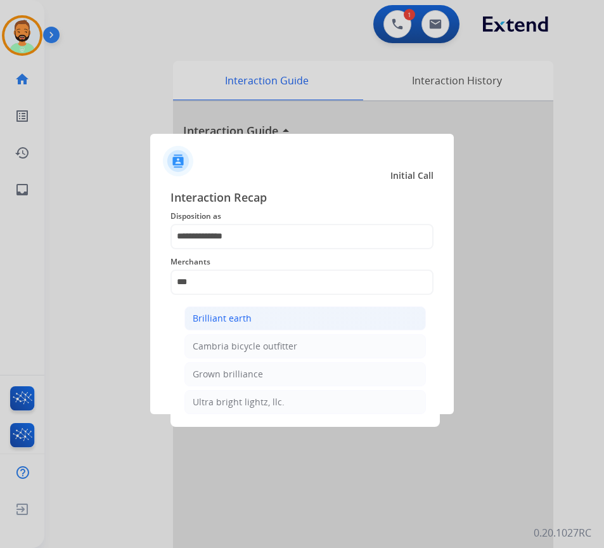
click at [283, 321] on li "Brilliant earth" at bounding box center [304, 318] width 241 height 24
type input "**********"
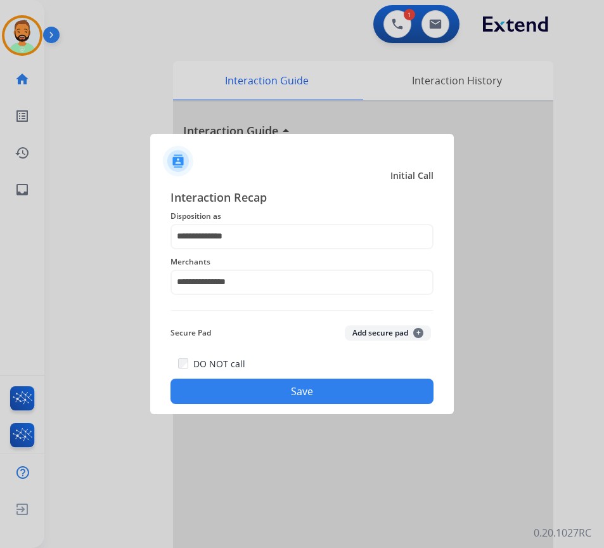
click at [292, 390] on button "Save" at bounding box center [301, 390] width 263 height 25
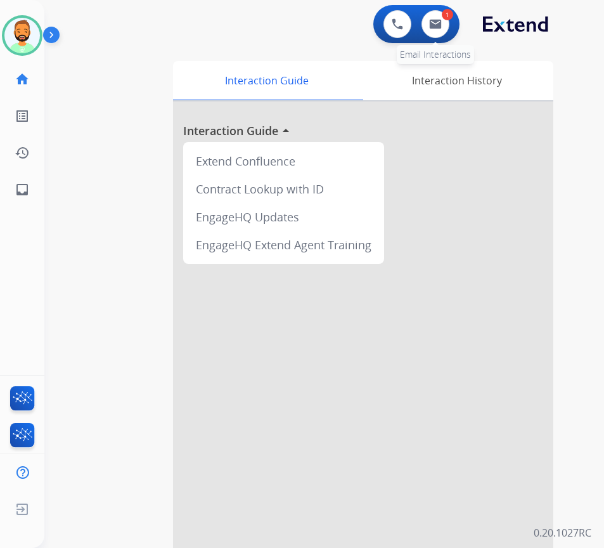
click at [423, 34] on div "1 Email Interactions" at bounding box center [435, 24] width 38 height 28
click at [456, 18] on div "0 Voice Interactions 1 Email Interactions" at bounding box center [416, 24] width 86 height 38
click at [437, 32] on button at bounding box center [435, 24] width 28 height 28
select select "**********"
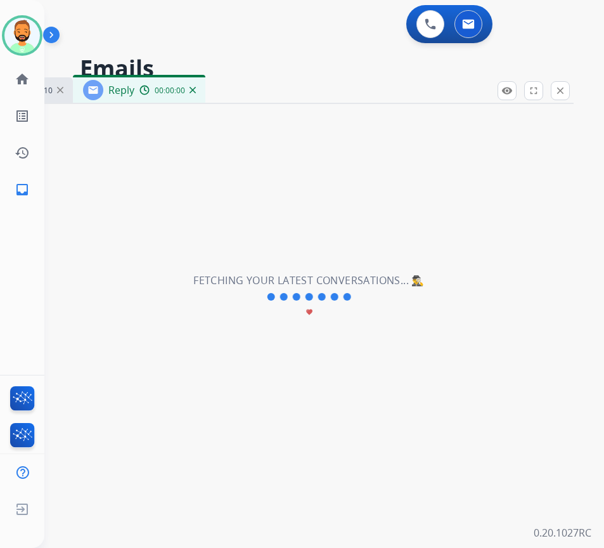
select select "**********"
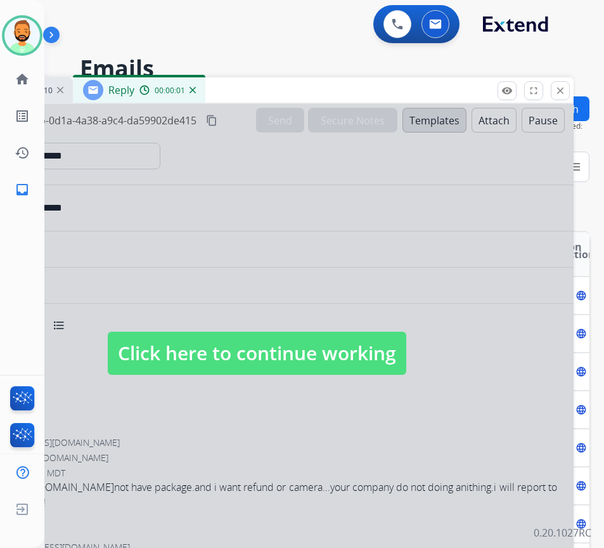
click at [267, 338] on span "Click here to continue working" at bounding box center [257, 352] width 299 height 43
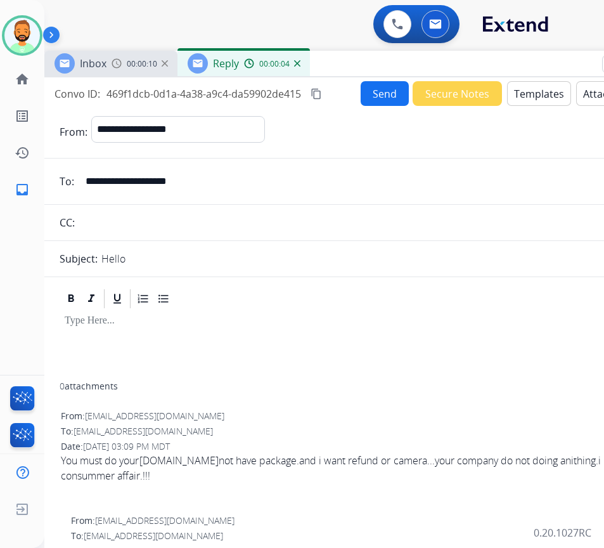
drag, startPoint x: 243, startPoint y: 96, endPoint x: 345, endPoint y: 68, distance: 105.8
click at [345, 68] on div "Inbox 00:00:10 Reply 00:00:04" at bounding box center [361, 64] width 634 height 27
click at [174, 181] on input "**********" at bounding box center [370, 181] width 585 height 25
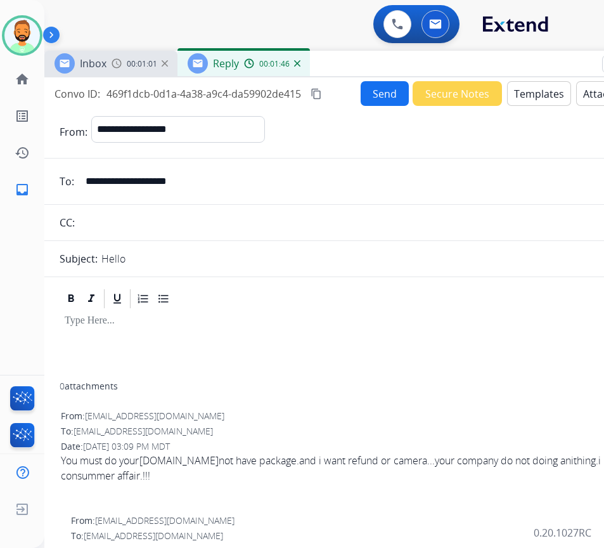
click at [539, 96] on button "Templates" at bounding box center [539, 93] width 64 height 25
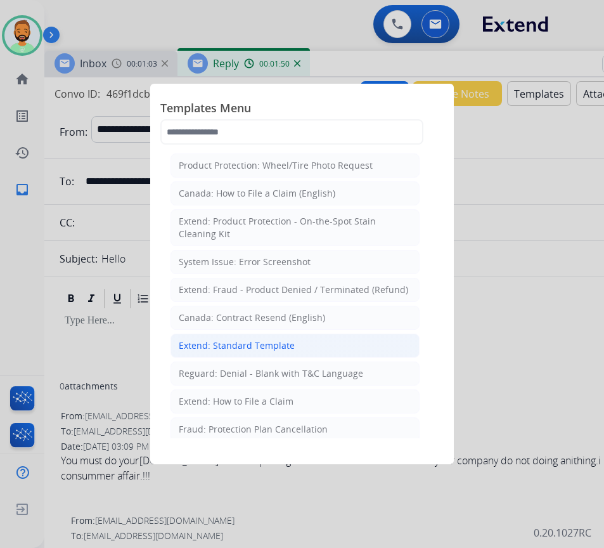
click at [299, 349] on li "Extend: Standard Template" at bounding box center [294, 345] width 249 height 24
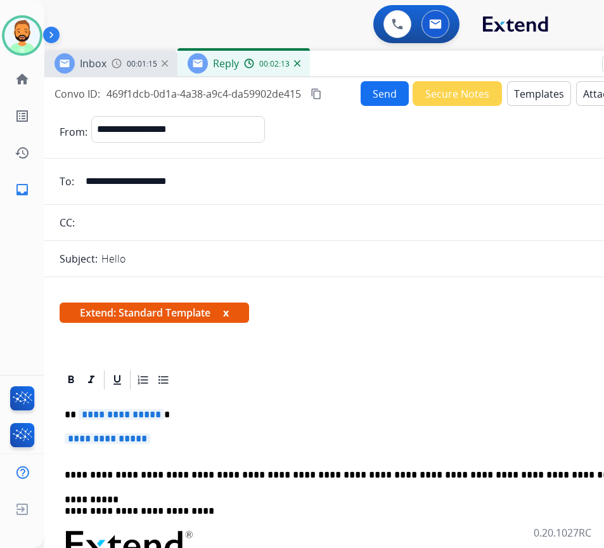
click at [165, 411] on p "**" at bounding box center [356, 414] width 583 height 11
click at [243, 419] on p "**********" at bounding box center [356, 414] width 583 height 11
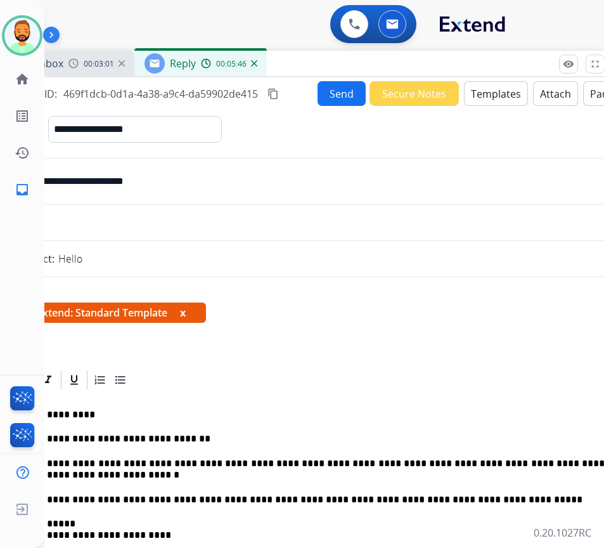
scroll to position [0, 25]
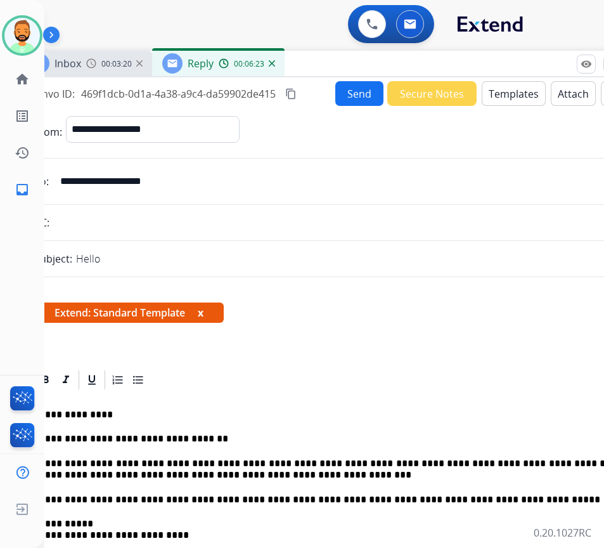
click at [246, 472] on p "**********" at bounding box center [330, 469] width 583 height 23
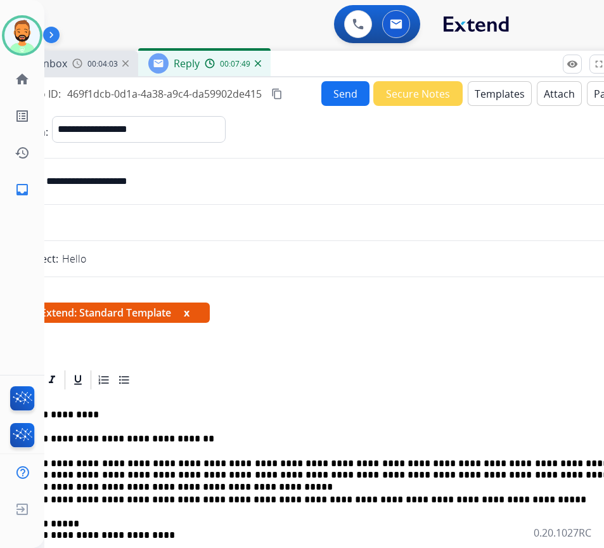
scroll to position [0, 27]
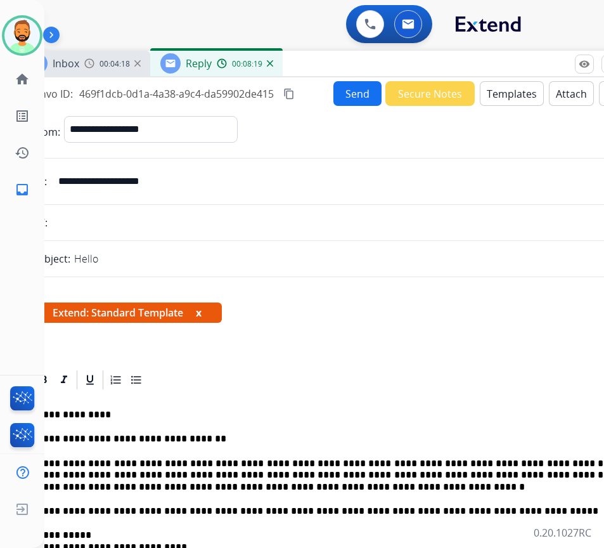
click at [345, 89] on button "Send" at bounding box center [357, 93] width 48 height 25
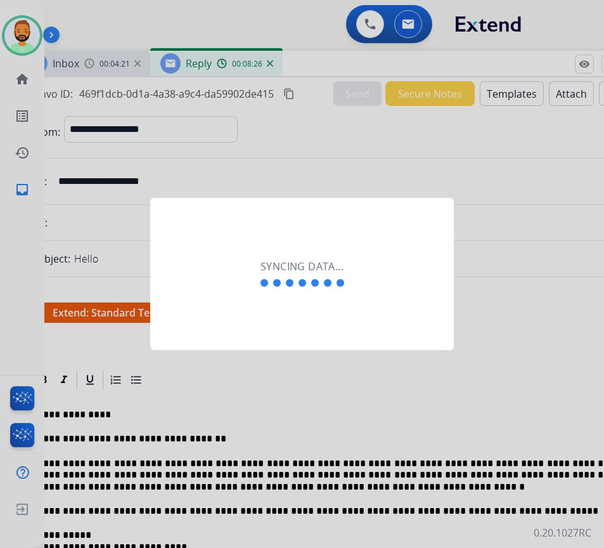
scroll to position [0, 2]
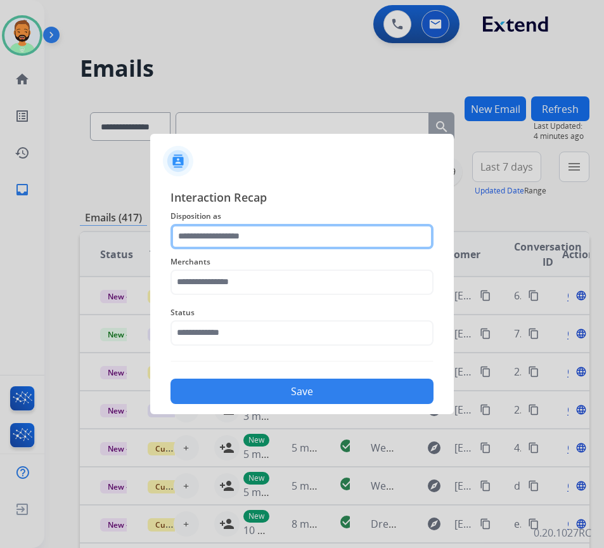
click at [316, 235] on input "text" at bounding box center [301, 236] width 263 height 25
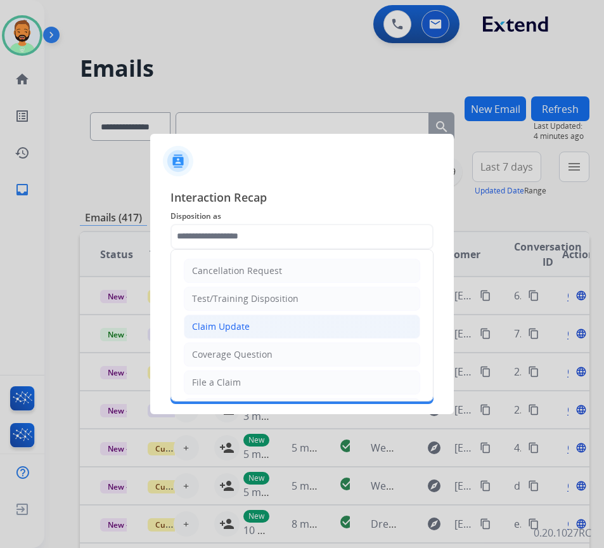
click at [281, 325] on li "Claim Update" at bounding box center [302, 326] width 236 height 24
type input "**********"
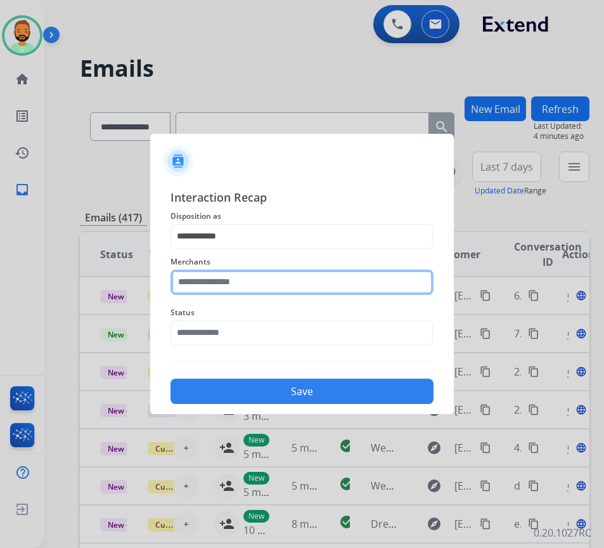
click at [281, 292] on input "text" at bounding box center [301, 281] width 263 height 25
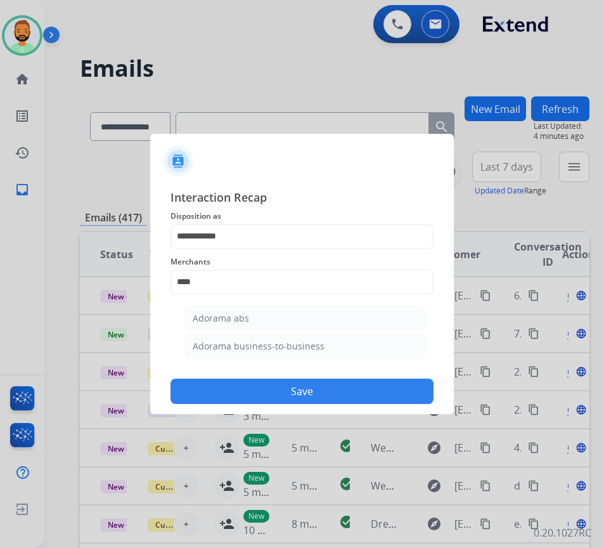
click at [214, 316] on div "Adorama abs" at bounding box center [221, 318] width 56 height 13
type input "**********"
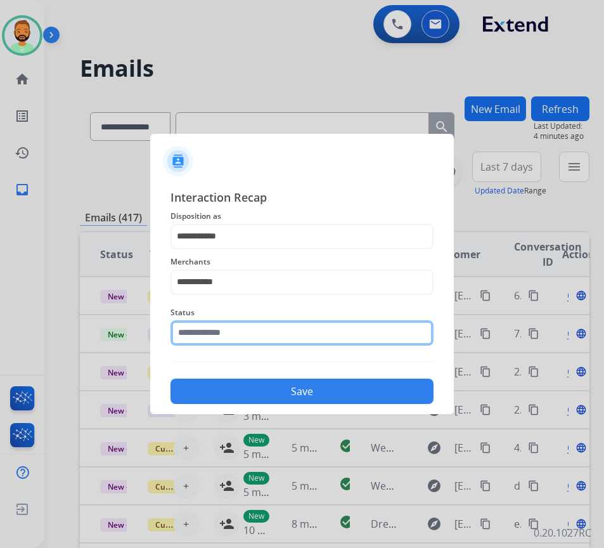
click at [254, 334] on input "text" at bounding box center [301, 332] width 263 height 25
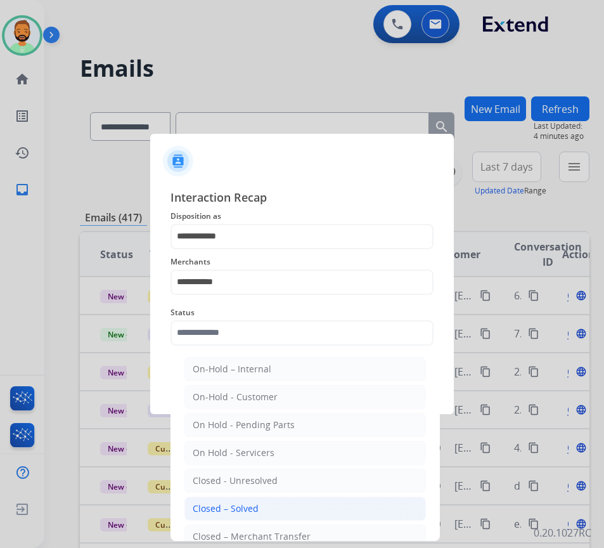
drag, startPoint x: 275, startPoint y: 515, endPoint x: 281, endPoint y: 439, distance: 76.3
click at [275, 514] on li "Closed – Solved" at bounding box center [304, 508] width 241 height 24
type input "**********"
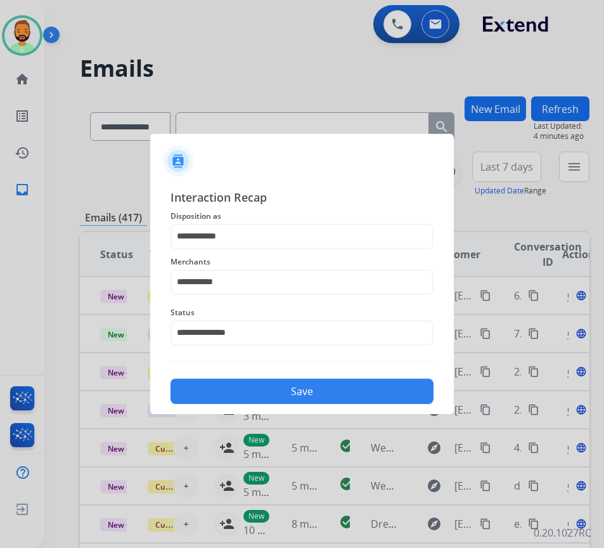
click at [291, 390] on button "Save" at bounding box center [301, 390] width 263 height 25
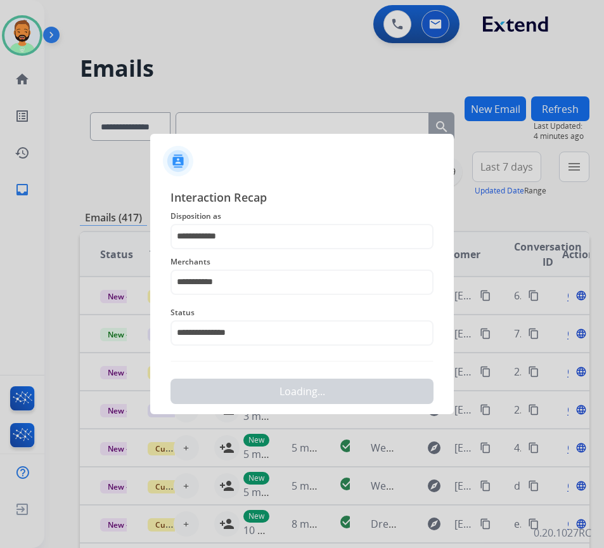
scroll to position [0, 0]
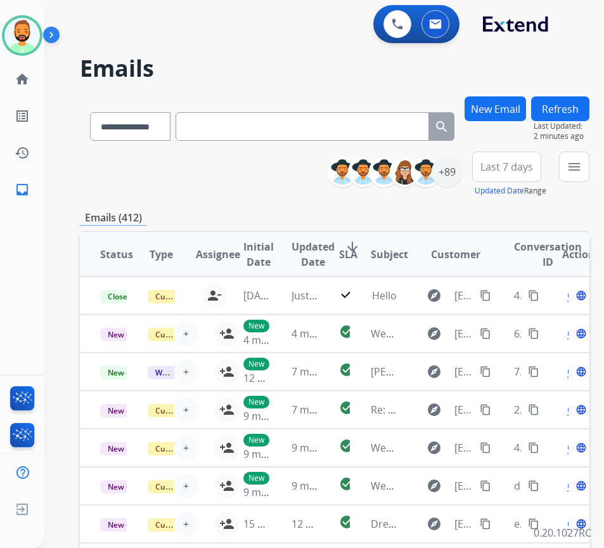
click at [503, 164] on span "Last 7 days" at bounding box center [506, 166] width 53 height 5
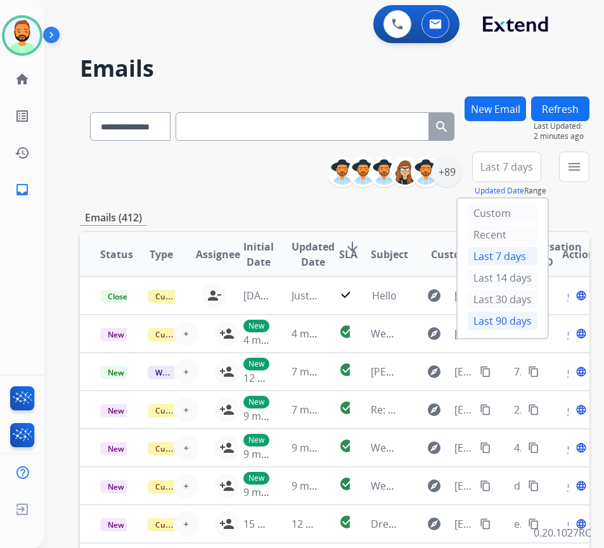
drag, startPoint x: 513, startPoint y: 322, endPoint x: 491, endPoint y: 310, distance: 24.7
click at [513, 323] on div "Last 90 days" at bounding box center [503, 320] width 70 height 19
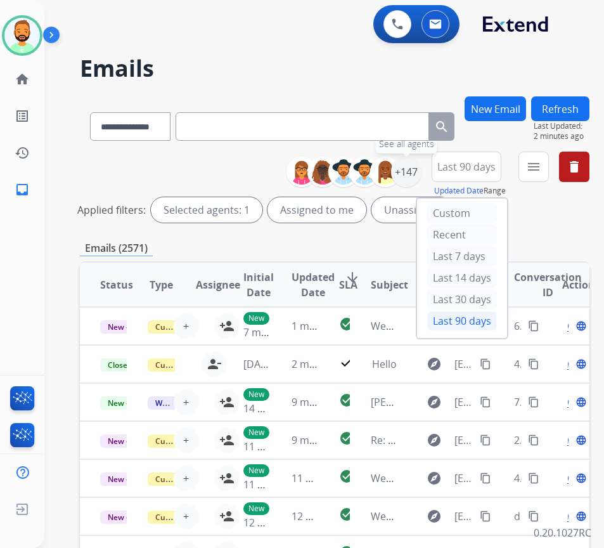
click at [421, 174] on div "+147" at bounding box center [406, 172] width 30 height 30
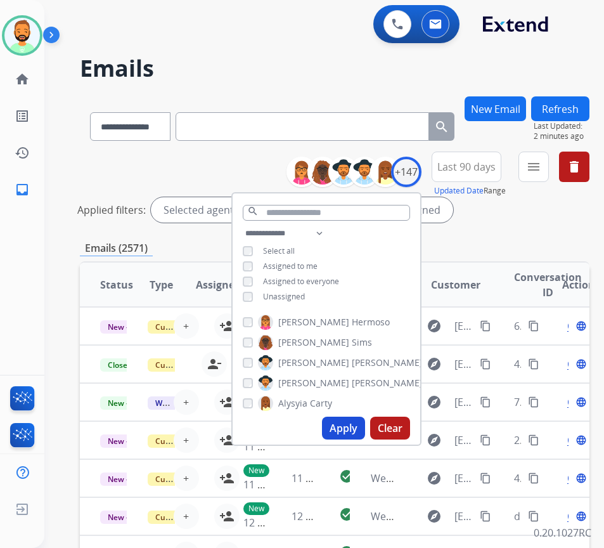
click at [305, 291] on span "Unassigned" at bounding box center [284, 296] width 42 height 11
click at [365, 433] on button "Apply" at bounding box center [343, 427] width 43 height 23
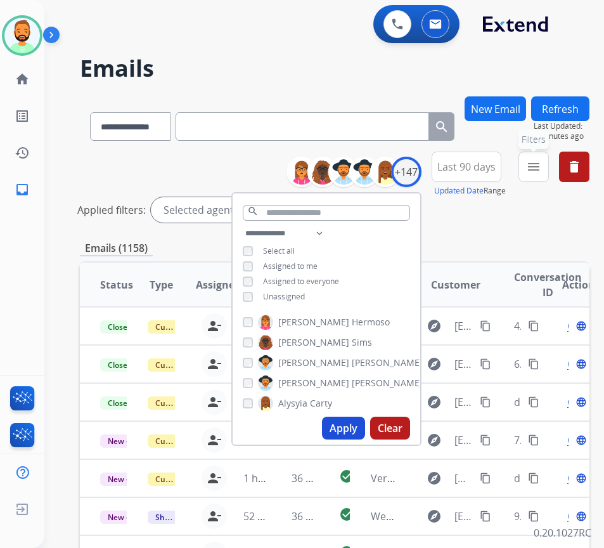
click at [541, 164] on mat-icon "menu" at bounding box center [533, 166] width 15 height 15
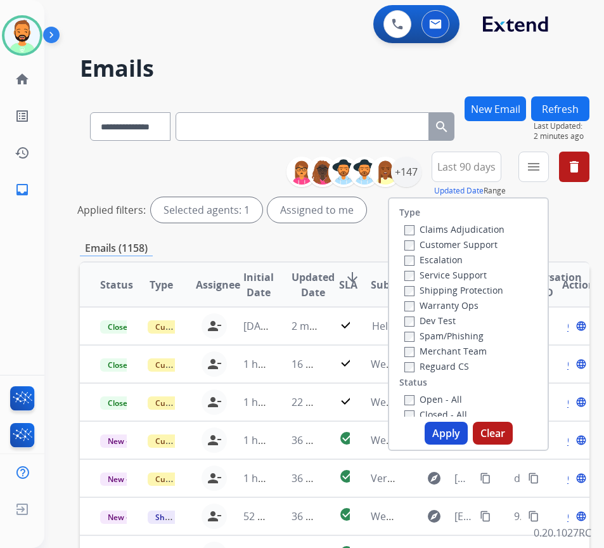
click at [472, 240] on label "Customer Support" at bounding box center [450, 244] width 93 height 12
click at [482, 288] on label "Shipping Protection" at bounding box center [453, 290] width 99 height 12
click at [465, 364] on label "Reguard CS" at bounding box center [436, 366] width 65 height 12
click at [458, 399] on label "Open - All" at bounding box center [433, 399] width 58 height 12
click at [462, 427] on button "Apply" at bounding box center [446, 432] width 43 height 23
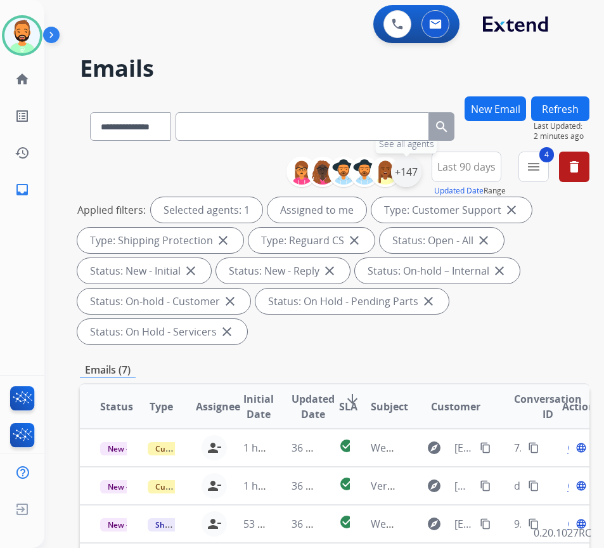
click at [421, 179] on div "+147" at bounding box center [406, 172] width 30 height 30
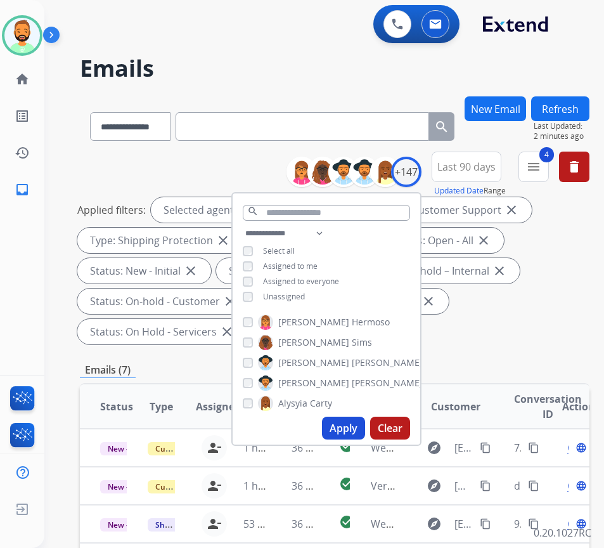
click at [471, 169] on span "Last 90 days" at bounding box center [466, 166] width 58 height 5
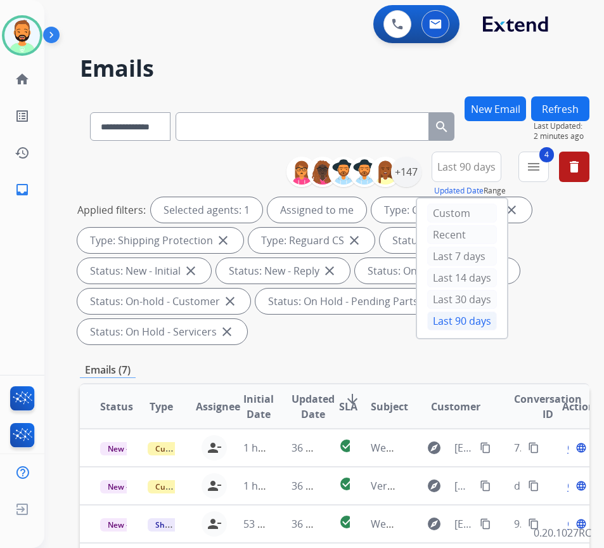
click at [553, 257] on div "Applied filters: Selected agents: 1 Assigned to me Type: Customer Support close…" at bounding box center [332, 270] width 510 height 147
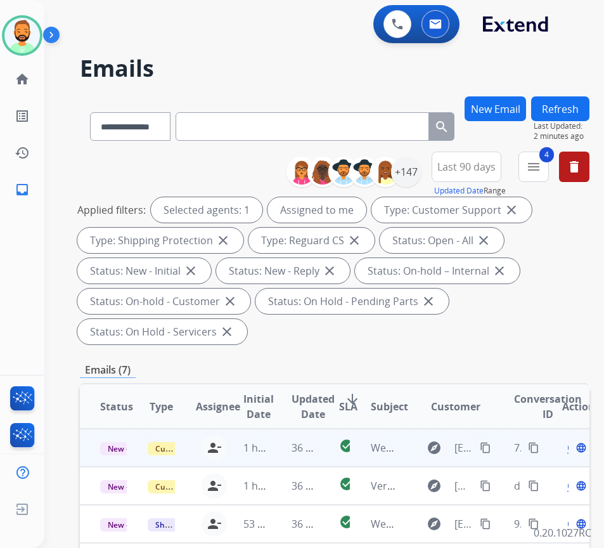
click at [281, 451] on td "36 minutes ago" at bounding box center [295, 447] width 48 height 38
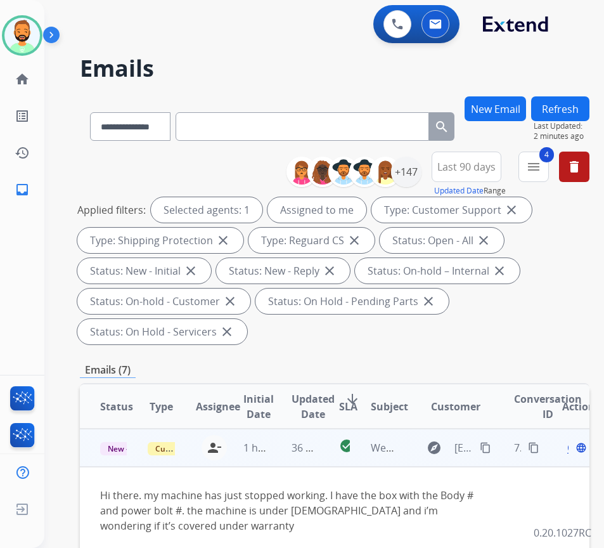
click at [484, 452] on button "content_copy" at bounding box center [485, 447] width 15 height 15
click at [575, 447] on div "Open language" at bounding box center [575, 447] width 27 height 15
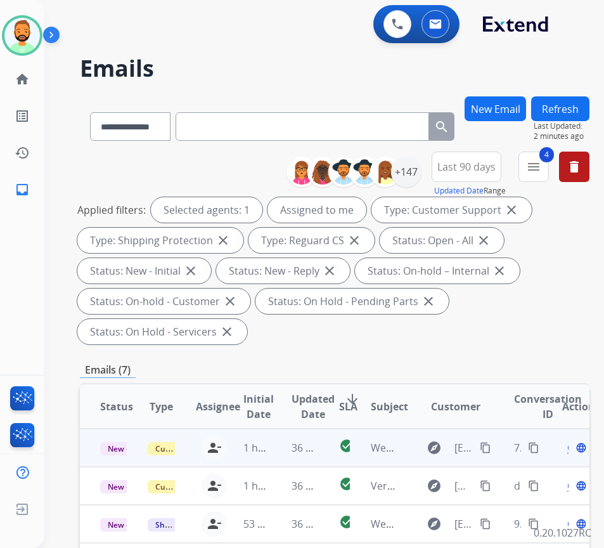
click at [573, 449] on span "Open" at bounding box center [580, 447] width 26 height 15
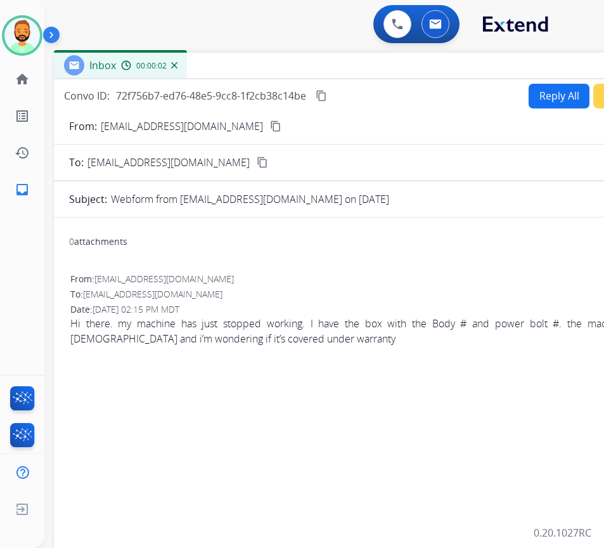
drag, startPoint x: 325, startPoint y: 88, endPoint x: 439, endPoint y: 66, distance: 115.6
click at [438, 63] on div "Inbox 00:00:02" at bounding box center [371, 66] width 634 height 27
click at [542, 89] on button "Reply All" at bounding box center [557, 96] width 61 height 25
select select "**********"
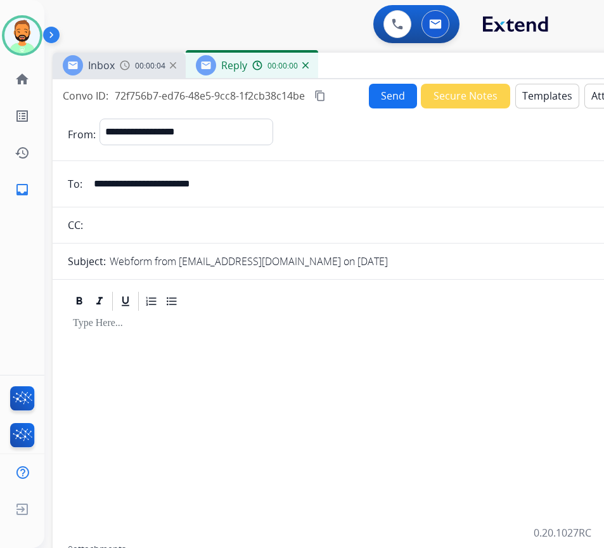
click at [540, 93] on button "Templates" at bounding box center [547, 96] width 64 height 25
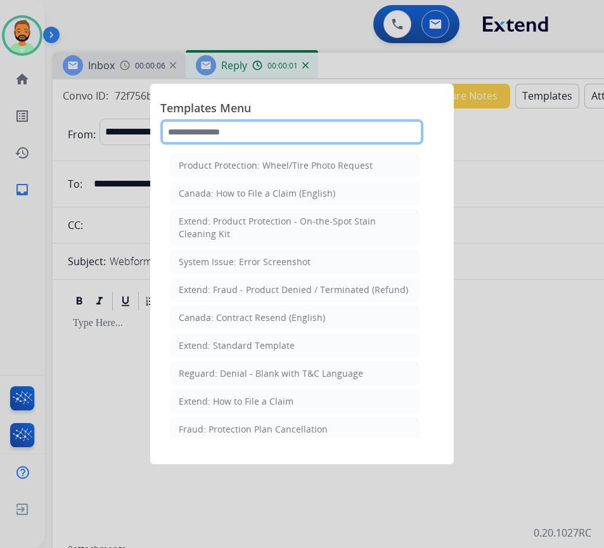
click at [350, 128] on input "text" at bounding box center [291, 131] width 263 height 25
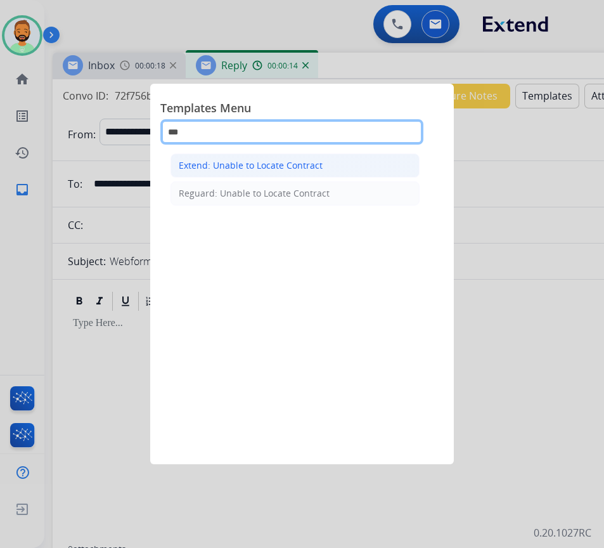
type input "***"
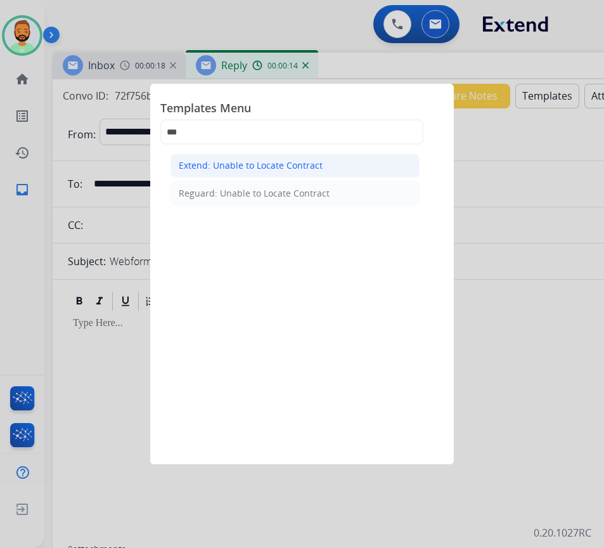
click at [319, 164] on div "Extend: Unable to Locate Contract" at bounding box center [251, 165] width 144 height 13
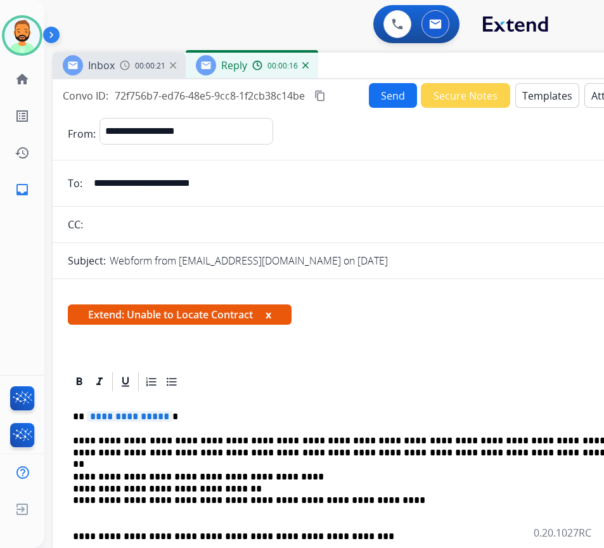
click at [400, 99] on button "Send" at bounding box center [393, 95] width 48 height 25
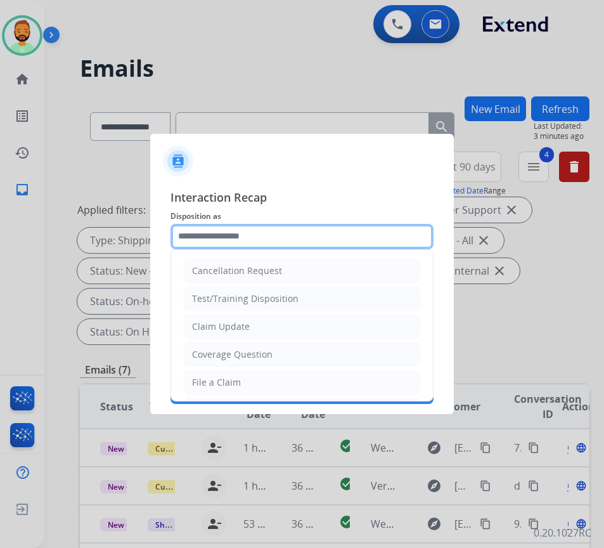
click at [356, 238] on input "text" at bounding box center [301, 236] width 263 height 25
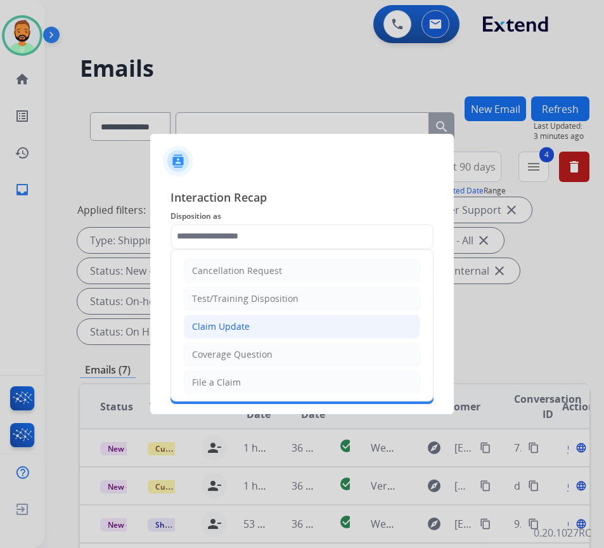
click at [375, 320] on li "Claim Update" at bounding box center [302, 326] width 236 height 24
type input "**********"
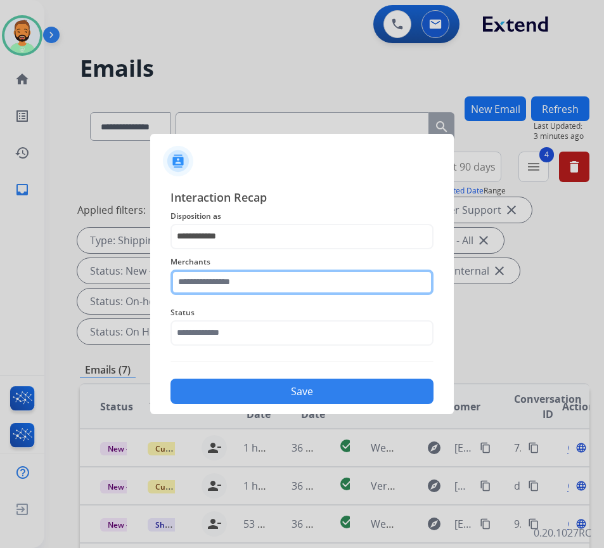
click at [305, 275] on input "text" at bounding box center [301, 281] width 263 height 25
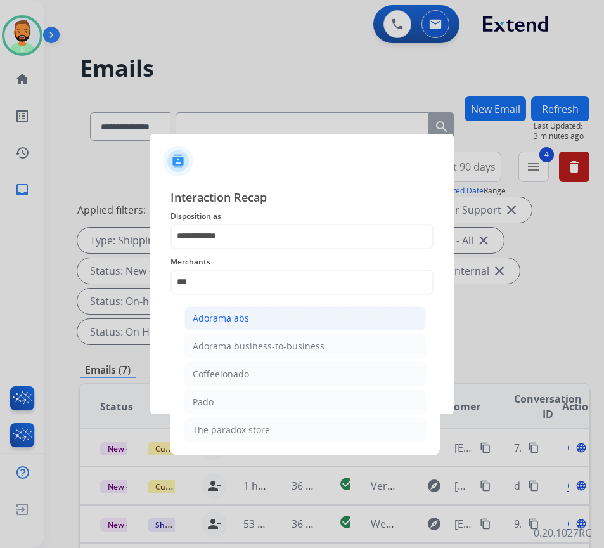
click at [274, 316] on li "Adorama abs" at bounding box center [304, 318] width 241 height 24
type input "**********"
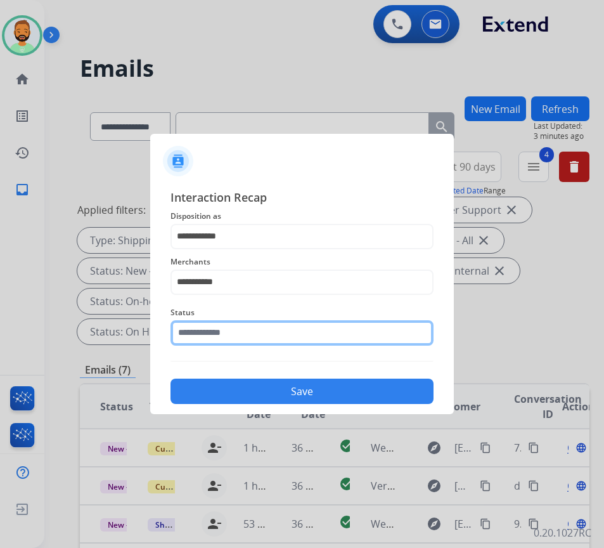
click at [307, 332] on input "text" at bounding box center [301, 332] width 263 height 25
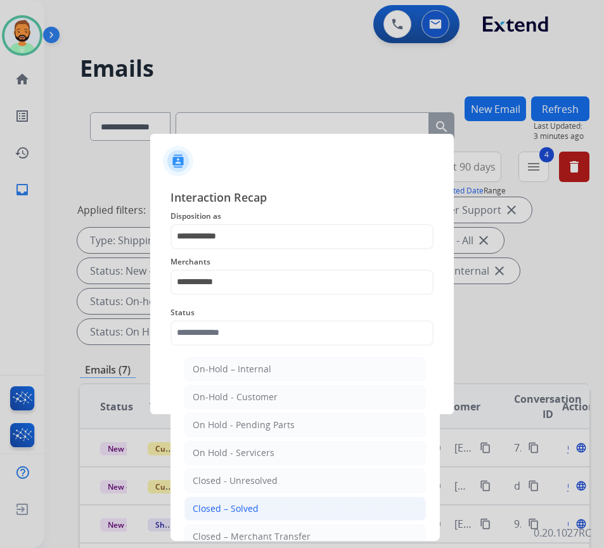
click at [336, 505] on li "Closed – Solved" at bounding box center [304, 508] width 241 height 24
type input "**********"
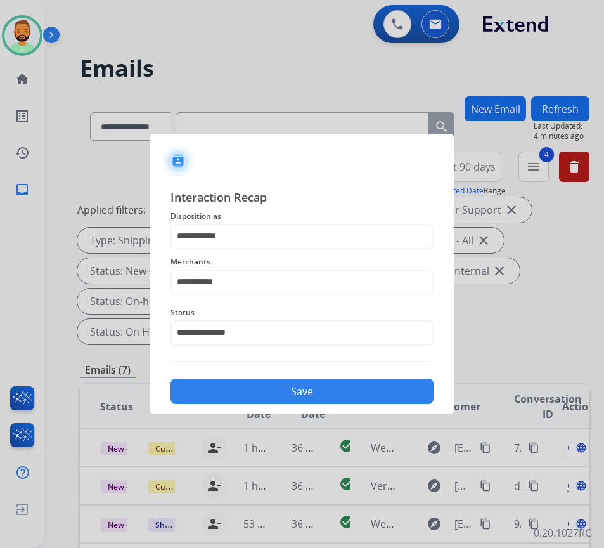
click at [342, 378] on div "Save" at bounding box center [301, 387] width 263 height 33
click at [396, 385] on button "Save" at bounding box center [301, 390] width 263 height 25
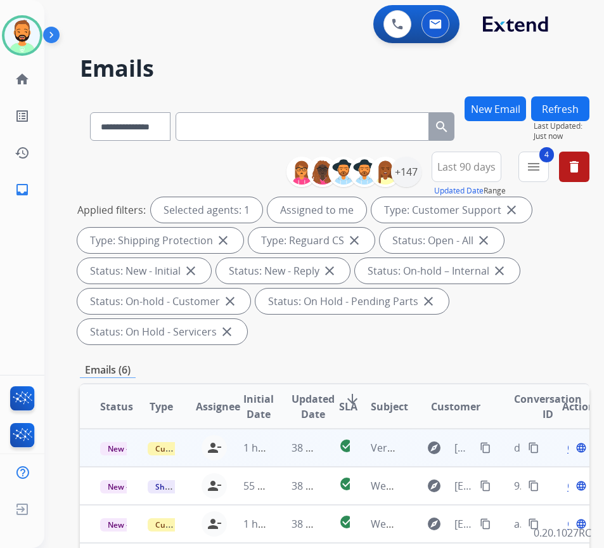
click at [318, 455] on td "38 minutes ago" at bounding box center [295, 447] width 48 height 38
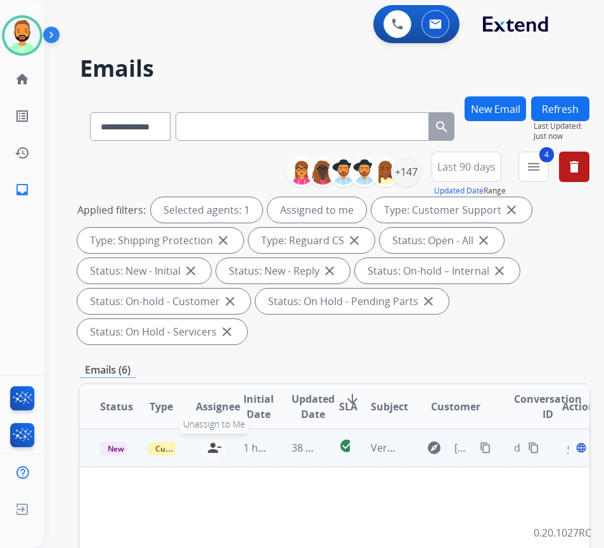
click at [218, 448] on mat-icon "person_remove" at bounding box center [214, 447] width 15 height 15
click at [165, 449] on span "Customer Support" at bounding box center [189, 448] width 82 height 13
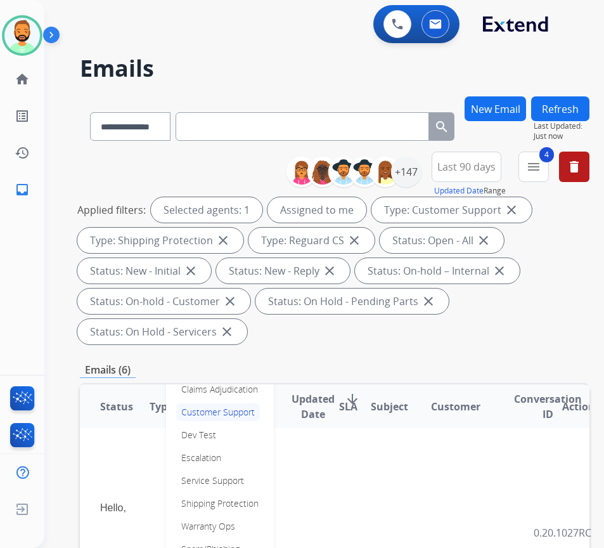
scroll to position [127, 0]
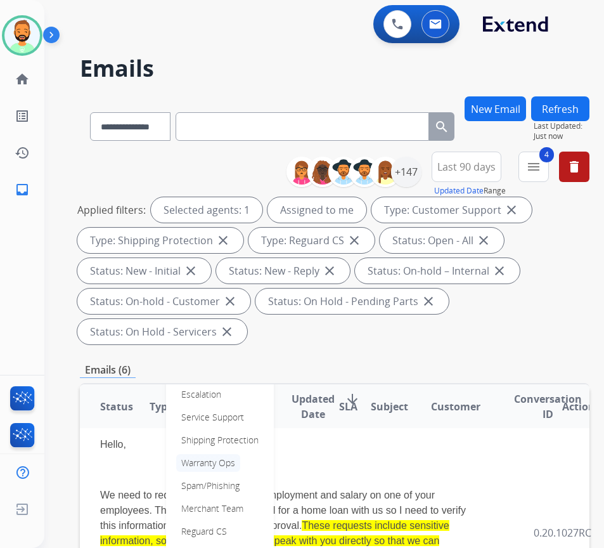
click at [227, 458] on p "Warranty Ops" at bounding box center [208, 463] width 64 height 18
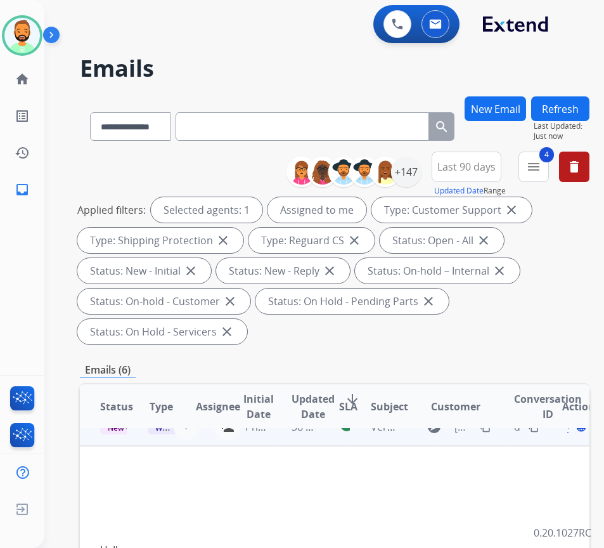
scroll to position [0, 0]
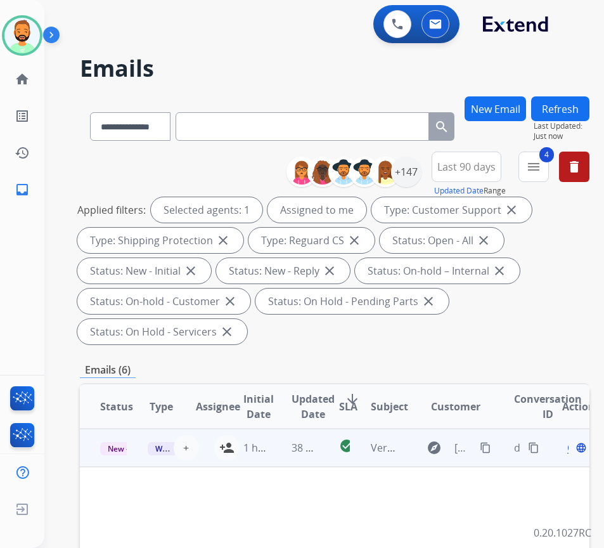
click at [586, 105] on button "Refresh" at bounding box center [560, 108] width 58 height 25
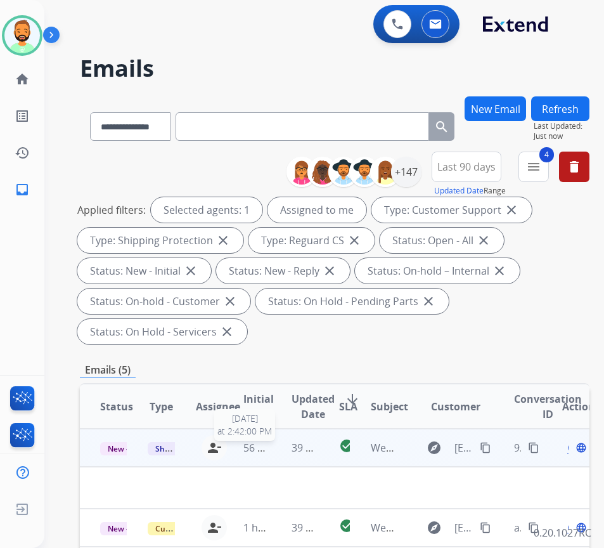
click at [271, 449] on span "56 minutes ago" at bounding box center [280, 447] width 74 height 14
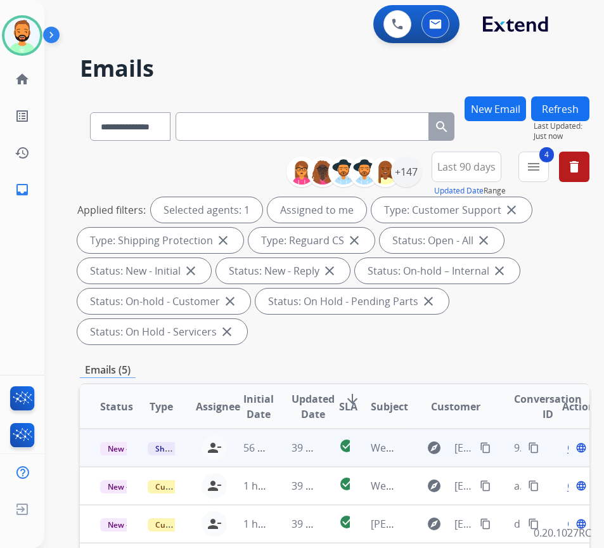
click at [278, 448] on td "39 minutes ago" at bounding box center [295, 447] width 48 height 38
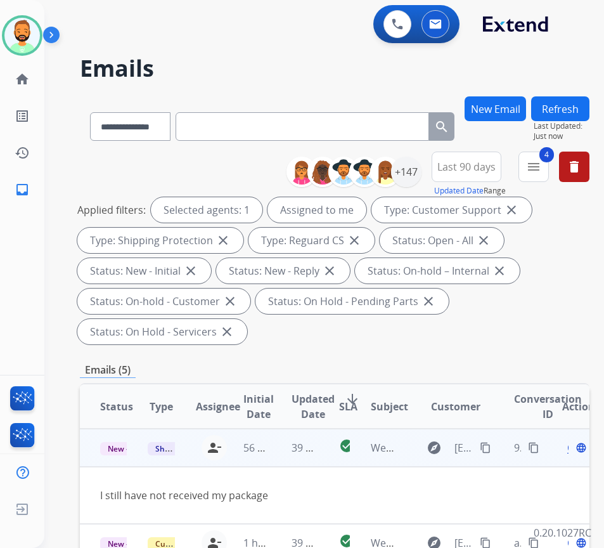
click at [487, 447] on mat-icon "content_copy" at bounding box center [485, 447] width 11 height 11
click at [574, 449] on span "Open" at bounding box center [580, 447] width 26 height 15
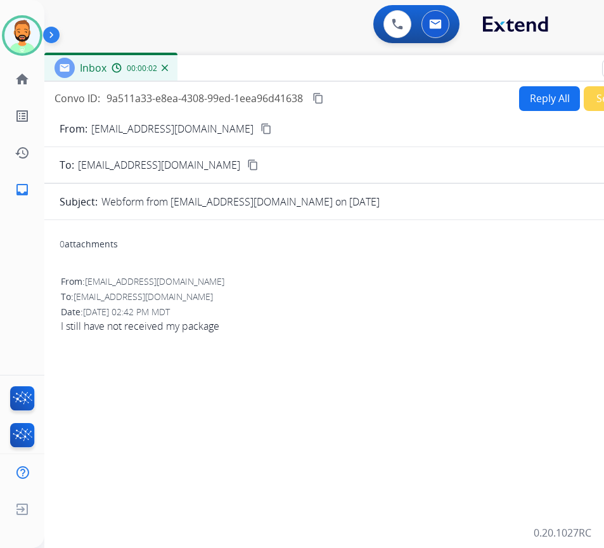
drag, startPoint x: 401, startPoint y: 91, endPoint x: 487, endPoint y: 68, distance: 88.6
click at [487, 68] on div "Inbox 00:00:02" at bounding box center [361, 68] width 634 height 27
click at [531, 91] on button "Reply All" at bounding box center [549, 98] width 61 height 25
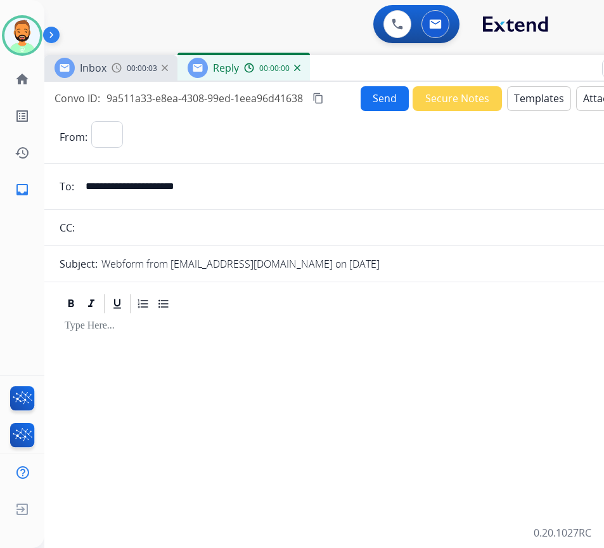
select select "**********"
click at [532, 98] on button "Templates" at bounding box center [539, 98] width 64 height 25
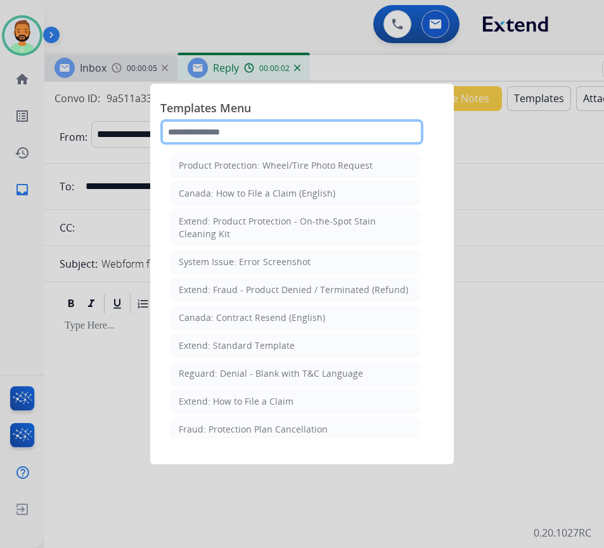
click at [364, 132] on input "text" at bounding box center [291, 131] width 263 height 25
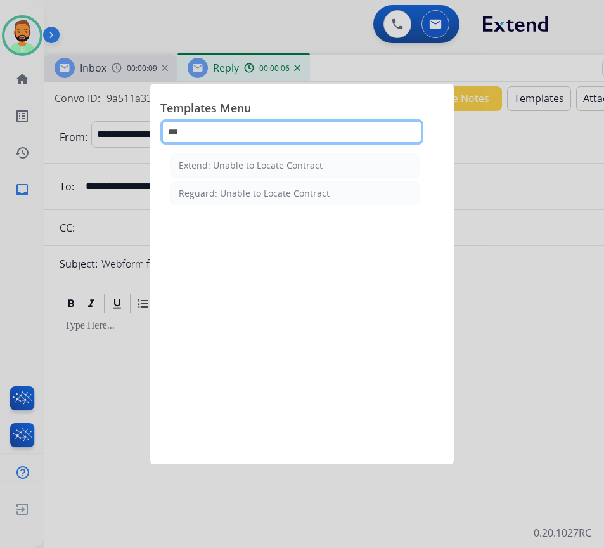
type input "***"
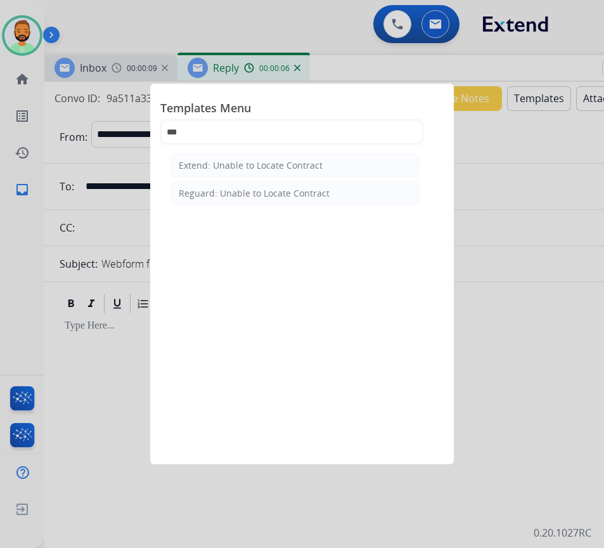
click at [350, 167] on li "Extend: Unable to Locate Contract" at bounding box center [294, 165] width 249 height 24
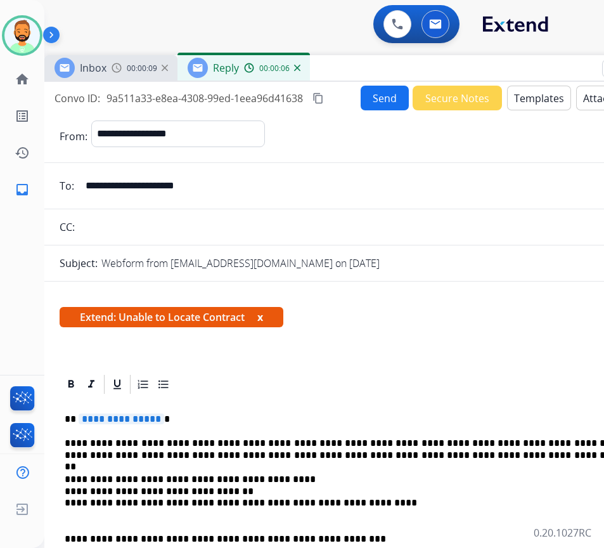
click at [371, 102] on button "Send" at bounding box center [385, 98] width 48 height 25
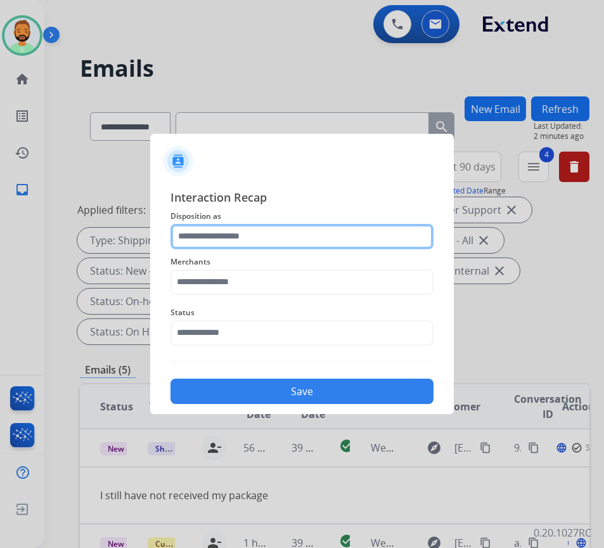
click at [246, 229] on input "text" at bounding box center [301, 236] width 263 height 25
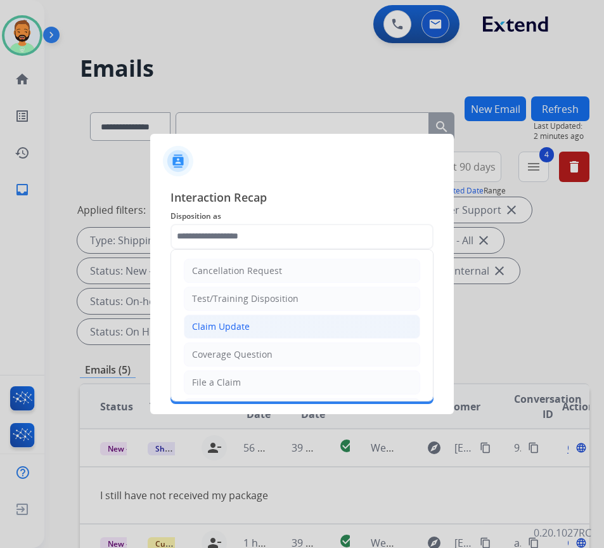
click at [282, 333] on li "Claim Update" at bounding box center [302, 326] width 236 height 24
type input "**********"
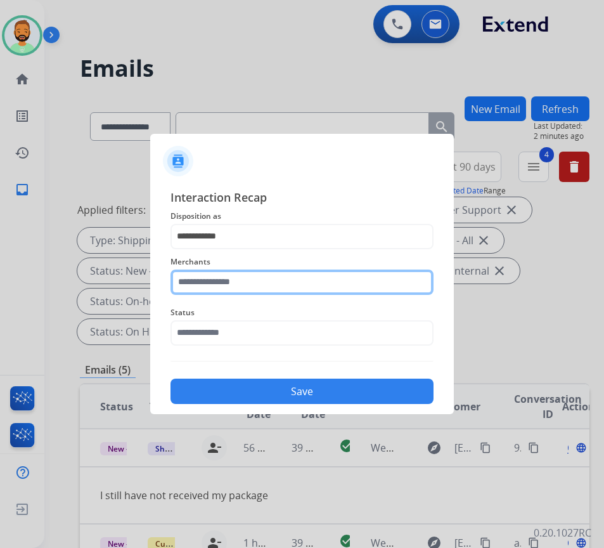
click at [288, 276] on input "text" at bounding box center [301, 281] width 263 height 25
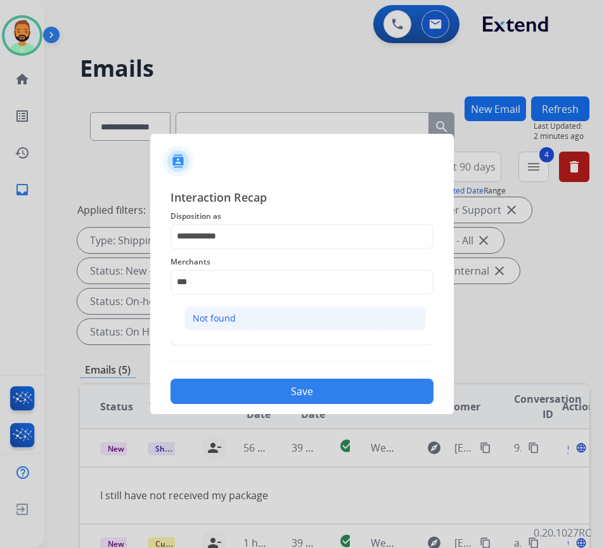
drag, startPoint x: 373, startPoint y: 324, endPoint x: 367, endPoint y: 330, distance: 9.0
click at [372, 324] on li "Not found" at bounding box center [304, 318] width 241 height 24
type input "*********"
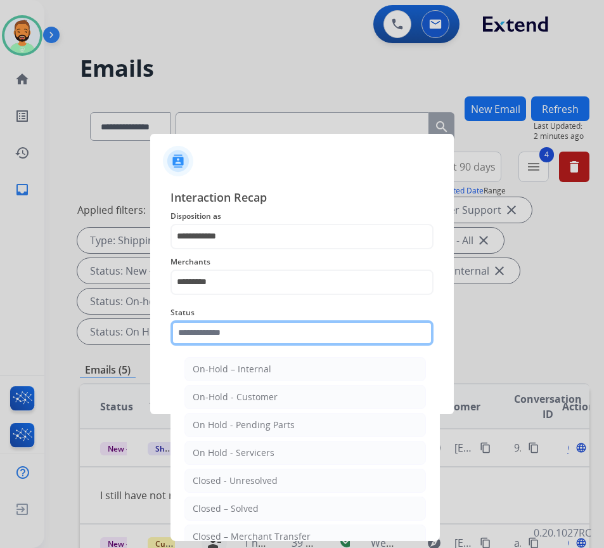
click at [360, 328] on input "text" at bounding box center [301, 332] width 263 height 25
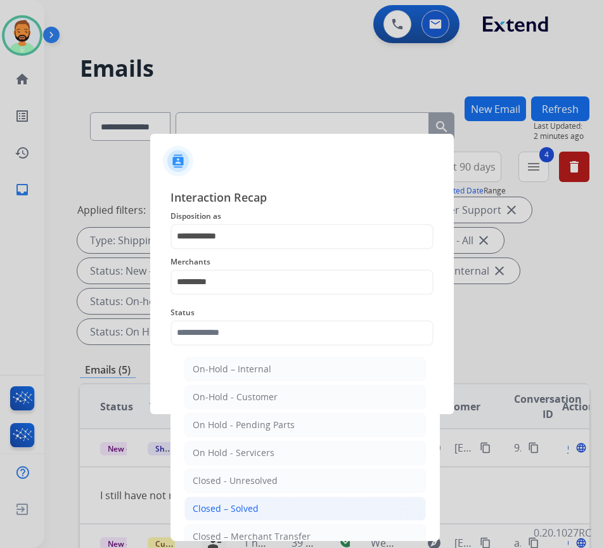
click at [337, 511] on li "Closed – Solved" at bounding box center [304, 508] width 241 height 24
type input "**********"
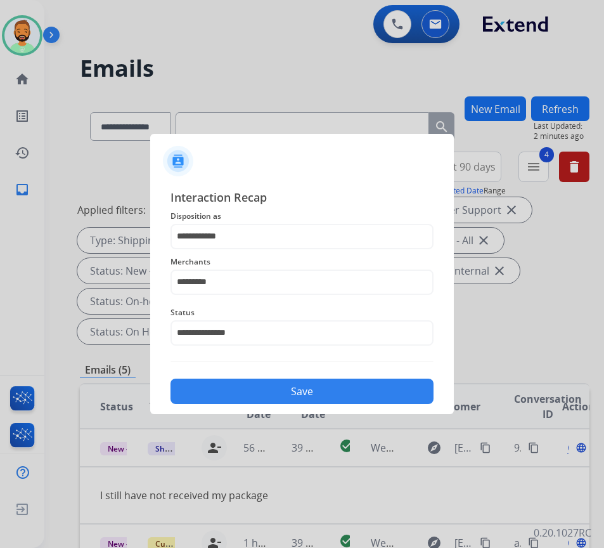
click at [341, 389] on button "Save" at bounding box center [301, 390] width 263 height 25
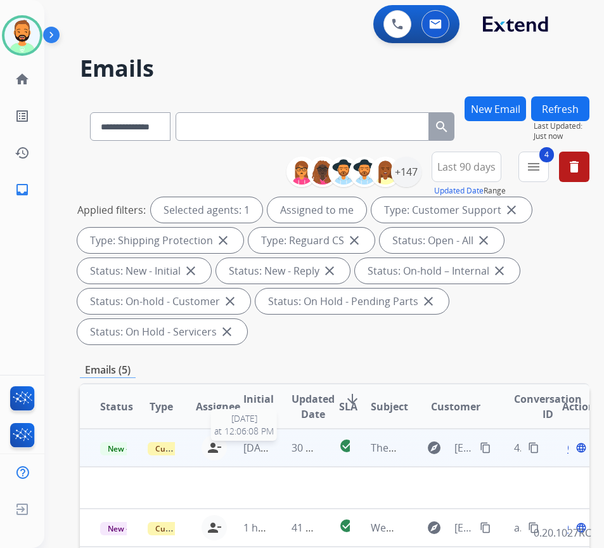
click at [269, 446] on span "2 days ago" at bounding box center [259, 447] width 32 height 14
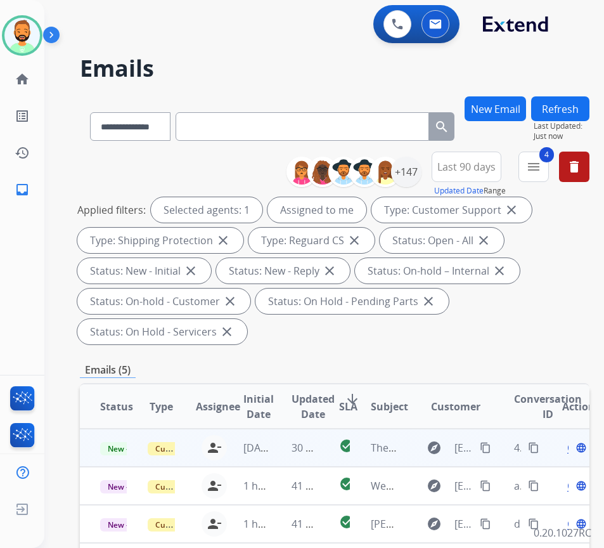
click at [278, 447] on td "30 seconds ago" at bounding box center [295, 447] width 48 height 38
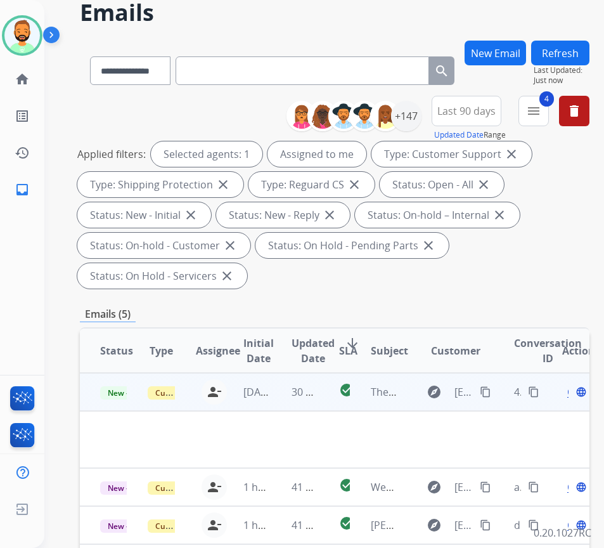
scroll to position [63, 0]
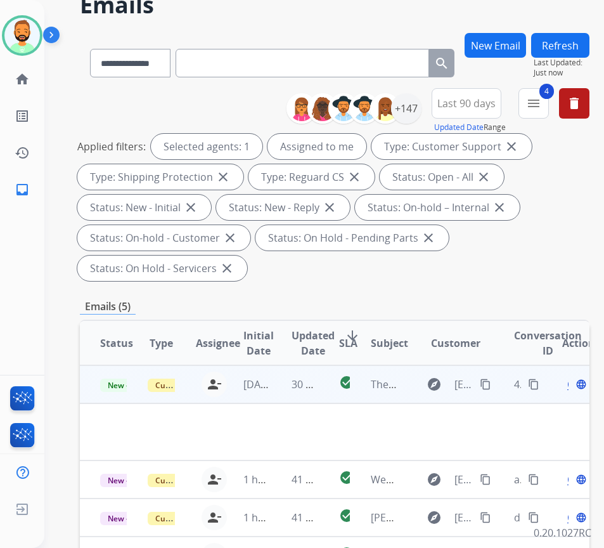
click at [574, 385] on span "Open" at bounding box center [580, 383] width 26 height 15
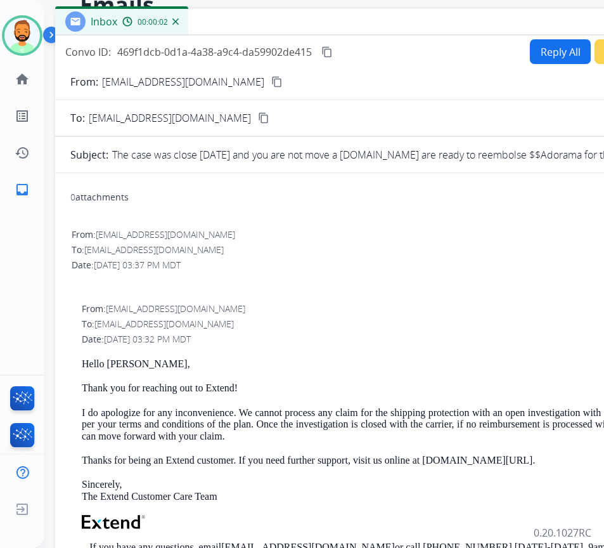
drag, startPoint x: 295, startPoint y: 29, endPoint x: 411, endPoint y: 24, distance: 115.5
click at [411, 24] on div "Inbox 00:00:02" at bounding box center [372, 22] width 634 height 27
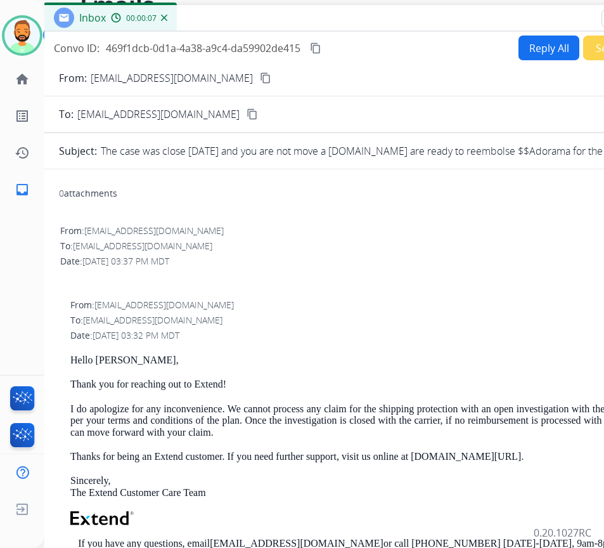
drag, startPoint x: 446, startPoint y: 29, endPoint x: 435, endPoint y: 25, distance: 12.0
click at [435, 25] on div "Inbox 00:00:07" at bounding box center [361, 18] width 634 height 27
click at [260, 78] on mat-icon "content_copy" at bounding box center [265, 77] width 11 height 11
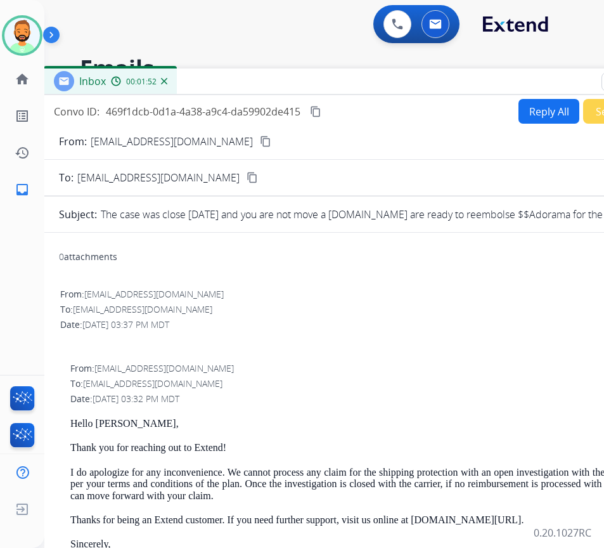
click at [527, 111] on button "Reply All" at bounding box center [548, 111] width 61 height 25
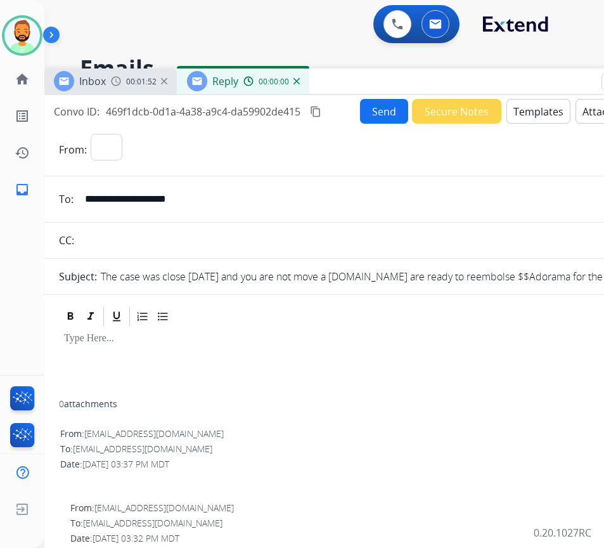
select select "**********"
click at [508, 109] on button "Templates" at bounding box center [538, 111] width 64 height 25
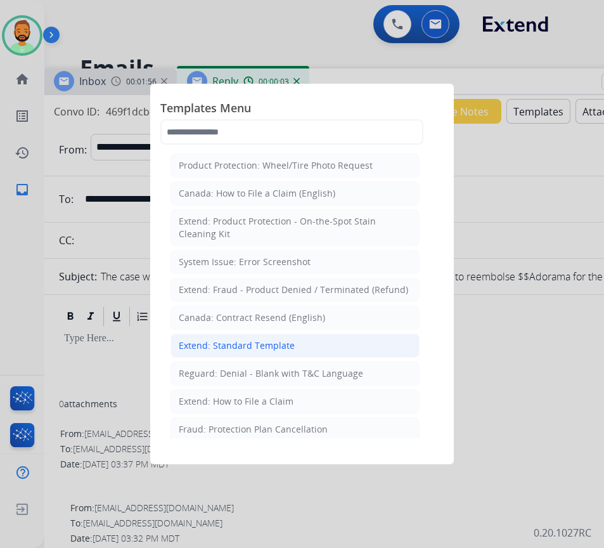
click at [286, 345] on div "Extend: Standard Template" at bounding box center [237, 345] width 116 height 13
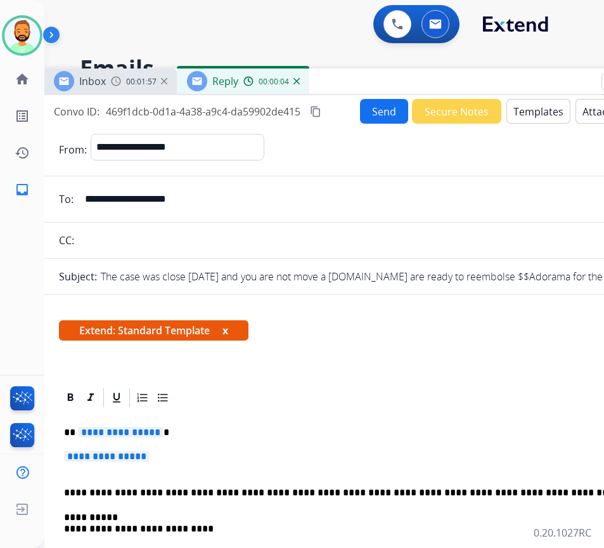
click at [227, 430] on p "**********" at bounding box center [355, 432] width 583 height 11
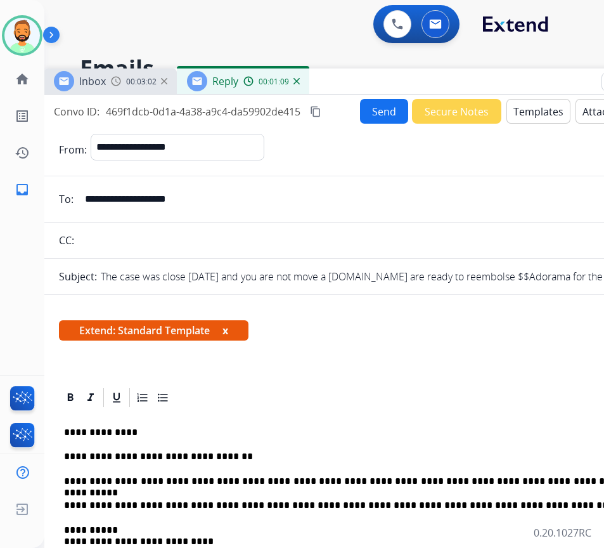
click at [582, 481] on p "**********" at bounding box center [355, 480] width 583 height 11
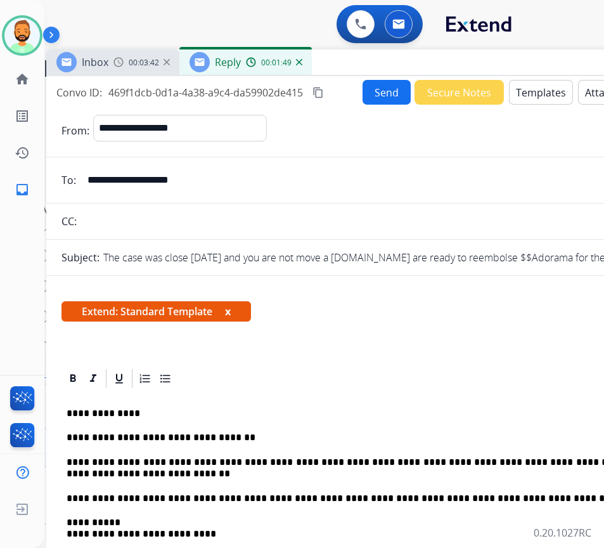
drag, startPoint x: 341, startPoint y: 73, endPoint x: 380, endPoint y: 54, distance: 43.7
click at [380, 54] on div "Inbox 00:03:42 Reply 00:01:49" at bounding box center [363, 62] width 634 height 27
click at [364, 93] on button "Send" at bounding box center [387, 92] width 48 height 25
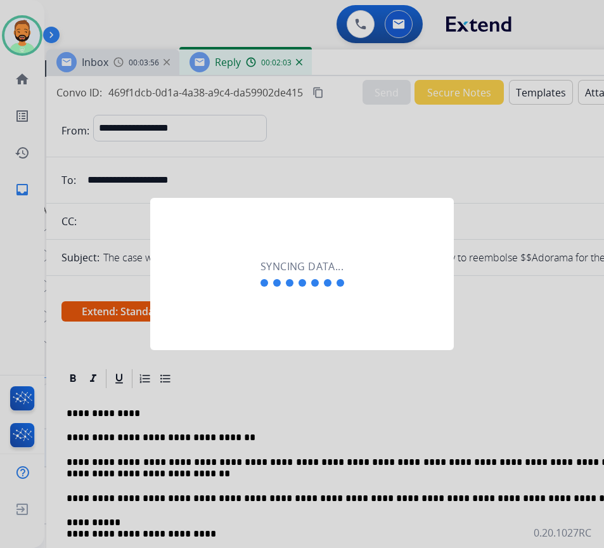
scroll to position [0, 2]
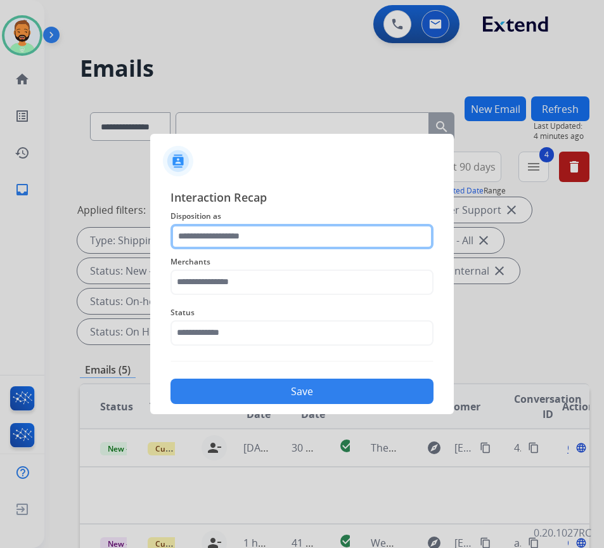
click at [271, 238] on input "text" at bounding box center [301, 236] width 263 height 25
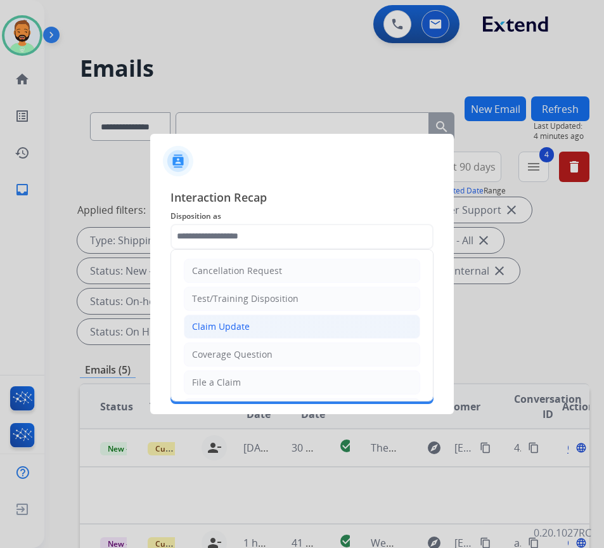
click at [261, 330] on li "Claim Update" at bounding box center [302, 326] width 236 height 24
type input "**********"
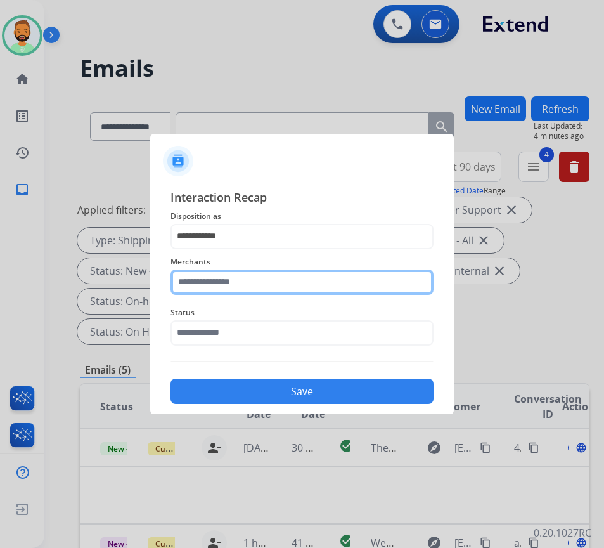
click at [337, 279] on input "text" at bounding box center [301, 281] width 263 height 25
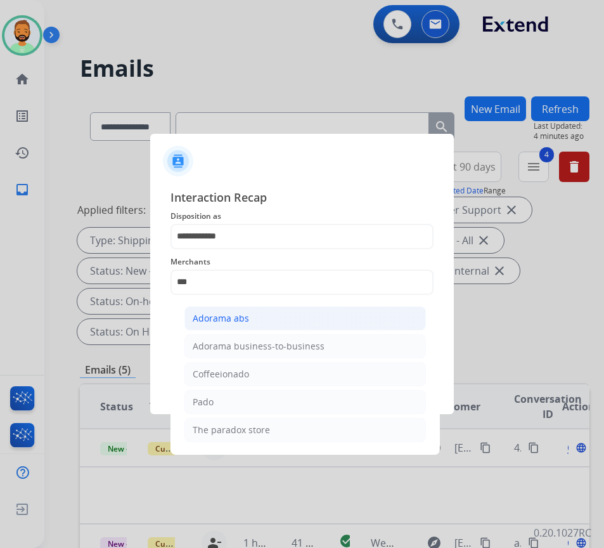
click at [229, 323] on div "Adorama abs" at bounding box center [221, 318] width 56 height 13
type input "**********"
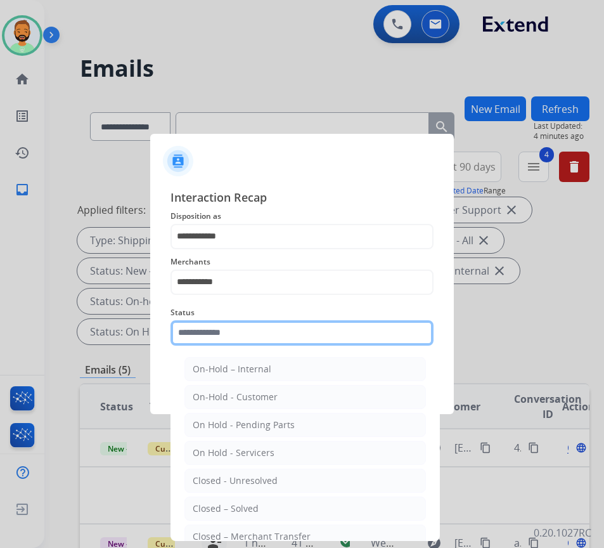
click at [224, 331] on input "text" at bounding box center [301, 332] width 263 height 25
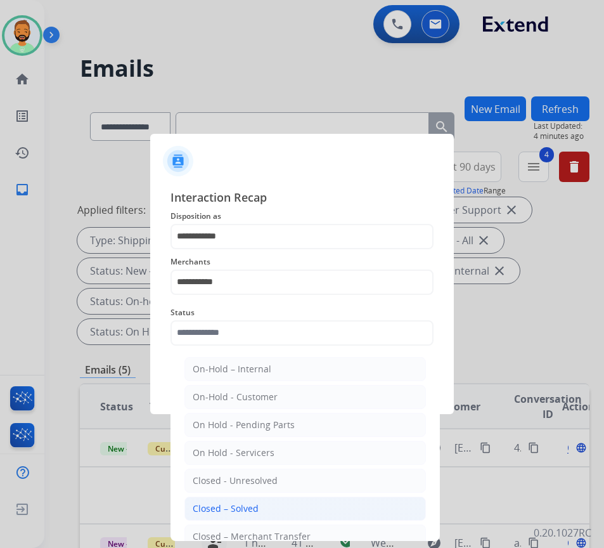
click at [290, 508] on li "Closed – Solved" at bounding box center [304, 508] width 241 height 24
type input "**********"
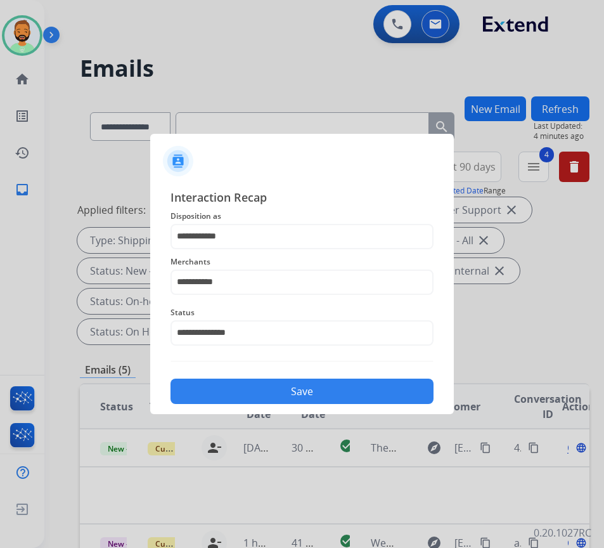
click at [272, 390] on button "Save" at bounding box center [301, 390] width 263 height 25
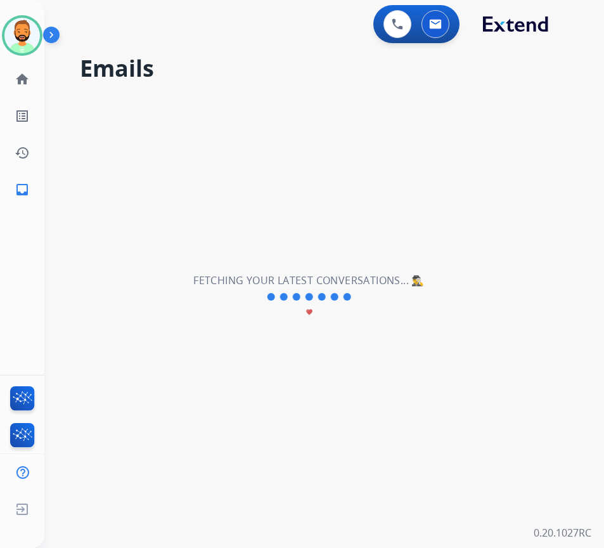
scroll to position [0, 0]
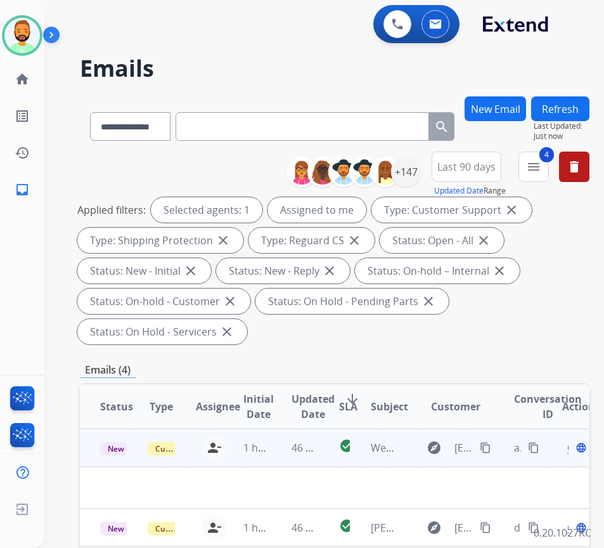
click at [280, 446] on td "46 minutes ago" at bounding box center [295, 447] width 48 height 38
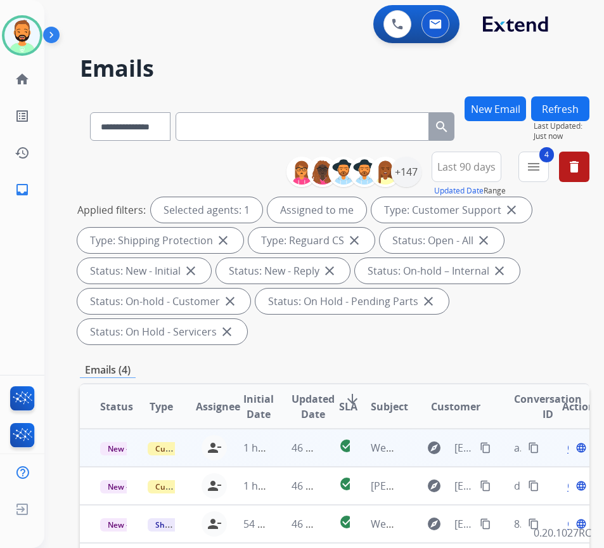
click at [280, 446] on td "46 minutes ago" at bounding box center [295, 447] width 48 height 38
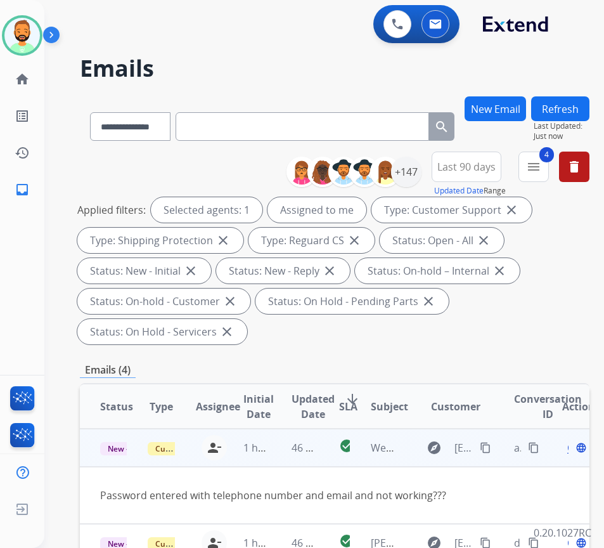
click at [488, 451] on mat-icon "content_copy" at bounding box center [485, 447] width 11 height 11
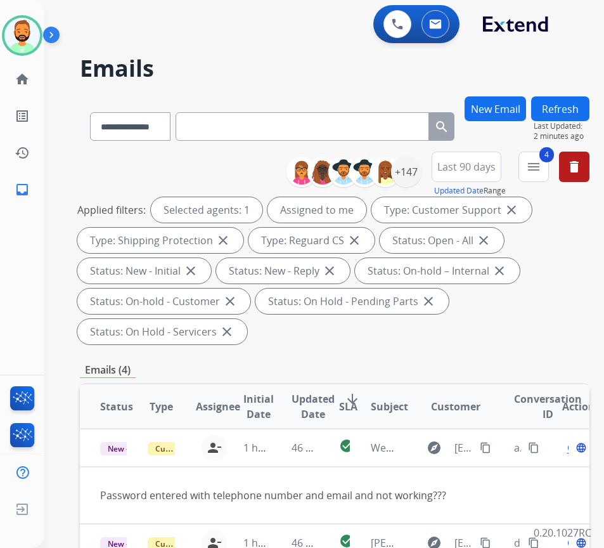
click at [374, 354] on div "**********" at bounding box center [335, 484] width 510 height 777
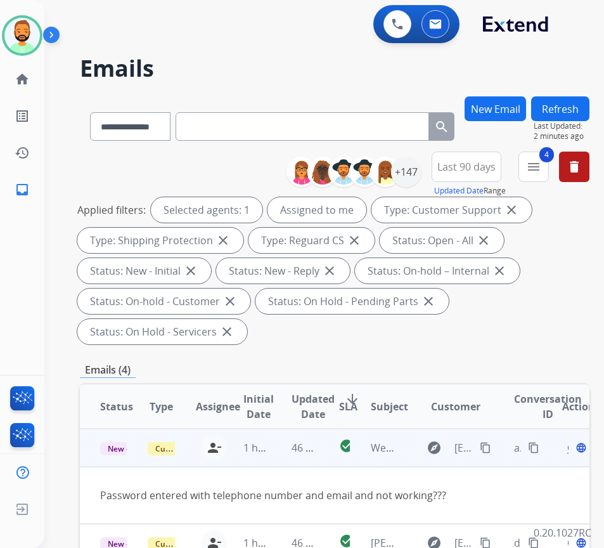
click at [573, 449] on span "Open" at bounding box center [580, 447] width 26 height 15
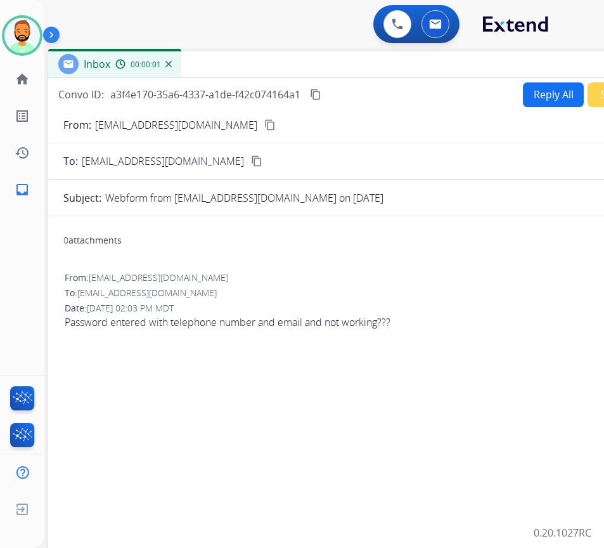
drag, startPoint x: 263, startPoint y: 86, endPoint x: 370, endPoint y: 60, distance: 109.6
click at [370, 60] on div "Inbox 00:00:01" at bounding box center [365, 64] width 634 height 27
click at [530, 90] on button "Reply All" at bounding box center [551, 94] width 61 height 25
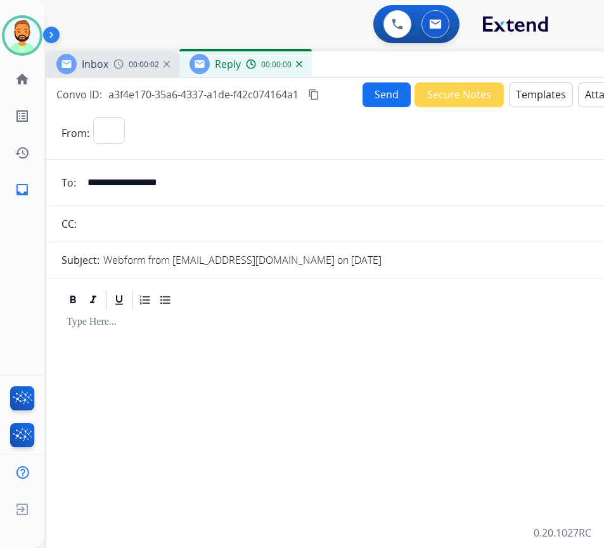
select select "**********"
click at [543, 96] on button "Templates" at bounding box center [541, 94] width 64 height 25
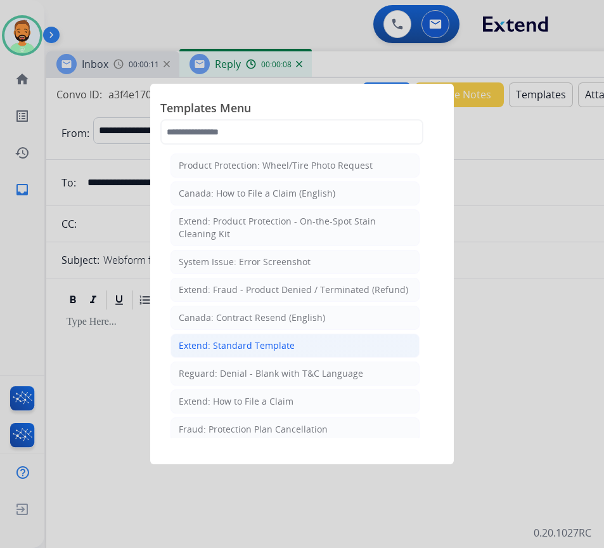
click at [323, 349] on li "Extend: Standard Template" at bounding box center [294, 345] width 249 height 24
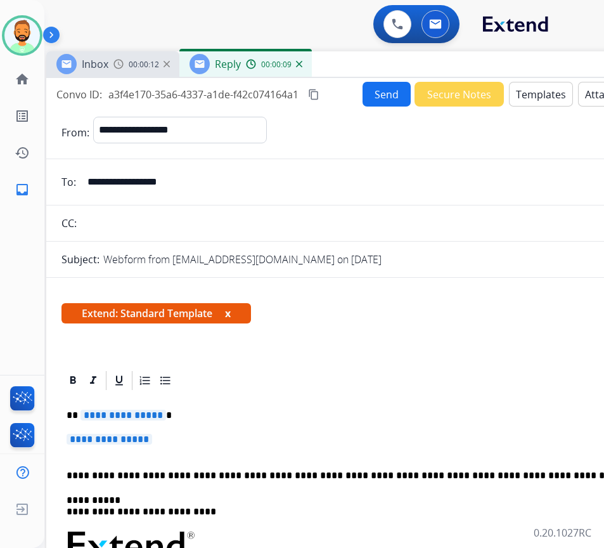
click at [267, 418] on p "**********" at bounding box center [358, 414] width 583 height 11
click at [270, 440] on p "**********" at bounding box center [363, 445] width 593 height 23
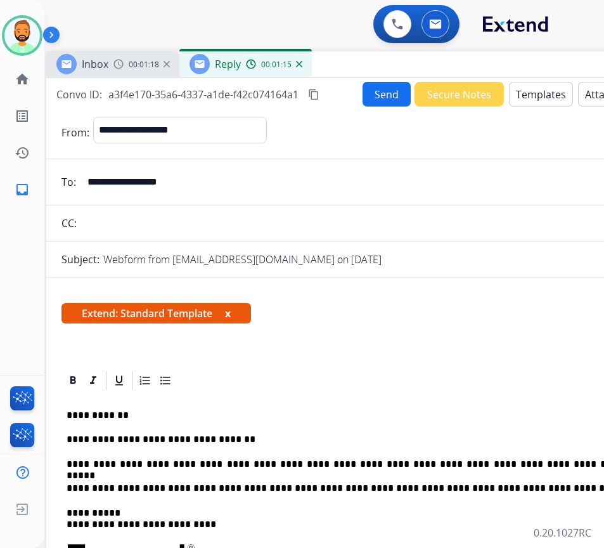
click at [447, 460] on p "**********" at bounding box center [358, 463] width 583 height 11
click at [587, 466] on p "**********" at bounding box center [358, 463] width 583 height 11
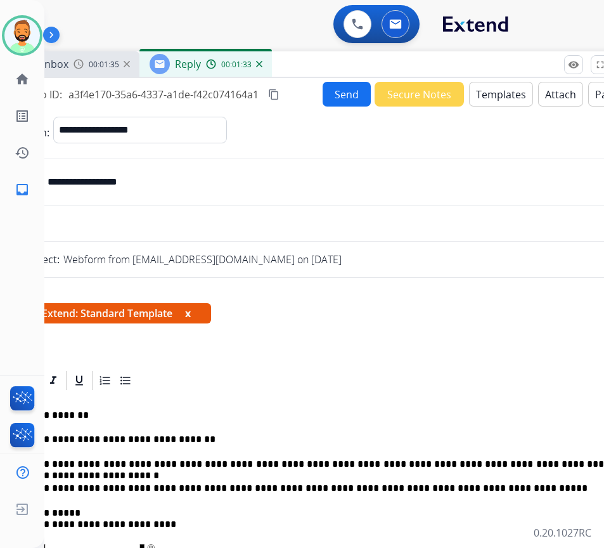
scroll to position [0, 45]
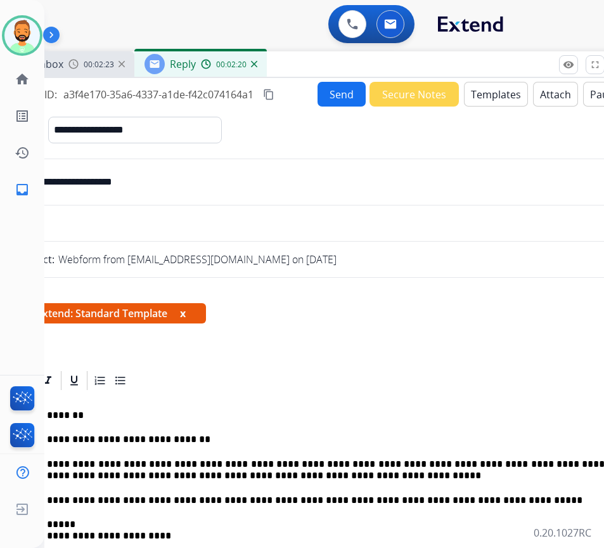
click at [342, 93] on button "Send" at bounding box center [342, 94] width 48 height 25
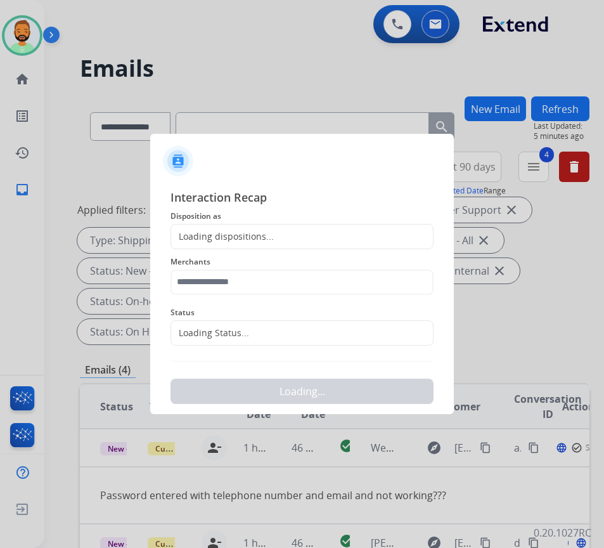
scroll to position [0, 2]
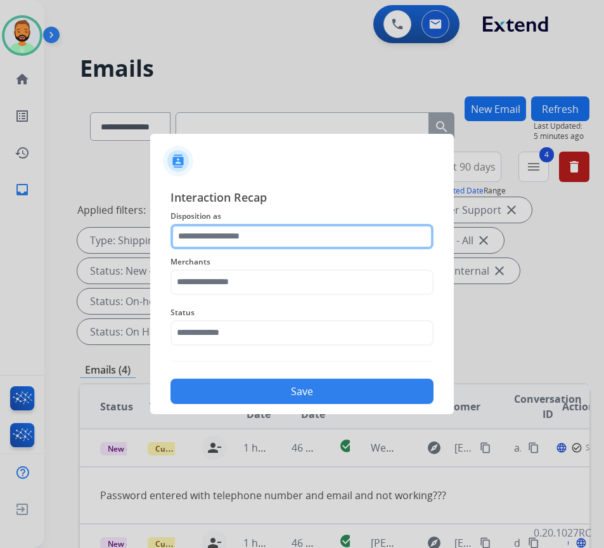
click at [370, 236] on input "text" at bounding box center [301, 236] width 263 height 25
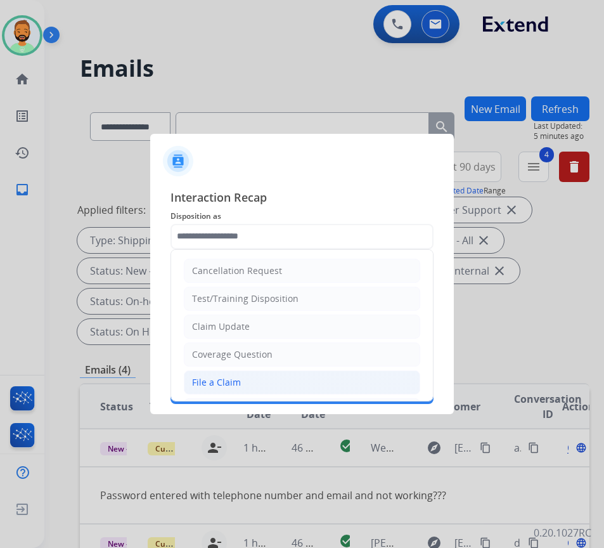
click at [319, 373] on li "File a Claim" at bounding box center [302, 382] width 236 height 24
type input "**********"
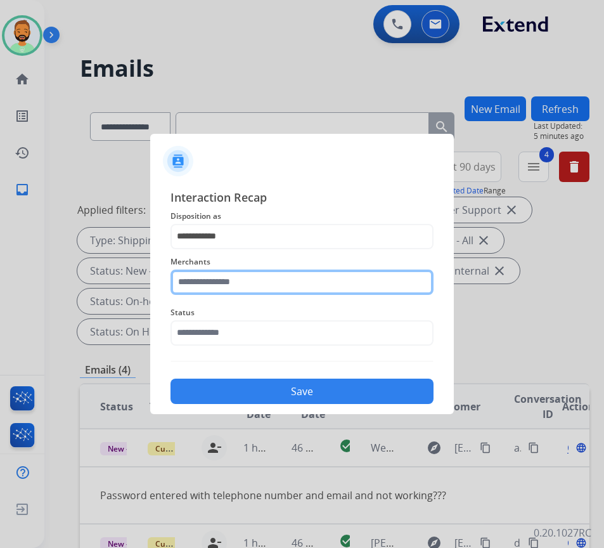
click at [275, 276] on input "text" at bounding box center [301, 281] width 263 height 25
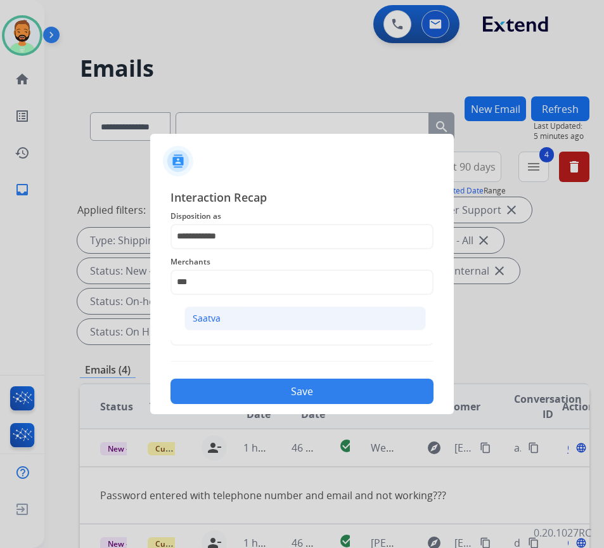
click at [303, 312] on li "Saatva" at bounding box center [304, 318] width 241 height 24
type input "******"
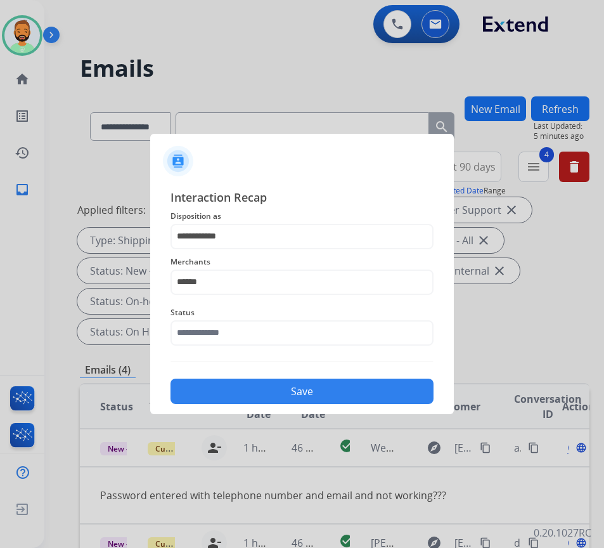
click at [304, 314] on span "Status" at bounding box center [301, 312] width 263 height 15
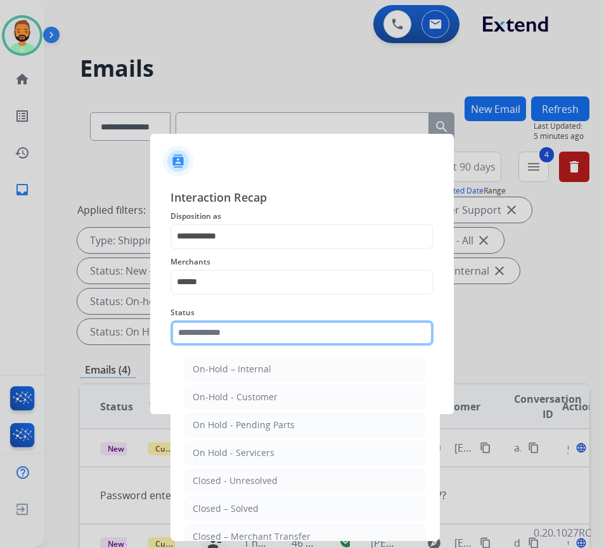
click at [303, 333] on input "text" at bounding box center [301, 332] width 263 height 25
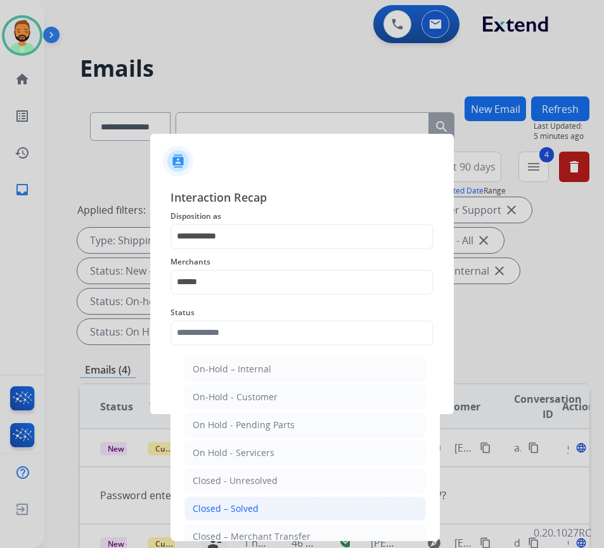
click at [278, 511] on li "Closed – Solved" at bounding box center [304, 508] width 241 height 24
type input "**********"
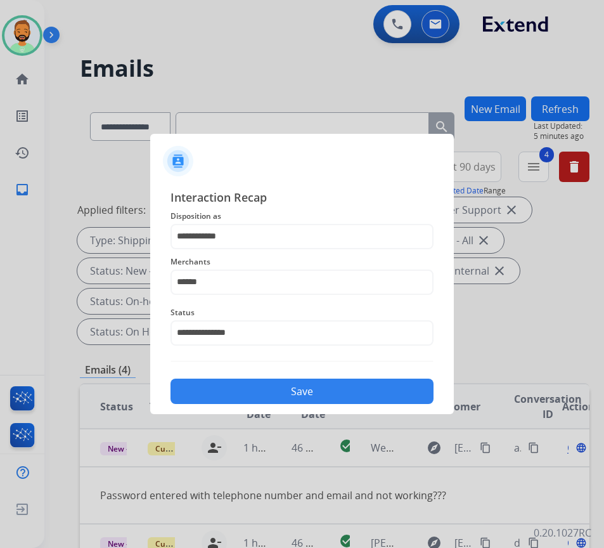
click at [255, 385] on button "Save" at bounding box center [301, 390] width 263 height 25
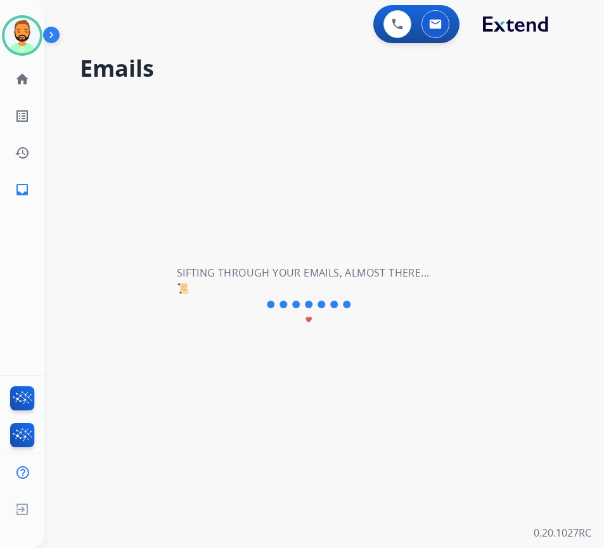
scroll to position [0, 0]
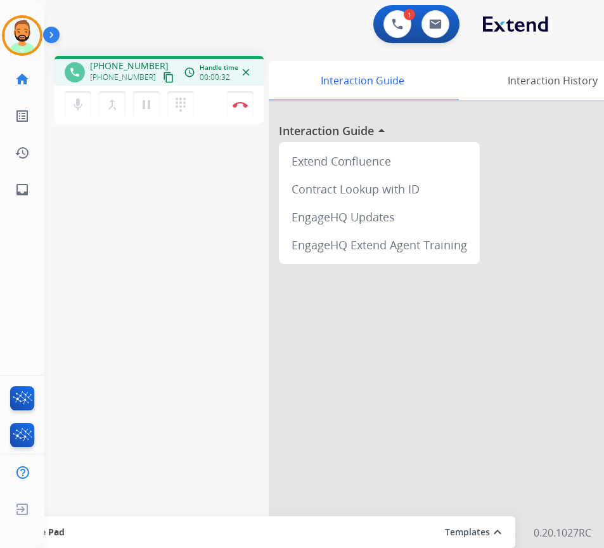
click at [296, 358] on div at bounding box center [459, 337] width 380 height 473
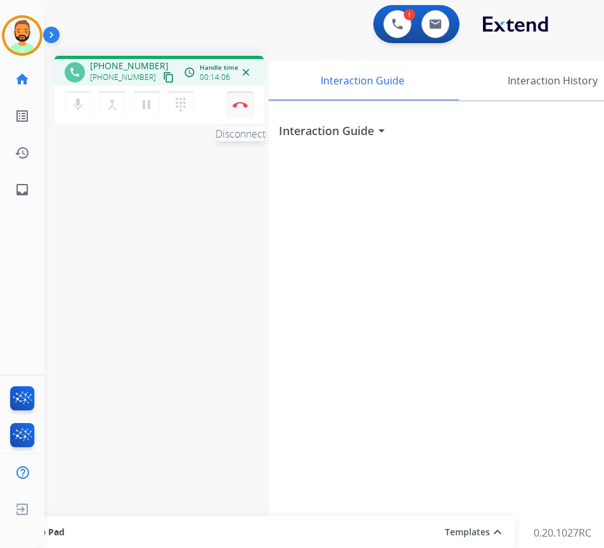
click at [235, 102] on img at bounding box center [240, 104] width 15 height 6
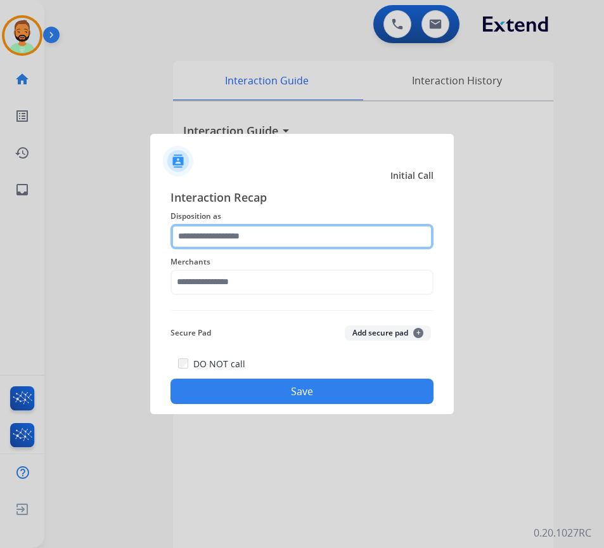
click at [256, 231] on input "text" at bounding box center [301, 236] width 263 height 25
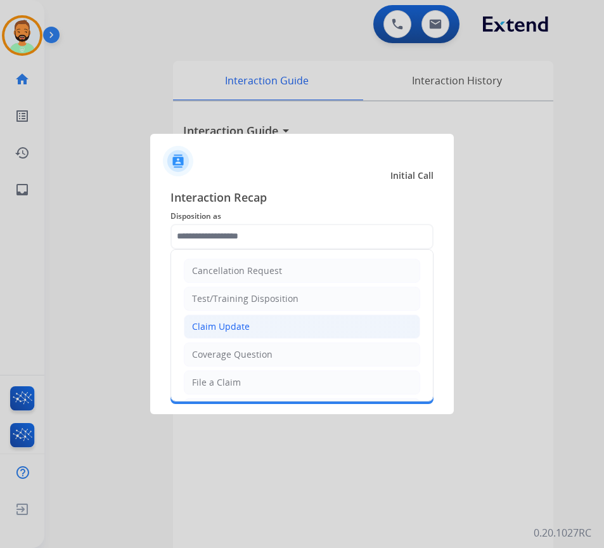
click at [254, 323] on li "Claim Update" at bounding box center [302, 326] width 236 height 24
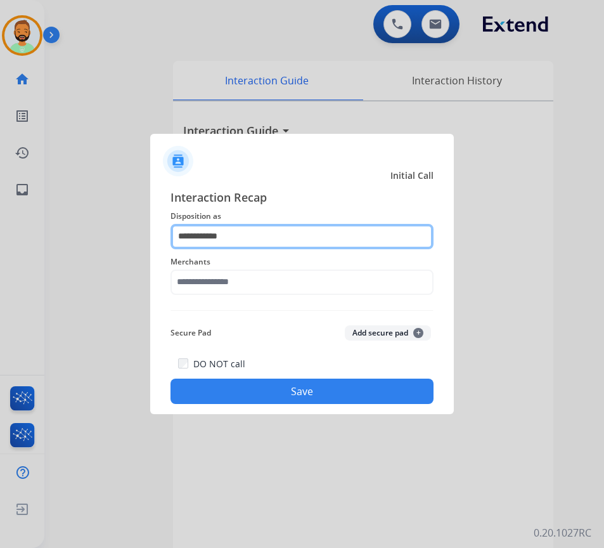
click at [234, 236] on input "**********" at bounding box center [301, 236] width 263 height 25
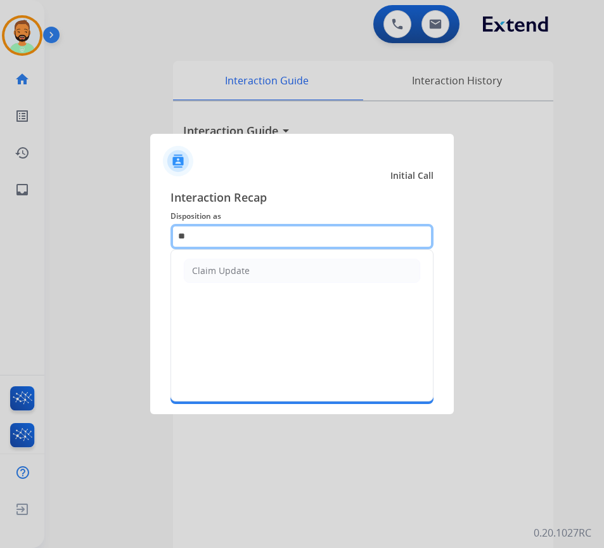
type input "*"
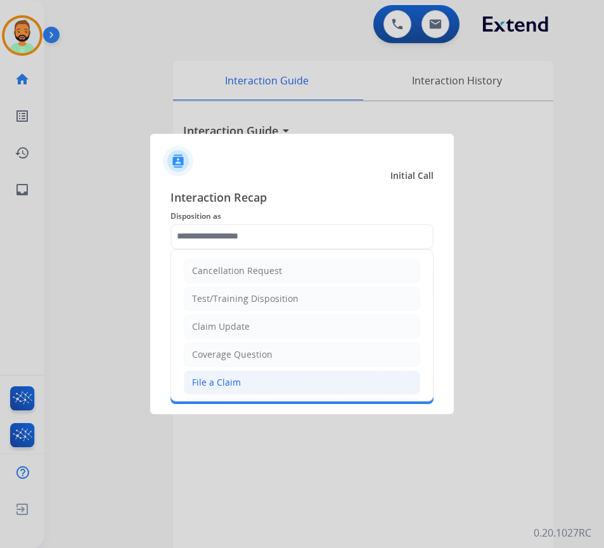
click at [285, 376] on li "File a Claim" at bounding box center [302, 382] width 236 height 24
type input "**********"
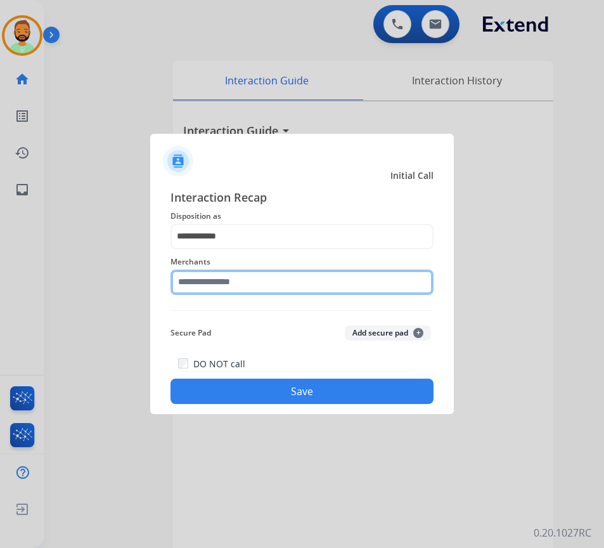
click at [280, 281] on input "text" at bounding box center [301, 281] width 263 height 25
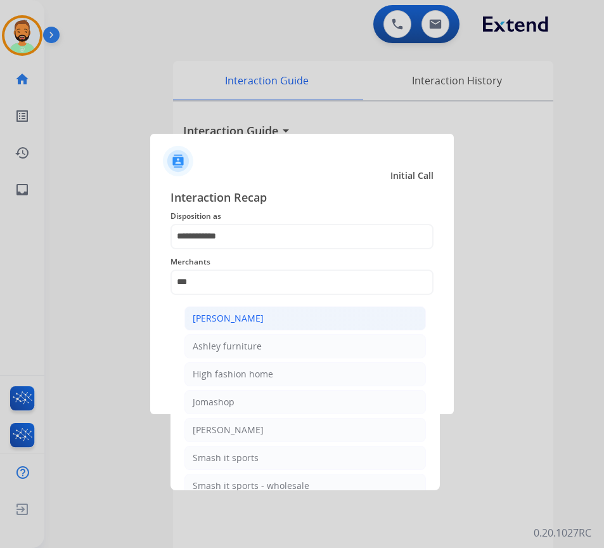
click at [302, 312] on li "Ashley - Reguard" at bounding box center [304, 318] width 241 height 24
type input "**********"
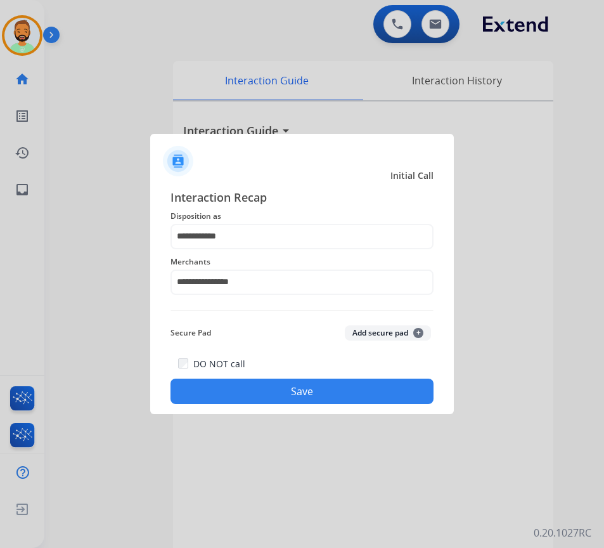
click at [314, 389] on button "Save" at bounding box center [301, 390] width 263 height 25
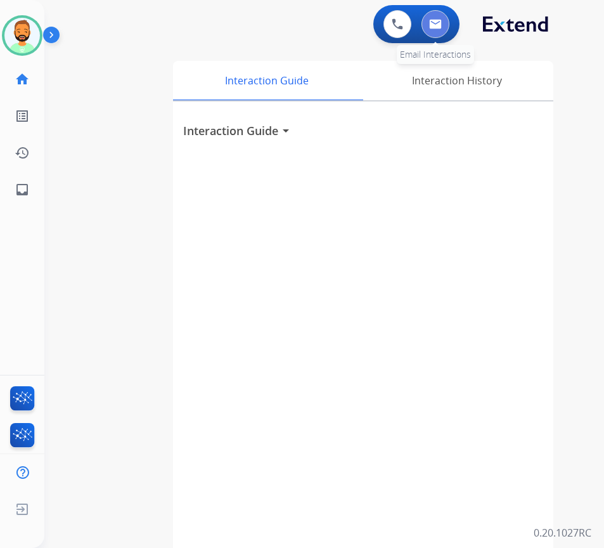
click at [436, 23] on img at bounding box center [435, 24] width 13 height 10
select select "**********"
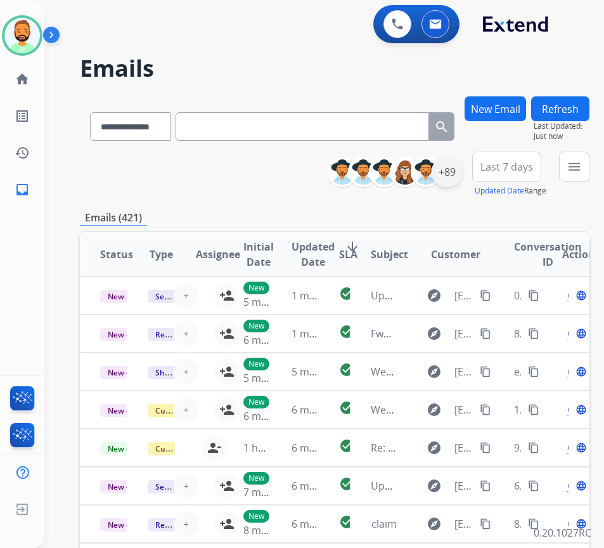
drag, startPoint x: 482, startPoint y: 157, endPoint x: 465, endPoint y: 164, distance: 18.2
click at [481, 157] on div "**********" at bounding box center [463, 174] width 253 height 46
click at [456, 169] on div "+89" at bounding box center [447, 172] width 30 height 30
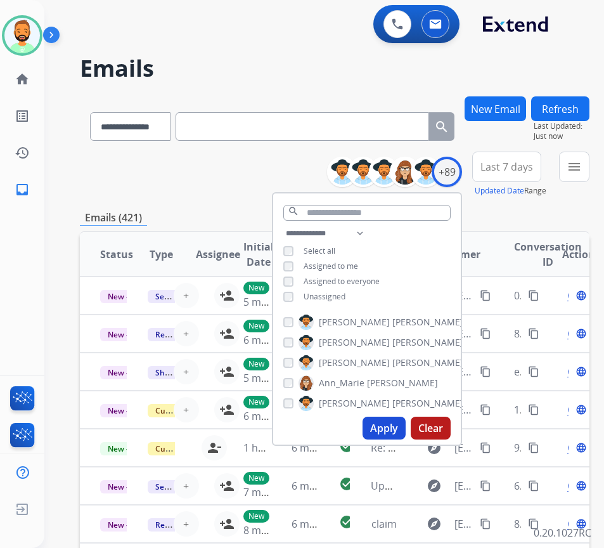
click at [341, 292] on span "Unassigned" at bounding box center [325, 296] width 42 height 11
click at [394, 424] on button "Apply" at bounding box center [384, 427] width 43 height 23
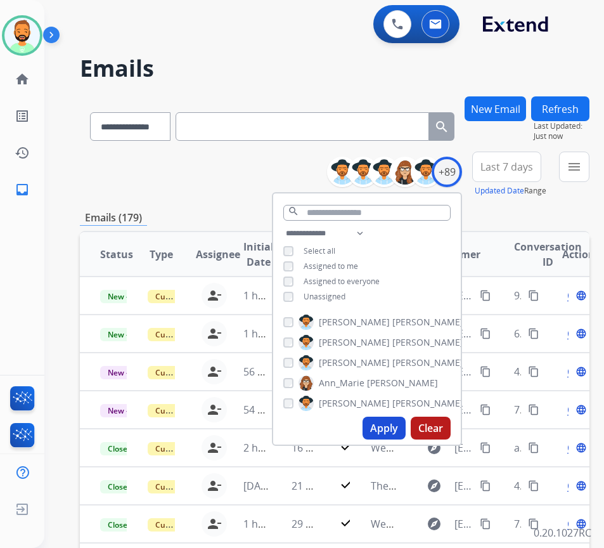
click at [508, 108] on button "New Email" at bounding box center [495, 108] width 61 height 25
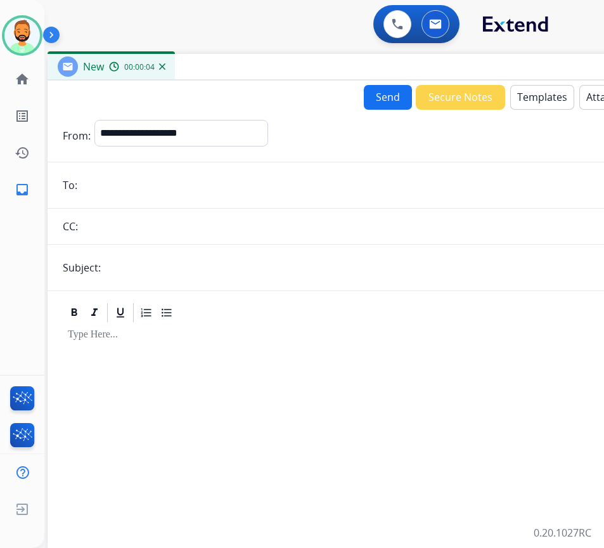
drag, startPoint x: 286, startPoint y: 83, endPoint x: 392, endPoint y: 56, distance: 109.8
click at [392, 57] on div "New 00:00:04" at bounding box center [365, 67] width 634 height 27
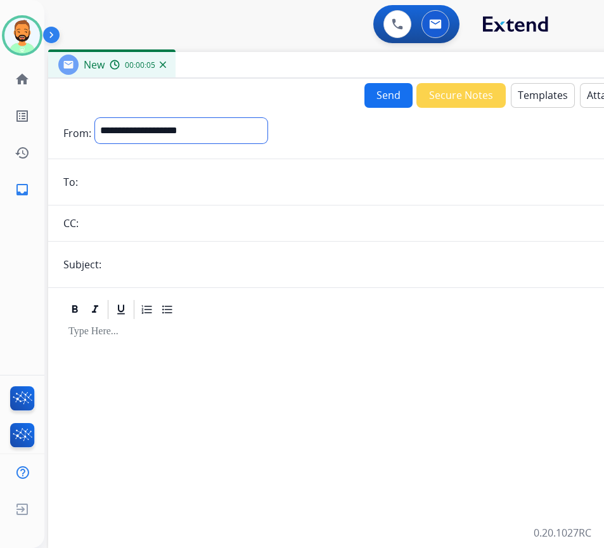
click at [267, 122] on select "**********" at bounding box center [181, 130] width 172 height 25
select select "**********"
click at [95, 118] on select "**********" at bounding box center [181, 130] width 172 height 25
paste input "**********"
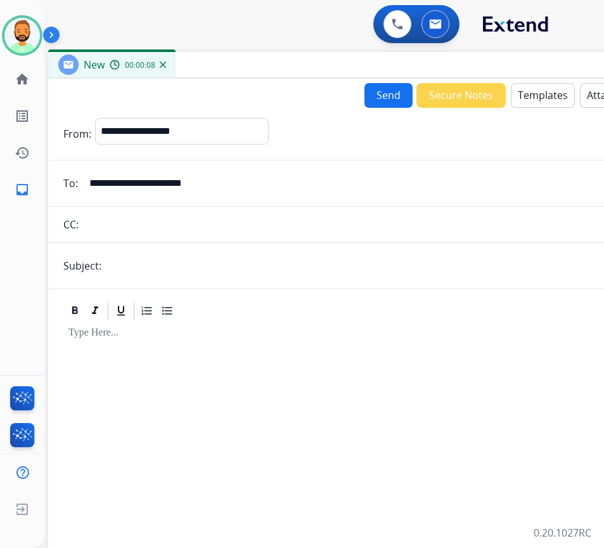
type input "**********"
click at [252, 266] on input "text" at bounding box center [386, 265] width 562 height 25
type input "******"
click at [241, 326] on div at bounding box center [364, 430] width 603 height 217
click at [525, 100] on button "Templates" at bounding box center [543, 95] width 64 height 25
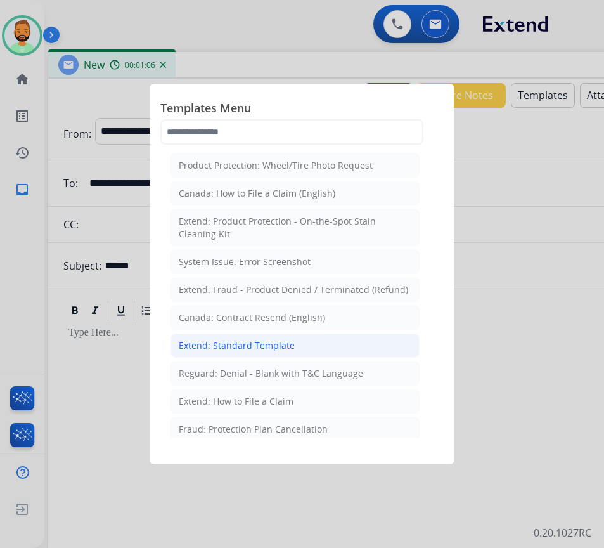
drag, startPoint x: 299, startPoint y: 349, endPoint x: 305, endPoint y: 349, distance: 7.0
click at [305, 349] on li "Extend: Standard Template" at bounding box center [294, 345] width 249 height 24
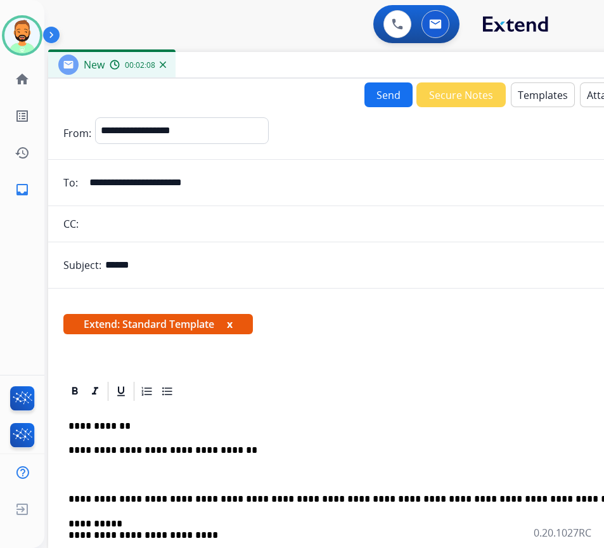
click at [534, 97] on button "Templates" at bounding box center [543, 94] width 64 height 25
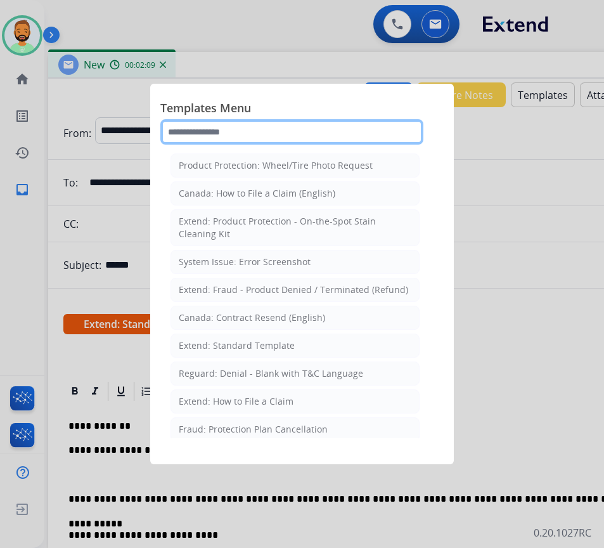
click at [343, 127] on input "text" at bounding box center [291, 131] width 263 height 25
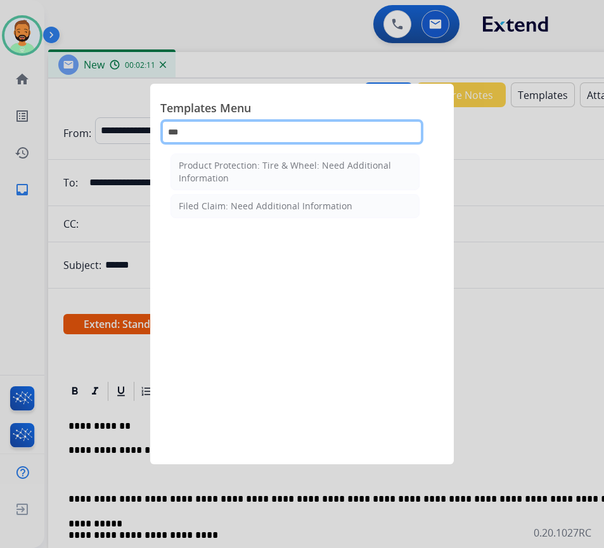
type input "***"
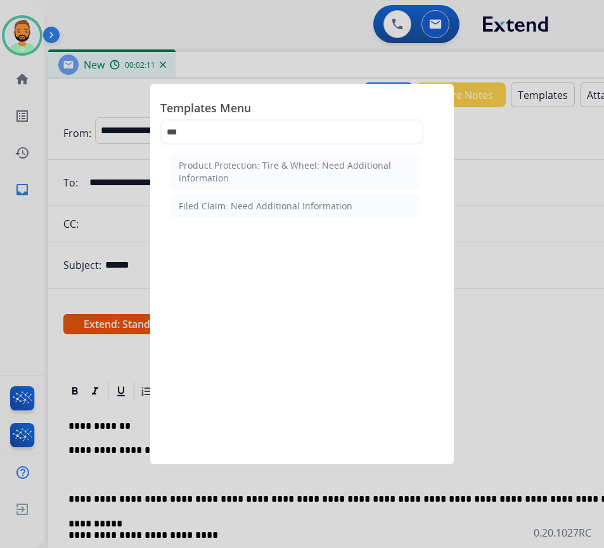
click at [293, 145] on div "Templates Menu *** Product Protection: Tire & Wheel: Need Additional Informatio…" at bounding box center [301, 122] width 283 height 56
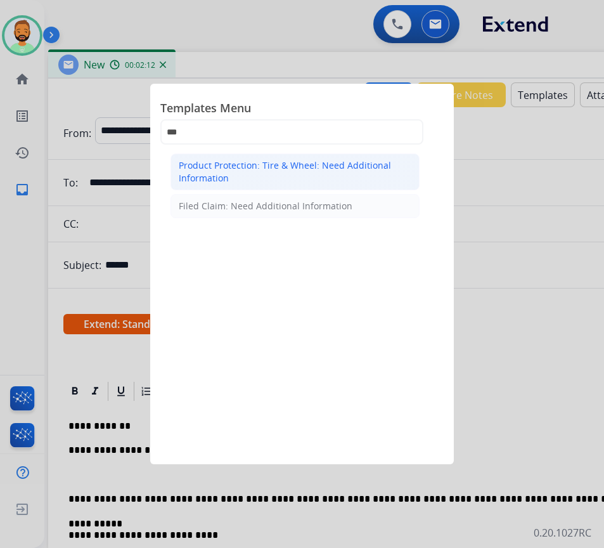
click at [290, 166] on div "Product Protection: Tire & Wheel: Need Additional Information" at bounding box center [295, 171] width 233 height 25
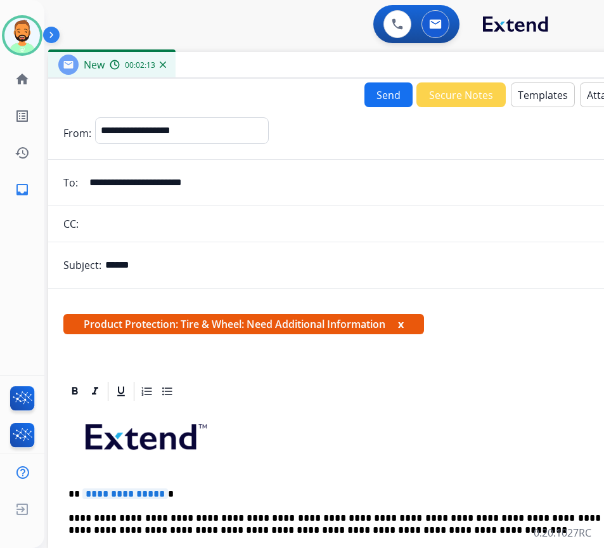
click at [312, 514] on p "**********" at bounding box center [359, 523] width 583 height 23
click at [494, 518] on p "**********" at bounding box center [359, 523] width 583 height 23
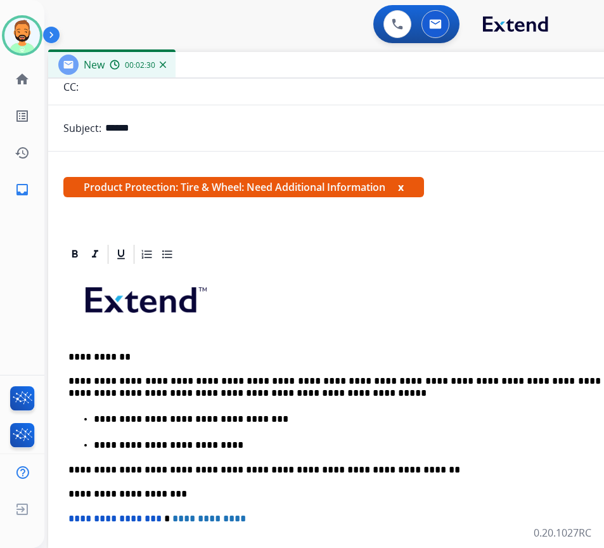
scroll to position [190, 0]
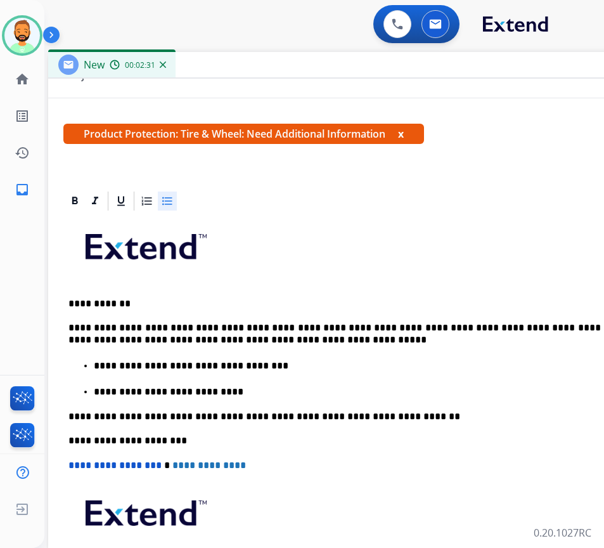
click at [257, 380] on ul "**********" at bounding box center [364, 378] width 593 height 40
drag, startPoint x: 247, startPoint y: 386, endPoint x: 119, endPoint y: 383, distance: 128.1
click at [119, 384] on li "**********" at bounding box center [378, 390] width 568 height 13
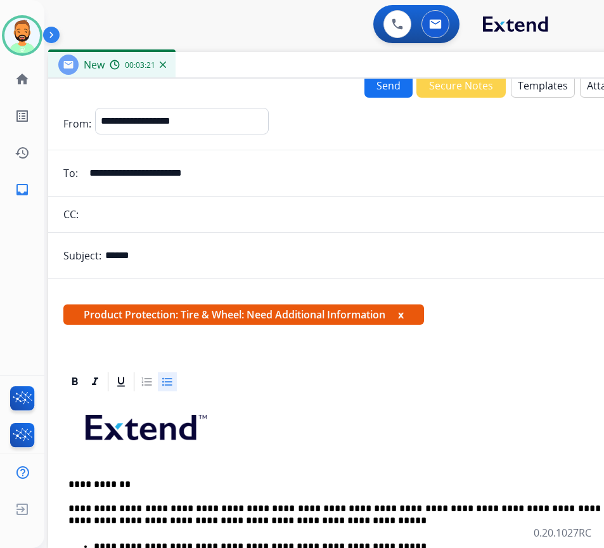
scroll to position [0, 0]
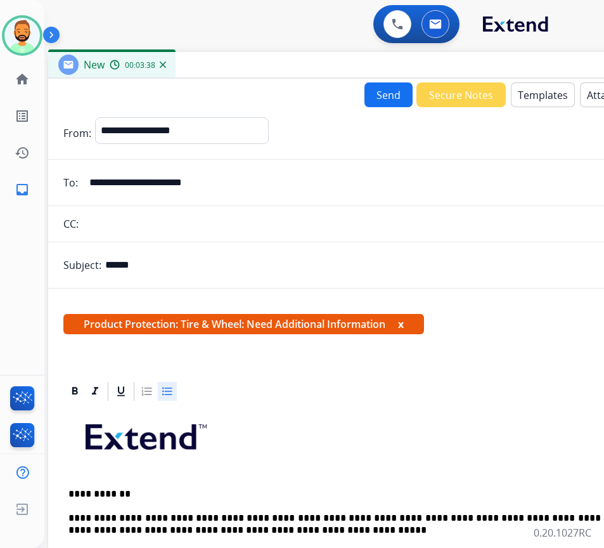
click at [374, 95] on button "Send" at bounding box center [388, 94] width 48 height 25
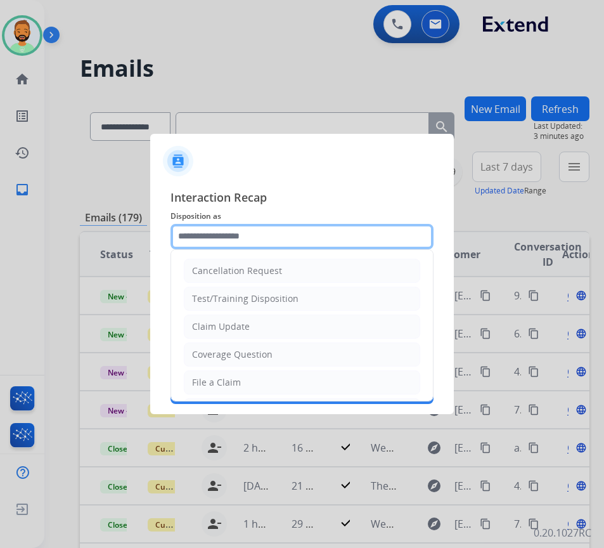
click at [262, 241] on input "text" at bounding box center [301, 236] width 263 height 25
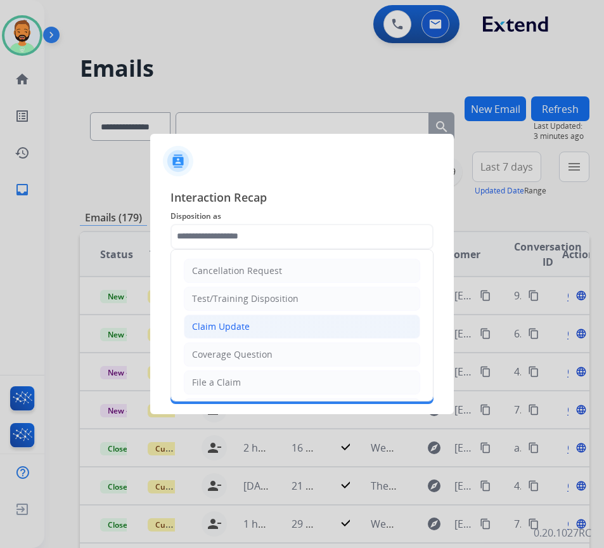
click at [289, 327] on li "Claim Update" at bounding box center [302, 326] width 236 height 24
type input "**********"
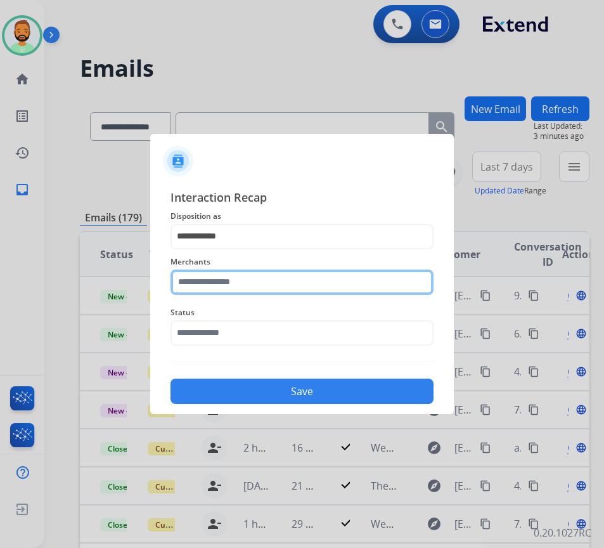
click at [283, 277] on input "text" at bounding box center [301, 281] width 263 height 25
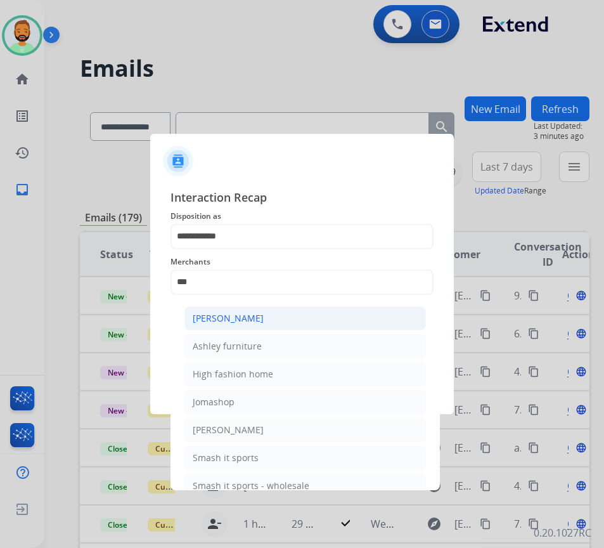
click at [304, 326] on li "Ashley - Reguard" at bounding box center [304, 318] width 241 height 24
type input "**********"
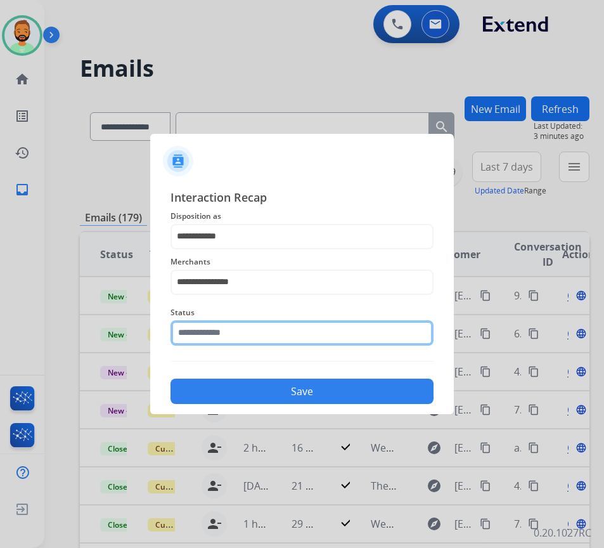
click at [281, 333] on input "text" at bounding box center [301, 332] width 263 height 25
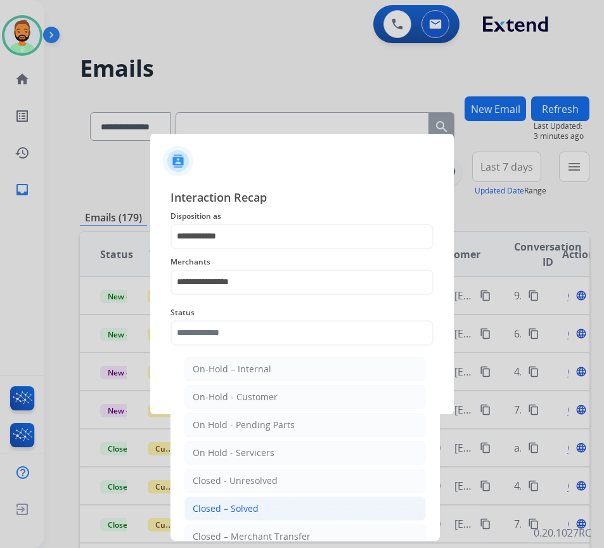
click at [288, 501] on li "Closed – Solved" at bounding box center [304, 508] width 241 height 24
type input "**********"
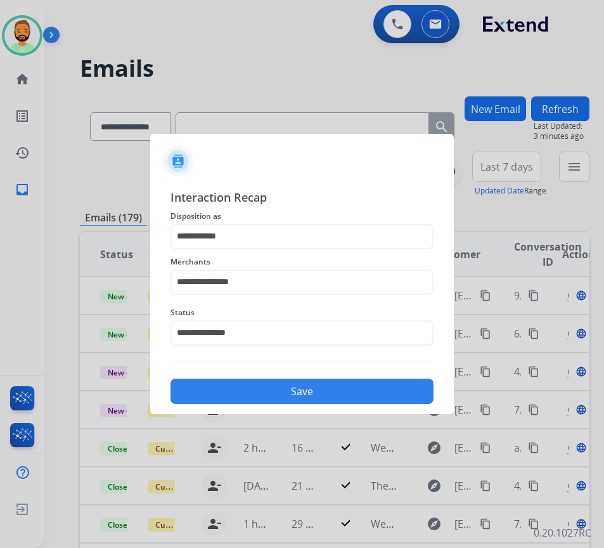
click at [306, 388] on button "Save" at bounding box center [301, 390] width 263 height 25
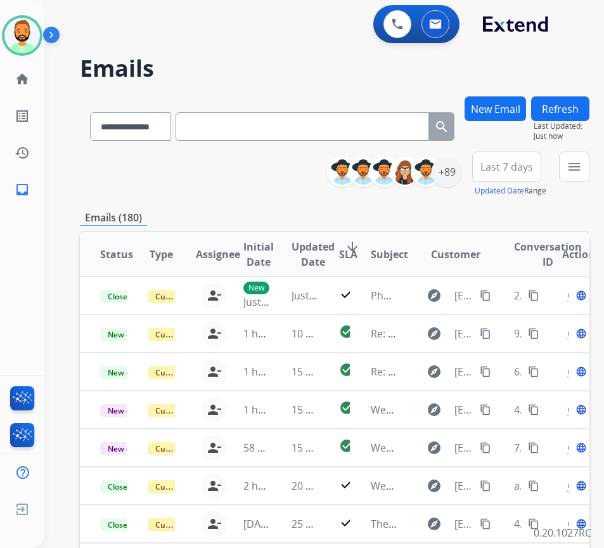
click at [514, 165] on span "Last 7 days" at bounding box center [506, 166] width 53 height 5
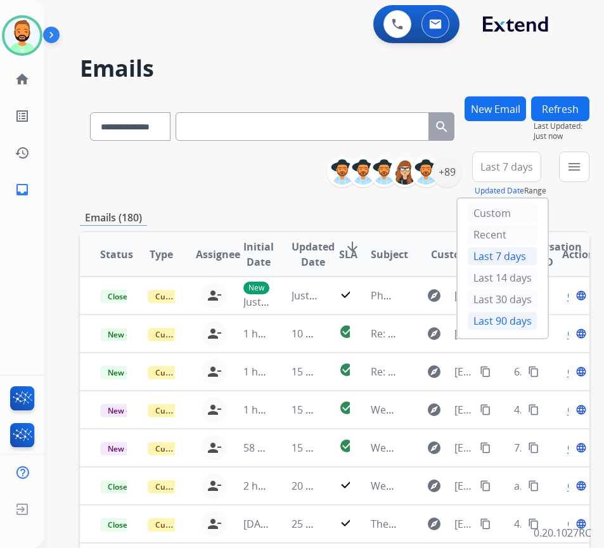
click at [514, 319] on div "Last 90 days" at bounding box center [503, 320] width 70 height 19
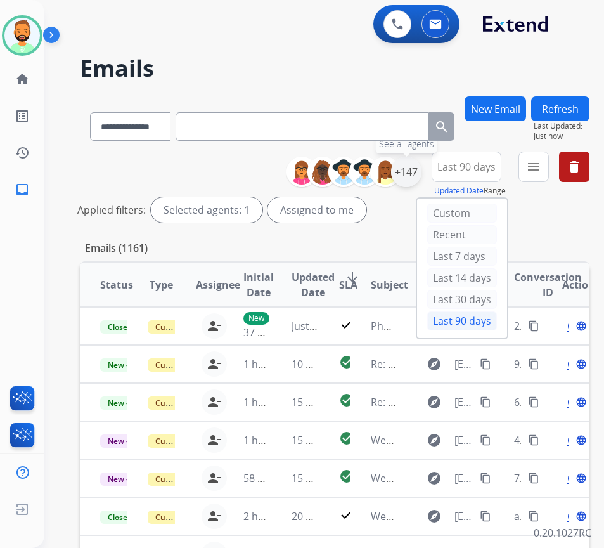
click at [420, 177] on div "+147" at bounding box center [406, 172] width 30 height 30
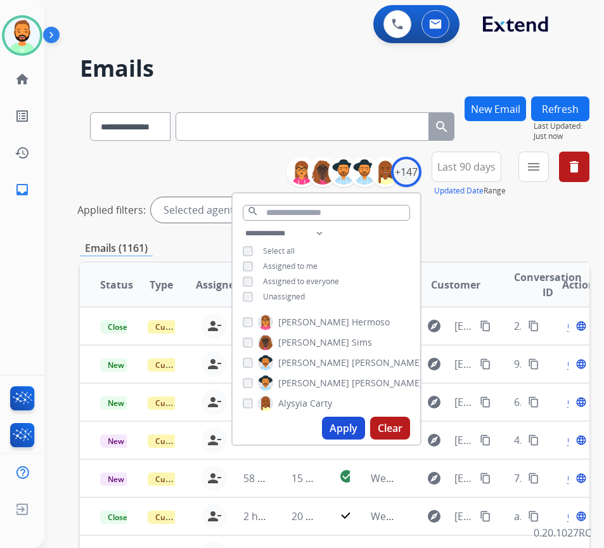
click at [305, 293] on span "Unassigned" at bounding box center [284, 296] width 42 height 11
click at [318, 262] on span "Assigned to me" at bounding box center [290, 265] width 55 height 11
click at [364, 420] on button "Apply" at bounding box center [343, 427] width 43 height 23
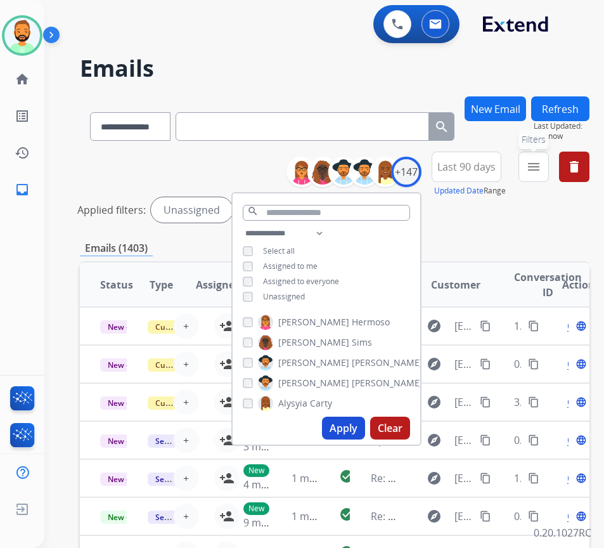
click at [539, 169] on button "menu Filters" at bounding box center [533, 166] width 30 height 30
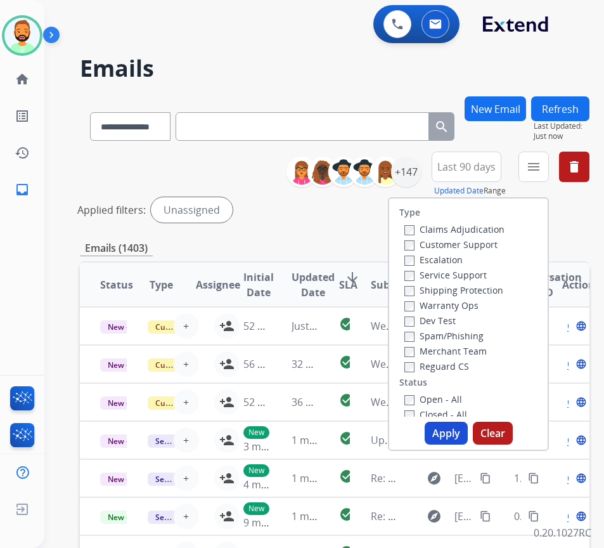
click at [498, 241] on label "Customer Support" at bounding box center [450, 244] width 93 height 12
click at [455, 287] on label "Shipping Protection" at bounding box center [453, 290] width 99 height 12
click at [444, 393] on label "Open - All" at bounding box center [433, 399] width 58 height 12
click at [444, 368] on label "Reguard CS" at bounding box center [436, 366] width 65 height 12
click at [466, 437] on button "Apply" at bounding box center [446, 432] width 43 height 23
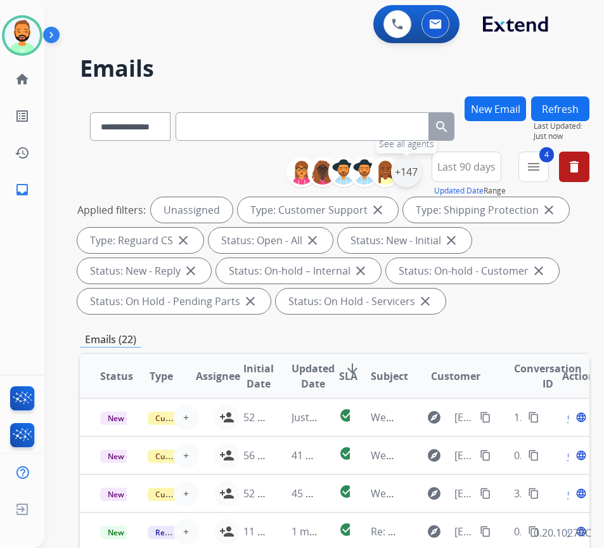
click at [421, 177] on div "+147" at bounding box center [406, 172] width 30 height 30
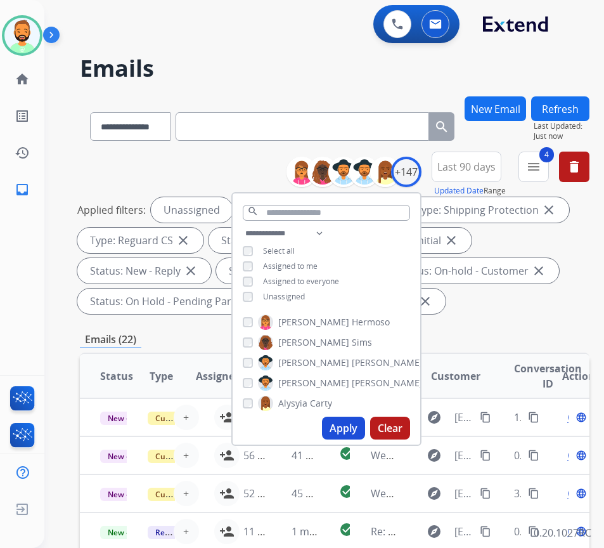
click at [302, 269] on span "Assigned to me" at bounding box center [290, 265] width 55 height 11
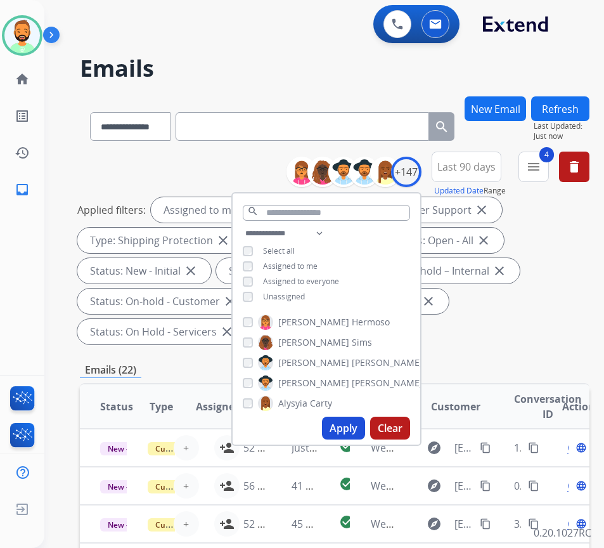
click at [302, 297] on span "Unassigned" at bounding box center [284, 296] width 42 height 11
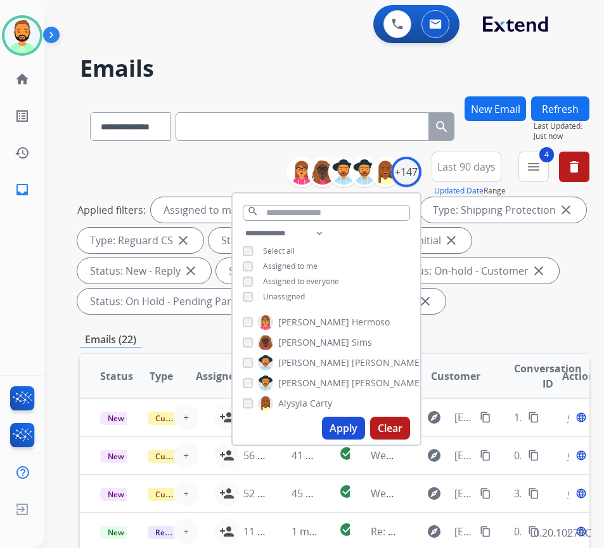
click at [354, 430] on button "Apply" at bounding box center [343, 427] width 43 height 23
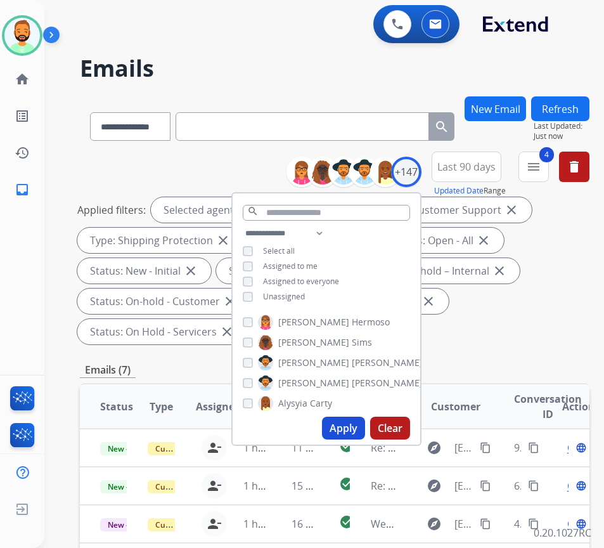
scroll to position [63, 0]
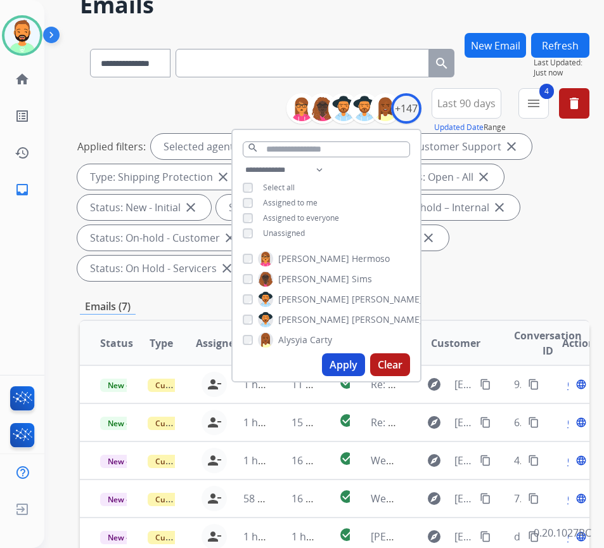
click at [518, 254] on div "Applied filters: Selected agents: 1 Assigned to me Type: Customer Support close…" at bounding box center [332, 207] width 510 height 147
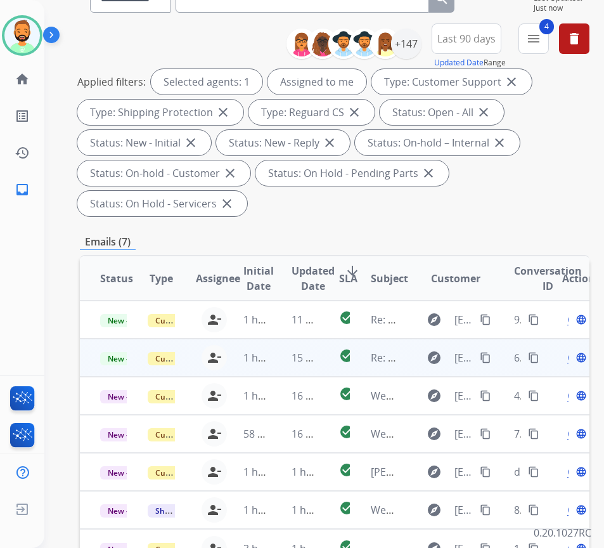
scroll to position [127, 0]
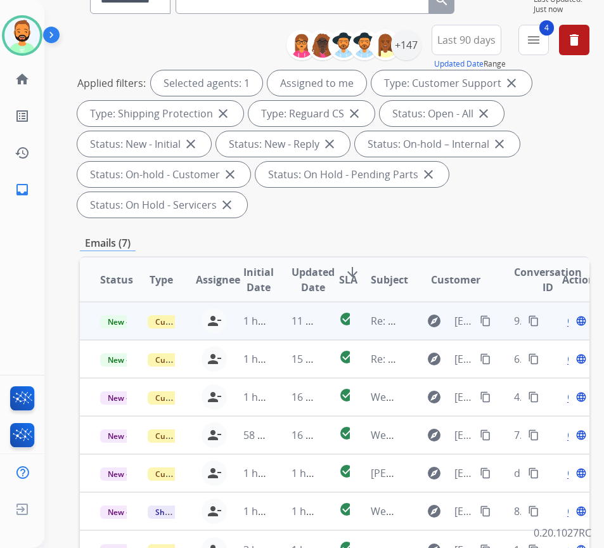
click at [279, 313] on td "11 minutes ago" at bounding box center [295, 321] width 48 height 38
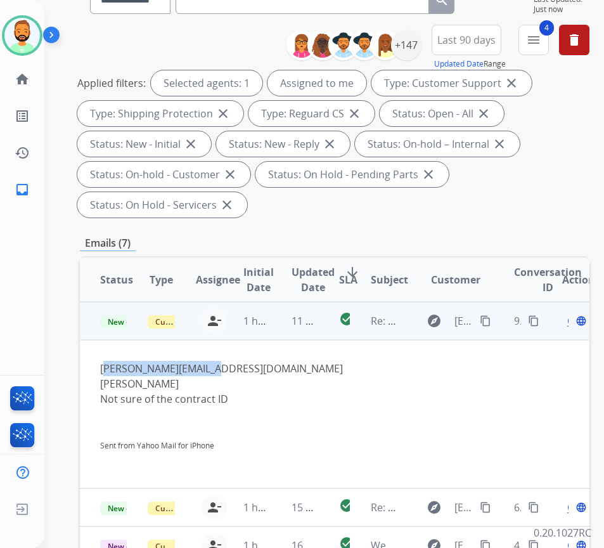
drag, startPoint x: 101, startPoint y: 370, endPoint x: 214, endPoint y: 369, distance: 113.5
click at [214, 369] on div "Whitney.ce@yahoo.com Whitney Ce Not sure of the contract ID Sent from Yahoo Mai…" at bounding box center [286, 414] width 373 height 106
copy div "Whitney.ce@yahoo.com"
click at [572, 323] on span "Open" at bounding box center [580, 320] width 26 height 15
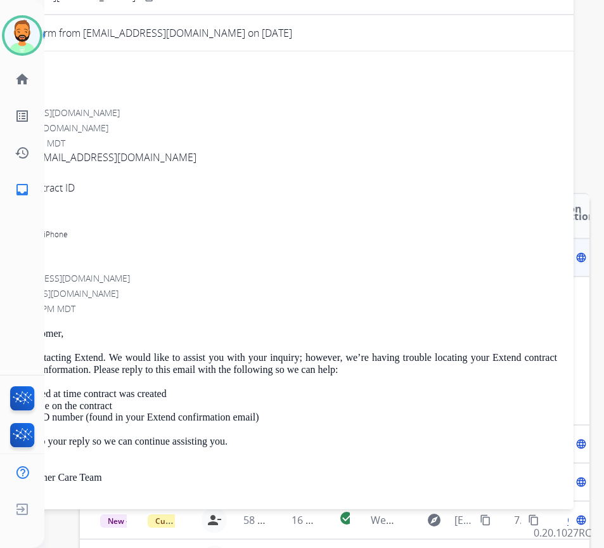
scroll to position [63, 0]
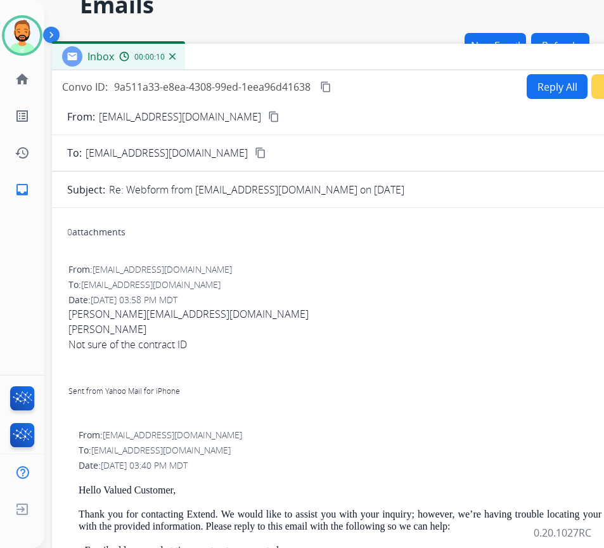
drag, startPoint x: 155, startPoint y: 29, endPoint x: 259, endPoint y: 60, distance: 109.3
click at [260, 60] on div "Inbox 00:00:10" at bounding box center [369, 57] width 634 height 27
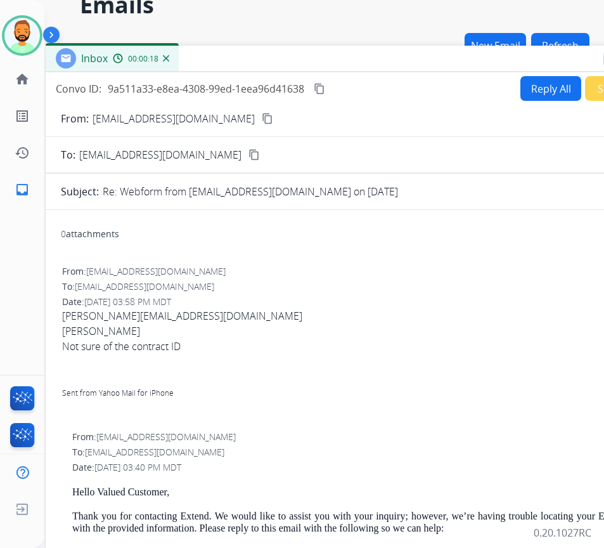
click at [541, 86] on button "Reply All" at bounding box center [550, 88] width 61 height 25
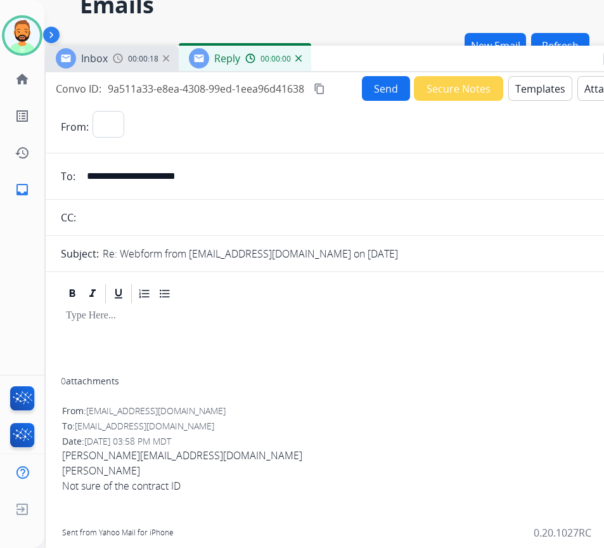
select select "**********"
click at [542, 86] on button "Templates" at bounding box center [540, 88] width 64 height 25
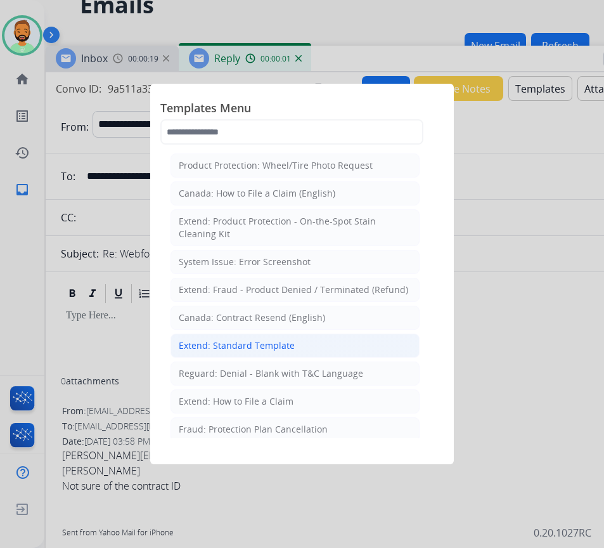
click at [249, 349] on div "Extend: Standard Template" at bounding box center [237, 345] width 116 height 13
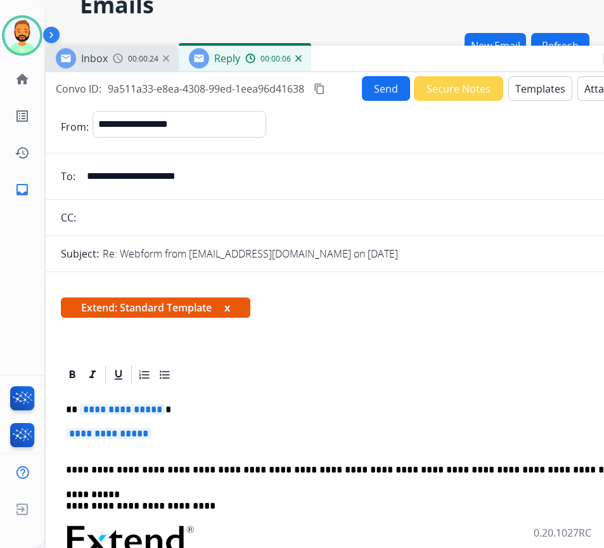
click at [210, 406] on p "**********" at bounding box center [357, 409] width 583 height 11
click at [227, 432] on p "**********" at bounding box center [362, 439] width 593 height 23
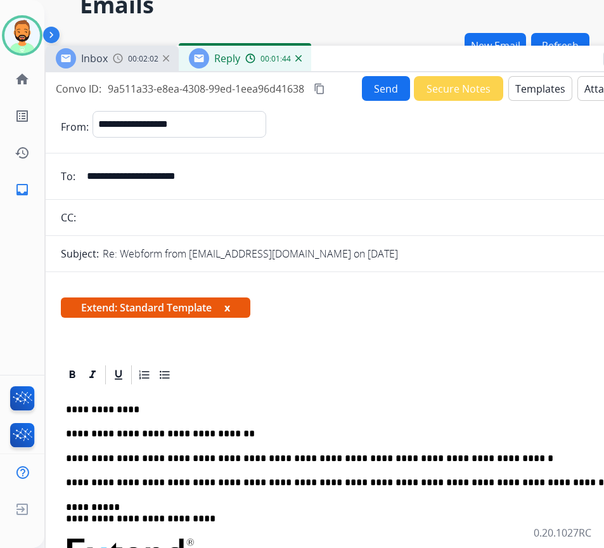
click at [485, 456] on p "**********" at bounding box center [357, 458] width 583 height 11
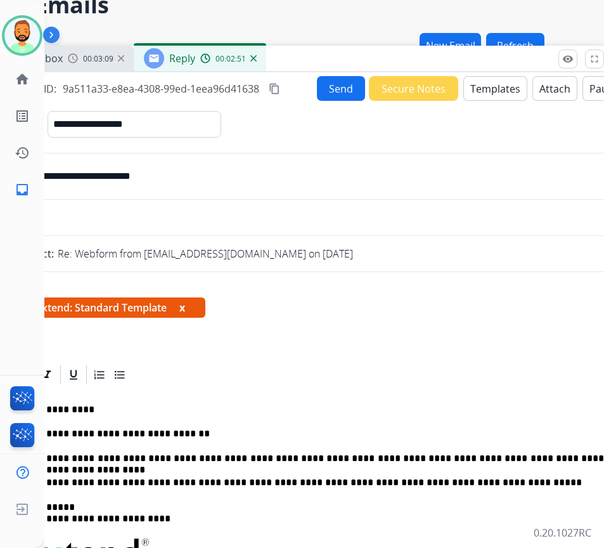
scroll to position [63, 28]
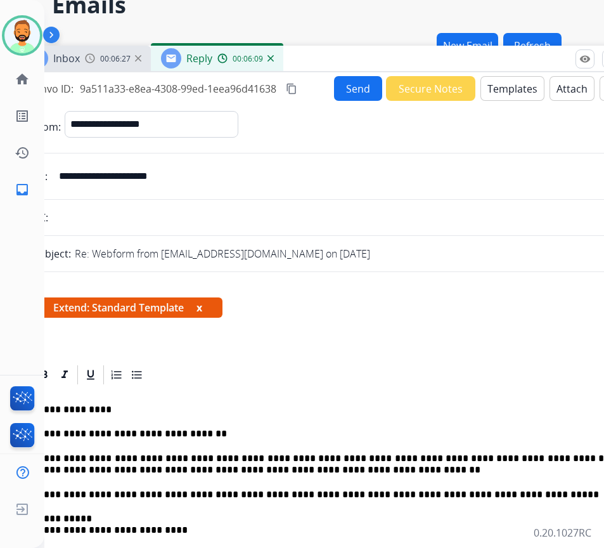
click at [406, 470] on p "**********" at bounding box center [329, 464] width 583 height 23
click at [401, 470] on p "**********" at bounding box center [329, 464] width 583 height 23
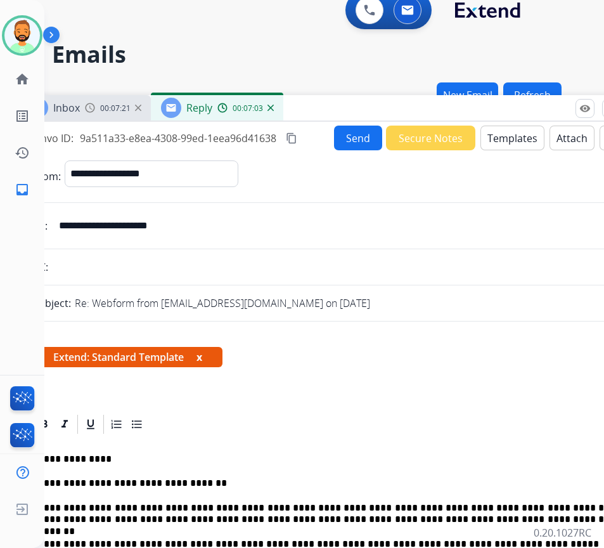
scroll to position [0, 28]
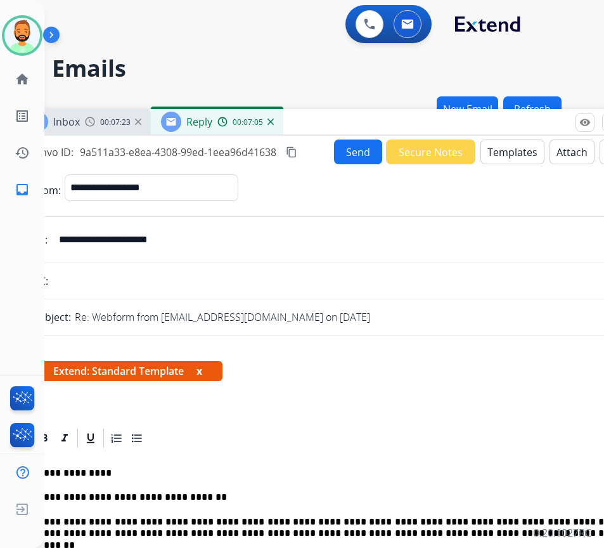
click at [347, 153] on button "Send" at bounding box center [358, 151] width 48 height 25
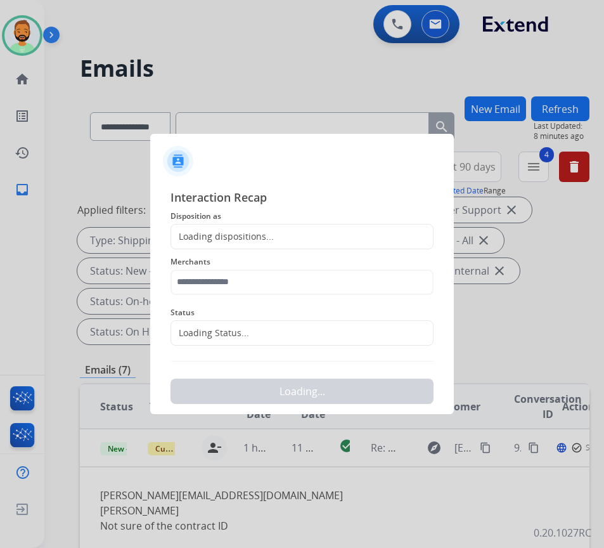
scroll to position [0, 2]
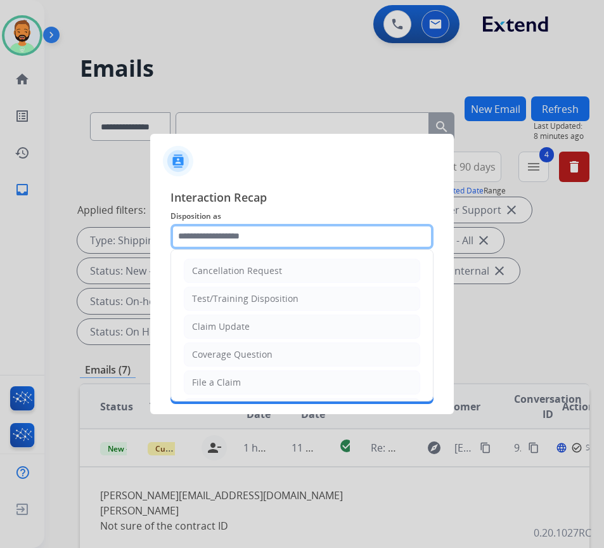
click at [253, 245] on input "text" at bounding box center [301, 236] width 263 height 25
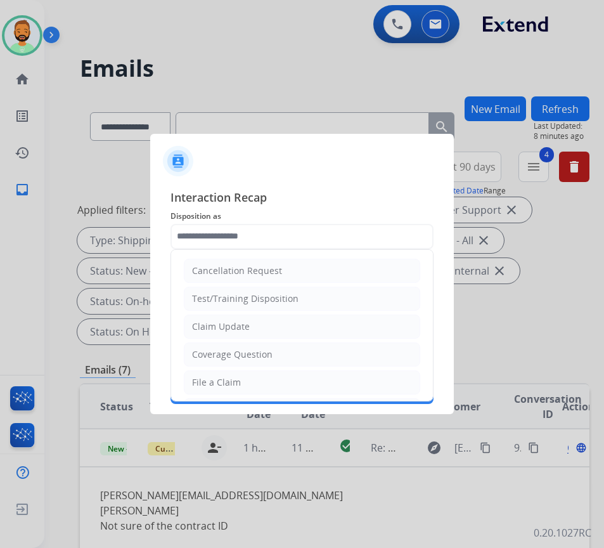
click at [295, 319] on li "Claim Update" at bounding box center [302, 326] width 236 height 24
type input "**********"
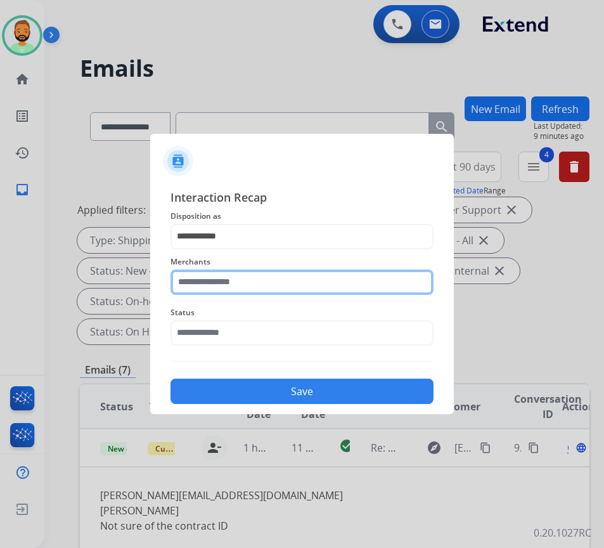
click at [301, 294] on input "text" at bounding box center [301, 281] width 263 height 25
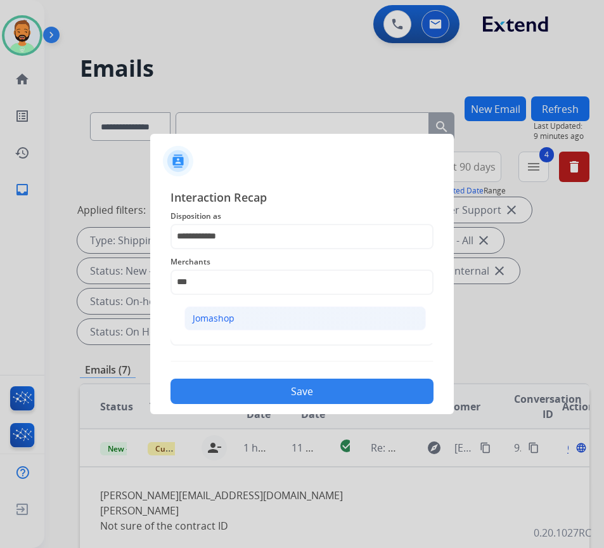
click at [336, 319] on li "Jomashop" at bounding box center [304, 318] width 241 height 24
type input "********"
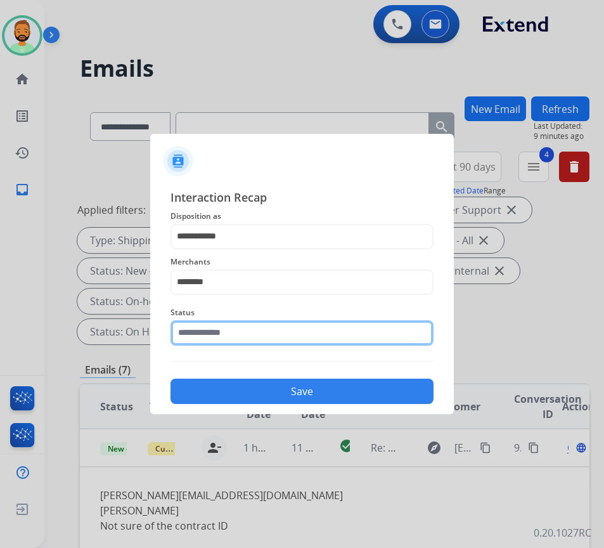
click at [345, 335] on input "text" at bounding box center [301, 332] width 263 height 25
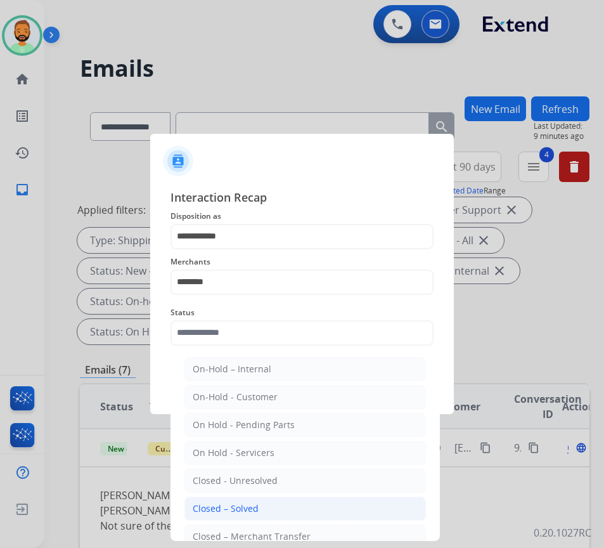
click at [306, 503] on li "Closed – Solved" at bounding box center [304, 508] width 241 height 24
type input "**********"
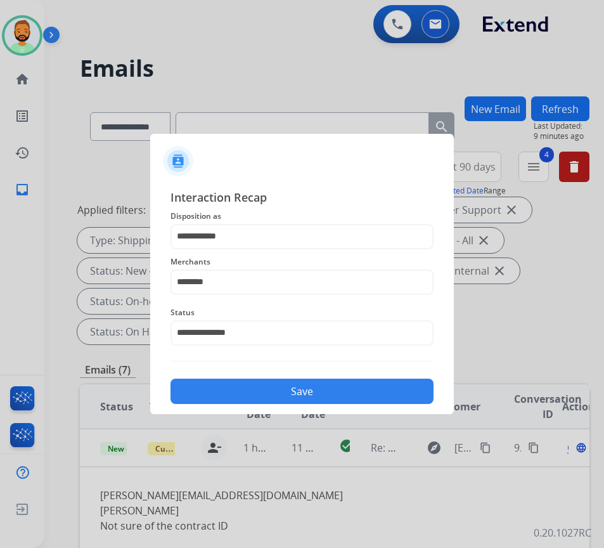
click at [306, 399] on button "Save" at bounding box center [301, 390] width 263 height 25
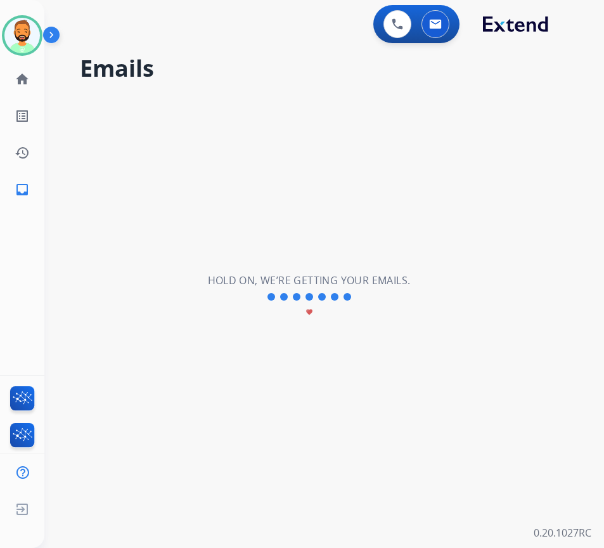
scroll to position [0, 0]
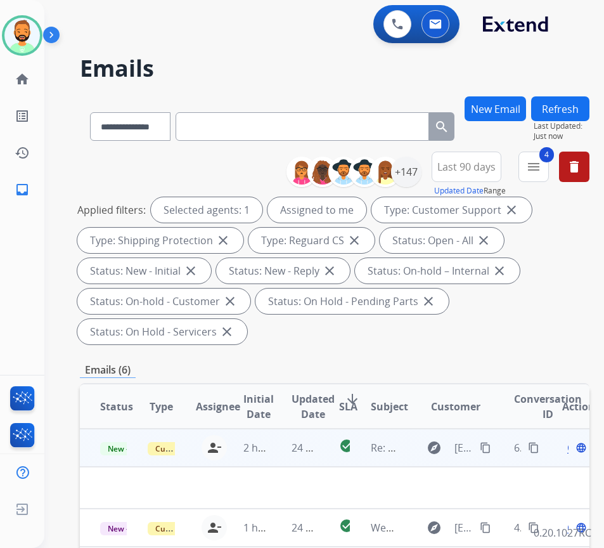
click at [276, 445] on td "24 minutes ago" at bounding box center [295, 447] width 48 height 38
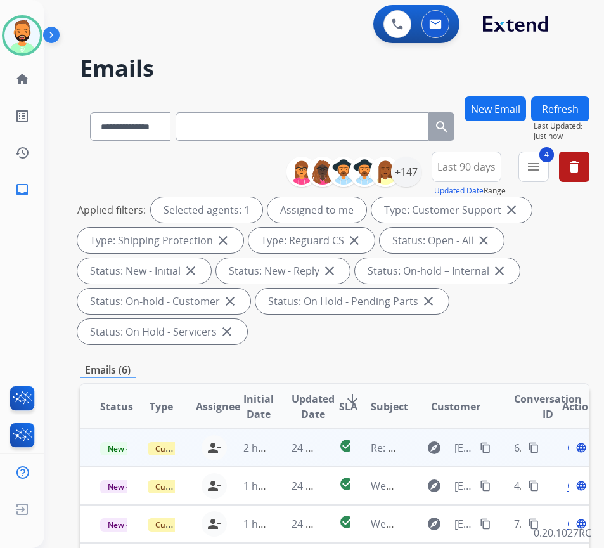
click at [282, 453] on td "24 minutes ago" at bounding box center [295, 447] width 48 height 38
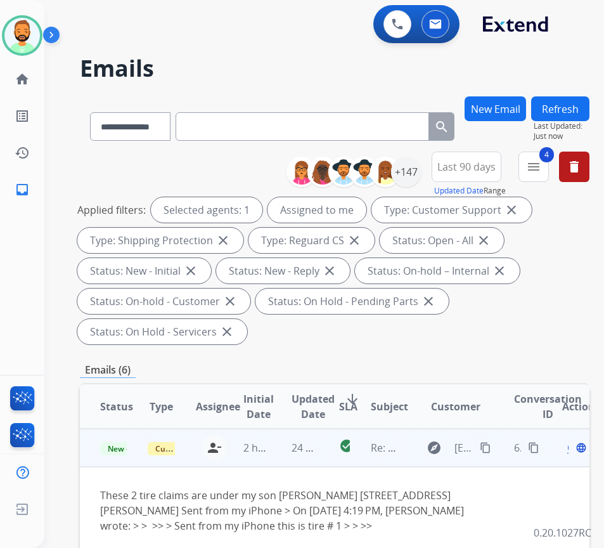
scroll to position [63, 0]
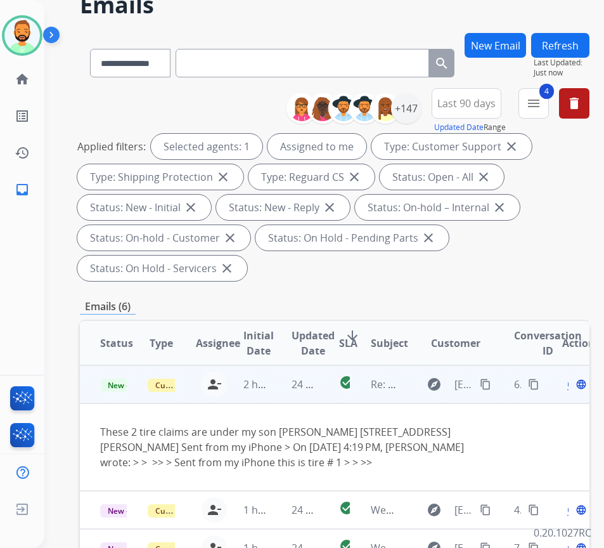
click at [491, 387] on mat-icon "content_copy" at bounding box center [485, 383] width 11 height 11
click at [574, 384] on span "Open" at bounding box center [580, 383] width 26 height 15
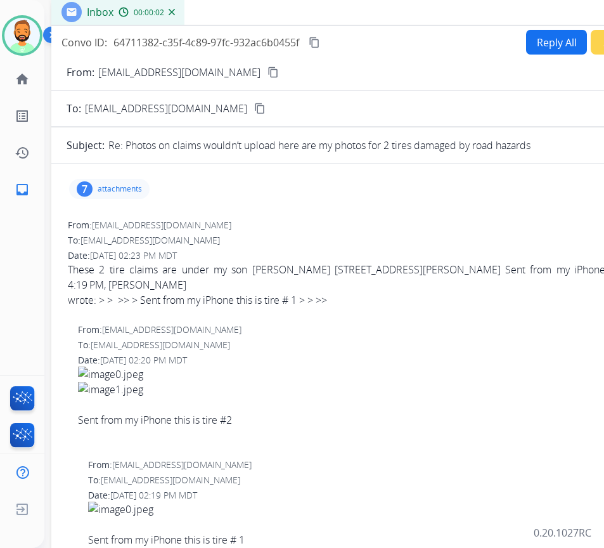
drag, startPoint x: 266, startPoint y: 32, endPoint x: 375, endPoint y: 15, distance: 109.6
click at [375, 15] on div "Inbox 00:00:02" at bounding box center [368, 12] width 634 height 27
click at [115, 191] on p "attachments" at bounding box center [120, 189] width 44 height 10
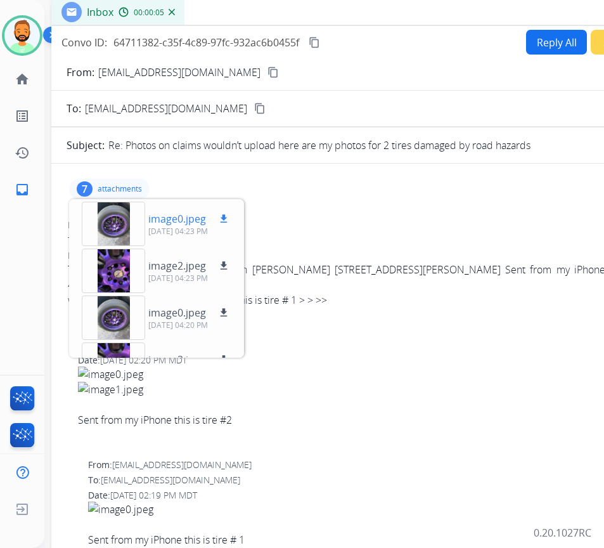
click at [117, 220] on div at bounding box center [113, 224] width 63 height 44
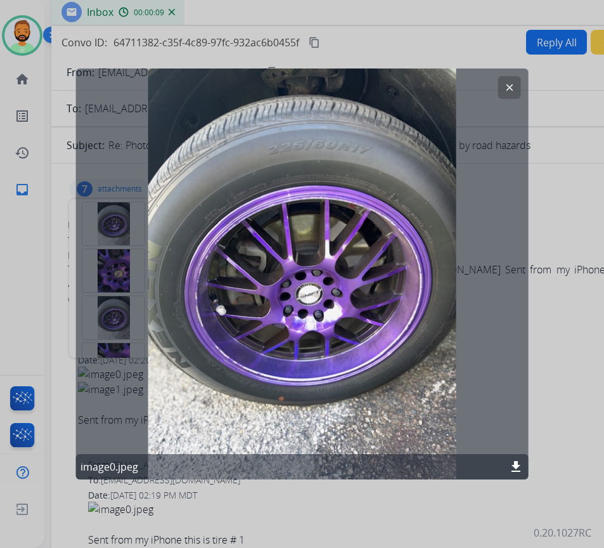
click at [507, 91] on mat-icon "clear" at bounding box center [509, 87] width 11 height 11
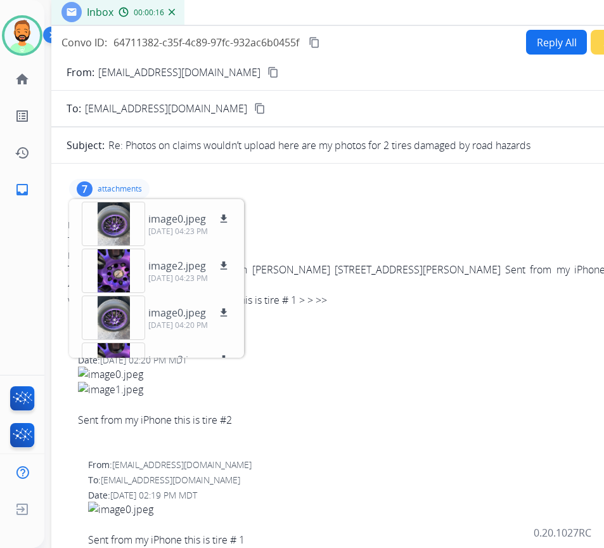
click at [548, 44] on button "Reply All" at bounding box center [556, 42] width 61 height 25
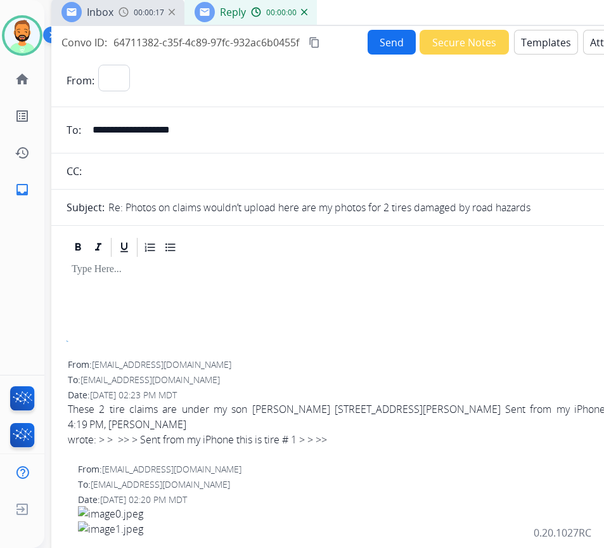
click at [548, 44] on button "Templates" at bounding box center [546, 42] width 64 height 25
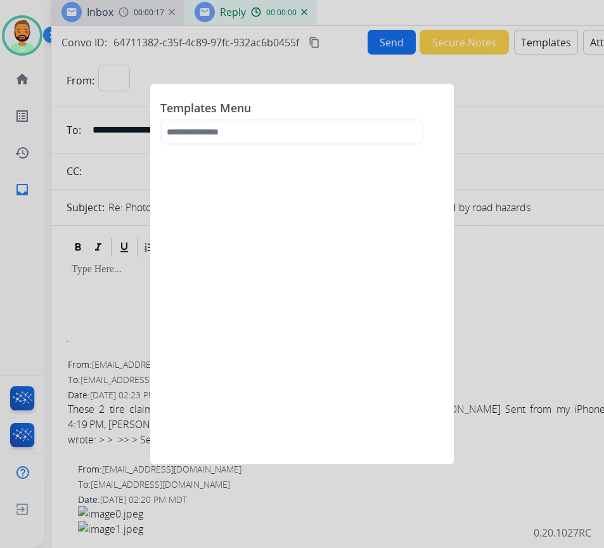
select select "**********"
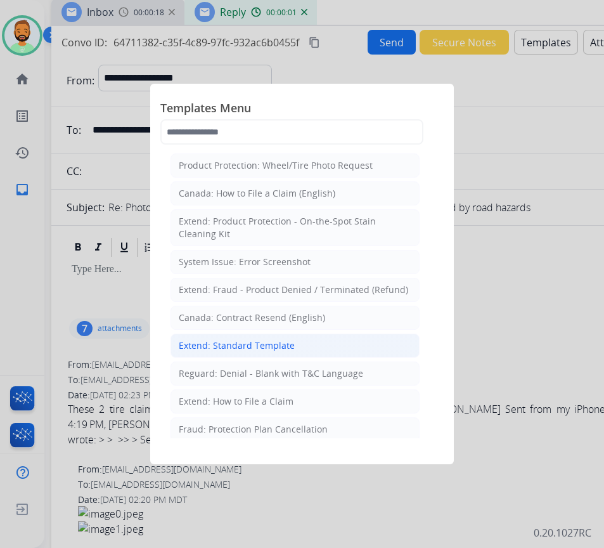
click at [229, 347] on div "Extend: Standard Template" at bounding box center [237, 345] width 116 height 13
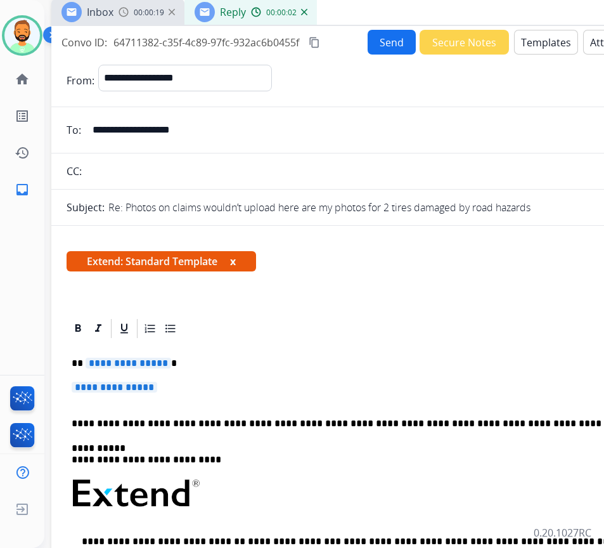
click at [187, 361] on p "**********" at bounding box center [363, 362] width 583 height 11
click at [189, 376] on div "**********" at bounding box center [368, 523] width 603 height 367
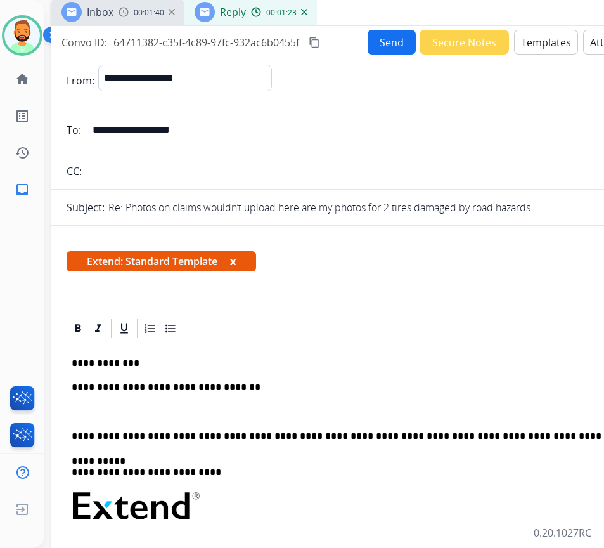
click at [202, 416] on p at bounding box center [368, 411] width 593 height 11
click at [369, 40] on button "Send" at bounding box center [392, 42] width 48 height 25
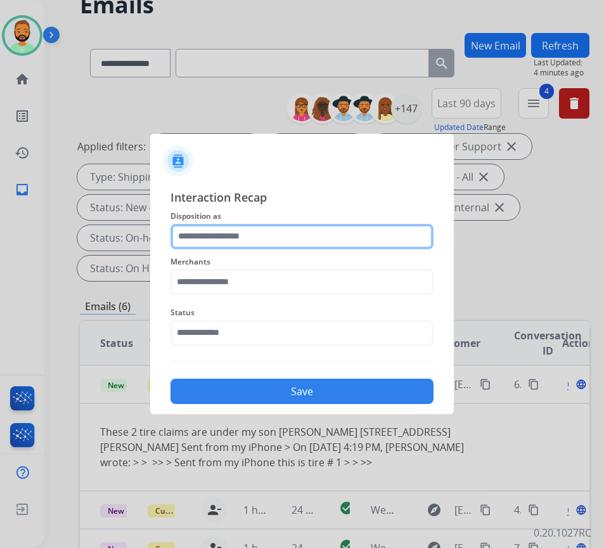
click at [267, 235] on input "text" at bounding box center [301, 236] width 263 height 25
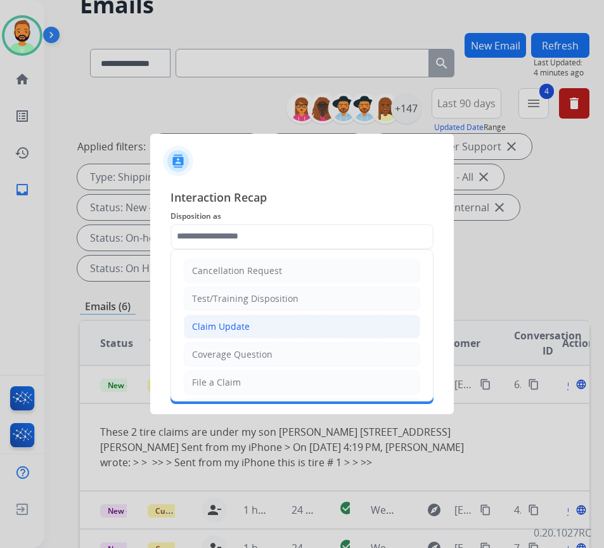
click at [224, 329] on div "Claim Update" at bounding box center [221, 326] width 58 height 13
type input "**********"
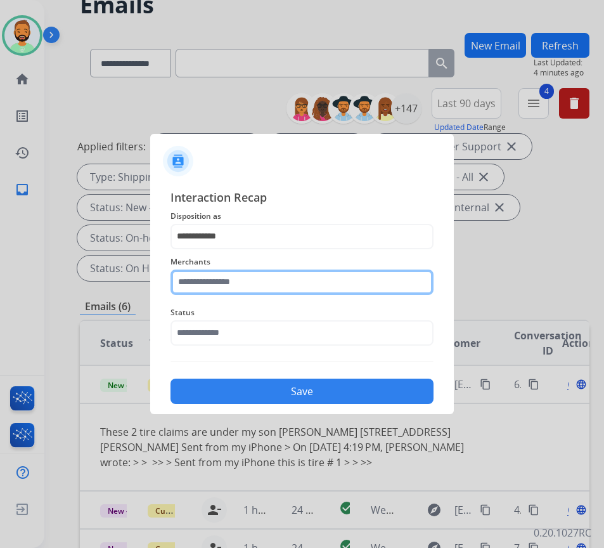
click at [206, 280] on input "text" at bounding box center [301, 281] width 263 height 25
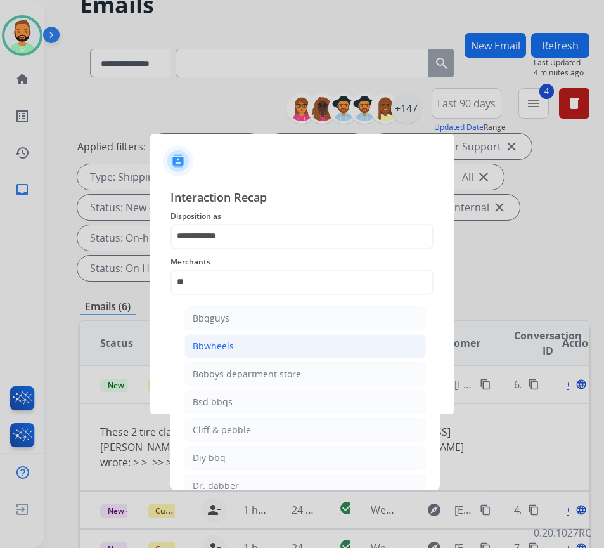
click at [392, 355] on li "Bbwheels" at bounding box center [304, 346] width 241 height 24
type input "********"
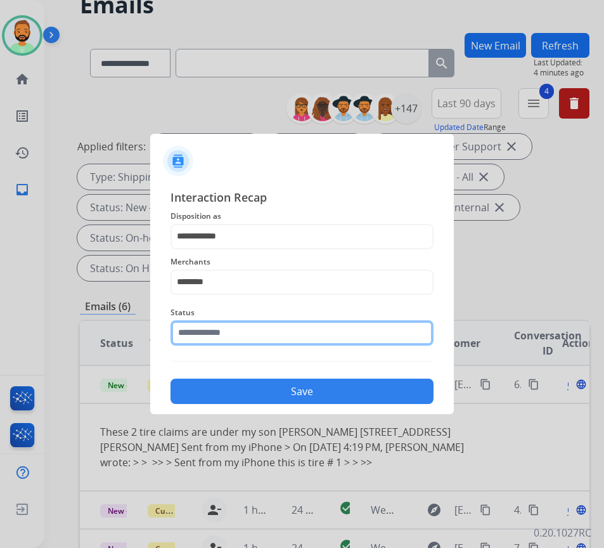
click at [344, 340] on input "text" at bounding box center [301, 332] width 263 height 25
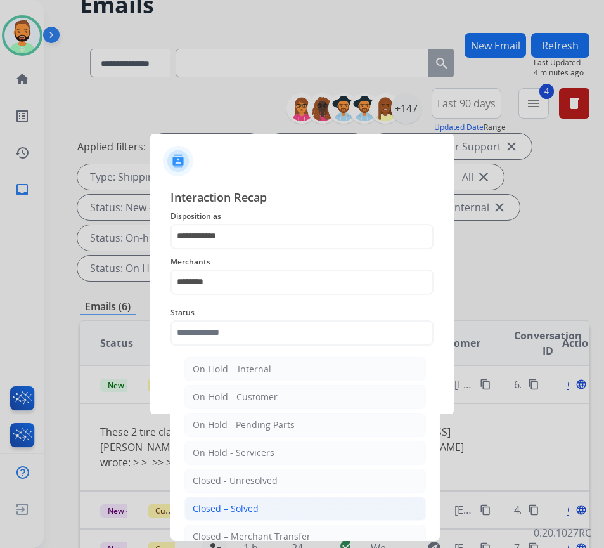
click at [287, 505] on li "Closed – Solved" at bounding box center [304, 508] width 241 height 24
type input "**********"
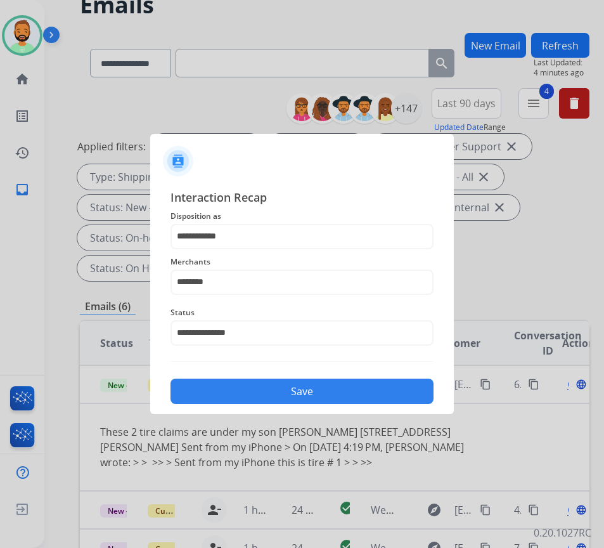
click at [328, 390] on button "Save" at bounding box center [301, 390] width 263 height 25
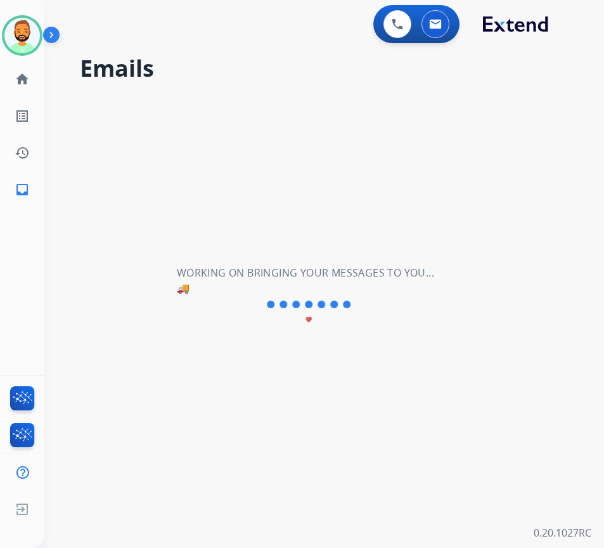
scroll to position [0, 0]
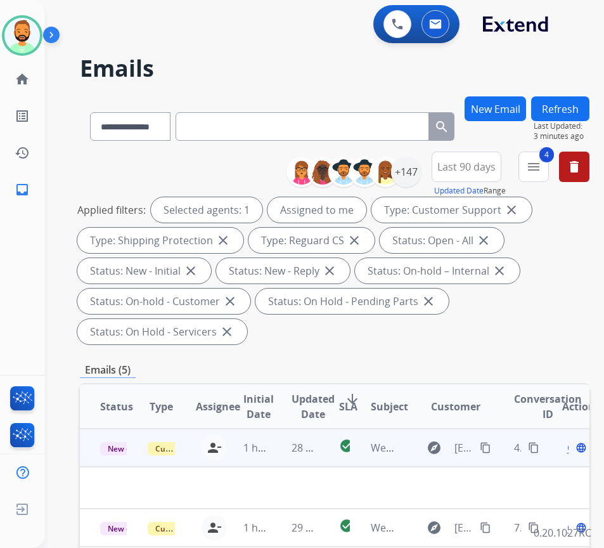
click at [293, 444] on td "28 minutes ago" at bounding box center [295, 447] width 48 height 38
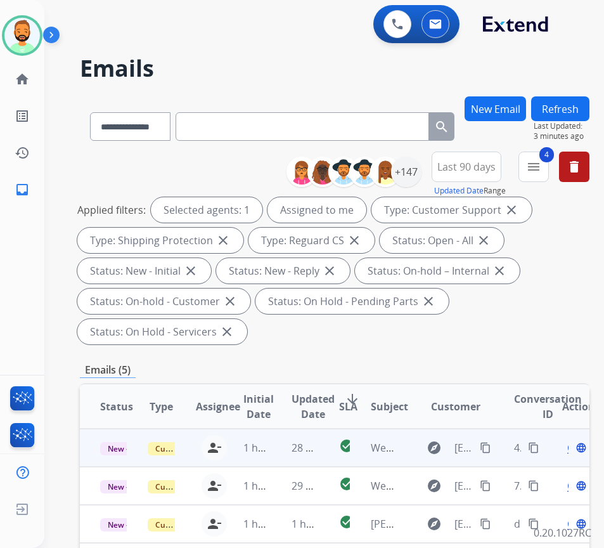
click at [285, 439] on td "28 minutes ago" at bounding box center [295, 447] width 48 height 38
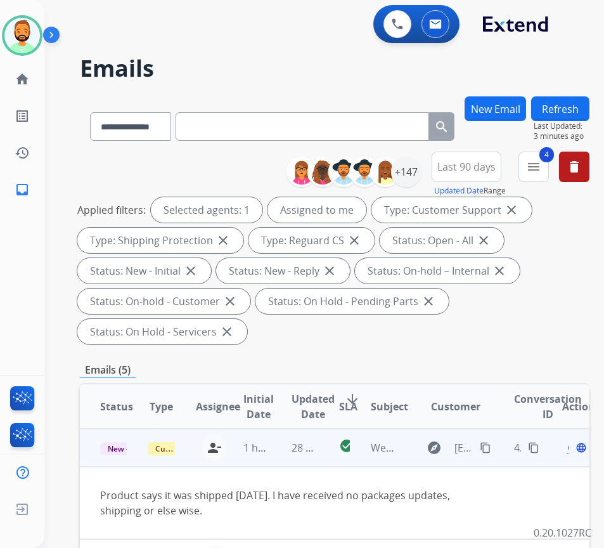
click at [491, 450] on mat-icon "content_copy" at bounding box center [485, 447] width 11 height 11
click at [574, 447] on span "Open" at bounding box center [580, 447] width 26 height 15
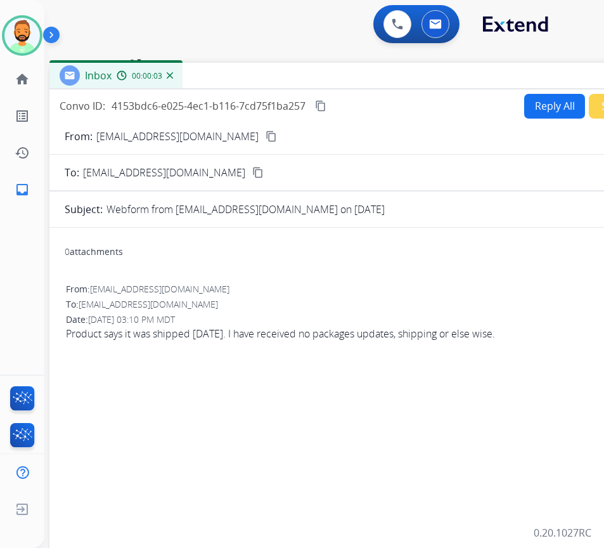
drag, startPoint x: 330, startPoint y: 94, endPoint x: 393, endPoint y: 70, distance: 67.6
click at [393, 70] on div "Inbox 00:00:03" at bounding box center [366, 76] width 634 height 27
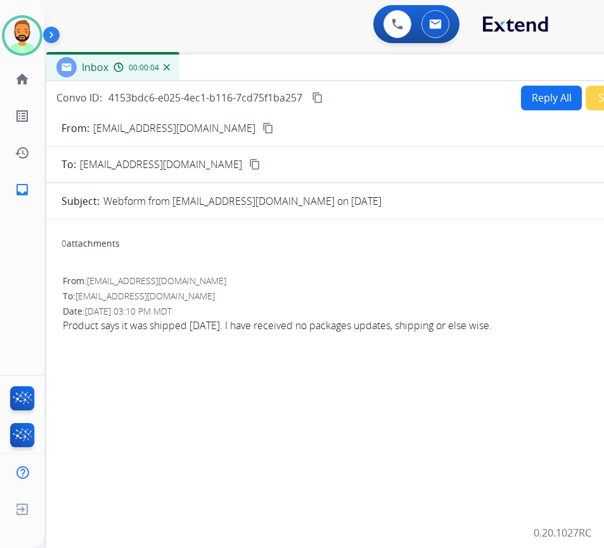
click at [537, 106] on button "Reply All" at bounding box center [551, 98] width 61 height 25
select select "**********"
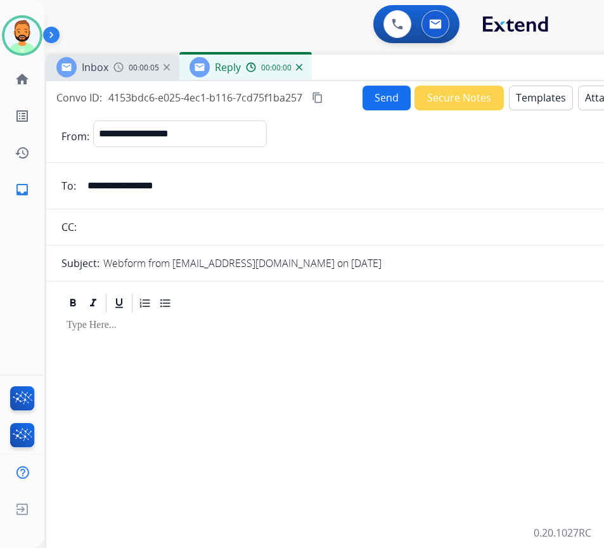
click at [537, 105] on button "Templates" at bounding box center [541, 98] width 64 height 25
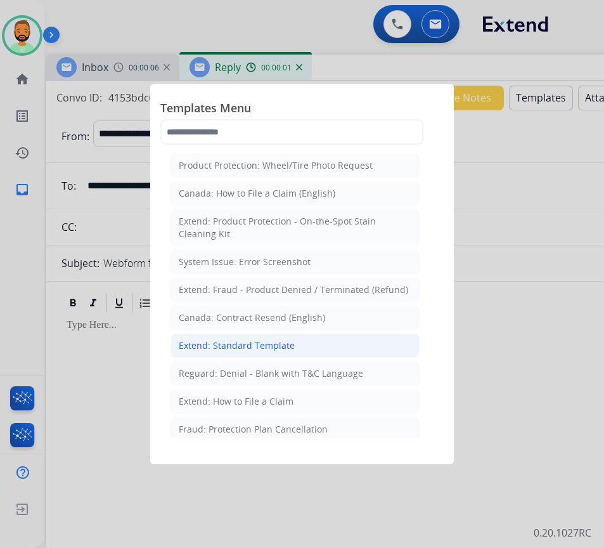
click at [352, 350] on li "Extend: Standard Template" at bounding box center [294, 345] width 249 height 24
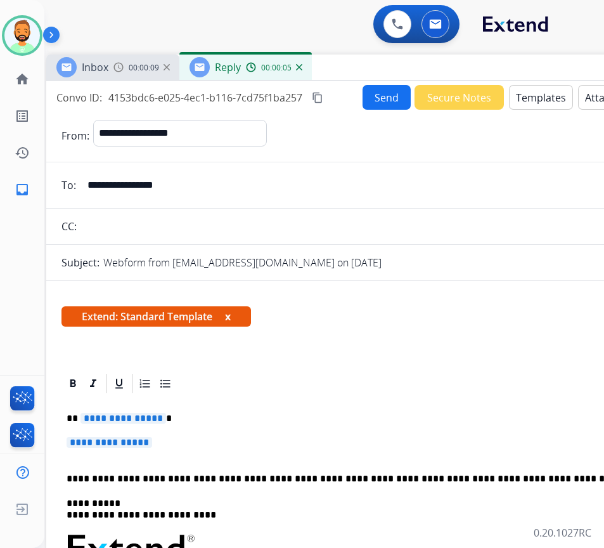
click at [214, 418] on p "**********" at bounding box center [358, 418] width 583 height 11
click at [307, 439] on p "**********" at bounding box center [363, 448] width 593 height 23
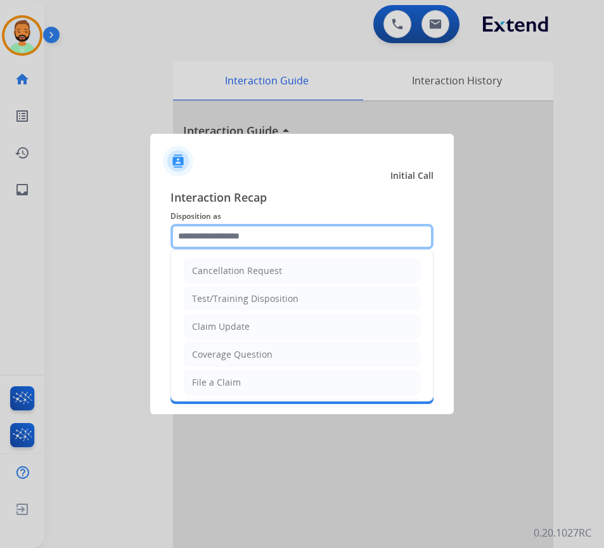
click at [274, 243] on input "text" at bounding box center [301, 236] width 263 height 25
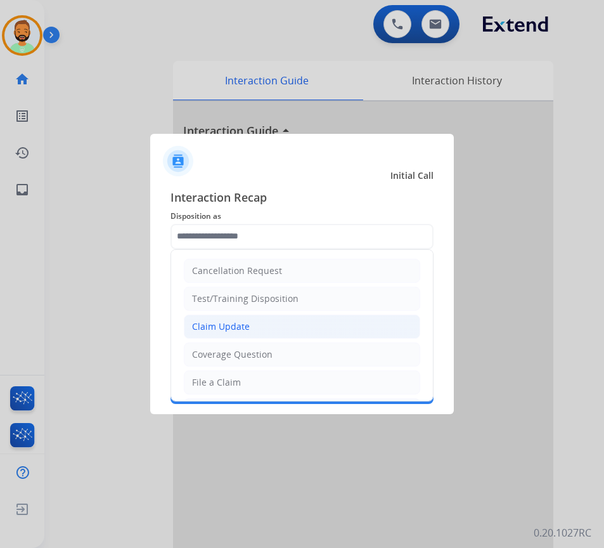
click at [290, 321] on li "Claim Update" at bounding box center [302, 326] width 236 height 24
type input "**********"
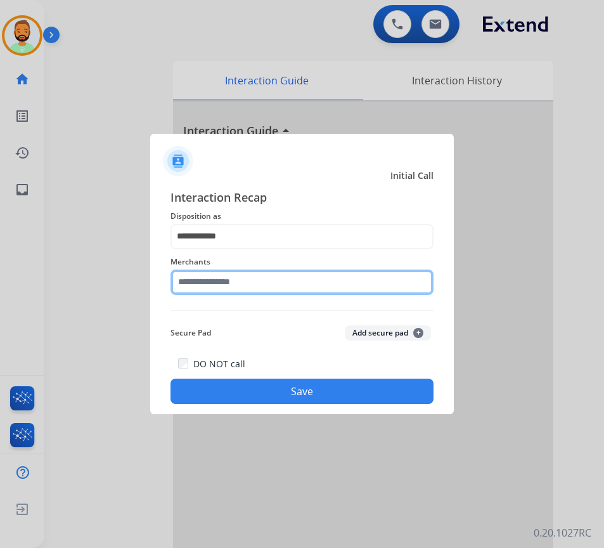
click at [243, 288] on input "text" at bounding box center [301, 281] width 263 height 25
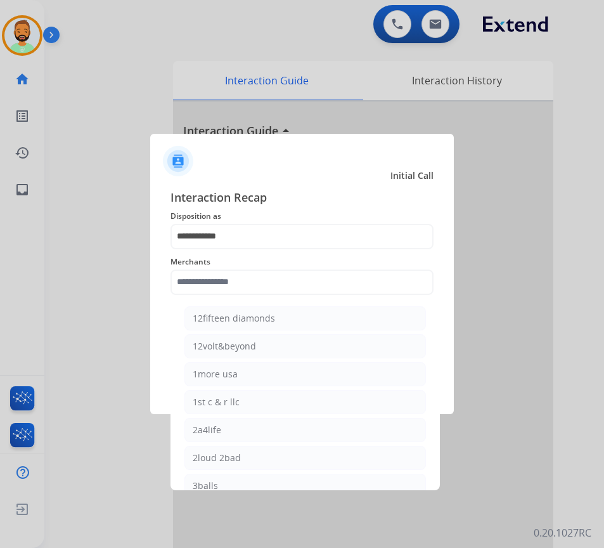
click at [257, 259] on span "Merchants" at bounding box center [301, 261] width 263 height 15
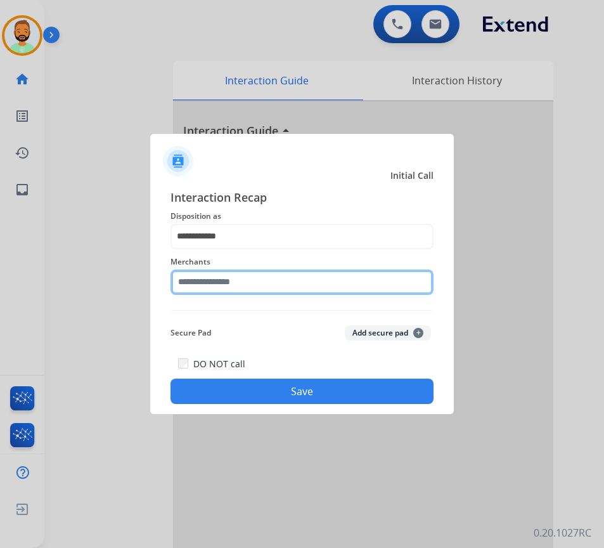
click at [260, 283] on input "text" at bounding box center [301, 281] width 263 height 25
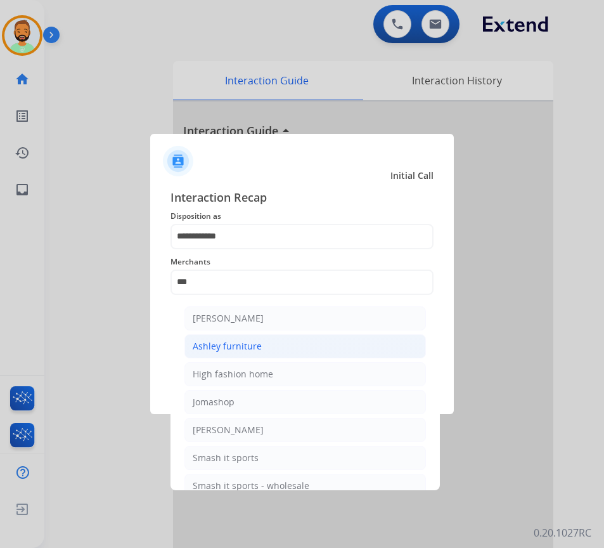
click at [295, 343] on li "Ashley furniture" at bounding box center [304, 346] width 241 height 24
type input "**********"
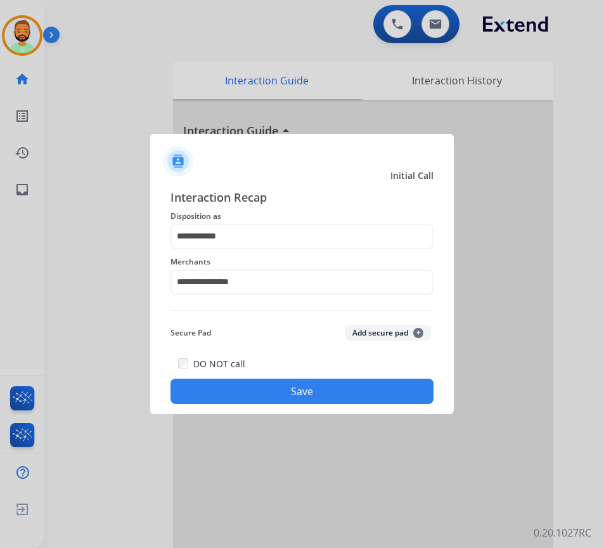
click at [317, 392] on button "Save" at bounding box center [301, 390] width 263 height 25
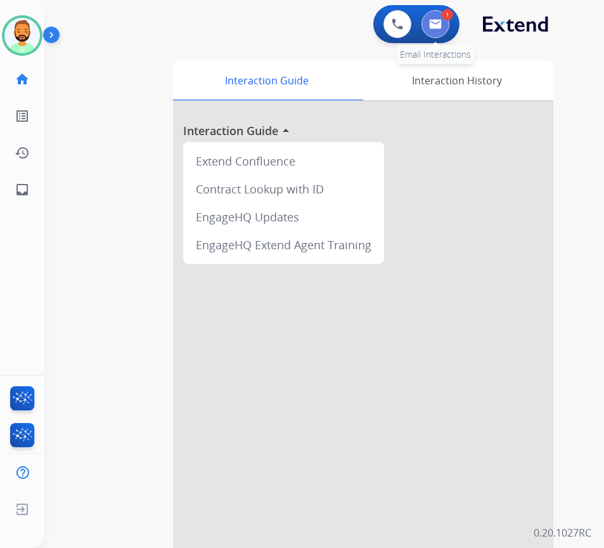
click at [435, 31] on button at bounding box center [435, 24] width 28 height 28
select select "**********"
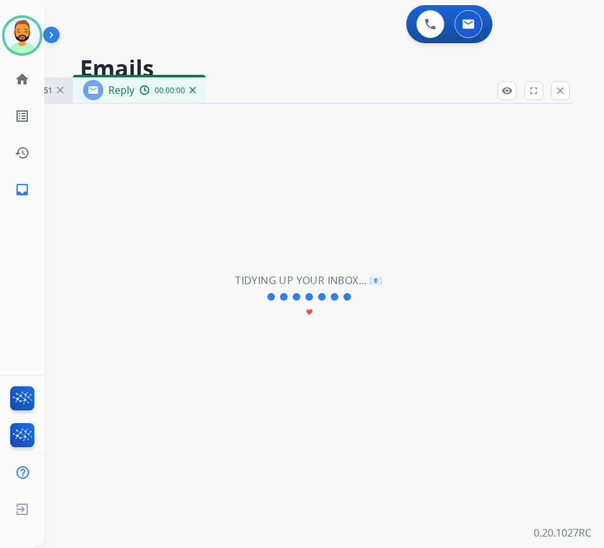
select select "**********"
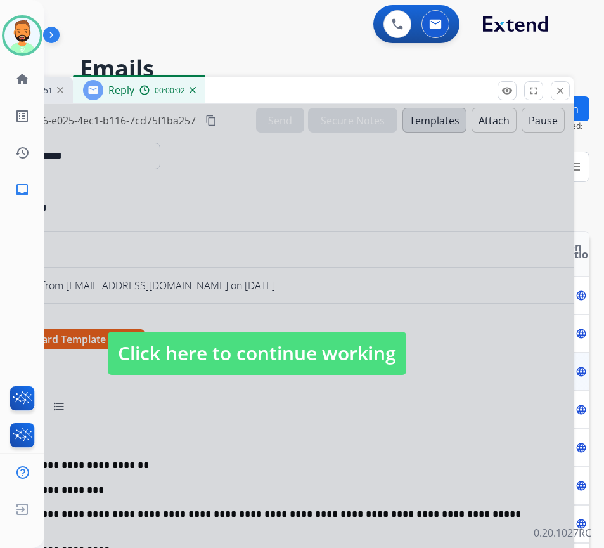
click at [280, 329] on div at bounding box center [257, 340] width 634 height 473
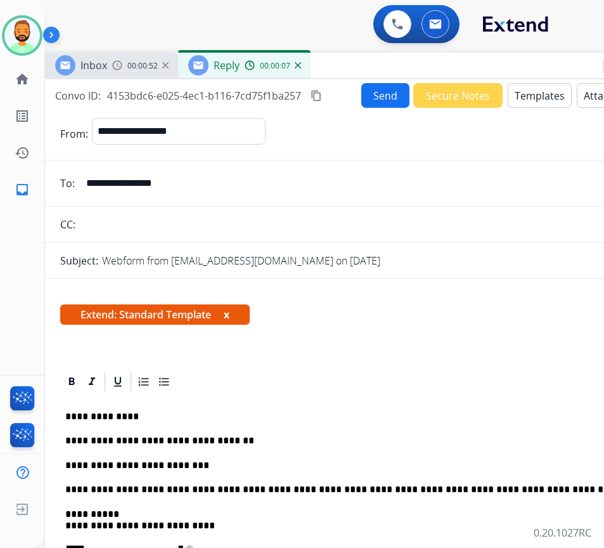
drag, startPoint x: 264, startPoint y: 94, endPoint x: 368, endPoint y: 68, distance: 107.0
click at [368, 68] on div "Inbox 00:00:52 Reply 00:00:07" at bounding box center [362, 66] width 634 height 27
click at [389, 460] on p "**********" at bounding box center [356, 465] width 583 height 11
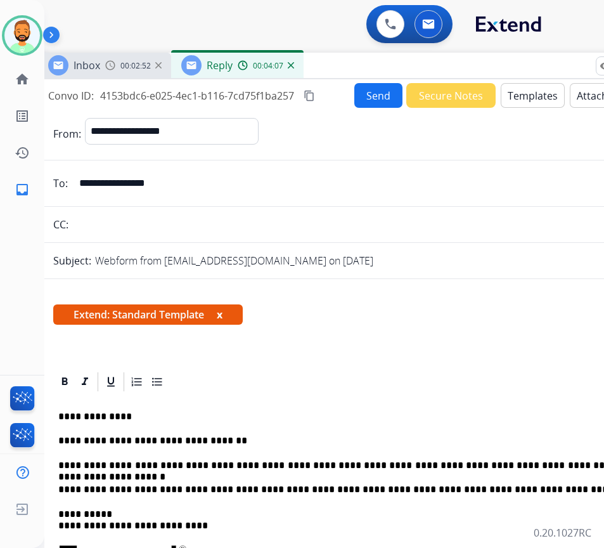
scroll to position [0, 10]
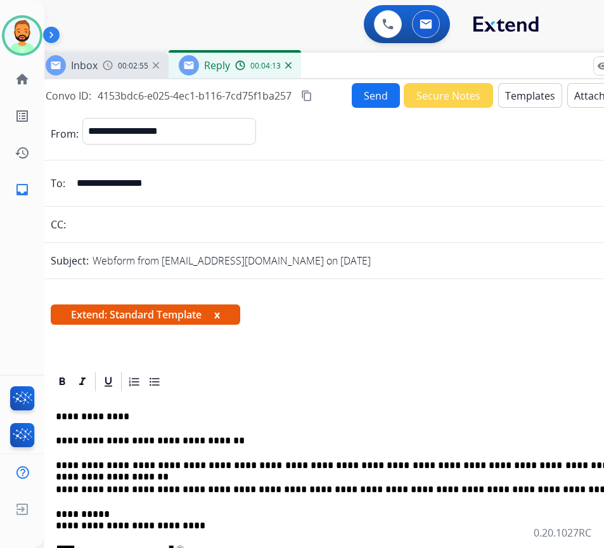
click at [360, 94] on button "Send" at bounding box center [376, 95] width 48 height 25
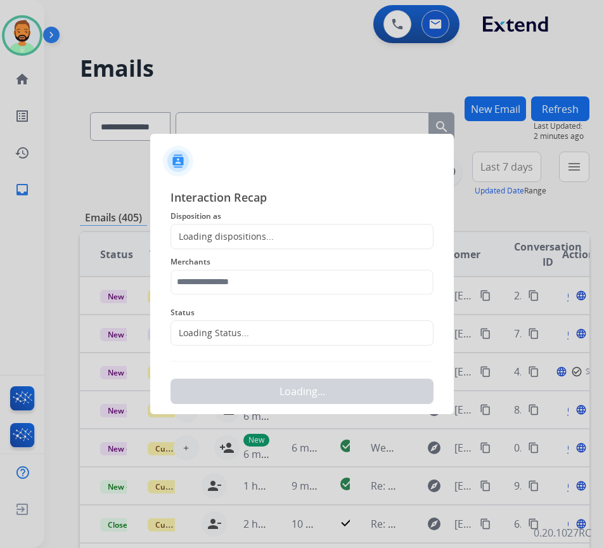
scroll to position [0, 2]
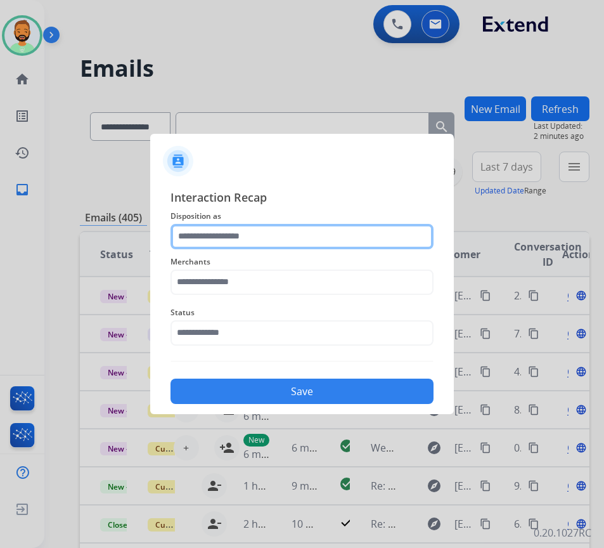
click at [332, 240] on input "text" at bounding box center [301, 236] width 263 height 25
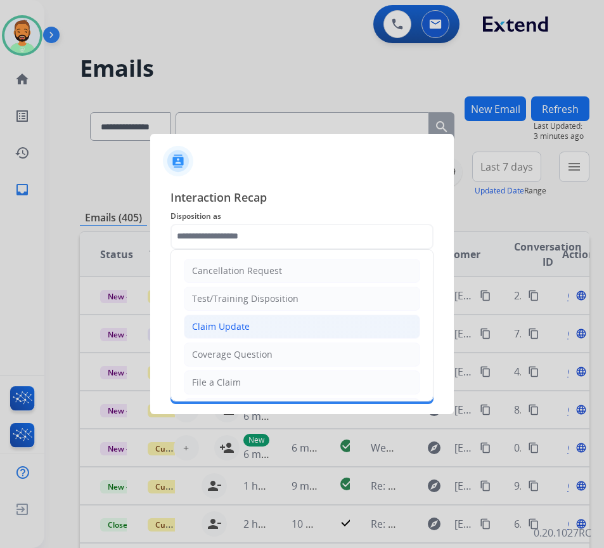
click at [327, 330] on li "Claim Update" at bounding box center [302, 326] width 236 height 24
type input "**********"
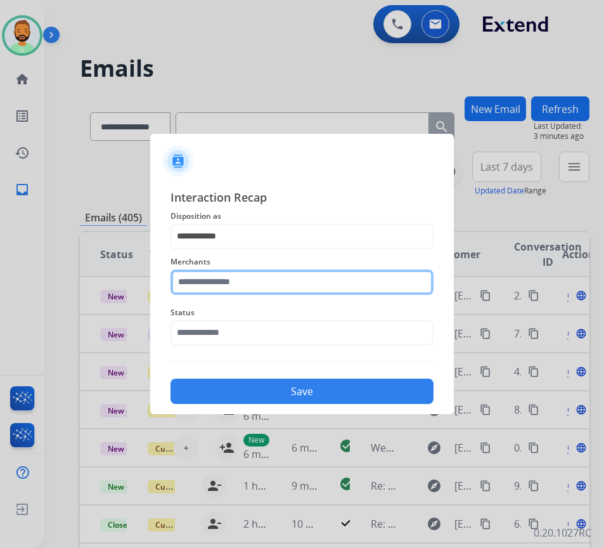
click at [295, 290] on input "text" at bounding box center [301, 281] width 263 height 25
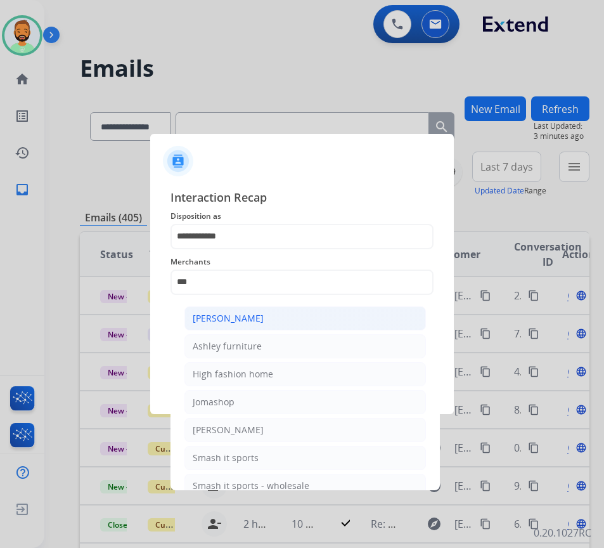
click at [331, 311] on li "Ashley - Reguard" at bounding box center [304, 318] width 241 height 24
type input "**********"
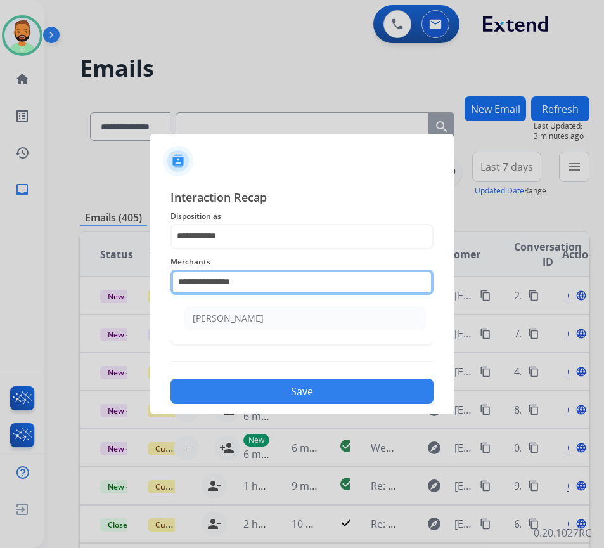
drag, startPoint x: 293, startPoint y: 275, endPoint x: 63, endPoint y: 240, distance: 232.8
click at [0, 255] on app-contact-recap-modal "**********" at bounding box center [0, 274] width 0 height 548
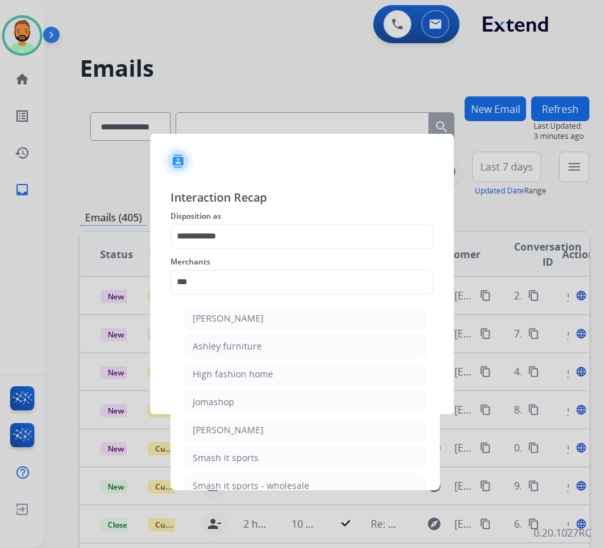
click at [291, 329] on li "Ashley - Reguard" at bounding box center [304, 318] width 241 height 24
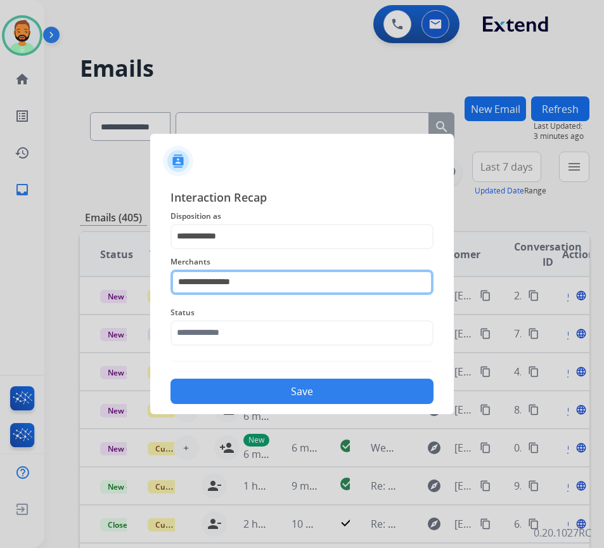
click at [275, 285] on input "**********" at bounding box center [301, 281] width 263 height 25
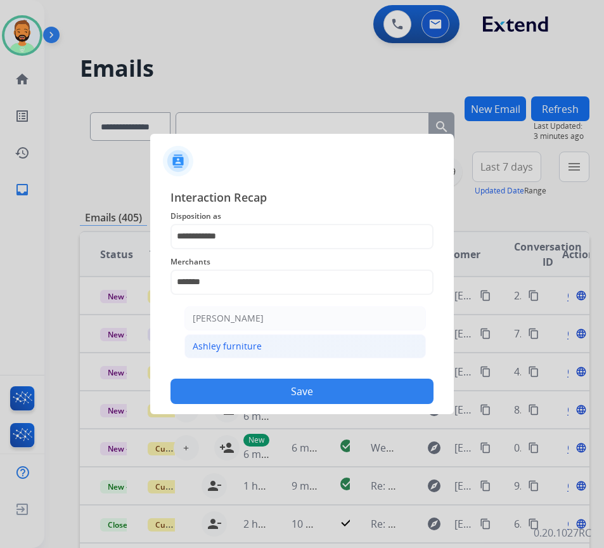
click at [290, 350] on li "Ashley furniture" at bounding box center [304, 346] width 241 height 24
type input "**********"
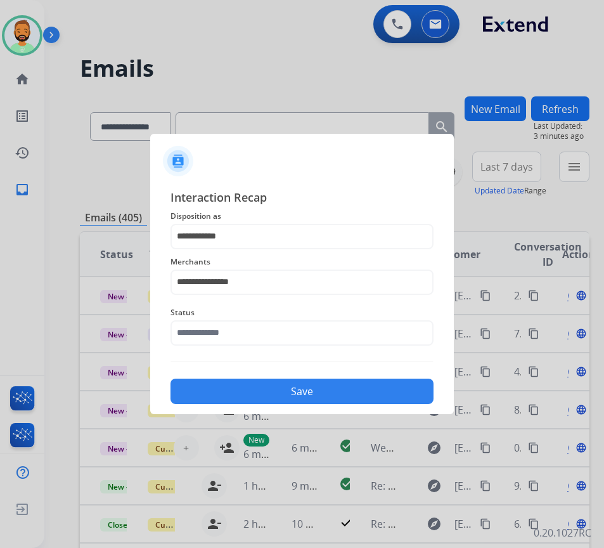
click at [314, 396] on button "Save" at bounding box center [301, 390] width 263 height 25
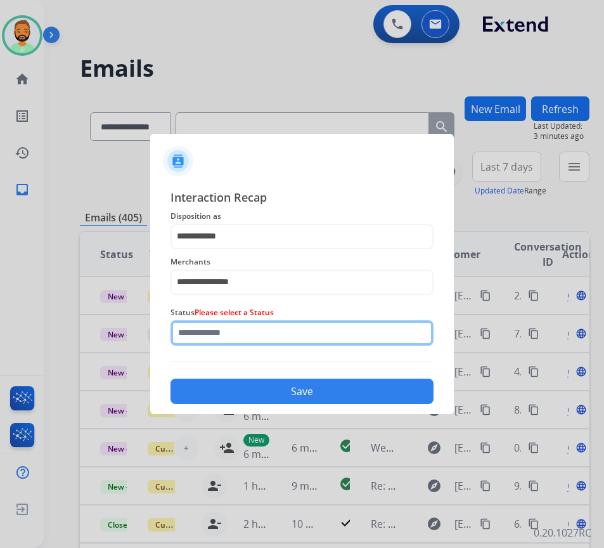
click at [305, 344] on input "text" at bounding box center [301, 332] width 263 height 25
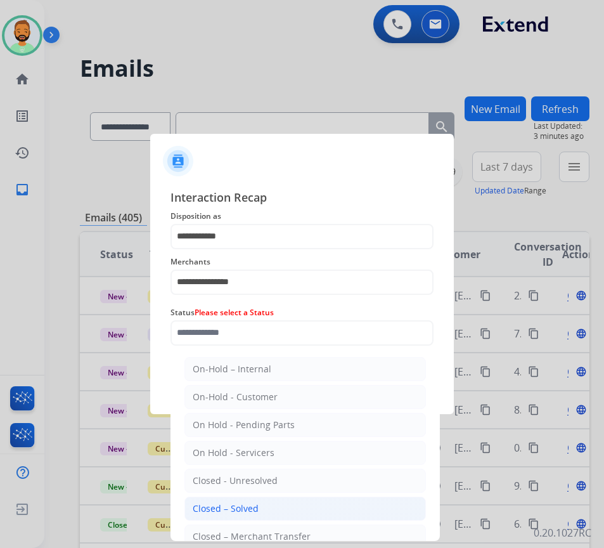
click at [309, 511] on li "Closed – Solved" at bounding box center [304, 508] width 241 height 24
type input "**********"
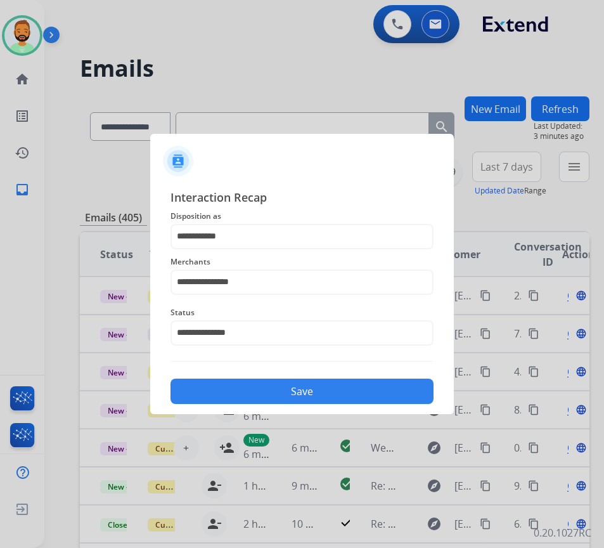
click at [351, 398] on button "Save" at bounding box center [301, 390] width 263 height 25
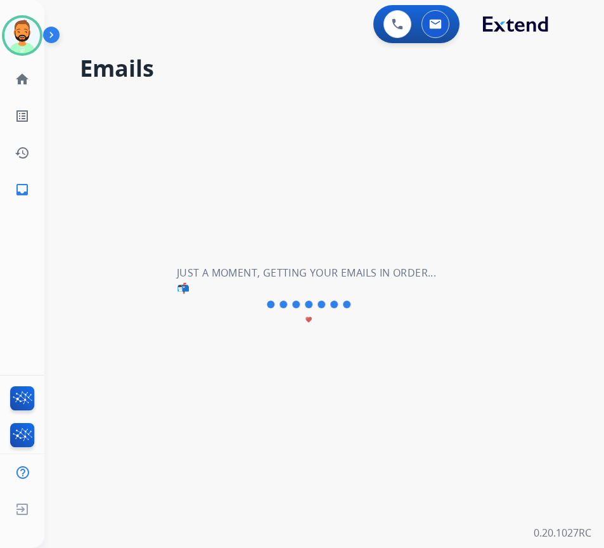
scroll to position [0, 0]
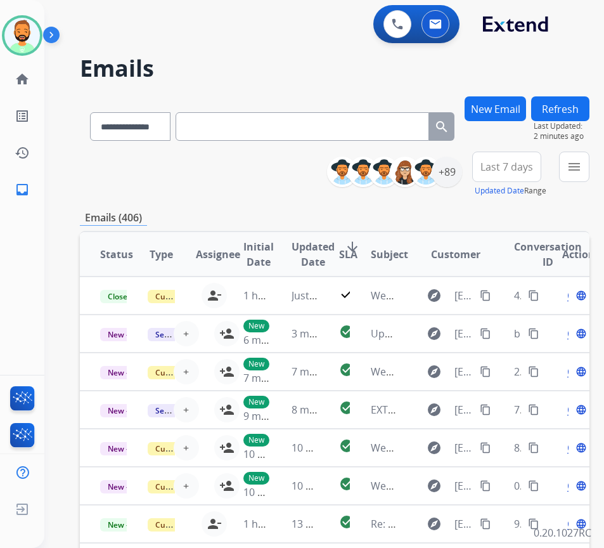
click at [498, 158] on button "Last 7 days" at bounding box center [506, 166] width 69 height 30
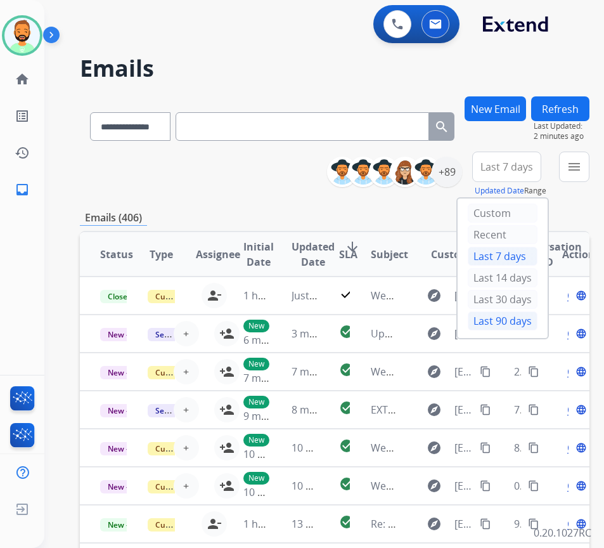
click at [496, 330] on div "Last 90 days" at bounding box center [503, 320] width 70 height 19
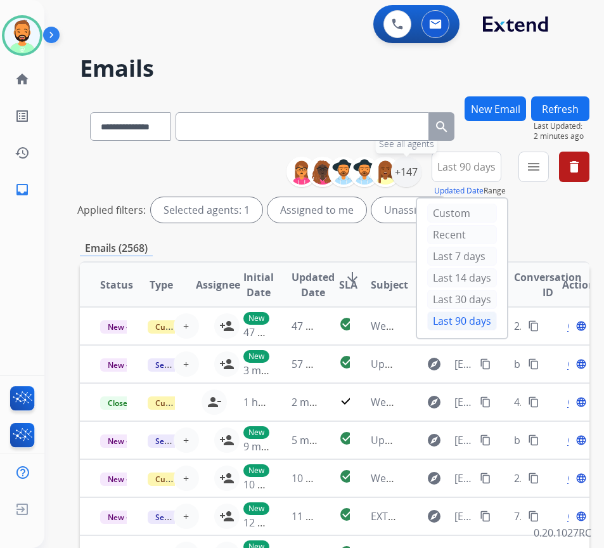
click at [421, 167] on div "+147" at bounding box center [406, 172] width 30 height 30
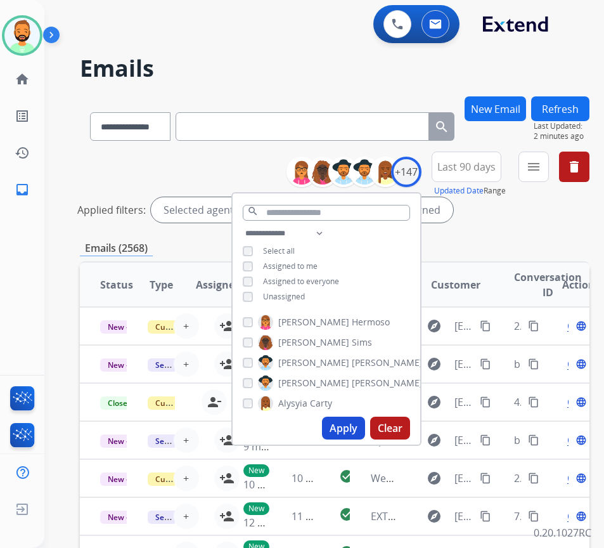
click at [291, 298] on span "Unassigned" at bounding box center [284, 296] width 42 height 11
drag, startPoint x: 359, startPoint y: 439, endPoint x: 359, endPoint y: 427, distance: 11.4
click at [359, 436] on button "Apply" at bounding box center [343, 427] width 43 height 23
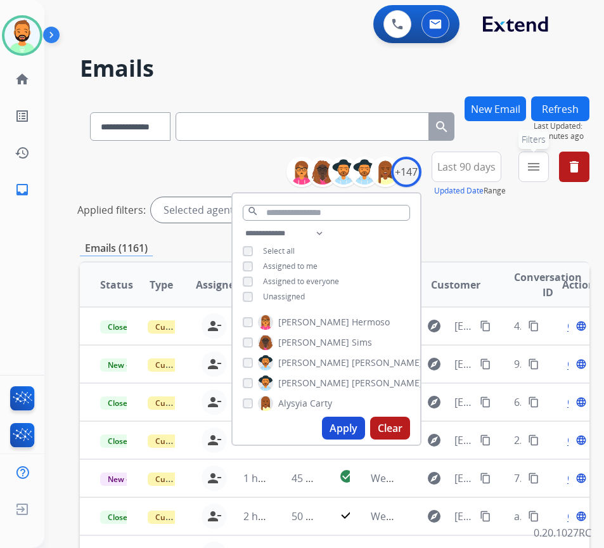
click at [549, 163] on button "menu Filters" at bounding box center [533, 166] width 30 height 30
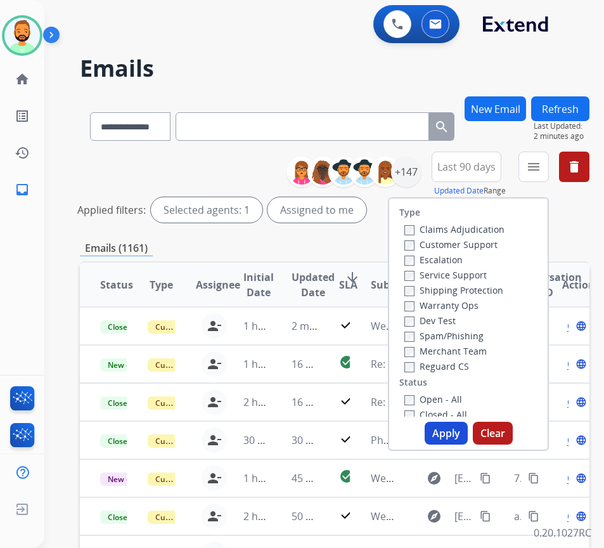
click at [494, 240] on label "Customer Support" at bounding box center [450, 244] width 93 height 12
click at [474, 288] on label "Shipping Protection" at bounding box center [453, 290] width 99 height 12
click at [453, 366] on label "Reguard CS" at bounding box center [436, 366] width 65 height 12
click at [455, 390] on div "Type Claims Adjudication Customer Support Escalation Service Support Shipping P…" at bounding box center [468, 307] width 158 height 218
click at [460, 399] on label "Open - All" at bounding box center [433, 399] width 58 height 12
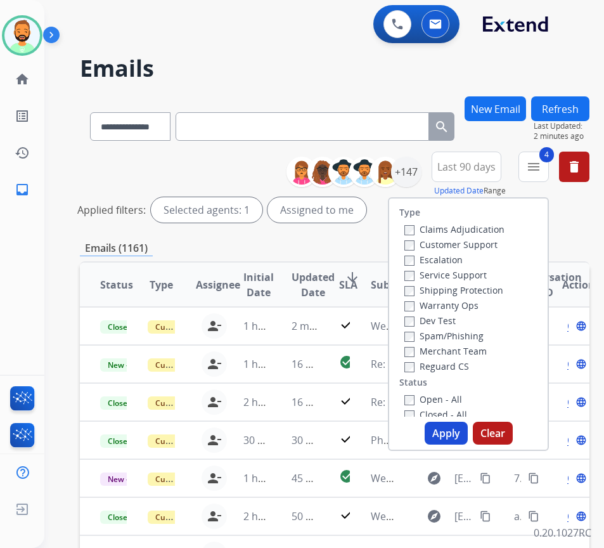
click at [468, 434] on button "Apply" at bounding box center [446, 432] width 43 height 23
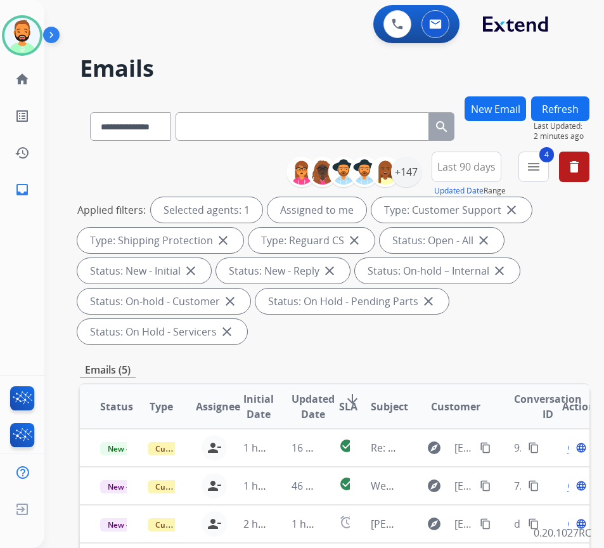
click at [444, 326] on div "Applied filters: Selected agents: 1 Assigned to me Type: Customer Support close…" at bounding box center [332, 270] width 510 height 147
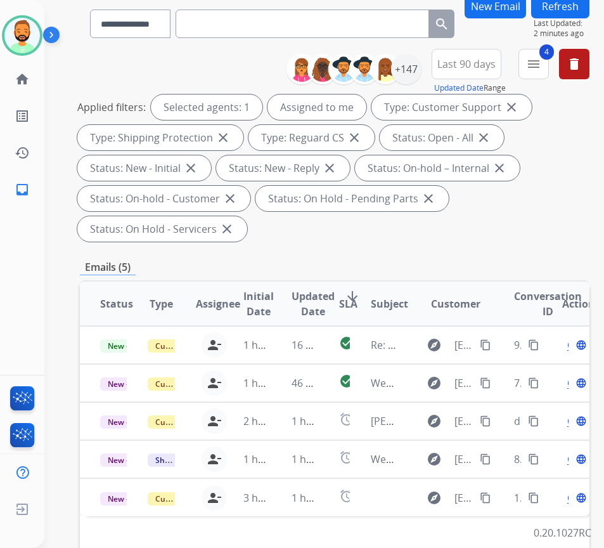
scroll to position [190, 0]
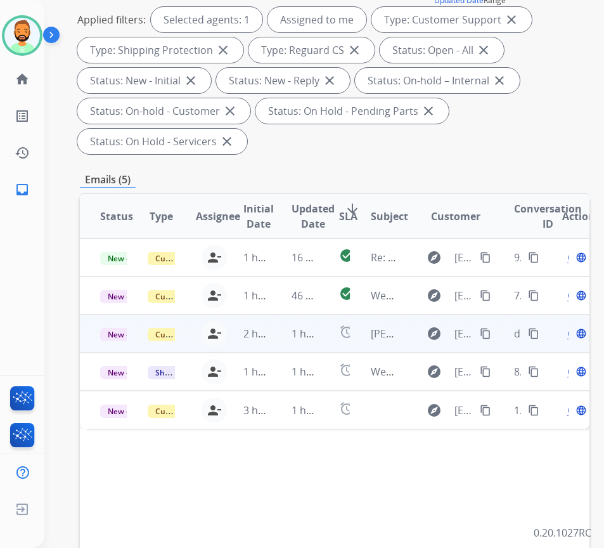
click at [280, 337] on td "1 hour ago" at bounding box center [295, 333] width 48 height 38
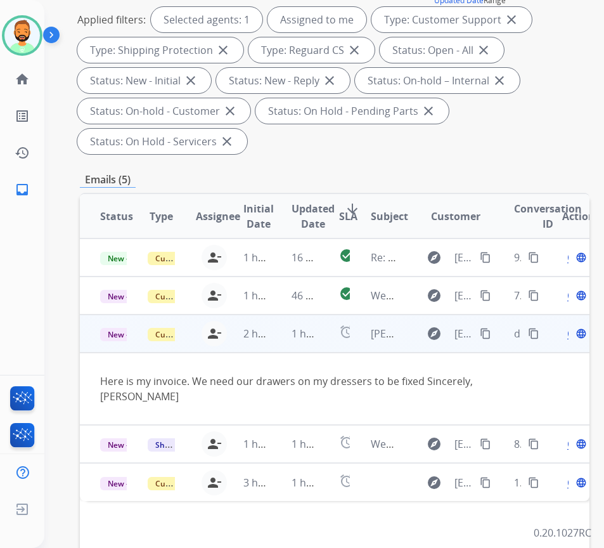
click at [494, 324] on div "explore frankie42098@icloud.com content_copy" at bounding box center [456, 333] width 75 height 20
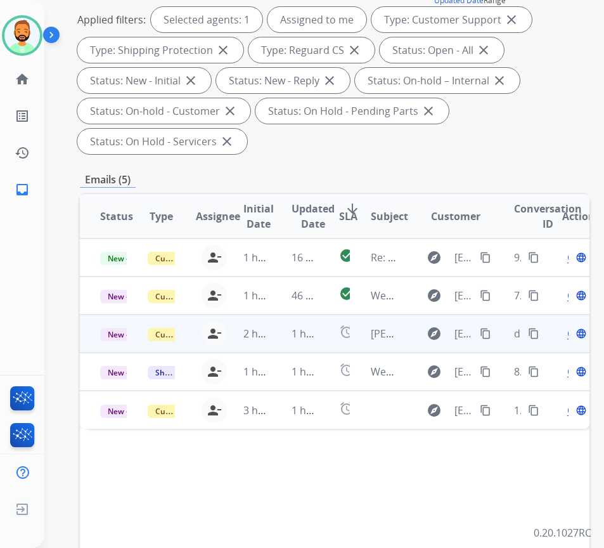
click at [491, 335] on mat-icon "content_copy" at bounding box center [485, 333] width 11 height 11
click at [574, 333] on span "Open" at bounding box center [580, 333] width 26 height 15
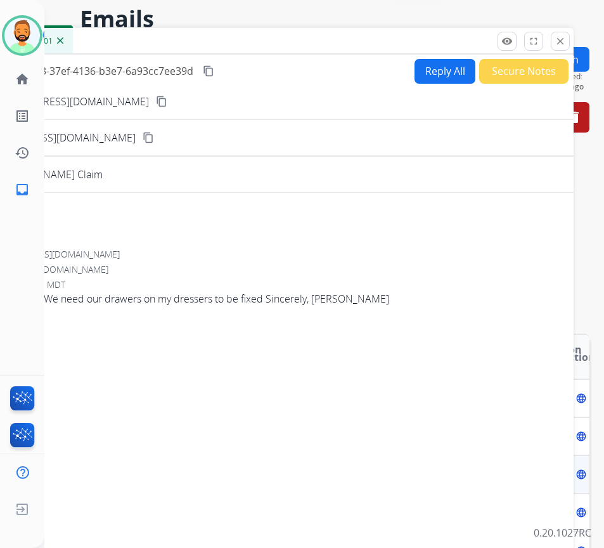
scroll to position [0, 0]
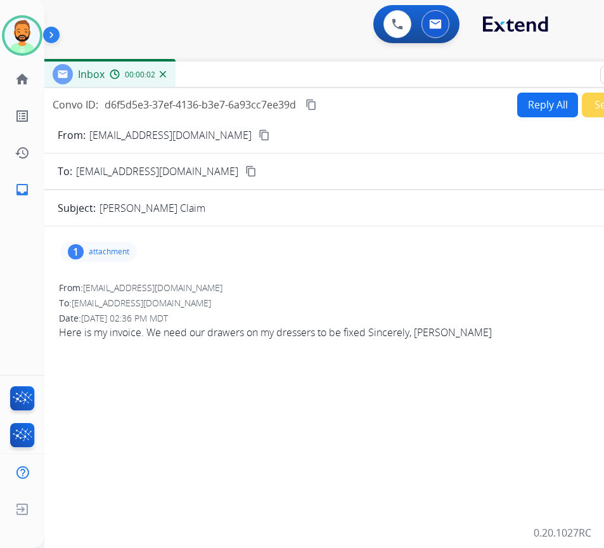
drag, startPoint x: 260, startPoint y: 89, endPoint x: 371, endPoint y: 72, distance: 112.1
click at [371, 72] on div "Inbox 00:00:02" at bounding box center [359, 74] width 634 height 27
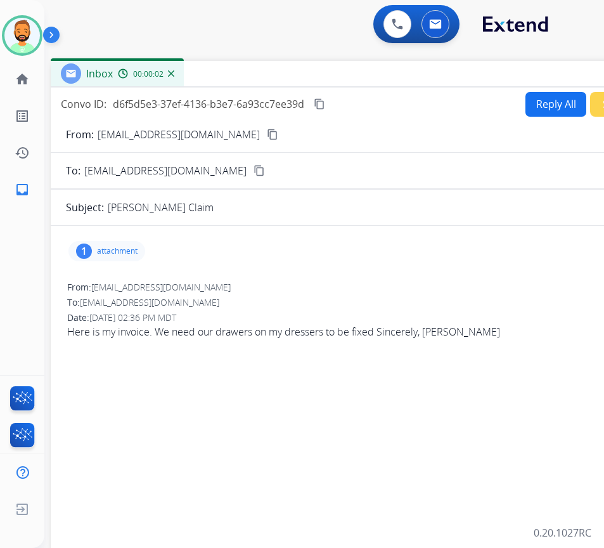
click at [106, 255] on p "attachment" at bounding box center [117, 251] width 41 height 10
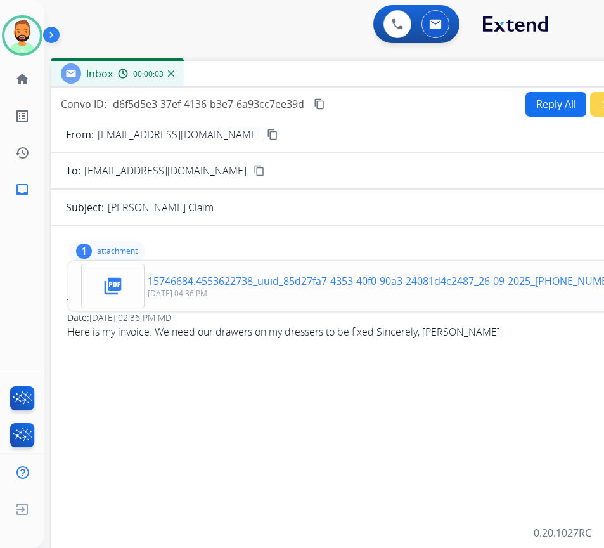
click at [184, 280] on p "15746684.4553622738_uuid_85d27fa7-4353-40f0-90a3-24081d4c2487_26-09-2025_16-33-…" at bounding box center [395, 280] width 494 height 15
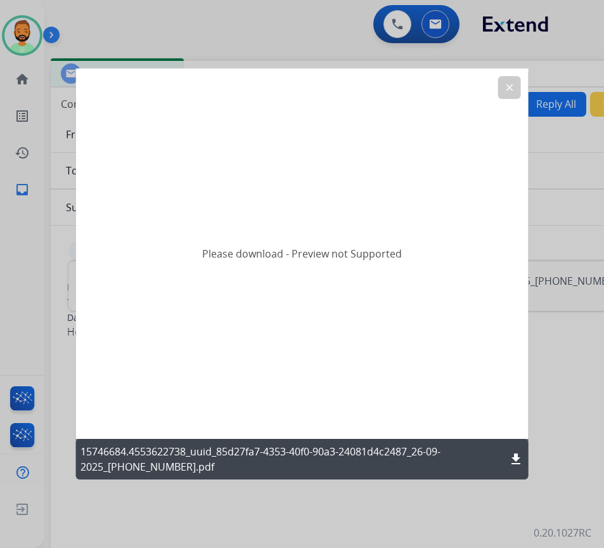
click at [520, 457] on mat-icon "download" at bounding box center [515, 458] width 15 height 15
drag, startPoint x: 514, startPoint y: 85, endPoint x: 487, endPoint y: 134, distance: 56.1
click at [511, 86] on mat-icon "clear" at bounding box center [509, 87] width 11 height 11
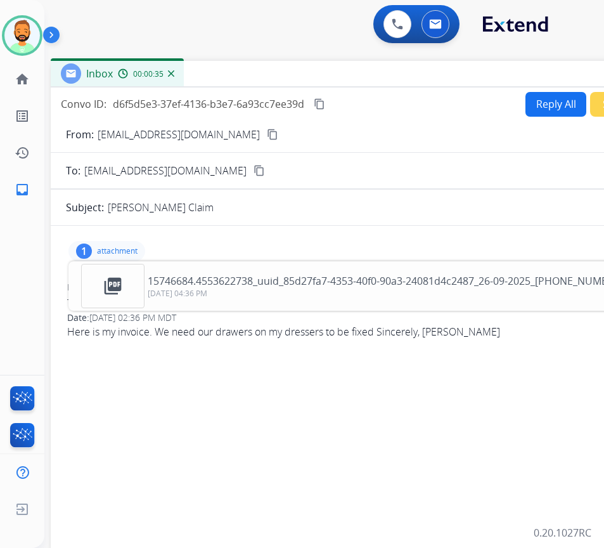
drag, startPoint x: 323, startPoint y: 70, endPoint x: 54, endPoint y: 86, distance: 269.8
click at [53, 86] on div "Inbox 00:00:35" at bounding box center [368, 74] width 634 height 27
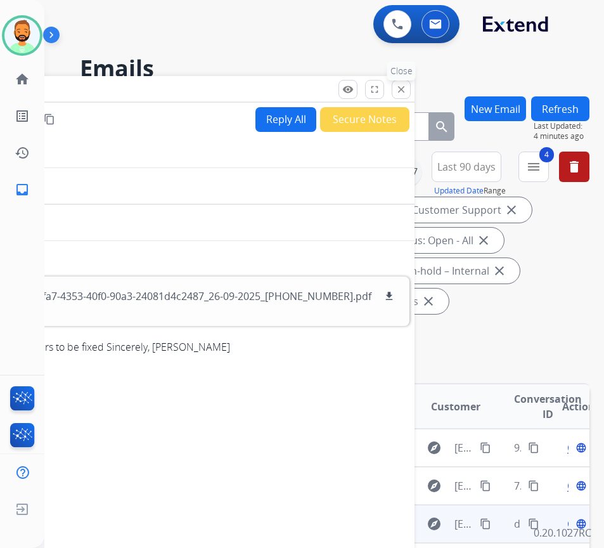
click at [399, 82] on button "close Close" at bounding box center [401, 89] width 19 height 19
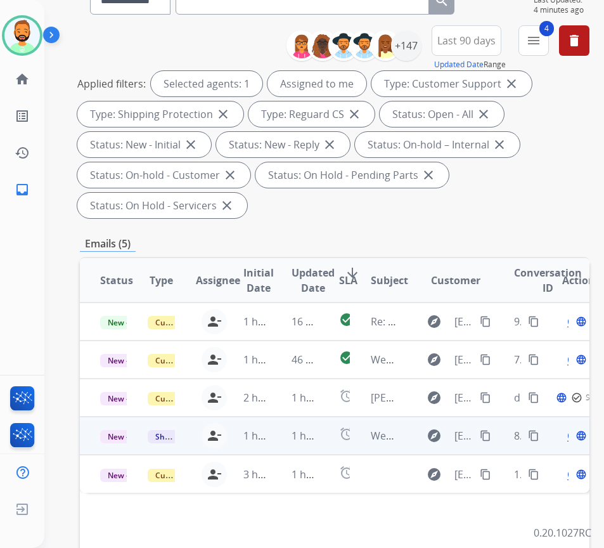
scroll to position [127, 0]
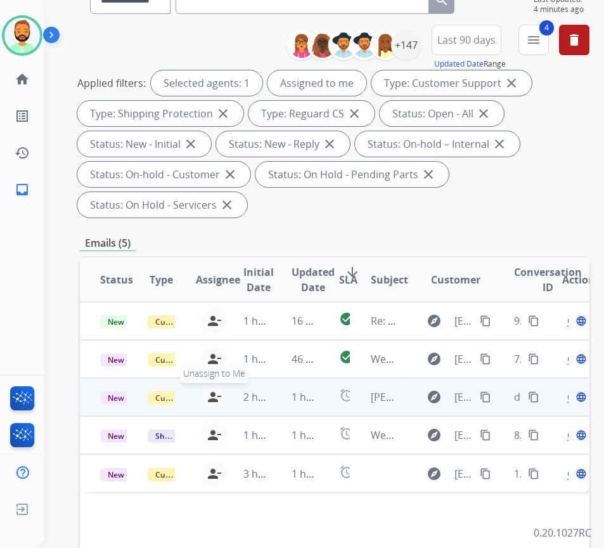
click at [217, 395] on mat-icon "person_remove" at bounding box center [214, 396] width 15 height 15
click at [162, 402] on span "Customer Support" at bounding box center [189, 397] width 82 height 13
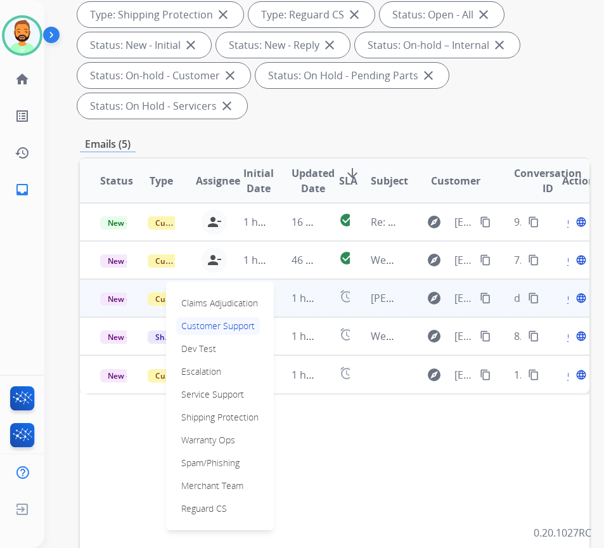
scroll to position [254, 0]
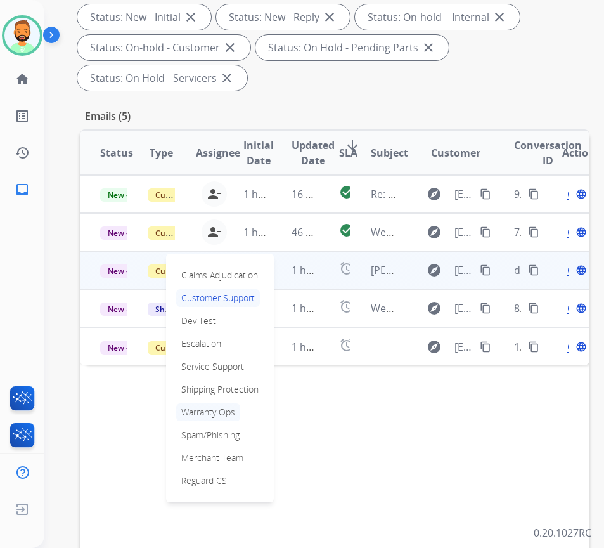
click at [209, 411] on p "Warranty Ops" at bounding box center [208, 412] width 64 height 18
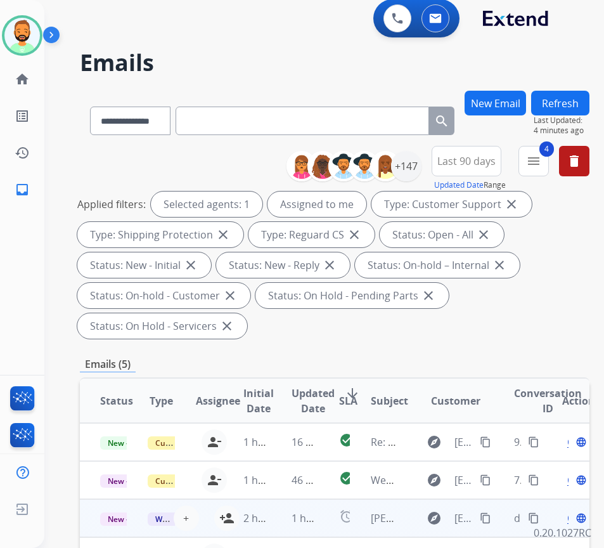
scroll to position [0, 0]
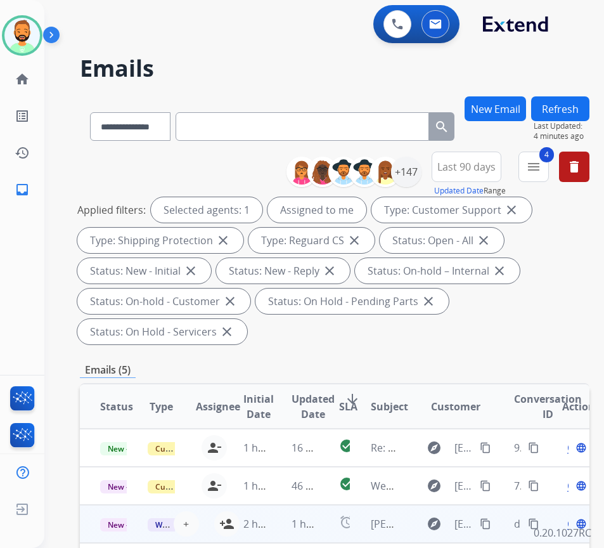
click at [581, 105] on button "Refresh" at bounding box center [560, 108] width 58 height 25
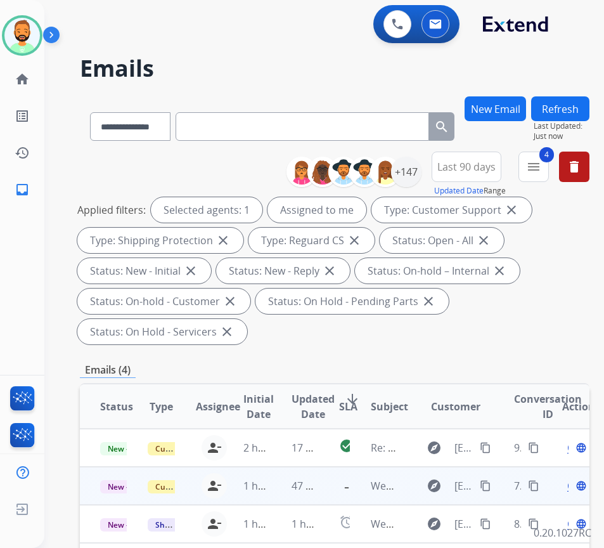
scroll to position [127, 0]
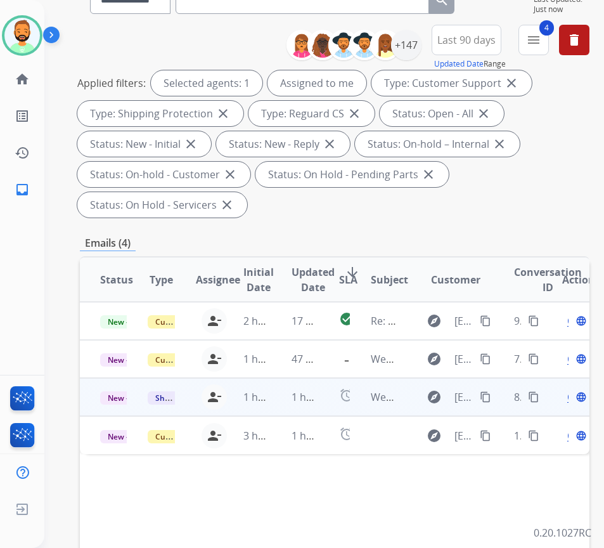
click at [575, 399] on div "Open language" at bounding box center [575, 396] width 27 height 15
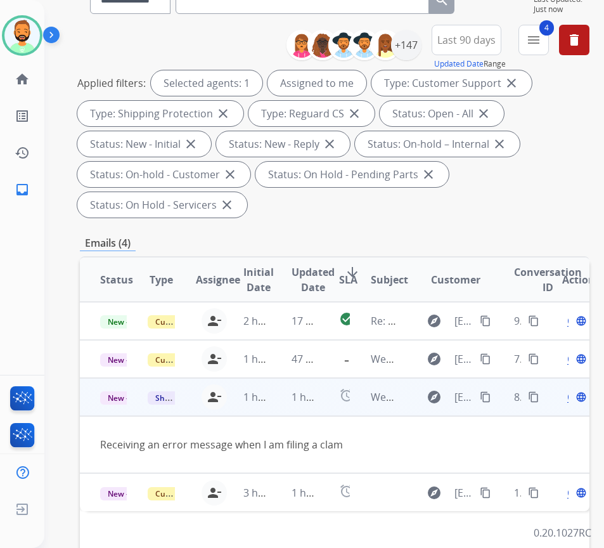
click at [491, 392] on mat-icon "content_copy" at bounding box center [485, 396] width 11 height 11
click at [574, 397] on span "Open" at bounding box center [580, 396] width 26 height 15
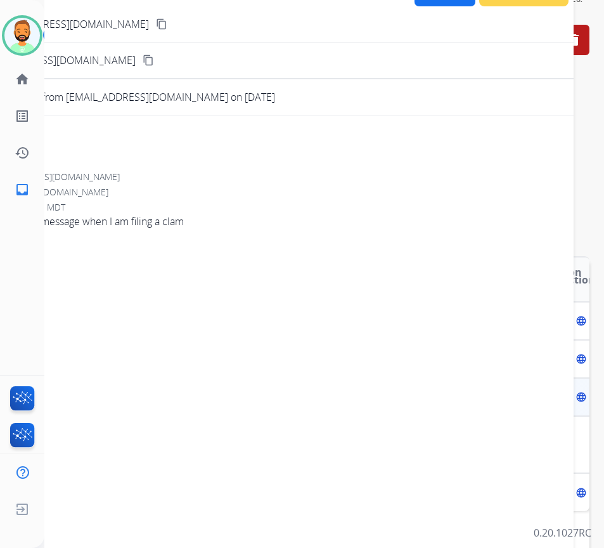
scroll to position [0, 0]
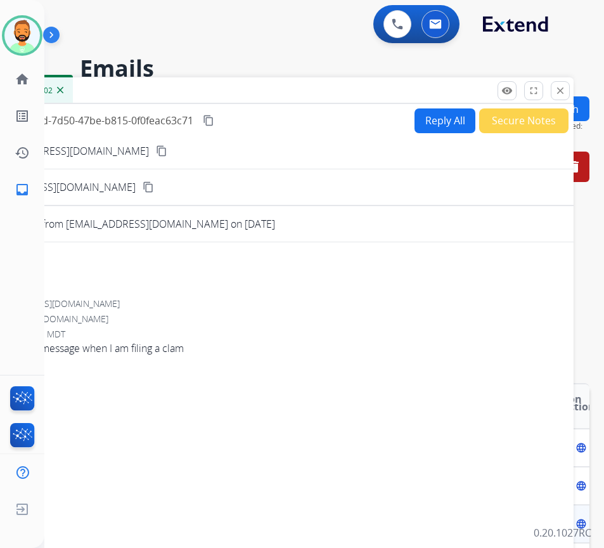
click at [427, 113] on button "Reply All" at bounding box center [445, 120] width 61 height 25
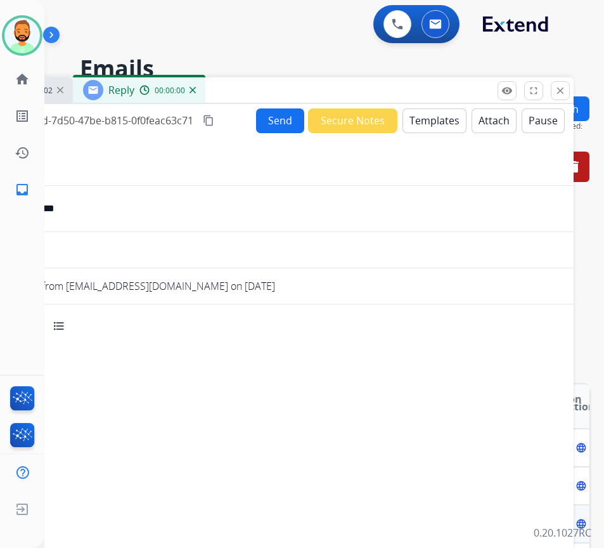
select select "**********"
click at [425, 119] on button "Templates" at bounding box center [434, 120] width 64 height 25
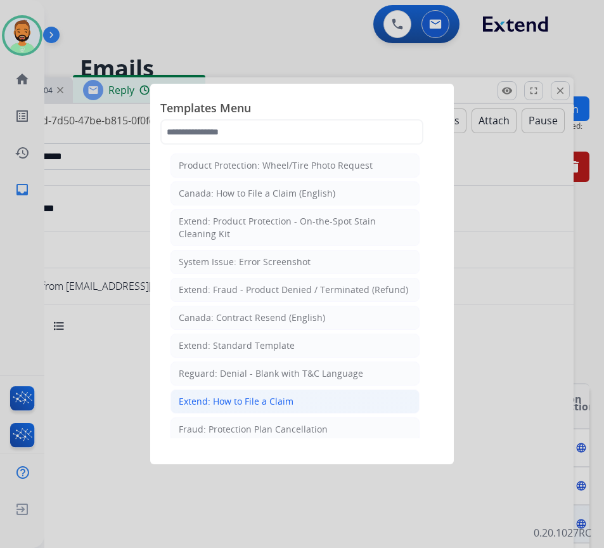
click at [338, 409] on li "Extend: How to File a Claim" at bounding box center [294, 401] width 249 height 24
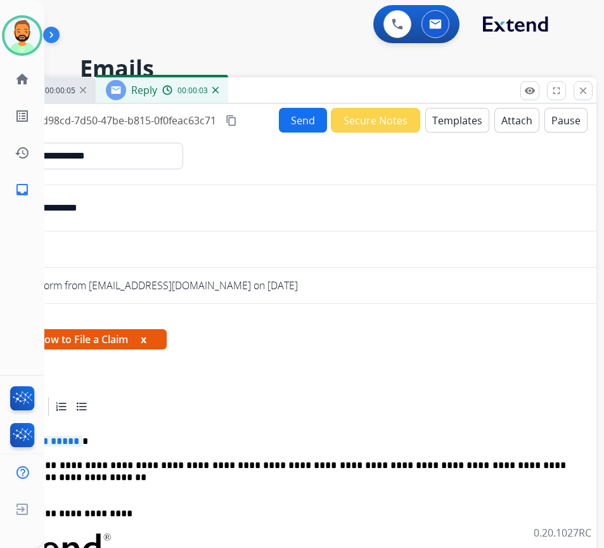
drag, startPoint x: 257, startPoint y: 94, endPoint x: 360, endPoint y: 100, distance: 103.5
click at [360, 100] on div "Inbox 00:00:05 Reply 00:00:03" at bounding box center [280, 90] width 634 height 27
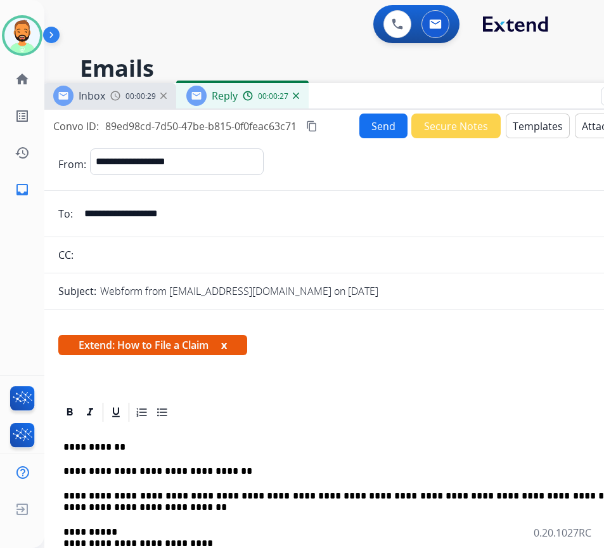
click at [373, 117] on button "Send" at bounding box center [383, 125] width 48 height 25
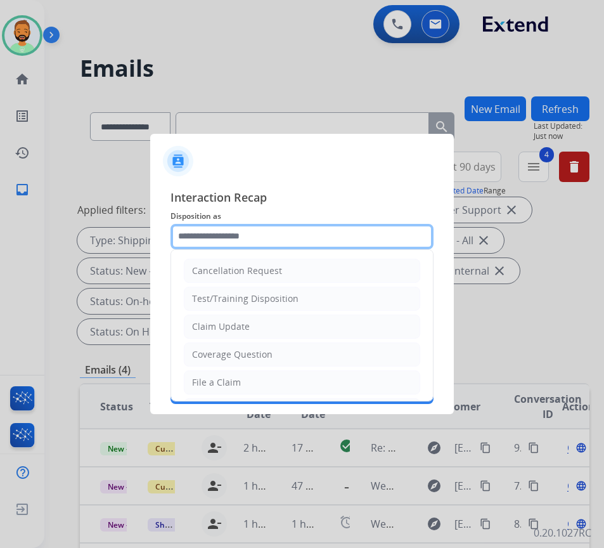
click at [284, 237] on input "text" at bounding box center [301, 236] width 263 height 25
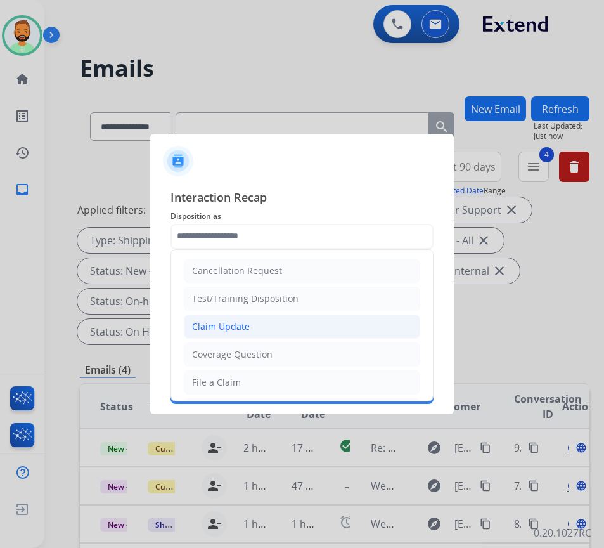
click at [278, 325] on li "Claim Update" at bounding box center [302, 326] width 236 height 24
type input "**********"
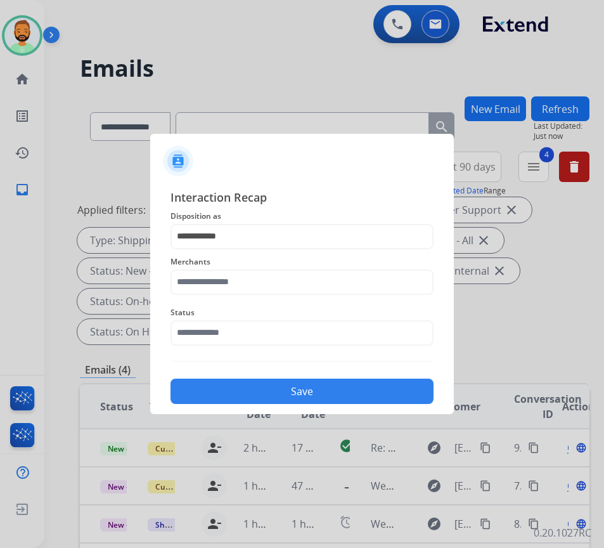
click at [278, 297] on div "Merchants" at bounding box center [301, 274] width 263 height 51
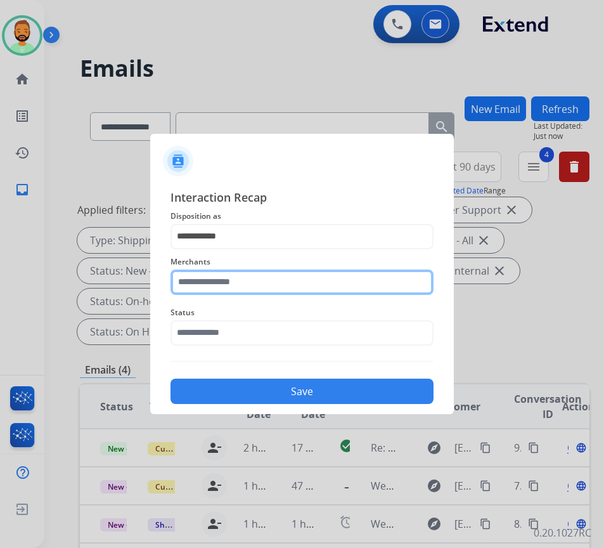
click at [277, 287] on input "text" at bounding box center [301, 281] width 263 height 25
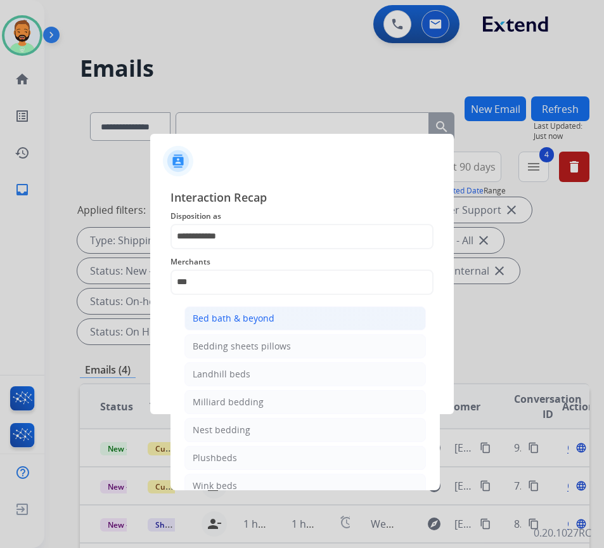
click at [259, 320] on div "Bed bath & beyond" at bounding box center [234, 318] width 82 height 13
type input "**********"
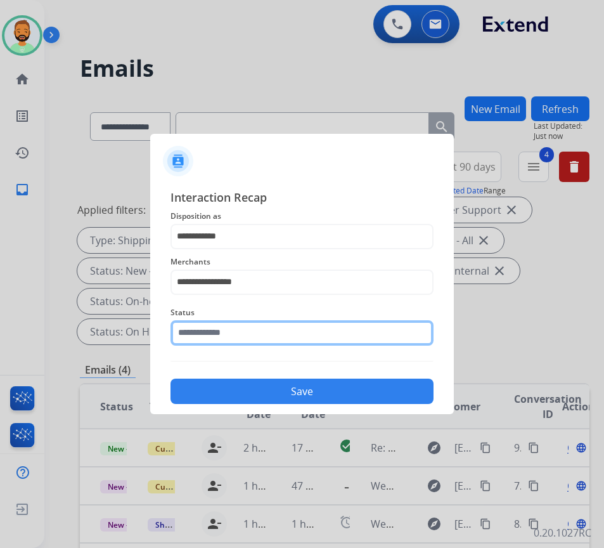
click at [259, 328] on input "text" at bounding box center [301, 332] width 263 height 25
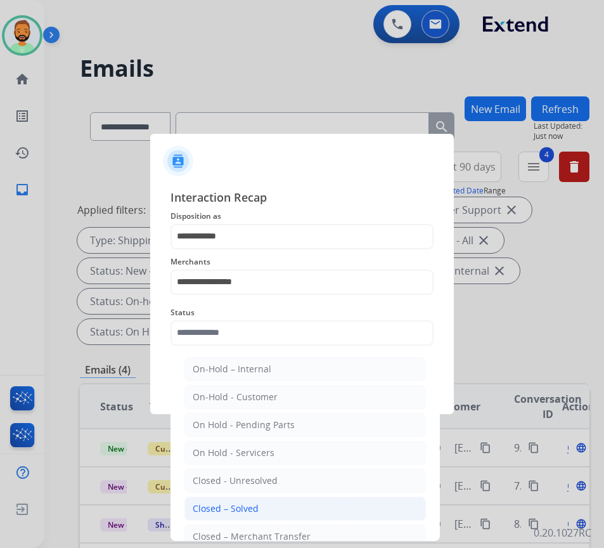
drag, startPoint x: 302, startPoint y: 503, endPoint x: 297, endPoint y: 481, distance: 22.3
click at [303, 503] on li "Closed – Solved" at bounding box center [304, 508] width 241 height 24
type input "**********"
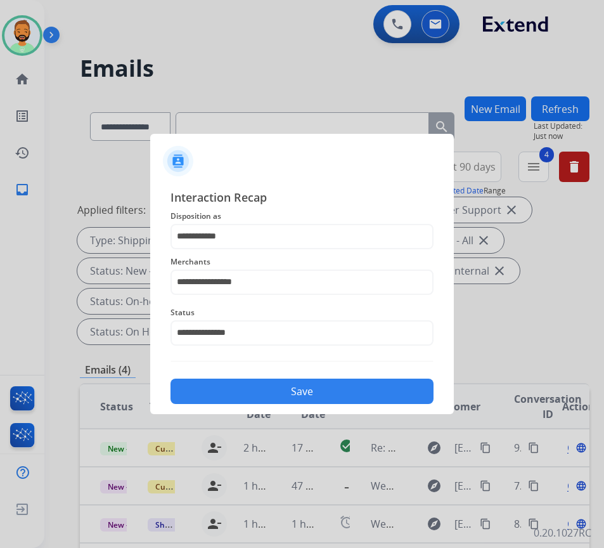
click at [319, 375] on div "Save" at bounding box center [301, 387] width 263 height 33
click at [323, 389] on button "Save" at bounding box center [301, 390] width 263 height 25
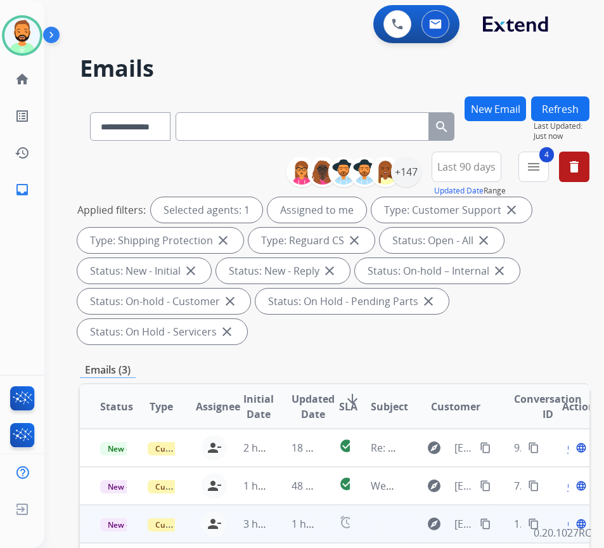
click at [323, 523] on td "alarm" at bounding box center [335, 524] width 32 height 38
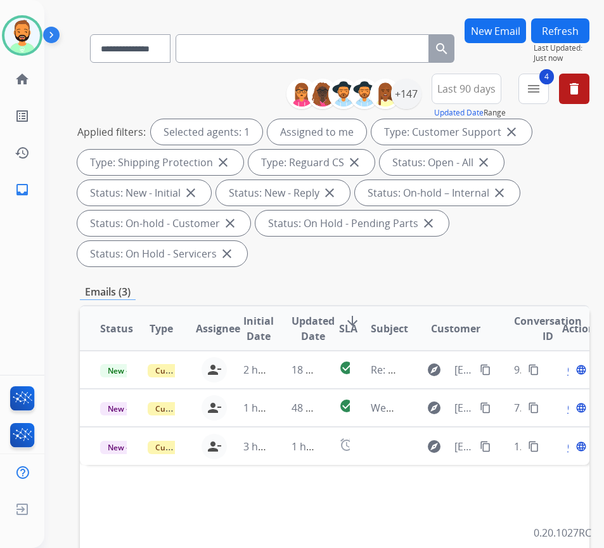
scroll to position [127, 0]
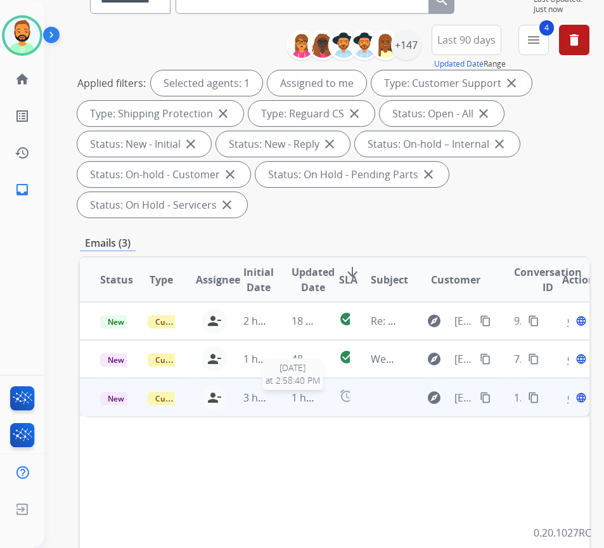
click at [319, 402] on span "1 hour ago" at bounding box center [318, 397] width 52 height 14
click at [491, 394] on mat-icon "content_copy" at bounding box center [485, 396] width 11 height 11
click at [574, 399] on span "Open" at bounding box center [580, 396] width 26 height 15
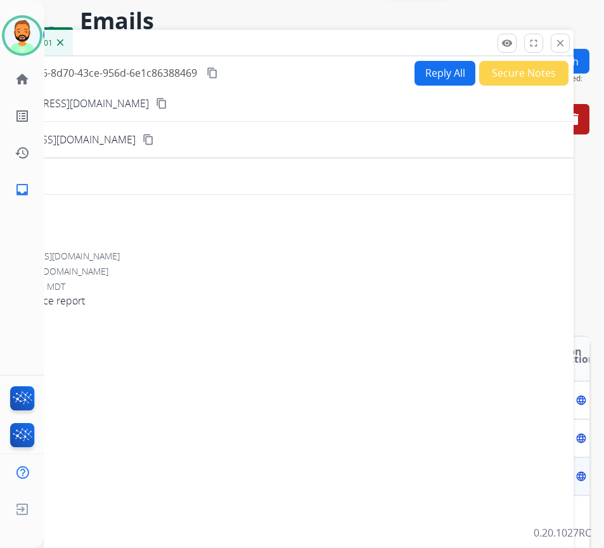
scroll to position [0, 0]
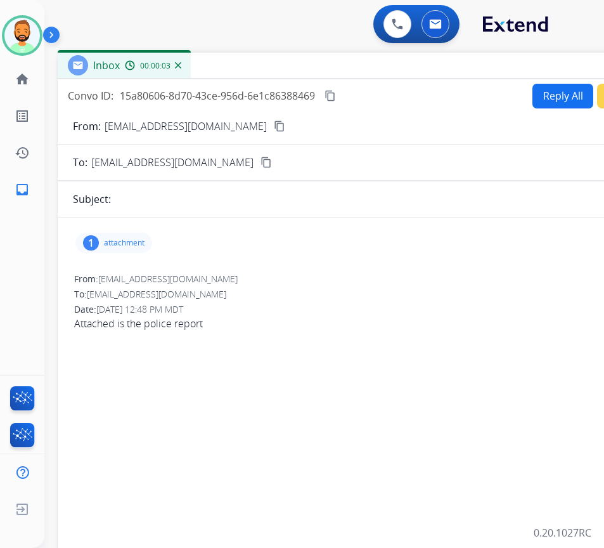
drag, startPoint x: 237, startPoint y: 98, endPoint x: 354, endPoint y: 74, distance: 119.8
click at [354, 74] on div "Inbox 00:00:03" at bounding box center [375, 66] width 634 height 27
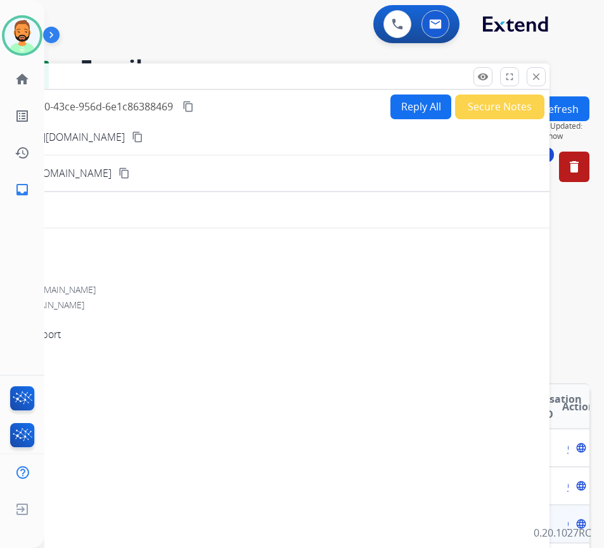
drag, startPoint x: 548, startPoint y: 75, endPoint x: 378, endPoint y: 89, distance: 171.1
click at [361, 90] on div "Inbox 00:00:25" at bounding box center [233, 76] width 634 height 27
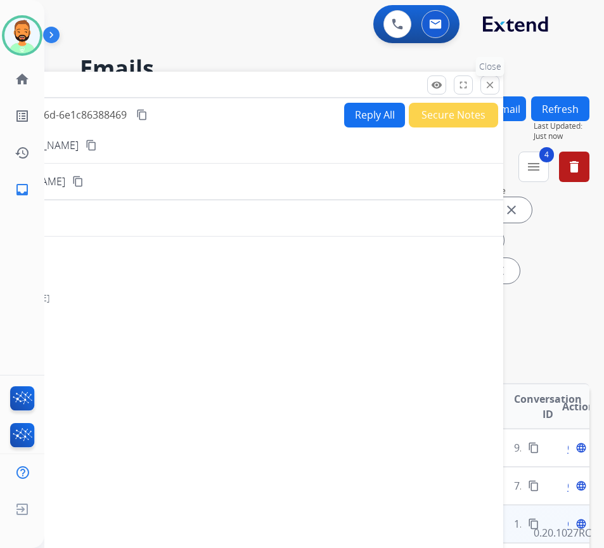
click at [493, 84] on mat-icon "close" at bounding box center [489, 84] width 11 height 11
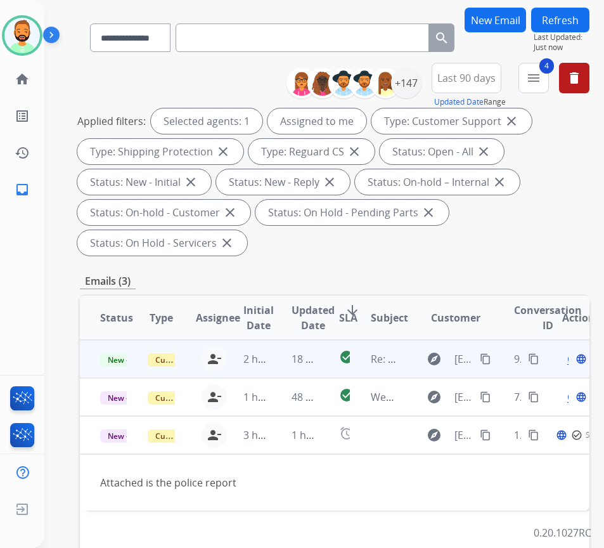
scroll to position [127, 0]
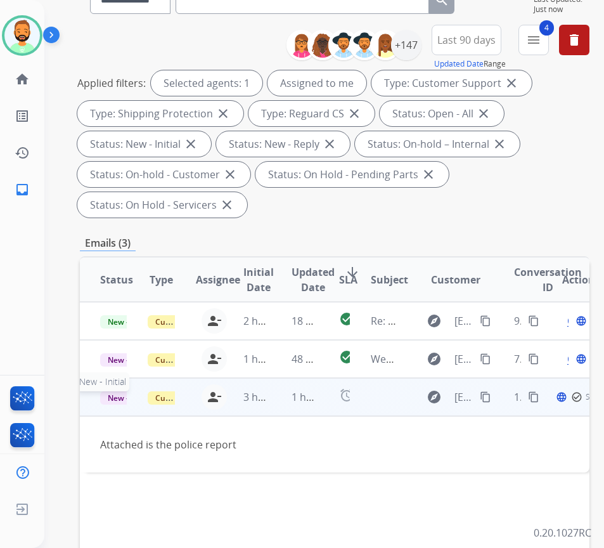
click at [118, 401] on span "New - Initial" at bounding box center [129, 397] width 59 height 13
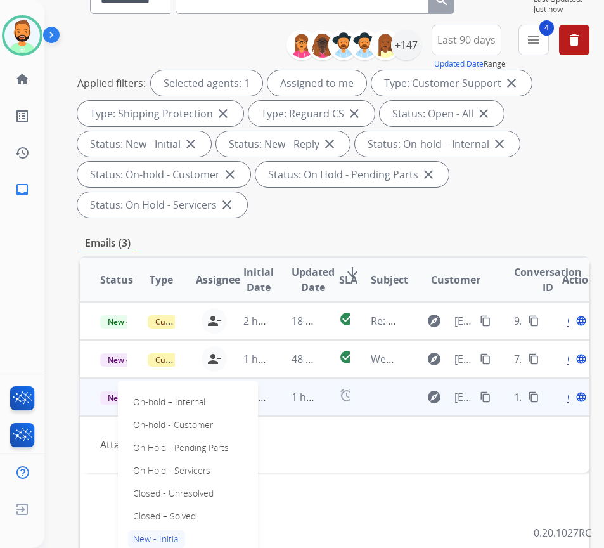
click at [192, 514] on p "Closed – Solved" at bounding box center [164, 516] width 73 height 18
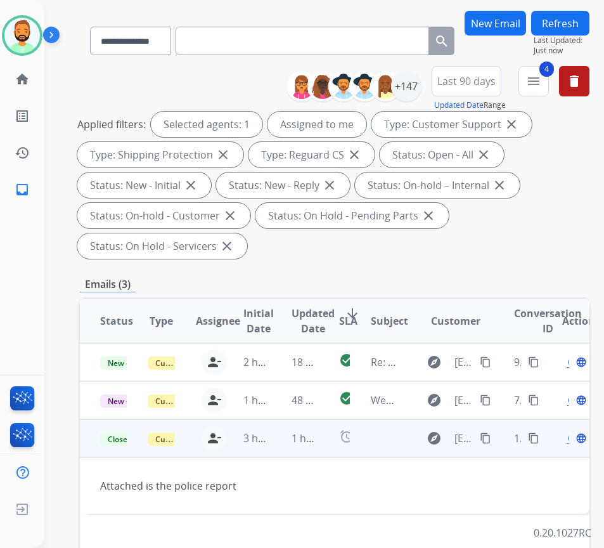
scroll to position [63, 0]
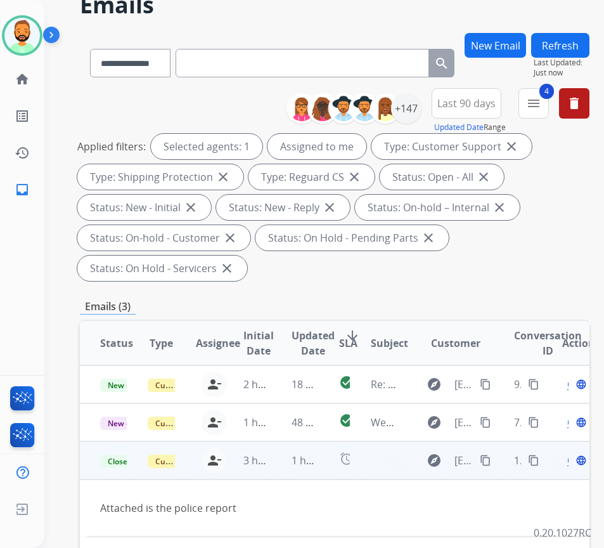
click at [580, 47] on button "Refresh" at bounding box center [560, 45] width 58 height 25
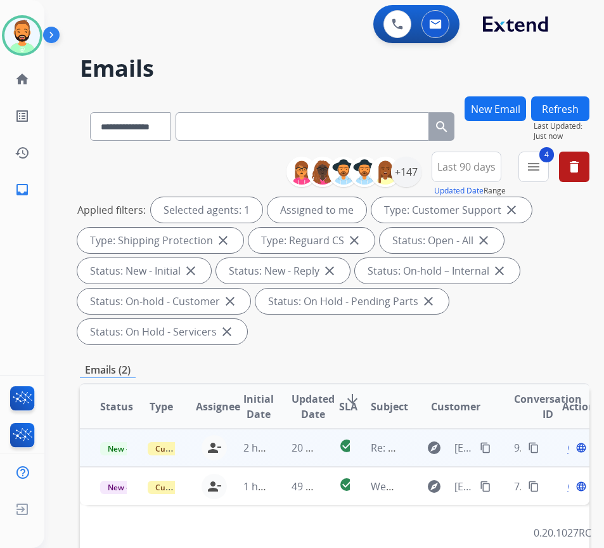
click at [289, 456] on td "20 minutes ago" at bounding box center [295, 447] width 48 height 38
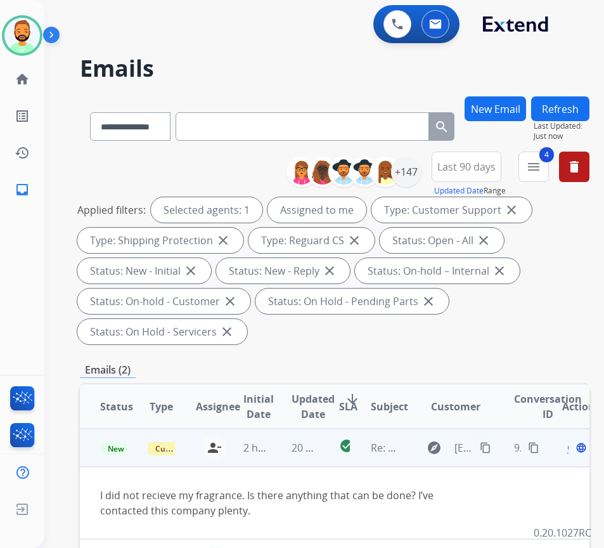
scroll to position [63, 0]
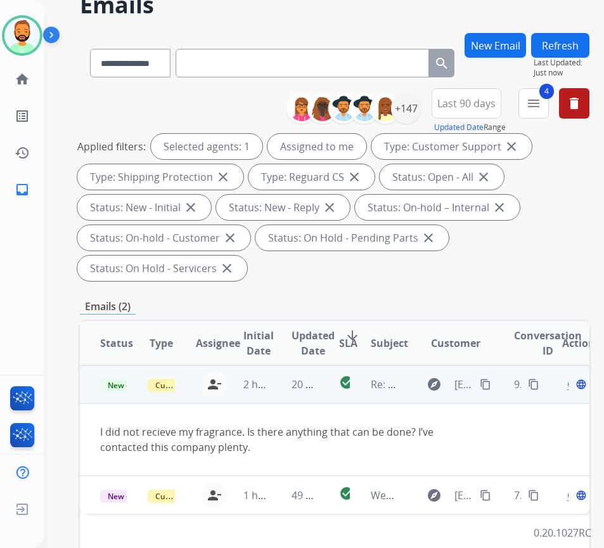
click at [491, 381] on mat-icon "content_copy" at bounding box center [485, 383] width 11 height 11
click at [574, 389] on span "Open" at bounding box center [580, 383] width 26 height 15
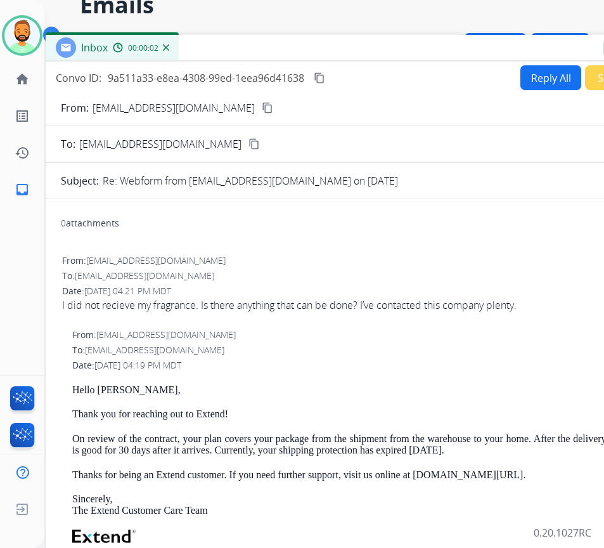
drag, startPoint x: 356, startPoint y: 24, endPoint x: 458, endPoint y: 47, distance: 105.2
click at [458, 47] on div "Inbox 00:00:02" at bounding box center [363, 48] width 634 height 27
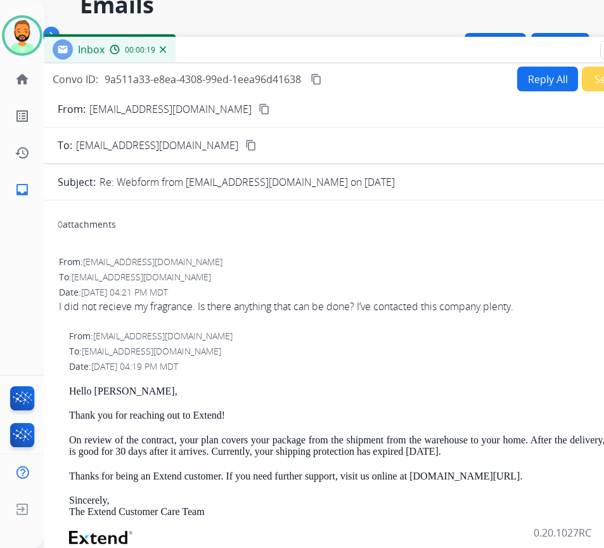
scroll to position [0, 0]
click at [522, 87] on button "Reply All" at bounding box center [547, 79] width 61 height 25
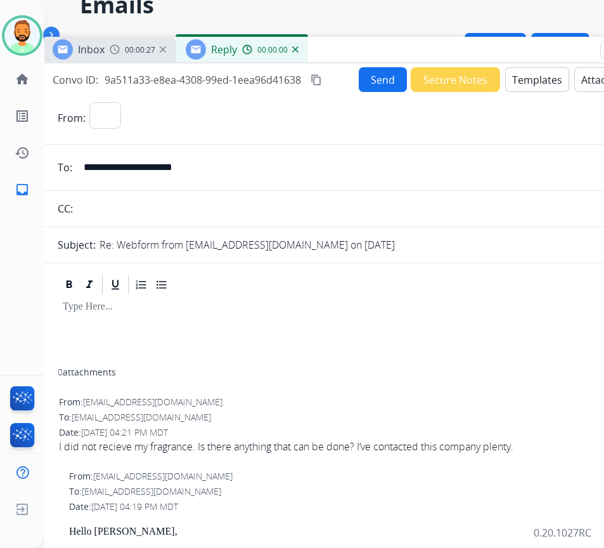
select select "**********"
click at [526, 87] on button "Templates" at bounding box center [537, 79] width 64 height 25
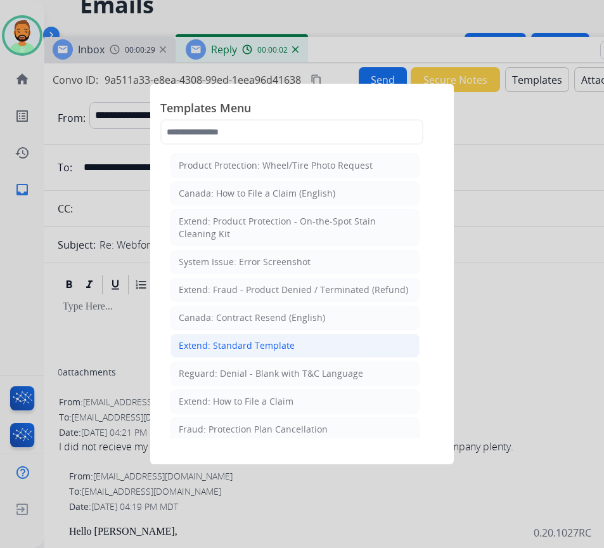
click at [223, 346] on div "Extend: Standard Template" at bounding box center [237, 345] width 116 height 13
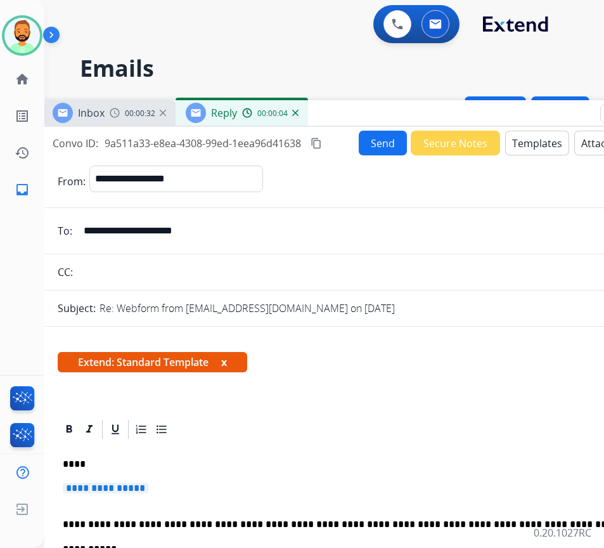
select select "**********"
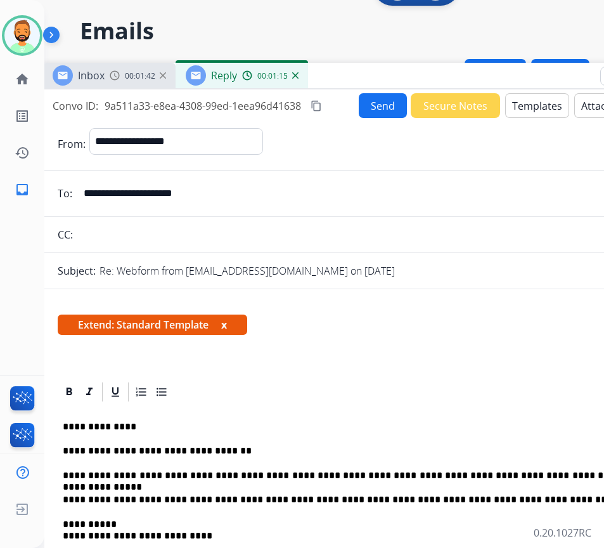
scroll to position [0, 0]
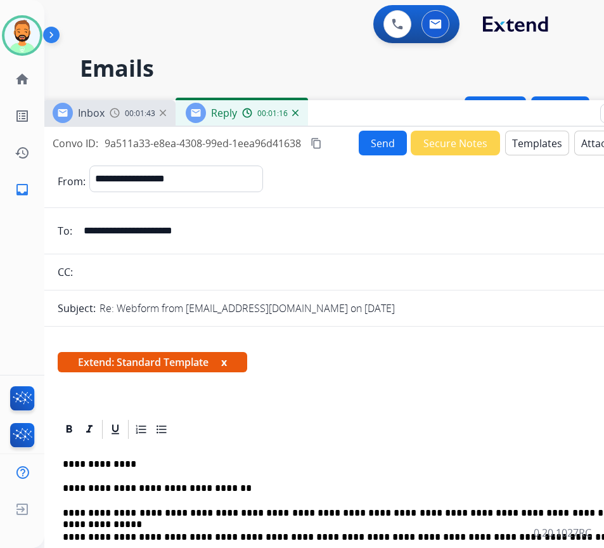
click at [375, 146] on button "Send" at bounding box center [383, 143] width 48 height 25
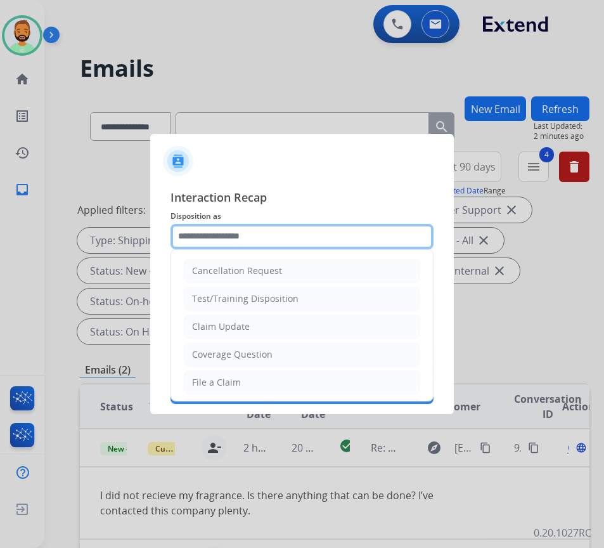
click at [362, 233] on input "text" at bounding box center [301, 236] width 263 height 25
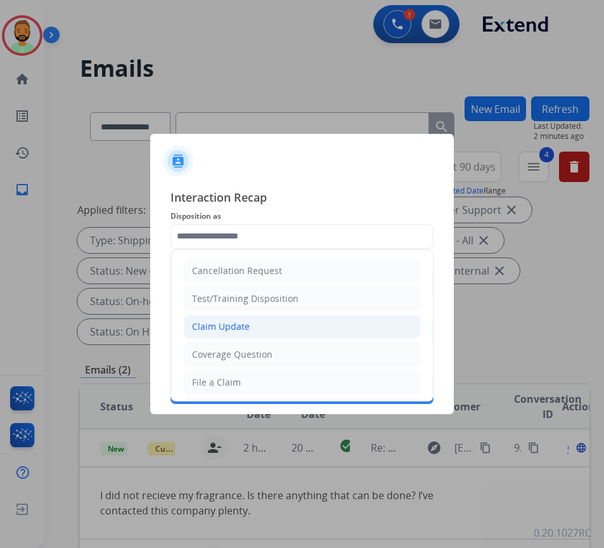
click at [345, 328] on li "Claim Update" at bounding box center [302, 326] width 236 height 24
type input "**********"
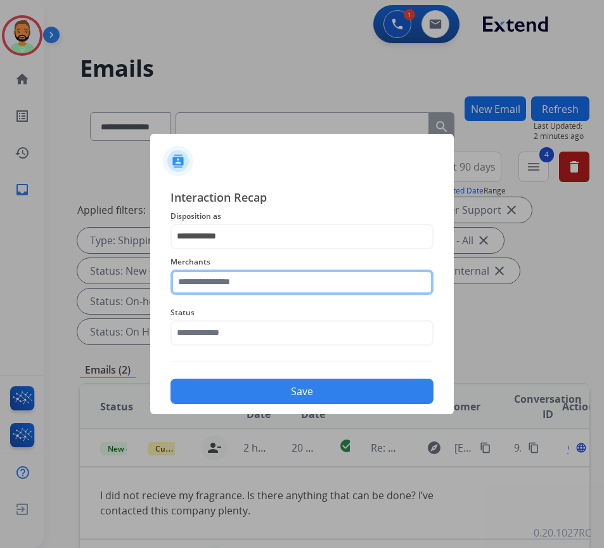
click at [340, 281] on input "text" at bounding box center [301, 281] width 263 height 25
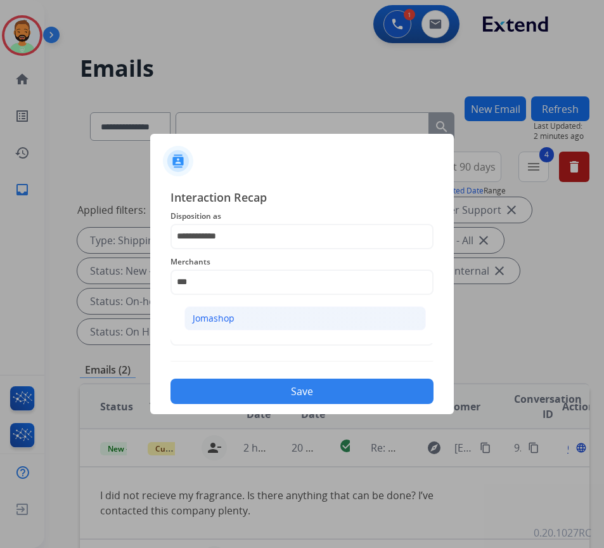
click at [346, 307] on li "Jomashop" at bounding box center [304, 318] width 241 height 24
type input "********"
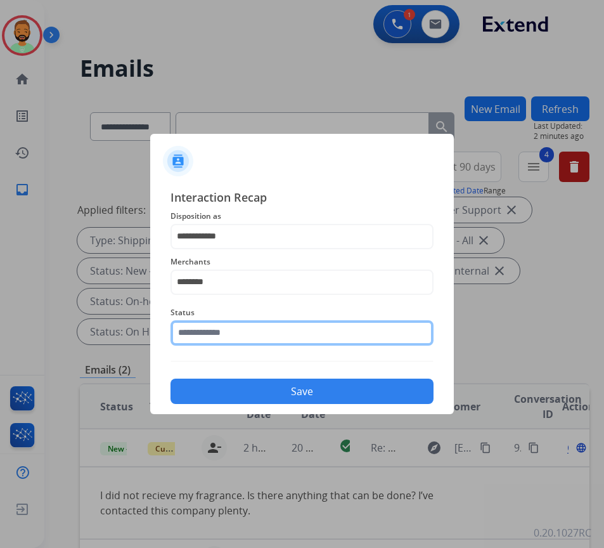
click at [331, 344] on input "text" at bounding box center [301, 332] width 263 height 25
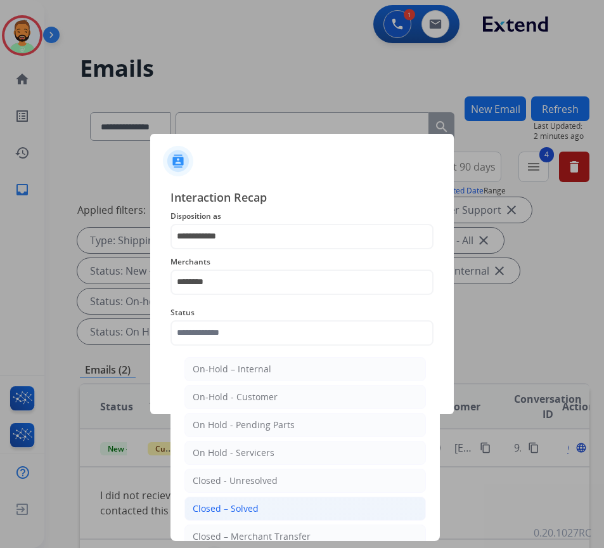
click at [300, 503] on li "Closed – Solved" at bounding box center [304, 508] width 241 height 24
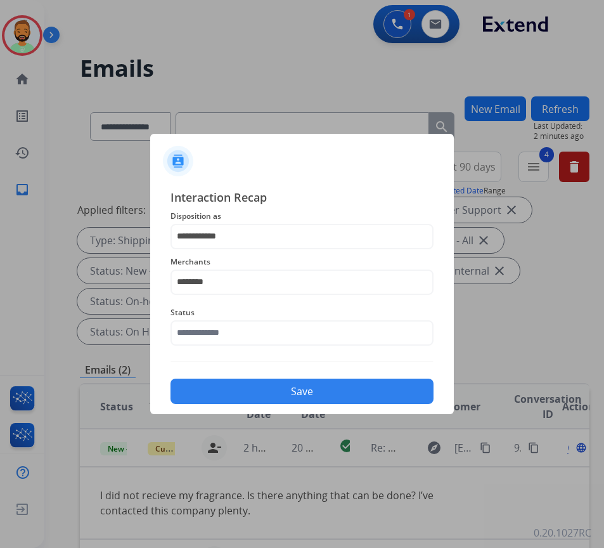
type input "**********"
click at [295, 380] on button "Save" at bounding box center [301, 390] width 263 height 25
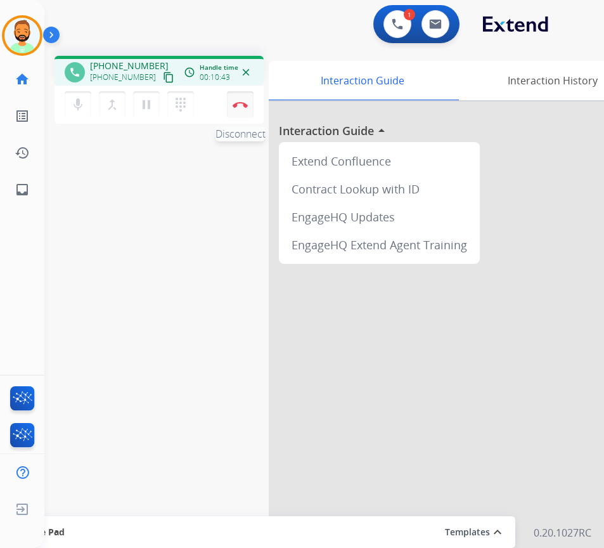
click at [239, 106] on img at bounding box center [240, 104] width 15 height 6
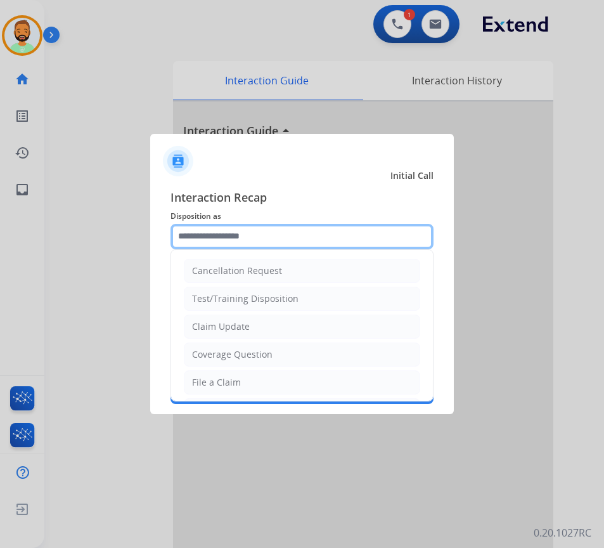
click at [297, 236] on input "text" at bounding box center [301, 236] width 263 height 25
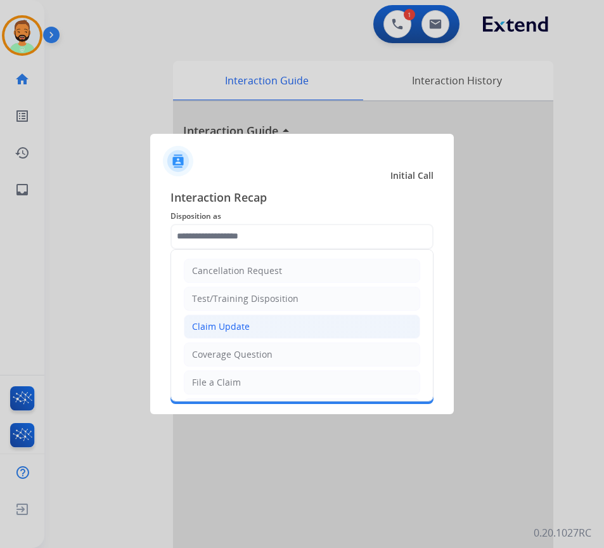
click at [294, 335] on li "Claim Update" at bounding box center [302, 326] width 236 height 24
type input "**********"
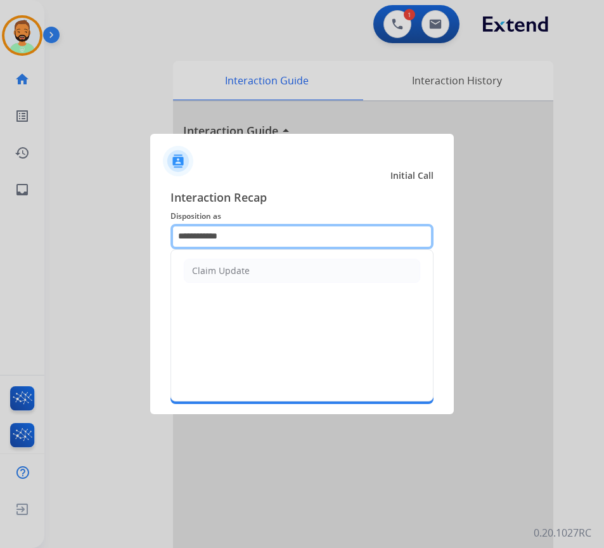
drag, startPoint x: 260, startPoint y: 238, endPoint x: 3, endPoint y: 258, distance: 258.1
click at [0, 258] on app-contact-recap-modal "**********" at bounding box center [0, 274] width 0 height 548
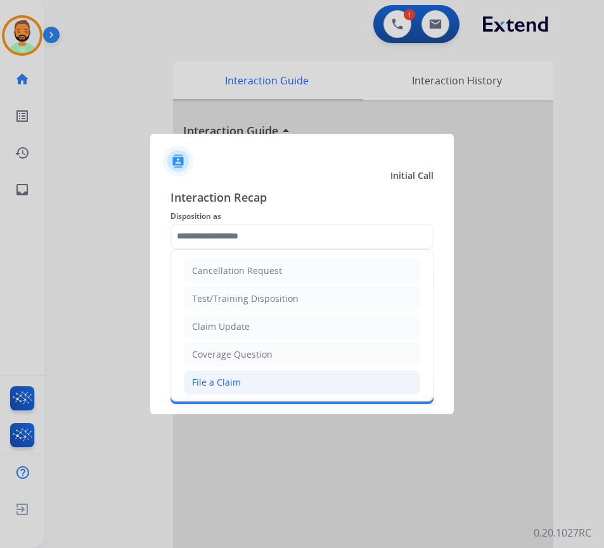
click at [248, 389] on li "File a Claim" at bounding box center [302, 382] width 236 height 24
type input "**********"
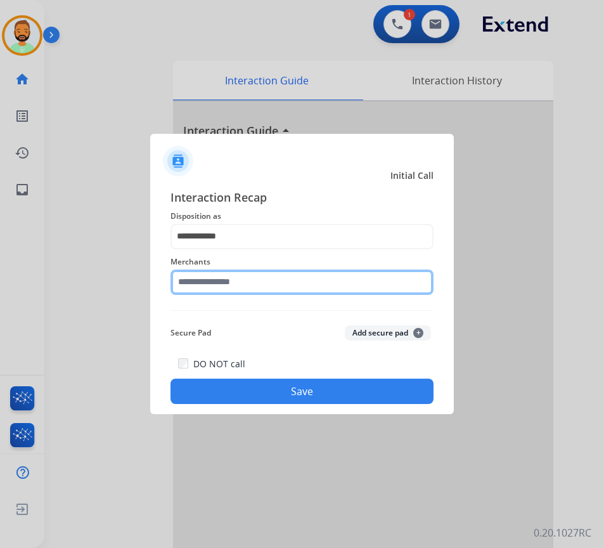
click at [276, 283] on input "text" at bounding box center [301, 281] width 263 height 25
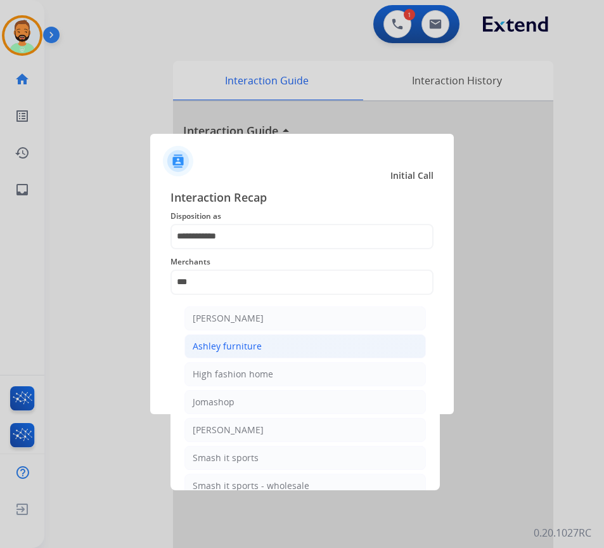
click at [288, 347] on li "Ashley furniture" at bounding box center [304, 346] width 241 height 24
type input "**********"
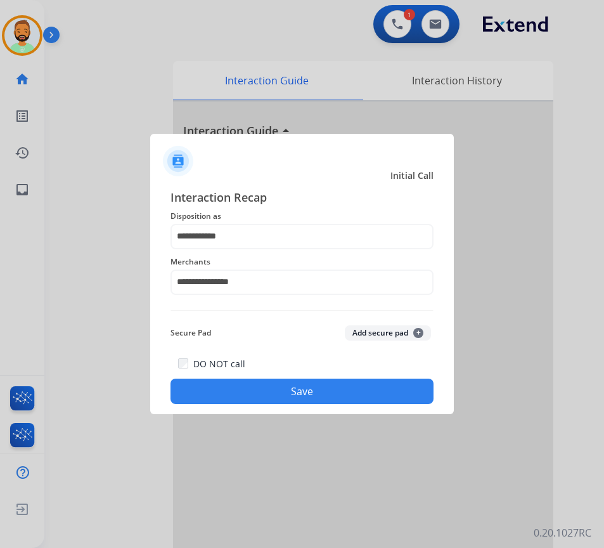
click at [311, 399] on button "Save" at bounding box center [301, 390] width 263 height 25
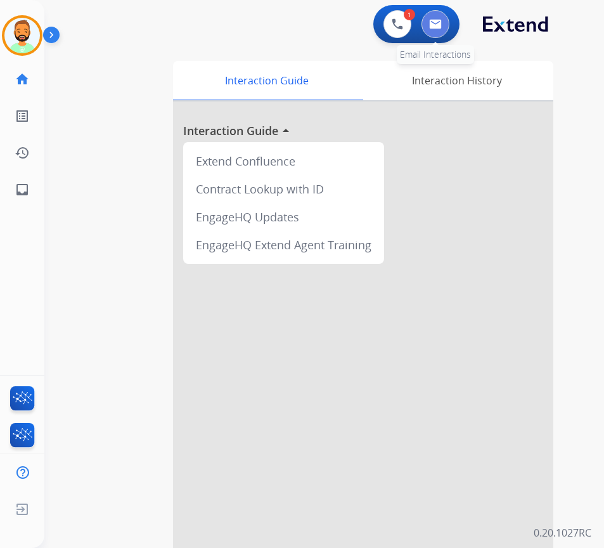
click at [434, 30] on button at bounding box center [435, 24] width 28 height 28
select select "**********"
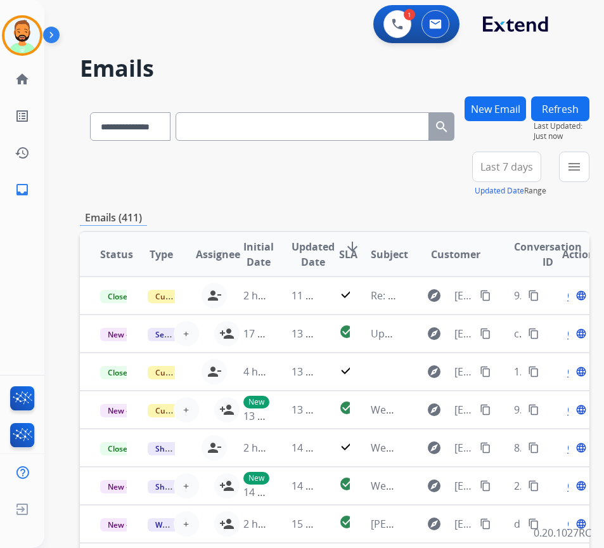
click at [515, 152] on button "Last 7 days" at bounding box center [506, 166] width 69 height 30
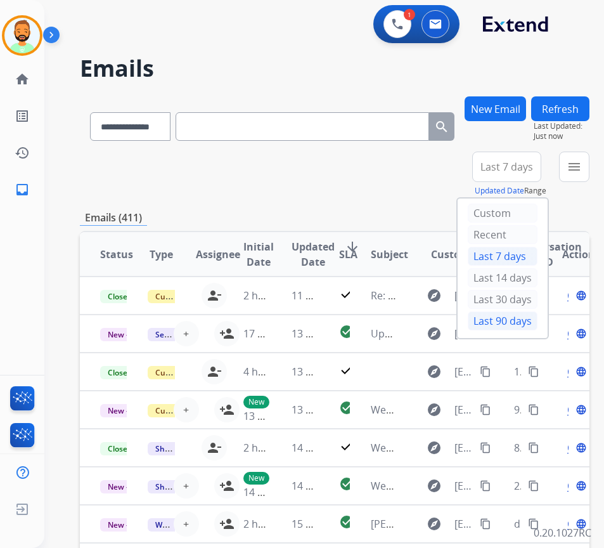
click at [525, 322] on div "Last 90 days" at bounding box center [503, 320] width 70 height 19
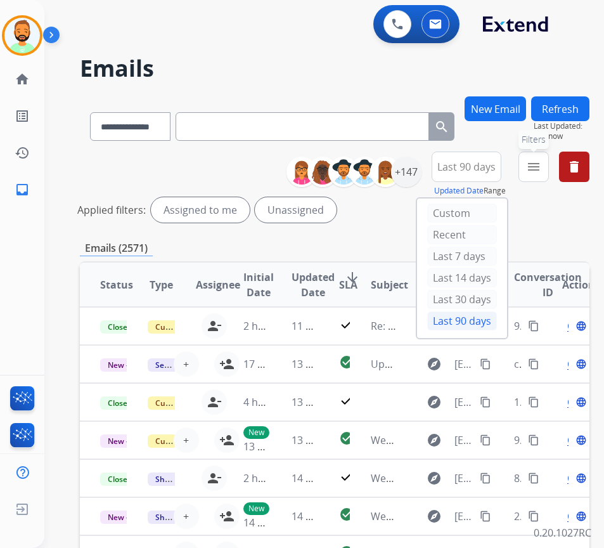
click at [541, 162] on mat-icon "menu" at bounding box center [533, 166] width 15 height 15
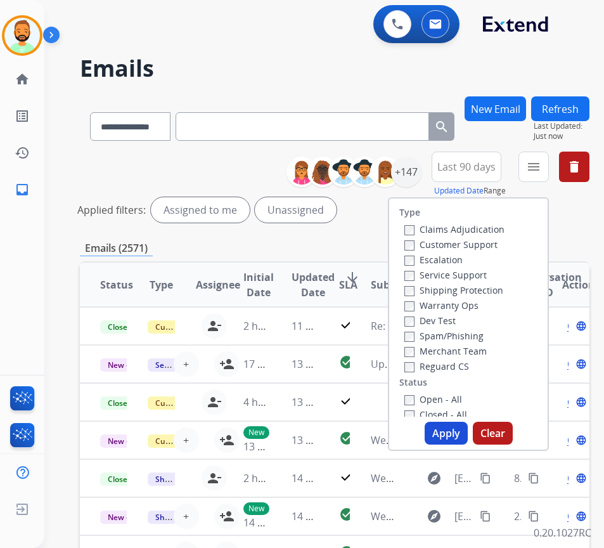
click at [461, 243] on label "Customer Support" at bounding box center [450, 244] width 93 height 12
click at [468, 293] on label "Shipping Protection" at bounding box center [453, 290] width 99 height 12
click at [468, 359] on div "Reguard CS" at bounding box center [454, 365] width 100 height 15
click at [468, 368] on label "Reguard CS" at bounding box center [436, 366] width 65 height 12
click at [462, 399] on label "Open - All" at bounding box center [433, 399] width 58 height 12
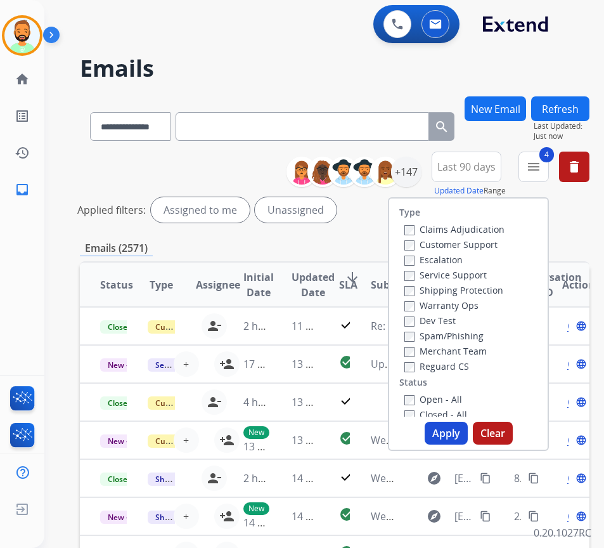
click at [468, 428] on button "Apply" at bounding box center [446, 432] width 43 height 23
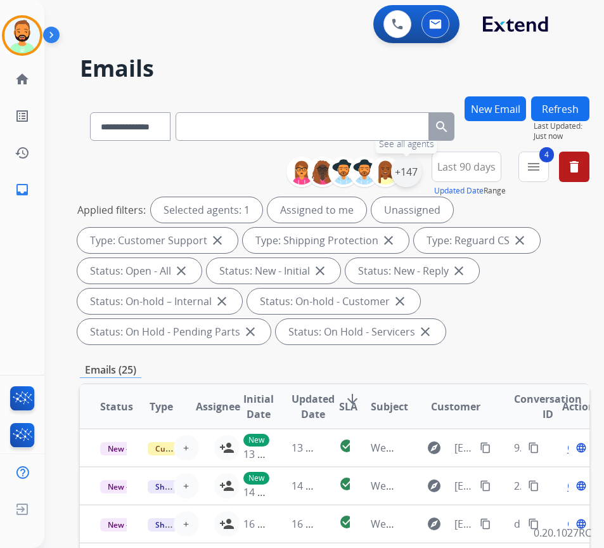
click at [421, 171] on div "+147" at bounding box center [406, 172] width 30 height 30
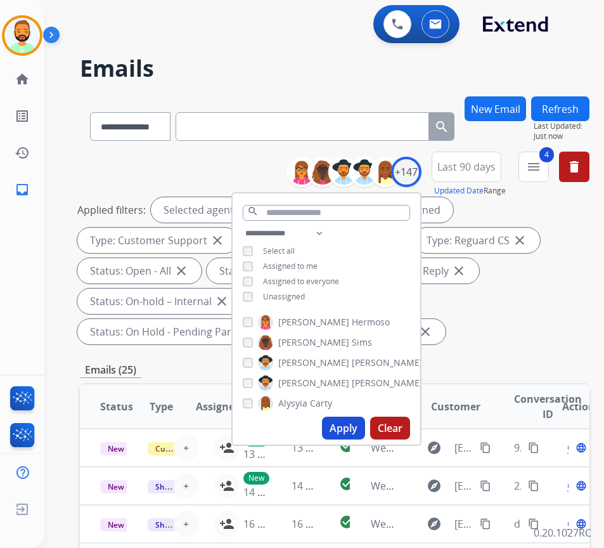
click at [307, 288] on div "**********" at bounding box center [327, 266] width 188 height 81
click at [305, 293] on span "Unassigned" at bounding box center [284, 296] width 42 height 11
click at [364, 425] on button "Apply" at bounding box center [343, 427] width 43 height 23
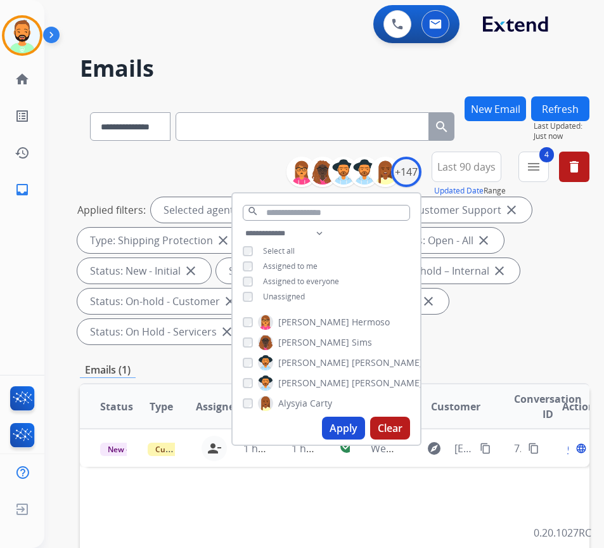
click at [482, 303] on div "Applied filters: Selected agents: 1 Assigned to me Type: Customer Support close…" at bounding box center [332, 270] width 510 height 147
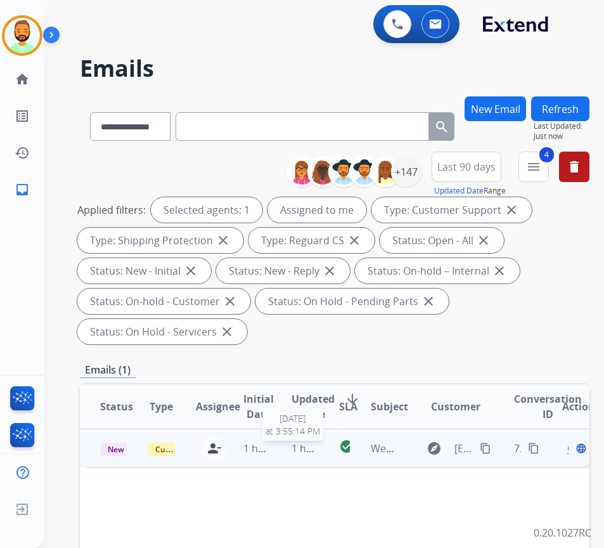
click at [299, 444] on span "1 hour ago" at bounding box center [318, 448] width 52 height 14
click at [574, 448] on span "Open" at bounding box center [580, 447] width 26 height 15
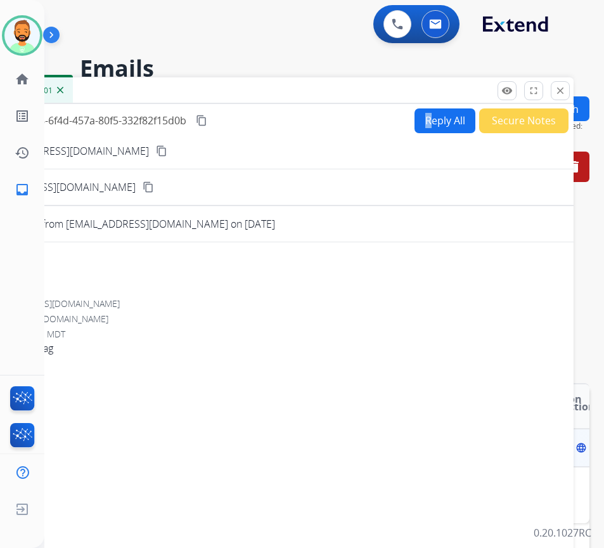
drag, startPoint x: 293, startPoint y: 107, endPoint x: 413, endPoint y: 109, distance: 119.2
click at [417, 109] on div "Convo ID: 7314fa38-6f4d-457a-80f5-332f82f15d0b content_copy Reply All Secure No…" at bounding box center [257, 120] width 634 height 25
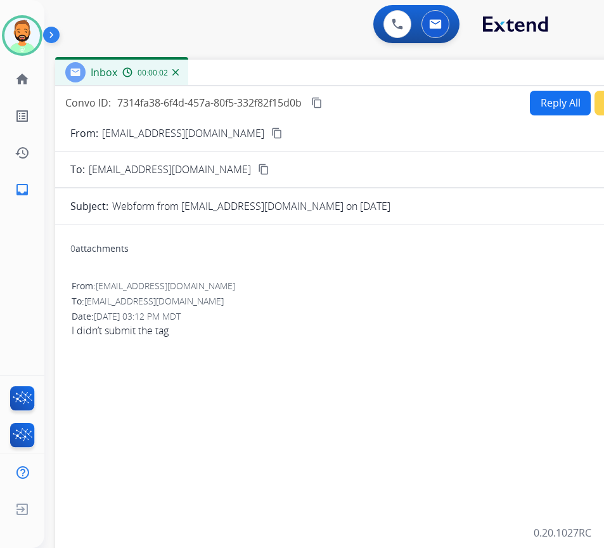
drag, startPoint x: 274, startPoint y: 85, endPoint x: 389, endPoint y: 68, distance: 115.4
click at [389, 67] on div "Inbox 00:00:02" at bounding box center [372, 73] width 634 height 27
click at [271, 133] on mat-icon "content_copy" at bounding box center [276, 132] width 11 height 11
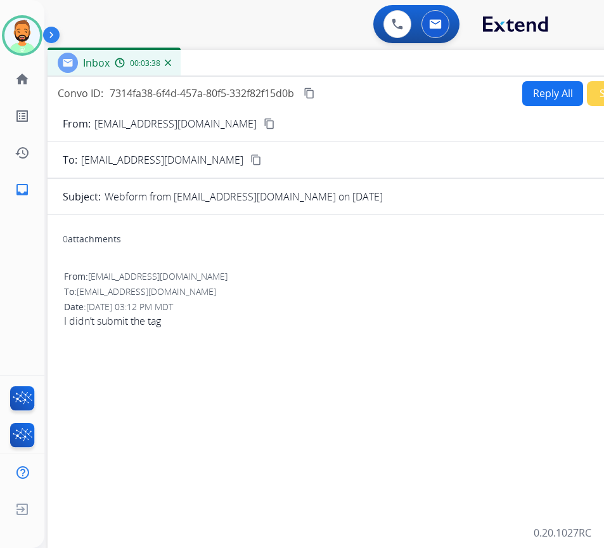
drag, startPoint x: 368, startPoint y: 77, endPoint x: 361, endPoint y: 67, distance: 11.8
click at [361, 67] on div "Inbox 00:03:38" at bounding box center [365, 63] width 634 height 27
click at [536, 96] on button "Reply All" at bounding box center [552, 93] width 61 height 25
select select "**********"
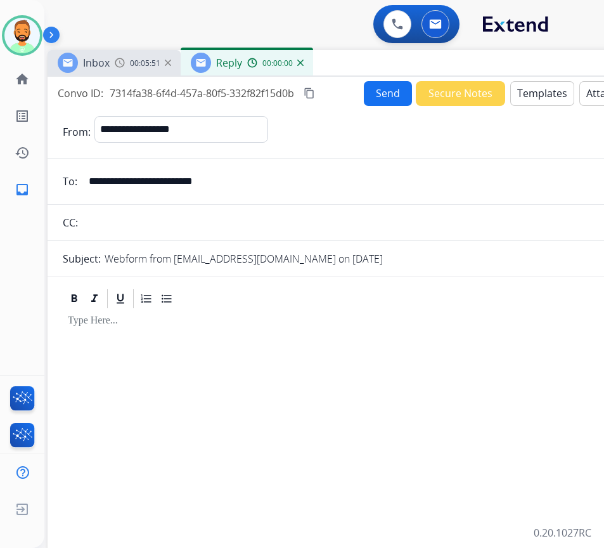
click at [538, 97] on button "Templates" at bounding box center [542, 93] width 64 height 25
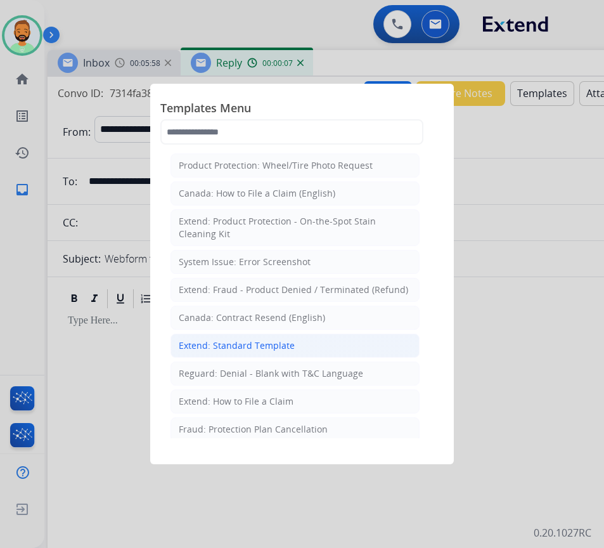
click at [228, 340] on div "Extend: Standard Template" at bounding box center [237, 345] width 116 height 13
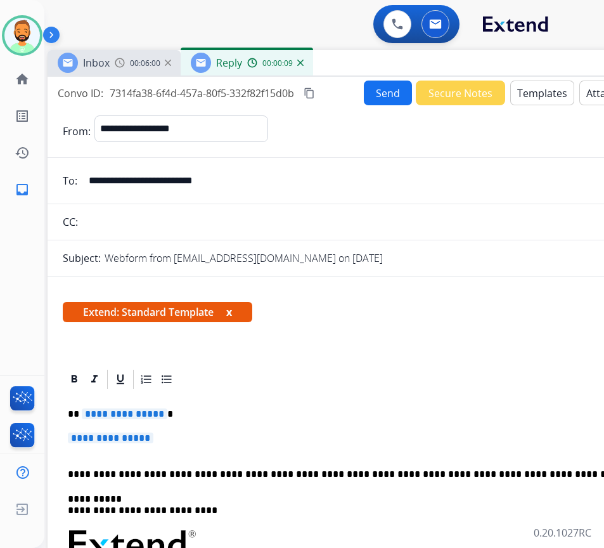
drag, startPoint x: 269, startPoint y: 406, endPoint x: 268, endPoint y: 413, distance: 7.1
click at [239, 439] on p "**********" at bounding box center [364, 443] width 593 height 23
drag, startPoint x: 232, startPoint y: 439, endPoint x: 242, endPoint y: 442, distance: 10.6
click at [235, 440] on p "**********" at bounding box center [364, 443] width 593 height 23
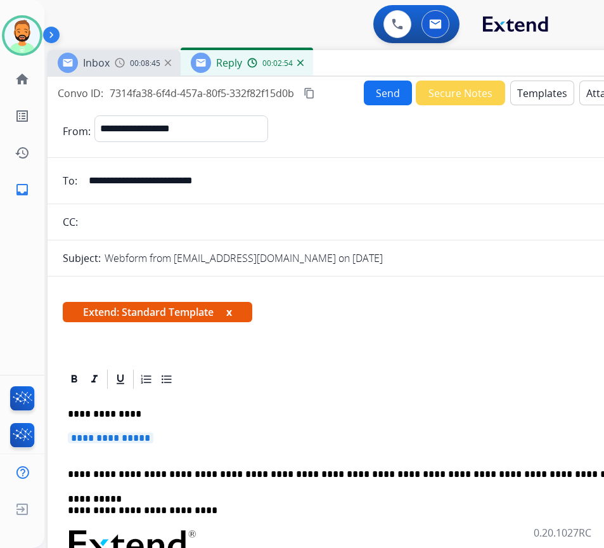
click at [242, 442] on p "**********" at bounding box center [364, 443] width 593 height 23
click at [234, 437] on p "**********" at bounding box center [364, 443] width 593 height 23
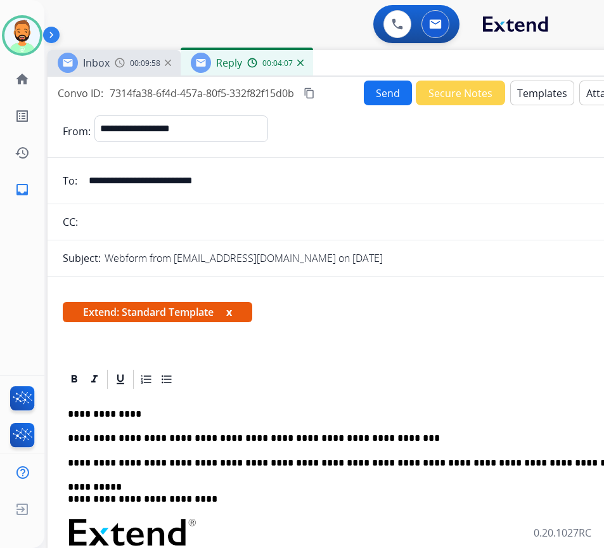
click at [269, 436] on p "**********" at bounding box center [359, 437] width 583 height 11
drag, startPoint x: 378, startPoint y: 431, endPoint x: 384, endPoint y: 434, distance: 6.5
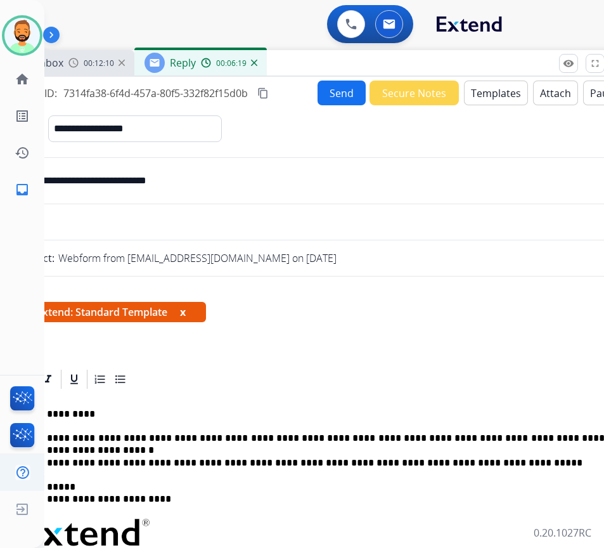
scroll to position [0, 41]
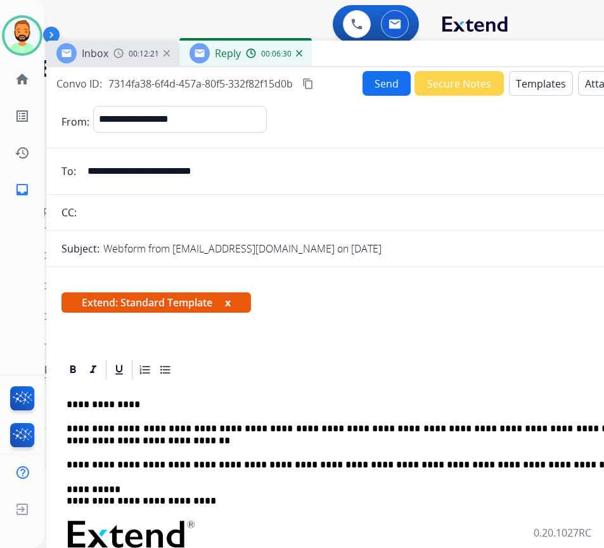
drag, startPoint x: 297, startPoint y: 65, endPoint x: 336, endPoint y: 56, distance: 40.4
click at [336, 56] on div "Inbox 00:12:21 Reply 00:06:30" at bounding box center [363, 54] width 634 height 27
click at [394, 82] on button "Send" at bounding box center [387, 83] width 48 height 25
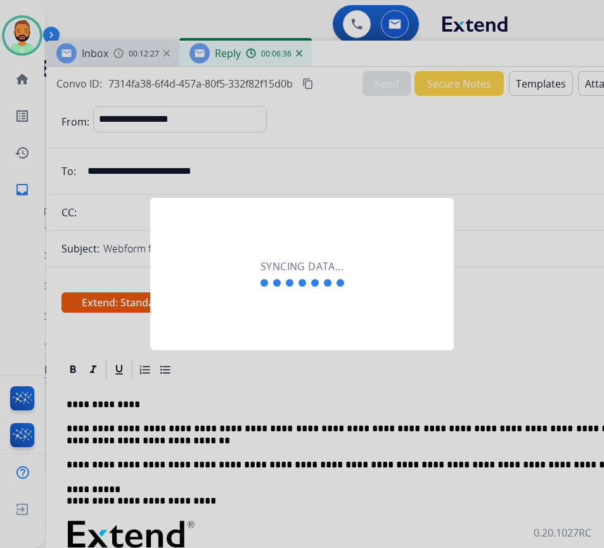
scroll to position [0, 2]
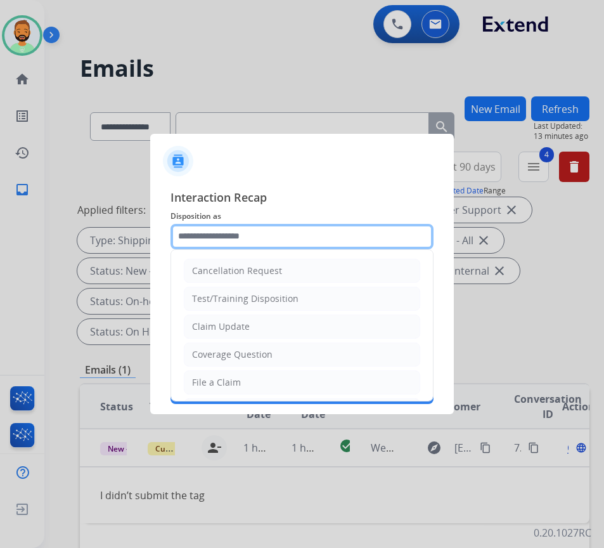
click at [402, 231] on input "text" at bounding box center [301, 236] width 263 height 25
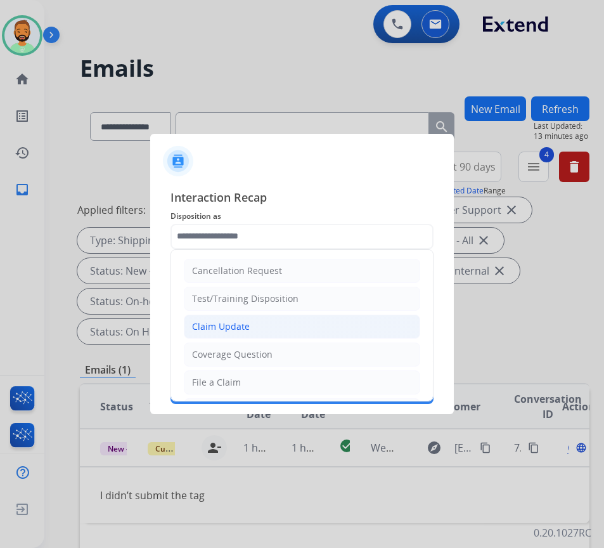
click at [372, 323] on li "Claim Update" at bounding box center [302, 326] width 236 height 24
type input "**********"
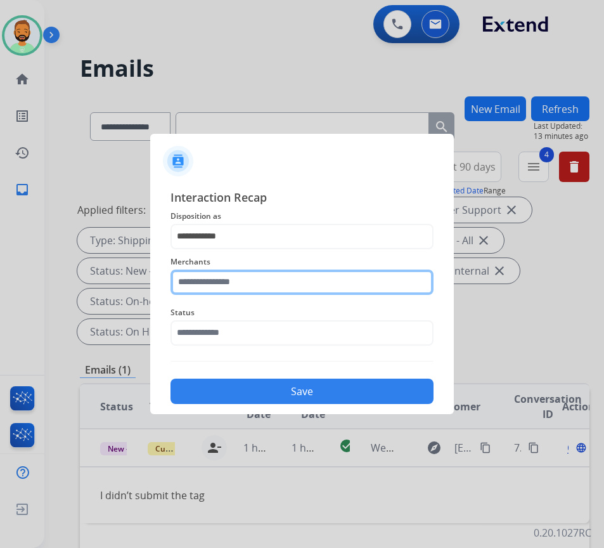
click at [368, 294] on input "text" at bounding box center [301, 281] width 263 height 25
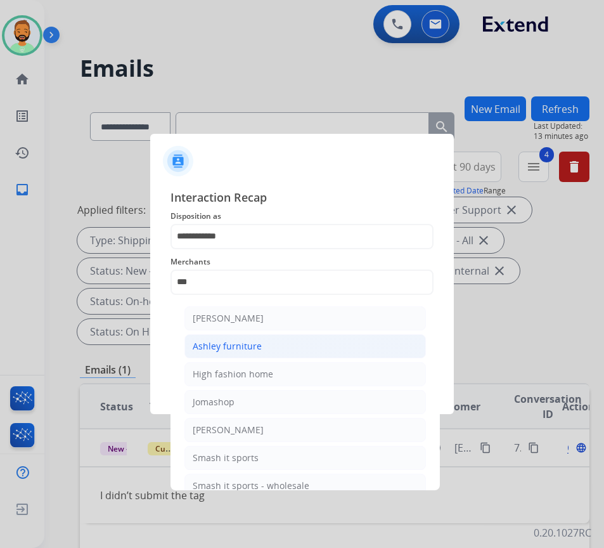
click at [260, 345] on li "Ashley furniture" at bounding box center [304, 346] width 241 height 24
type input "**********"
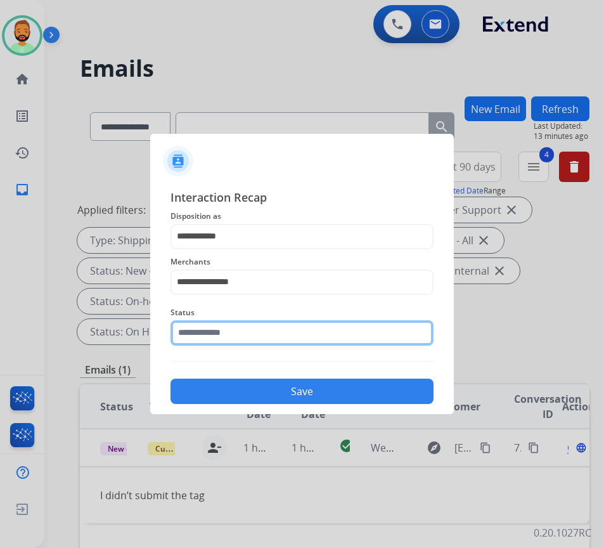
click at [271, 340] on input "text" at bounding box center [301, 332] width 263 height 25
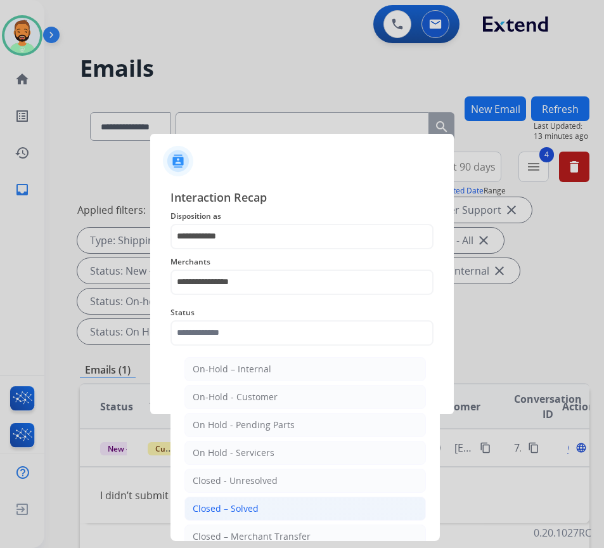
click at [253, 506] on div "Closed – Solved" at bounding box center [226, 508] width 66 height 13
type input "**********"
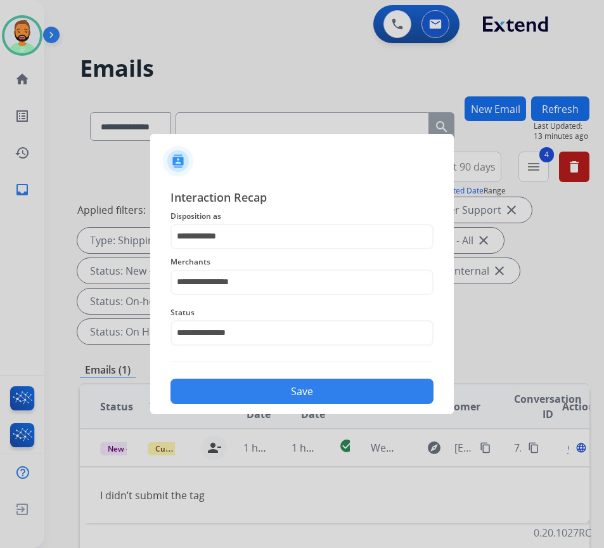
click at [295, 370] on div "**********" at bounding box center [301, 296] width 263 height 216
click at [294, 390] on button "Save" at bounding box center [301, 390] width 263 height 25
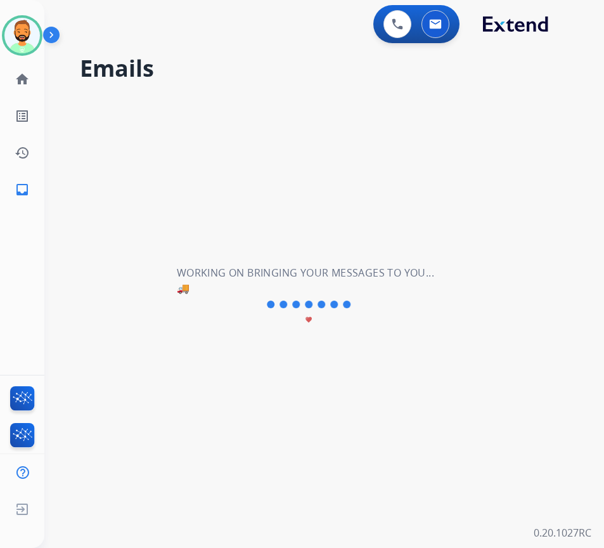
scroll to position [0, 0]
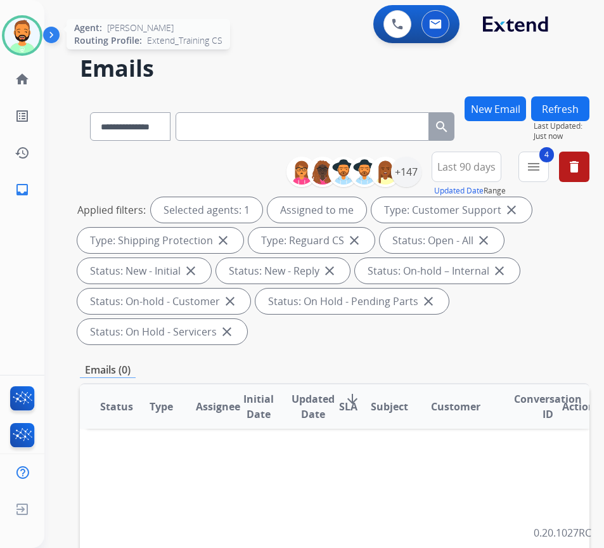
click at [31, 34] on img at bounding box center [21, 35] width 35 height 35
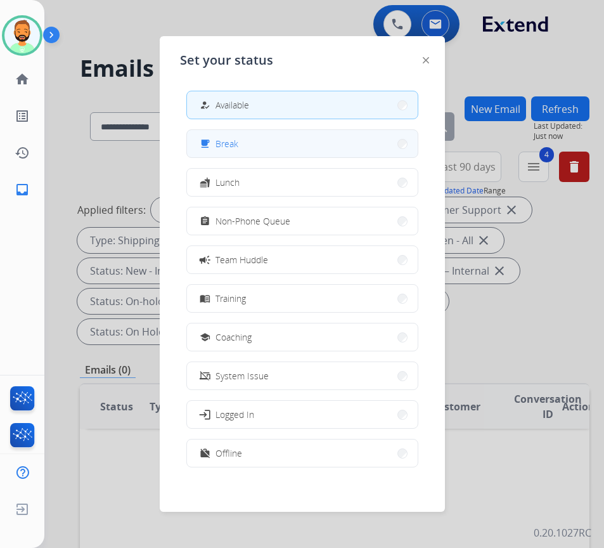
click at [238, 153] on button "free_breakfast Break" at bounding box center [302, 143] width 231 height 27
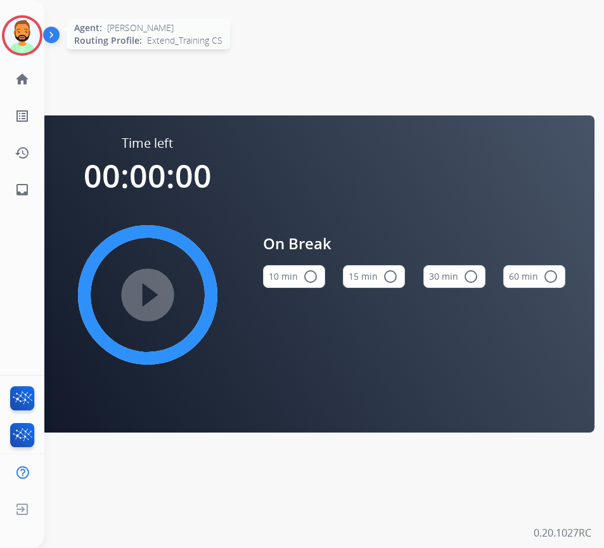
click at [13, 31] on img at bounding box center [21, 35] width 35 height 35
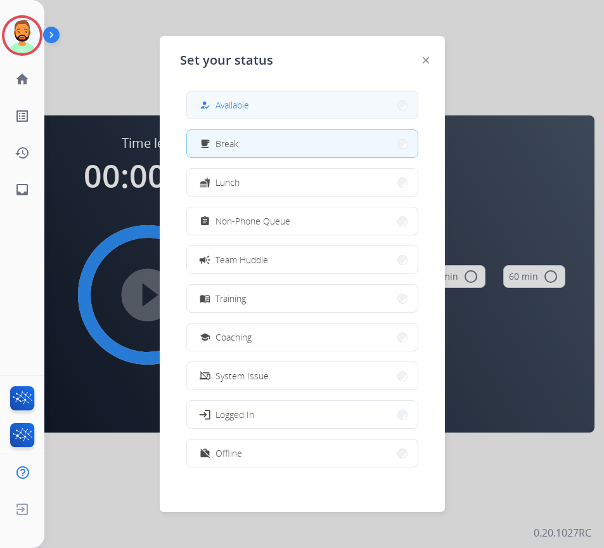
click at [246, 112] on button "how_to_reg Available" at bounding box center [302, 104] width 231 height 27
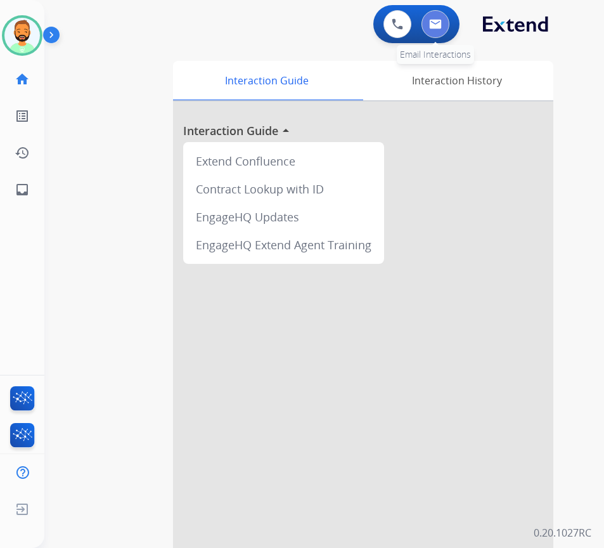
click at [438, 34] on button at bounding box center [435, 24] width 28 height 28
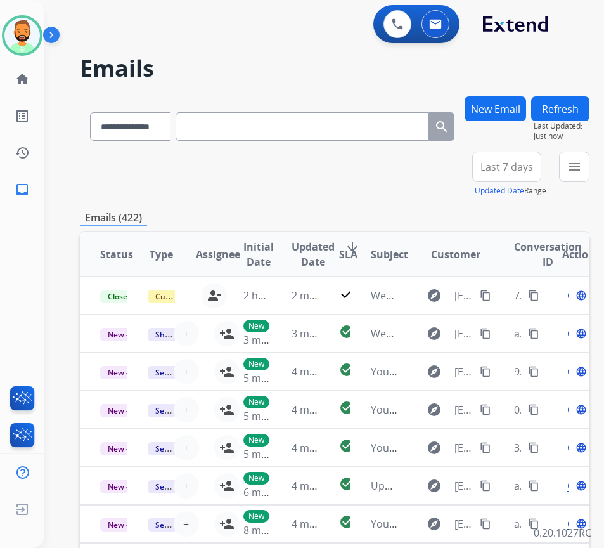
click at [517, 169] on span "Last 7 days" at bounding box center [506, 166] width 53 height 5
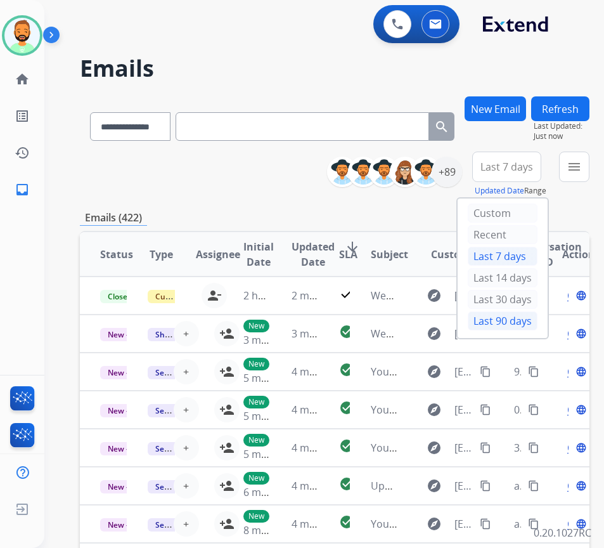
click at [527, 321] on div "Last 90 days" at bounding box center [503, 320] width 70 height 19
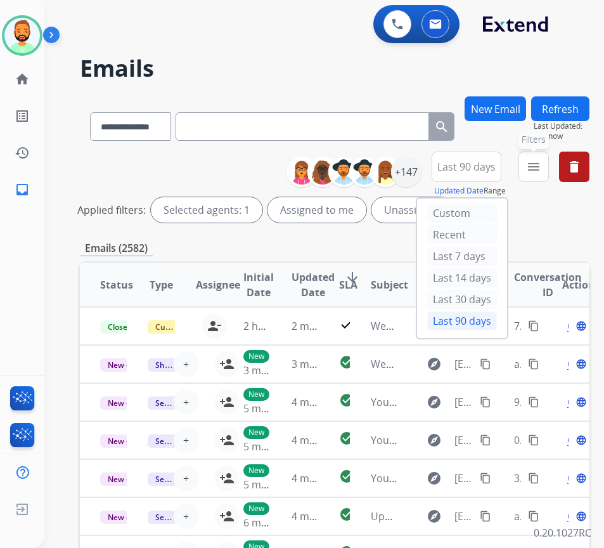
click at [541, 164] on mat-icon "menu" at bounding box center [533, 166] width 15 height 15
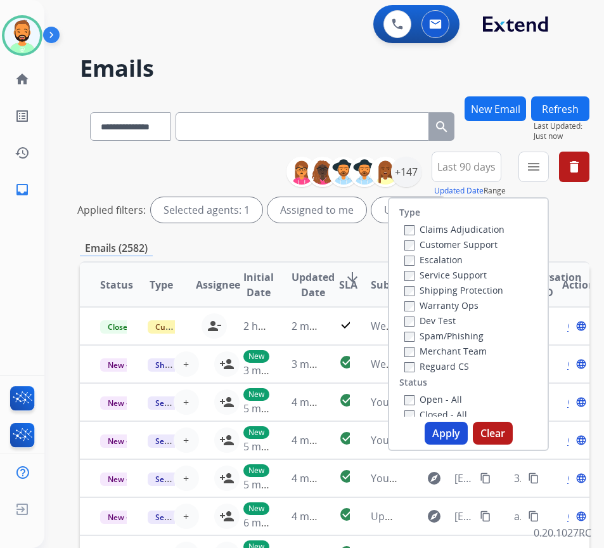
click at [439, 247] on label "Customer Support" at bounding box center [450, 244] width 93 height 12
click at [472, 290] on label "Shipping Protection" at bounding box center [453, 290] width 99 height 12
click at [465, 361] on label "Reguard CS" at bounding box center [436, 366] width 65 height 12
click at [461, 400] on label "Open - All" at bounding box center [433, 399] width 58 height 12
click at [464, 428] on button "Apply" at bounding box center [446, 432] width 43 height 23
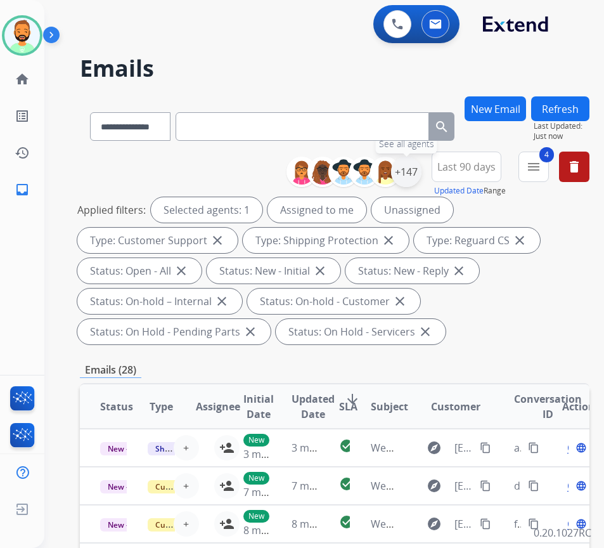
click at [421, 172] on div "+147" at bounding box center [406, 172] width 30 height 30
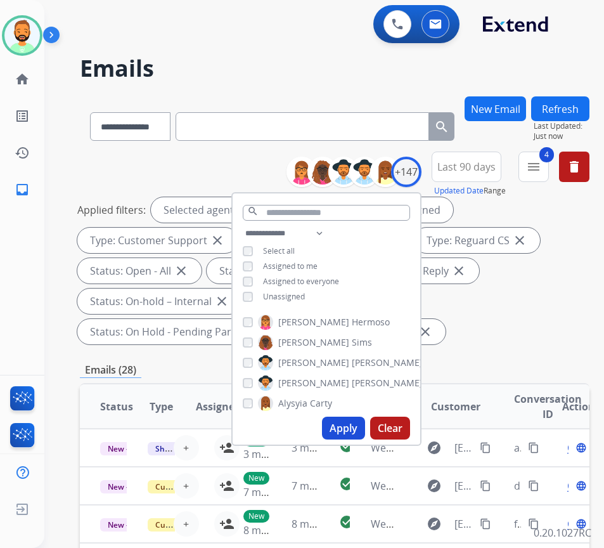
click at [305, 292] on span "Unassigned" at bounding box center [284, 296] width 42 height 11
click at [365, 423] on button "Apply" at bounding box center [343, 427] width 43 height 23
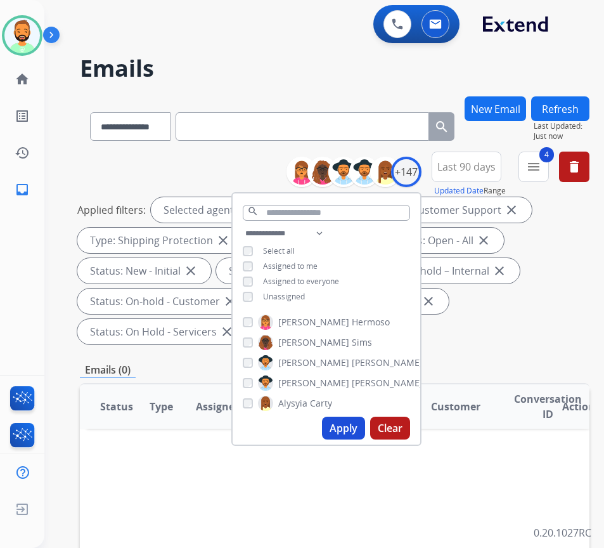
click at [266, 84] on div "**********" at bounding box center [308, 320] width 529 height 548
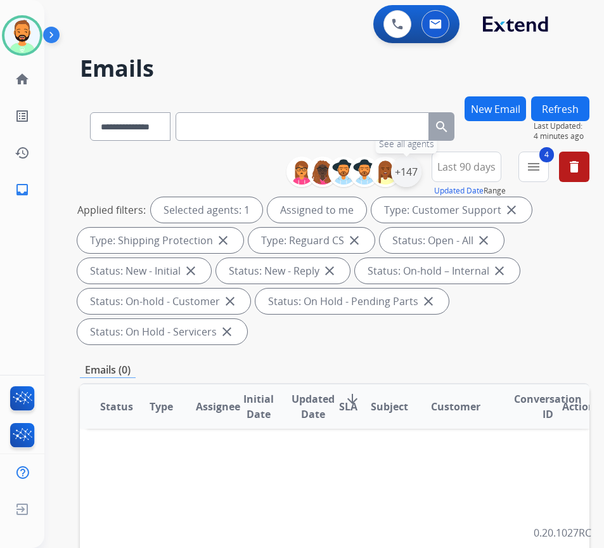
click at [421, 164] on div "+147" at bounding box center [406, 172] width 30 height 30
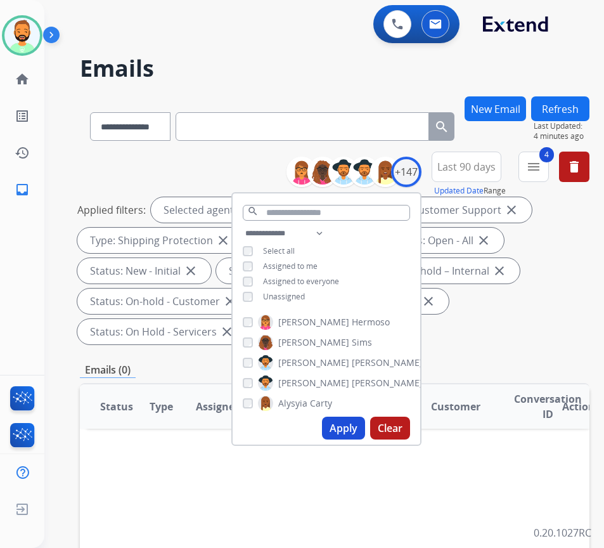
click at [318, 288] on div "**********" at bounding box center [327, 266] width 188 height 81
click at [307, 285] on div "**********" at bounding box center [327, 266] width 188 height 81
click at [305, 292] on span "Unassigned" at bounding box center [284, 296] width 42 height 11
click at [318, 269] on span "Assigned to me" at bounding box center [290, 265] width 55 height 11
click at [353, 419] on button "Apply" at bounding box center [343, 427] width 43 height 23
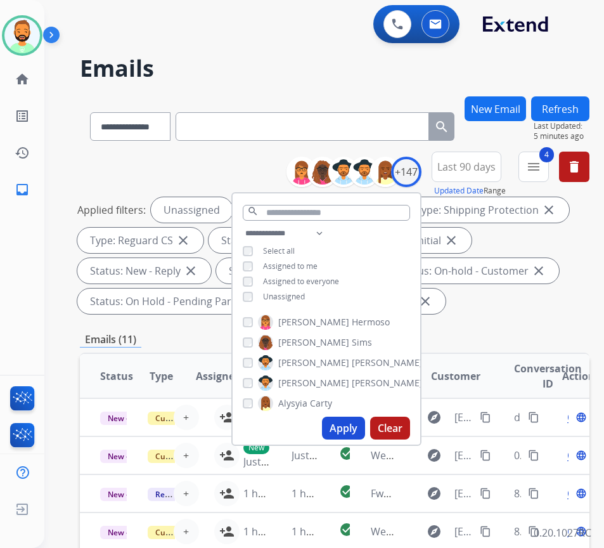
click at [350, 420] on button "Apply" at bounding box center [343, 427] width 43 height 23
click at [169, 319] on div "**********" at bounding box center [335, 469] width 510 height 747
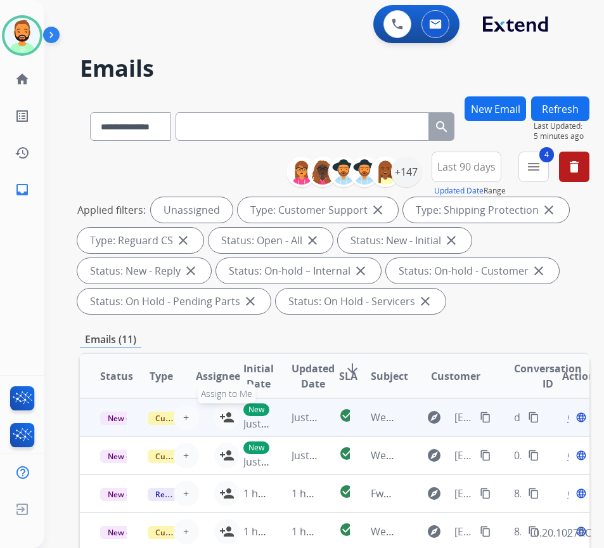
click at [221, 415] on mat-icon "person_add" at bounding box center [226, 416] width 15 height 15
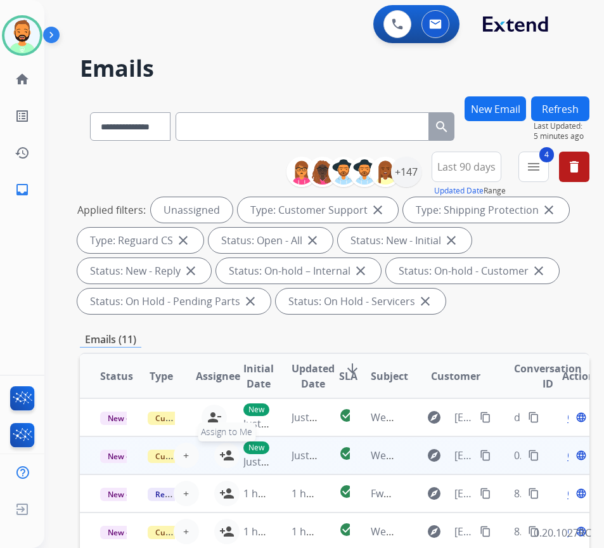
click at [222, 456] on mat-icon "person_add" at bounding box center [226, 454] width 15 height 15
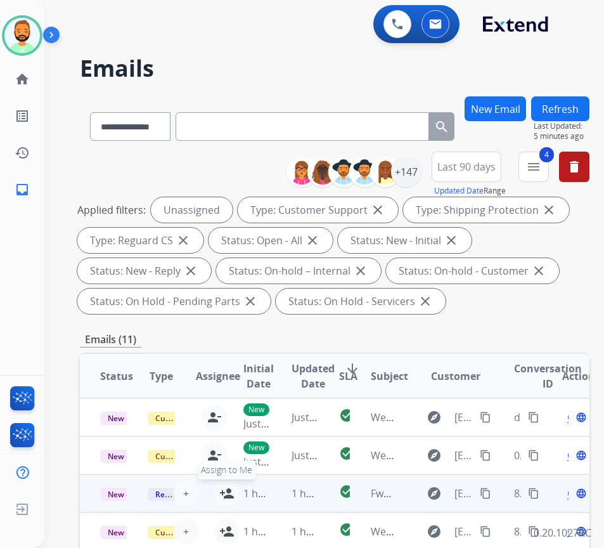
click at [222, 492] on mat-icon "person_add" at bounding box center [226, 492] width 15 height 15
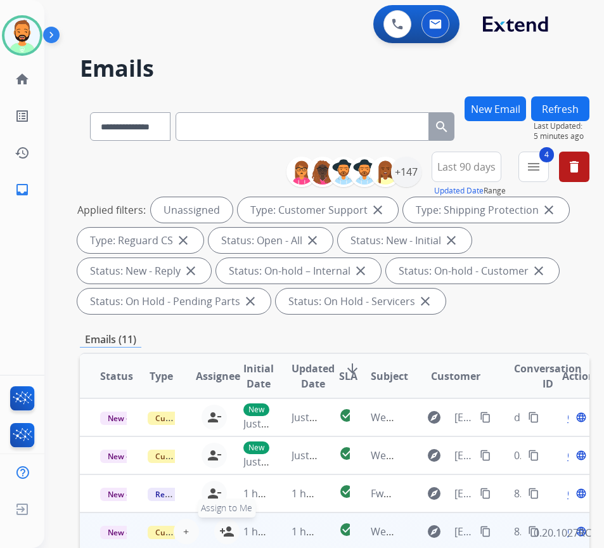
click at [221, 527] on mat-icon "person_add" at bounding box center [226, 531] width 15 height 15
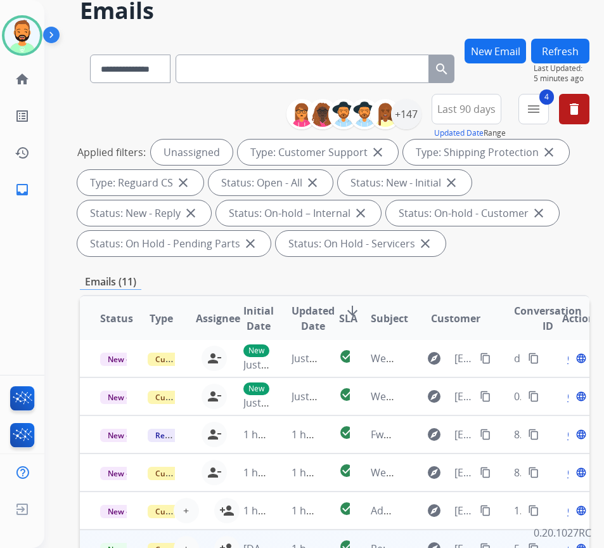
scroll to position [127, 0]
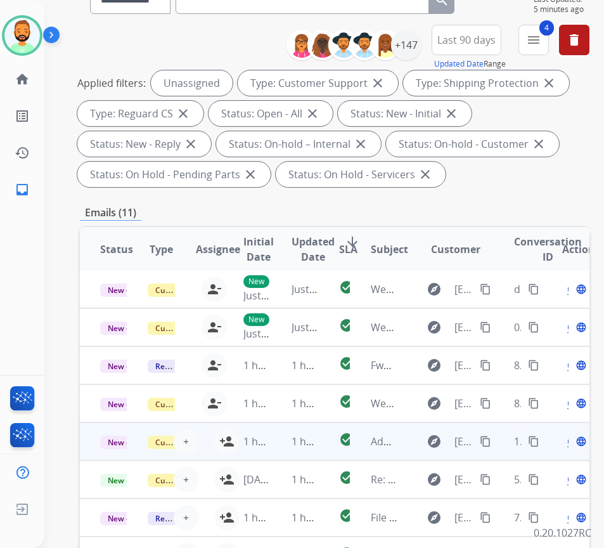
click at [225, 432] on td "1 hour ago" at bounding box center [247, 441] width 48 height 38
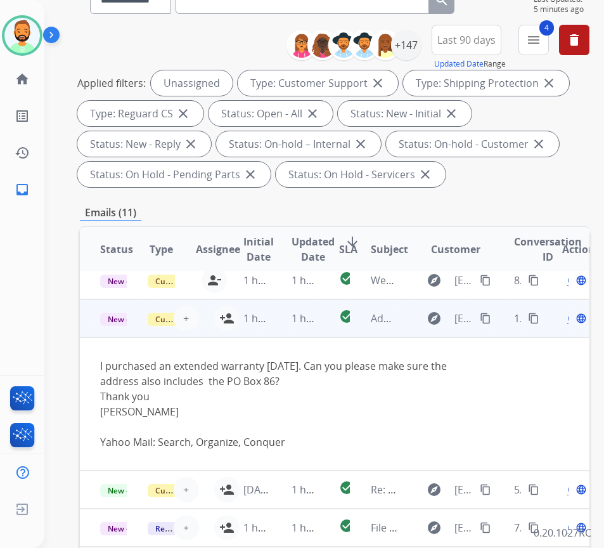
scroll to position [145, 0]
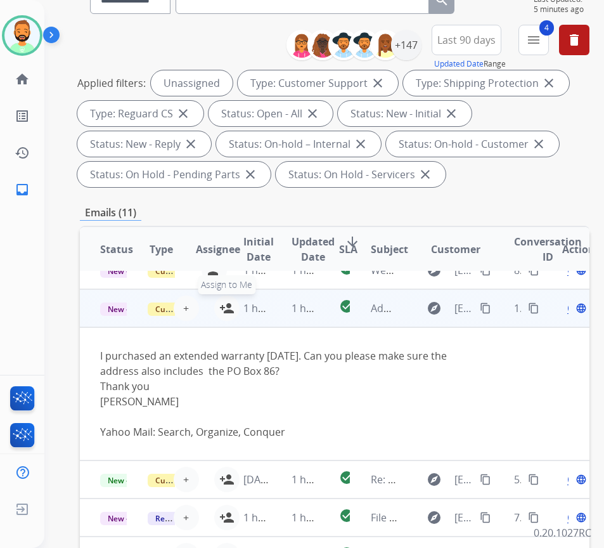
click at [220, 299] on button "person_add Assign to Me" at bounding box center [226, 307] width 25 height 25
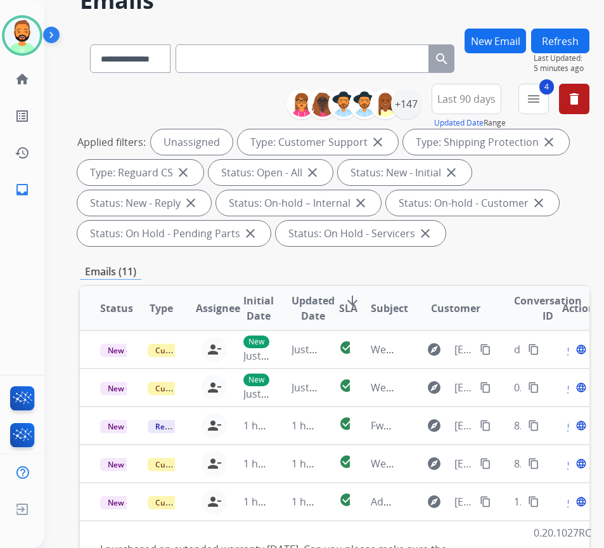
scroll to position [0, 0]
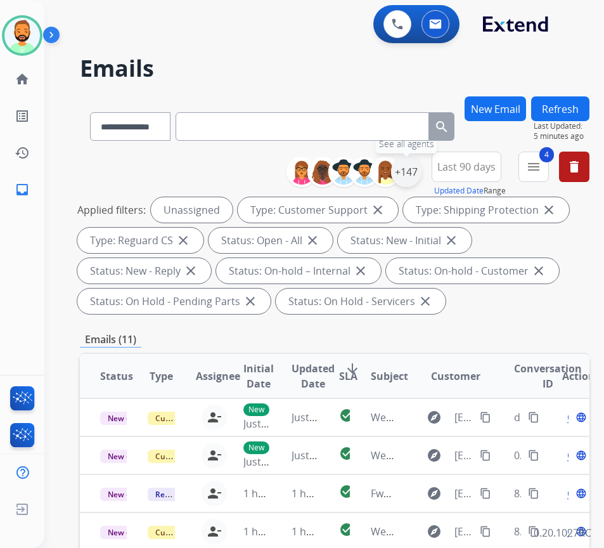
click at [418, 170] on div "+147" at bounding box center [406, 172] width 30 height 30
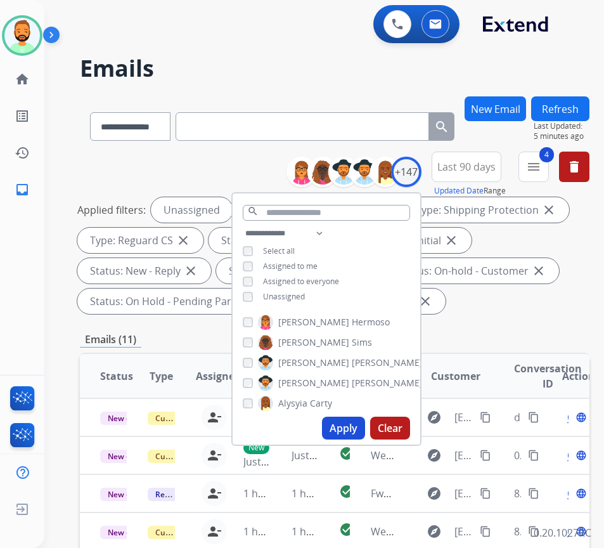
click at [316, 268] on span "Assigned to me" at bounding box center [290, 265] width 55 height 11
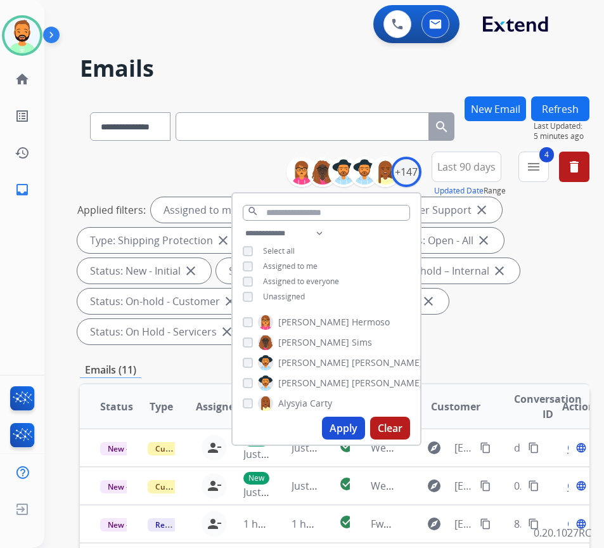
click at [304, 300] on span "Unassigned" at bounding box center [284, 296] width 42 height 11
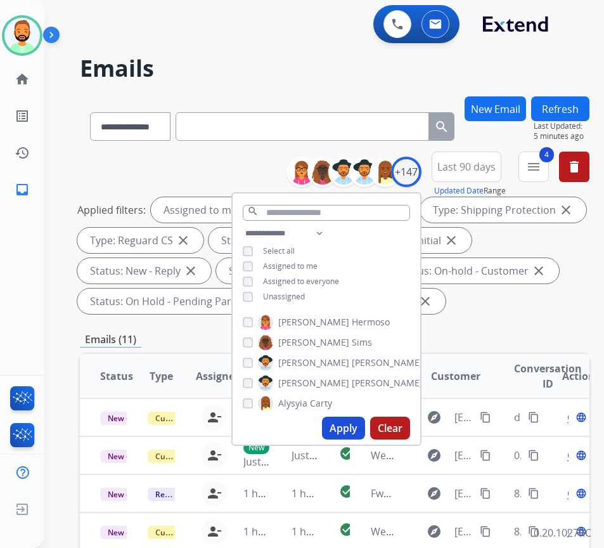
click at [356, 428] on button "Apply" at bounding box center [343, 427] width 43 height 23
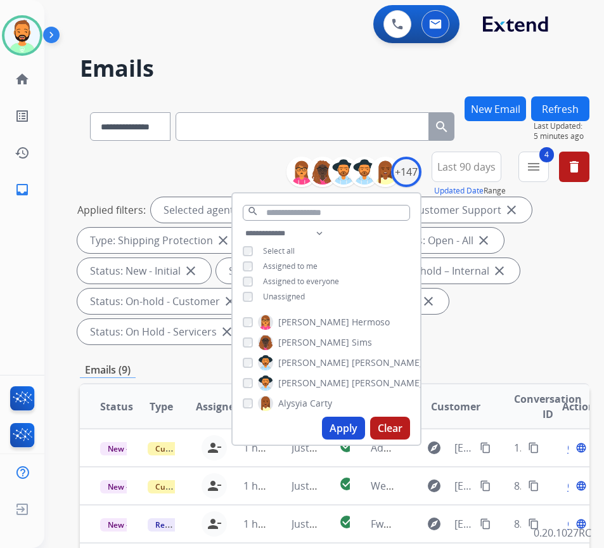
click at [556, 332] on div "Applied filters: Selected agents: 1 Assigned to me Type: Customer Support close…" at bounding box center [332, 270] width 510 height 147
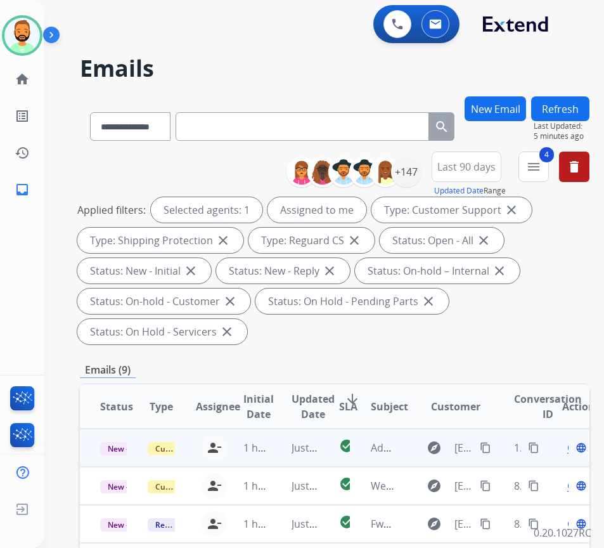
click at [276, 447] on td "Just now" at bounding box center [295, 447] width 48 height 38
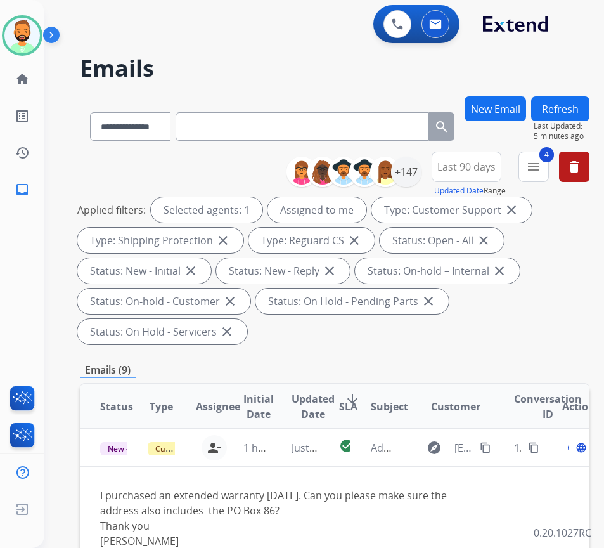
scroll to position [63, 0]
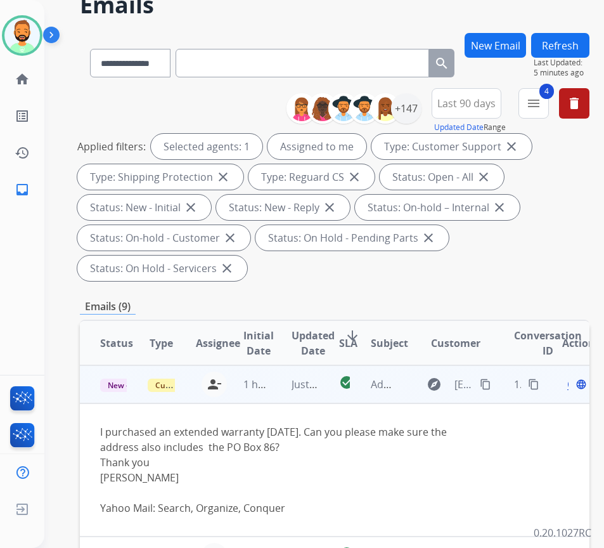
click at [489, 380] on mat-icon "content_copy" at bounding box center [485, 383] width 11 height 11
click at [575, 386] on div "Open language" at bounding box center [575, 383] width 27 height 15
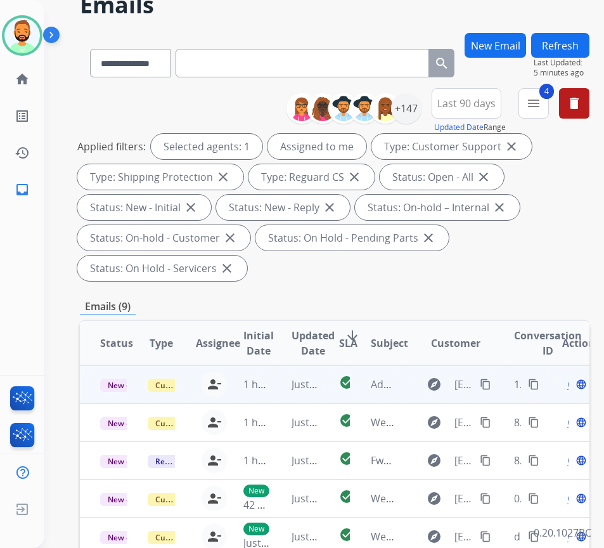
click at [574, 386] on span "Open" at bounding box center [580, 383] width 26 height 15
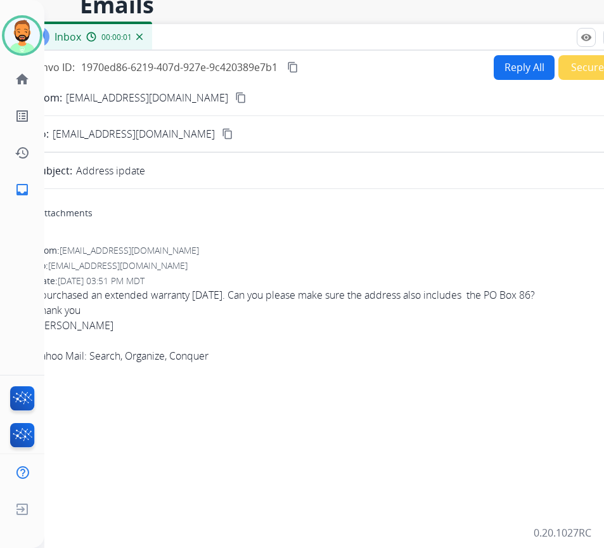
drag, startPoint x: 203, startPoint y: 21, endPoint x: 353, endPoint y: 64, distance: 155.7
click at [283, 31] on div "Inbox 00:00:01" at bounding box center [336, 37] width 634 height 27
click at [513, 79] on button "Reply All" at bounding box center [524, 67] width 61 height 25
select select "**********"
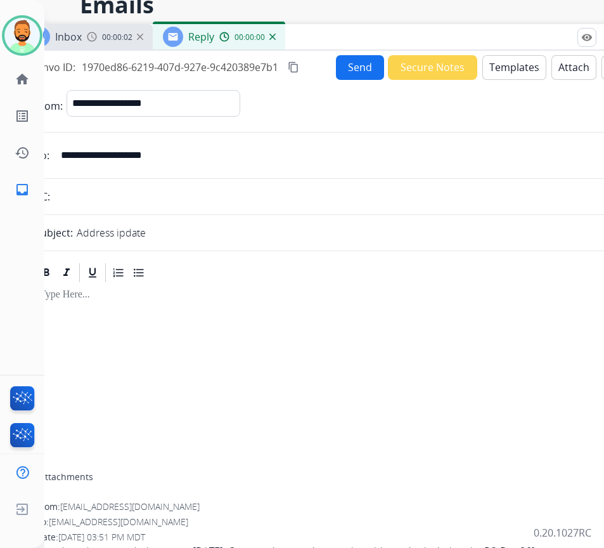
click at [508, 71] on button "Templates" at bounding box center [514, 67] width 64 height 25
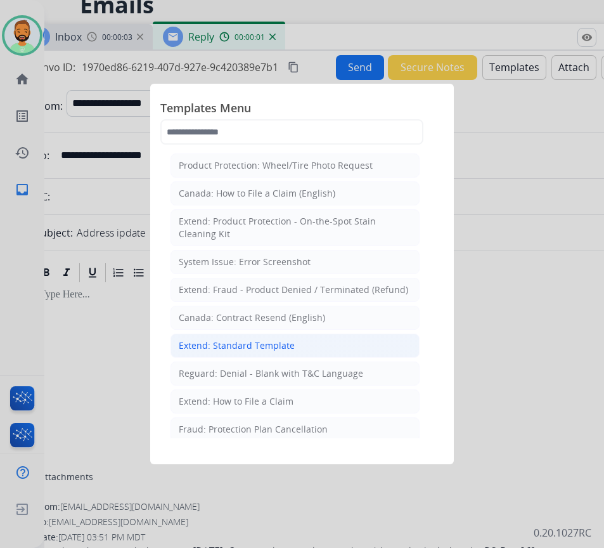
click at [304, 340] on li "Extend: Standard Template" at bounding box center [294, 345] width 249 height 24
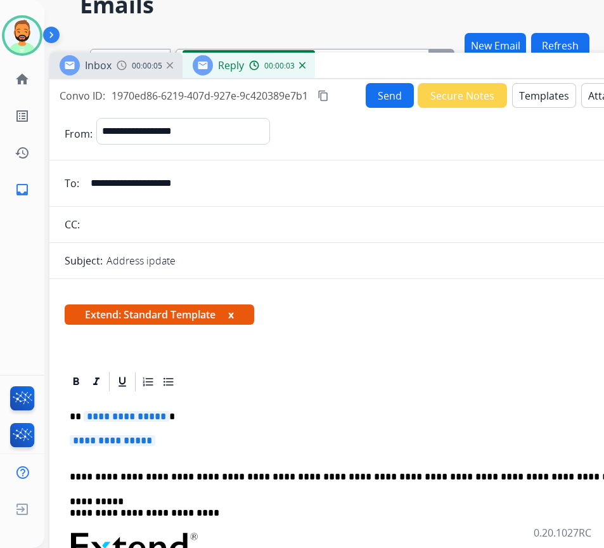
drag, startPoint x: 319, startPoint y: 38, endPoint x: 346, endPoint y: 65, distance: 38.1
click at [346, 65] on div "Inbox 00:00:05 Reply 00:00:03" at bounding box center [366, 66] width 634 height 27
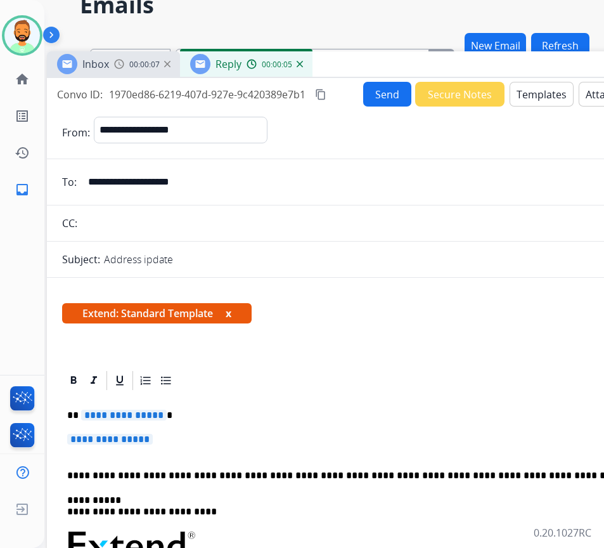
click at [238, 418] on p "**********" at bounding box center [358, 414] width 583 height 11
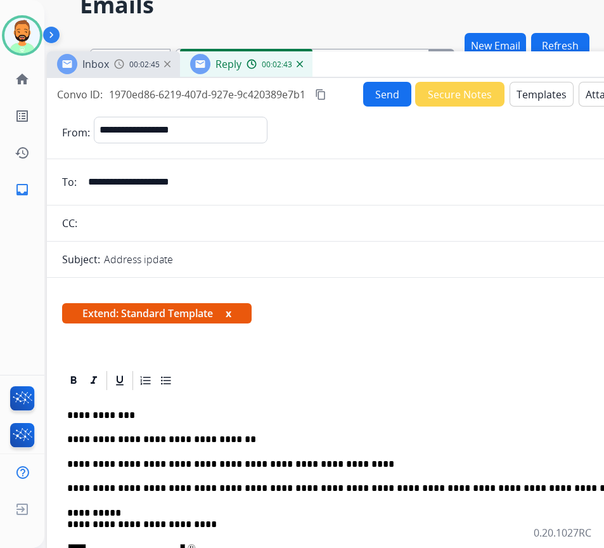
click at [393, 102] on button "Send" at bounding box center [387, 94] width 48 height 25
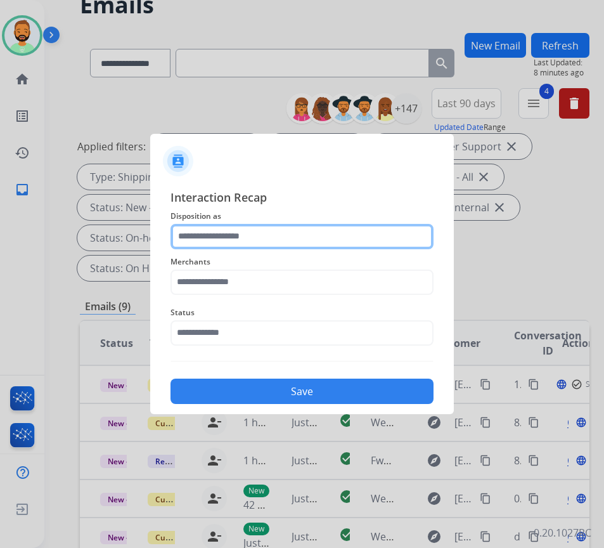
click at [278, 236] on input "text" at bounding box center [301, 236] width 263 height 25
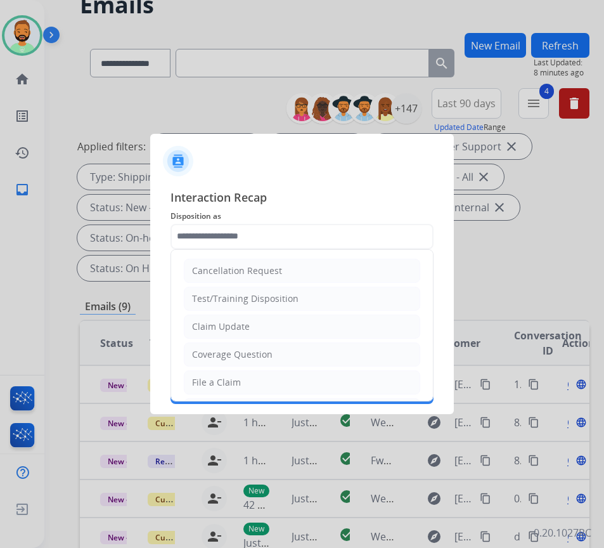
click at [274, 326] on li "Claim Update" at bounding box center [302, 326] width 236 height 24
type input "**********"
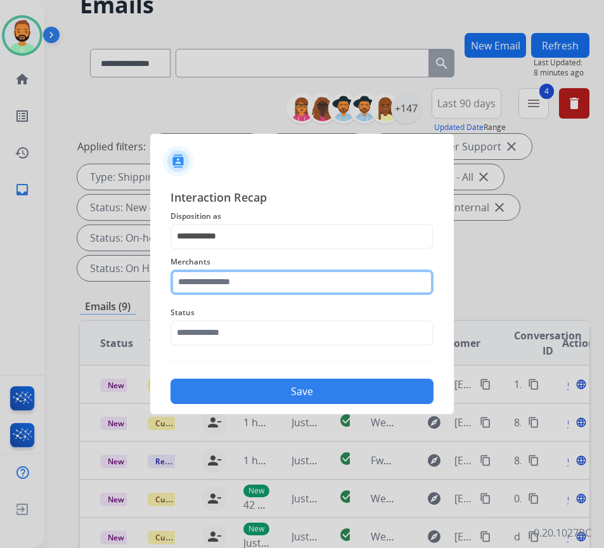
click at [264, 278] on input "text" at bounding box center [301, 281] width 263 height 25
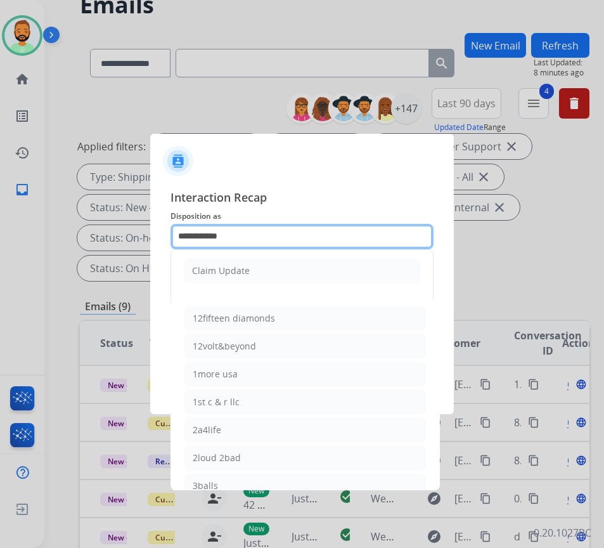
drag, startPoint x: 218, startPoint y: 235, endPoint x: 98, endPoint y: 233, distance: 120.4
click at [0, 236] on app-contact-recap-modal "**********" at bounding box center [0, 274] width 0 height 548
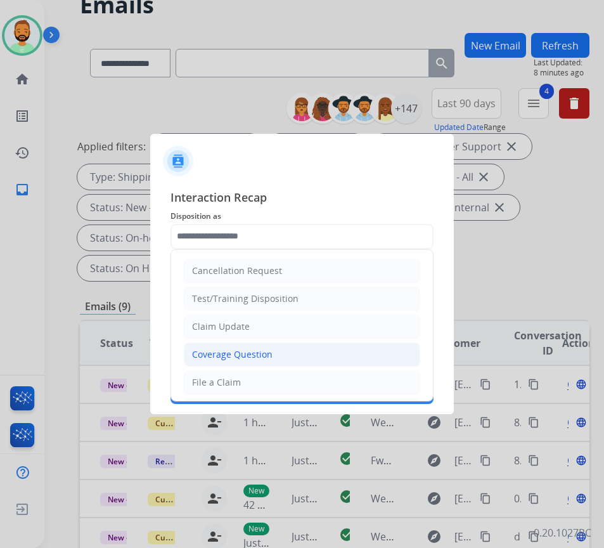
click at [252, 355] on div "Coverage Question" at bounding box center [232, 354] width 80 height 13
type input "**********"
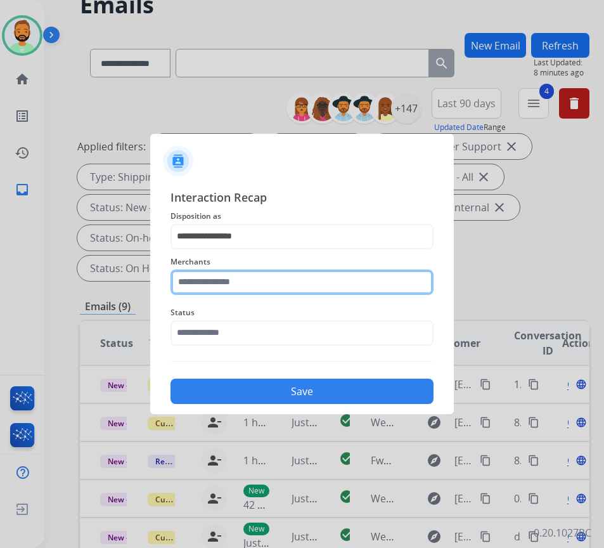
click at [258, 282] on input "text" at bounding box center [301, 281] width 263 height 25
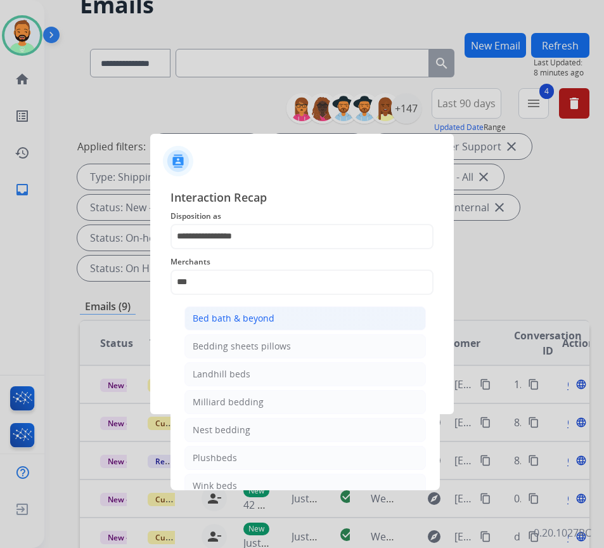
click at [325, 320] on li "Bed bath & beyond" at bounding box center [304, 318] width 241 height 24
type input "**********"
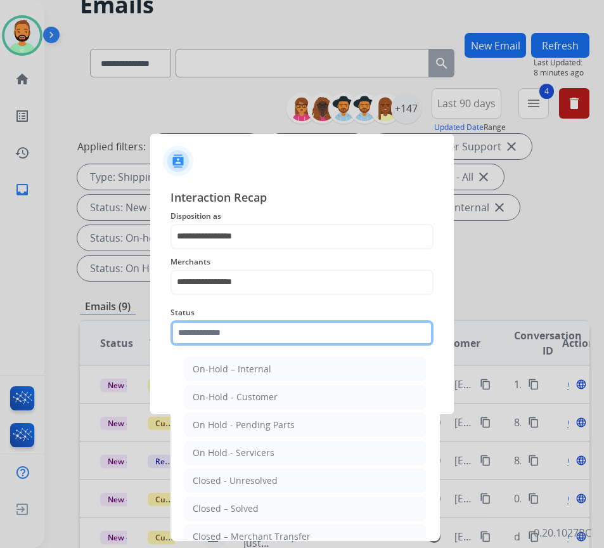
click at [329, 324] on input "text" at bounding box center [301, 332] width 263 height 25
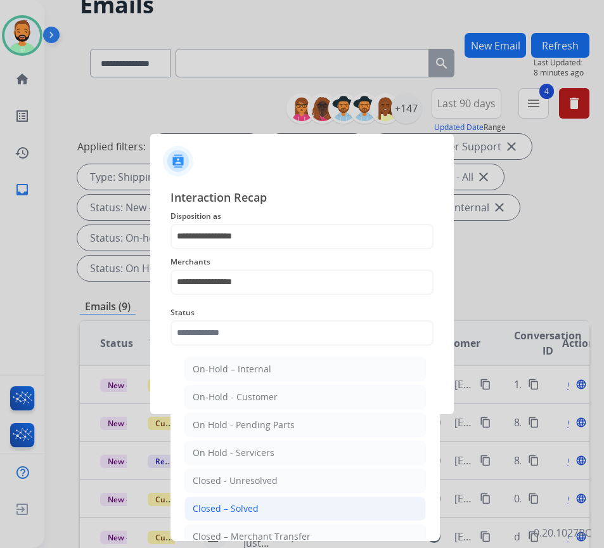
drag, startPoint x: 303, startPoint y: 496, endPoint x: 301, endPoint y: 488, distance: 8.5
click at [303, 497] on li "Closed – Solved" at bounding box center [304, 508] width 241 height 24
type input "**********"
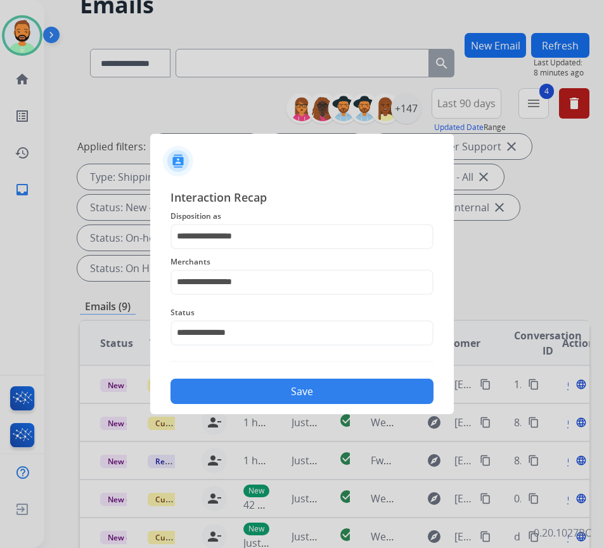
click at [309, 385] on button "Save" at bounding box center [301, 390] width 263 height 25
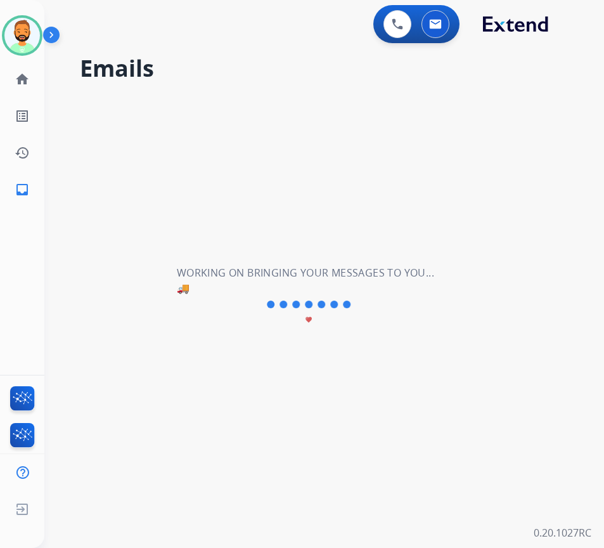
scroll to position [0, 0]
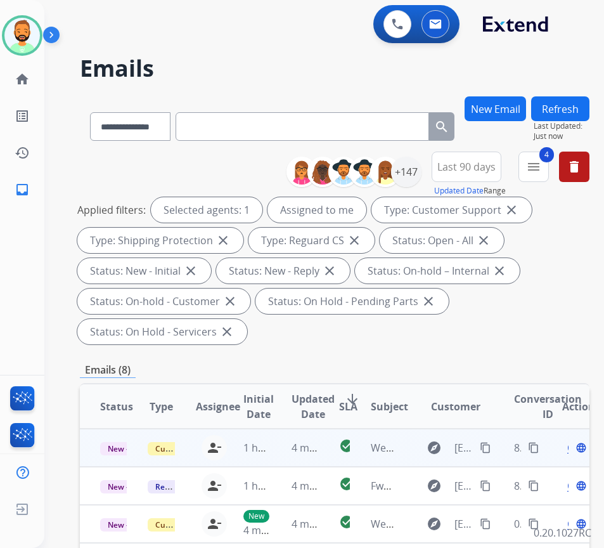
click at [299, 434] on td "4 minutes ago" at bounding box center [295, 447] width 48 height 38
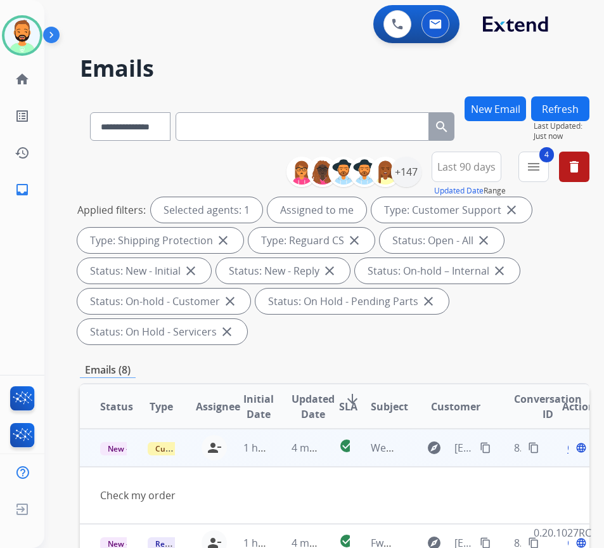
click at [573, 448] on span "Open" at bounding box center [580, 447] width 26 height 15
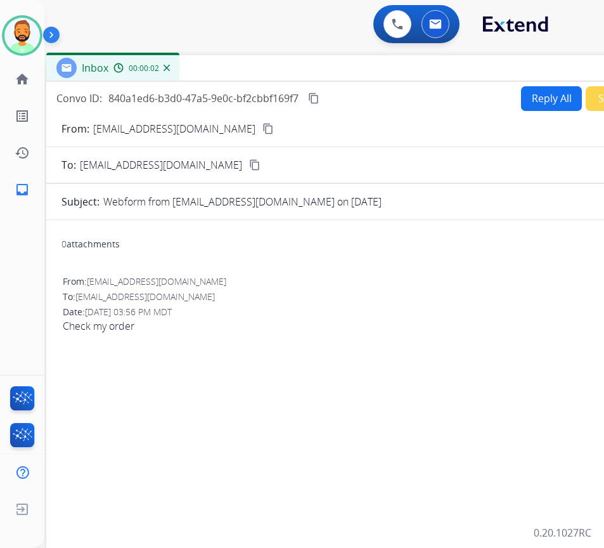
drag, startPoint x: 243, startPoint y: 90, endPoint x: 350, endPoint y: 67, distance: 108.9
click at [350, 67] on div "Inbox 00:00:02" at bounding box center [363, 68] width 634 height 27
click at [262, 128] on mat-icon "content_copy" at bounding box center [267, 128] width 11 height 11
click at [550, 96] on button "Reply All" at bounding box center [551, 98] width 61 height 25
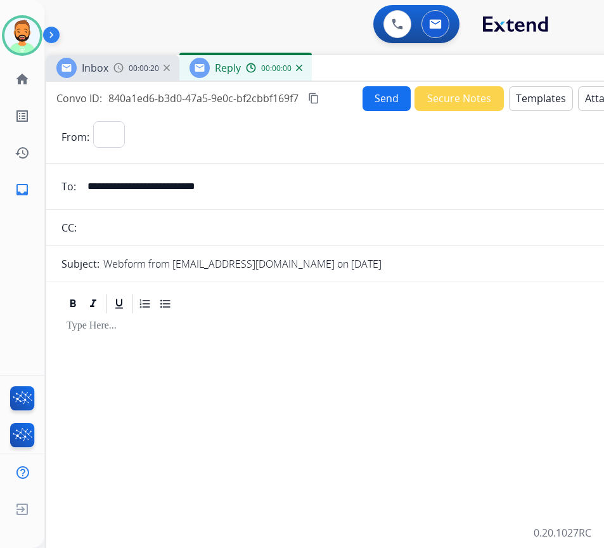
select select "**********"
click at [578, 98] on button "Attach" at bounding box center [600, 98] width 45 height 25
click at [519, 100] on button "Templates" at bounding box center [541, 98] width 64 height 25
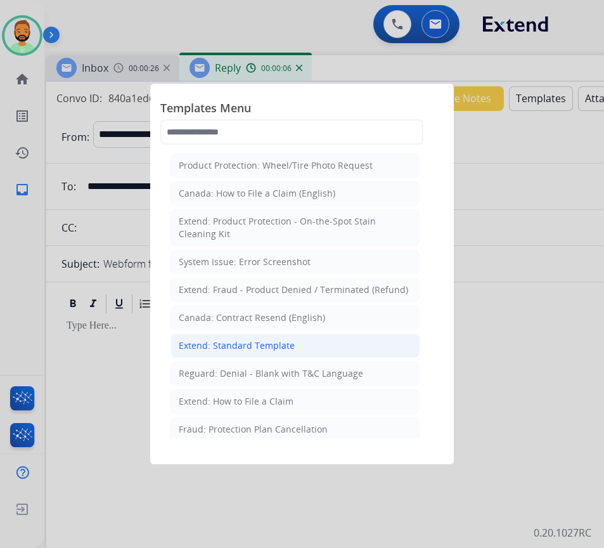
click at [272, 348] on div "Extend: Standard Template" at bounding box center [237, 345] width 116 height 13
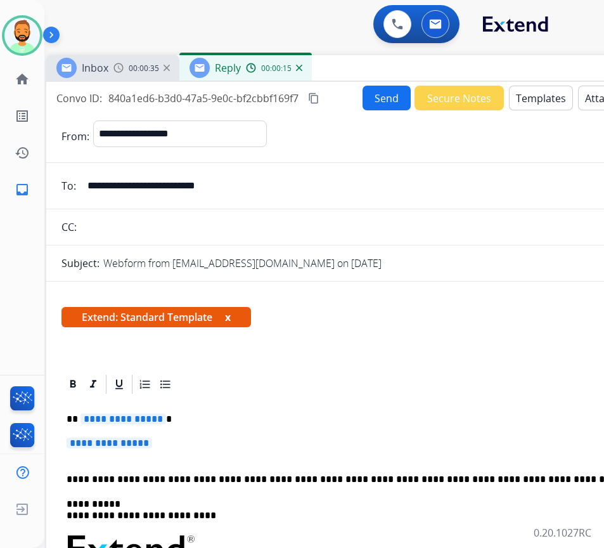
click at [256, 415] on p "**********" at bounding box center [358, 418] width 583 height 11
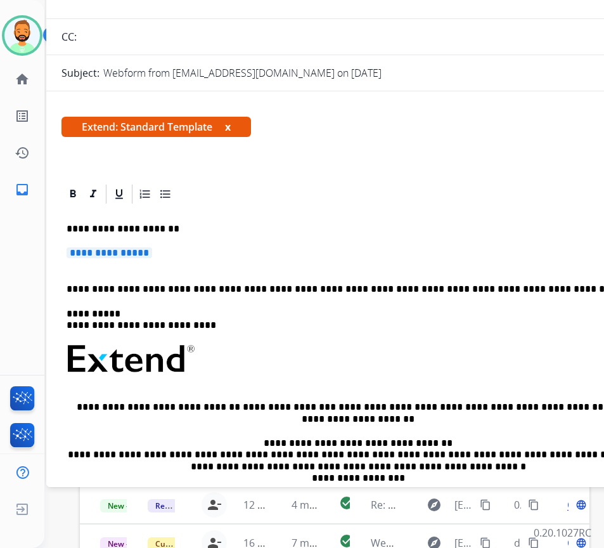
click at [180, 244] on div "**********" at bounding box center [362, 392] width 603 height 375
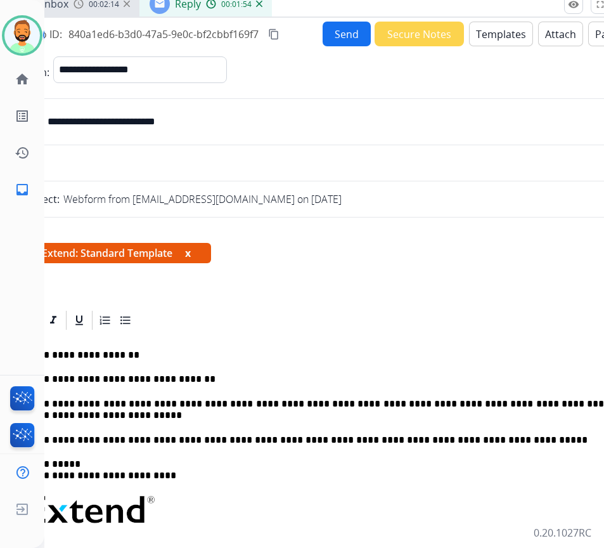
scroll to position [0, 40]
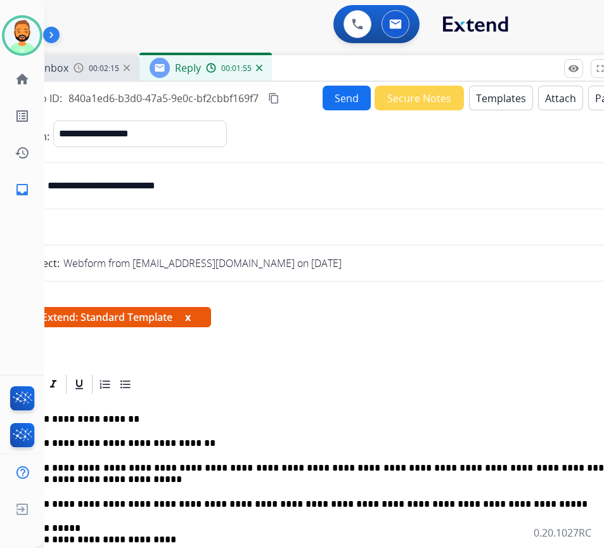
click at [334, 98] on button "Send" at bounding box center [347, 98] width 48 height 25
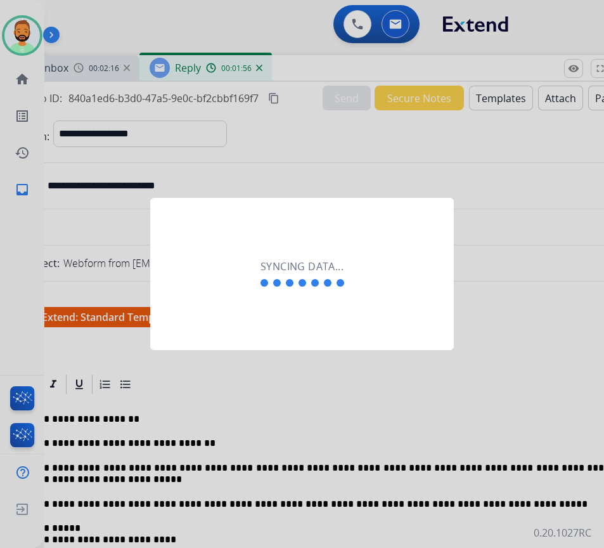
scroll to position [0, 2]
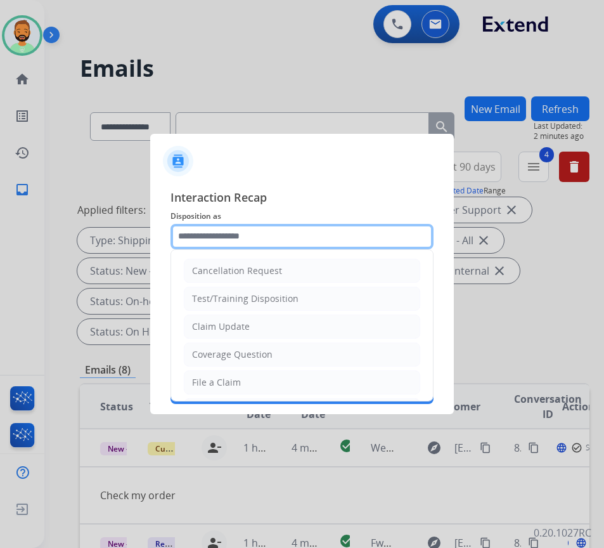
click at [240, 233] on input "text" at bounding box center [301, 236] width 263 height 25
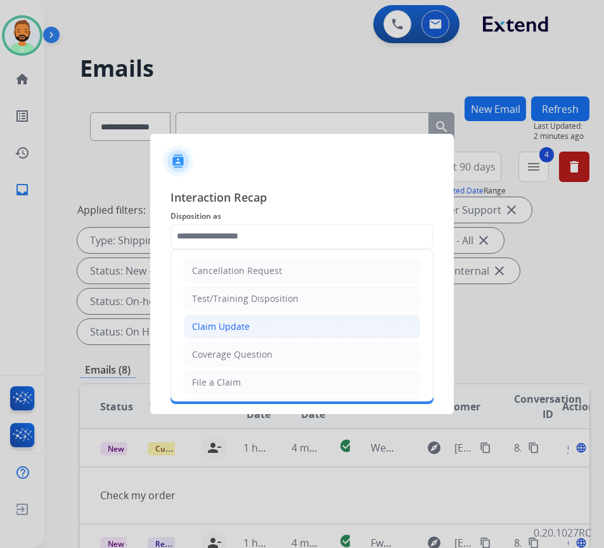
click at [312, 325] on li "Claim Update" at bounding box center [302, 326] width 236 height 24
type input "**********"
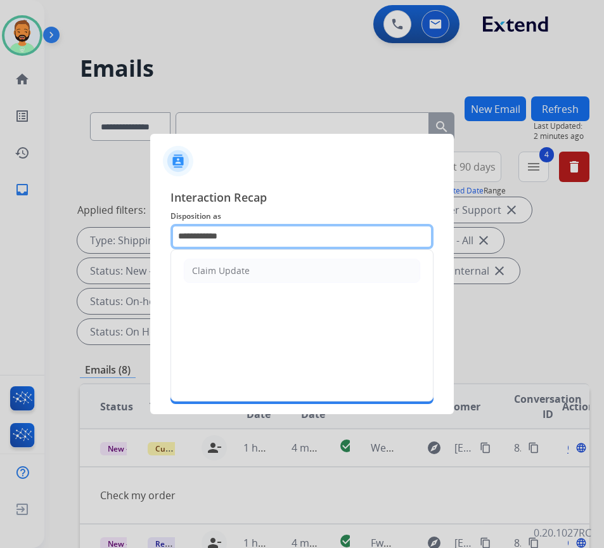
drag, startPoint x: 217, startPoint y: 235, endPoint x: 168, endPoint y: 245, distance: 50.5
click at [168, 245] on div "**********" at bounding box center [302, 296] width 304 height 236
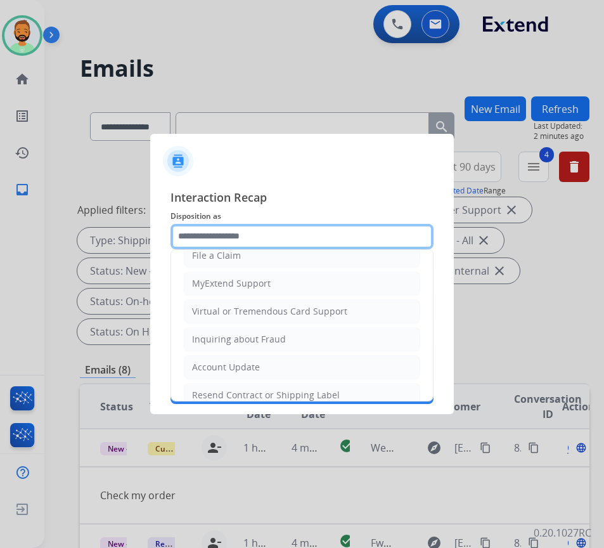
scroll to position [190, 0]
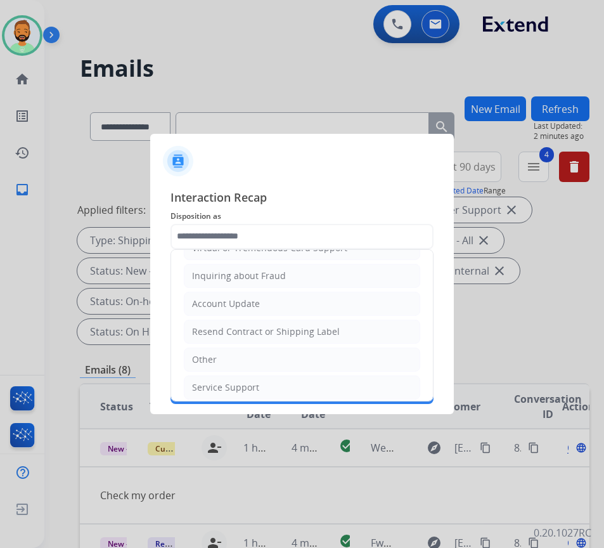
click at [247, 350] on li "Other" at bounding box center [302, 359] width 236 height 24
type input "*****"
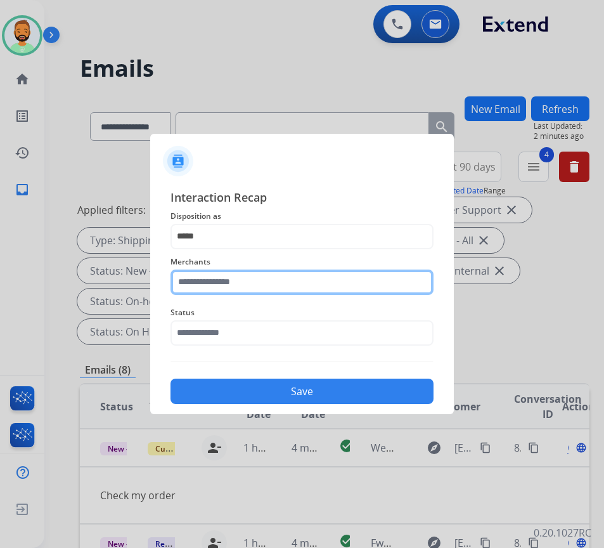
click at [240, 277] on input "text" at bounding box center [301, 281] width 263 height 25
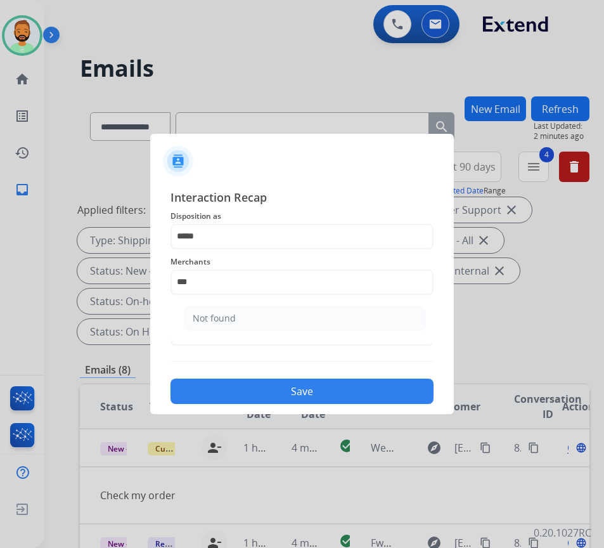
click at [383, 337] on ul "Not found" at bounding box center [305, 321] width 249 height 43
click at [376, 329] on li "Not found" at bounding box center [304, 318] width 241 height 24
type input "*********"
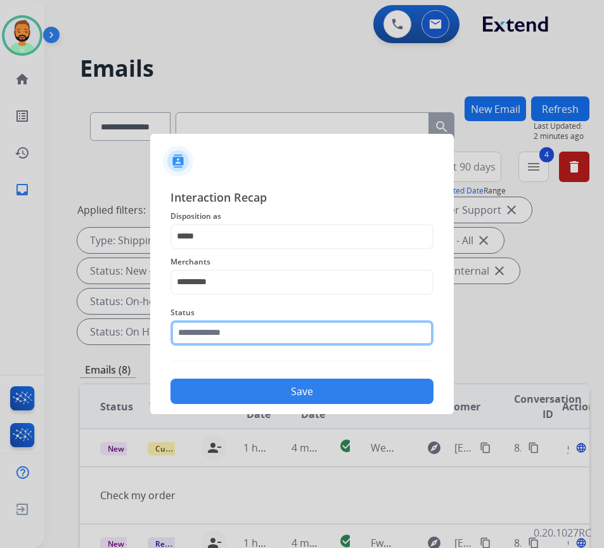
click at [352, 333] on input "text" at bounding box center [301, 332] width 263 height 25
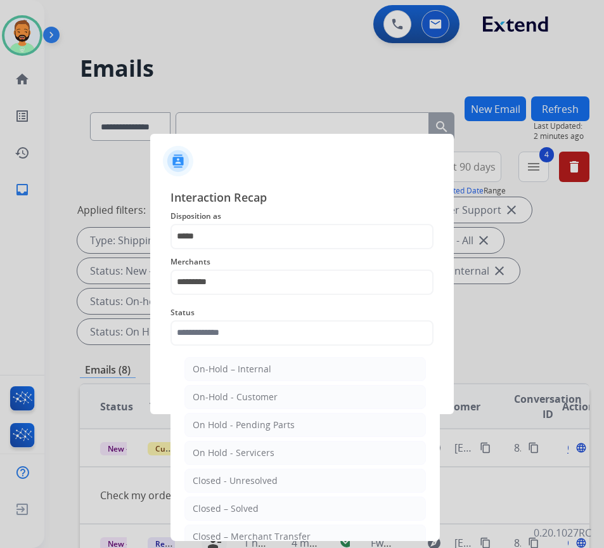
click at [348, 505] on li "Closed – Solved" at bounding box center [304, 508] width 241 height 24
type input "**********"
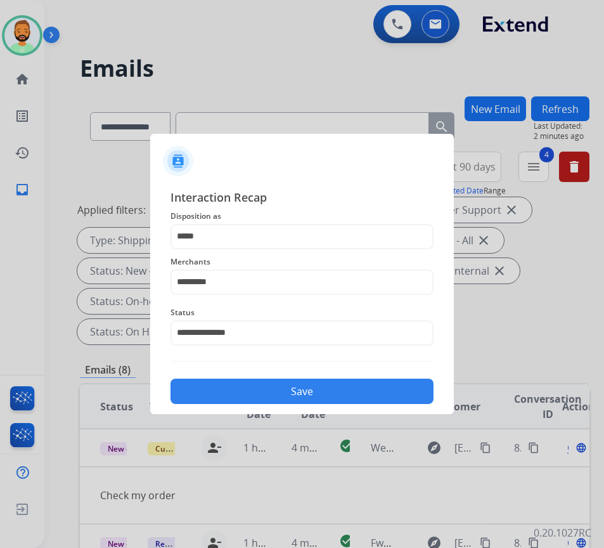
click at [294, 382] on button "Save" at bounding box center [301, 390] width 263 height 25
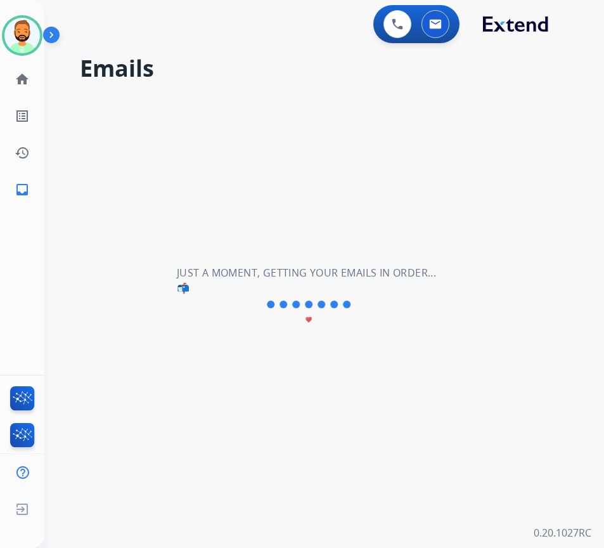
scroll to position [0, 0]
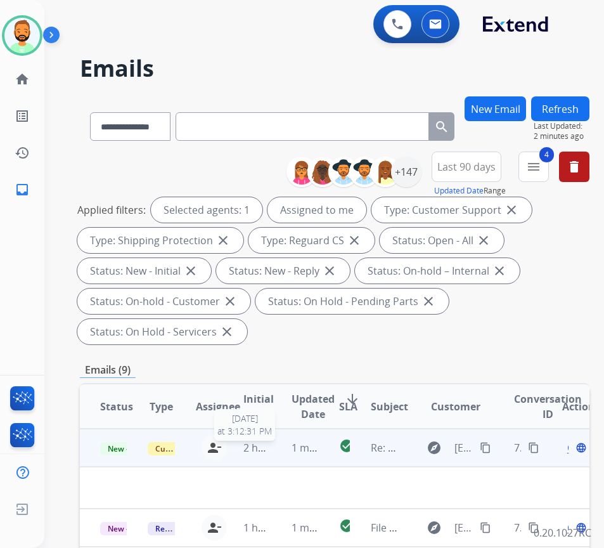
click at [274, 448] on tr "New - Reply Customer Support [PERSON_NAME][EMAIL_ADDRESS][PERSON_NAME][DOMAIN_N…" at bounding box center [335, 447] width 510 height 38
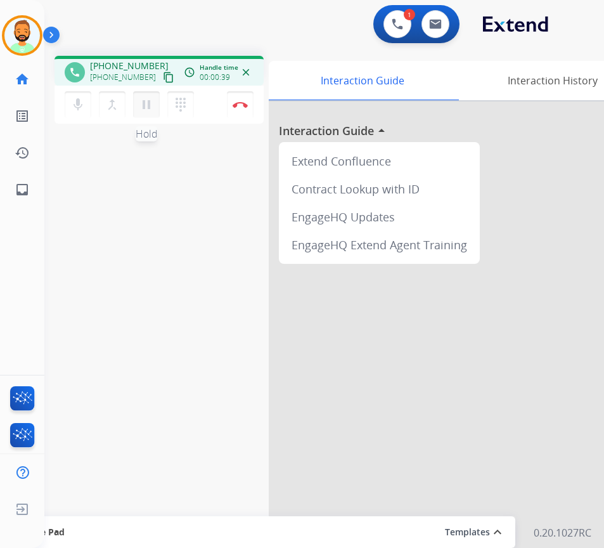
click at [146, 103] on mat-icon "pause" at bounding box center [146, 104] width 15 height 15
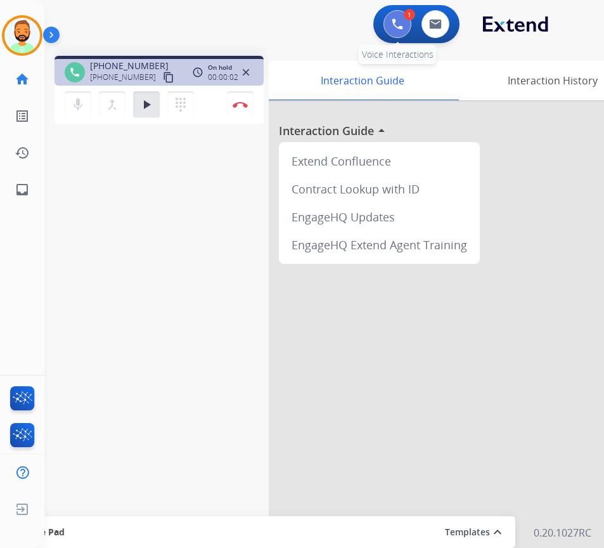
click at [399, 30] on button at bounding box center [397, 24] width 28 height 28
click at [402, 20] on img at bounding box center [397, 23] width 11 height 11
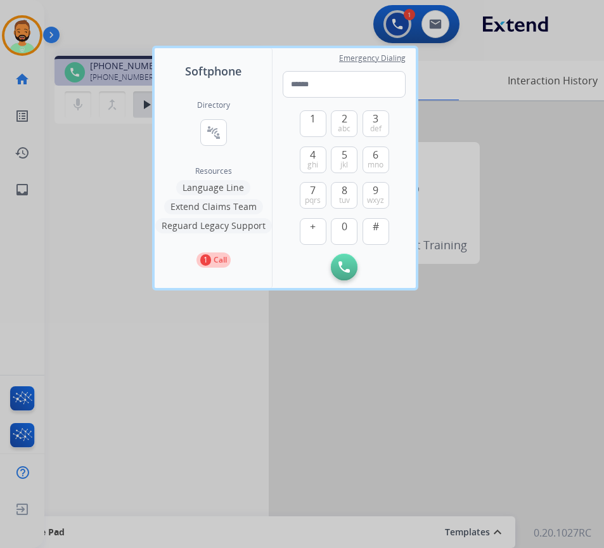
click at [195, 188] on button "Language Line" at bounding box center [213, 187] width 74 height 15
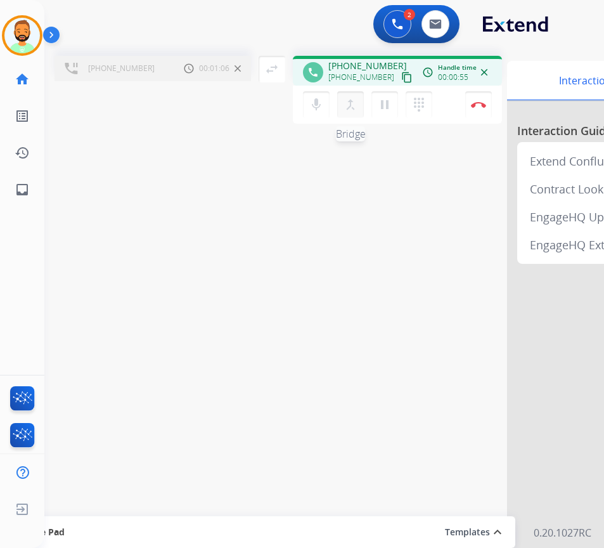
click at [350, 105] on mat-icon "merge_type" at bounding box center [350, 104] width 15 height 15
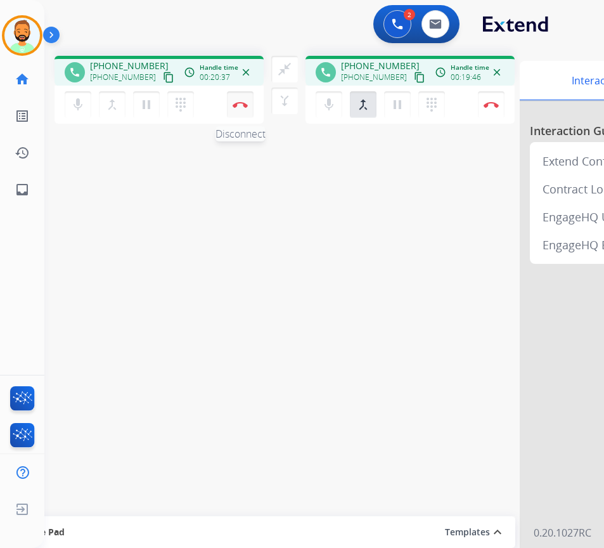
click at [241, 101] on img at bounding box center [240, 104] width 15 height 6
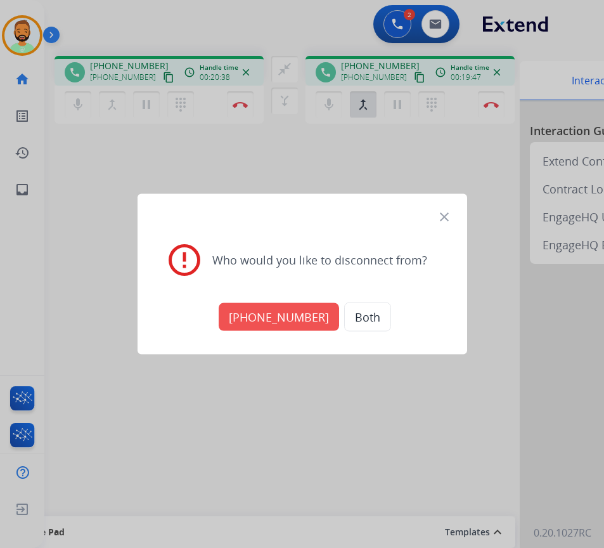
click at [307, 313] on button "[PHONE_NUMBER]" at bounding box center [279, 317] width 120 height 28
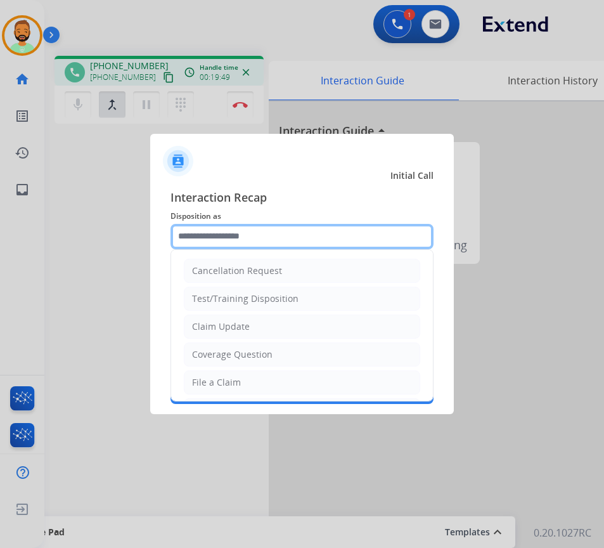
click at [299, 242] on input "text" at bounding box center [301, 236] width 263 height 25
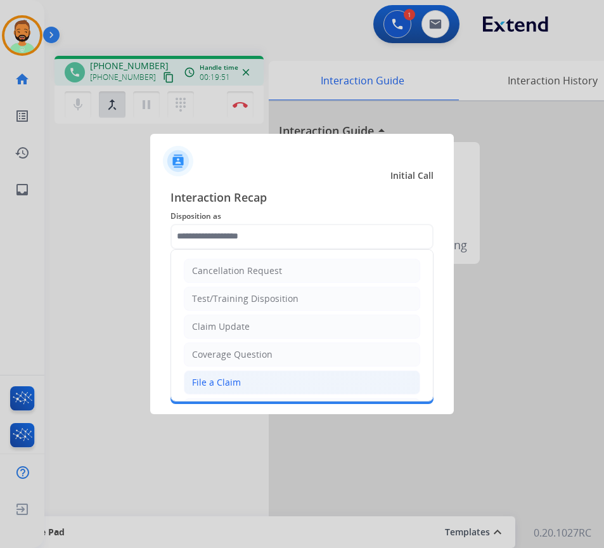
click at [271, 376] on li "File a Claim" at bounding box center [302, 382] width 236 height 24
type input "**********"
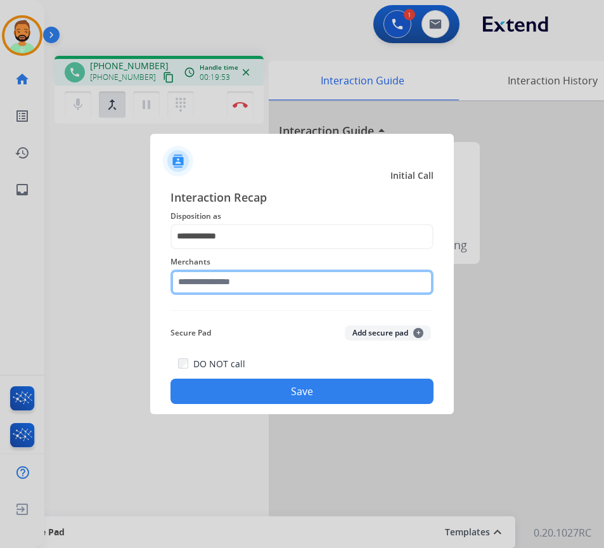
click at [258, 281] on input "text" at bounding box center [301, 281] width 263 height 25
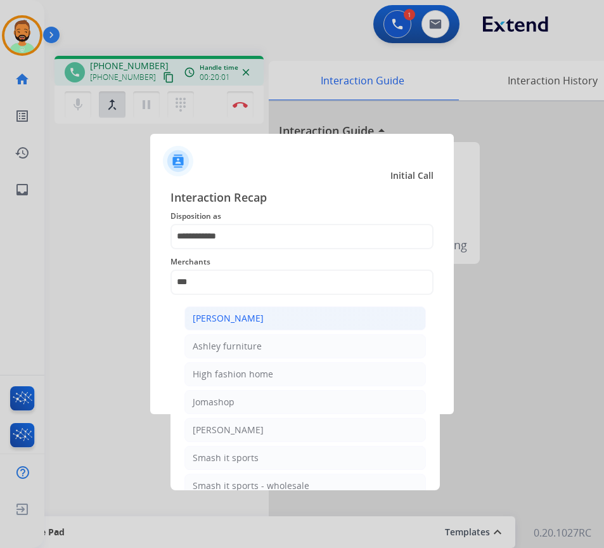
click at [286, 319] on li "[PERSON_NAME]" at bounding box center [304, 318] width 241 height 24
type input "**********"
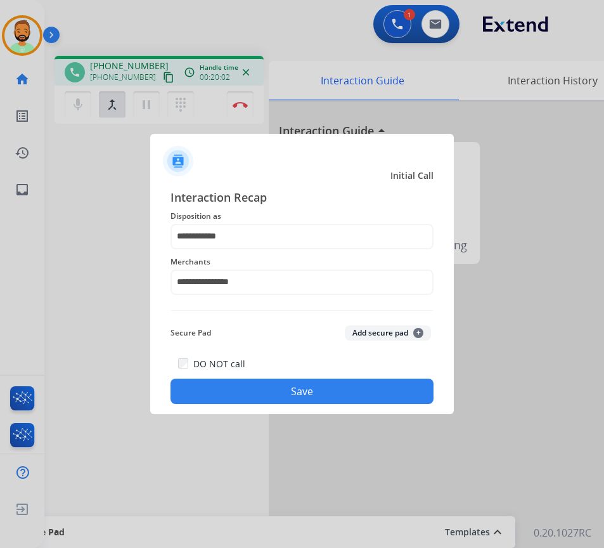
click at [324, 382] on button "Save" at bounding box center [301, 390] width 263 height 25
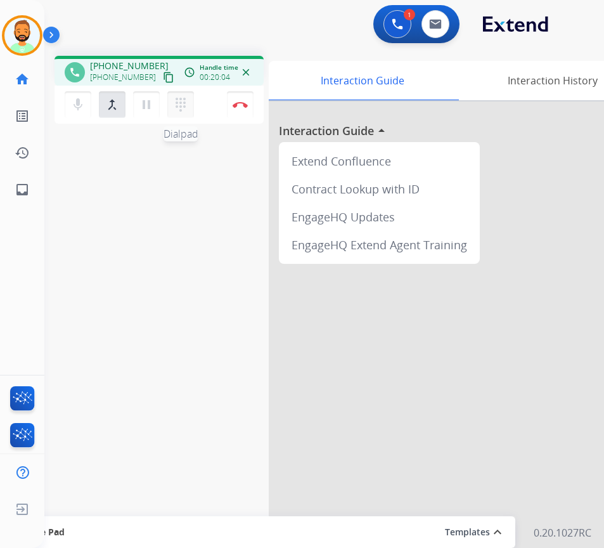
click at [183, 107] on mat-icon "dialpad" at bounding box center [180, 104] width 15 height 15
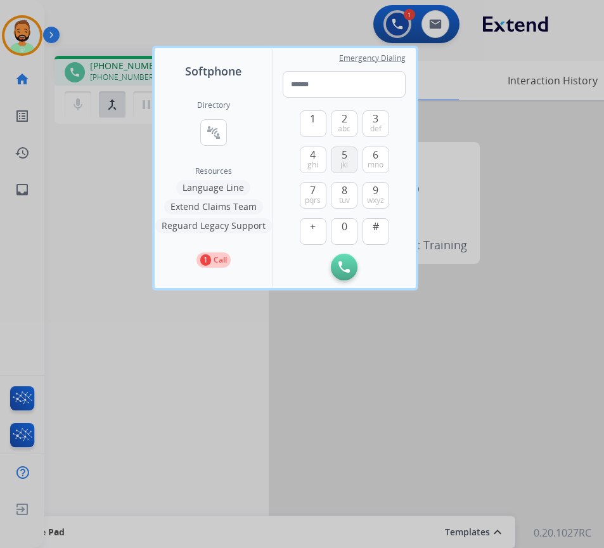
click at [344, 160] on span "jkl" at bounding box center [344, 165] width 8 height 10
type input "*"
click at [75, 284] on div at bounding box center [302, 274] width 604 height 548
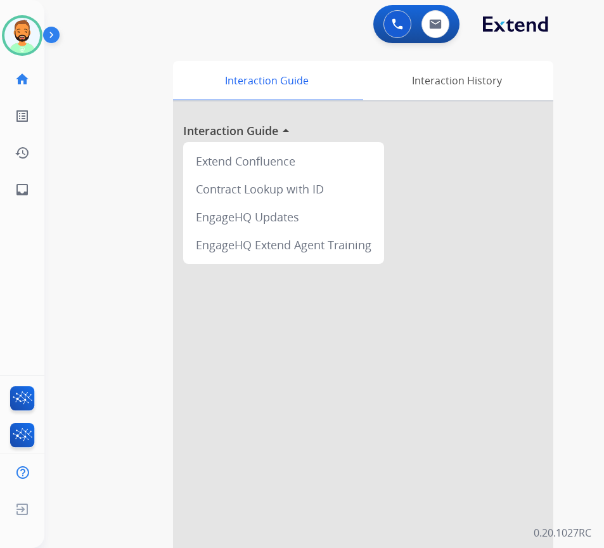
click at [439, 8] on div "0 Voice Interactions 0 Email Interactions" at bounding box center [416, 24] width 86 height 38
click at [437, 20] on img at bounding box center [435, 24] width 13 height 10
select select "**********"
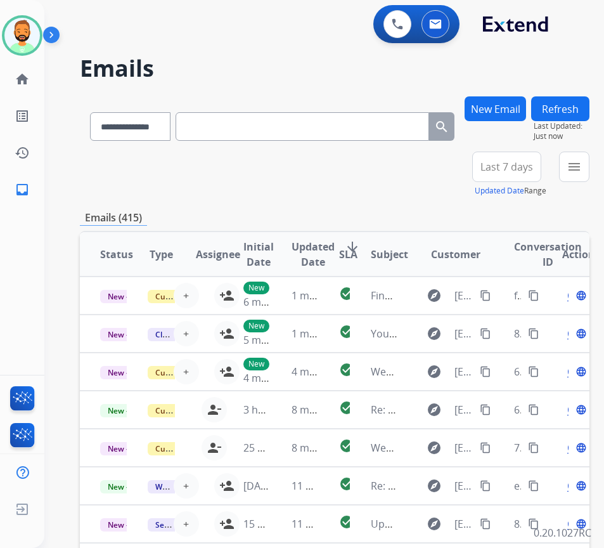
click at [570, 104] on button "Refresh" at bounding box center [560, 108] width 58 height 25
click at [533, 166] on span "Last 7 days" at bounding box center [506, 166] width 53 height 5
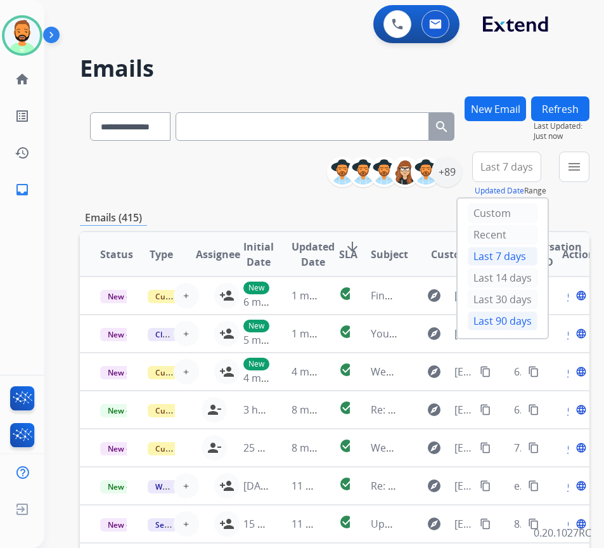
click at [532, 315] on div "Last 90 days" at bounding box center [503, 320] width 70 height 19
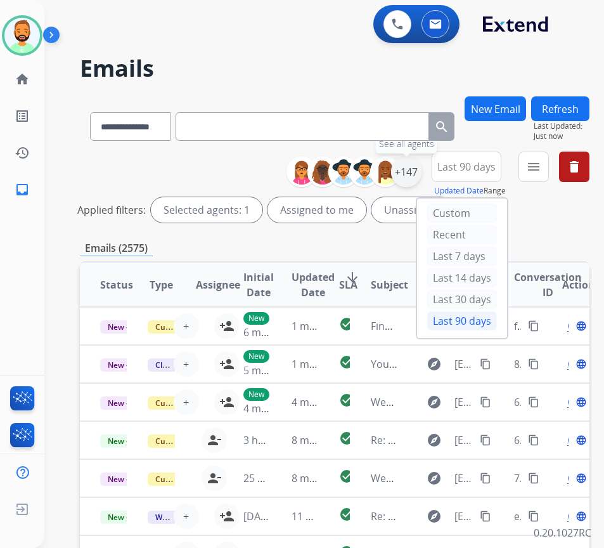
click at [421, 179] on div "+147" at bounding box center [406, 172] width 30 height 30
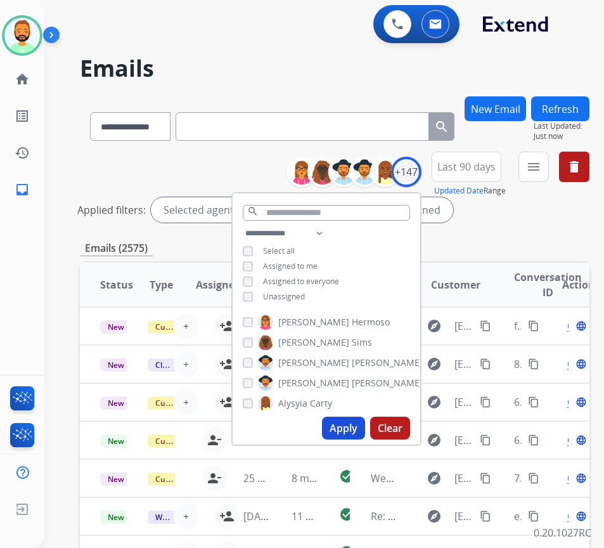
drag, startPoint x: 308, startPoint y: 299, endPoint x: 315, endPoint y: 301, distance: 7.4
click at [305, 300] on span "Unassigned" at bounding box center [284, 296] width 42 height 11
drag, startPoint x: 353, startPoint y: 428, endPoint x: 359, endPoint y: 434, distance: 7.6
click at [356, 432] on button "Apply" at bounding box center [343, 427] width 43 height 23
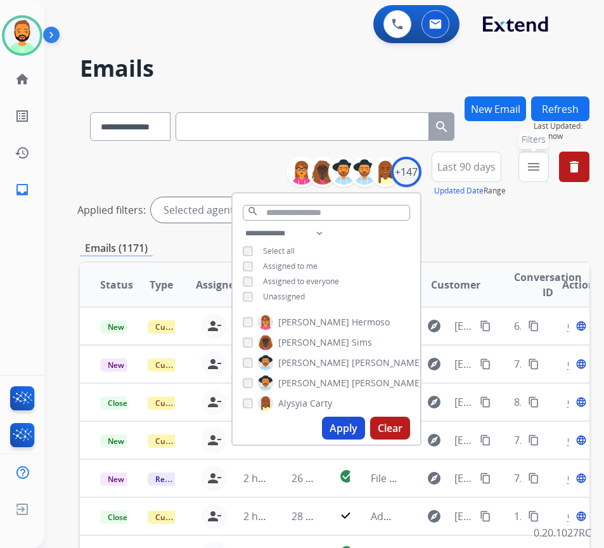
click at [541, 165] on mat-icon "menu" at bounding box center [533, 166] width 15 height 15
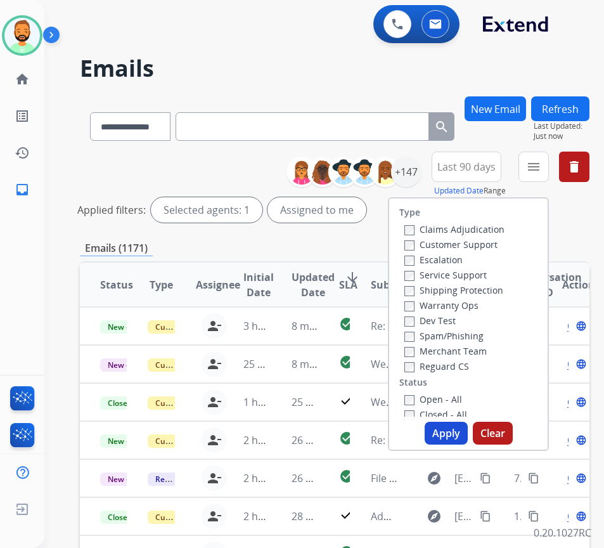
click at [478, 248] on label "Customer Support" at bounding box center [450, 244] width 93 height 12
click at [465, 293] on label "Shipping Protection" at bounding box center [453, 290] width 99 height 12
click at [430, 371] on label "Reguard CS" at bounding box center [436, 366] width 65 height 12
click at [460, 395] on label "Open - All" at bounding box center [433, 399] width 58 height 12
click at [463, 425] on button "Apply" at bounding box center [446, 432] width 43 height 23
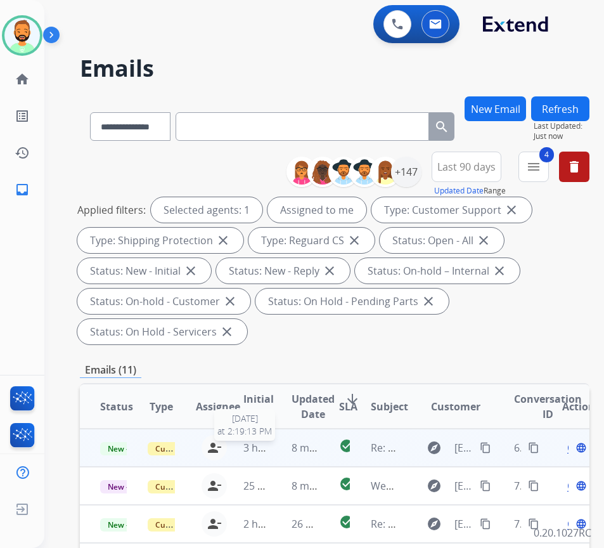
click at [273, 449] on span "3 hours ago" at bounding box center [271, 447] width 57 height 14
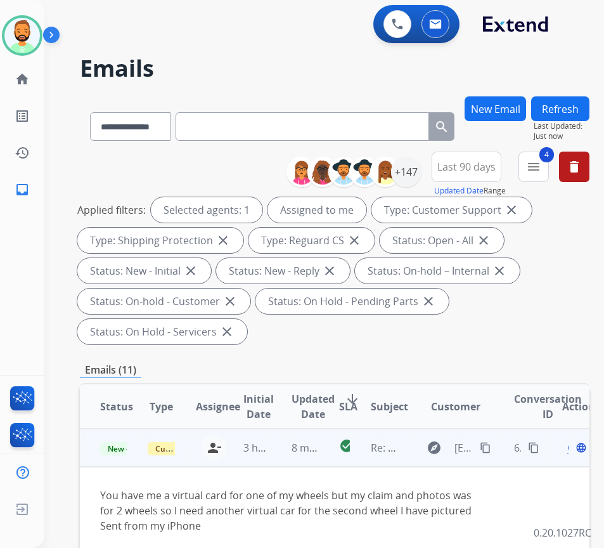
click at [480, 445] on div "explore [EMAIL_ADDRESS][DOMAIN_NAME] content_copy" at bounding box center [456, 447] width 75 height 20
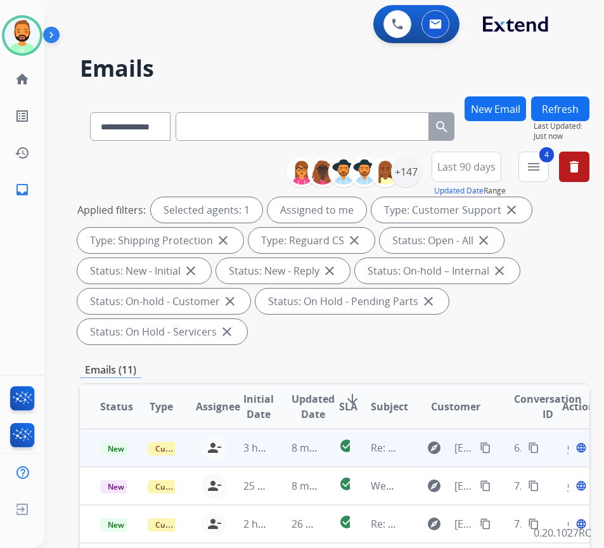
click at [491, 446] on mat-icon "content_copy" at bounding box center [485, 447] width 11 height 11
click at [574, 452] on span "Open" at bounding box center [580, 447] width 26 height 15
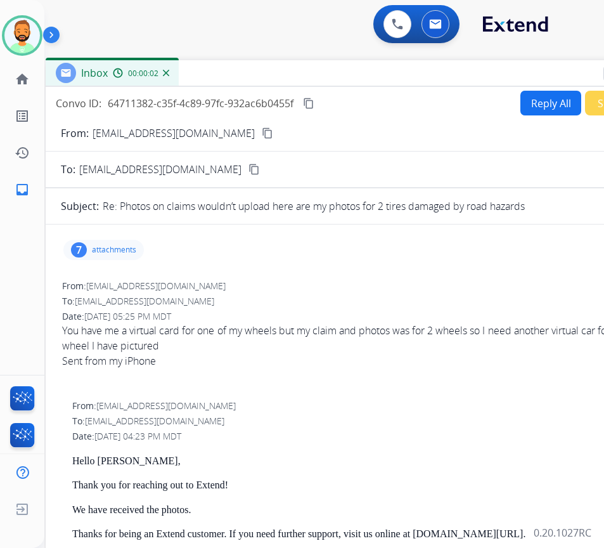
drag, startPoint x: 323, startPoint y: 91, endPoint x: 428, endPoint y: 74, distance: 107.2
click at [428, 74] on div "Inbox 00:00:02" at bounding box center [363, 73] width 634 height 27
click at [539, 101] on button "Reply All" at bounding box center [550, 103] width 61 height 25
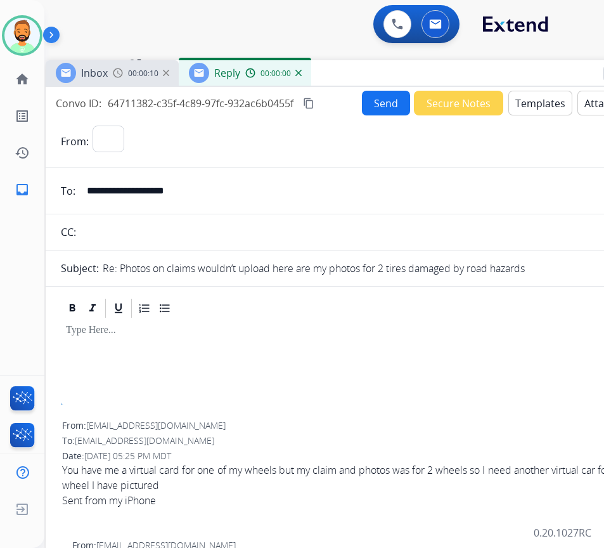
click at [539, 101] on button "Templates" at bounding box center [540, 103] width 64 height 25
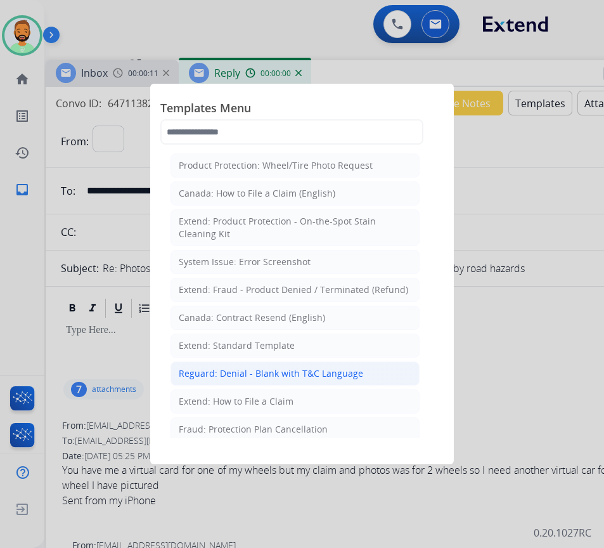
select select "**********"
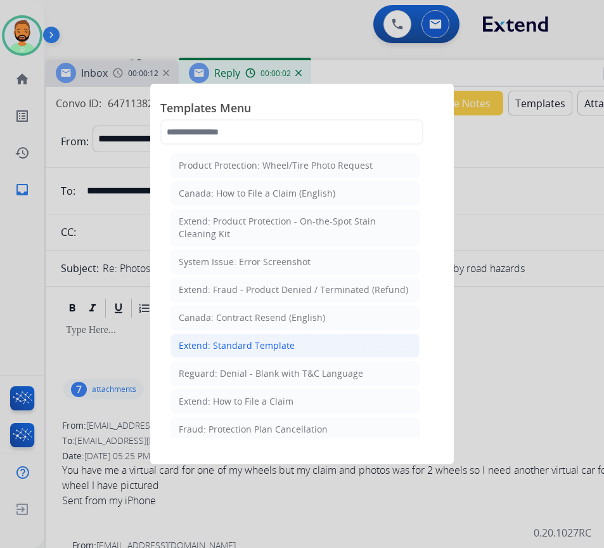
click at [243, 344] on div "Extend: Standard Template" at bounding box center [237, 345] width 116 height 13
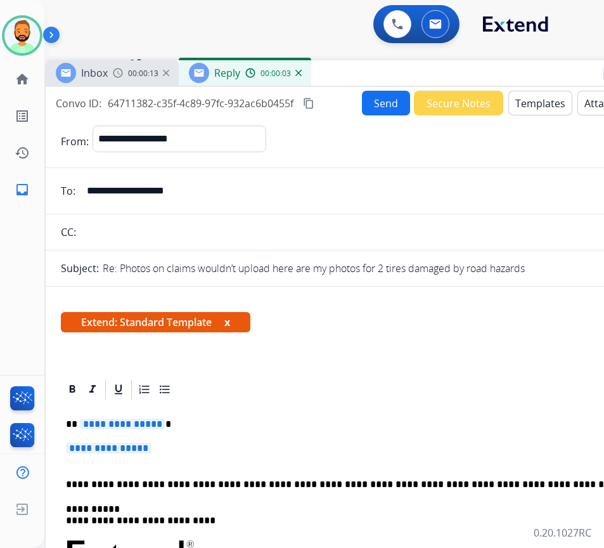
click at [188, 428] on p "**********" at bounding box center [357, 423] width 583 height 11
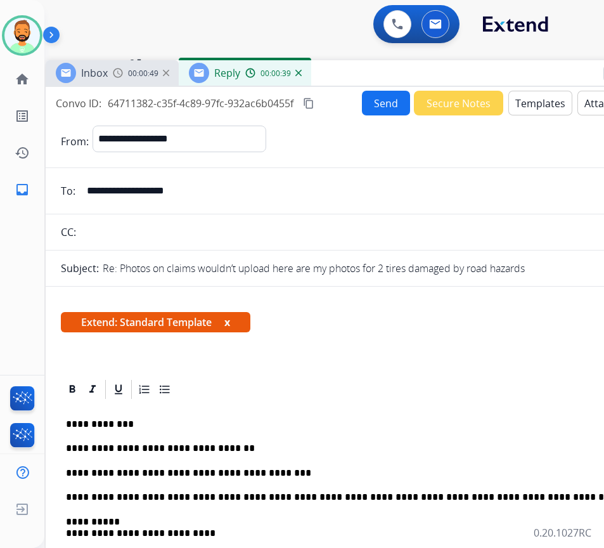
click at [371, 101] on button "Send" at bounding box center [386, 103] width 48 height 25
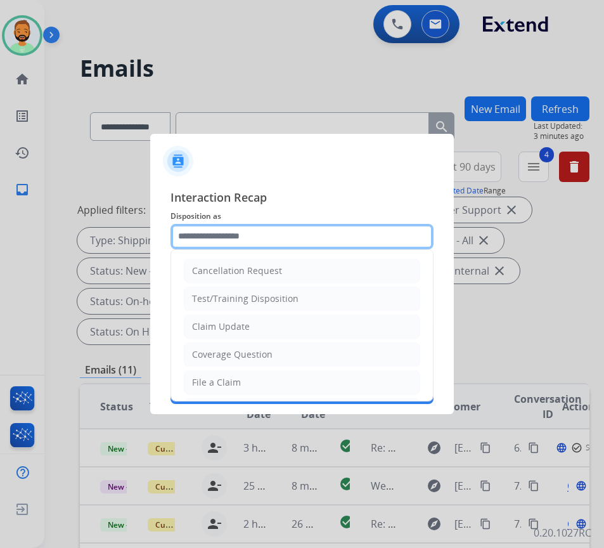
click at [276, 235] on input "text" at bounding box center [301, 236] width 263 height 25
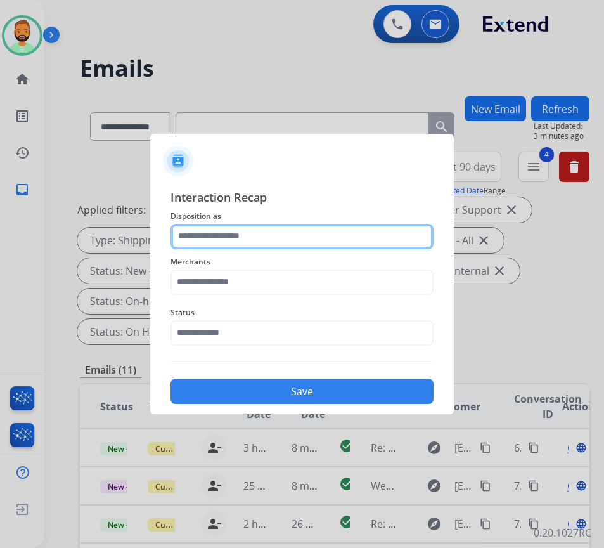
drag, startPoint x: 276, startPoint y: 241, endPoint x: 264, endPoint y: 246, distance: 12.5
click at [276, 240] on input "text" at bounding box center [301, 236] width 263 height 25
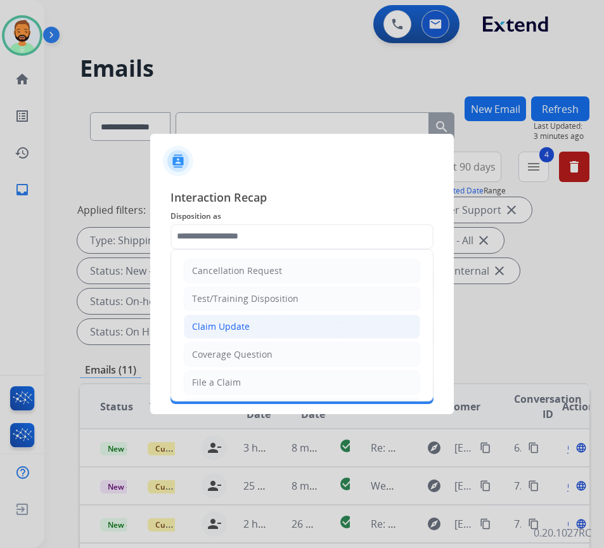
click at [279, 329] on li "Claim Update" at bounding box center [302, 326] width 236 height 24
type input "**********"
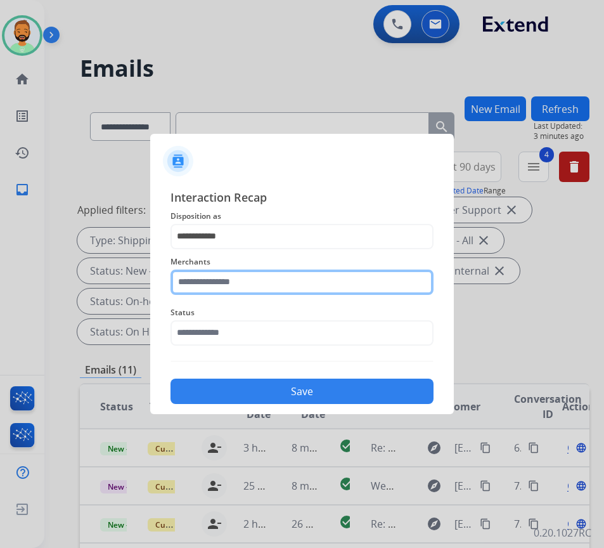
click at [279, 276] on input "text" at bounding box center [301, 281] width 263 height 25
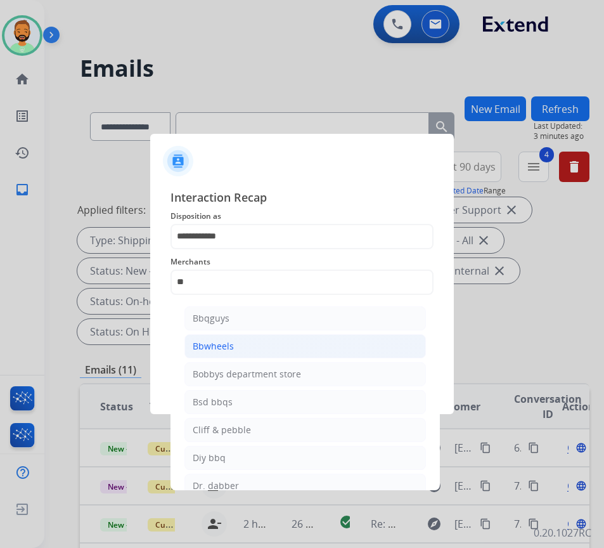
click at [301, 349] on li "Bbwheels" at bounding box center [304, 346] width 241 height 24
type input "********"
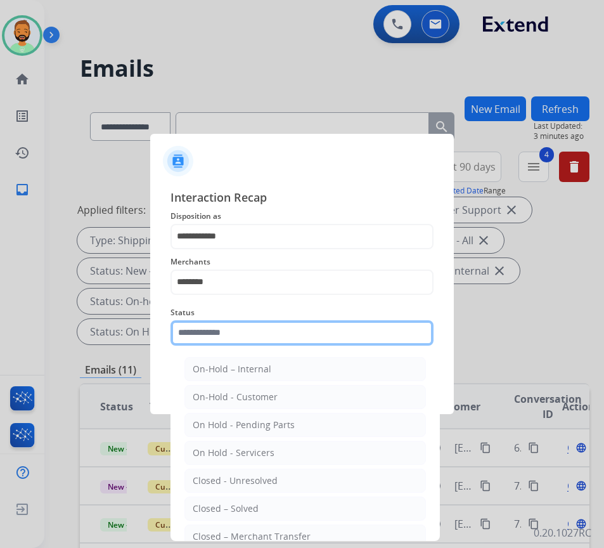
click at [295, 341] on input "text" at bounding box center [301, 332] width 263 height 25
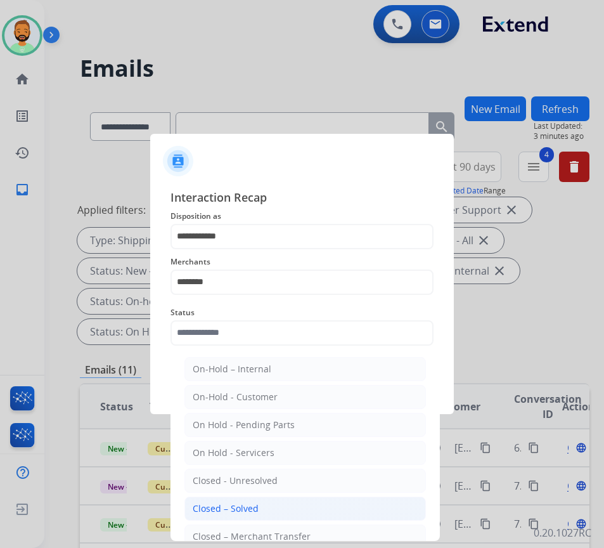
click at [289, 507] on li "Closed – Solved" at bounding box center [304, 508] width 241 height 24
type input "**********"
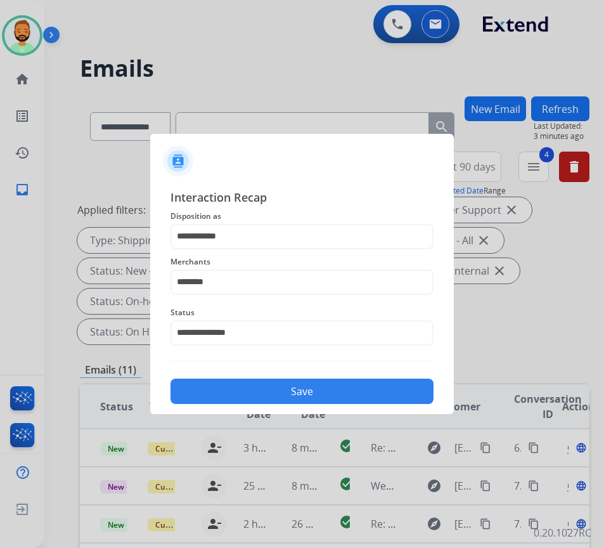
click at [313, 395] on button "Save" at bounding box center [301, 390] width 263 height 25
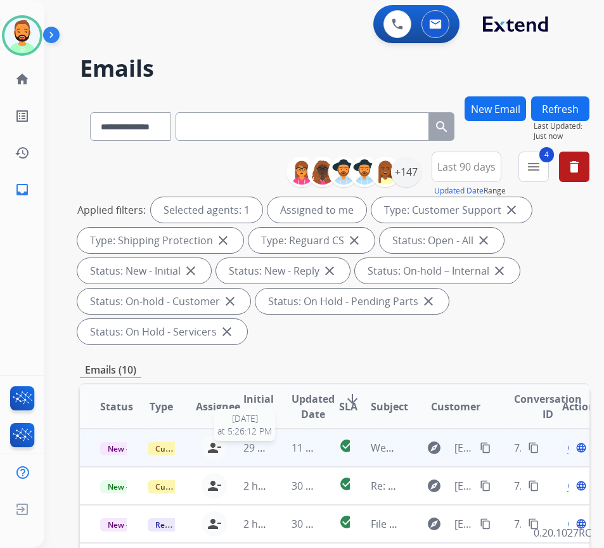
click at [269, 449] on span "29 minutes ago" at bounding box center [280, 447] width 74 height 14
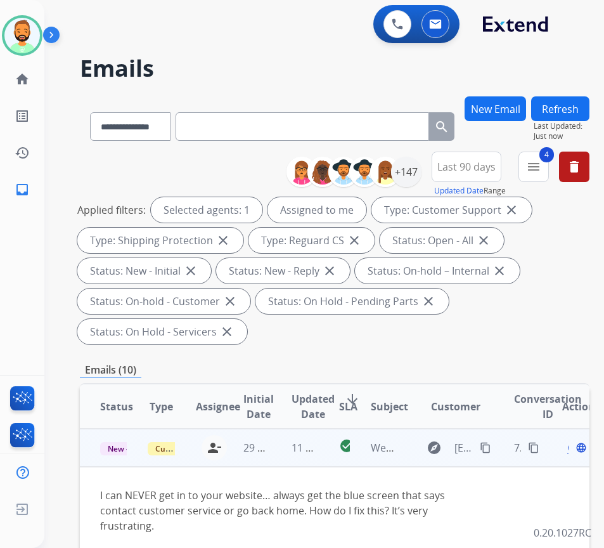
click at [489, 444] on mat-icon "content_copy" at bounding box center [485, 447] width 11 height 11
click at [574, 450] on span "Open" at bounding box center [580, 447] width 26 height 15
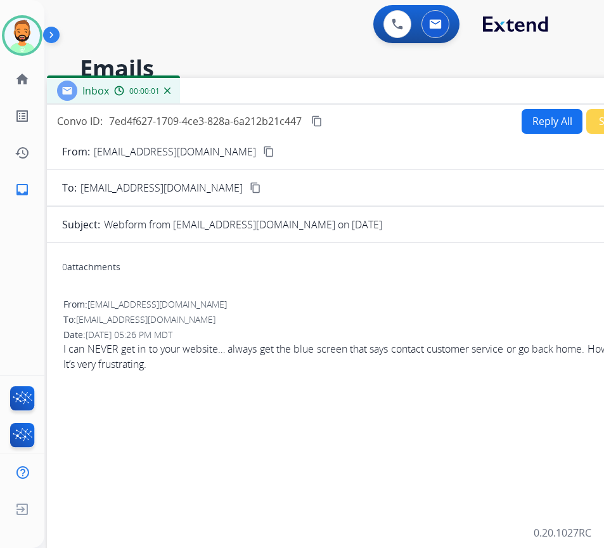
drag, startPoint x: 219, startPoint y: 85, endPoint x: 323, endPoint y: 84, distance: 104.0
click at [323, 84] on div "Inbox 00:00:01" at bounding box center [364, 91] width 634 height 27
click at [547, 122] on button "Reply All" at bounding box center [552, 121] width 61 height 25
select select "**********"
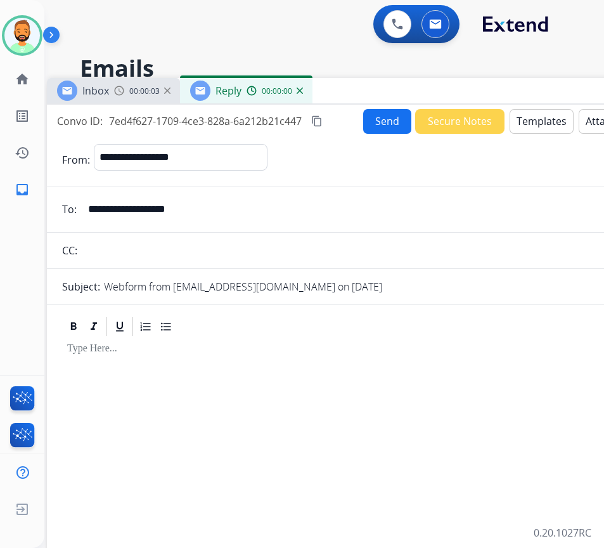
click at [547, 122] on button "Templates" at bounding box center [542, 121] width 64 height 25
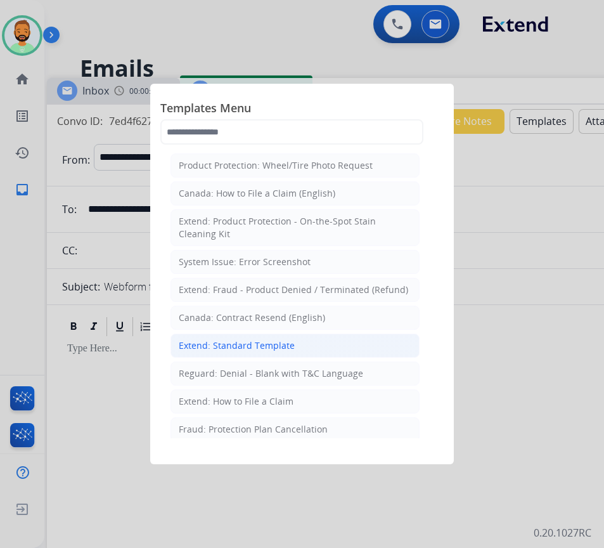
click at [354, 340] on li "Extend: Standard Template" at bounding box center [294, 345] width 249 height 24
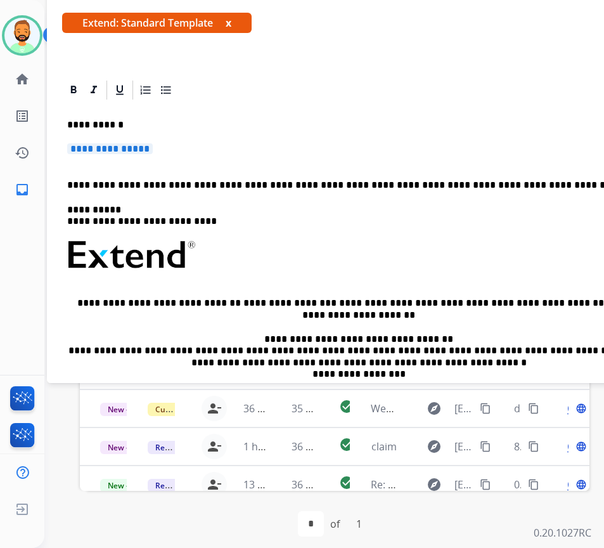
click at [295, 133] on div "**********" at bounding box center [363, 288] width 603 height 375
click at [295, 140] on div "**********" at bounding box center [363, 288] width 603 height 375
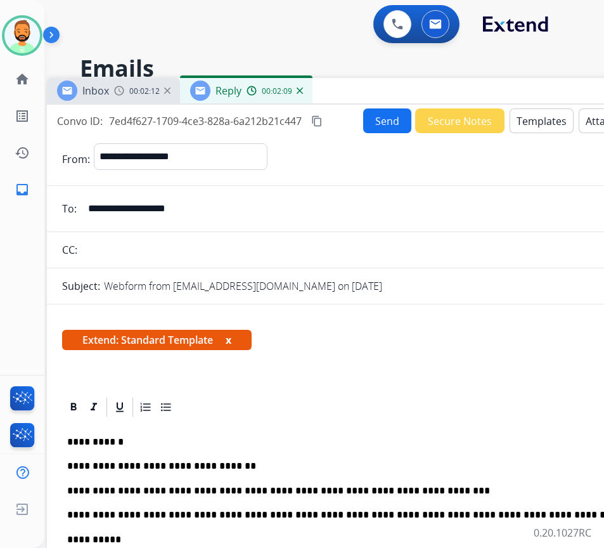
click at [383, 107] on div "**********" at bounding box center [364, 400] width 634 height 590
click at [381, 118] on button "Send" at bounding box center [387, 120] width 48 height 25
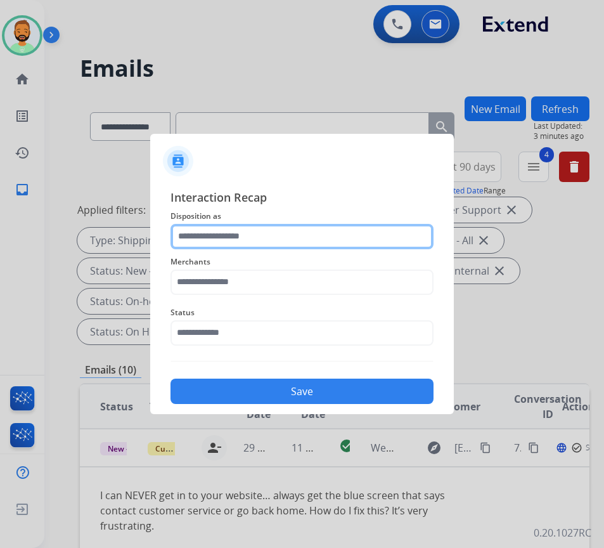
click at [232, 239] on input "text" at bounding box center [301, 236] width 263 height 25
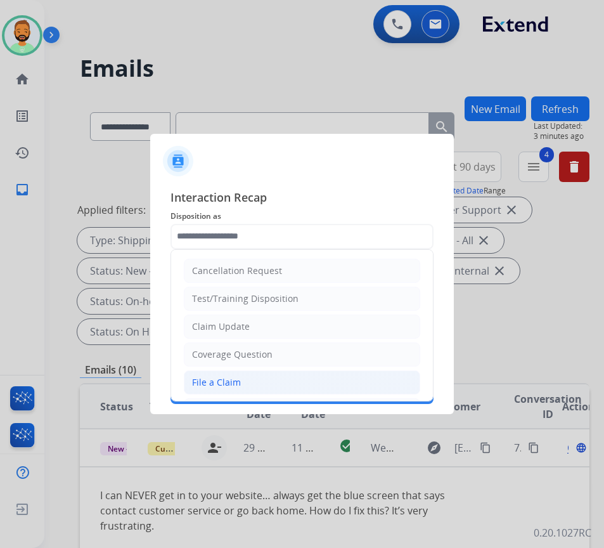
click at [241, 387] on li "File a Claim" at bounding box center [302, 382] width 236 height 24
type input "**********"
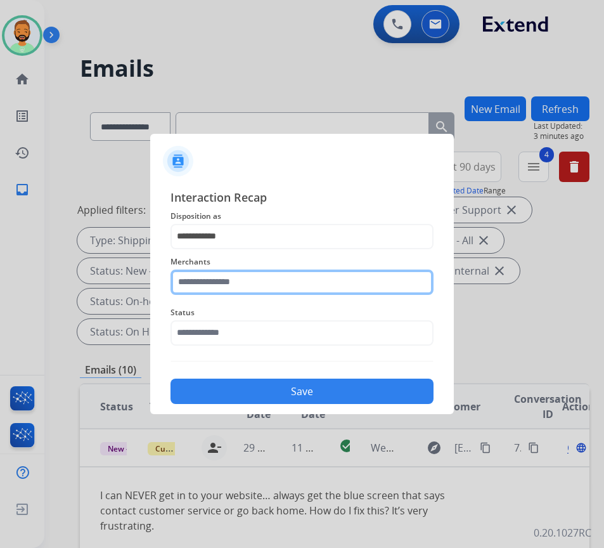
click at [238, 283] on input "text" at bounding box center [301, 281] width 263 height 25
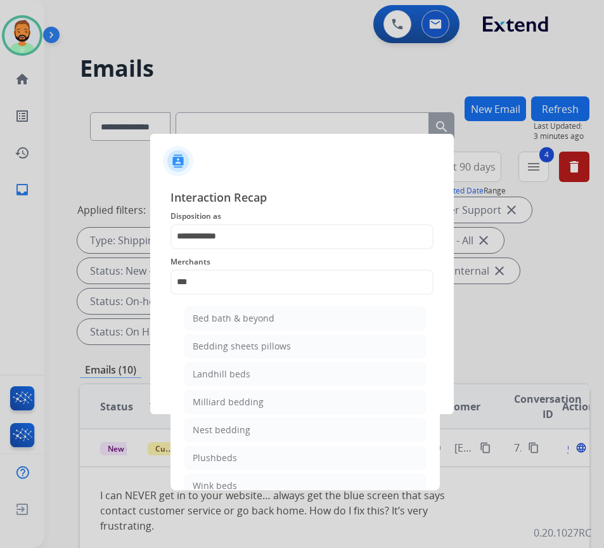
click at [237, 331] on ul "Bed bath & beyond Bedding sheets pillows Landhill beds Milliard bedding Nest be…" at bounding box center [305, 405] width 249 height 210
click at [245, 311] on li "Bed bath & beyond" at bounding box center [304, 318] width 241 height 24
type input "**********"
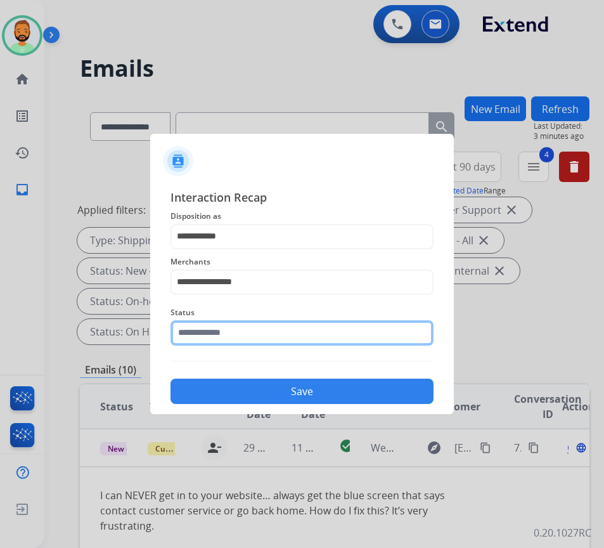
click at [273, 341] on input "text" at bounding box center [301, 332] width 263 height 25
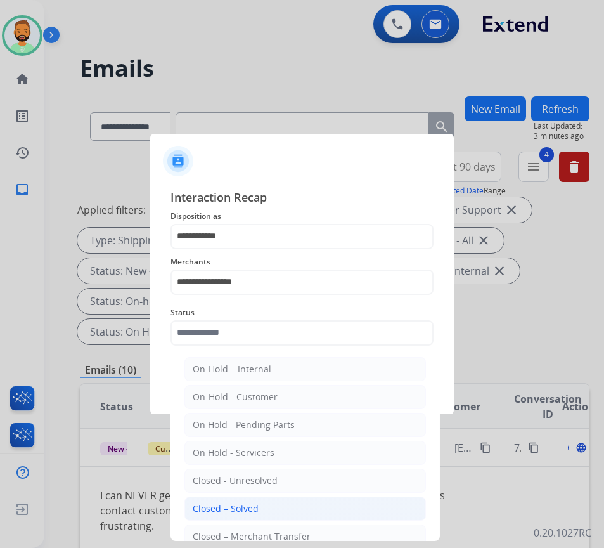
click at [278, 507] on li "Closed – Solved" at bounding box center [304, 508] width 241 height 24
type input "**********"
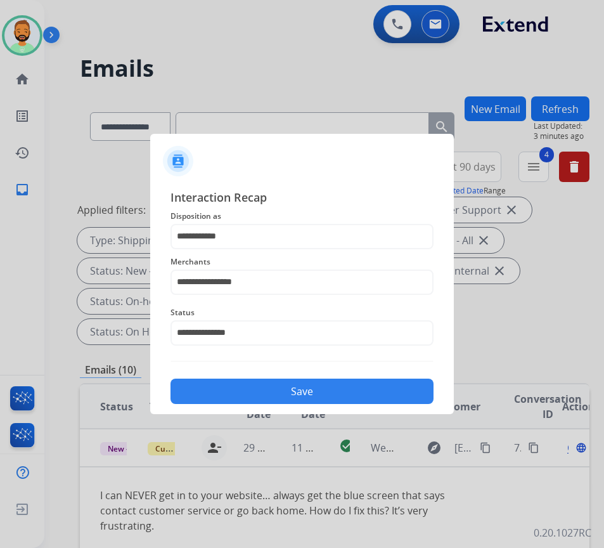
click at [313, 382] on button "Save" at bounding box center [301, 390] width 263 height 25
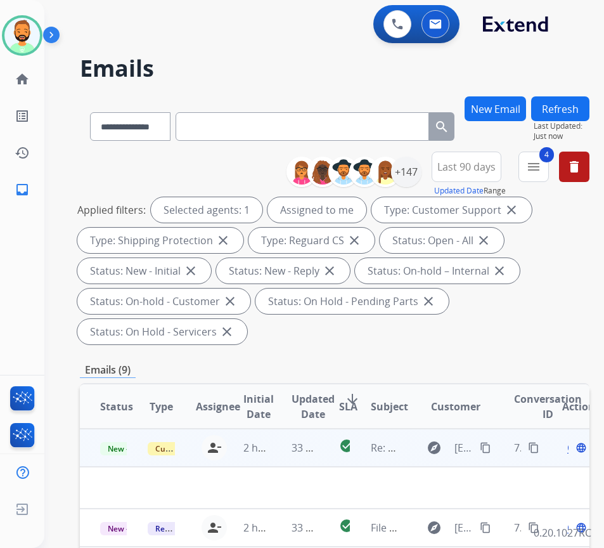
click at [290, 446] on td "33 minutes ago" at bounding box center [295, 447] width 48 height 38
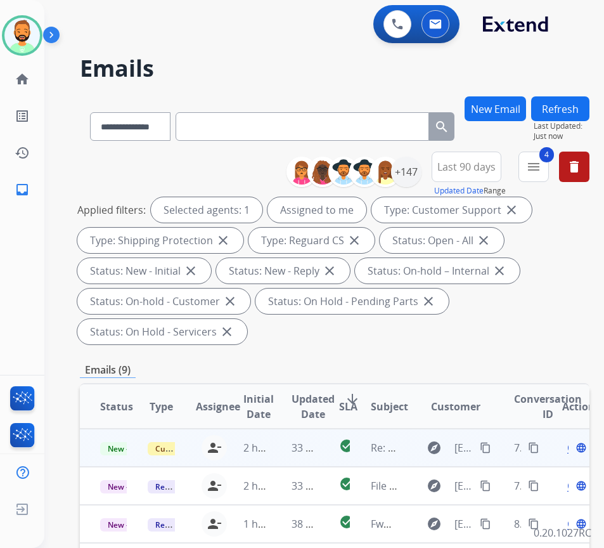
click at [289, 440] on td "33 minutes ago" at bounding box center [295, 447] width 48 height 38
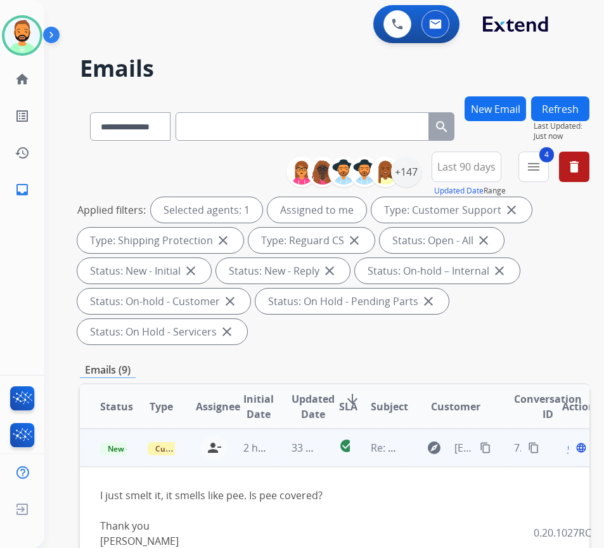
click at [487, 441] on button "content_copy" at bounding box center [485, 447] width 15 height 15
click at [573, 448] on span "Open" at bounding box center [580, 447] width 26 height 15
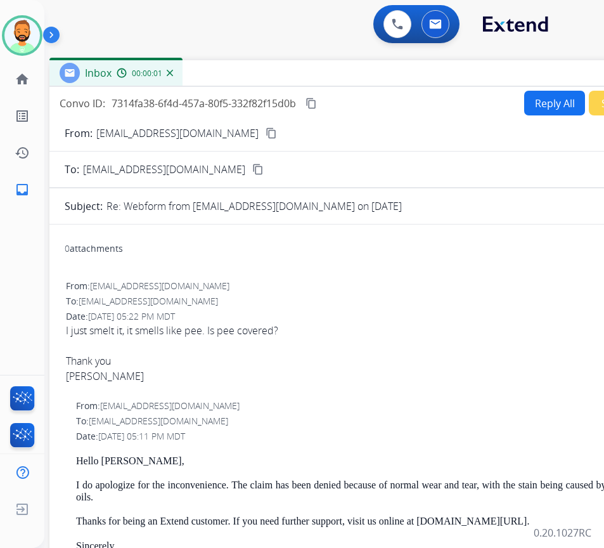
drag, startPoint x: 260, startPoint y: 95, endPoint x: 365, endPoint y: 75, distance: 106.4
click at [365, 75] on div "Inbox 00:00:01" at bounding box center [366, 73] width 634 height 27
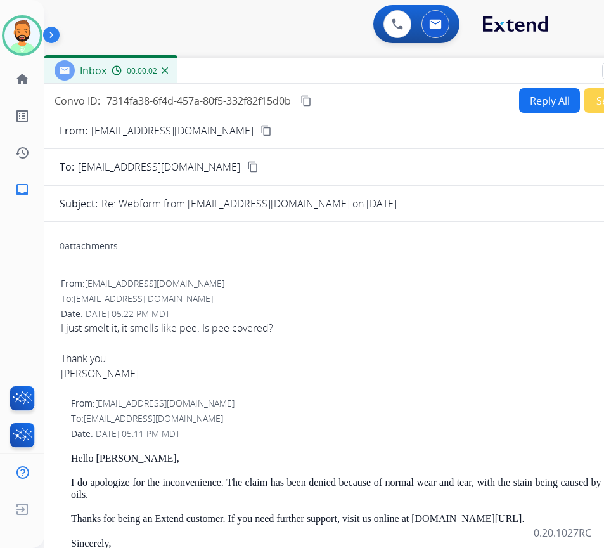
click at [539, 104] on button "Reply All" at bounding box center [549, 100] width 61 height 25
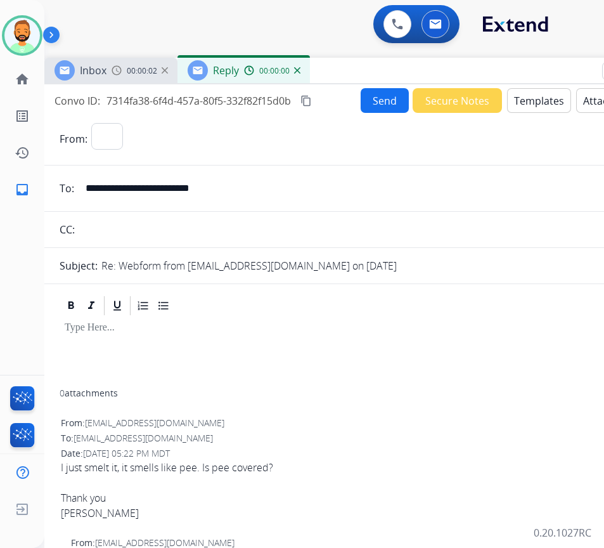
select select "**********"
click at [539, 104] on button "Templates" at bounding box center [539, 100] width 64 height 25
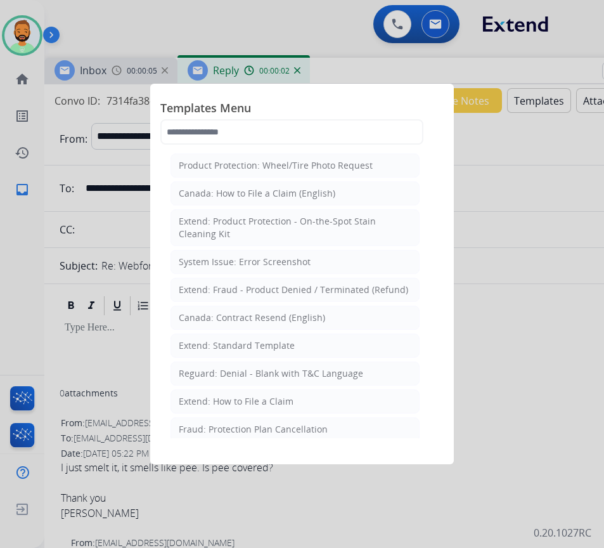
click at [328, 343] on li "Extend: Standard Template" at bounding box center [294, 345] width 249 height 24
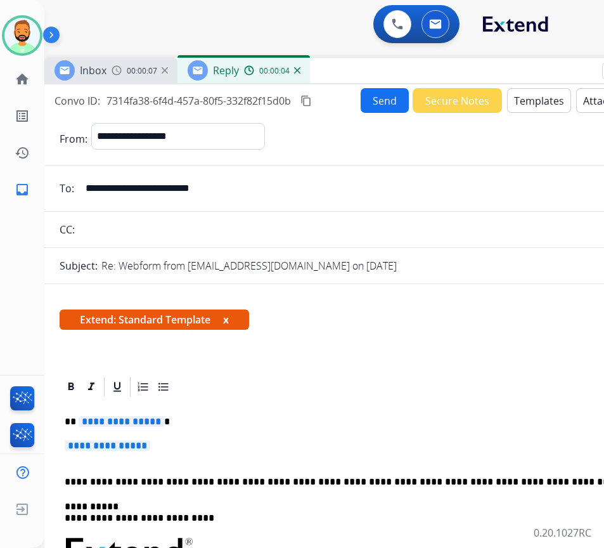
click at [212, 458] on p "**********" at bounding box center [361, 451] width 593 height 23
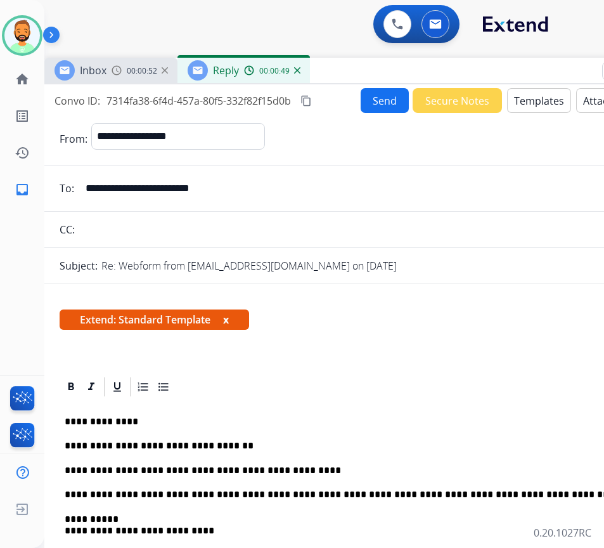
click at [369, 101] on button "Send" at bounding box center [385, 100] width 48 height 25
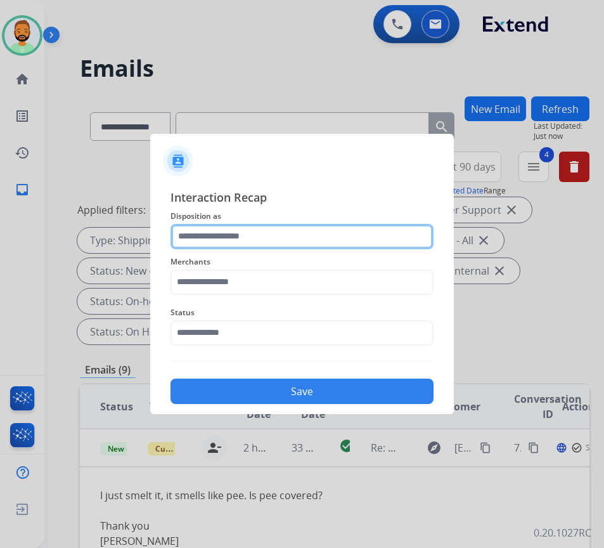
click at [248, 231] on input "text" at bounding box center [301, 236] width 263 height 25
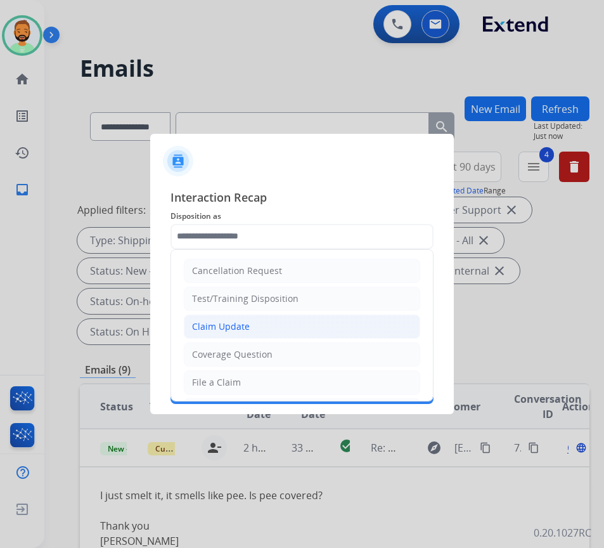
click at [250, 323] on li "Claim Update" at bounding box center [302, 326] width 236 height 24
type input "**********"
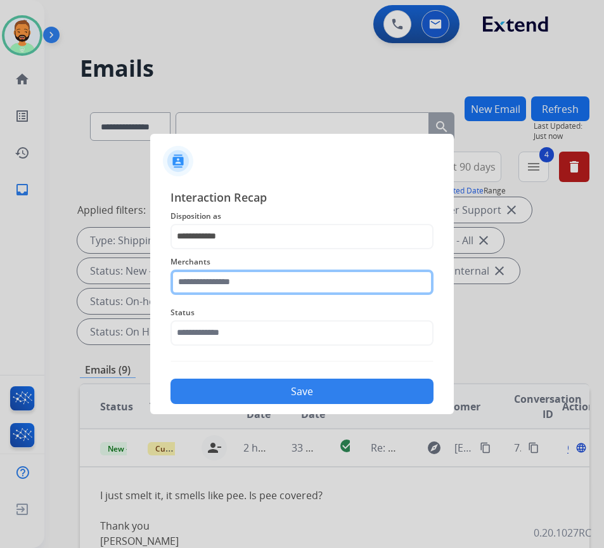
click at [239, 277] on input "text" at bounding box center [301, 281] width 263 height 25
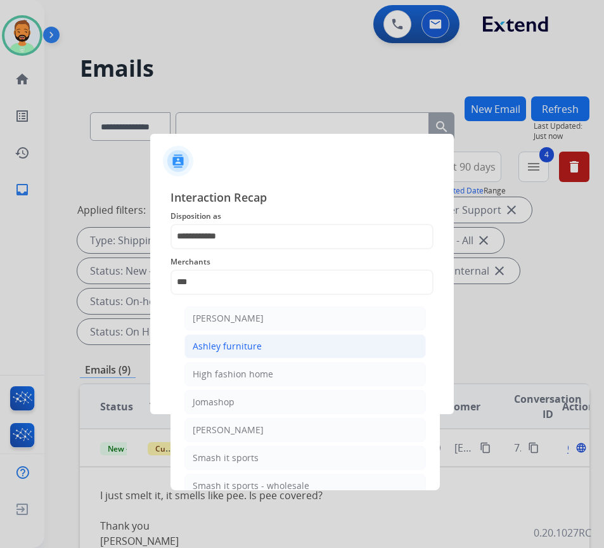
click at [252, 349] on div "Ashley furniture" at bounding box center [227, 346] width 69 height 13
type input "**********"
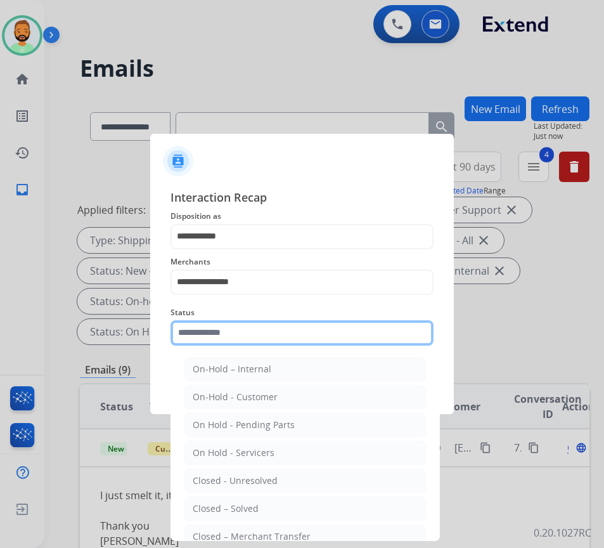
click at [262, 336] on input "text" at bounding box center [301, 332] width 263 height 25
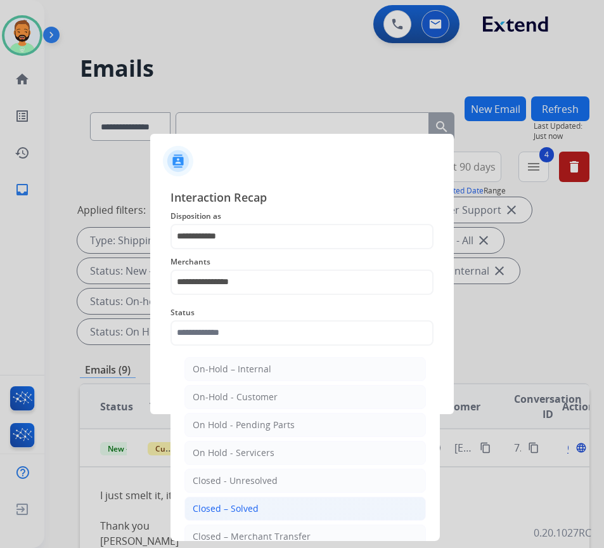
click at [271, 507] on li "Closed – Solved" at bounding box center [304, 508] width 241 height 24
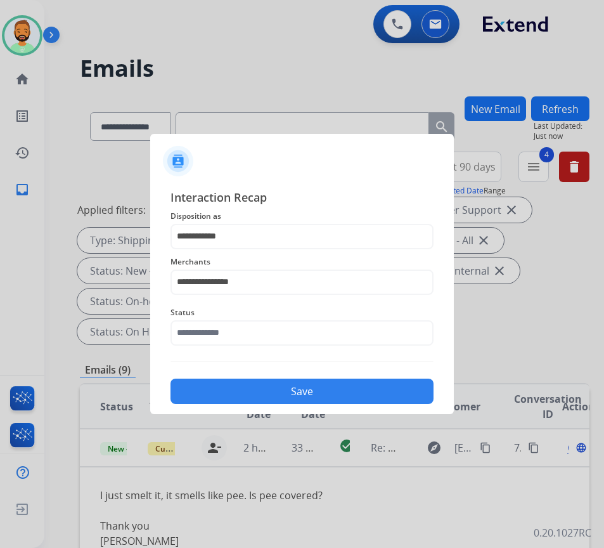
type input "**********"
click at [280, 387] on button "Save" at bounding box center [301, 390] width 263 height 25
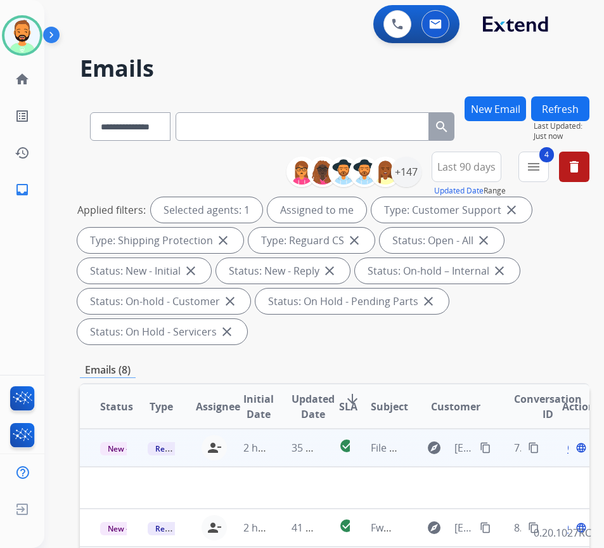
click at [276, 455] on td "35 minutes ago" at bounding box center [295, 447] width 48 height 38
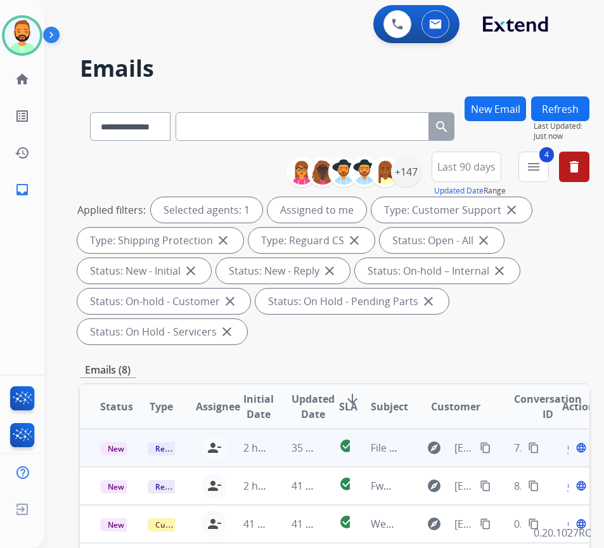
click at [276, 455] on td "35 minutes ago" at bounding box center [295, 447] width 48 height 38
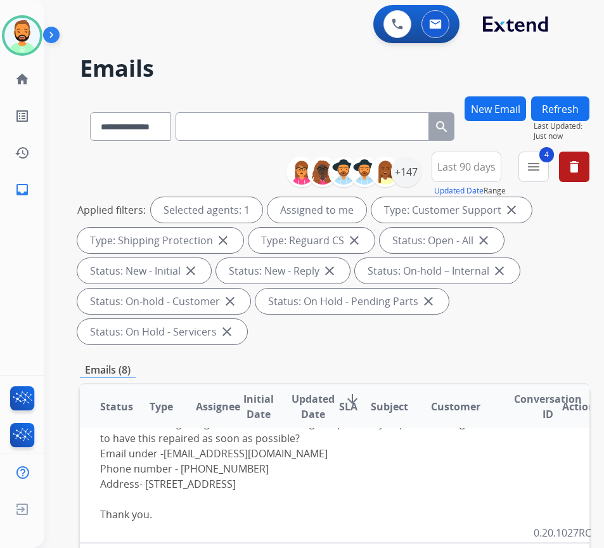
scroll to position [127, 0]
drag, startPoint x: 165, startPoint y: 446, endPoint x: 269, endPoint y: 441, distance: 104.0
click at [269, 441] on div "Hello, I purchased this sofa last year, and during delivery both sides were rip…" at bounding box center [286, 421] width 373 height 106
copy link "ktarik687@gmail.com"
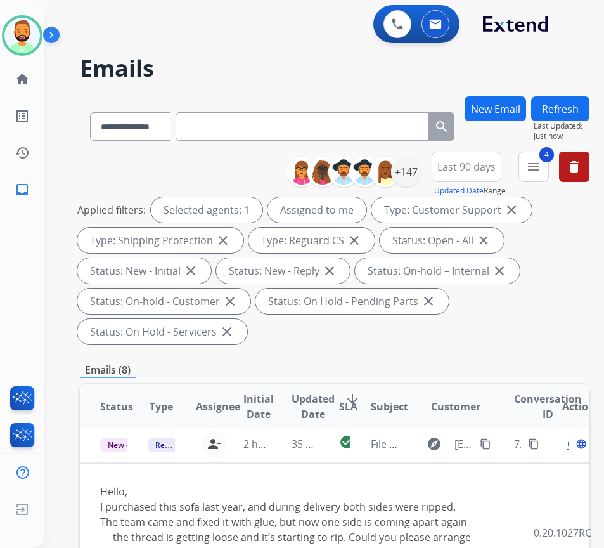
scroll to position [3, 0]
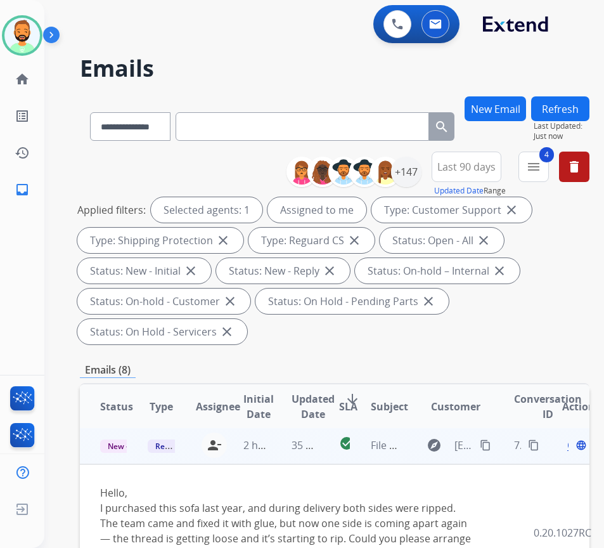
click at [573, 447] on span "Open" at bounding box center [580, 444] width 26 height 15
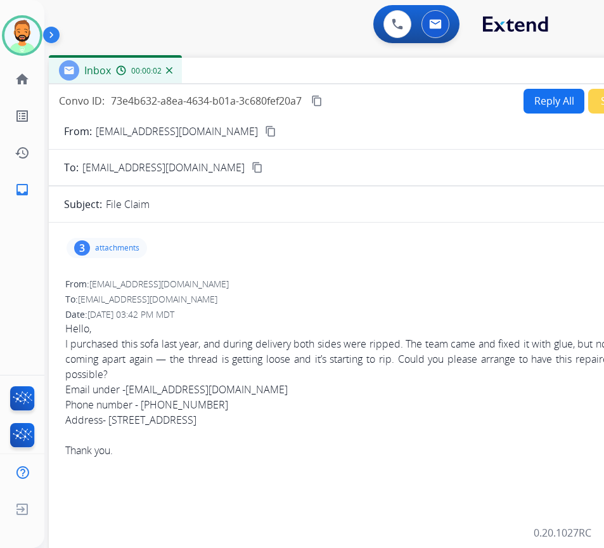
drag, startPoint x: 220, startPoint y: 91, endPoint x: 325, endPoint y: 71, distance: 107.1
click at [325, 71] on div "Inbox 00:00:02" at bounding box center [366, 71] width 634 height 27
click at [530, 99] on button "Reply All" at bounding box center [554, 101] width 61 height 25
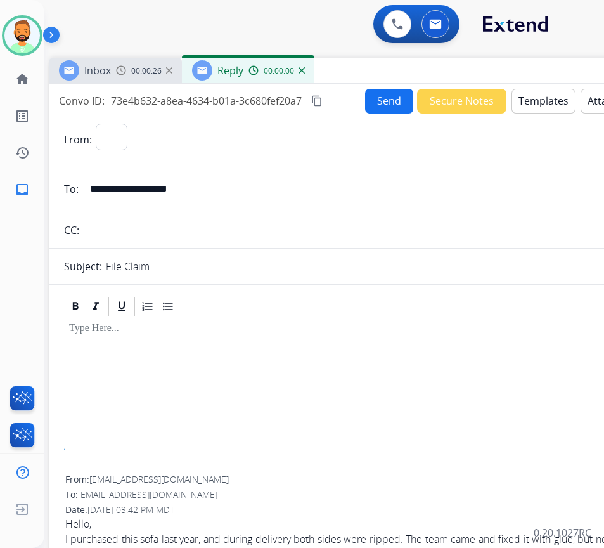
select select "**********"
click at [530, 101] on button "Templates" at bounding box center [543, 101] width 64 height 25
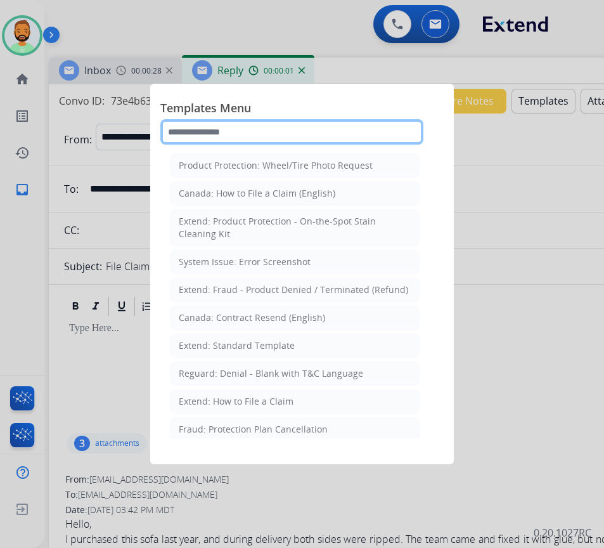
click at [406, 129] on input "text" at bounding box center [291, 131] width 263 height 25
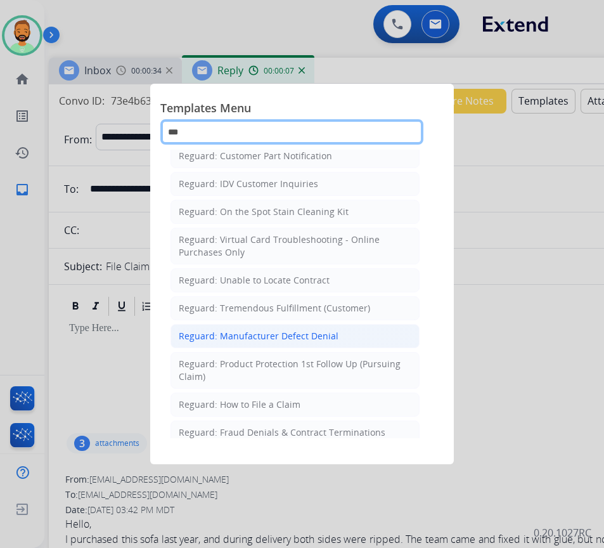
scroll to position [190, 0]
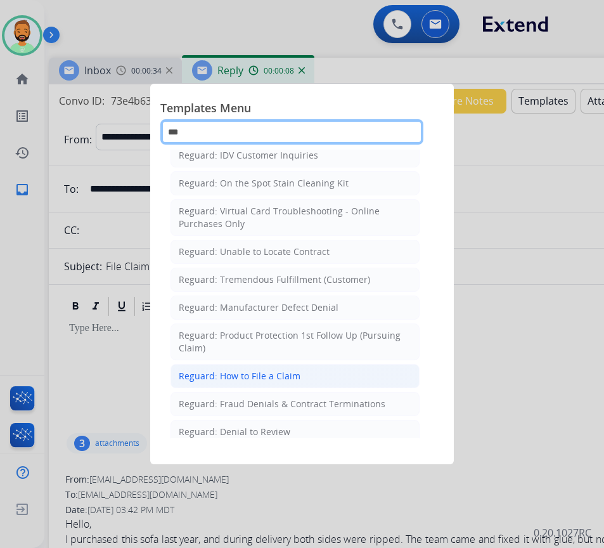
type input "***"
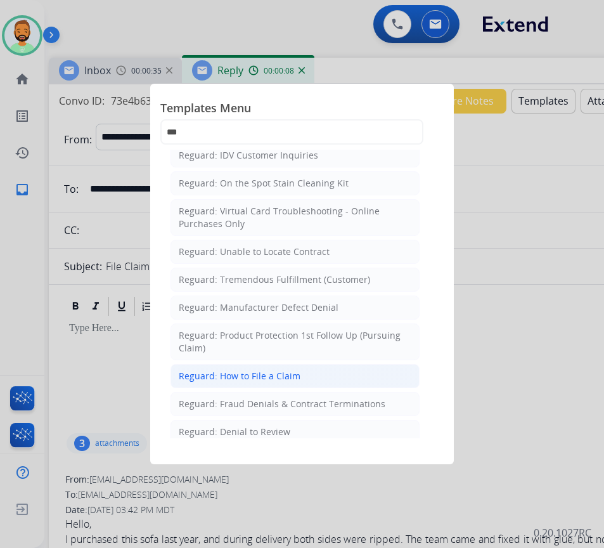
click at [312, 366] on li "Reguard: How to File a Claim" at bounding box center [294, 376] width 249 height 24
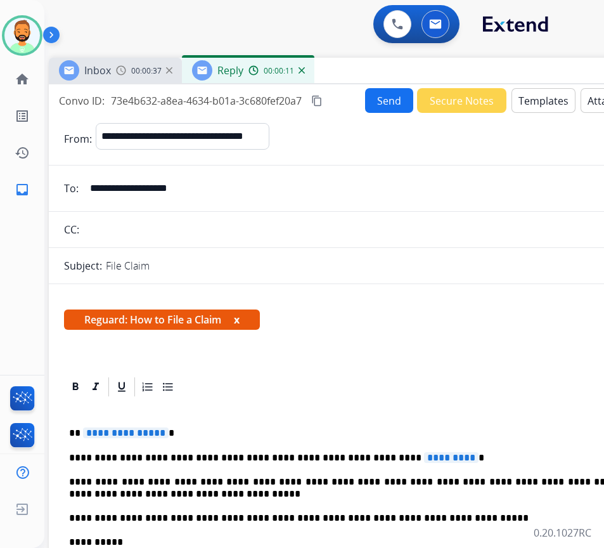
click at [434, 450] on div "**********" at bounding box center [365, 541] width 603 height 286
click at [234, 420] on div "**********" at bounding box center [365, 541] width 603 height 286
click at [390, 99] on button "Send" at bounding box center [389, 100] width 48 height 25
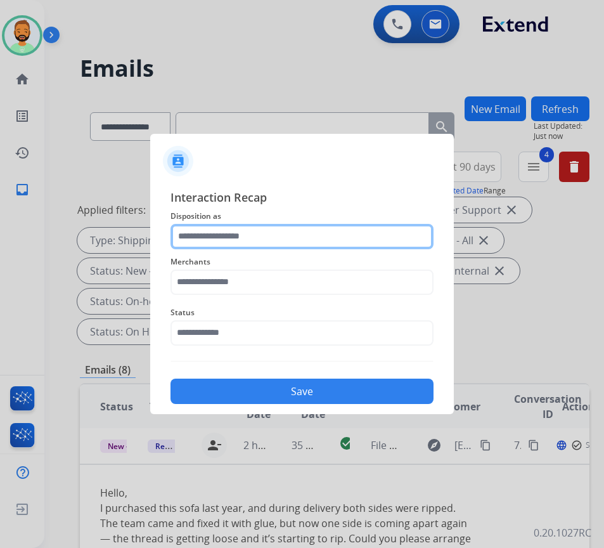
click at [225, 235] on input "text" at bounding box center [301, 236] width 263 height 25
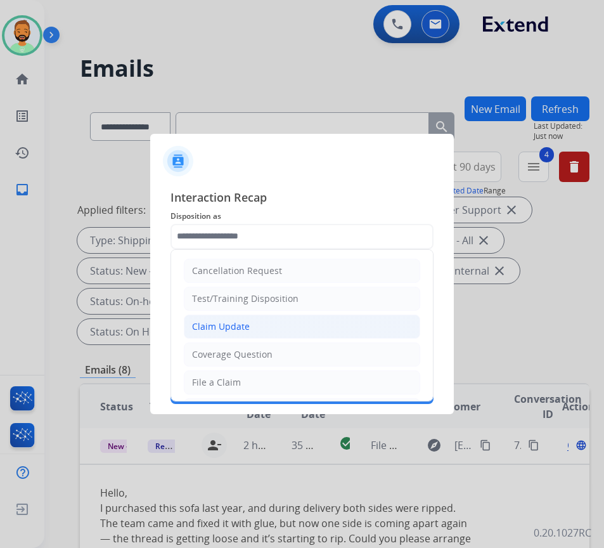
click at [291, 330] on li "Claim Update" at bounding box center [302, 326] width 236 height 24
type input "**********"
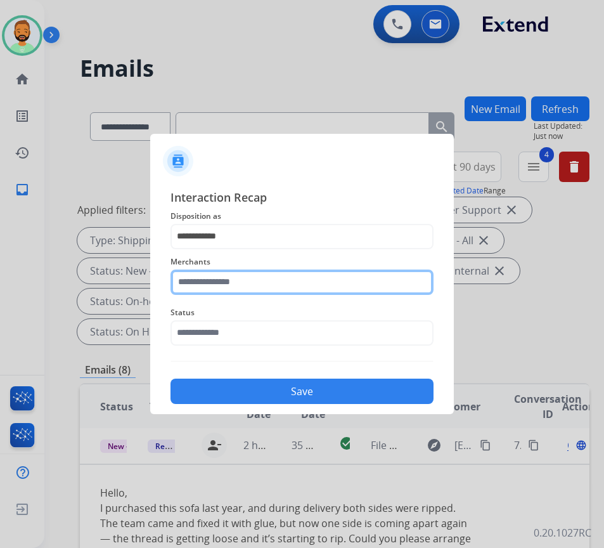
click at [281, 281] on input "text" at bounding box center [301, 281] width 263 height 25
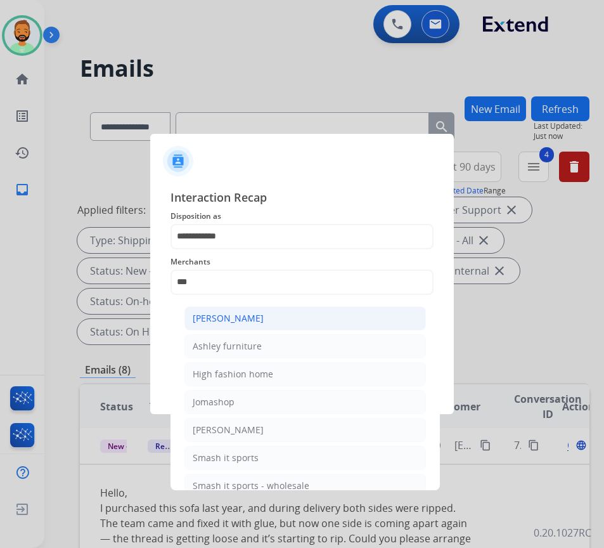
click at [250, 323] on div "Ashley - Reguard" at bounding box center [228, 318] width 71 height 13
type input "**********"
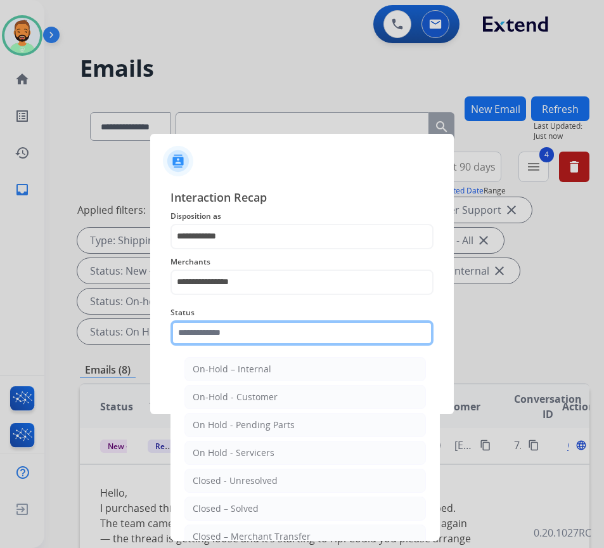
click at [263, 334] on input "text" at bounding box center [301, 332] width 263 height 25
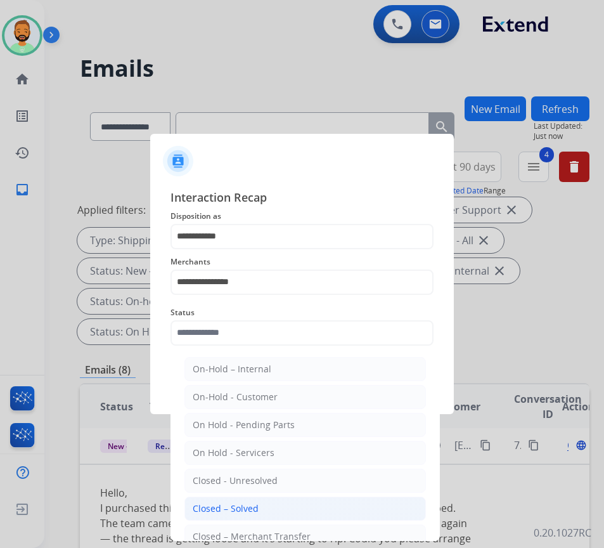
click at [273, 498] on li "Closed – Solved" at bounding box center [304, 508] width 241 height 24
type input "**********"
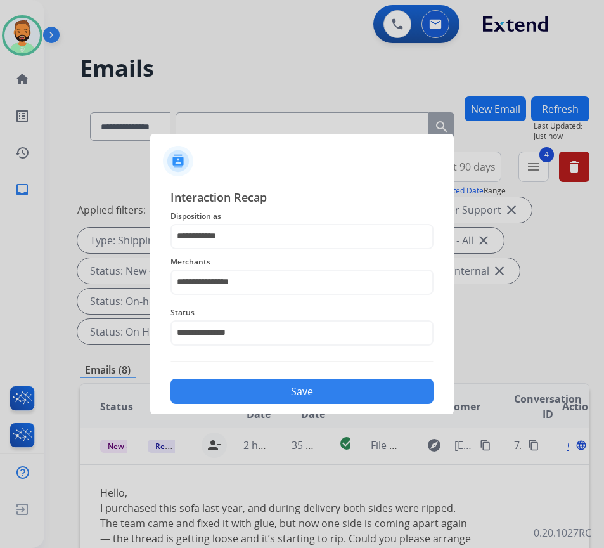
click at [281, 395] on button "Save" at bounding box center [301, 390] width 263 height 25
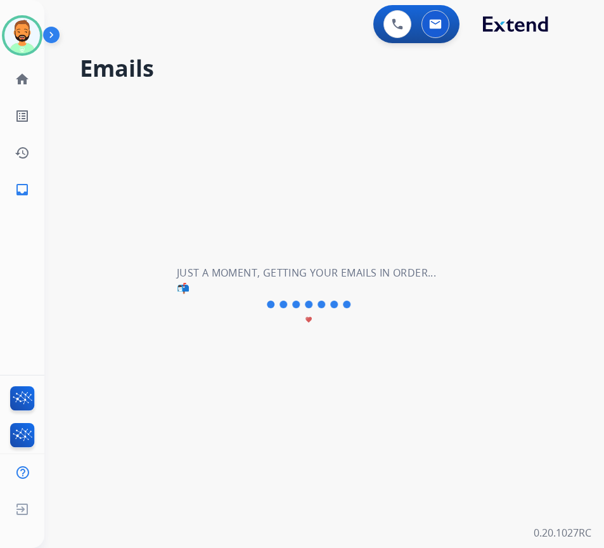
scroll to position [0, 0]
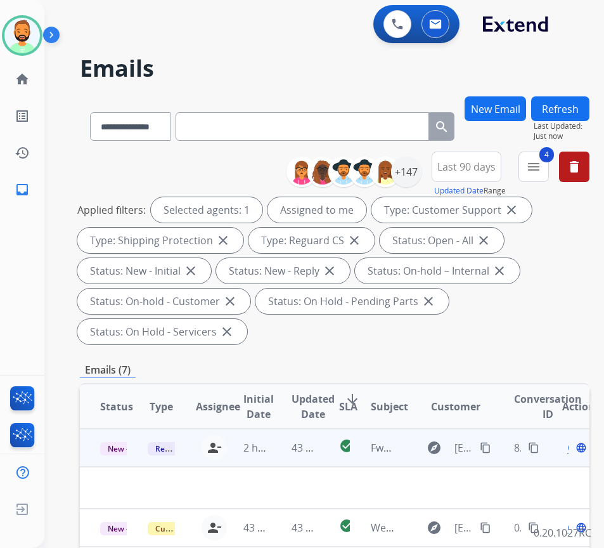
click at [285, 448] on td "43 minutes ago" at bounding box center [295, 447] width 48 height 38
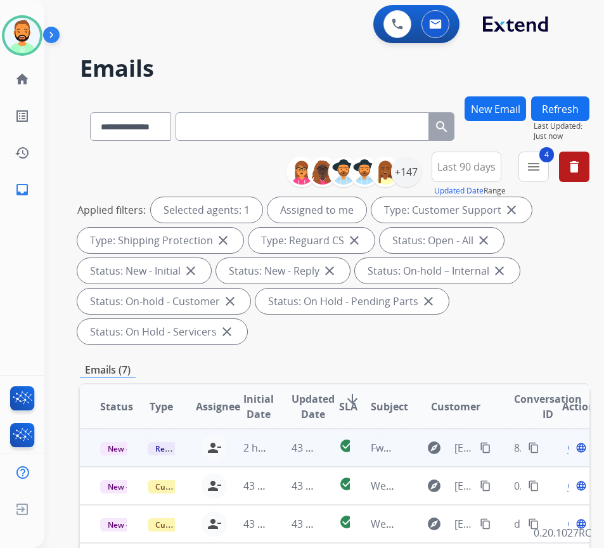
click at [276, 440] on td "43 minutes ago" at bounding box center [295, 447] width 48 height 38
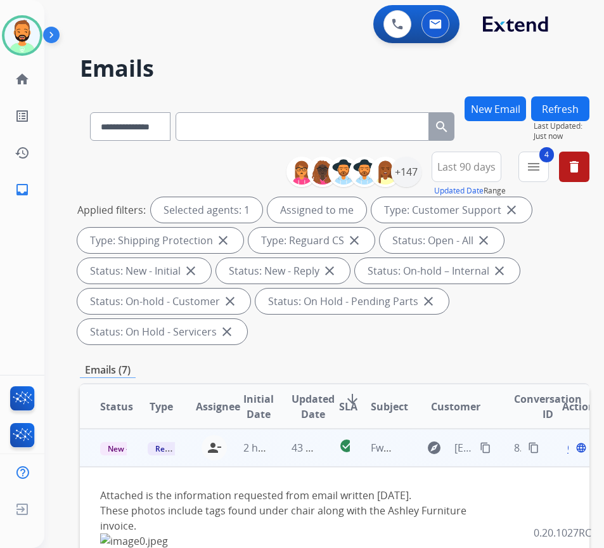
click at [491, 443] on mat-icon "content_copy" at bounding box center [485, 447] width 11 height 11
click at [572, 447] on div "Open language" at bounding box center [575, 447] width 27 height 15
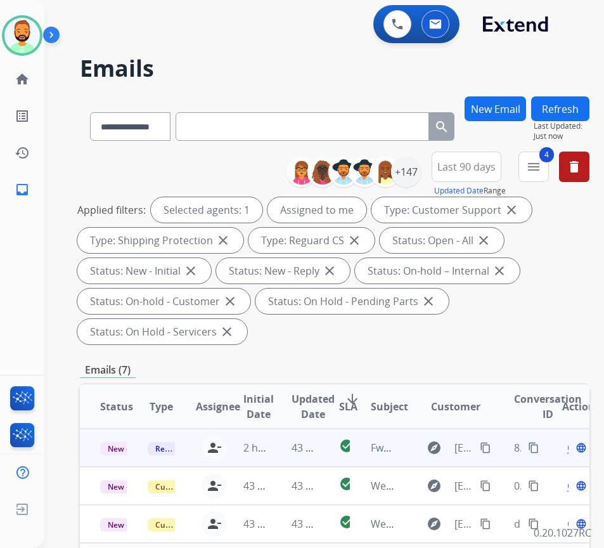
click at [574, 448] on span "Open" at bounding box center [580, 447] width 26 height 15
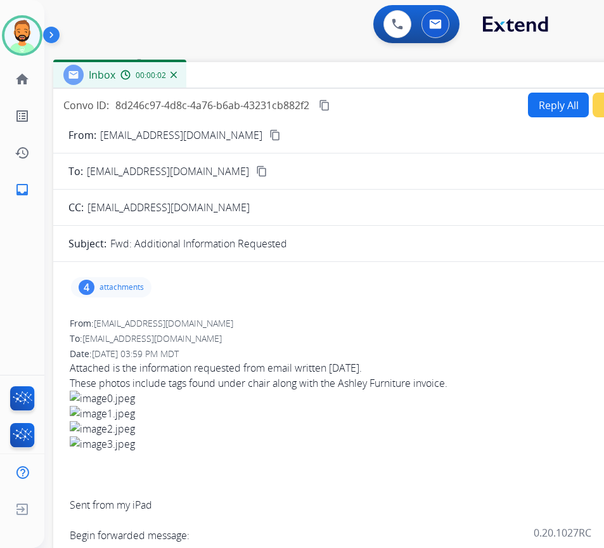
drag, startPoint x: 309, startPoint y: 82, endPoint x: 420, endPoint y: 67, distance: 112.0
click at [420, 65] on div "Inbox 00:00:02" at bounding box center [370, 75] width 634 height 27
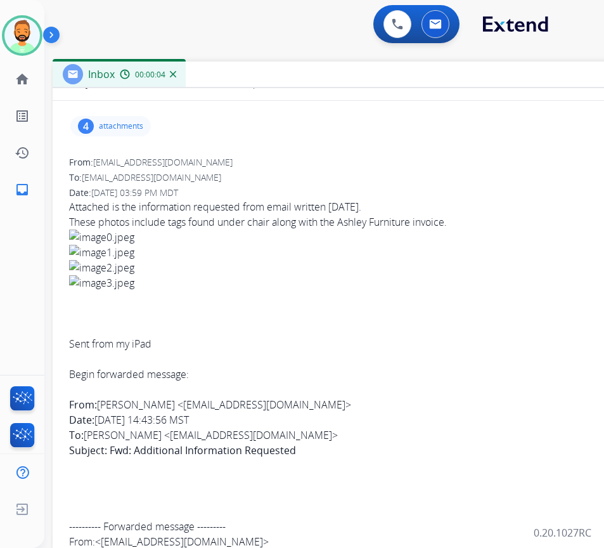
scroll to position [190, 0]
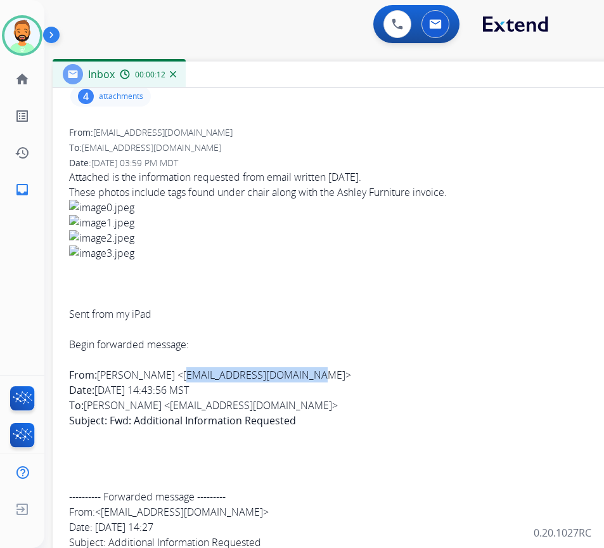
drag, startPoint x: 166, startPoint y: 374, endPoint x: 297, endPoint y: 379, distance: 130.7
click at [297, 379] on div "From: Kim T Gilbert <kimchuckthomas@gmail.com> Date: September 26, 2025 at 14:4…" at bounding box center [369, 405] width 601 height 76
copy div "kimchuckthomas@gmail.com"
click at [100, 100] on p "attachments" at bounding box center [121, 96] width 44 height 10
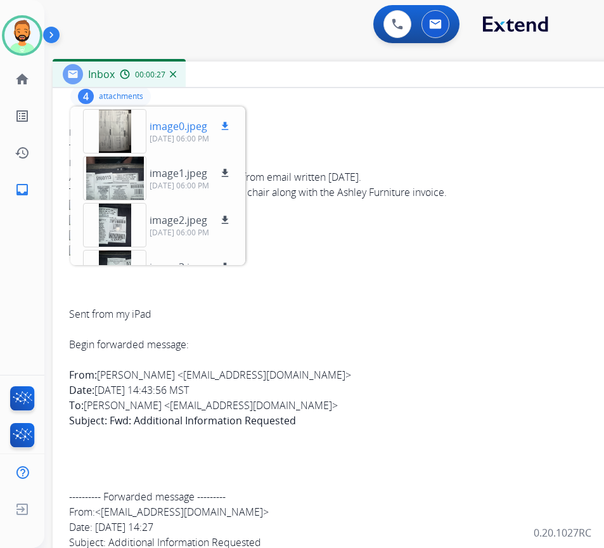
click at [120, 119] on div at bounding box center [114, 131] width 63 height 44
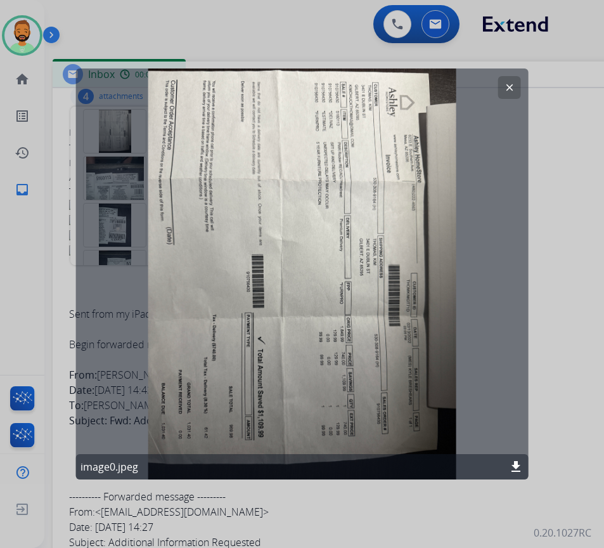
drag, startPoint x: 515, startPoint y: 82, endPoint x: 492, endPoint y: 93, distance: 26.1
click at [514, 82] on button "clear" at bounding box center [509, 87] width 23 height 23
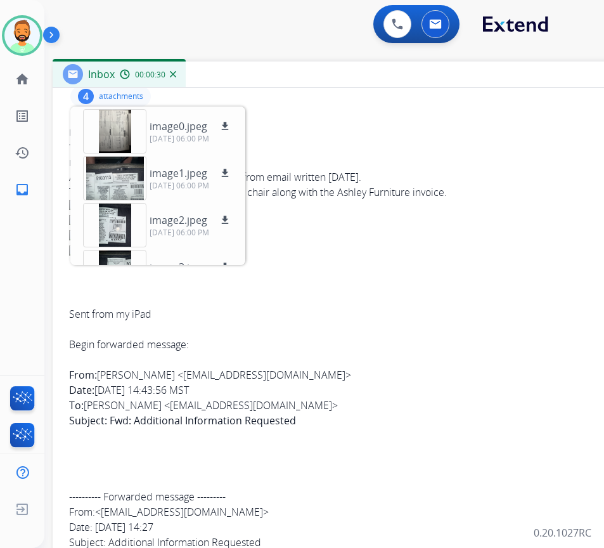
click at [106, 201] on div "image0.jpeg download 09/26/2025, 06:00 PM image1.jpeg download 09/26/2025, 06:0…" at bounding box center [157, 185] width 175 height 158
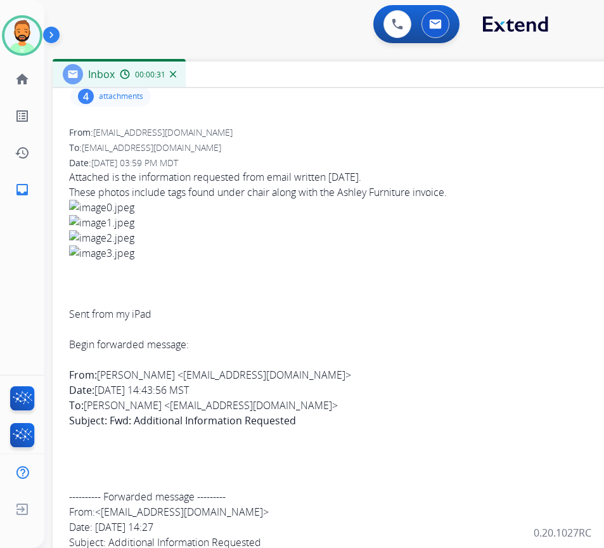
click at [116, 98] on p "attachments" at bounding box center [121, 96] width 44 height 10
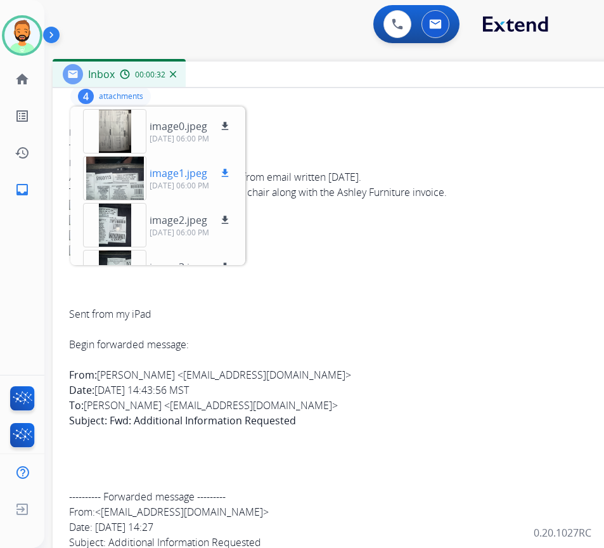
click at [112, 176] on div at bounding box center [114, 178] width 63 height 44
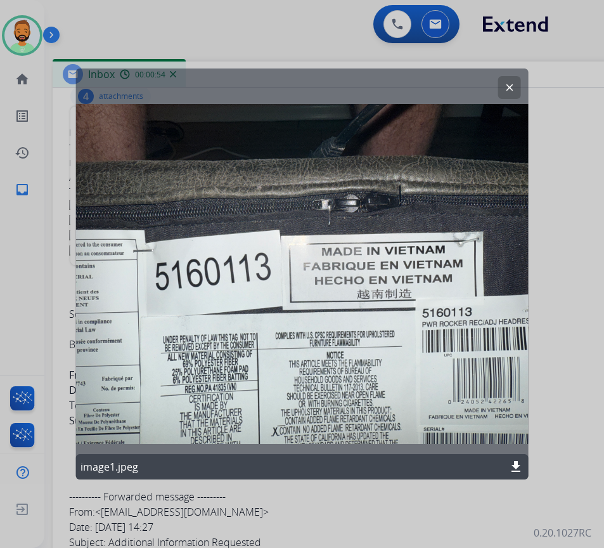
click at [515, 467] on mat-icon "download" at bounding box center [515, 466] width 15 height 15
click at [509, 84] on mat-icon "clear" at bounding box center [509, 87] width 11 height 11
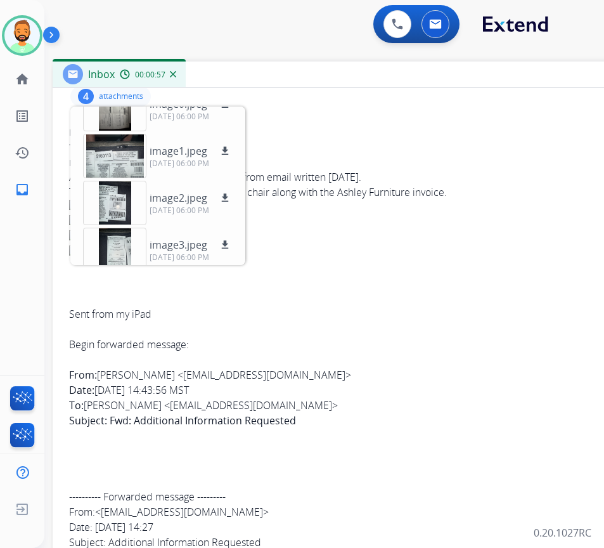
scroll to position [32, 0]
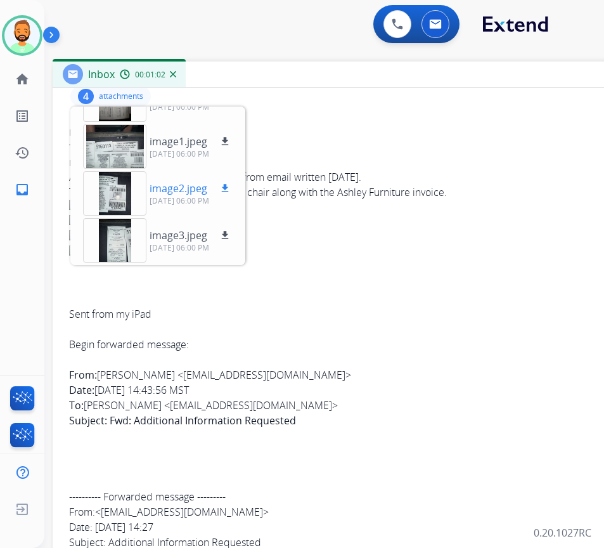
click at [117, 203] on div at bounding box center [114, 193] width 63 height 44
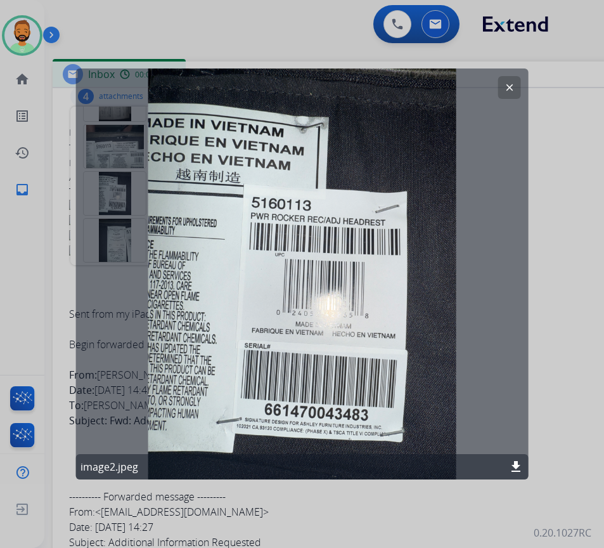
click at [517, 86] on button "clear" at bounding box center [509, 87] width 23 height 23
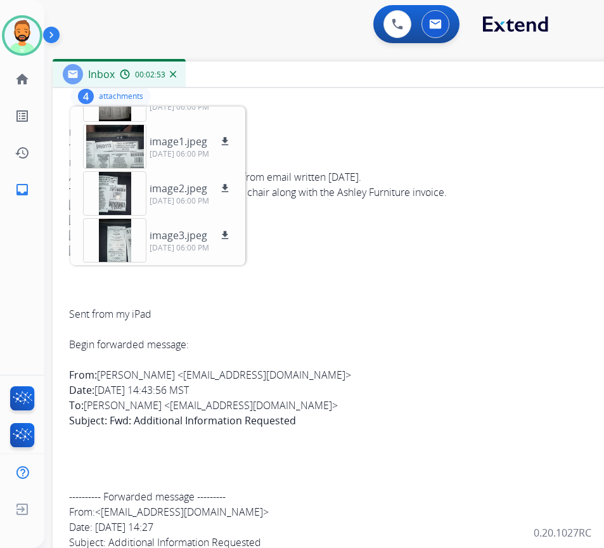
click at [143, 95] on p "attachments" at bounding box center [121, 96] width 44 height 10
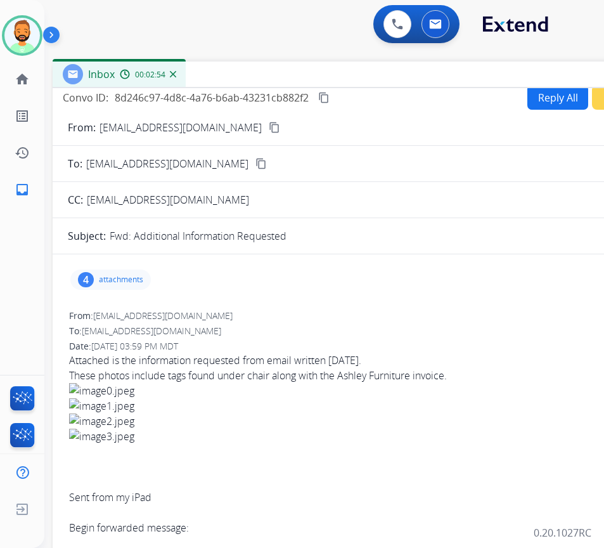
scroll to position [0, 0]
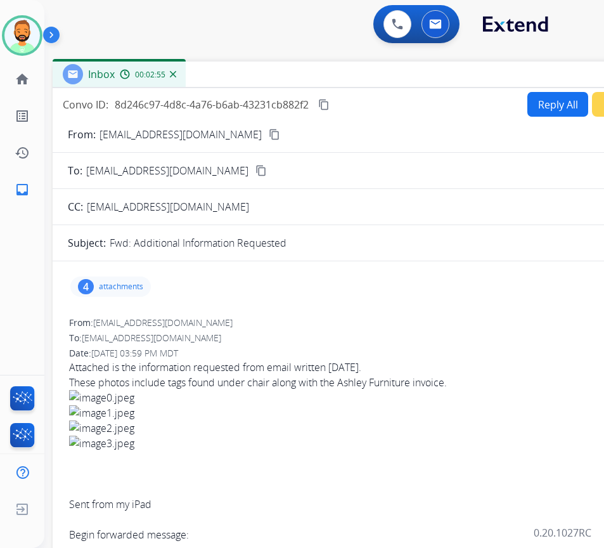
click at [527, 106] on button "Reply All" at bounding box center [557, 104] width 61 height 25
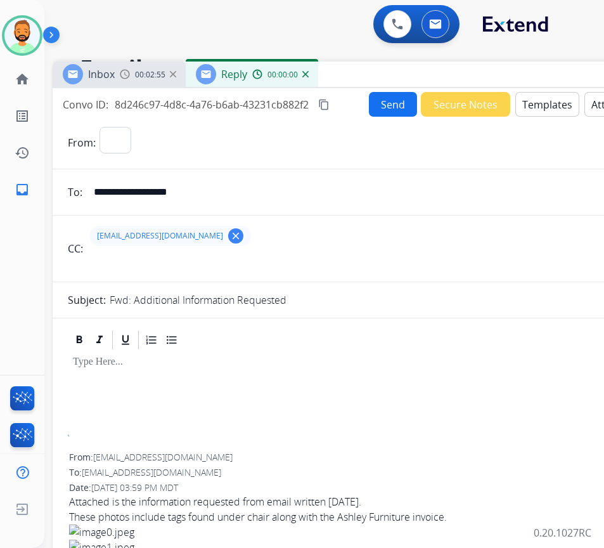
select select "**********"
click at [549, 87] on div "Inbox 00:02:56 Reply 00:00:01" at bounding box center [370, 74] width 634 height 27
click at [555, 102] on button "Templates" at bounding box center [547, 104] width 64 height 25
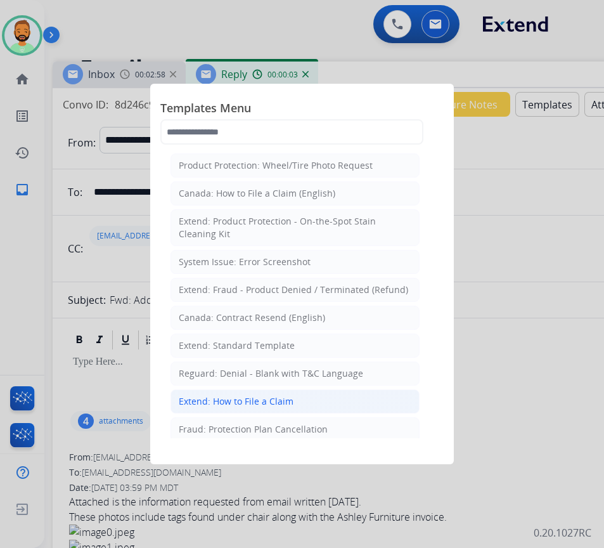
click at [290, 401] on div "Extend: How to File a Claim" at bounding box center [236, 401] width 115 height 13
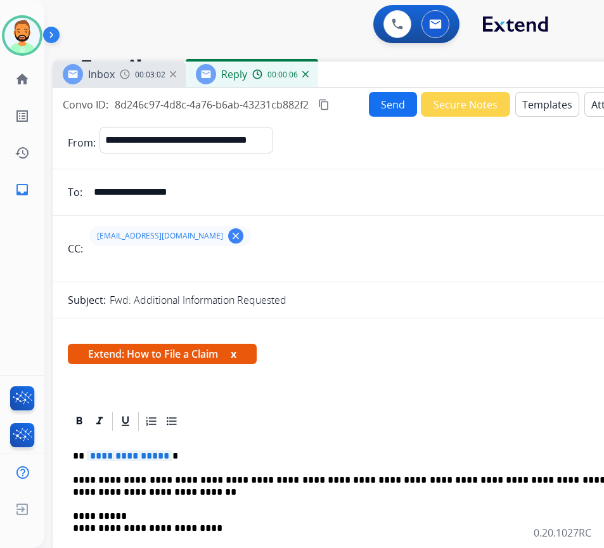
click at [539, 104] on button "Templates" at bounding box center [547, 104] width 64 height 25
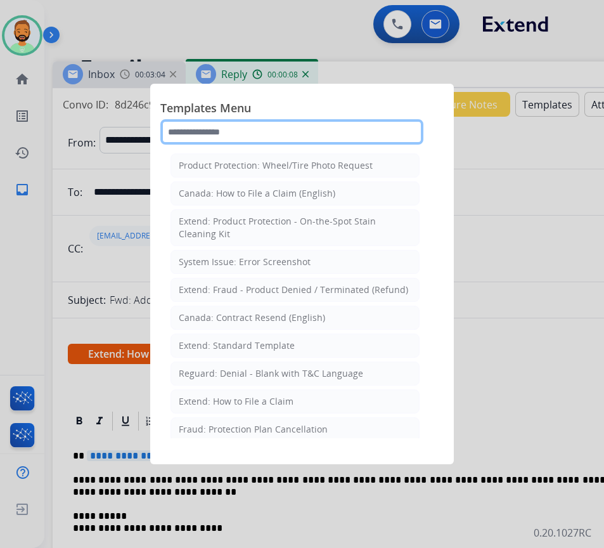
click at [290, 135] on input "text" at bounding box center [291, 131] width 263 height 25
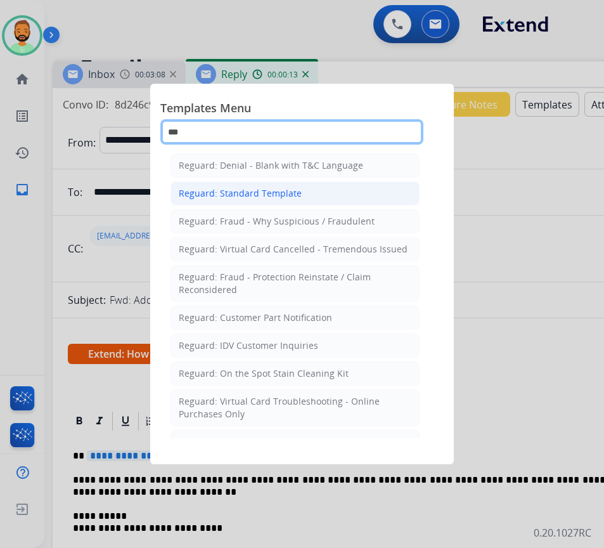
type input "***"
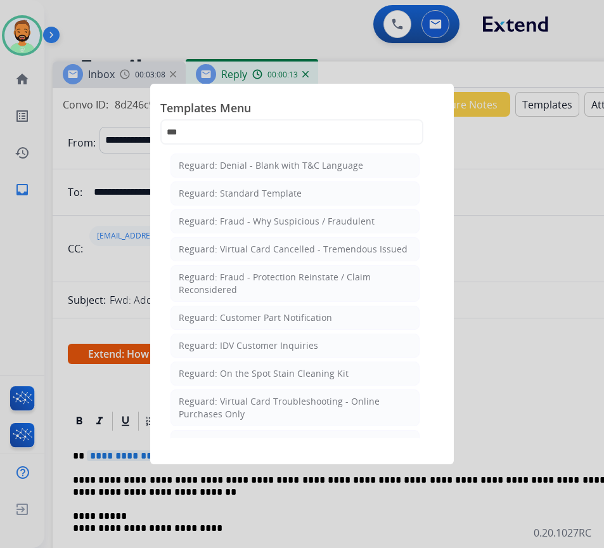
click at [284, 190] on div "Reguard: Standard Template" at bounding box center [240, 193] width 123 height 13
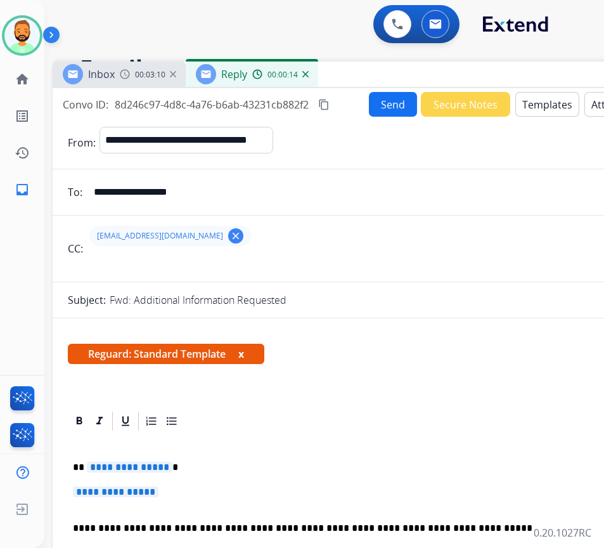
click at [340, 466] on p "**********" at bounding box center [364, 466] width 583 height 11
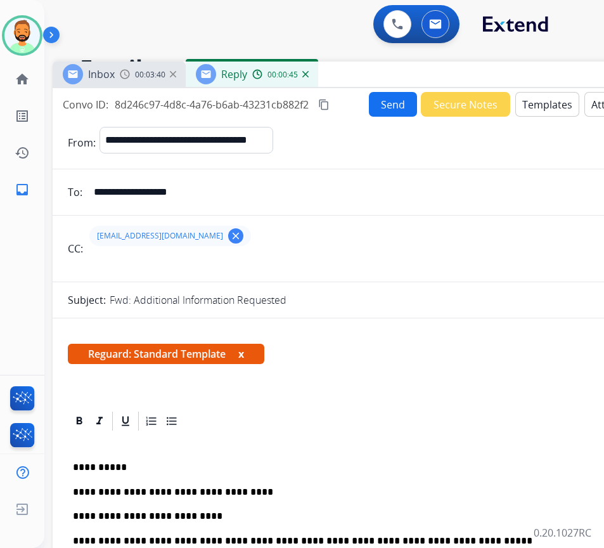
click at [180, 490] on p "**********" at bounding box center [364, 491] width 583 height 11
click at [387, 98] on button "Send" at bounding box center [393, 104] width 48 height 25
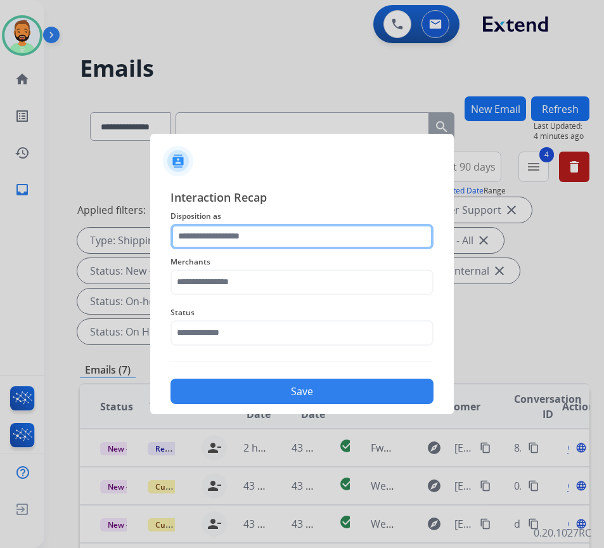
click at [229, 235] on input "text" at bounding box center [301, 236] width 263 height 25
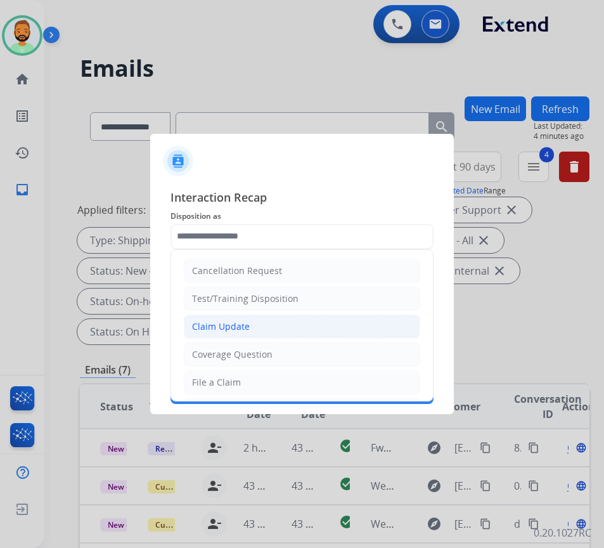
click at [246, 323] on div "Claim Update" at bounding box center [221, 326] width 58 height 13
type input "**********"
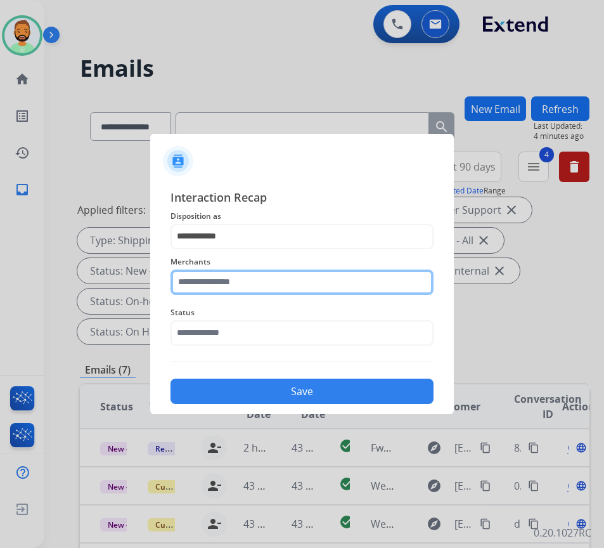
click at [242, 285] on input "text" at bounding box center [301, 281] width 263 height 25
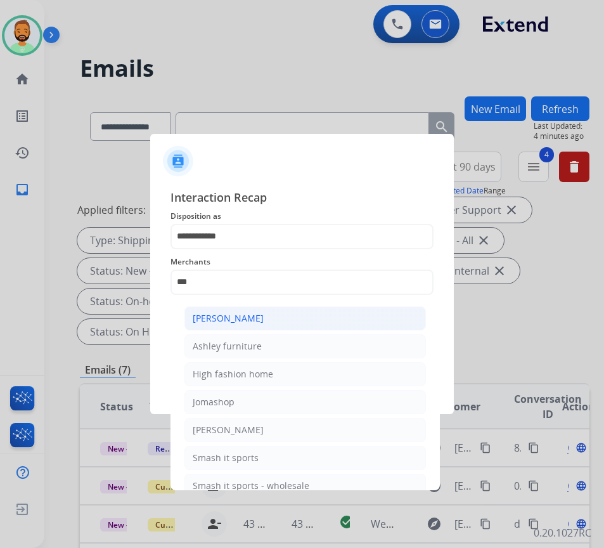
click at [247, 315] on div "Ashley - Reguard" at bounding box center [228, 318] width 71 height 13
type input "**********"
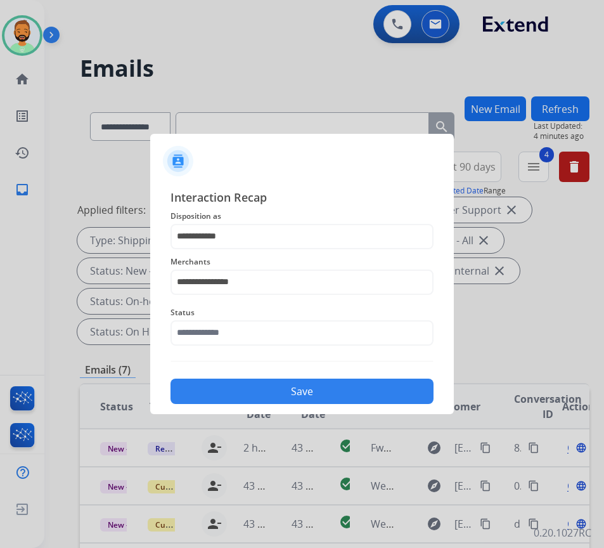
click at [256, 349] on div "Status" at bounding box center [301, 325] width 263 height 51
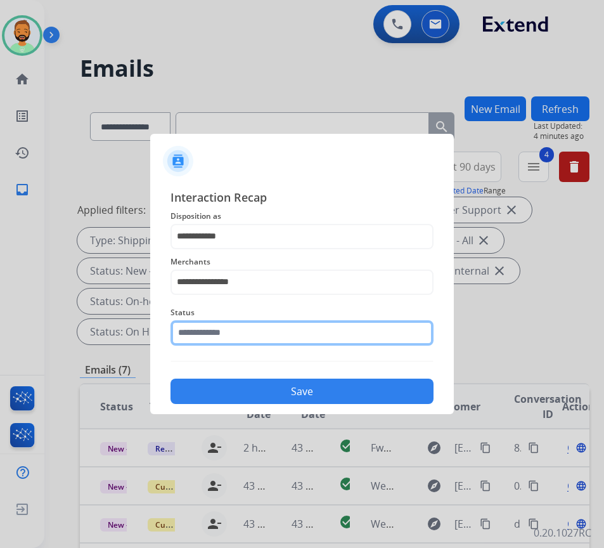
click at [259, 333] on input "text" at bounding box center [301, 332] width 263 height 25
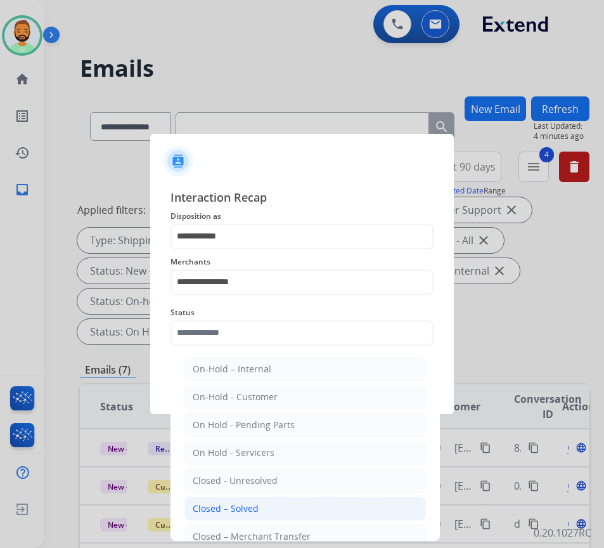
click at [283, 506] on li "Closed – Solved" at bounding box center [304, 508] width 241 height 24
type input "**********"
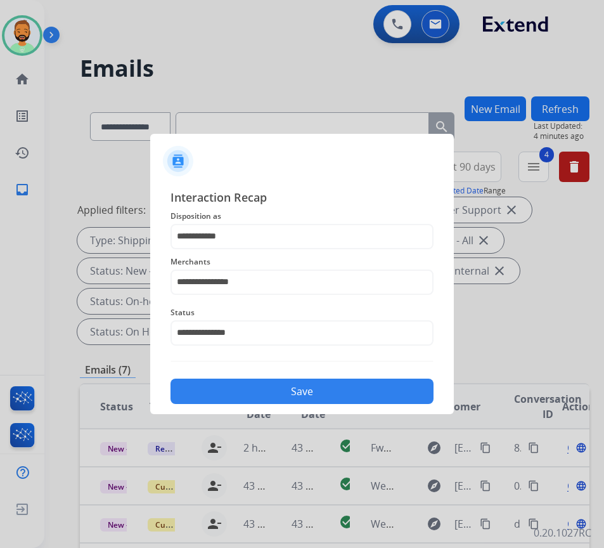
click at [254, 388] on button "Save" at bounding box center [301, 390] width 263 height 25
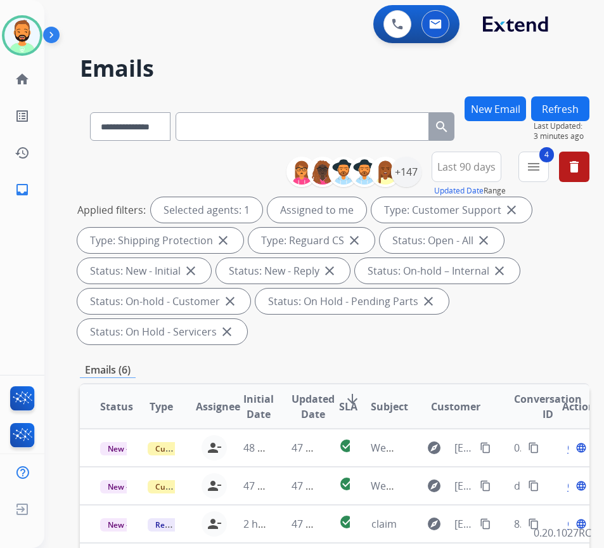
drag, startPoint x: 323, startPoint y: 361, endPoint x: 330, endPoint y: 362, distance: 7.6
click at [323, 361] on div "**********" at bounding box center [335, 484] width 510 height 777
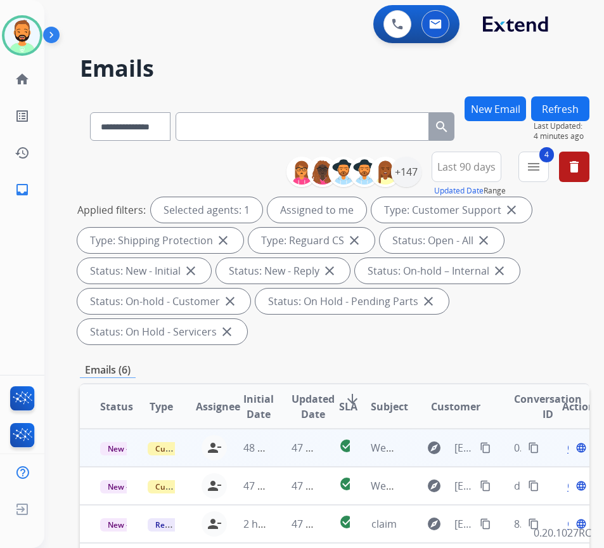
click at [283, 461] on td "47 minutes ago" at bounding box center [295, 447] width 48 height 38
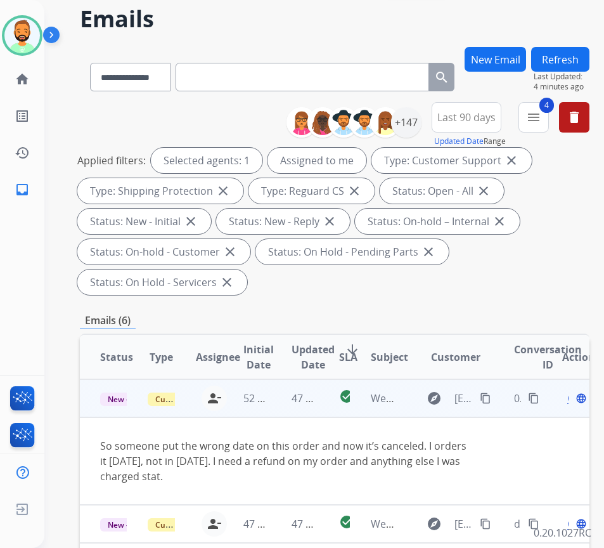
scroll to position [63, 0]
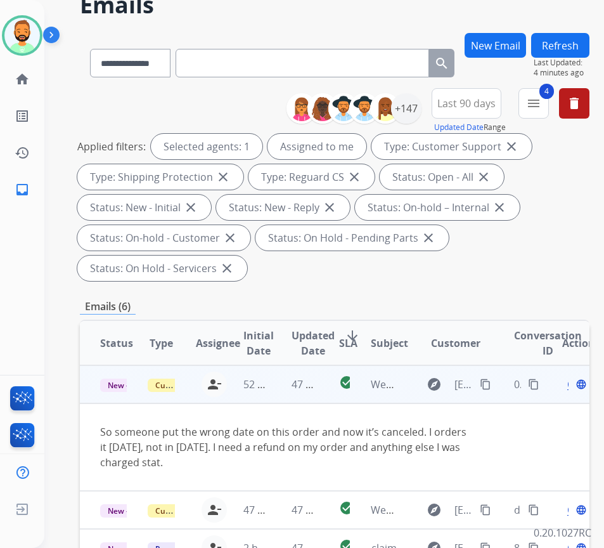
click at [482, 380] on div "explore manchap@gmail.com content_copy" at bounding box center [456, 384] width 75 height 20
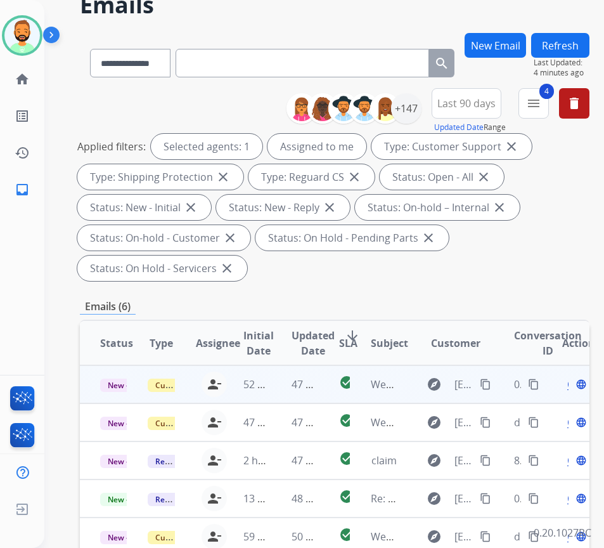
click at [490, 382] on mat-icon "content_copy" at bounding box center [485, 383] width 11 height 11
click at [574, 383] on span "Open" at bounding box center [580, 383] width 26 height 15
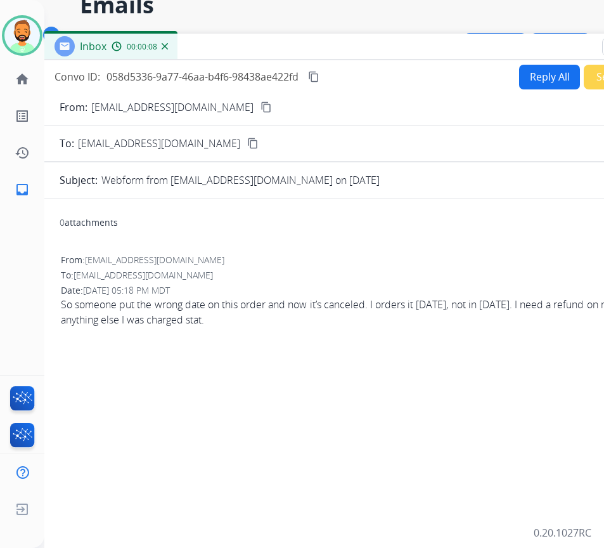
drag, startPoint x: 314, startPoint y: 28, endPoint x: 418, endPoint y: 48, distance: 106.4
click at [418, 48] on div "Inbox 00:00:08" at bounding box center [361, 47] width 634 height 27
click at [525, 77] on button "Reply All" at bounding box center [549, 77] width 61 height 25
select select "**********"
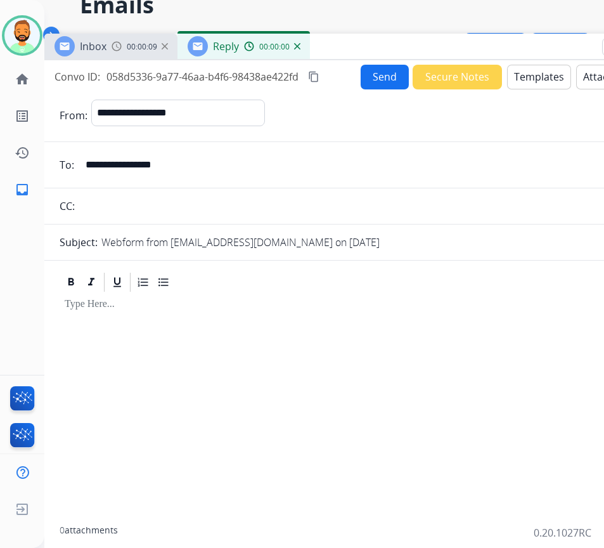
click at [527, 77] on button "Templates" at bounding box center [539, 77] width 64 height 25
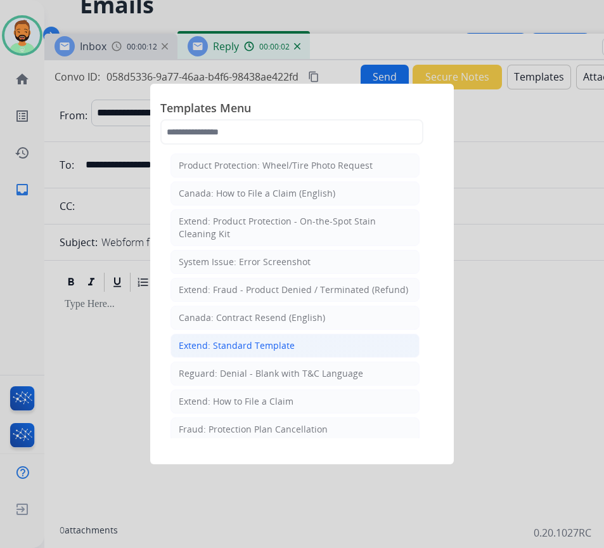
click at [226, 349] on div "Extend: Standard Template" at bounding box center [237, 345] width 116 height 13
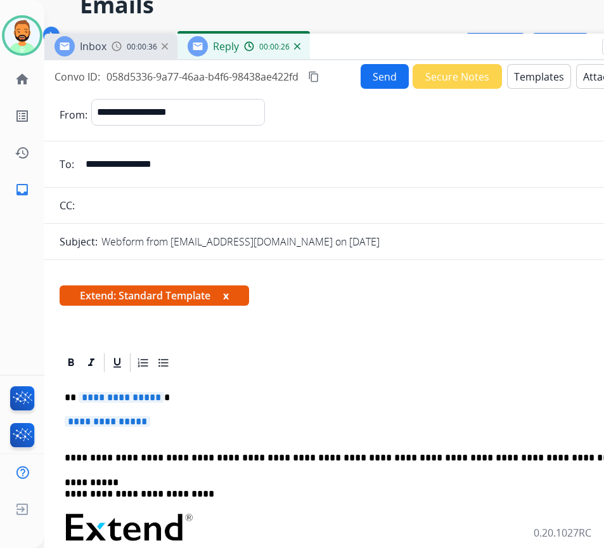
click at [209, 394] on p "**********" at bounding box center [356, 397] width 583 height 11
click at [216, 429] on p "**********" at bounding box center [361, 427] width 593 height 23
click at [214, 425] on p "**********" at bounding box center [361, 427] width 593 height 23
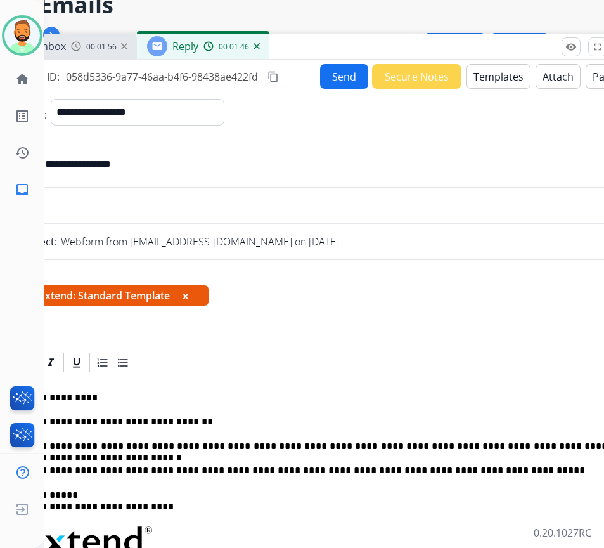
scroll to position [63, 30]
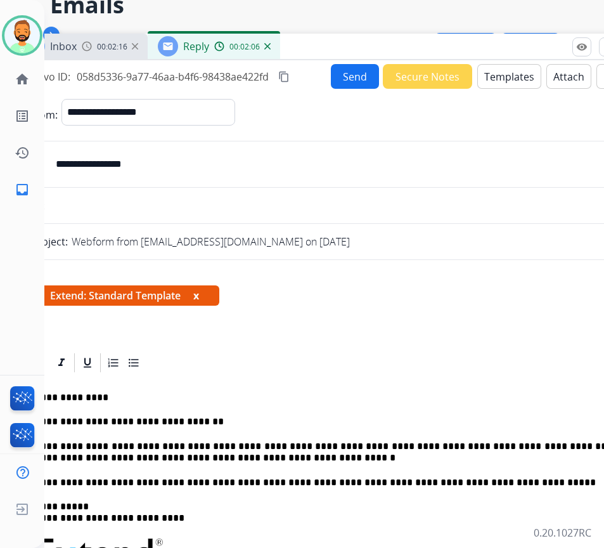
click at [172, 456] on p "**********" at bounding box center [326, 451] width 583 height 23
click at [64, 444] on p "**********" at bounding box center [326, 451] width 583 height 23
drag, startPoint x: 515, startPoint y: 448, endPoint x: 552, endPoint y: 441, distance: 37.4
click at [552, 442] on p "**********" at bounding box center [326, 451] width 583 height 23
click at [335, 71] on button "Send" at bounding box center [355, 76] width 48 height 25
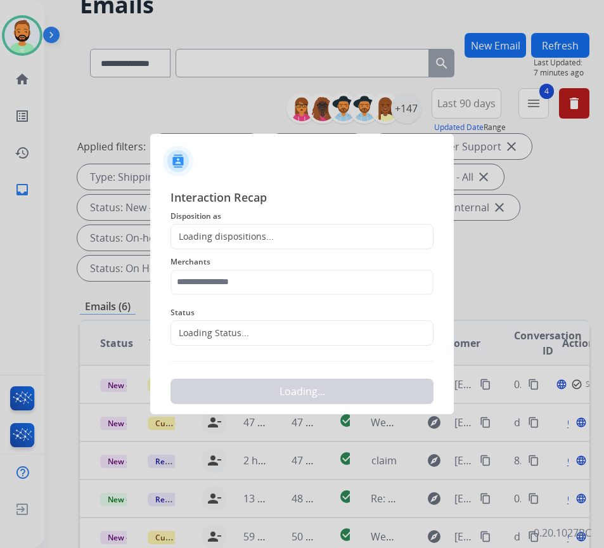
scroll to position [63, 2]
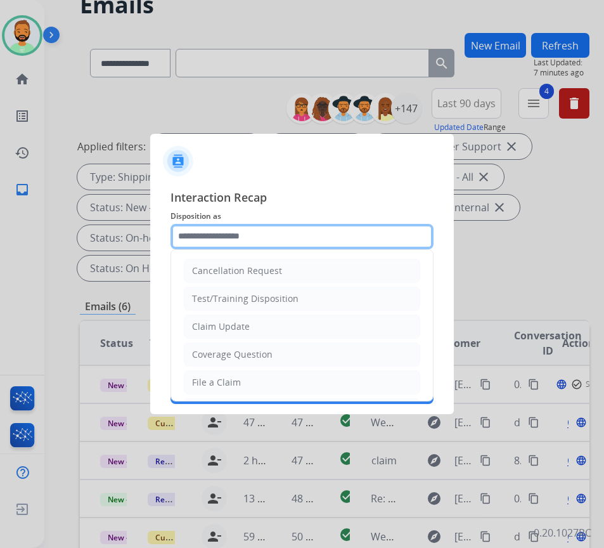
click at [242, 239] on input "text" at bounding box center [301, 236] width 263 height 25
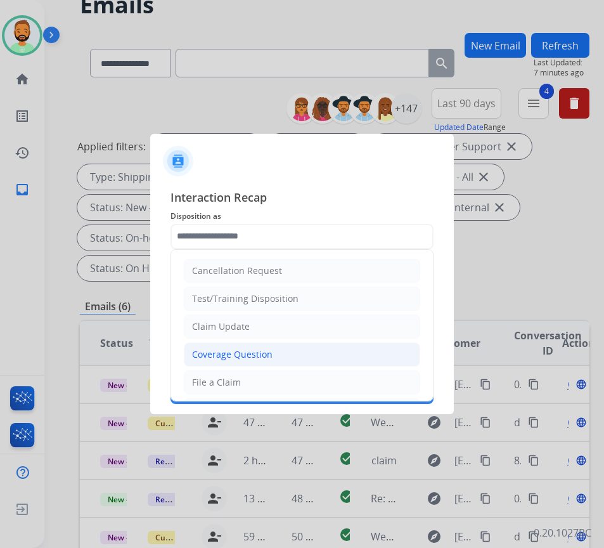
click at [273, 349] on li "Coverage Question" at bounding box center [302, 354] width 236 height 24
type input "**********"
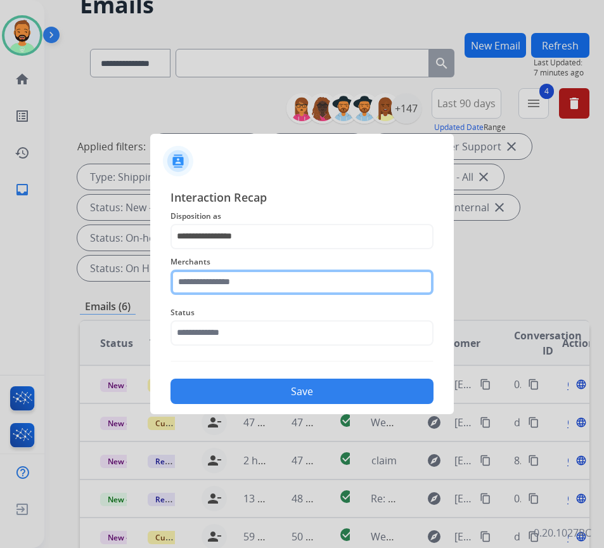
click at [252, 275] on input "text" at bounding box center [301, 281] width 263 height 25
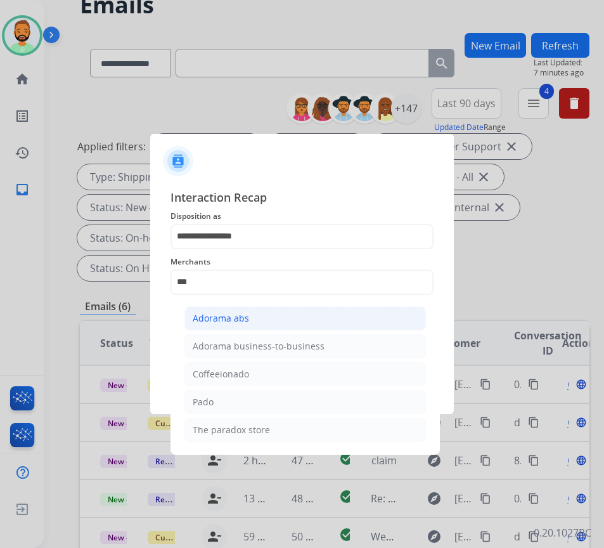
click at [281, 313] on li "Adorama abs" at bounding box center [304, 318] width 241 height 24
type input "**********"
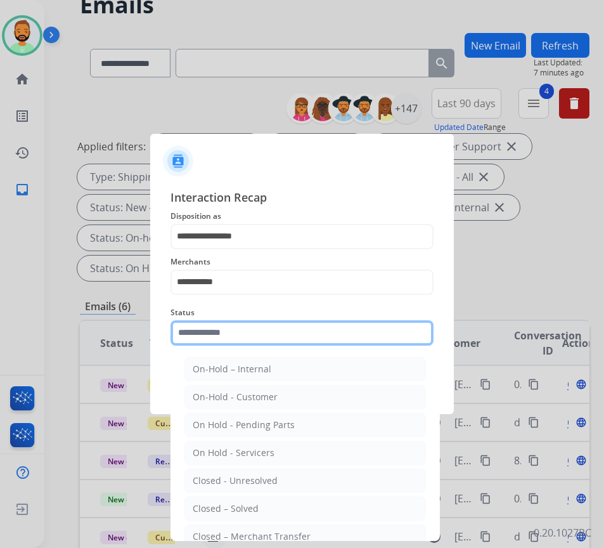
click at [284, 333] on input "text" at bounding box center [301, 332] width 263 height 25
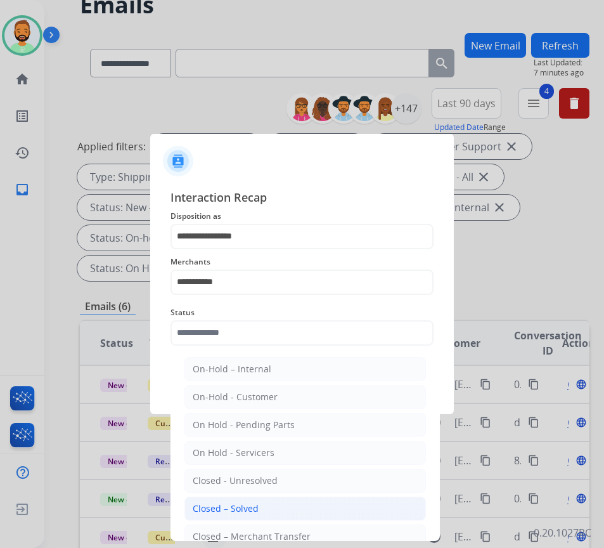
click at [282, 514] on li "Closed – Solved" at bounding box center [304, 508] width 241 height 24
type input "**********"
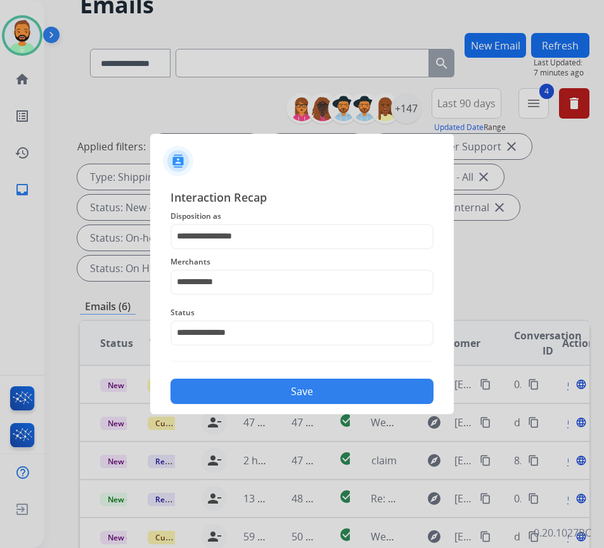
click at [258, 392] on button "Save" at bounding box center [301, 390] width 263 height 25
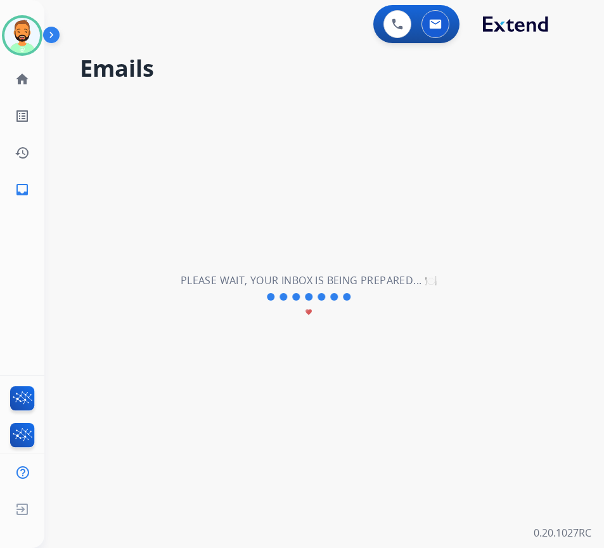
scroll to position [0, 0]
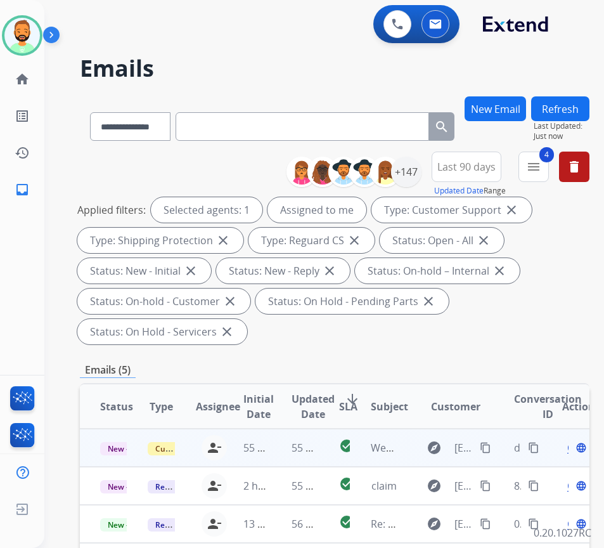
click at [293, 449] on td "55 minutes ago" at bounding box center [295, 447] width 48 height 38
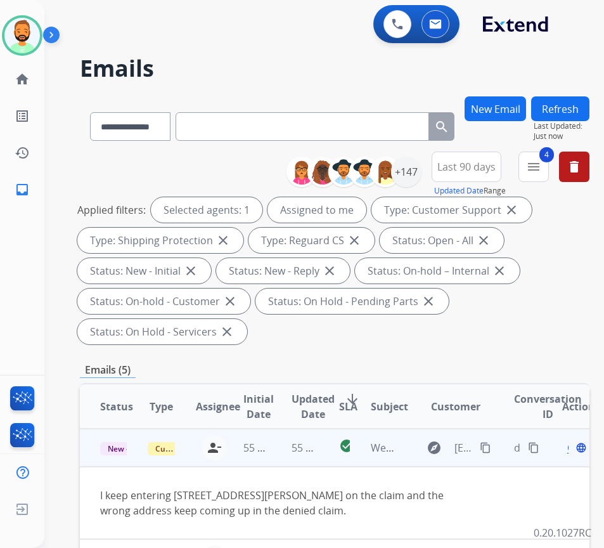
click at [493, 447] on button "content_copy" at bounding box center [485, 447] width 15 height 15
click at [574, 447] on span "Open" at bounding box center [580, 447] width 26 height 15
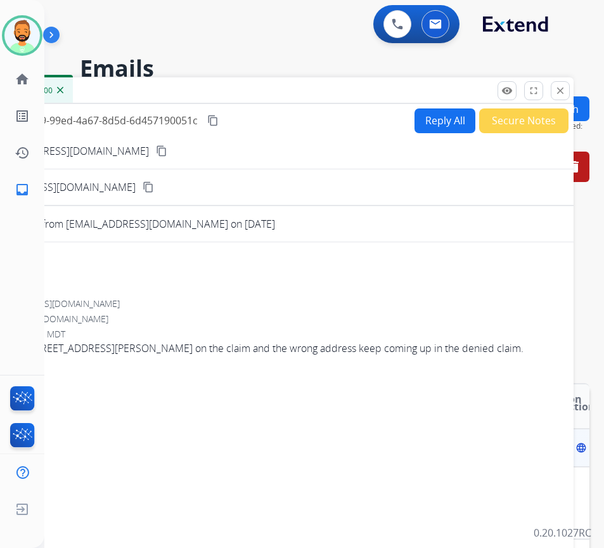
click at [574, 449] on span "Open" at bounding box center [580, 447] width 26 height 15
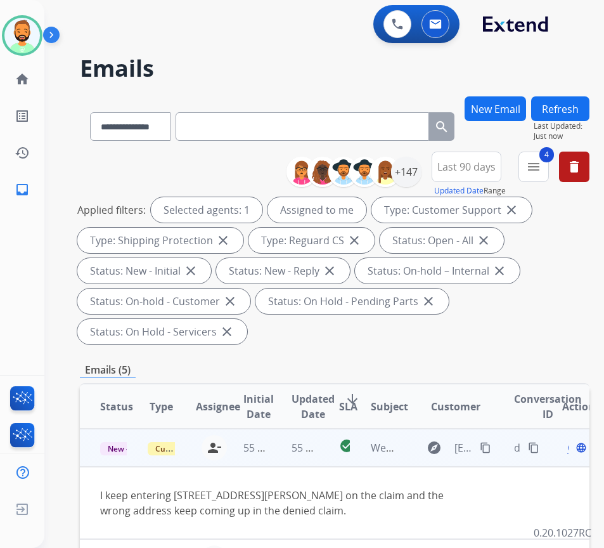
click at [572, 447] on span "Open" at bounding box center [580, 447] width 26 height 15
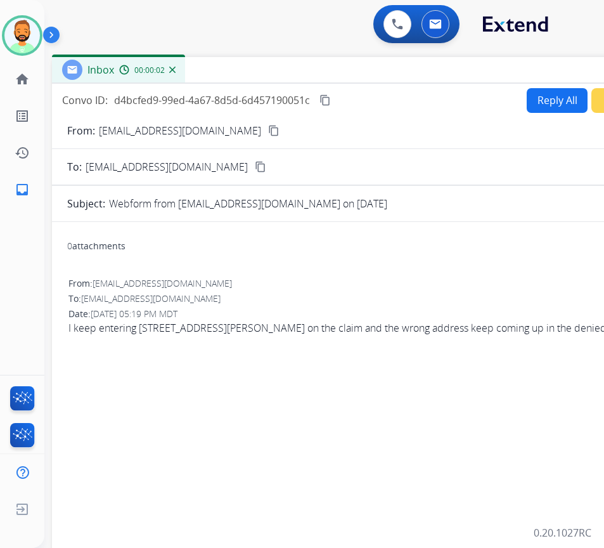
drag, startPoint x: 172, startPoint y: 94, endPoint x: 285, endPoint y: 74, distance: 114.0
click at [285, 74] on div "Inbox 00:00:02" at bounding box center [369, 70] width 634 height 27
click at [543, 103] on button "Reply All" at bounding box center [557, 100] width 61 height 25
click at [534, 100] on button "Reply All" at bounding box center [557, 100] width 61 height 25
click at [533, 102] on button "Reply All" at bounding box center [557, 100] width 61 height 25
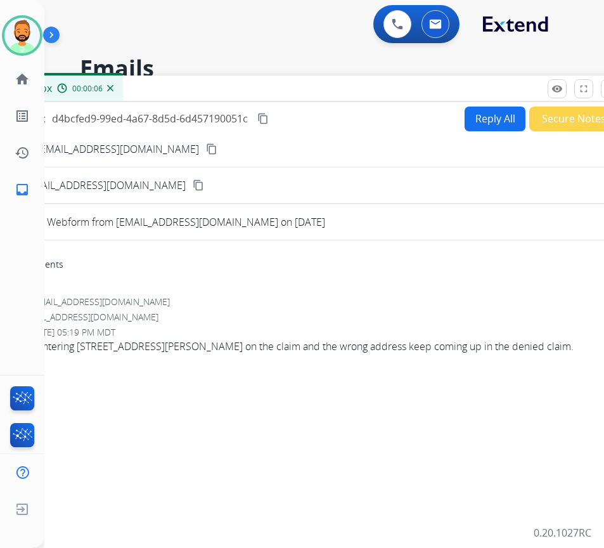
drag, startPoint x: 476, startPoint y: 81, endPoint x: 364, endPoint y: 105, distance: 114.0
click at [349, 102] on div "Inbox 00:00:06" at bounding box center [307, 88] width 634 height 27
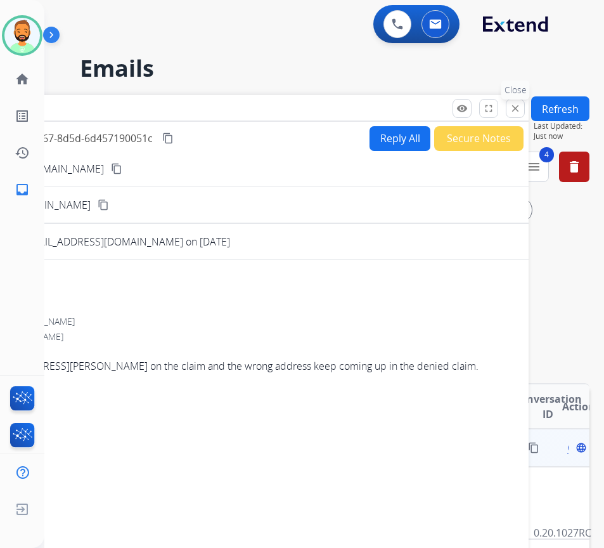
click at [519, 104] on mat-icon "close" at bounding box center [515, 108] width 11 height 11
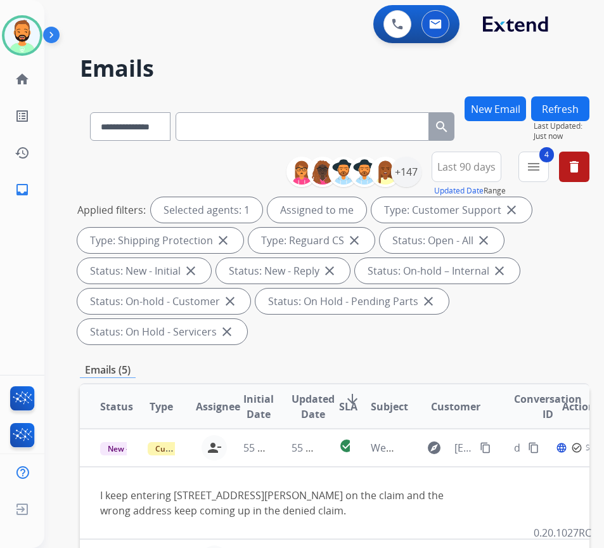
click at [565, 487] on table "Status Type Assignee Initial Date Updated Date arrow_downward SLA Subject Custo…" at bounding box center [335, 537] width 510 height 307
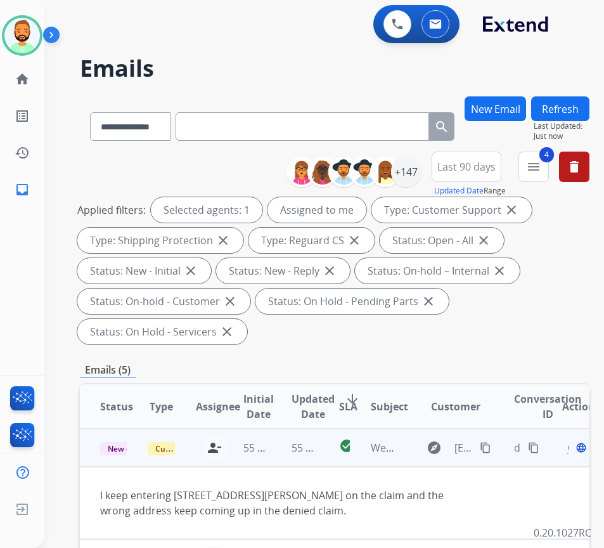
click at [573, 449] on span "Open" at bounding box center [580, 447] width 26 height 15
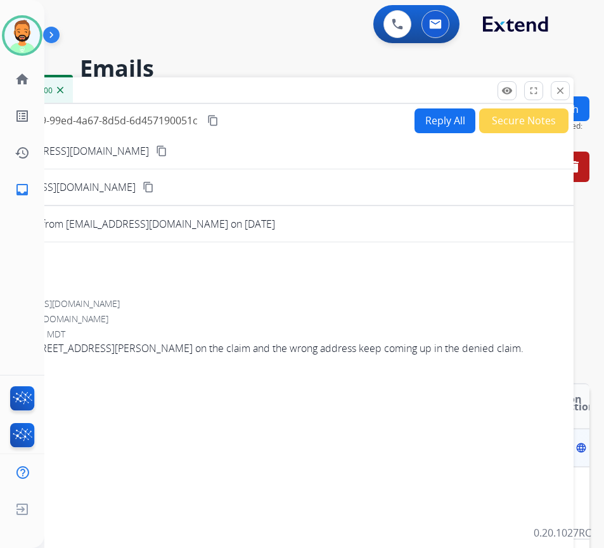
click at [418, 120] on button "Reply All" at bounding box center [445, 120] width 61 height 25
click at [567, 89] on button "close Close" at bounding box center [560, 90] width 19 height 19
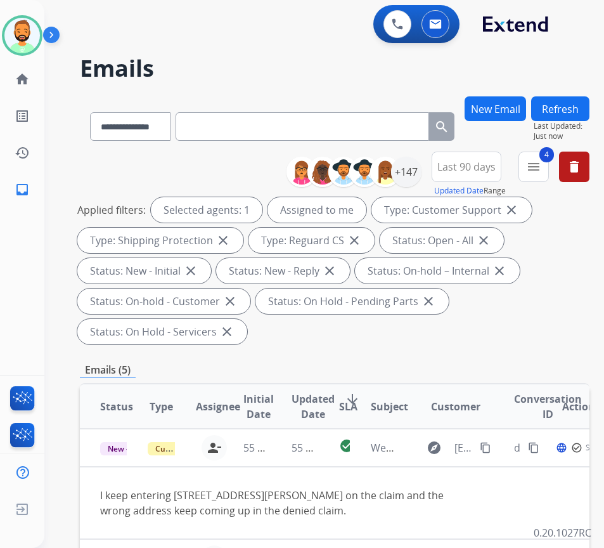
click at [574, 106] on button "Refresh" at bounding box center [560, 108] width 58 height 25
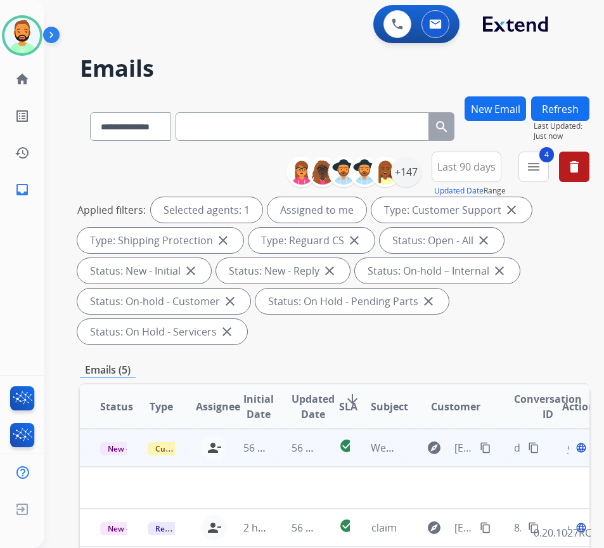
click at [575, 453] on div "Open language" at bounding box center [575, 447] width 27 height 15
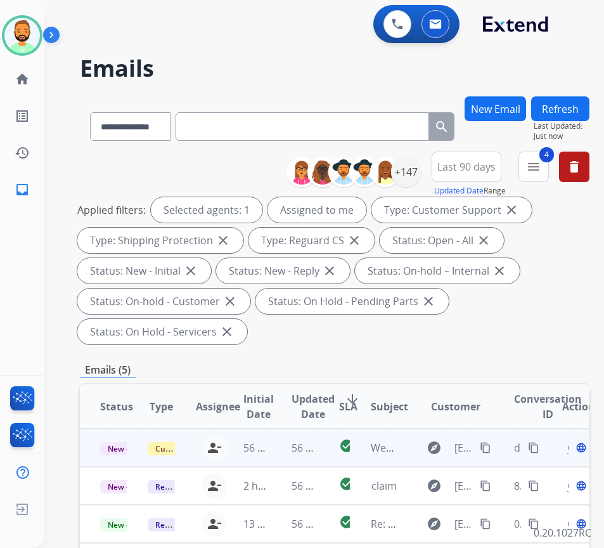
click at [573, 449] on span "Open" at bounding box center [580, 447] width 26 height 15
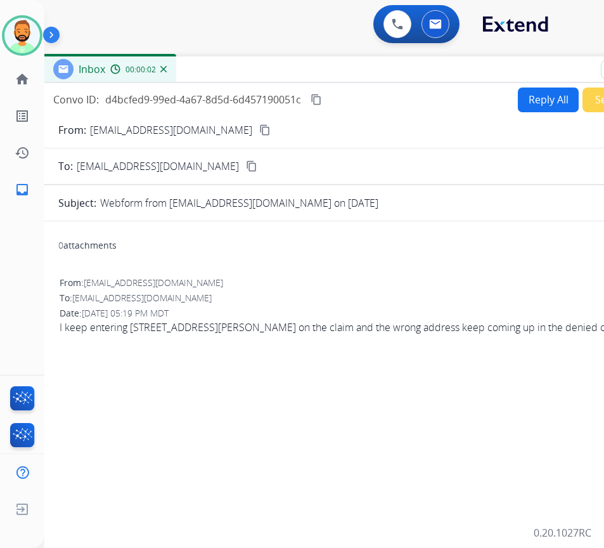
drag, startPoint x: 170, startPoint y: 96, endPoint x: 223, endPoint y: 78, distance: 56.3
click at [223, 78] on div "Inbox 00:00:02" at bounding box center [360, 69] width 634 height 27
click at [518, 106] on button "Reply All" at bounding box center [548, 99] width 61 height 25
select select "**********"
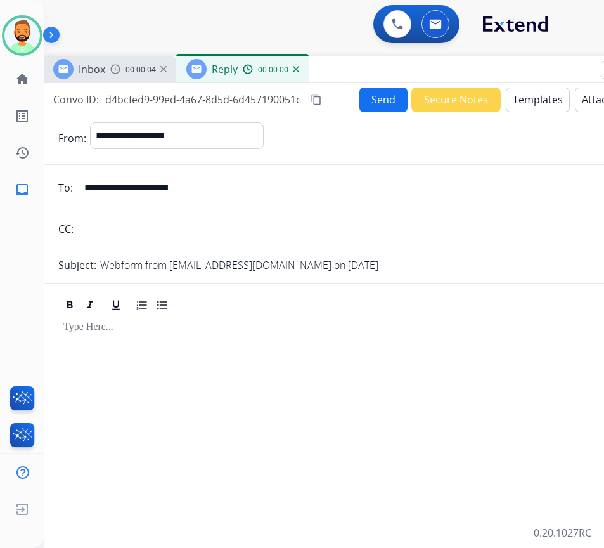
click at [544, 96] on button "Templates" at bounding box center [538, 99] width 64 height 25
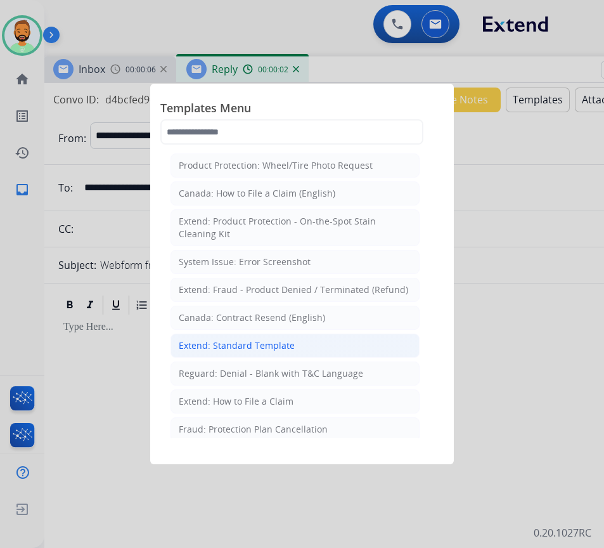
click at [304, 342] on li "Extend: Standard Template" at bounding box center [294, 345] width 249 height 24
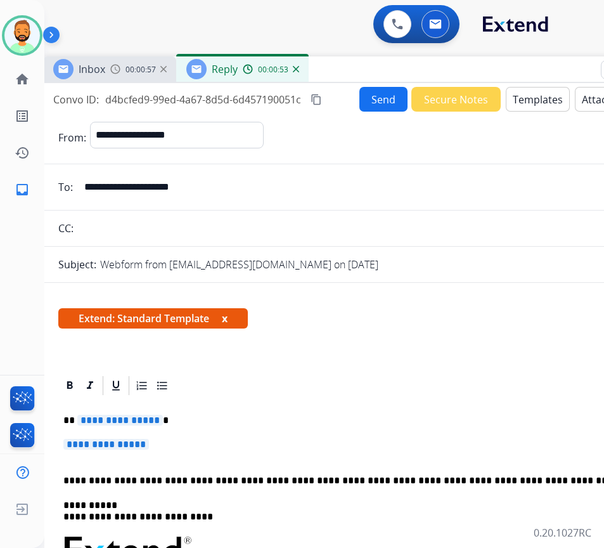
drag, startPoint x: 180, startPoint y: 448, endPoint x: 131, endPoint y: 438, distance: 49.8
click at [119, 439] on p "**********" at bounding box center [359, 450] width 593 height 23
drag, startPoint x: 170, startPoint y: 449, endPoint x: 62, endPoint y: 420, distance: 111.6
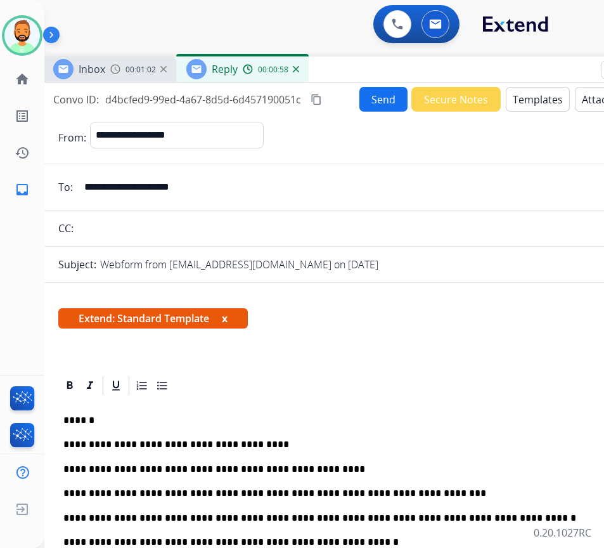
click at [142, 418] on p "******" at bounding box center [354, 420] width 583 height 11
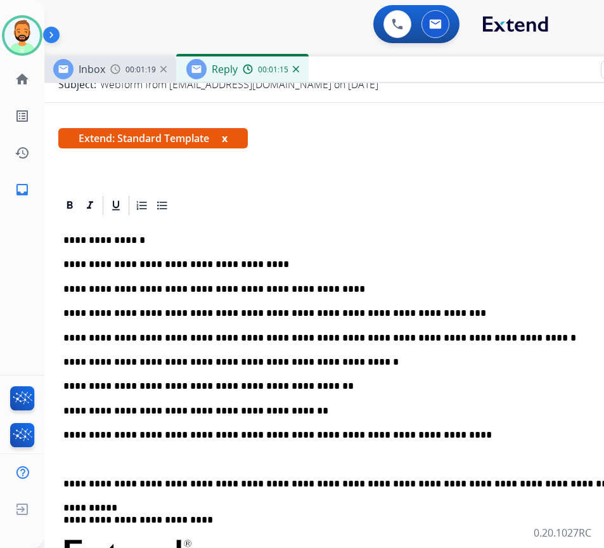
scroll to position [190, 0]
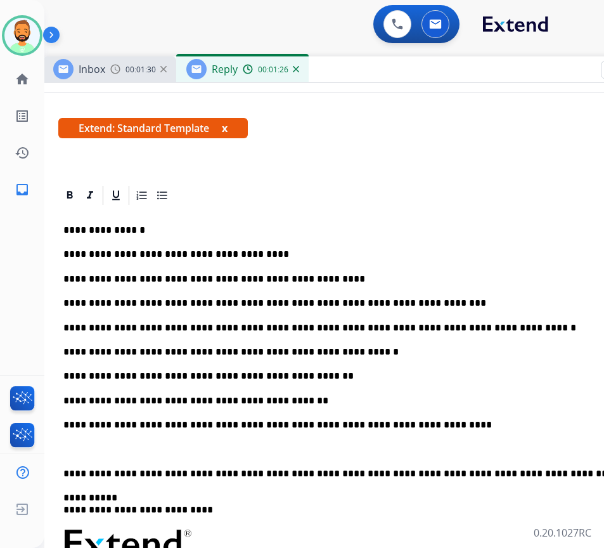
drag, startPoint x: 276, startPoint y: 364, endPoint x: 284, endPoint y: 366, distance: 7.7
click at [279, 366] on div "**********" at bounding box center [359, 485] width 603 height 556
click at [189, 396] on p "**********" at bounding box center [354, 400] width 583 height 11
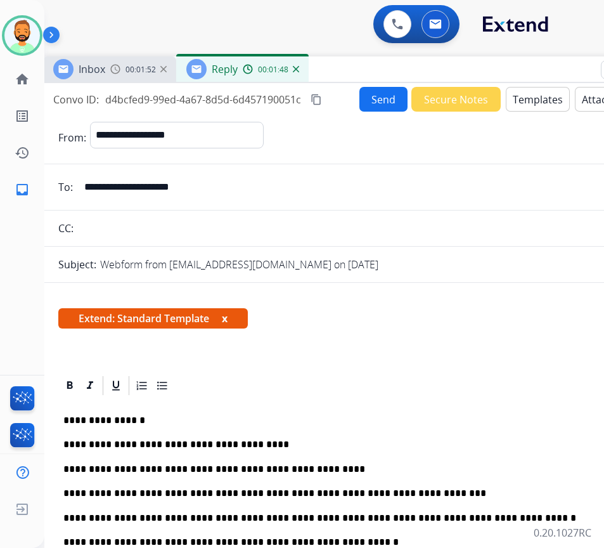
click at [378, 90] on button "Send" at bounding box center [383, 99] width 48 height 25
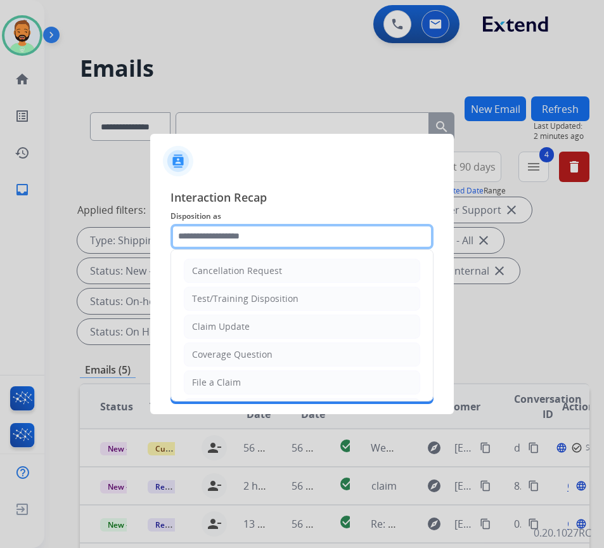
click at [335, 238] on input "text" at bounding box center [301, 236] width 263 height 25
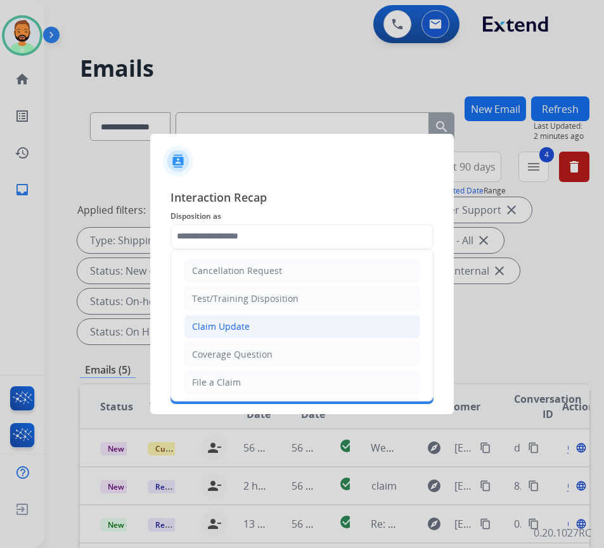
click at [315, 320] on li "Claim Update" at bounding box center [302, 326] width 236 height 24
type input "**********"
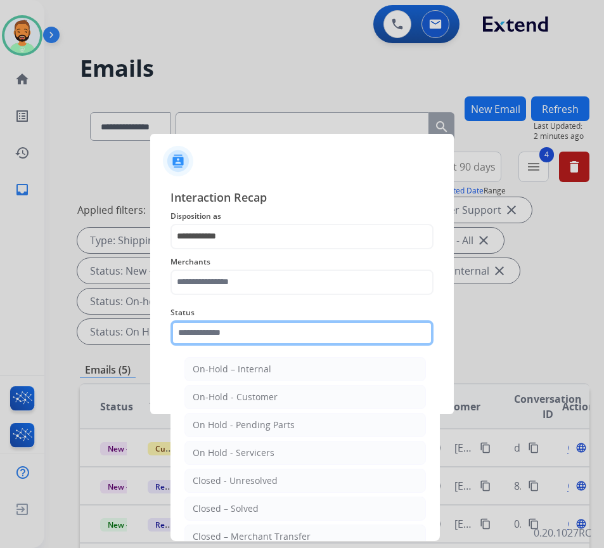
click at [306, 340] on input "text" at bounding box center [301, 332] width 263 height 25
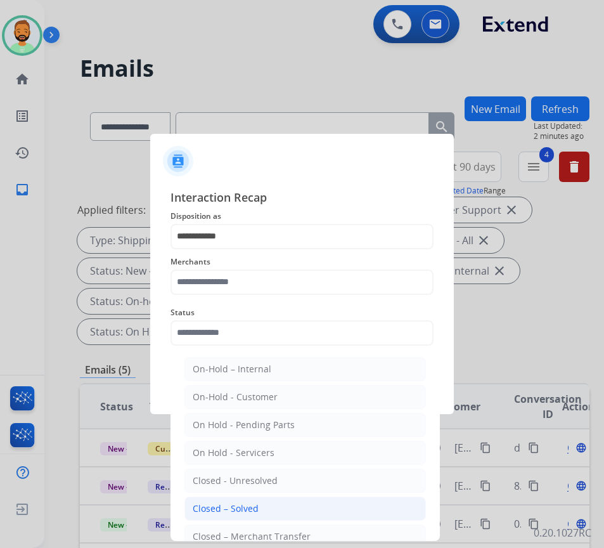
drag, startPoint x: 304, startPoint y: 510, endPoint x: 299, endPoint y: 499, distance: 11.7
click at [304, 510] on li "Closed – Solved" at bounding box center [304, 508] width 241 height 24
type input "**********"
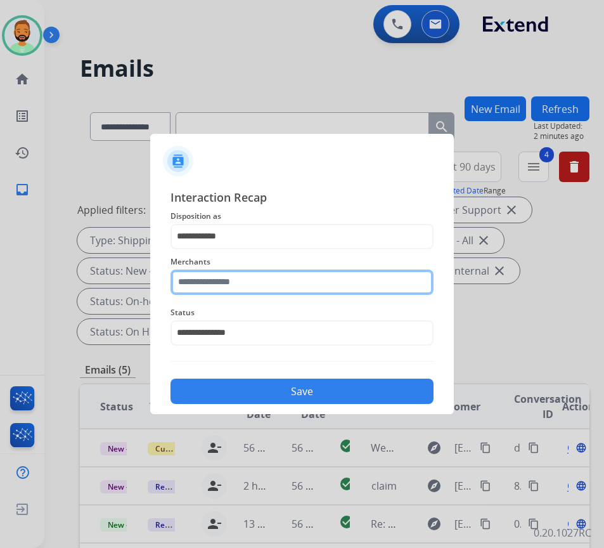
click at [236, 288] on input "text" at bounding box center [301, 281] width 263 height 25
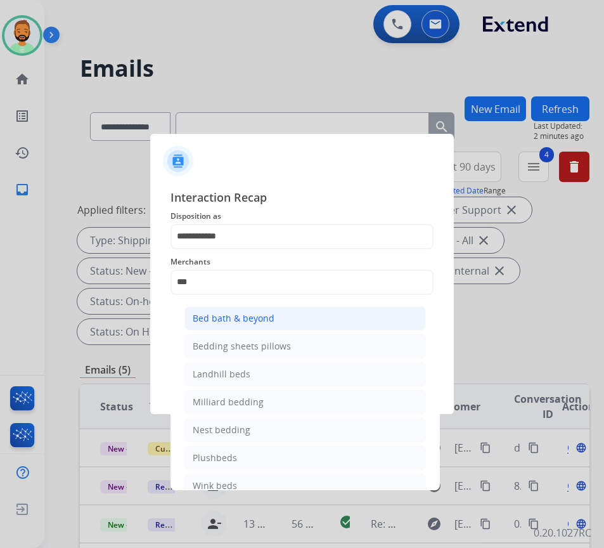
click at [271, 323] on div "Bed bath & beyond" at bounding box center [234, 318] width 82 height 13
type input "**********"
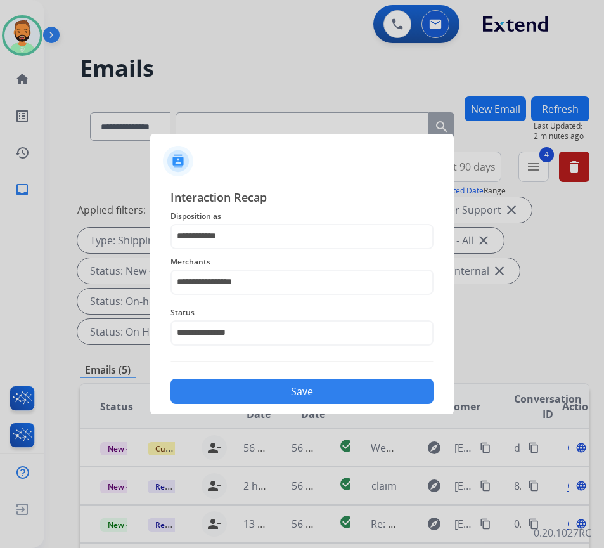
click at [298, 392] on button "Save" at bounding box center [301, 390] width 263 height 25
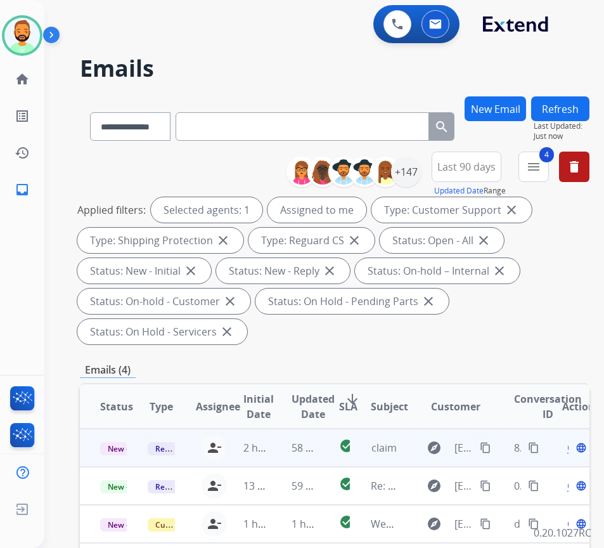
click at [288, 444] on td "58 minutes ago" at bounding box center [295, 447] width 48 height 38
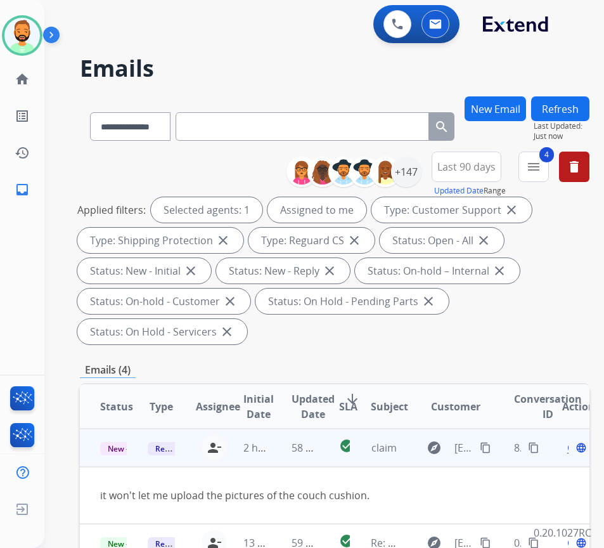
click at [574, 447] on span "Open" at bounding box center [580, 447] width 26 height 15
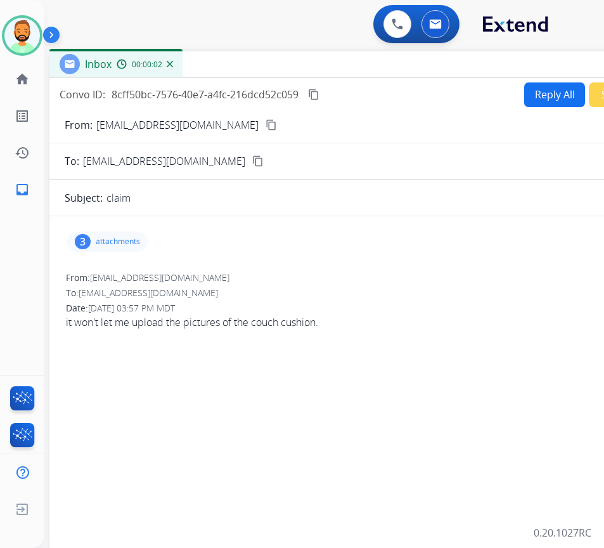
drag, startPoint x: 324, startPoint y: 99, endPoint x: 434, endPoint y: 73, distance: 112.7
click at [434, 73] on div "Inbox 00:00:02" at bounding box center [366, 64] width 634 height 27
click at [543, 93] on button "Reply All" at bounding box center [554, 94] width 61 height 25
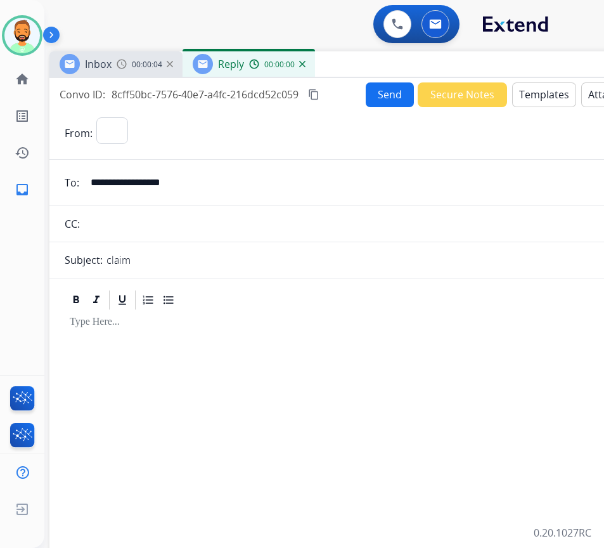
select select "**********"
click at [543, 93] on button "Templates" at bounding box center [544, 94] width 64 height 25
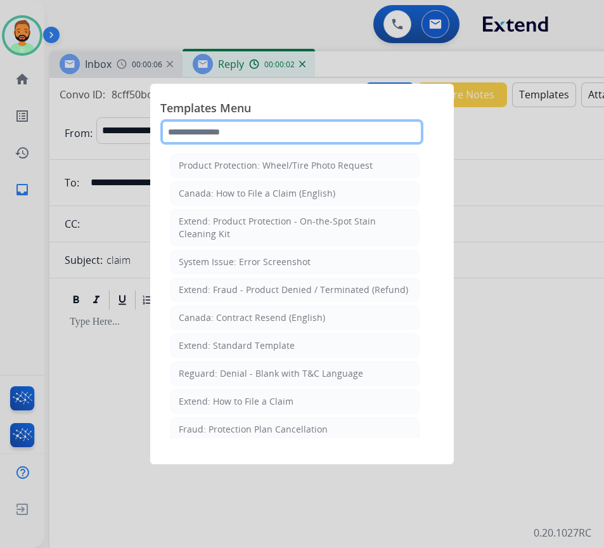
click at [286, 127] on input "text" at bounding box center [291, 131] width 263 height 25
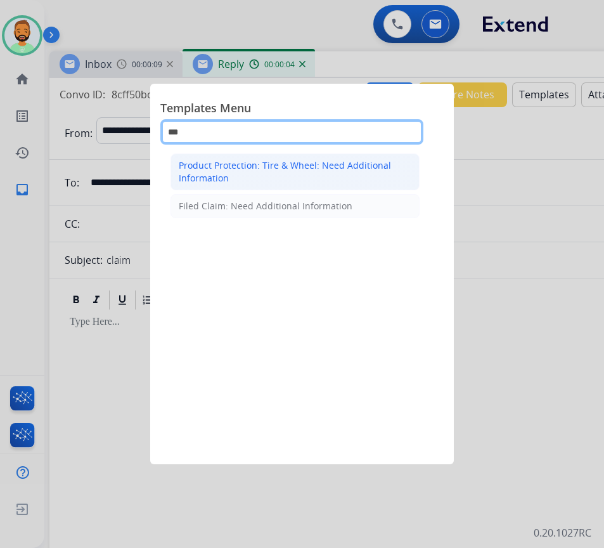
type input "***"
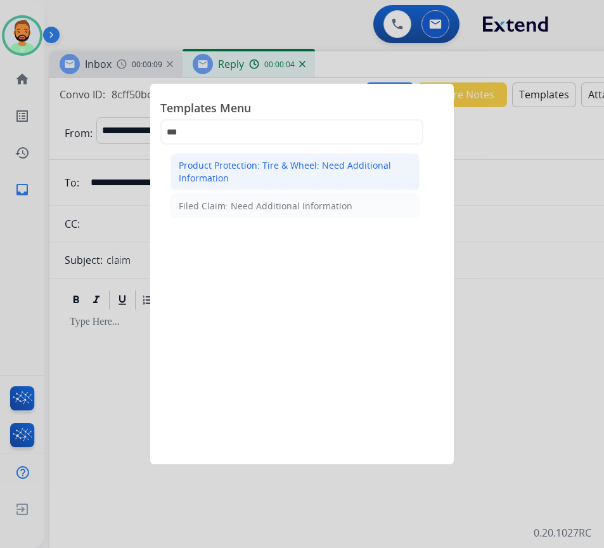
click at [284, 170] on div "Product Protection: Tire & Wheel: Need Additional Information" at bounding box center [295, 171] width 233 height 25
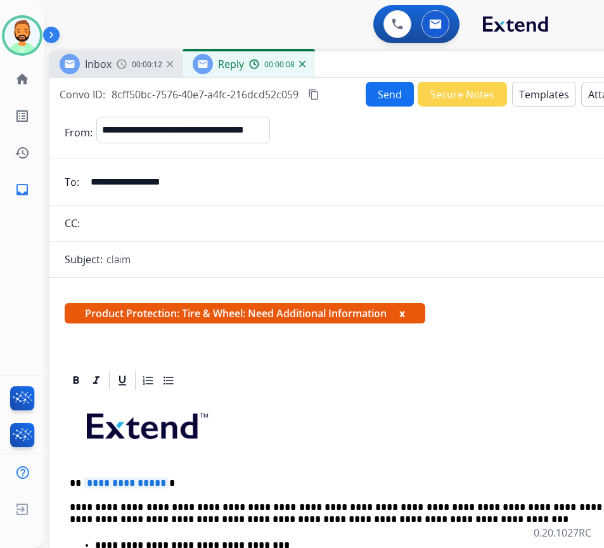
click at [278, 193] on input "**********" at bounding box center [375, 181] width 585 height 25
click at [272, 184] on input "**********" at bounding box center [375, 181] width 585 height 25
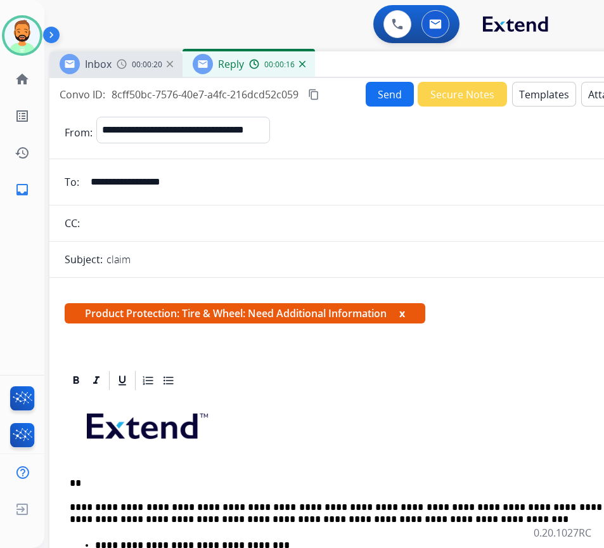
click at [272, 184] on input "**********" at bounding box center [375, 181] width 585 height 25
drag, startPoint x: 198, startPoint y: 485, endPoint x: 191, endPoint y: 485, distance: 6.4
click at [198, 485] on p "**" at bounding box center [361, 482] width 583 height 11
click at [315, 506] on p "**********" at bounding box center [361, 512] width 583 height 23
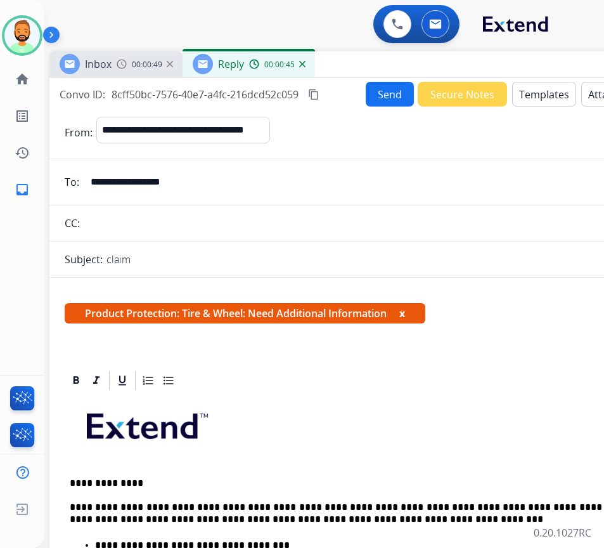
click at [497, 508] on p "**********" at bounding box center [361, 512] width 583 height 23
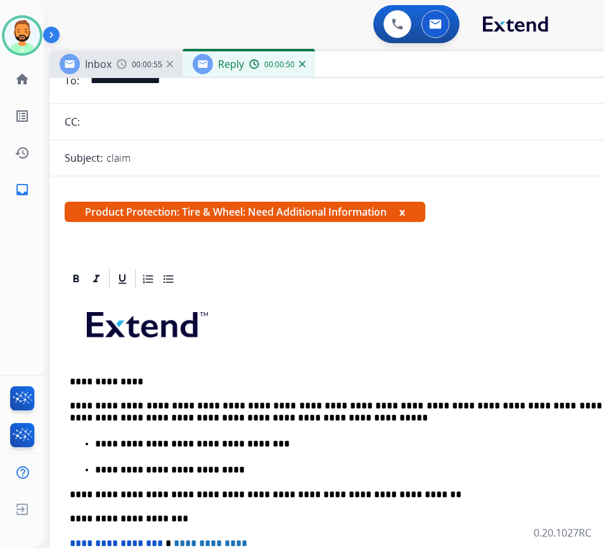
scroll to position [254, 0]
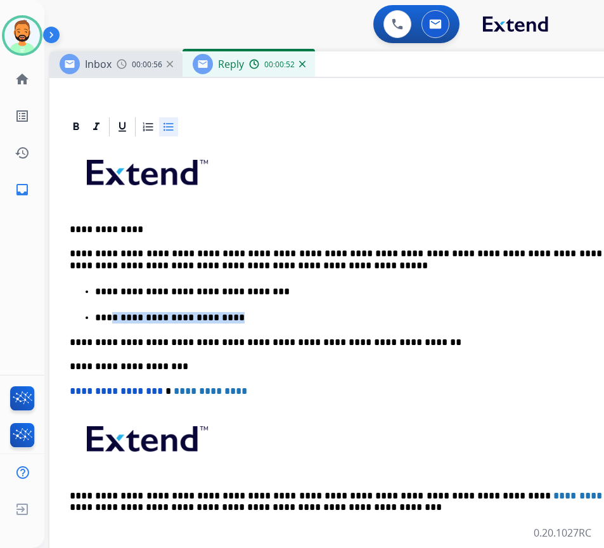
drag, startPoint x: 162, startPoint y: 316, endPoint x: 105, endPoint y: 313, distance: 57.1
click at [105, 313] on p "**********" at bounding box center [374, 317] width 558 height 11
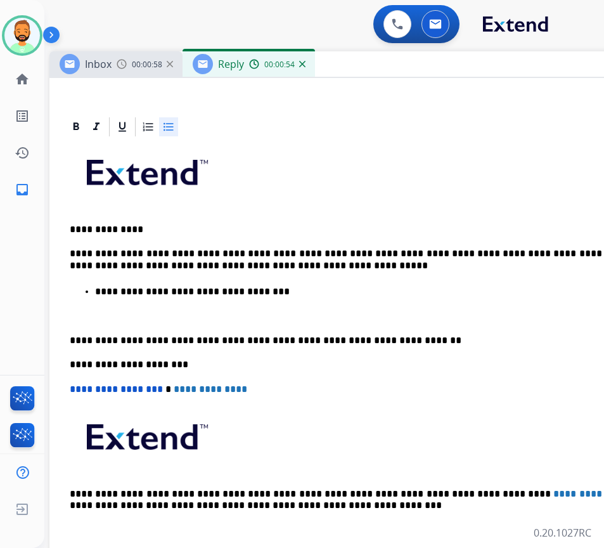
scroll to position [229, 0]
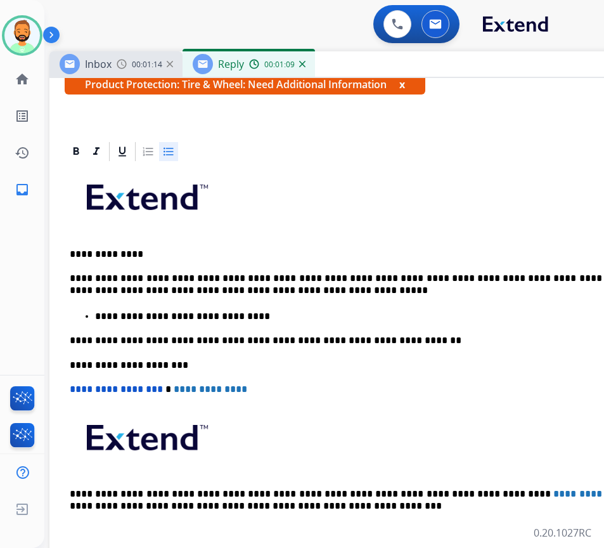
click at [259, 304] on div "**********" at bounding box center [366, 357] width 603 height 389
click at [265, 319] on p "**********" at bounding box center [374, 316] width 558 height 11
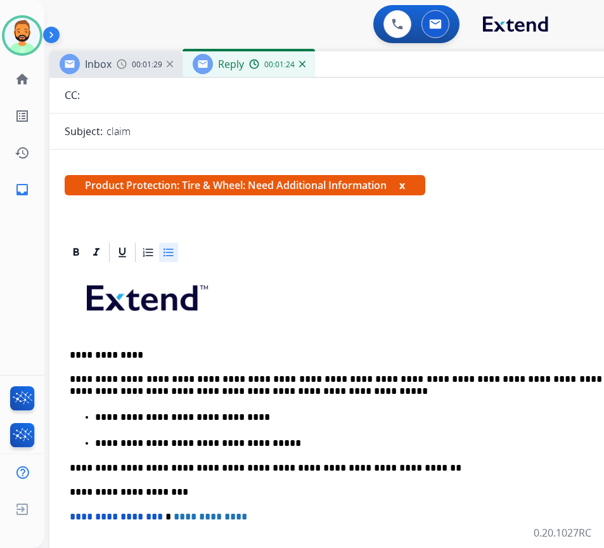
scroll to position [0, 0]
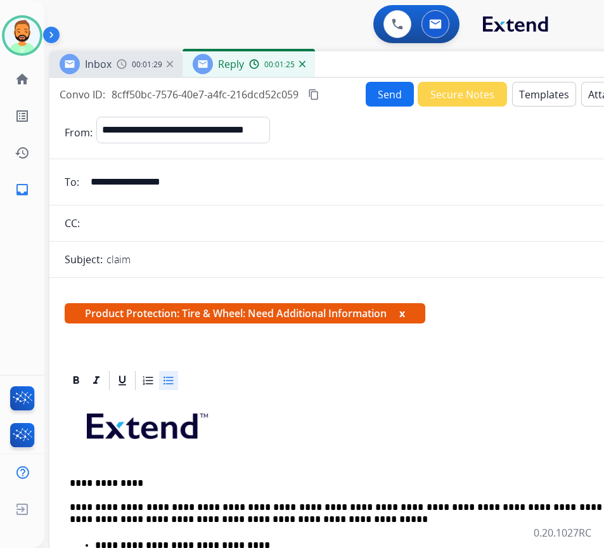
click at [381, 95] on button "Send" at bounding box center [390, 94] width 48 height 25
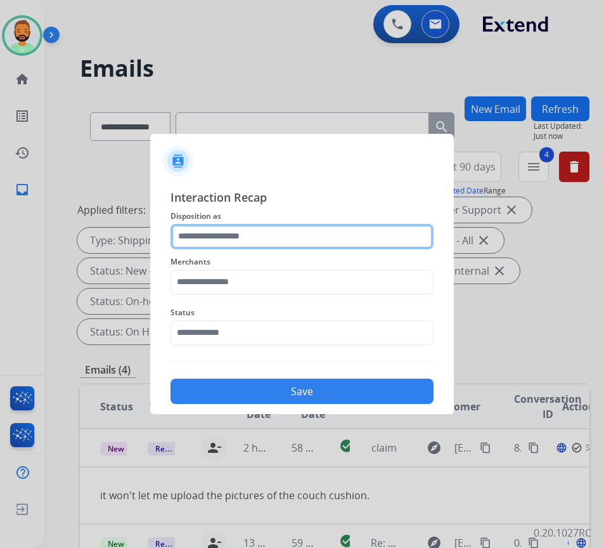
click at [300, 233] on input "text" at bounding box center [301, 236] width 263 height 25
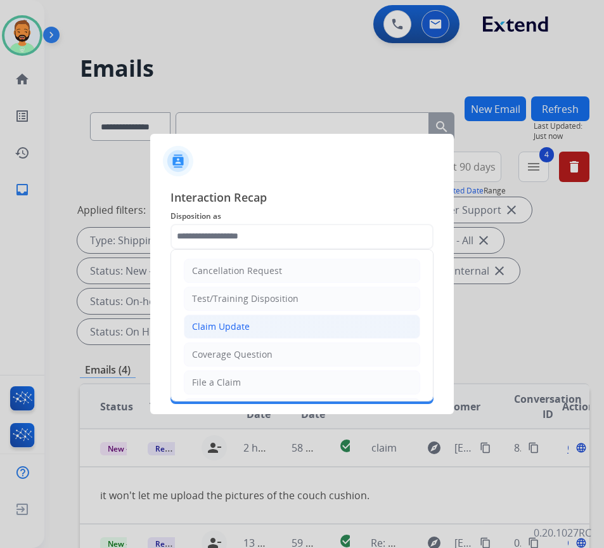
click at [259, 324] on li "Claim Update" at bounding box center [302, 326] width 236 height 24
type input "**********"
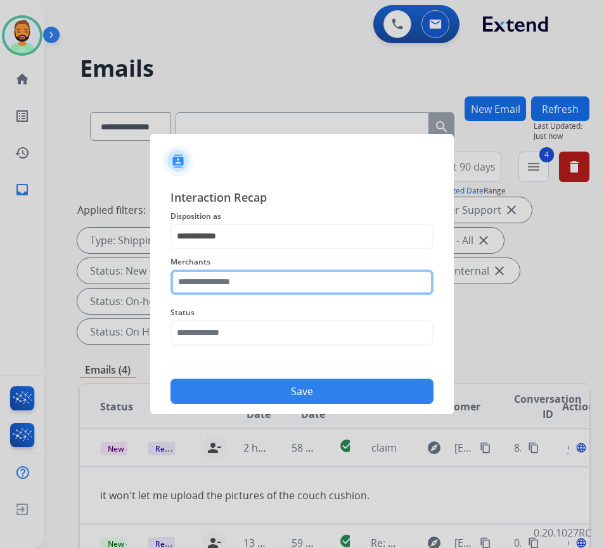
click at [250, 281] on input "text" at bounding box center [301, 281] width 263 height 25
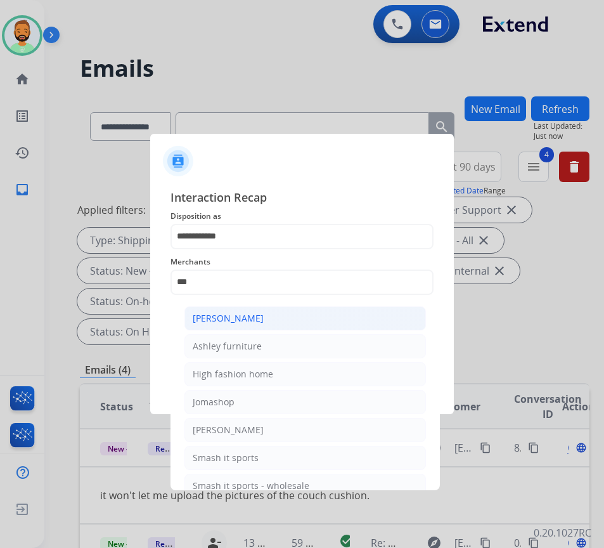
click at [259, 314] on div "Ashley - Reguard" at bounding box center [228, 318] width 71 height 13
type input "**********"
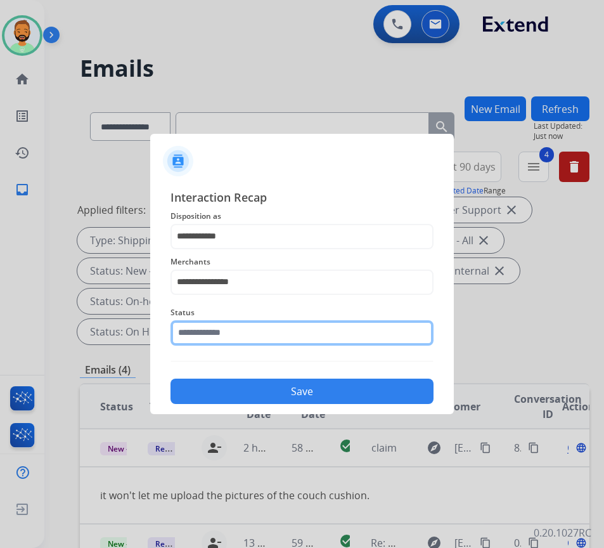
click at [259, 328] on input "text" at bounding box center [301, 332] width 263 height 25
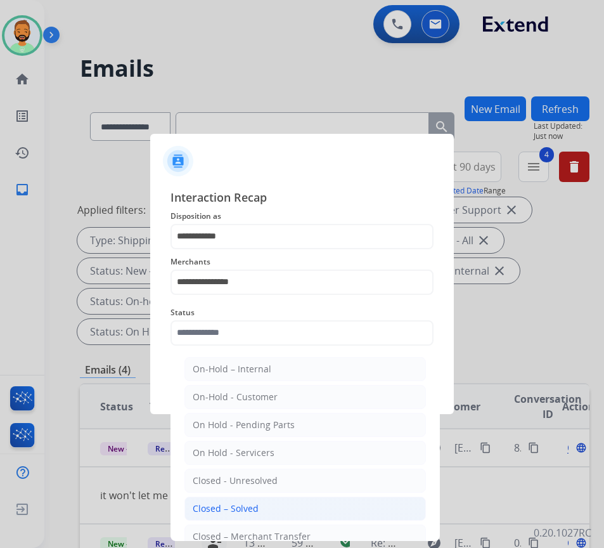
click at [266, 515] on li "Closed – Solved" at bounding box center [304, 508] width 241 height 24
type input "**********"
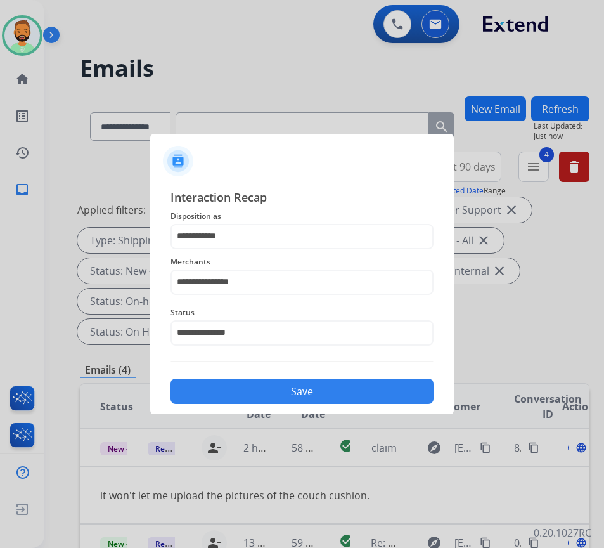
click at [280, 388] on button "Save" at bounding box center [301, 390] width 263 height 25
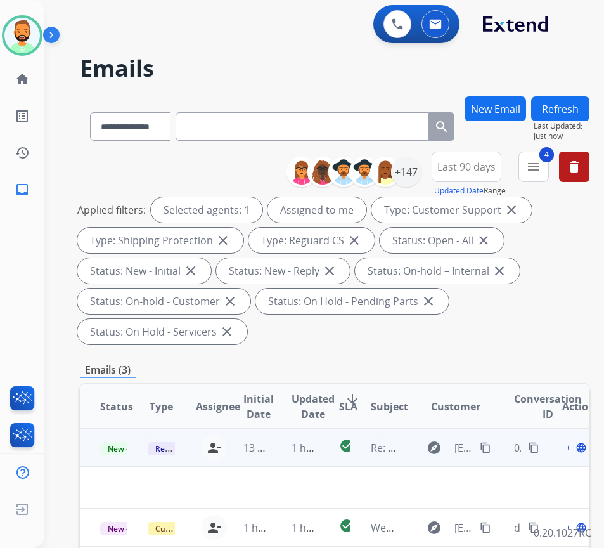
click at [283, 442] on td "1 hour ago" at bounding box center [295, 447] width 48 height 38
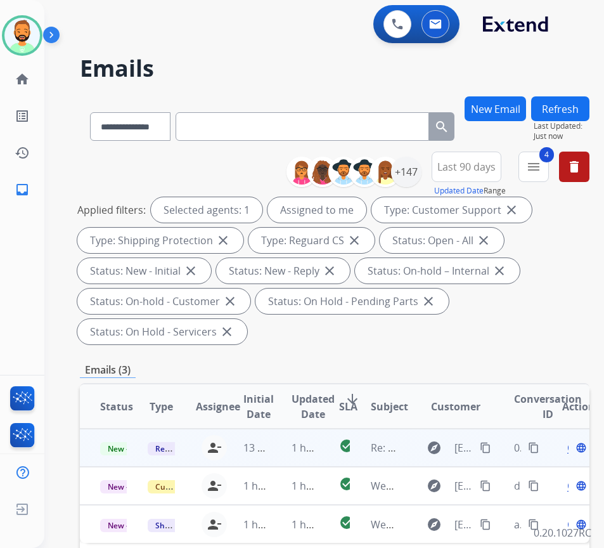
click at [283, 442] on td "1 hour ago" at bounding box center [295, 447] width 48 height 38
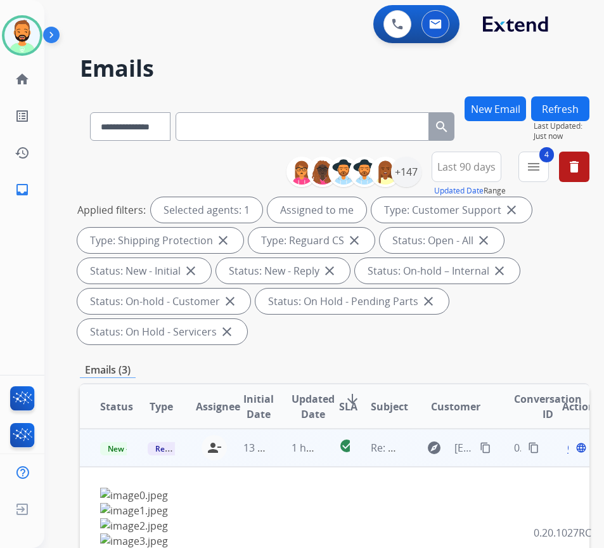
click at [489, 449] on mat-icon "content_copy" at bounding box center [485, 447] width 11 height 11
click at [572, 449] on span "Open" at bounding box center [580, 447] width 26 height 15
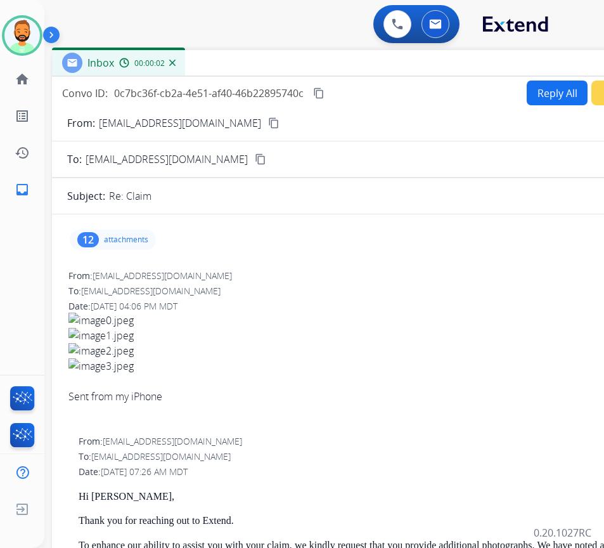
drag, startPoint x: 287, startPoint y: 98, endPoint x: 398, endPoint y: 71, distance: 114.2
click at [398, 71] on div "Inbox 00:00:02" at bounding box center [369, 63] width 634 height 27
click at [141, 235] on p "attachments" at bounding box center [125, 240] width 44 height 10
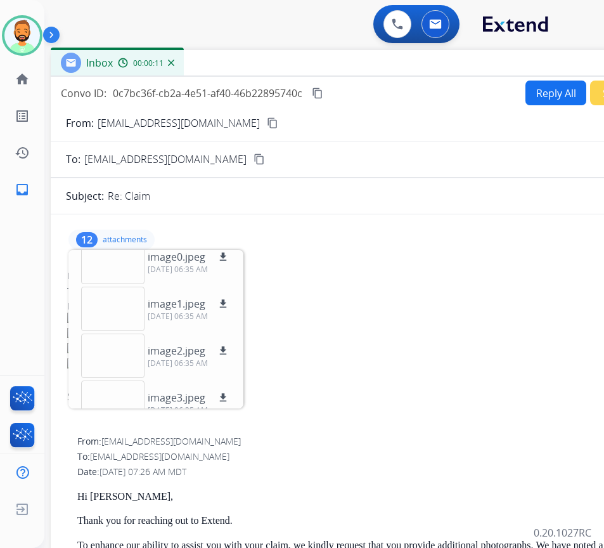
scroll to position [407, 0]
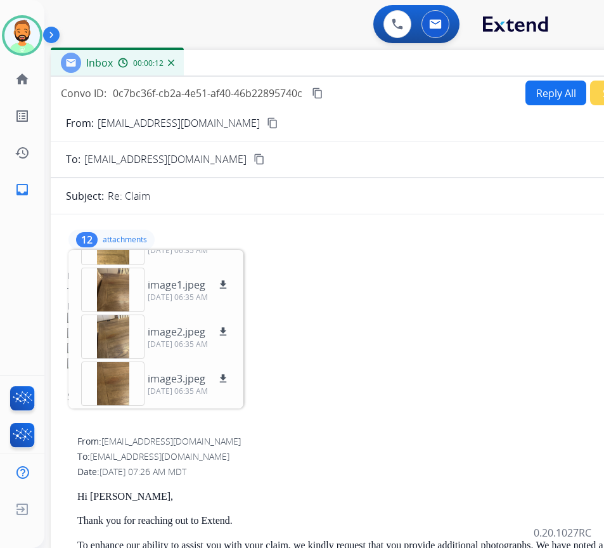
click at [118, 235] on p "attachments" at bounding box center [125, 240] width 44 height 10
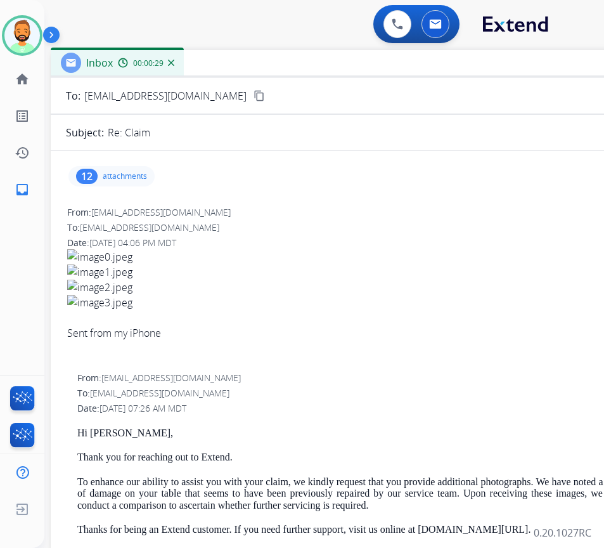
scroll to position [0, 0]
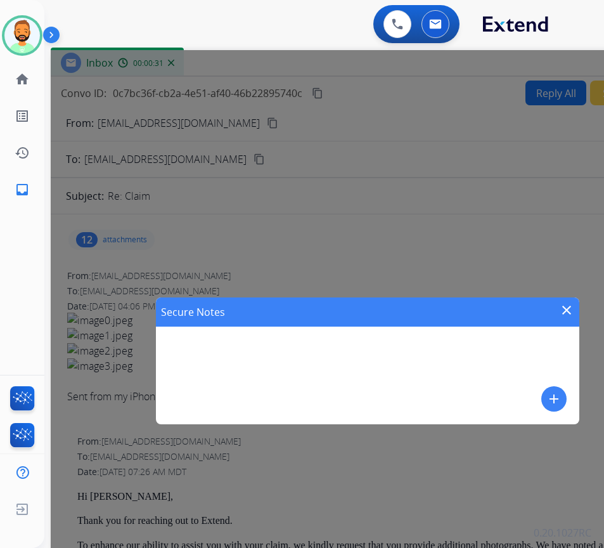
click at [544, 395] on button "add" at bounding box center [553, 398] width 25 height 25
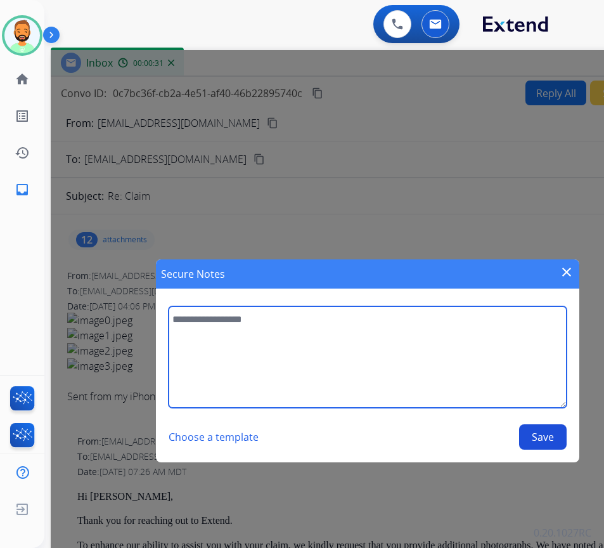
click at [481, 381] on textarea at bounding box center [367, 356] width 397 height 101
type textarea "**********"
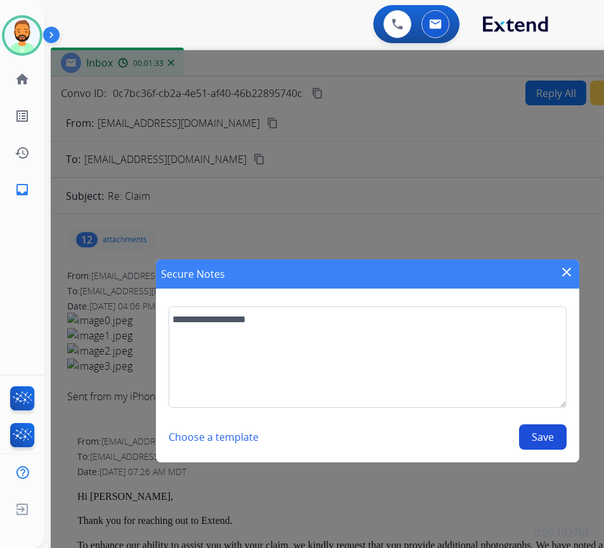
click at [538, 436] on button "Save" at bounding box center [543, 436] width 48 height 25
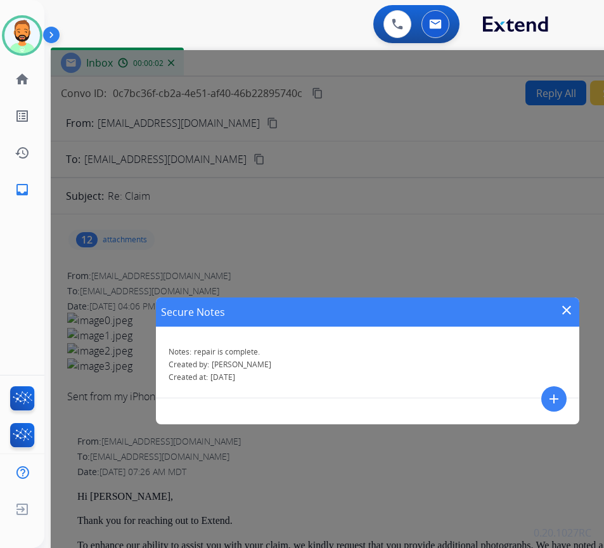
click at [567, 310] on mat-icon "close" at bounding box center [566, 309] width 15 height 15
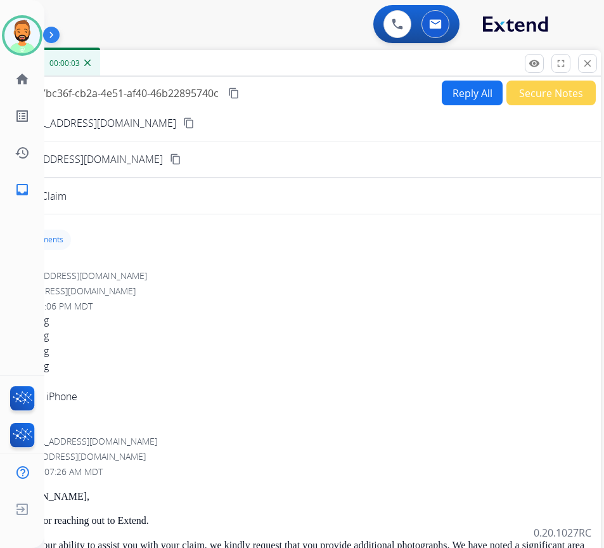
drag, startPoint x: 536, startPoint y: 74, endPoint x: 371, endPoint y: 77, distance: 165.5
click at [371, 77] on div "Inbox 00:00:03" at bounding box center [284, 63] width 634 height 27
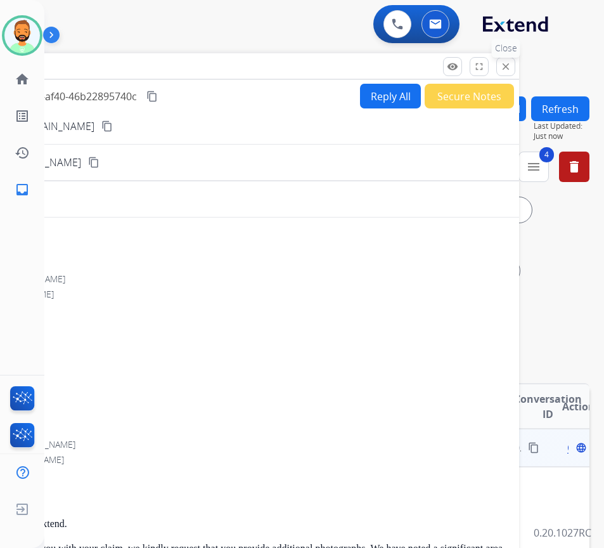
click at [505, 72] on mat-icon "close" at bounding box center [505, 66] width 11 height 11
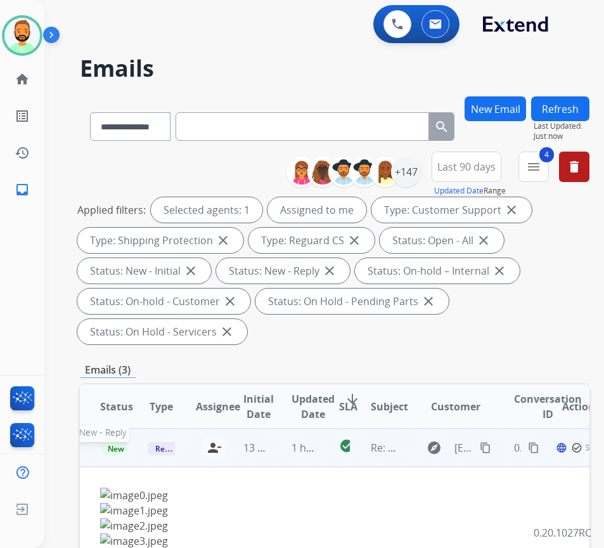
click at [122, 447] on span "New - Reply" at bounding box center [129, 448] width 58 height 13
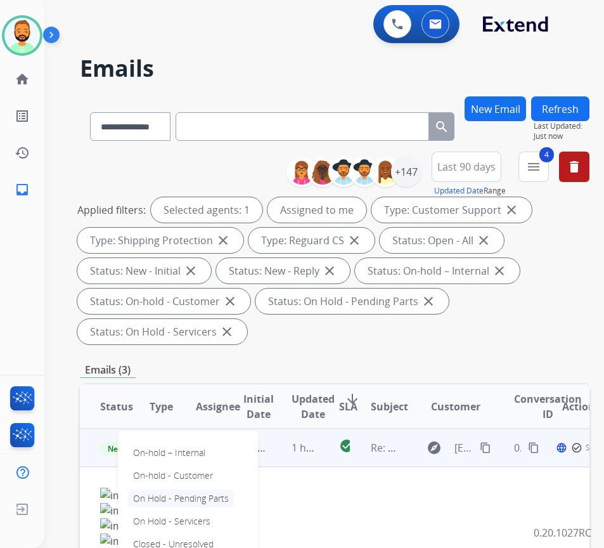
scroll to position [63, 0]
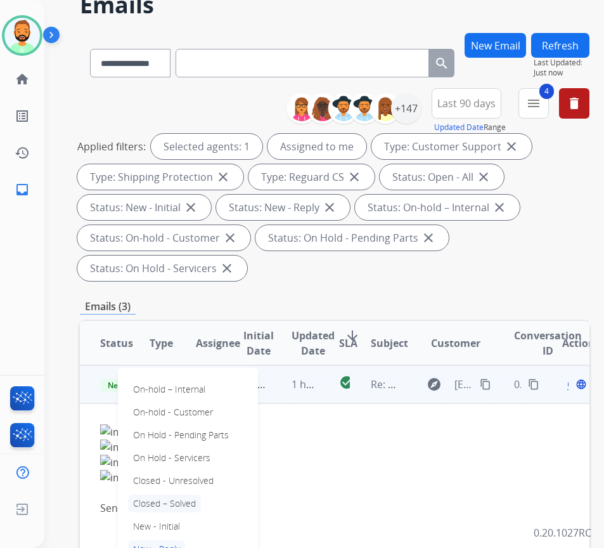
click at [181, 499] on p "Closed – Solved" at bounding box center [164, 503] width 73 height 18
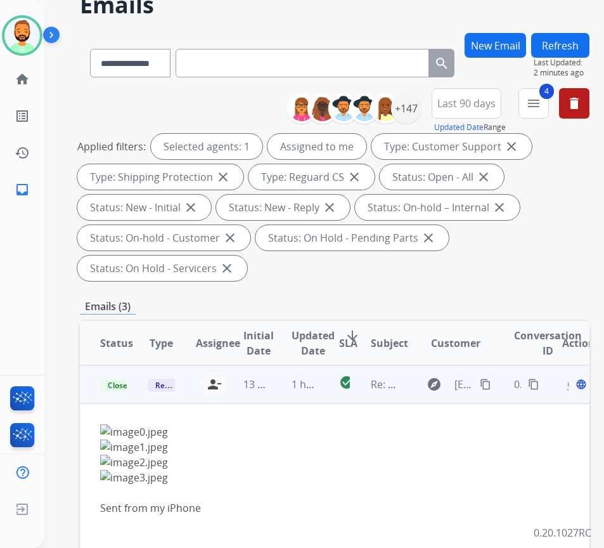
click at [555, 48] on button "Refresh" at bounding box center [560, 45] width 58 height 25
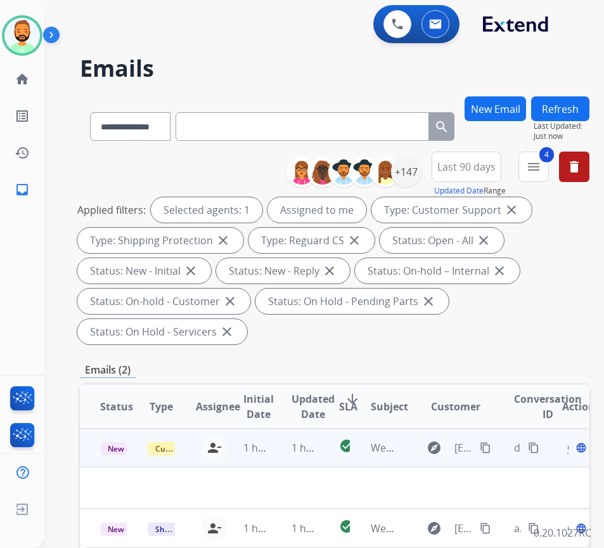
click at [278, 443] on td "1 hour ago" at bounding box center [295, 447] width 48 height 38
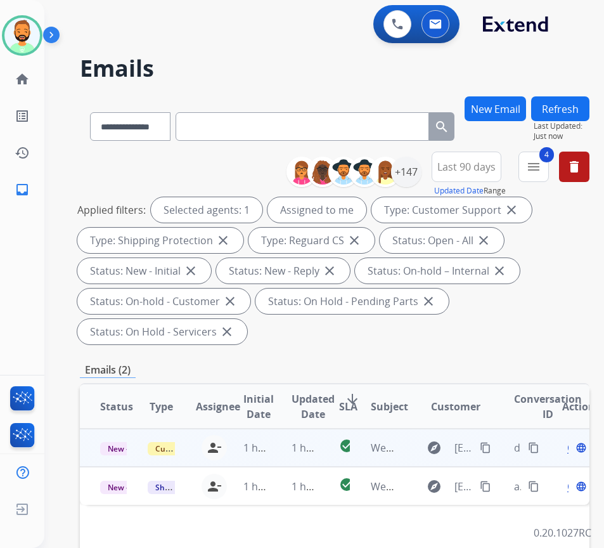
click at [273, 444] on td "1 hour ago" at bounding box center [295, 447] width 48 height 38
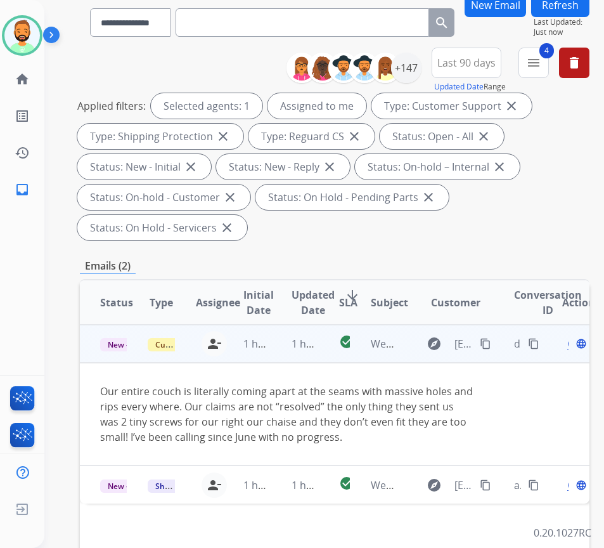
scroll to position [127, 0]
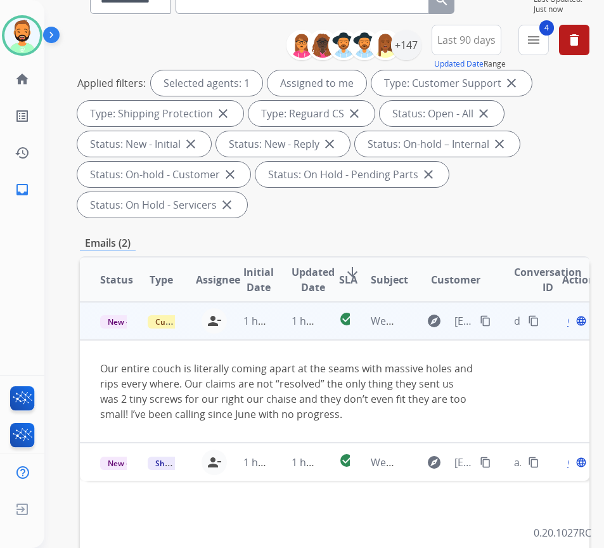
click at [488, 316] on mat-icon "content_copy" at bounding box center [485, 320] width 11 height 11
click at [573, 323] on span "Open" at bounding box center [580, 320] width 26 height 15
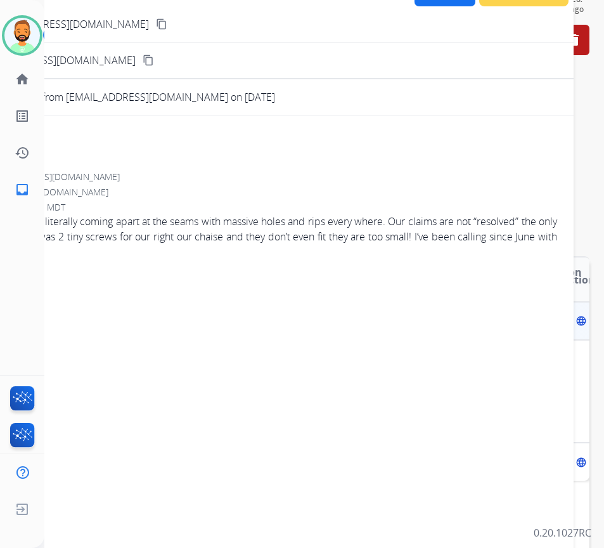
scroll to position [0, 0]
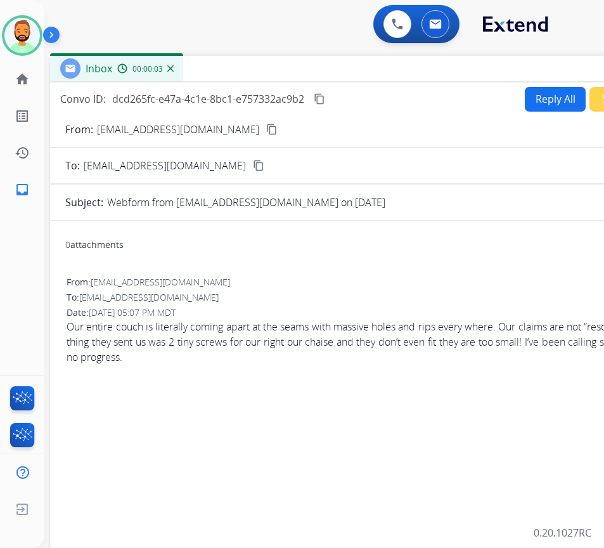
drag, startPoint x: 325, startPoint y: 100, endPoint x: 352, endPoint y: 77, distance: 35.5
click at [352, 77] on div "Inbox 00:00:03" at bounding box center [367, 69] width 634 height 27
click at [527, 96] on button "Reply All" at bounding box center [555, 99] width 61 height 25
select select "**********"
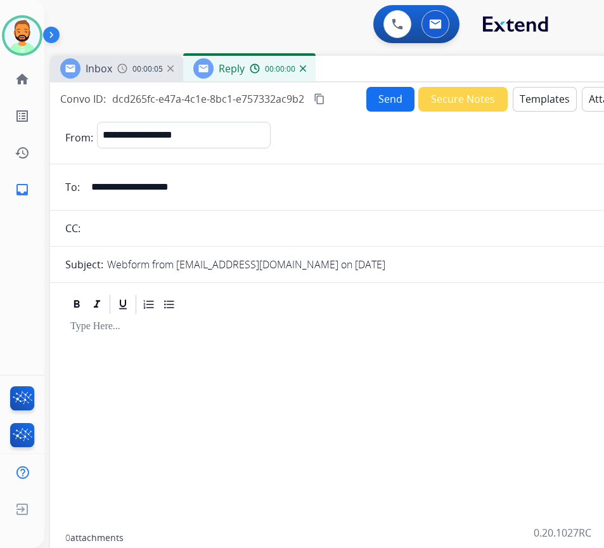
click at [527, 96] on button "Templates" at bounding box center [545, 99] width 64 height 25
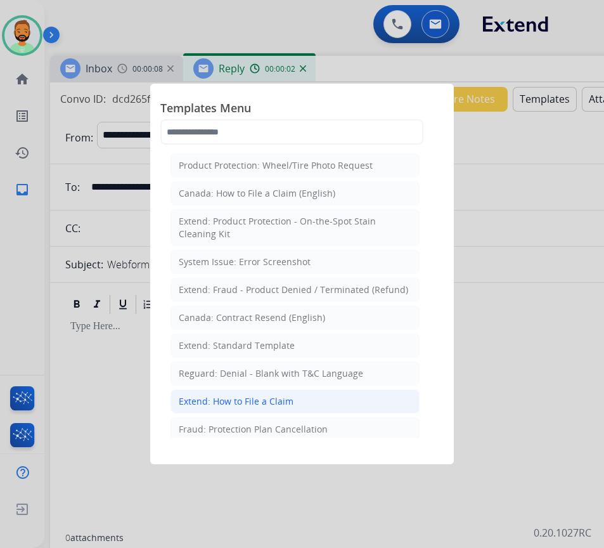
click at [368, 394] on li "Extend: How to File a Claim" at bounding box center [294, 401] width 249 height 24
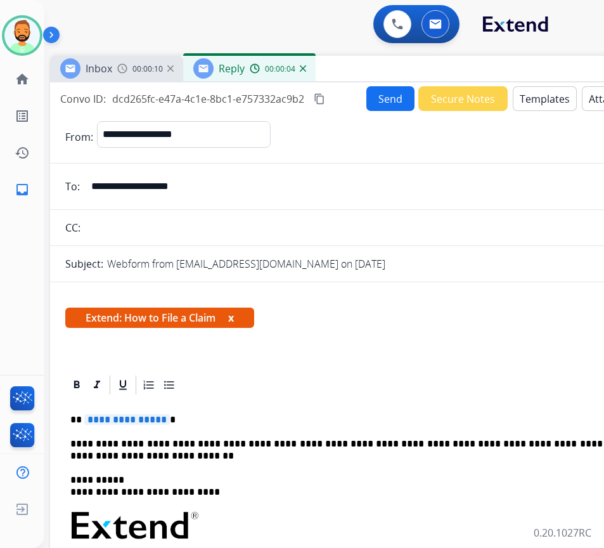
click at [356, 415] on p "**********" at bounding box center [361, 419] width 583 height 11
click at [355, 395] on div at bounding box center [366, 384] width 603 height 23
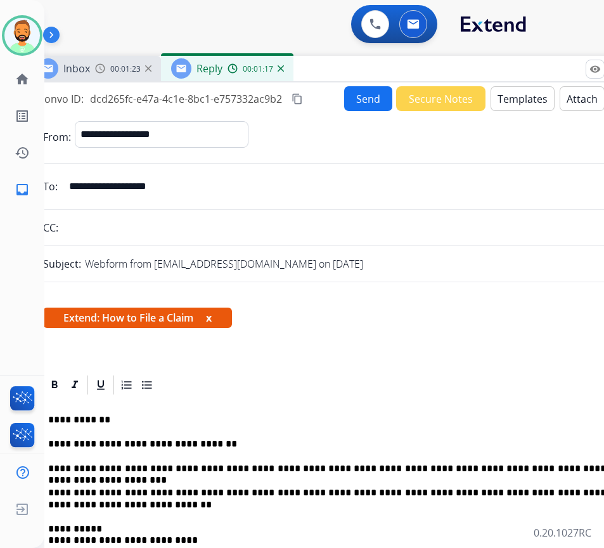
scroll to position [0, 25]
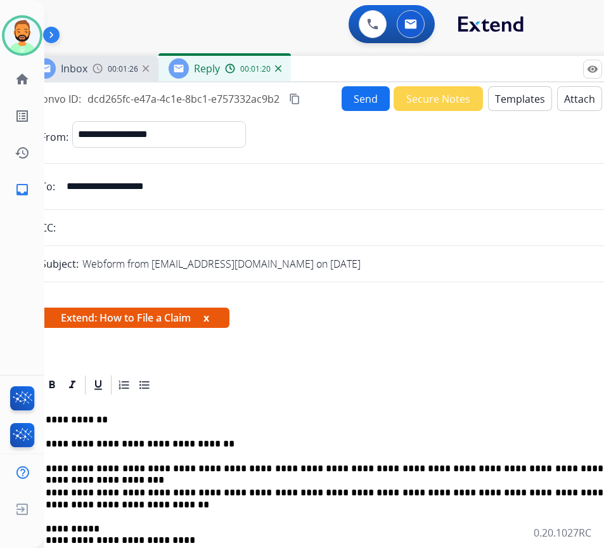
click at [367, 92] on button "Send" at bounding box center [366, 98] width 48 height 25
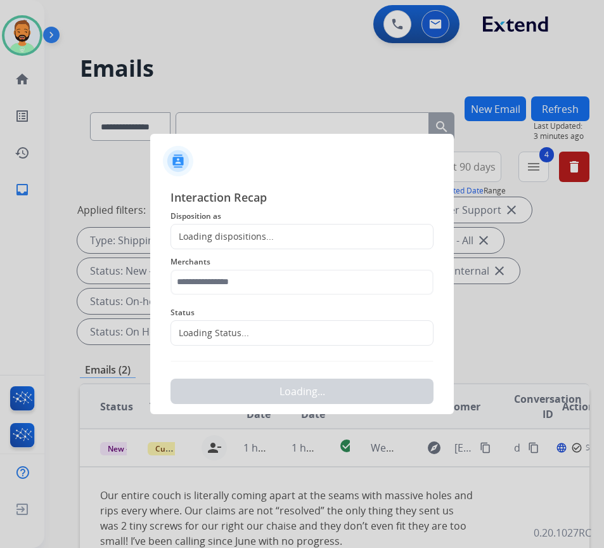
scroll to position [0, 2]
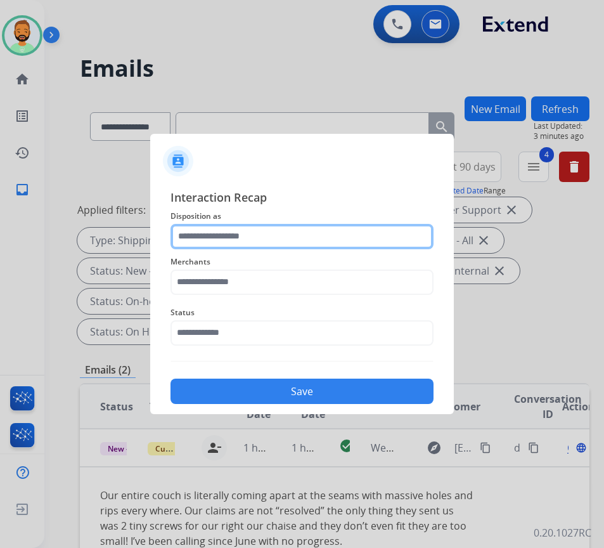
click at [299, 235] on input "text" at bounding box center [301, 236] width 263 height 25
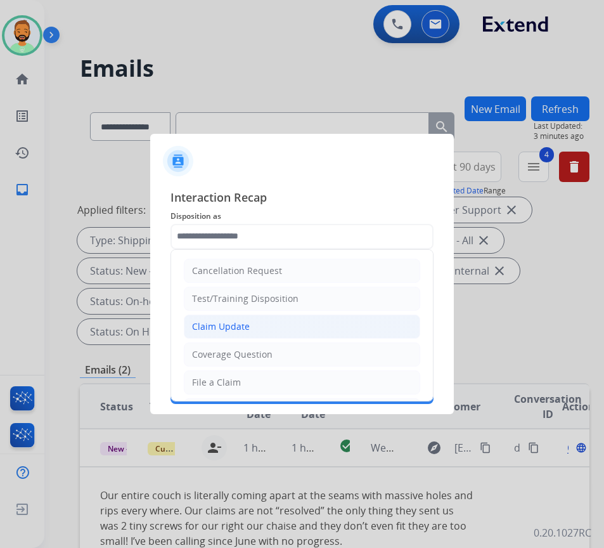
click at [314, 323] on li "Claim Update" at bounding box center [302, 326] width 236 height 24
type input "**********"
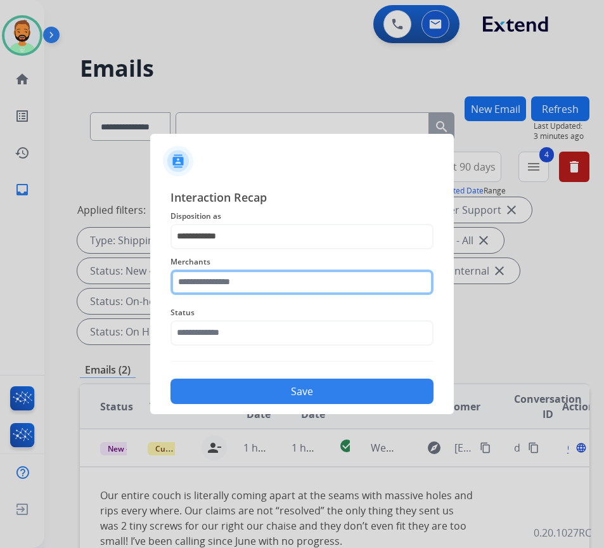
click at [321, 288] on input "text" at bounding box center [301, 281] width 263 height 25
click at [249, 281] on input "text" at bounding box center [301, 281] width 263 height 25
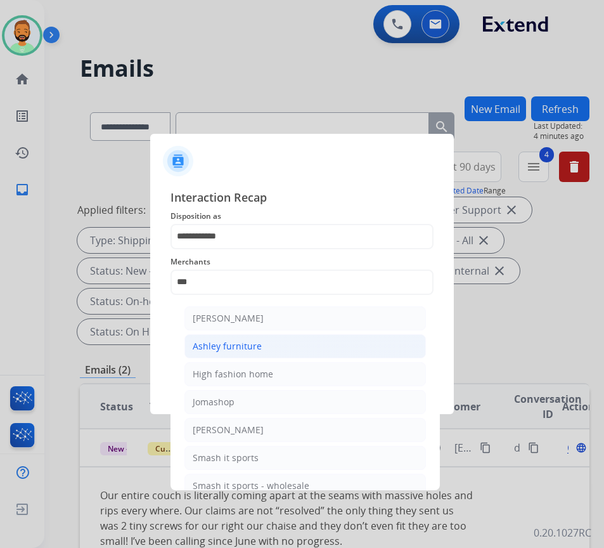
click at [267, 334] on li "Ashley furniture" at bounding box center [304, 346] width 241 height 24
type input "**********"
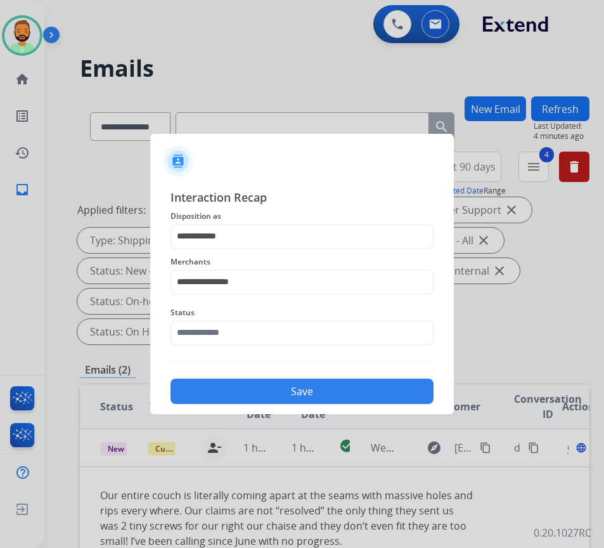
click at [260, 347] on div "Status" at bounding box center [301, 325] width 263 height 51
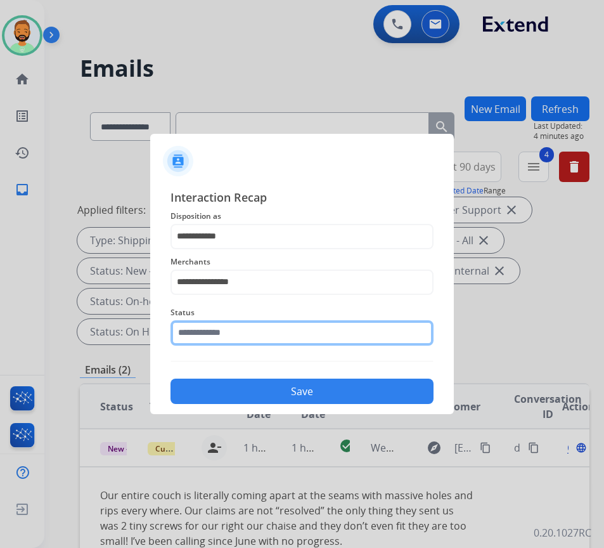
click at [259, 342] on input "text" at bounding box center [301, 332] width 263 height 25
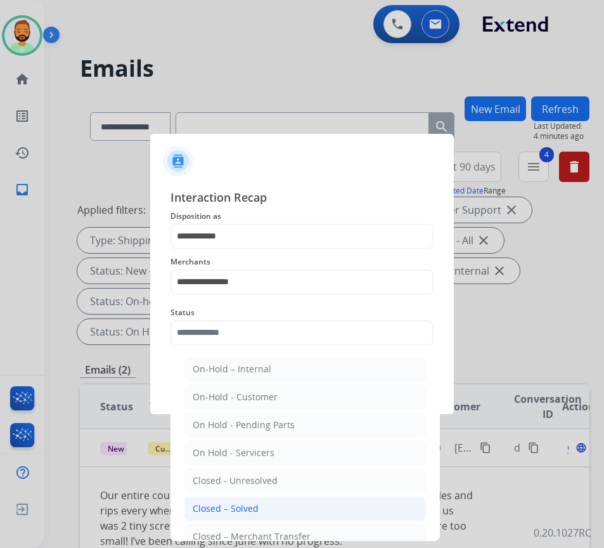
click at [252, 503] on div "Closed – Solved" at bounding box center [226, 508] width 66 height 13
type input "**********"
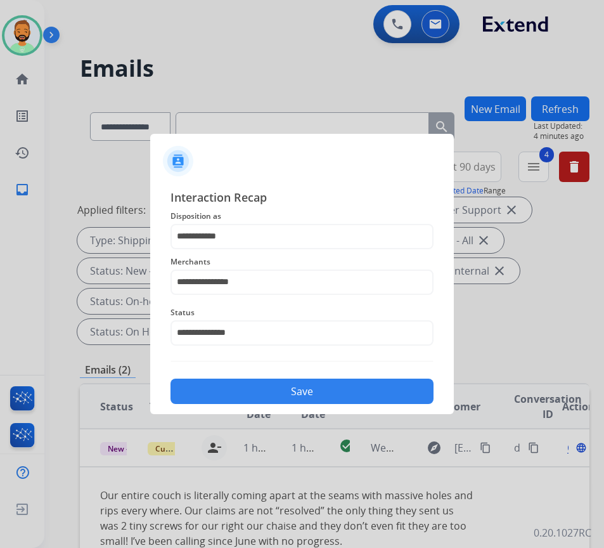
click at [291, 380] on button "Save" at bounding box center [301, 390] width 263 height 25
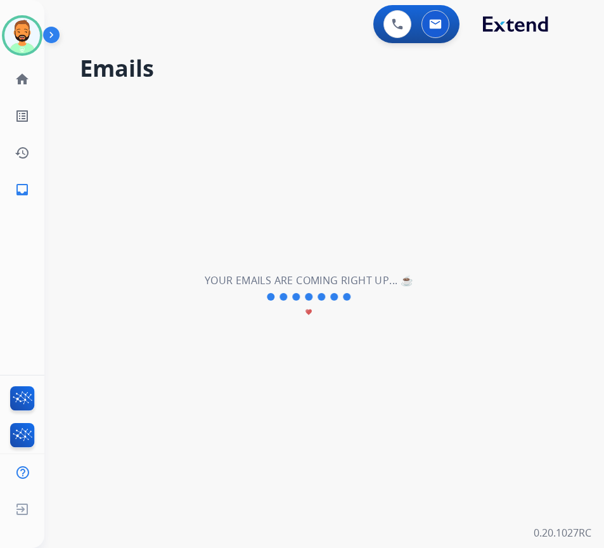
scroll to position [0, 0]
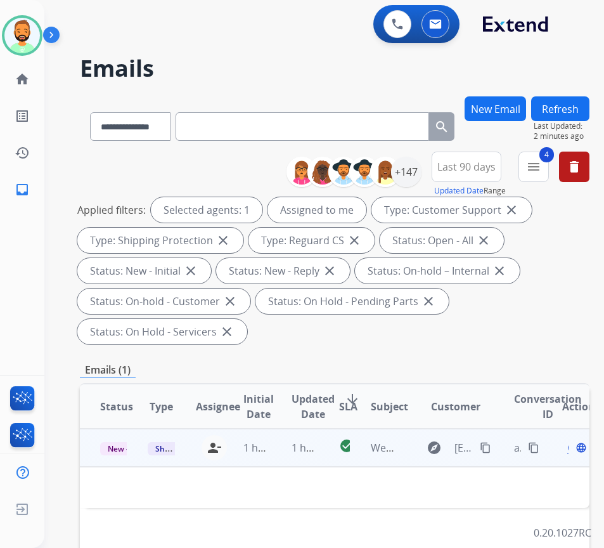
click at [275, 439] on td "1 hour ago" at bounding box center [295, 447] width 48 height 38
click at [287, 458] on td "1 hour ago" at bounding box center [295, 447] width 48 height 38
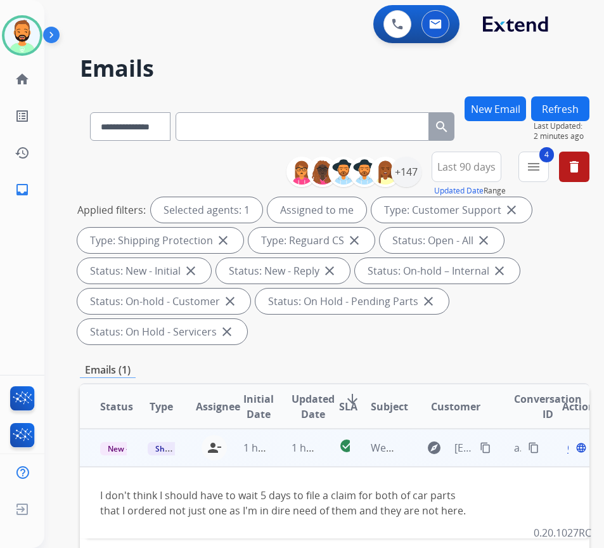
click at [487, 448] on mat-icon "content_copy" at bounding box center [485, 447] width 11 height 11
click at [486, 447] on mat-icon "content_copy" at bounding box center [485, 447] width 11 height 11
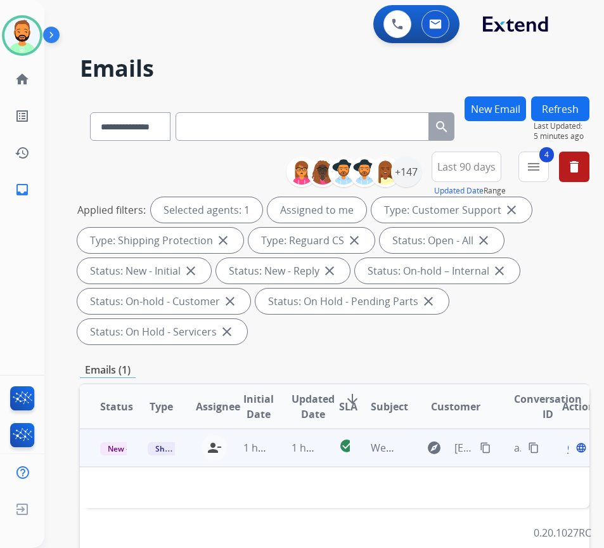
click at [288, 444] on td "1 hour ago" at bounding box center [295, 447] width 48 height 38
drag, startPoint x: 278, startPoint y: 442, endPoint x: 283, endPoint y: 450, distance: 10.0
click at [281, 450] on td "1 hour ago" at bounding box center [295, 447] width 48 height 38
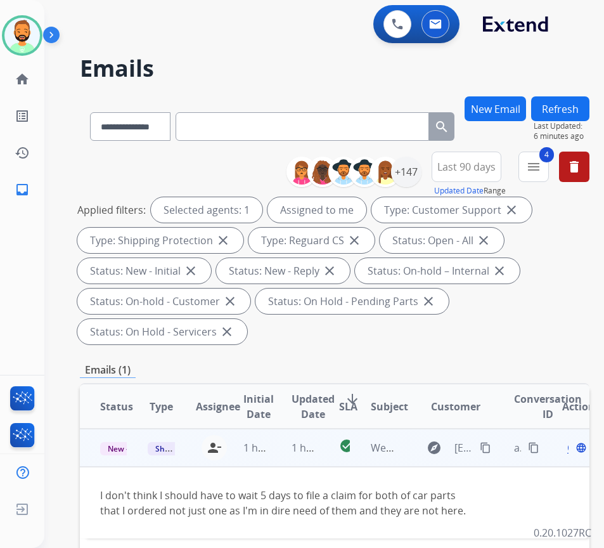
click at [574, 448] on span "Open" at bounding box center [580, 447] width 26 height 15
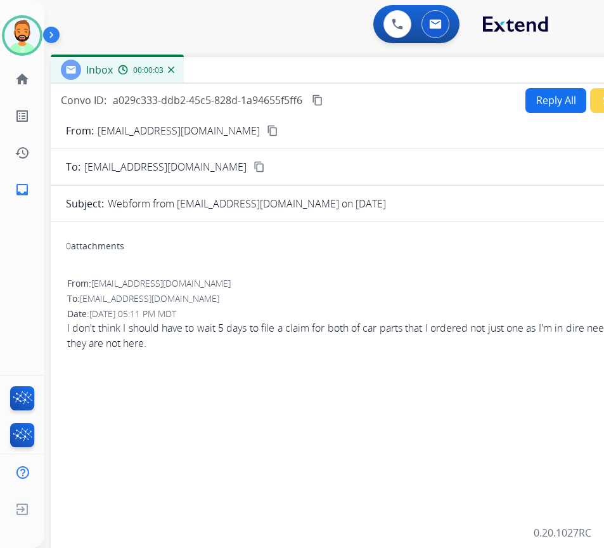
drag, startPoint x: 321, startPoint y: 84, endPoint x: 432, endPoint y: 64, distance: 112.8
click at [432, 64] on div "Inbox 00:00:03" at bounding box center [368, 70] width 634 height 27
click at [550, 98] on button "Reply All" at bounding box center [555, 100] width 61 height 25
select select "**********"
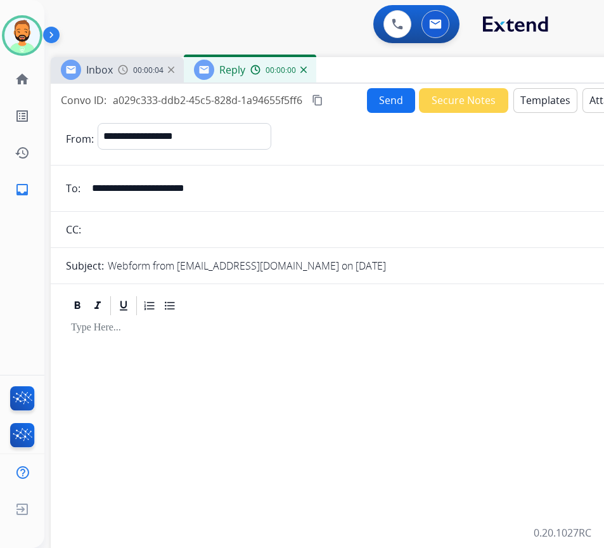
click at [550, 98] on button "Templates" at bounding box center [545, 100] width 64 height 25
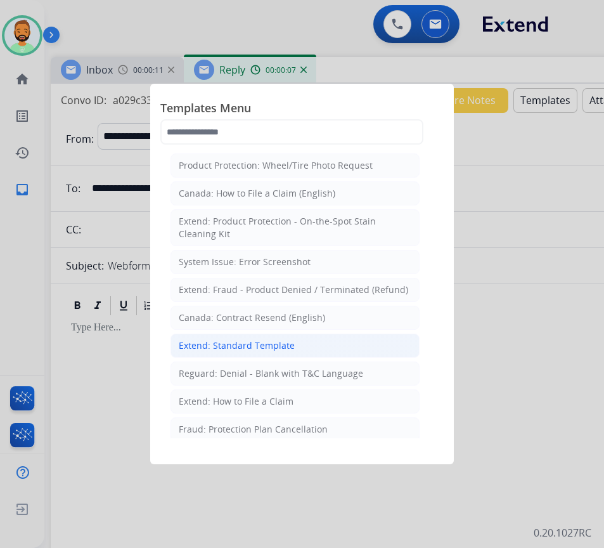
click at [274, 342] on div "Extend: Standard Template" at bounding box center [237, 345] width 116 height 13
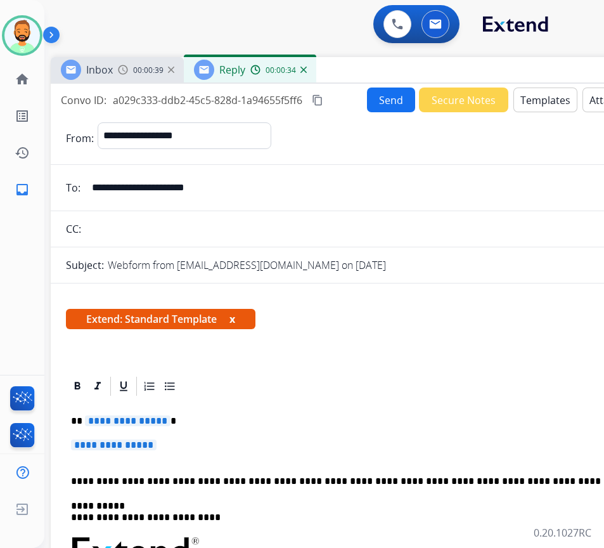
click at [236, 417] on p "**********" at bounding box center [362, 420] width 583 height 11
click at [314, 447] on p "**********" at bounding box center [367, 450] width 593 height 23
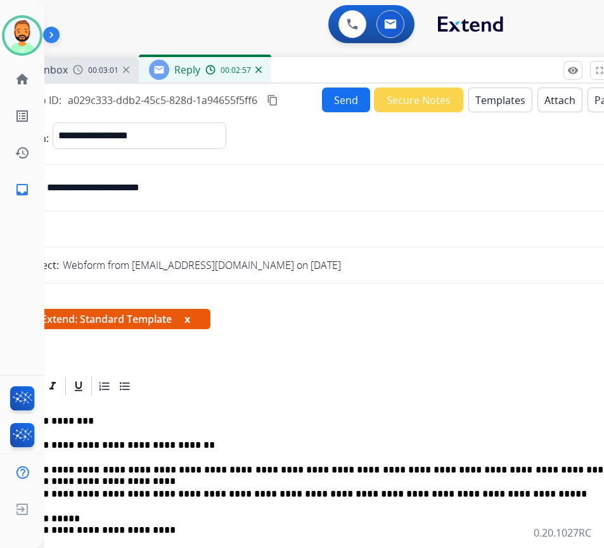
scroll to position [0, 49]
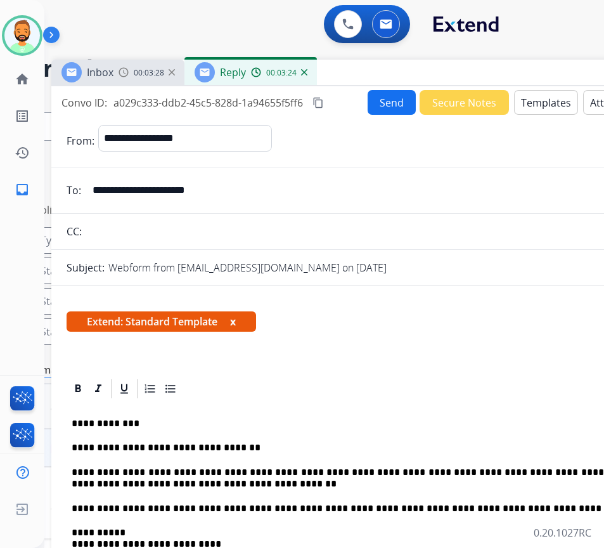
drag, startPoint x: 286, startPoint y: 61, endPoint x: 336, endPoint y: 63, distance: 50.1
click at [336, 63] on div "Inbox 00:03:28 Reply 00:03:24" at bounding box center [368, 73] width 634 height 27
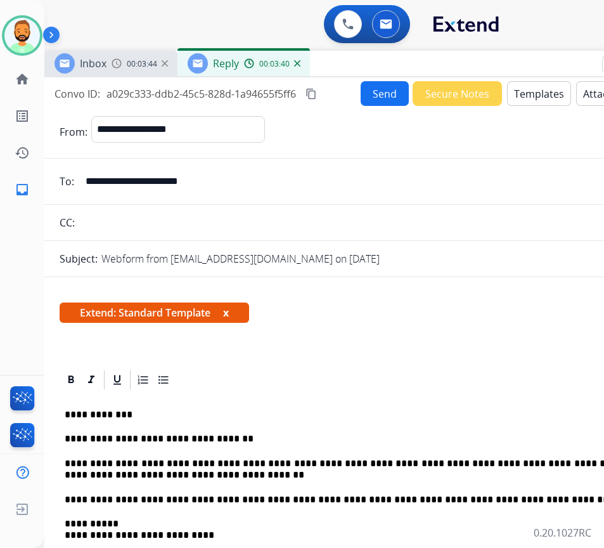
drag, startPoint x: 444, startPoint y: 70, endPoint x: 437, endPoint y: 61, distance: 11.3
click at [437, 61] on div "Inbox 00:03:44 Reply 00:03:40" at bounding box center [361, 64] width 634 height 27
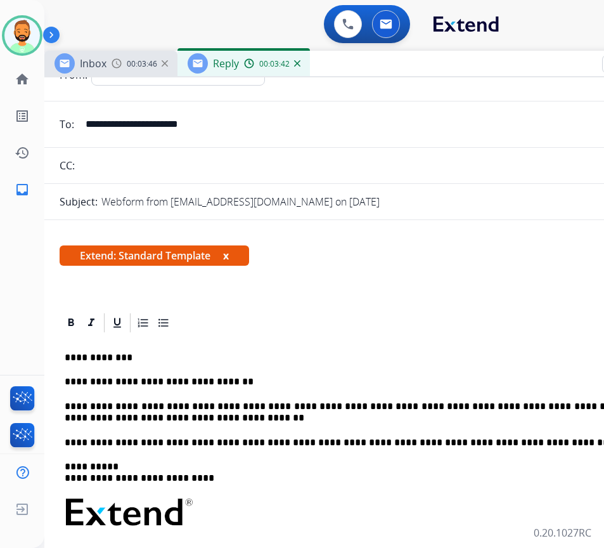
scroll to position [0, 0]
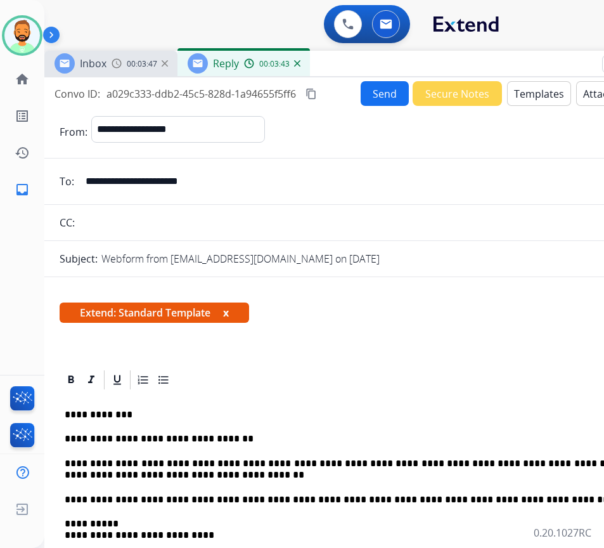
click at [374, 87] on button "Send" at bounding box center [385, 93] width 48 height 25
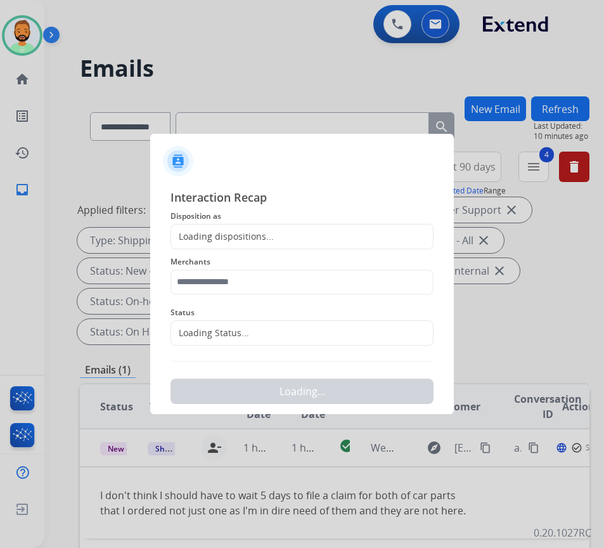
scroll to position [0, 2]
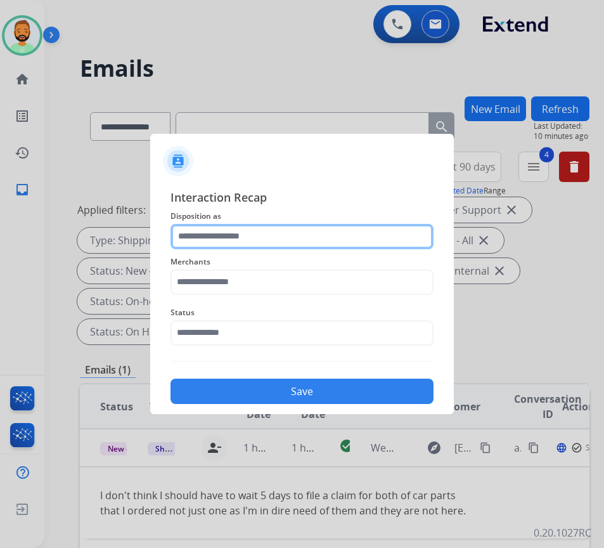
click at [247, 247] on input "text" at bounding box center [301, 236] width 263 height 25
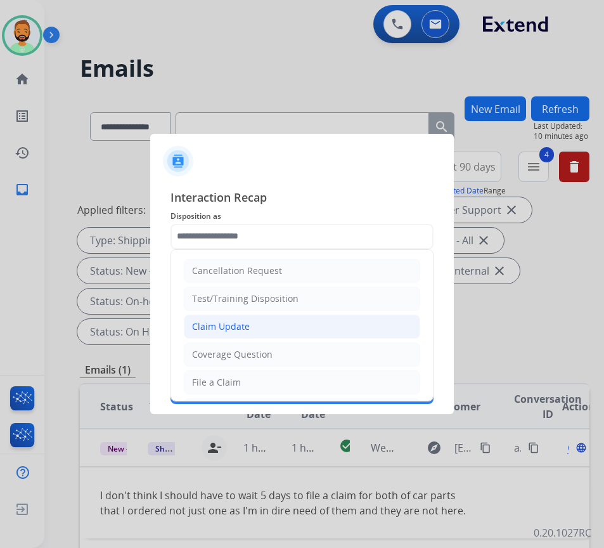
click at [252, 330] on li "Claim Update" at bounding box center [302, 326] width 236 height 24
type input "**********"
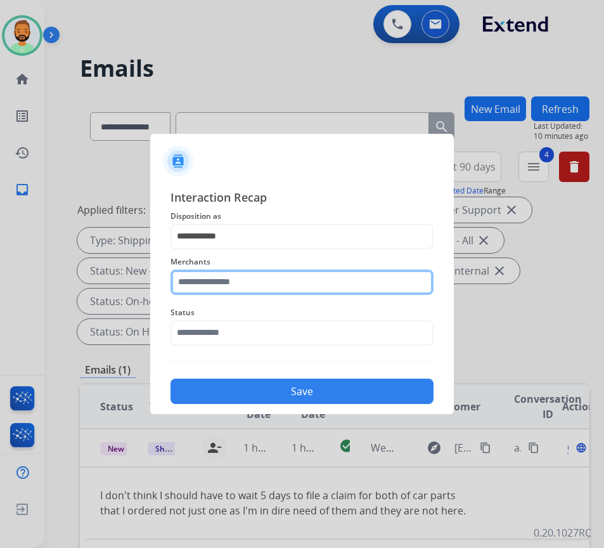
click at [244, 273] on input "text" at bounding box center [301, 281] width 263 height 25
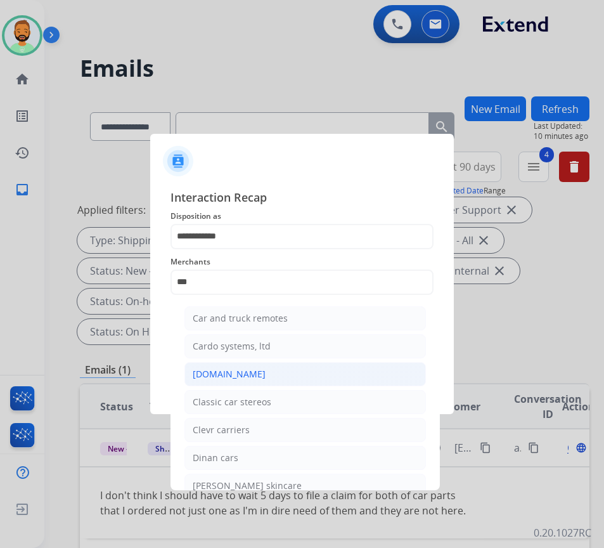
click at [260, 378] on li "Carparts.com" at bounding box center [304, 374] width 241 height 24
type input "**********"
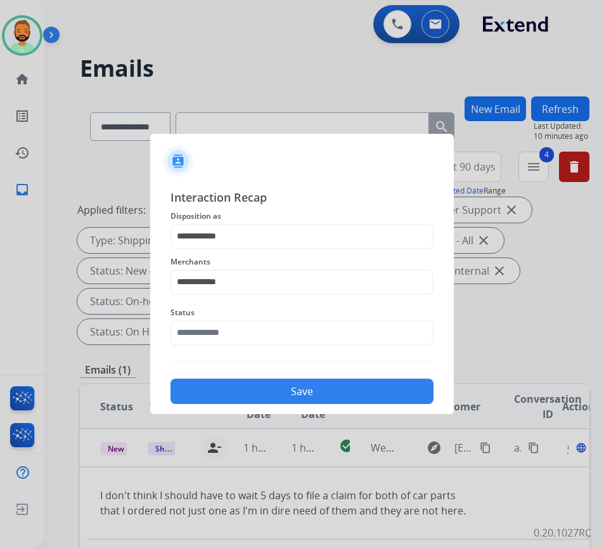
click at [259, 385] on button "Save" at bounding box center [301, 390] width 263 height 25
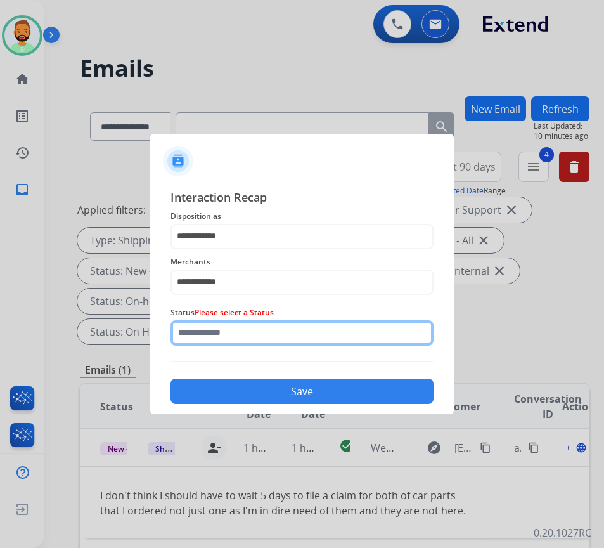
click at [266, 338] on input "text" at bounding box center [301, 332] width 263 height 25
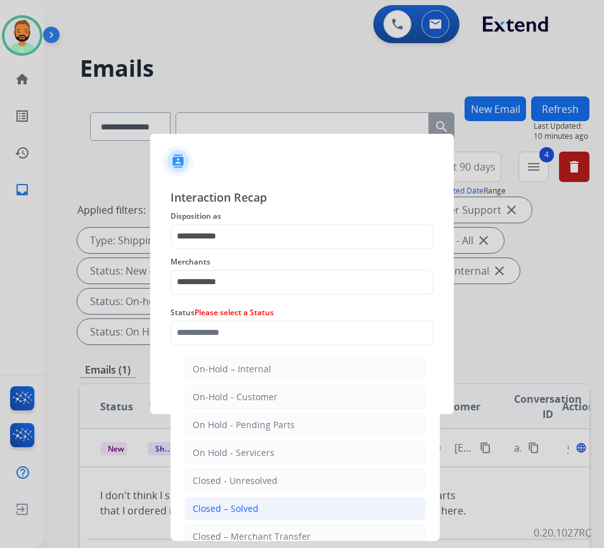
click at [292, 507] on li "Closed – Solved" at bounding box center [304, 508] width 241 height 24
type input "**********"
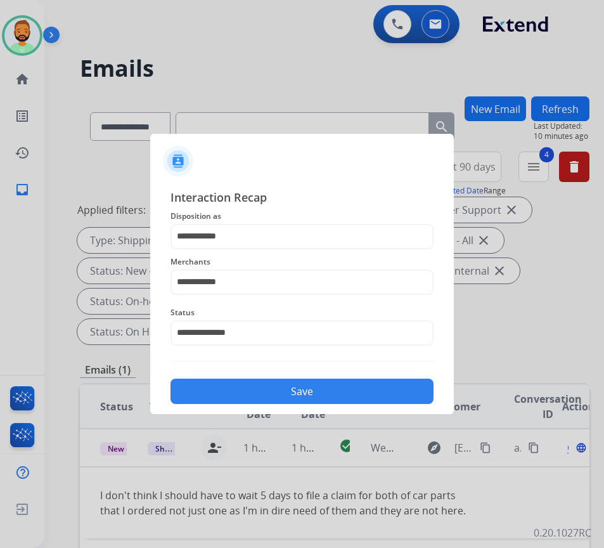
click at [299, 383] on button "Save" at bounding box center [301, 390] width 263 height 25
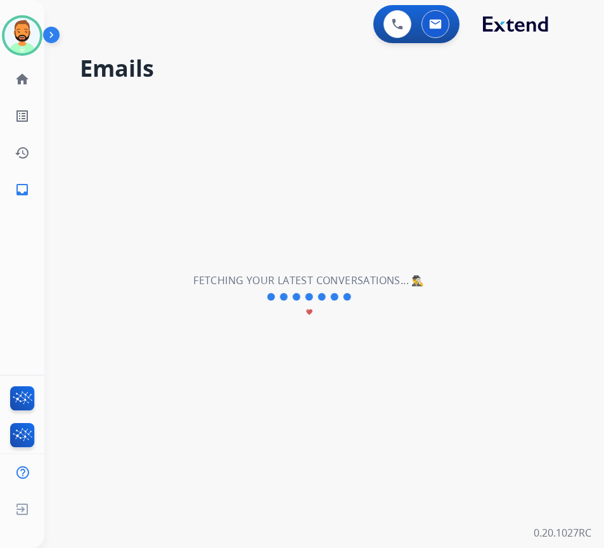
scroll to position [0, 0]
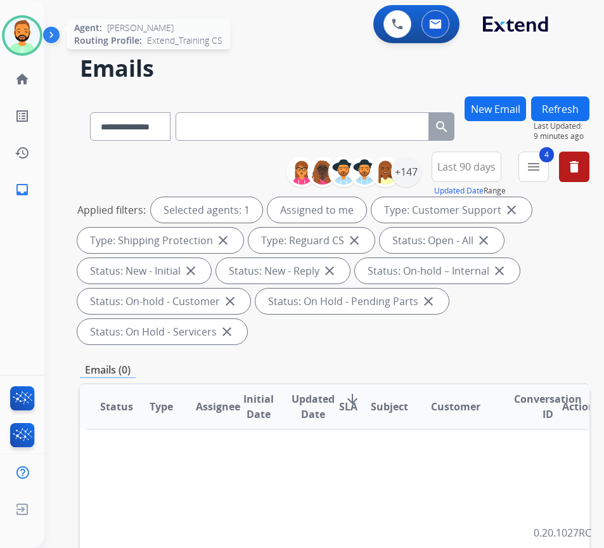
click at [26, 34] on img at bounding box center [21, 35] width 35 height 35
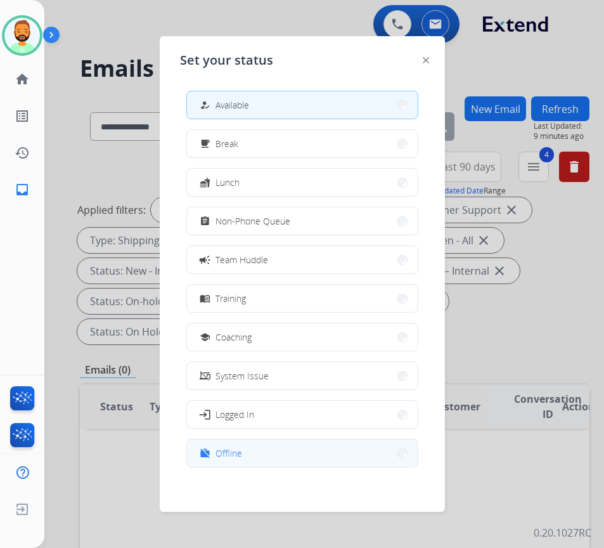
click at [274, 456] on button "work_off Offline" at bounding box center [302, 452] width 231 height 27
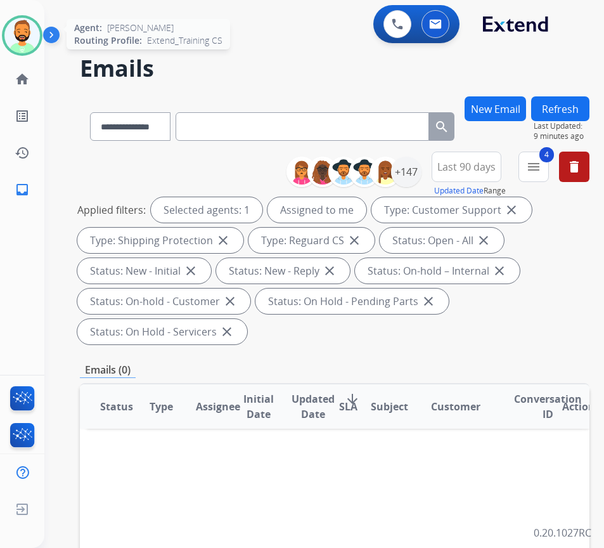
click at [38, 33] on img at bounding box center [21, 35] width 35 height 35
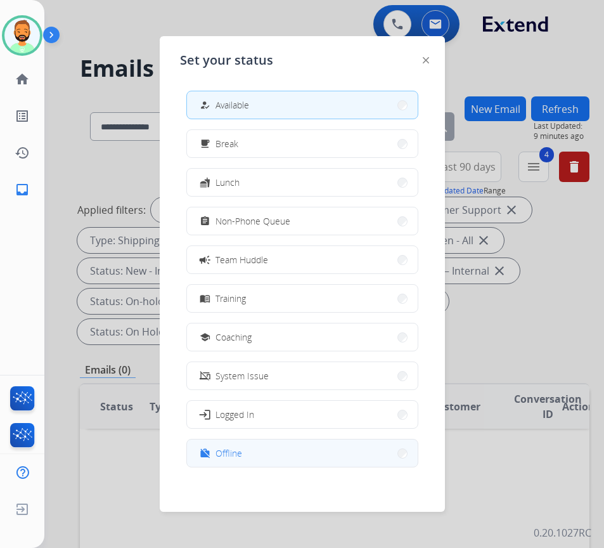
click at [247, 451] on button "work_off Offline" at bounding box center [302, 452] width 231 height 27
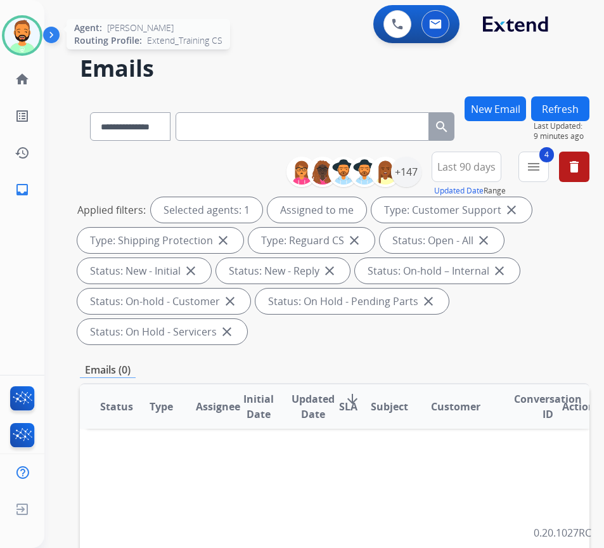
click at [40, 41] on div at bounding box center [22, 35] width 41 height 41
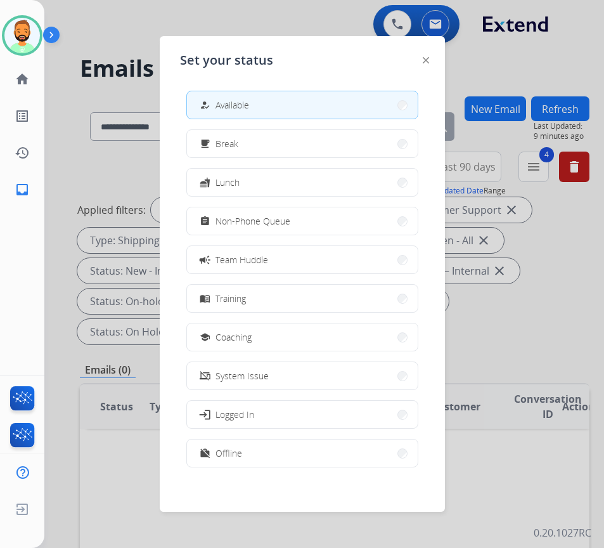
click at [125, 84] on div at bounding box center [302, 274] width 604 height 548
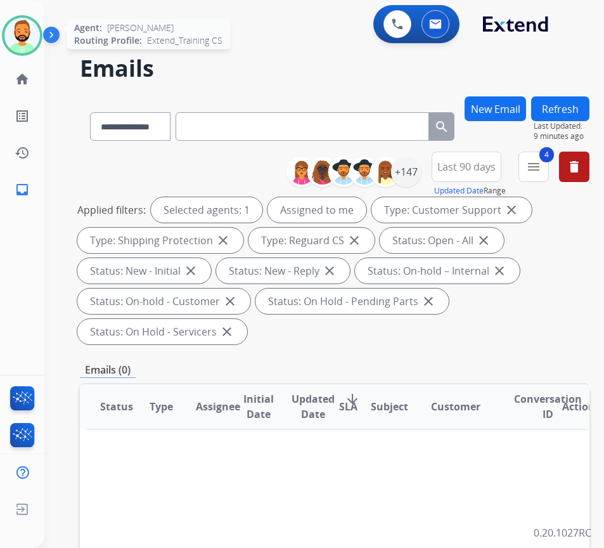
click at [30, 37] on img at bounding box center [21, 35] width 35 height 35
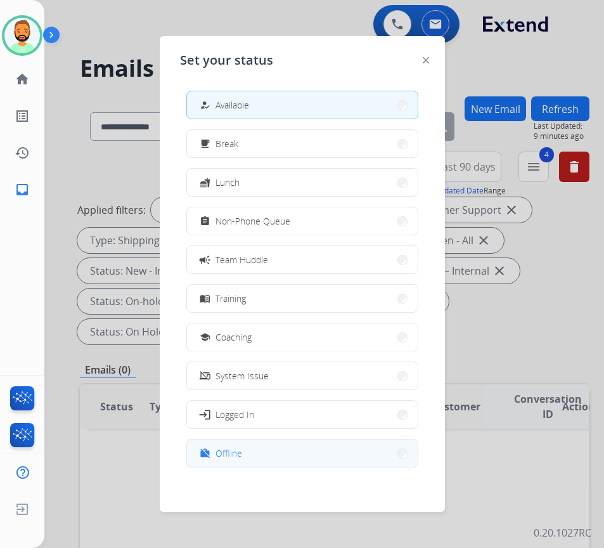
click at [254, 458] on button "work_off Offline" at bounding box center [302, 452] width 231 height 27
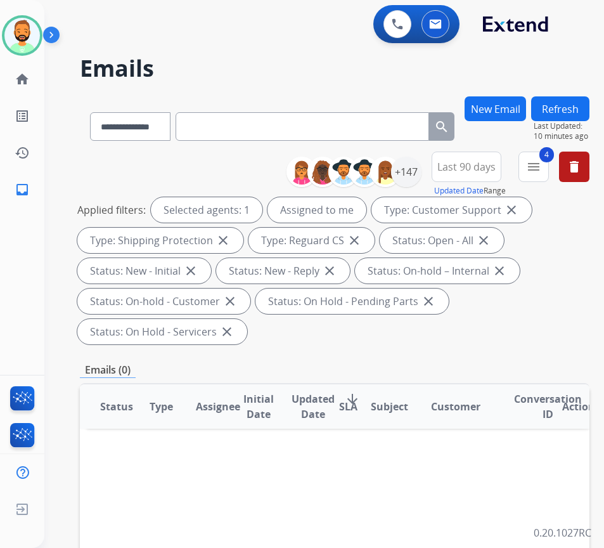
click at [45, 32] on img at bounding box center [54, 37] width 22 height 24
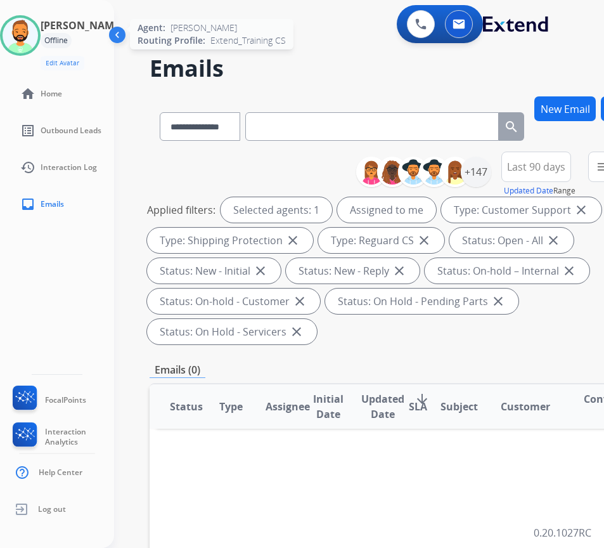
click at [38, 36] on img at bounding box center [20, 35] width 35 height 35
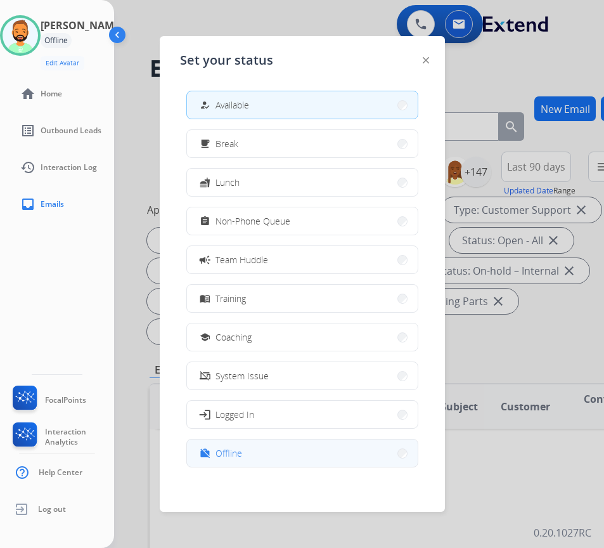
click at [259, 451] on button "work_off Offline" at bounding box center [302, 452] width 231 height 27
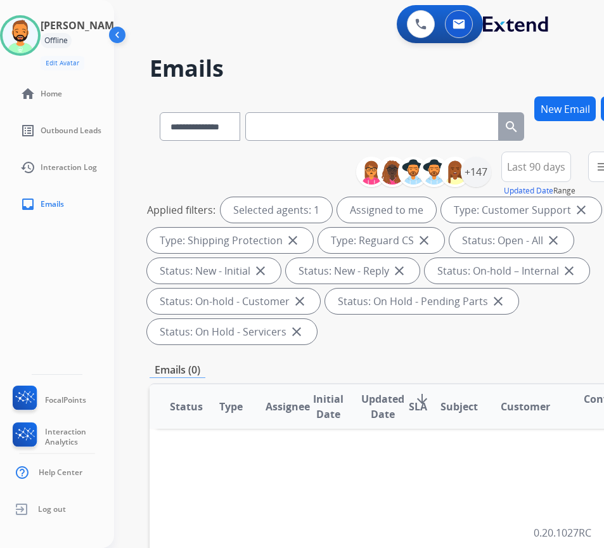
click at [297, 52] on div "**********" at bounding box center [344, 320] width 460 height 548
click at [38, 40] on img at bounding box center [20, 35] width 35 height 35
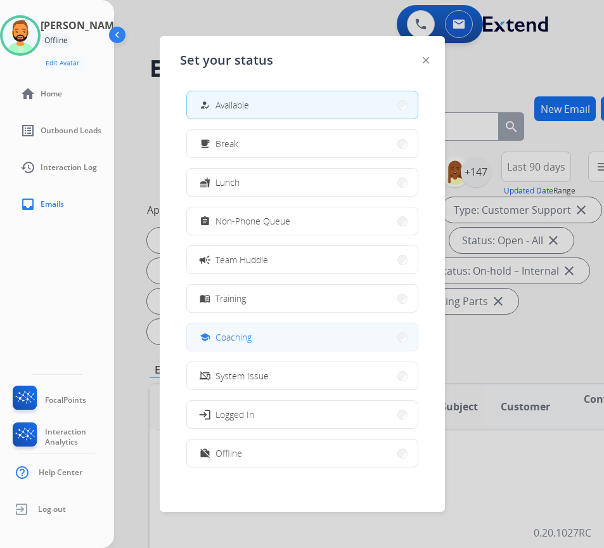
click at [284, 342] on button "school Coaching" at bounding box center [302, 336] width 231 height 27
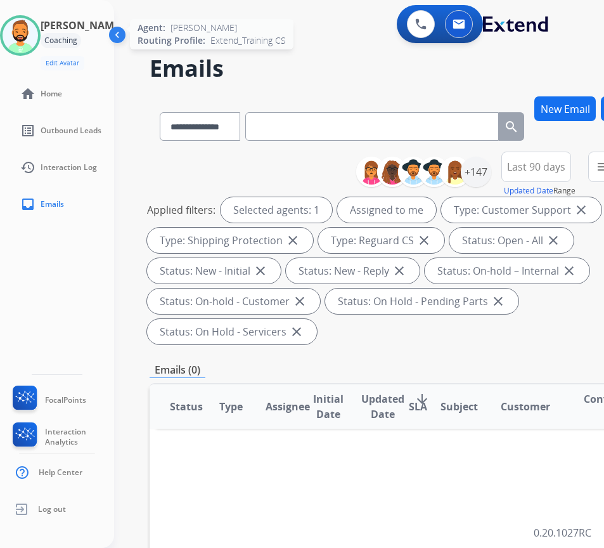
click at [18, 44] on img at bounding box center [20, 35] width 35 height 35
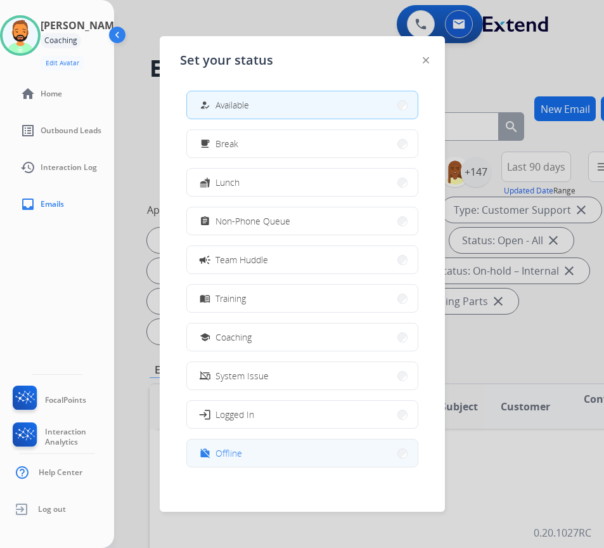
click at [288, 443] on button "work_off Offline" at bounding box center [302, 452] width 231 height 27
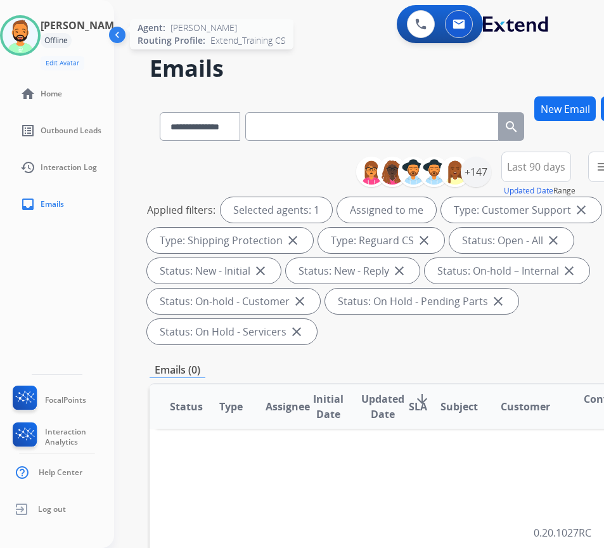
click at [41, 41] on div at bounding box center [20, 35] width 41 height 41
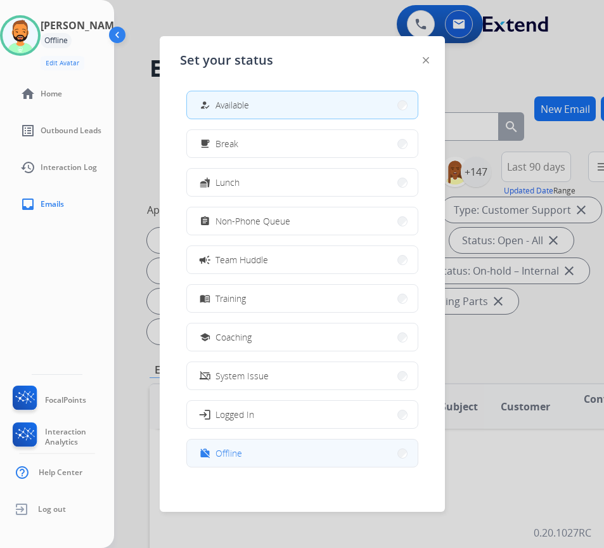
click at [267, 451] on button "work_off Offline" at bounding box center [302, 452] width 231 height 27
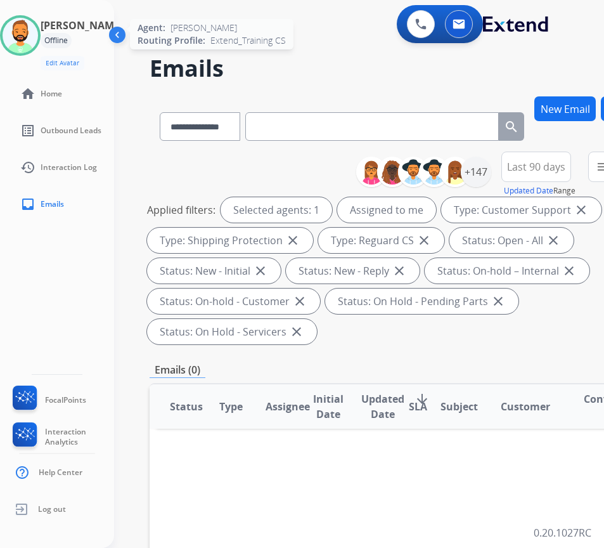
click at [38, 28] on img at bounding box center [20, 35] width 35 height 35
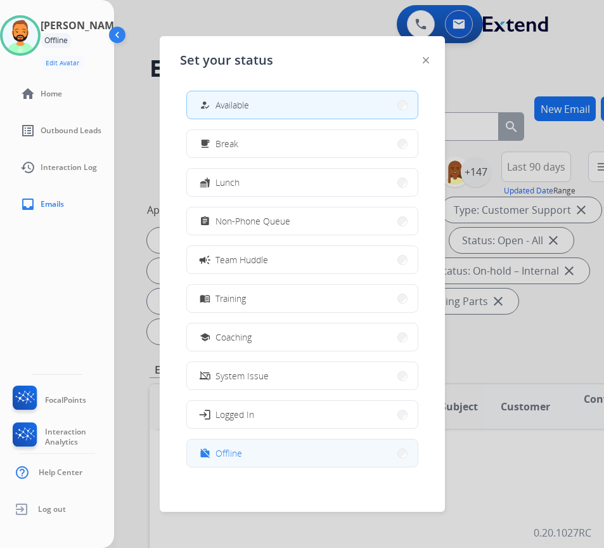
click at [273, 455] on button "work_off Offline" at bounding box center [302, 452] width 231 height 27
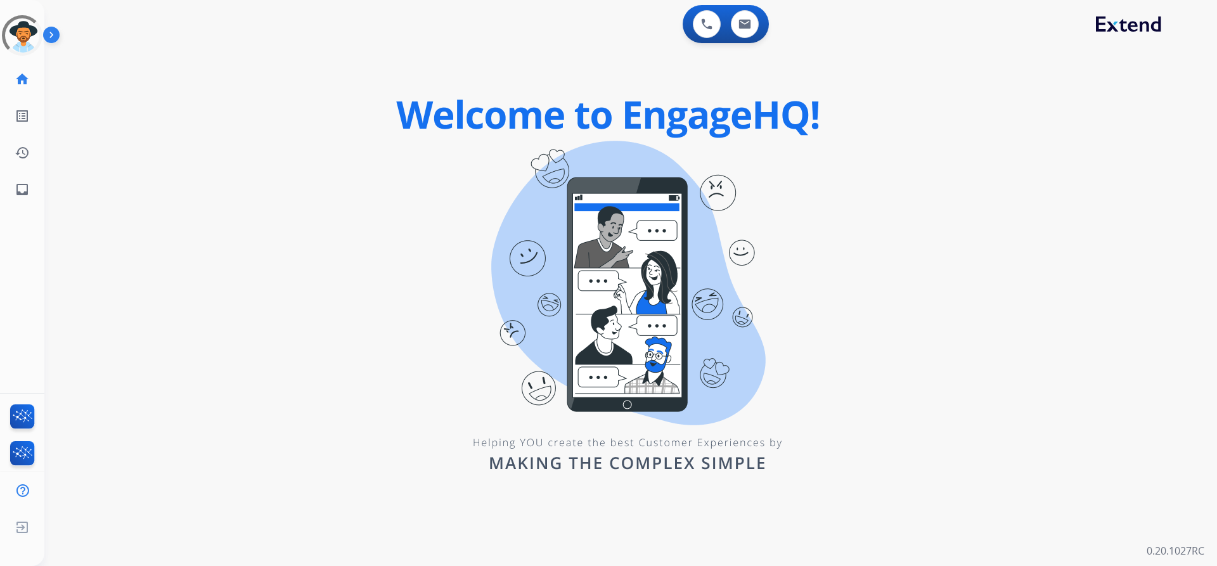
click at [81, 94] on div "swap_horiz Break voice bridge close_fullscreen Connect 3-Way Call merge_type Se…" at bounding box center [615, 76] width 1142 height 61
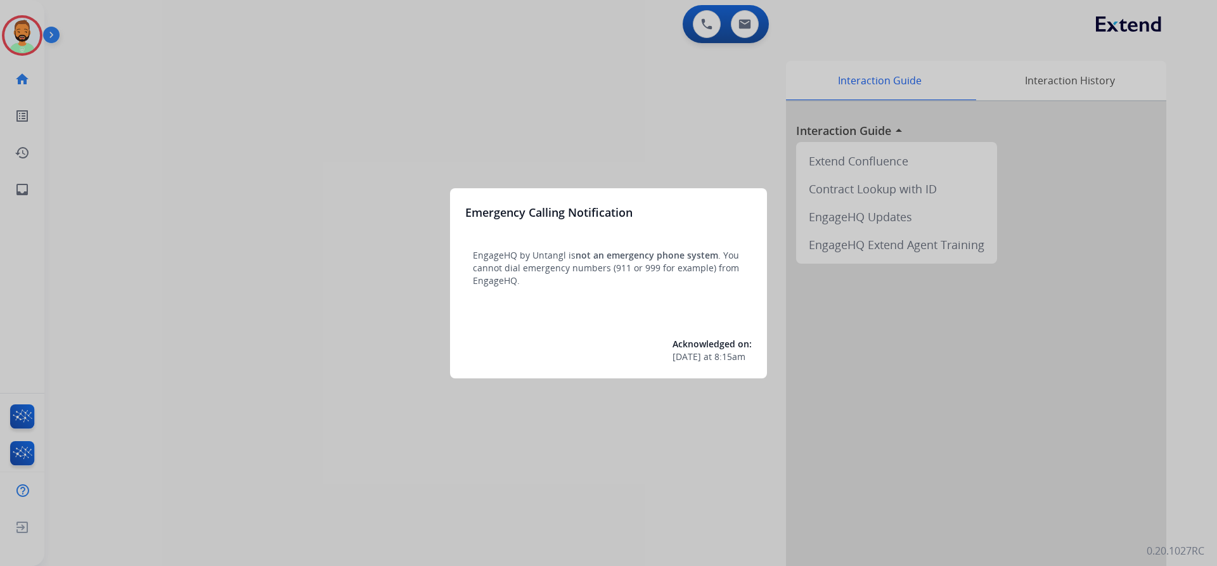
click at [27, 29] on div at bounding box center [608, 283] width 1217 height 566
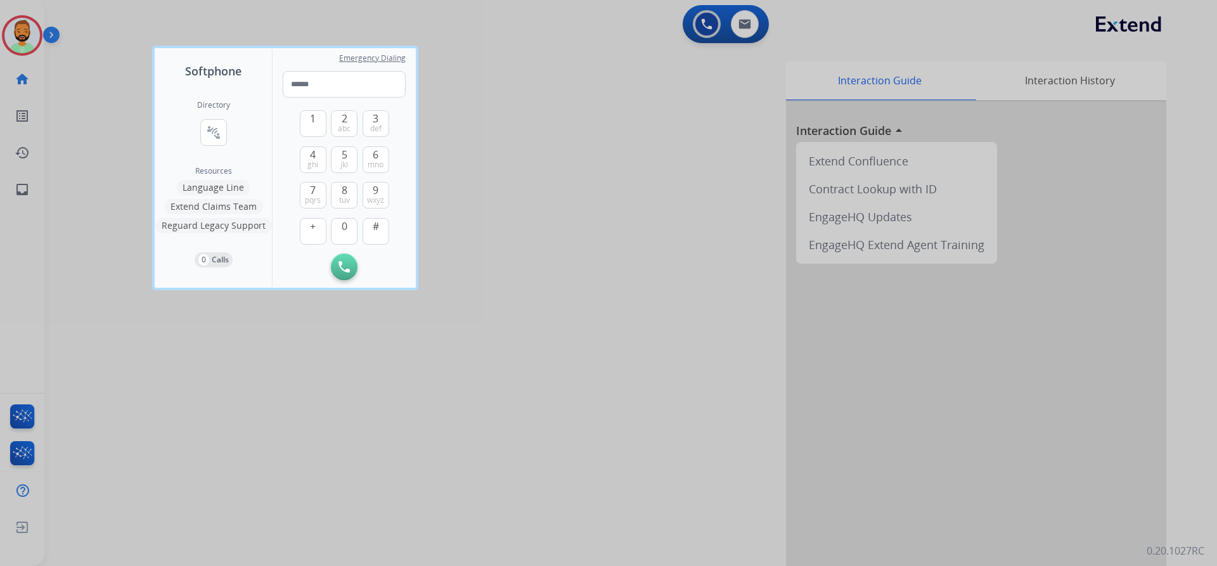
click at [26, 29] on div at bounding box center [608, 283] width 1217 height 566
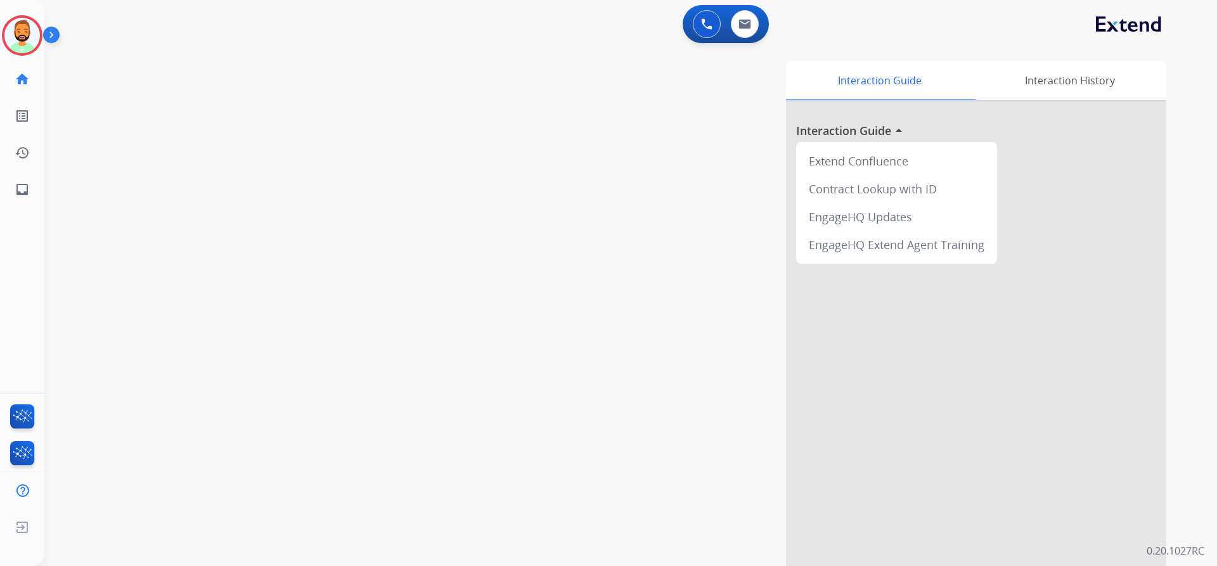
click at [26, 29] on img at bounding box center [21, 35] width 35 height 35
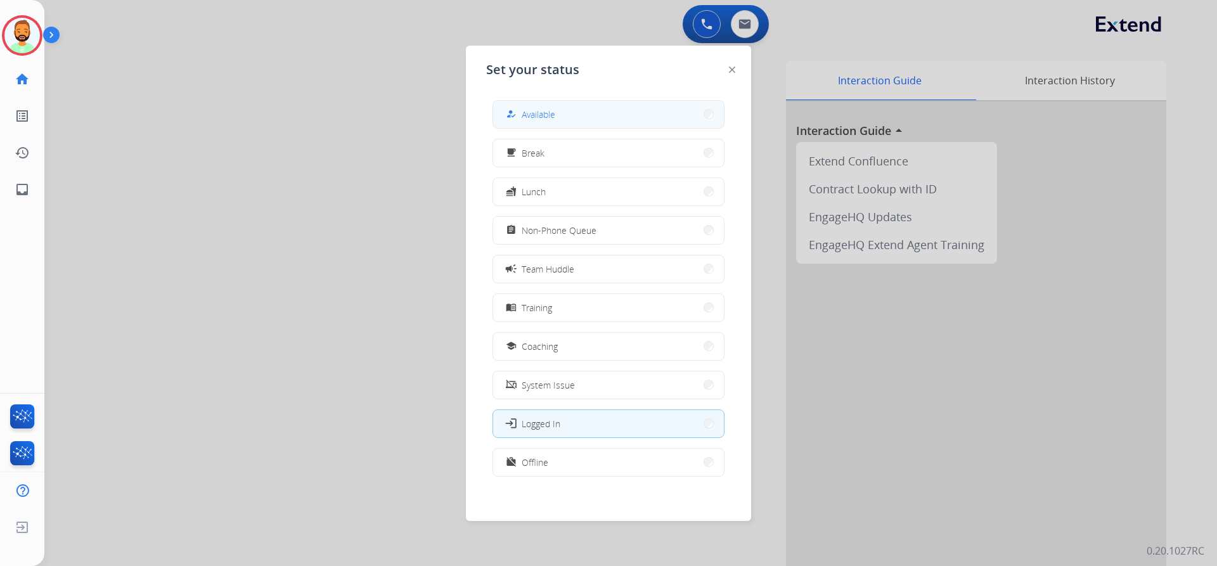
click at [662, 118] on button "how_to_reg Available" at bounding box center [608, 114] width 231 height 27
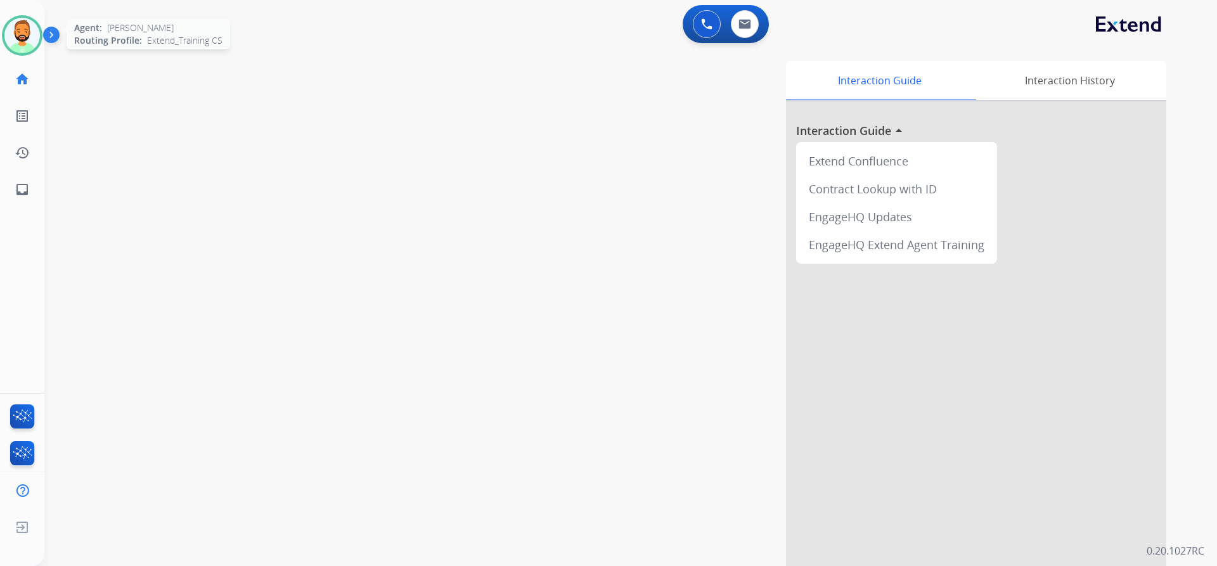
click at [21, 40] on img at bounding box center [21, 35] width 35 height 35
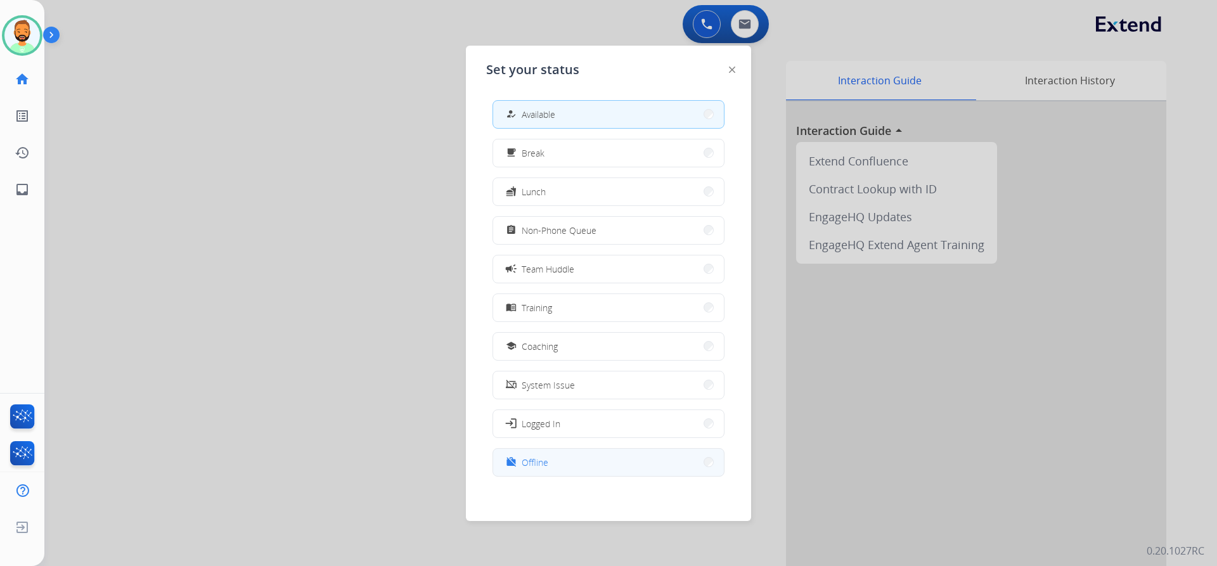
click at [544, 465] on span "Offline" at bounding box center [535, 462] width 27 height 13
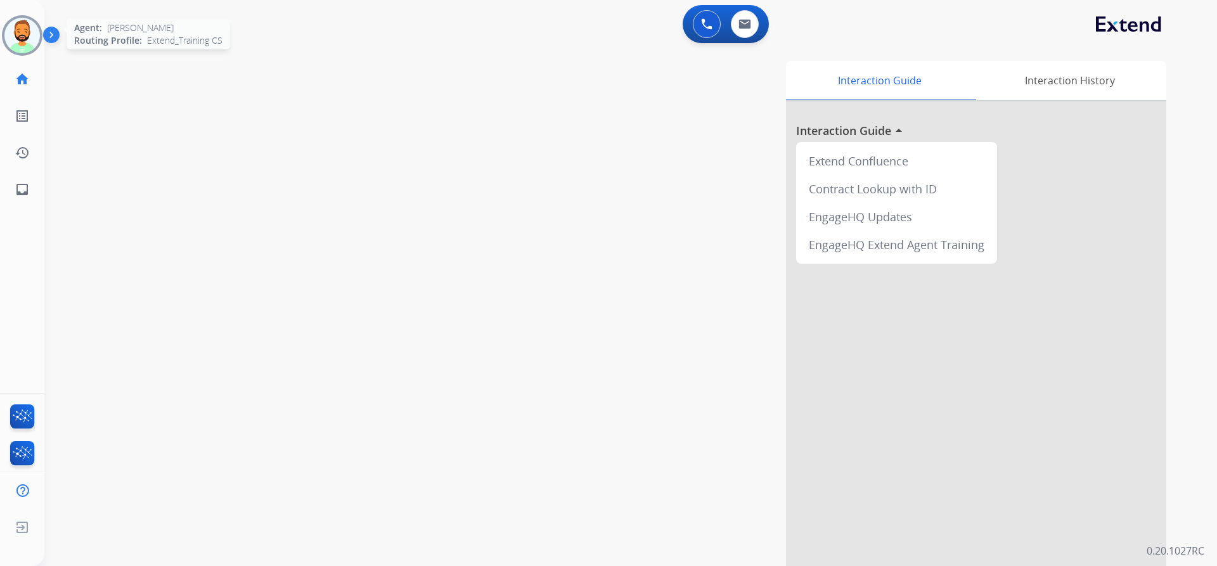
click at [33, 35] on img at bounding box center [21, 35] width 35 height 35
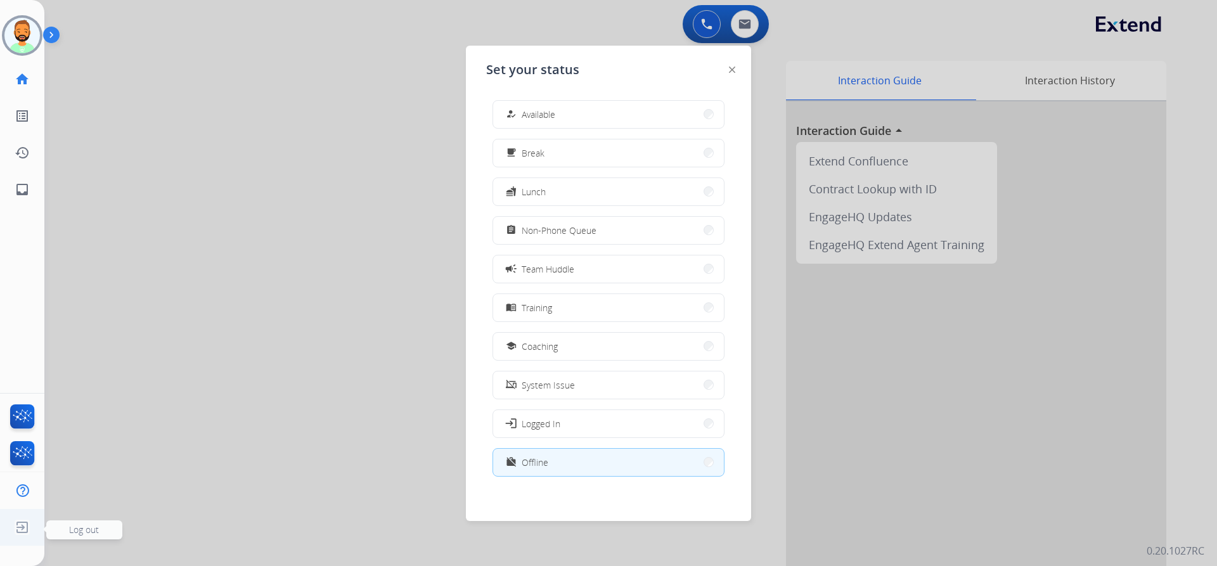
click at [91, 529] on span "Log out" at bounding box center [84, 530] width 30 height 12
